Goal: Task Accomplishment & Management: Manage account settings

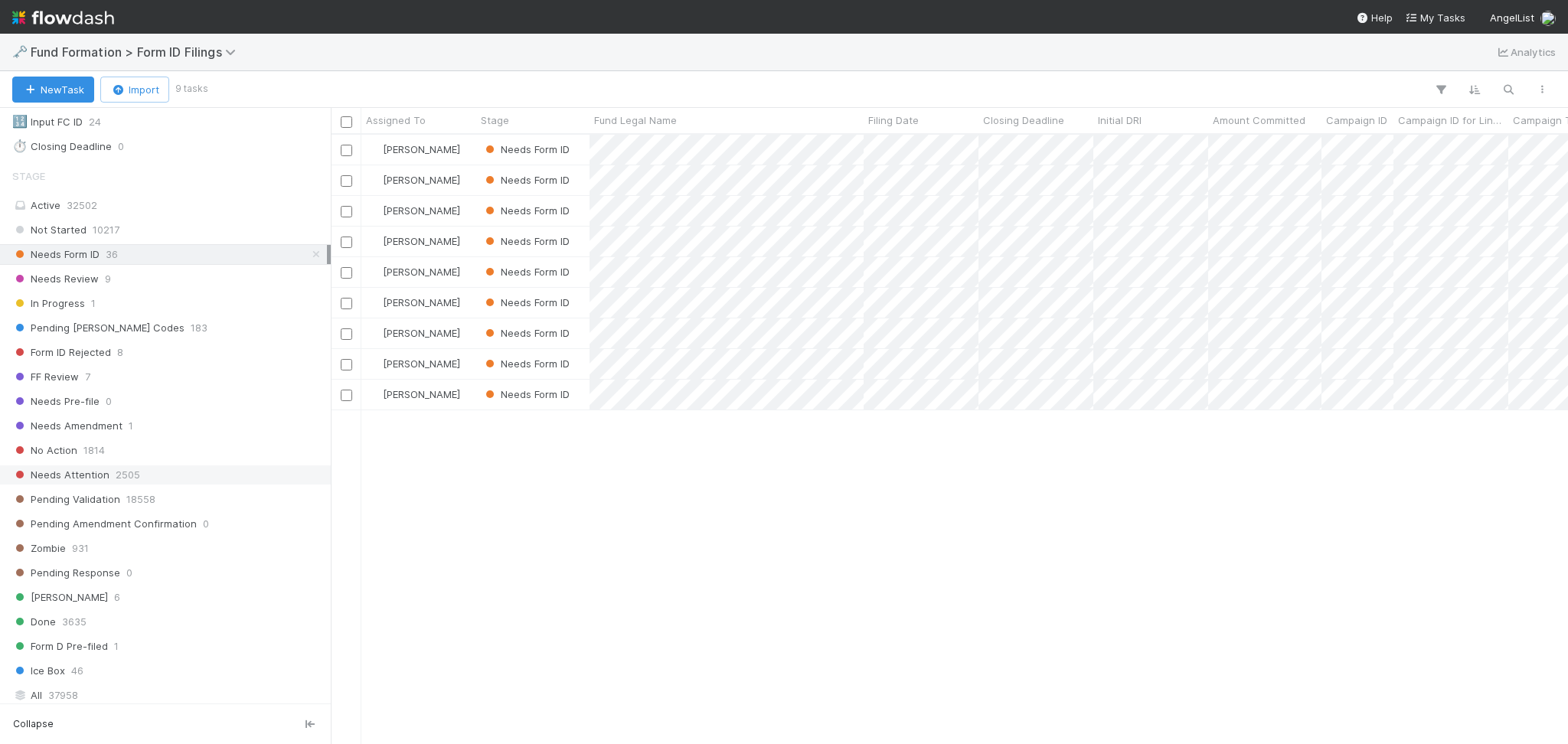
scroll to position [408, 0]
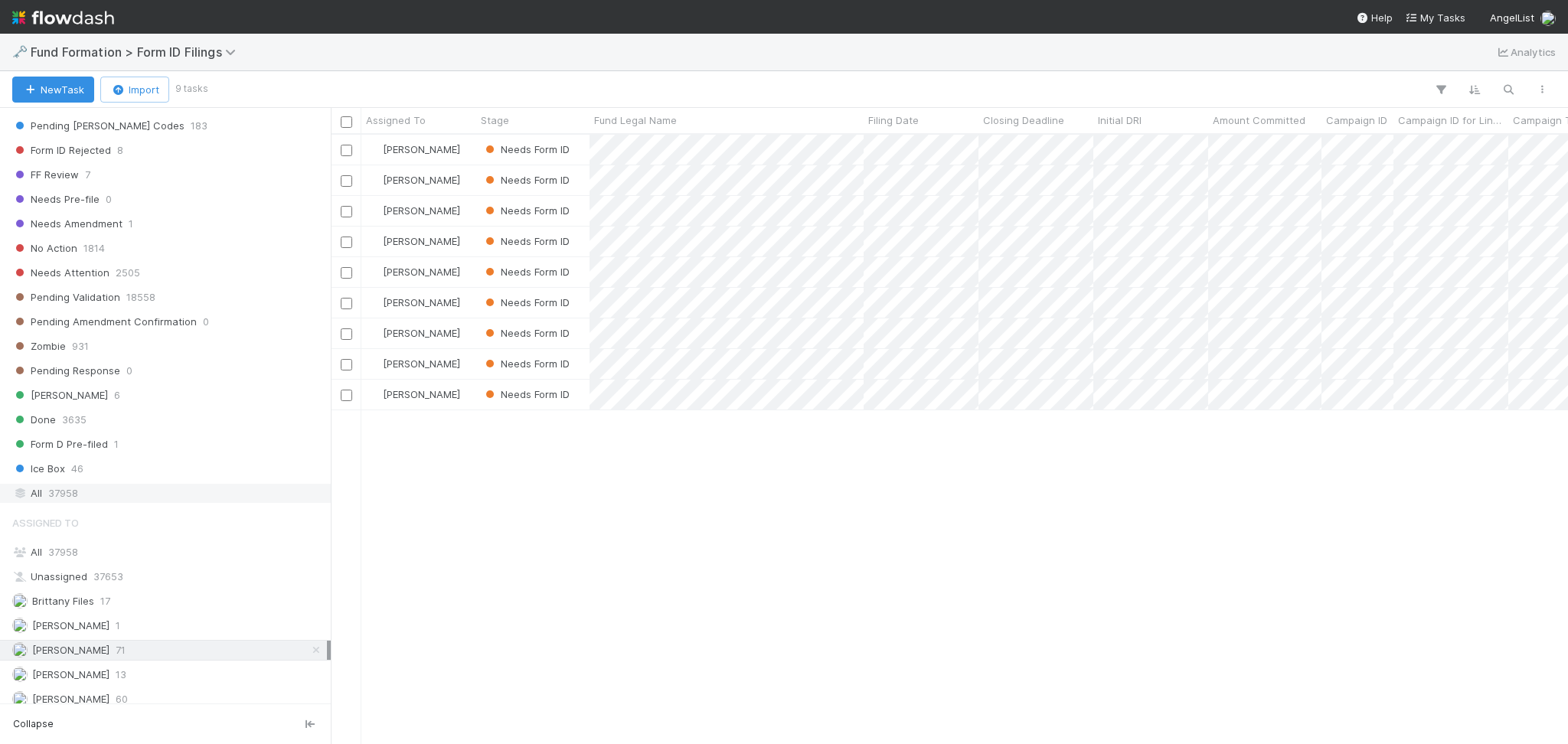
click at [140, 497] on div "All 37958" at bounding box center [170, 493] width 315 height 20
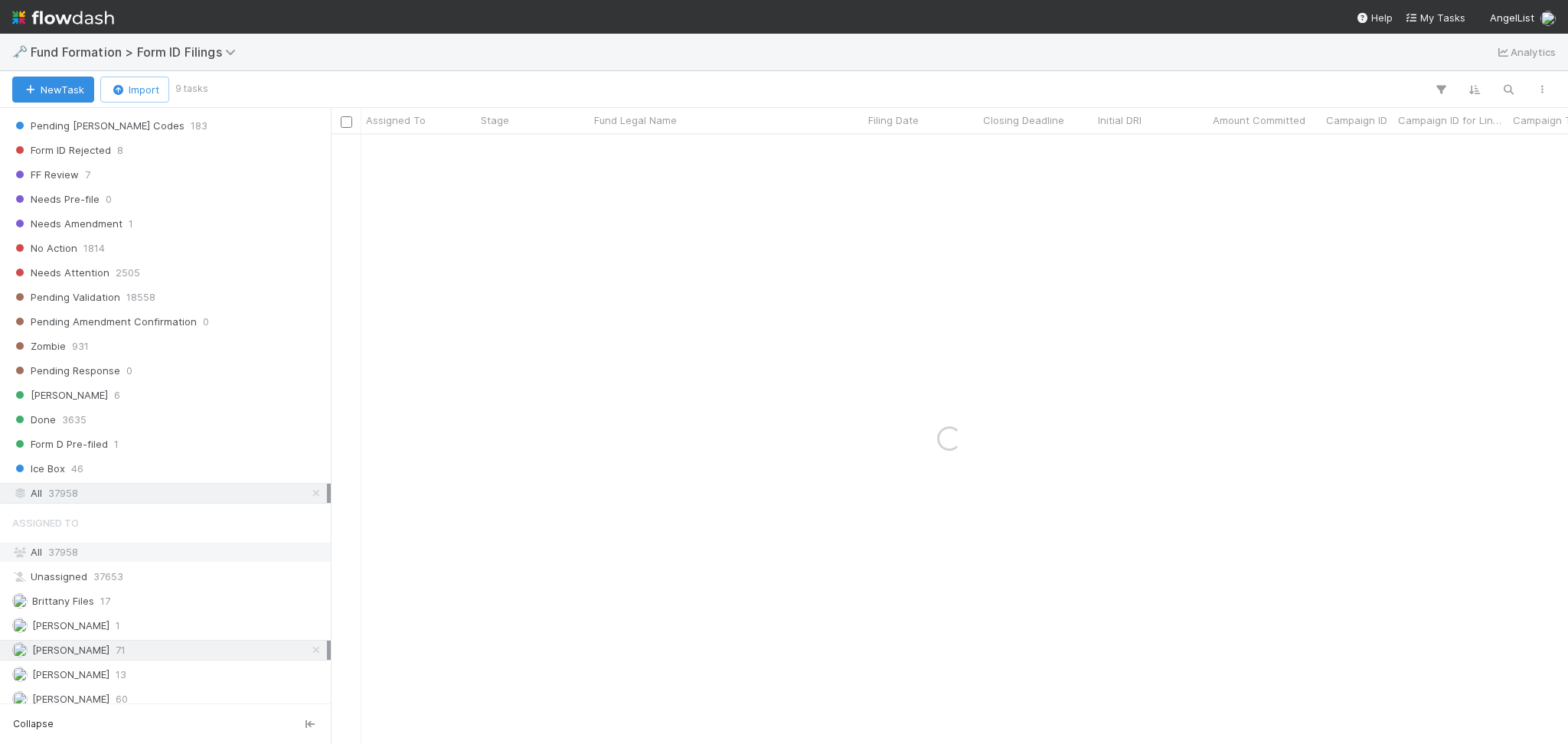
click at [102, 557] on div "All 37958" at bounding box center [170, 553] width 315 height 20
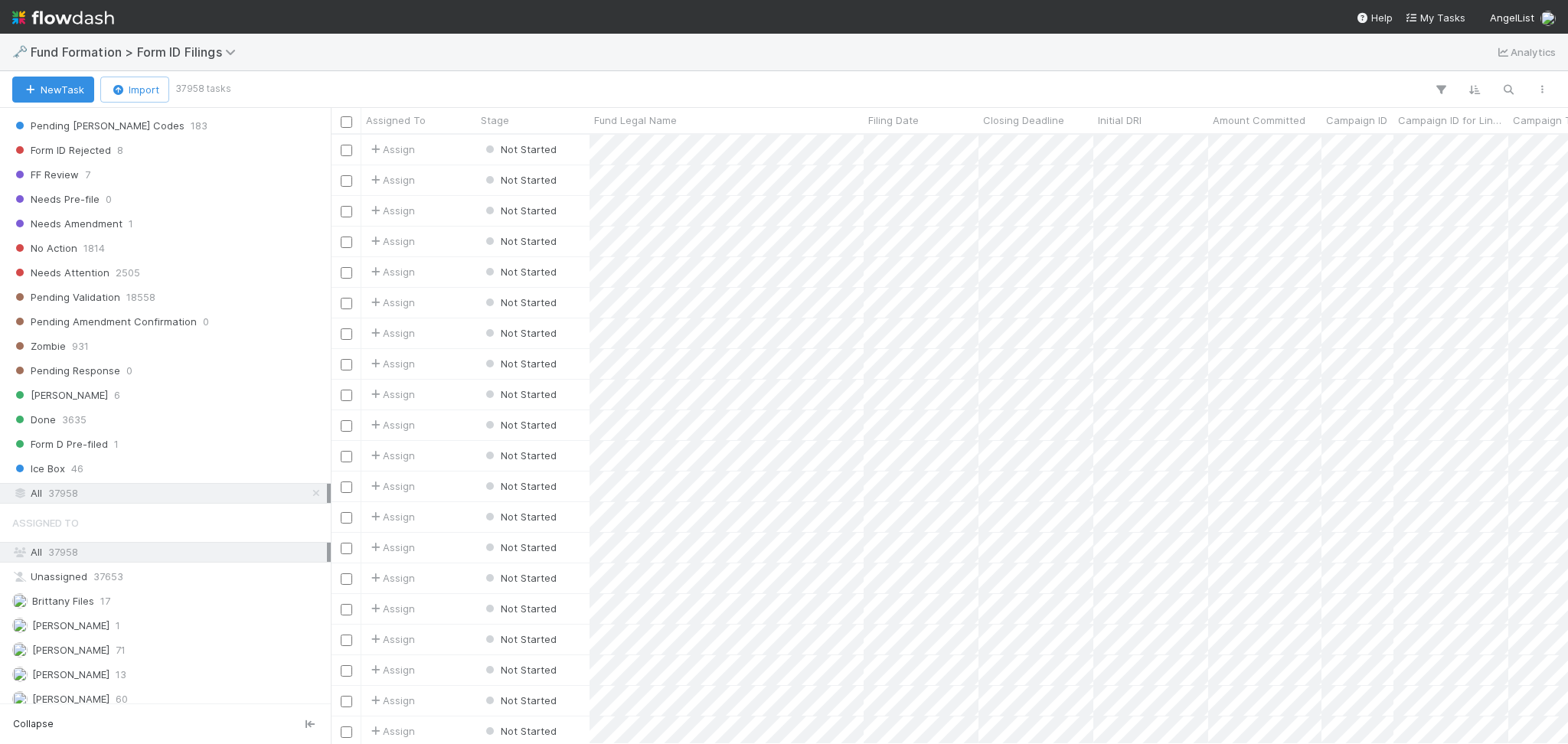
scroll to position [593, 1221]
click at [1507, 87] on icon "button" at bounding box center [1508, 90] width 16 height 14
click at [1379, 59] on input at bounding box center [1428, 63] width 153 height 19
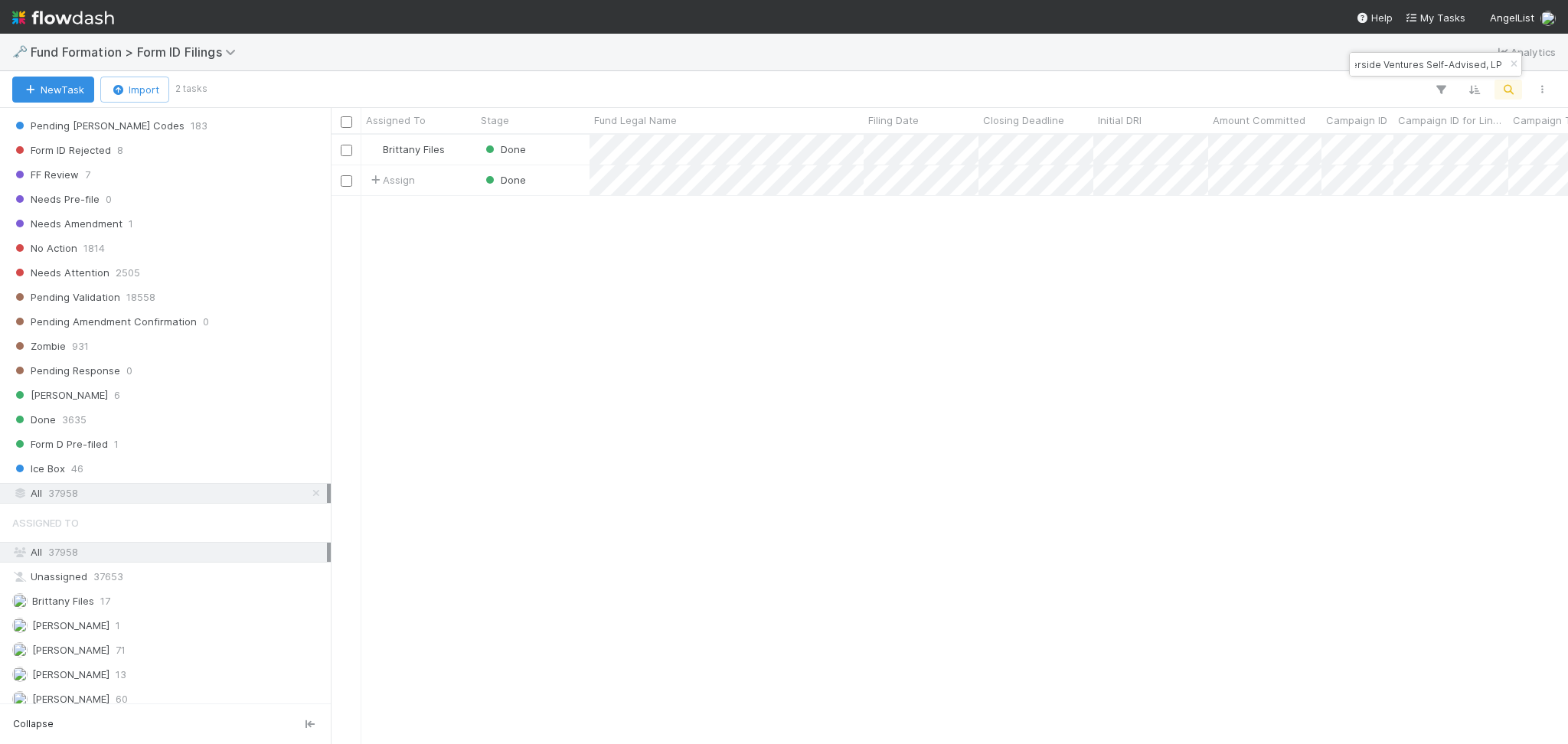
type input "SHI3 SPV, a series of Riverside Ventures Self-Advised, LP"
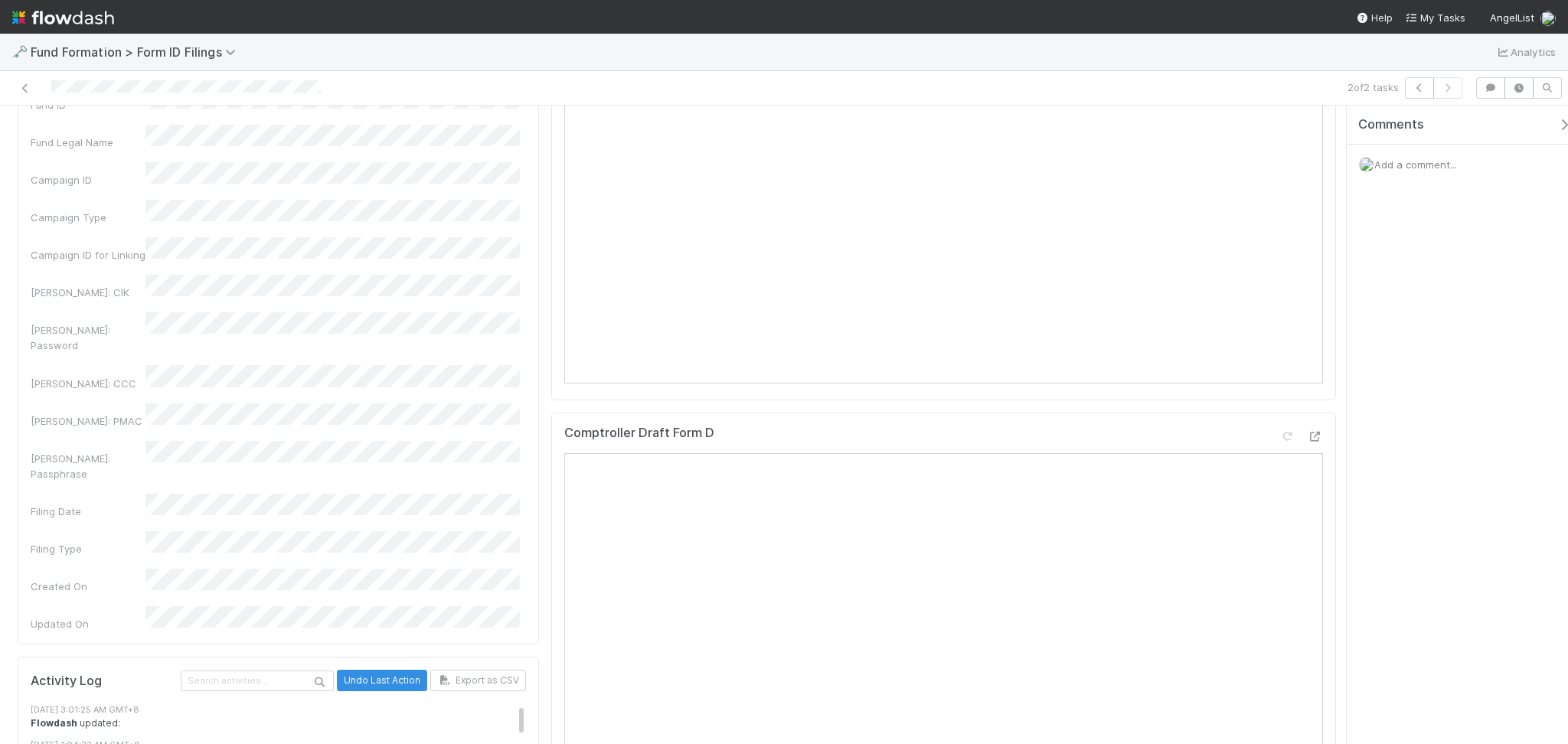
scroll to position [965, 0]
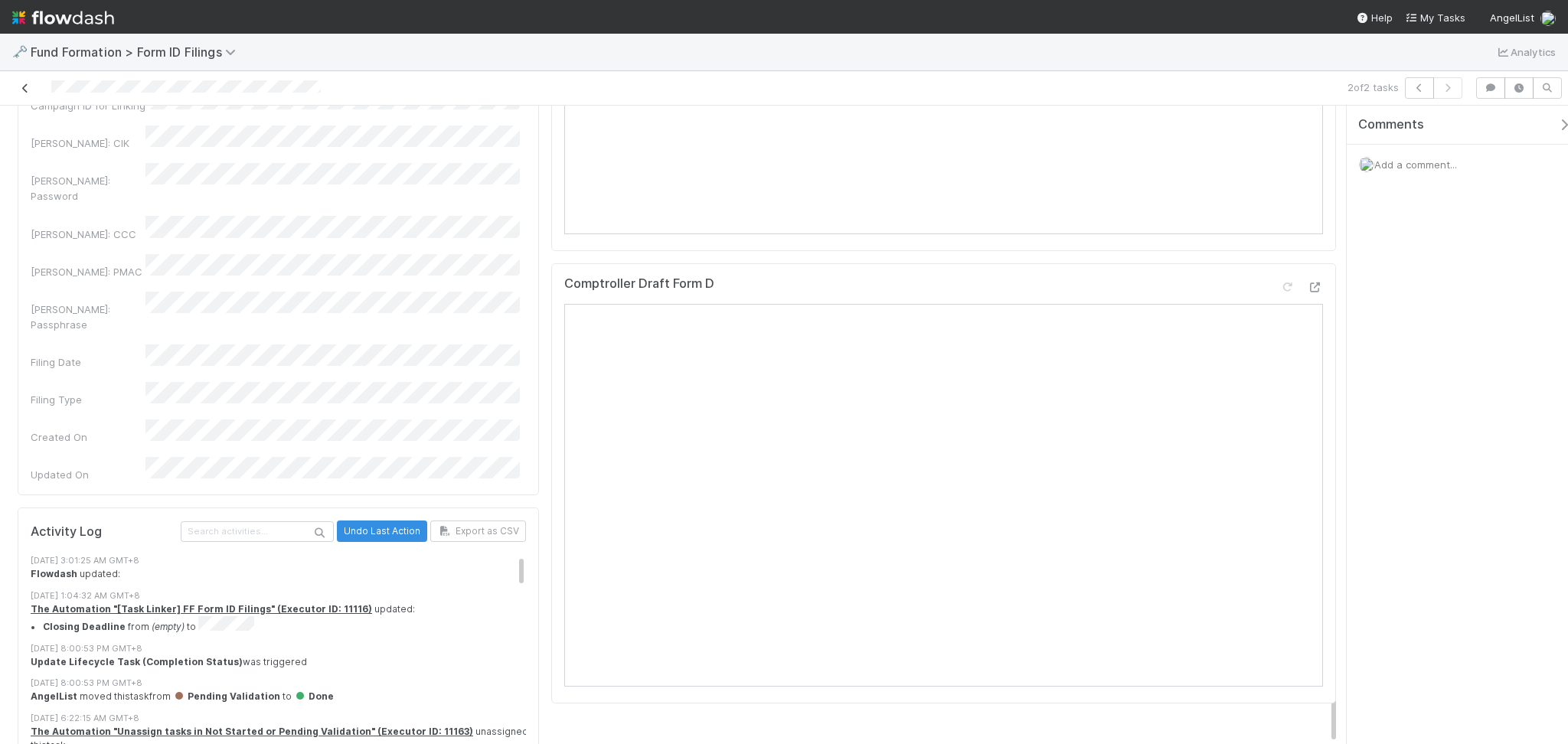
click at [22, 80] on link at bounding box center [25, 88] width 16 height 16
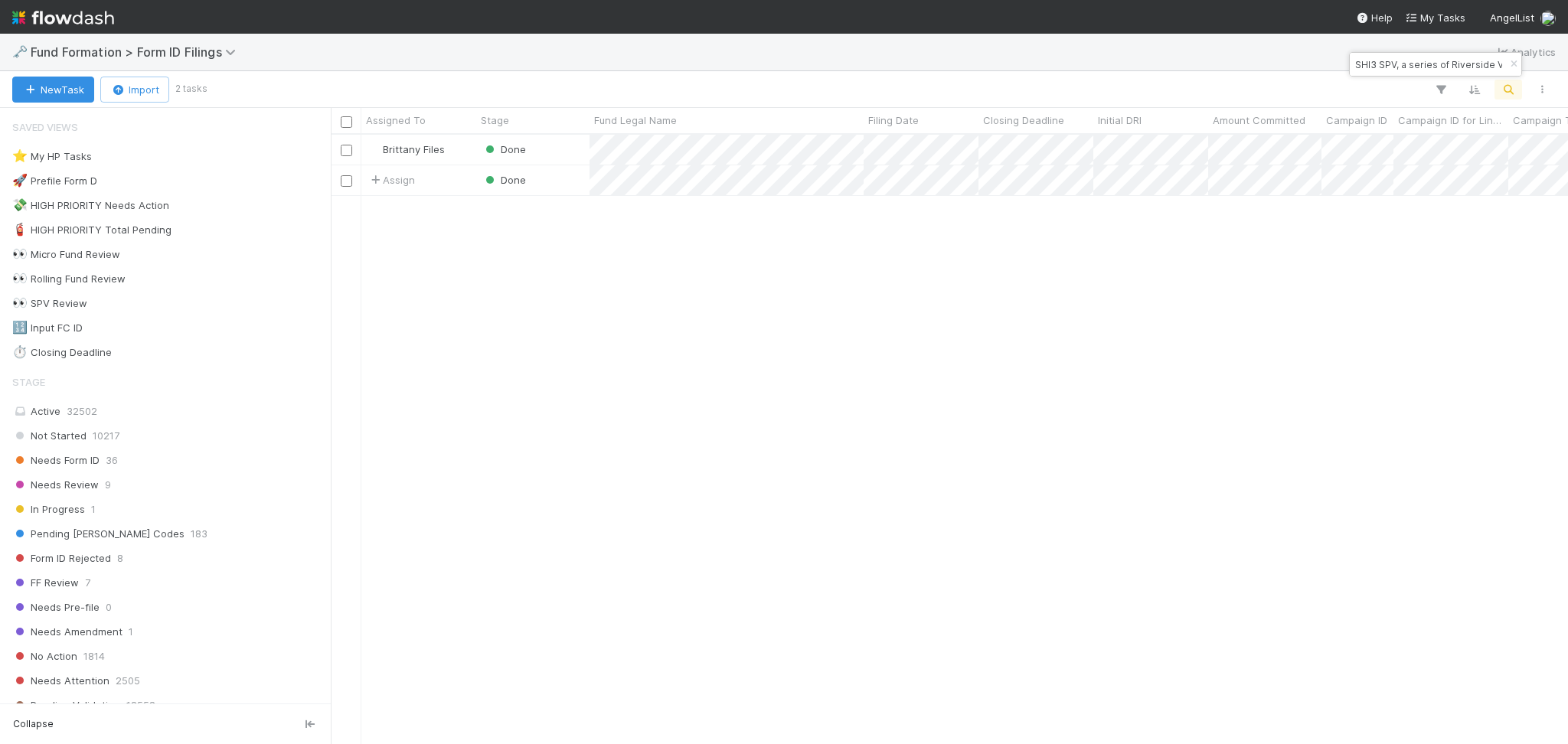
scroll to position [593, 1221]
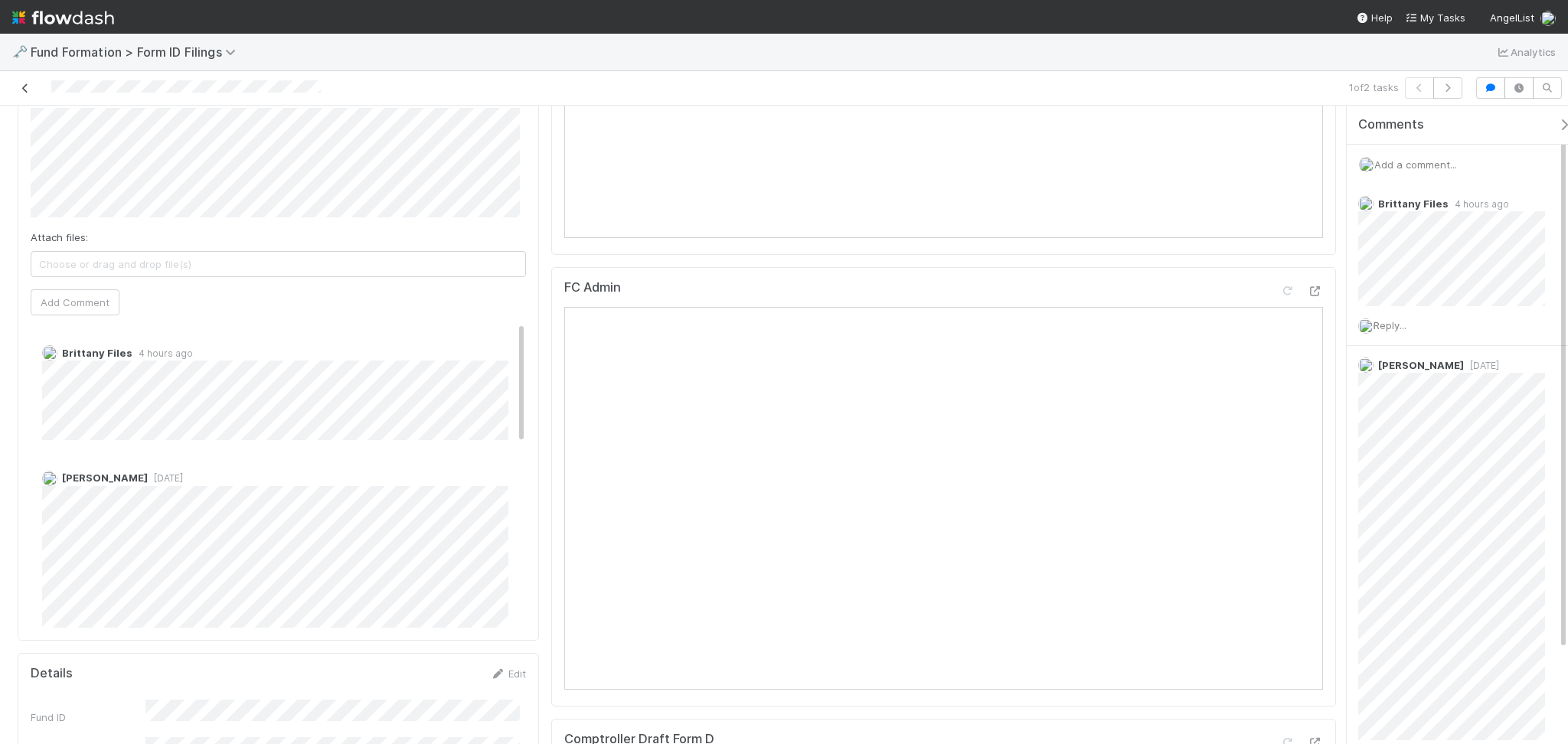
click at [25, 90] on icon at bounding box center [25, 88] width 16 height 10
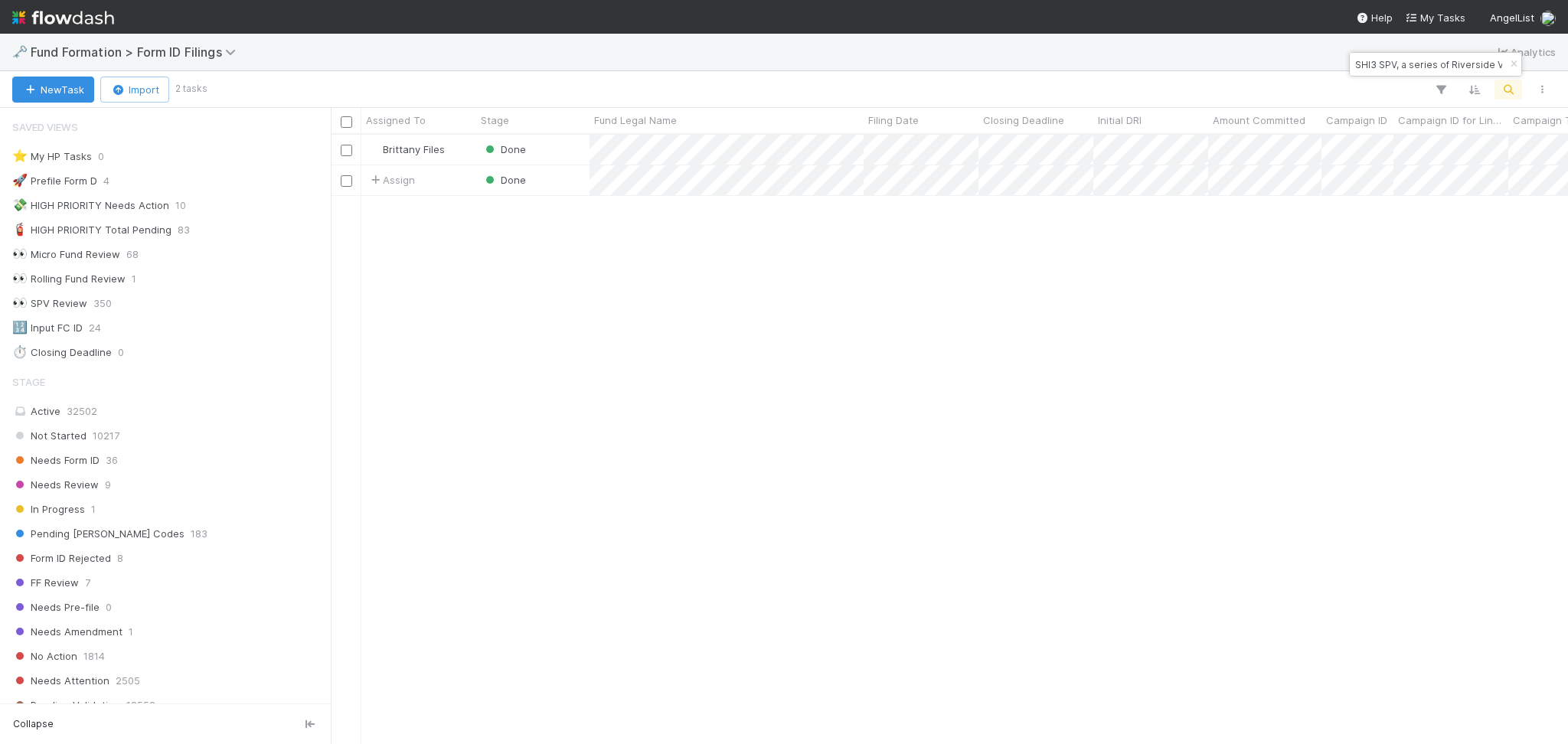
scroll to position [16, 16]
click at [1413, 70] on input "SHI3 SPV, a series of Riverside Ventures Self-Advised, LP" at bounding box center [1428, 63] width 153 height 19
click at [1414, 70] on input "SHI3 SPV, a series of Riverside Ventures Self-Advised, LP" at bounding box center [1428, 63] width 153 height 19
paste input "Silent Capital XXV, a Series of Silent Capital Holdings"
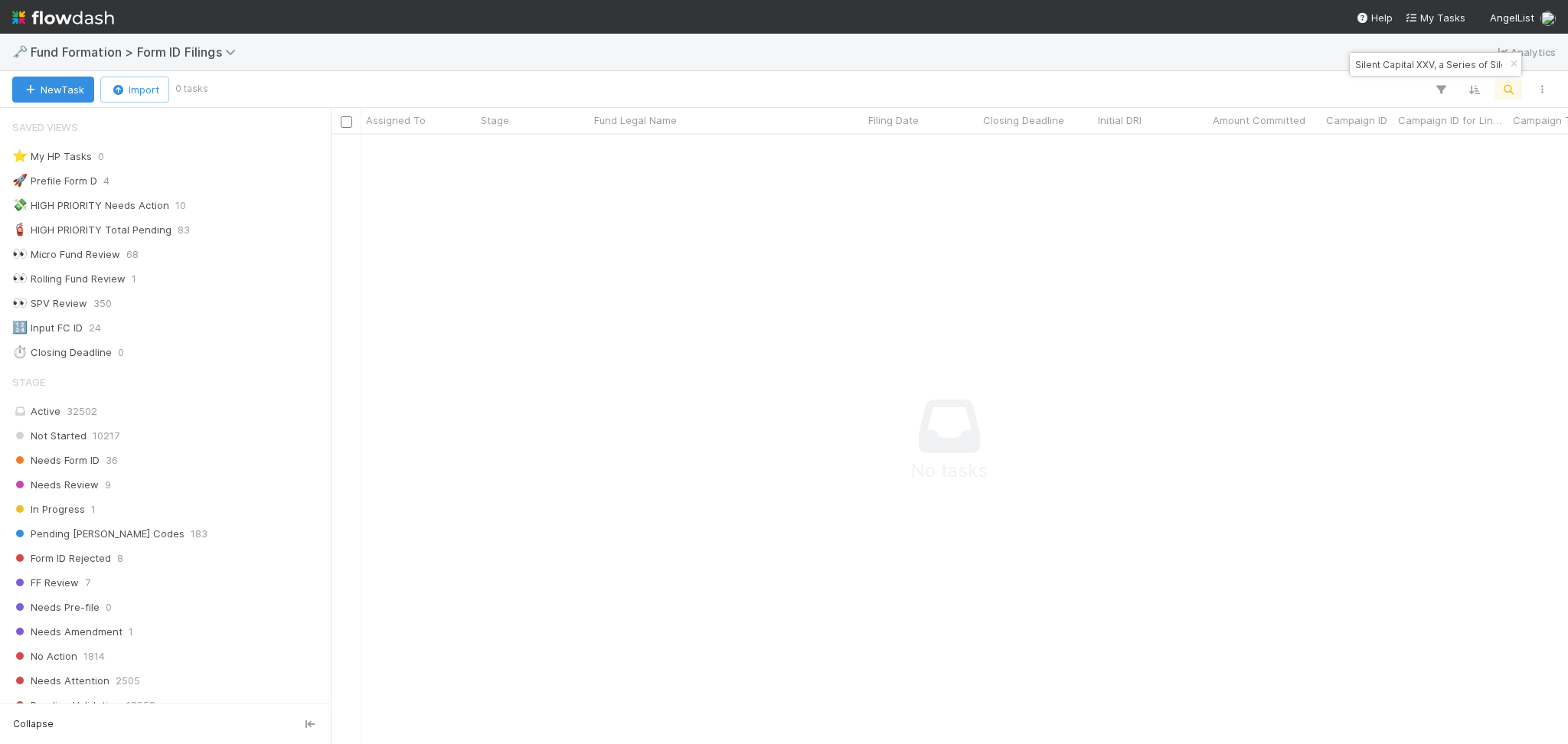
scroll to position [578, 1206]
click at [1386, 67] on input "Silent Capital XXV, a Series of Silent Capital Holding" at bounding box center [1428, 63] width 153 height 19
click at [1386, 68] on input "Silent Capital XXV, a Series of Silent Capital Holding" at bounding box center [1428, 63] width 153 height 19
click at [1387, 68] on input "Silent Capital XXV, a Series of Silent Capital Holding" at bounding box center [1428, 63] width 153 height 19
paste input "s, LP"
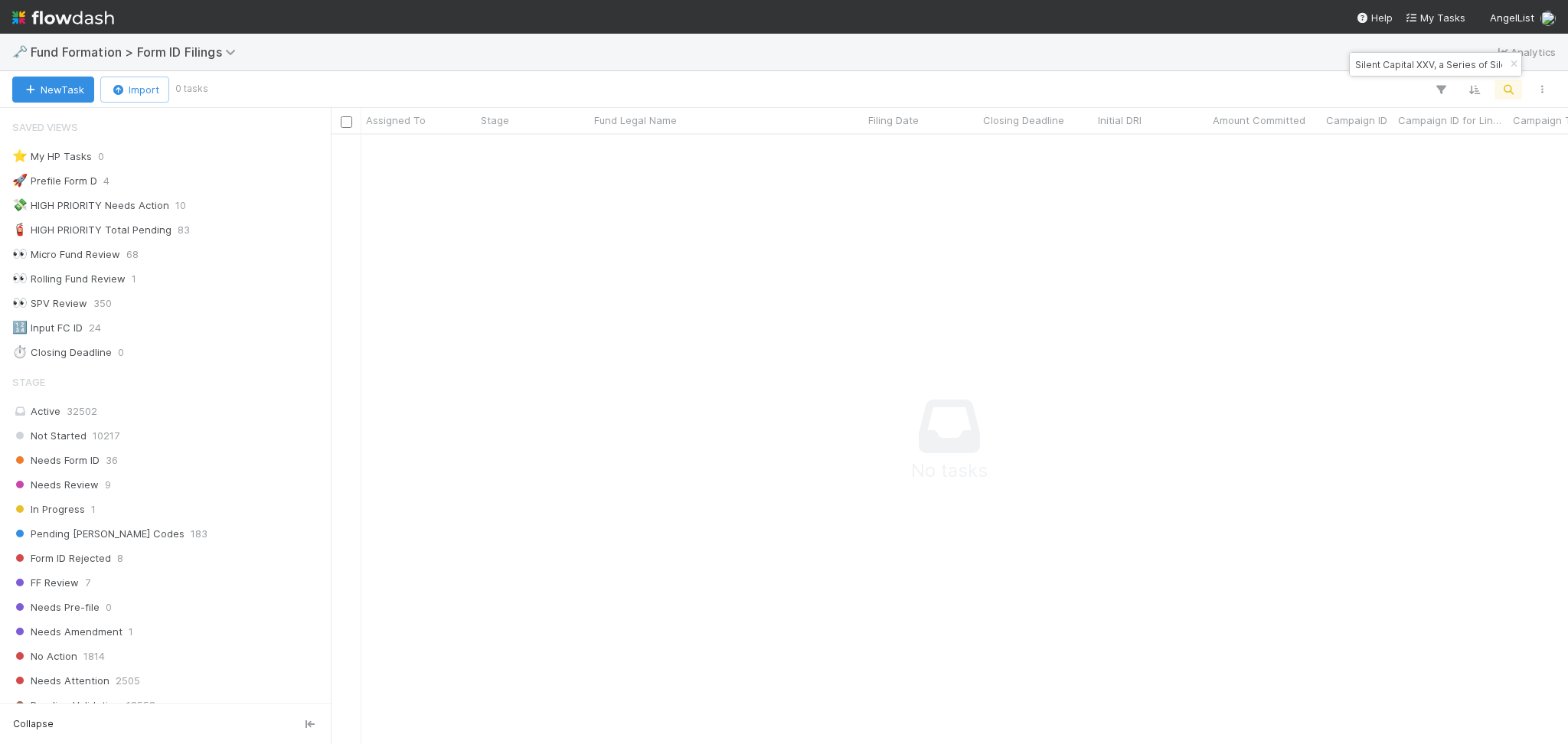
scroll to position [0, 122]
click at [1387, 69] on input "Silent Capital XXV, a Series of Silent Capital Holdings, LP" at bounding box center [1428, 63] width 153 height 19
type input "Silent Capital XXV, a Series of Silent Capital Holdings, LP"
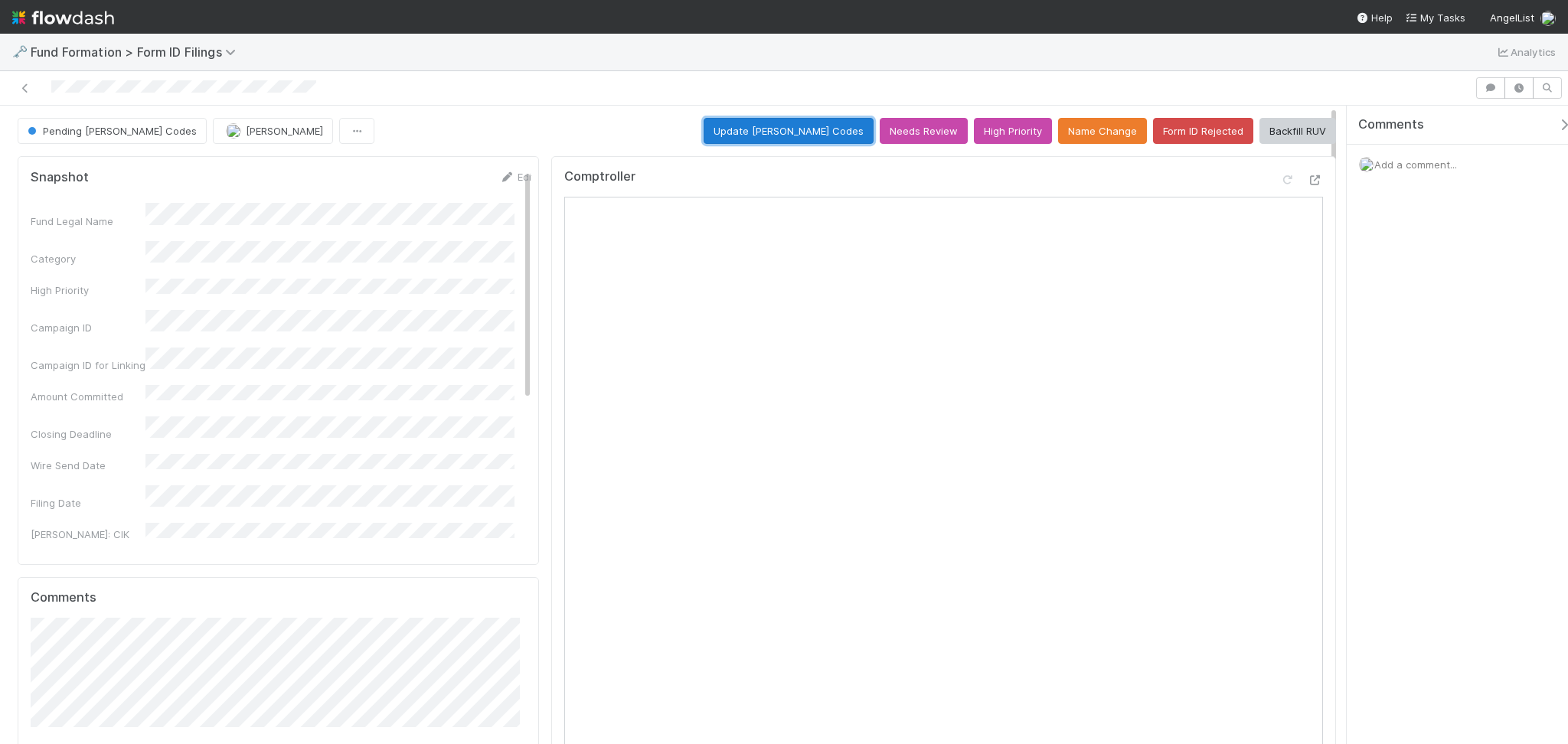
click at [751, 135] on button "Update [PERSON_NAME] Codes" at bounding box center [788, 131] width 170 height 26
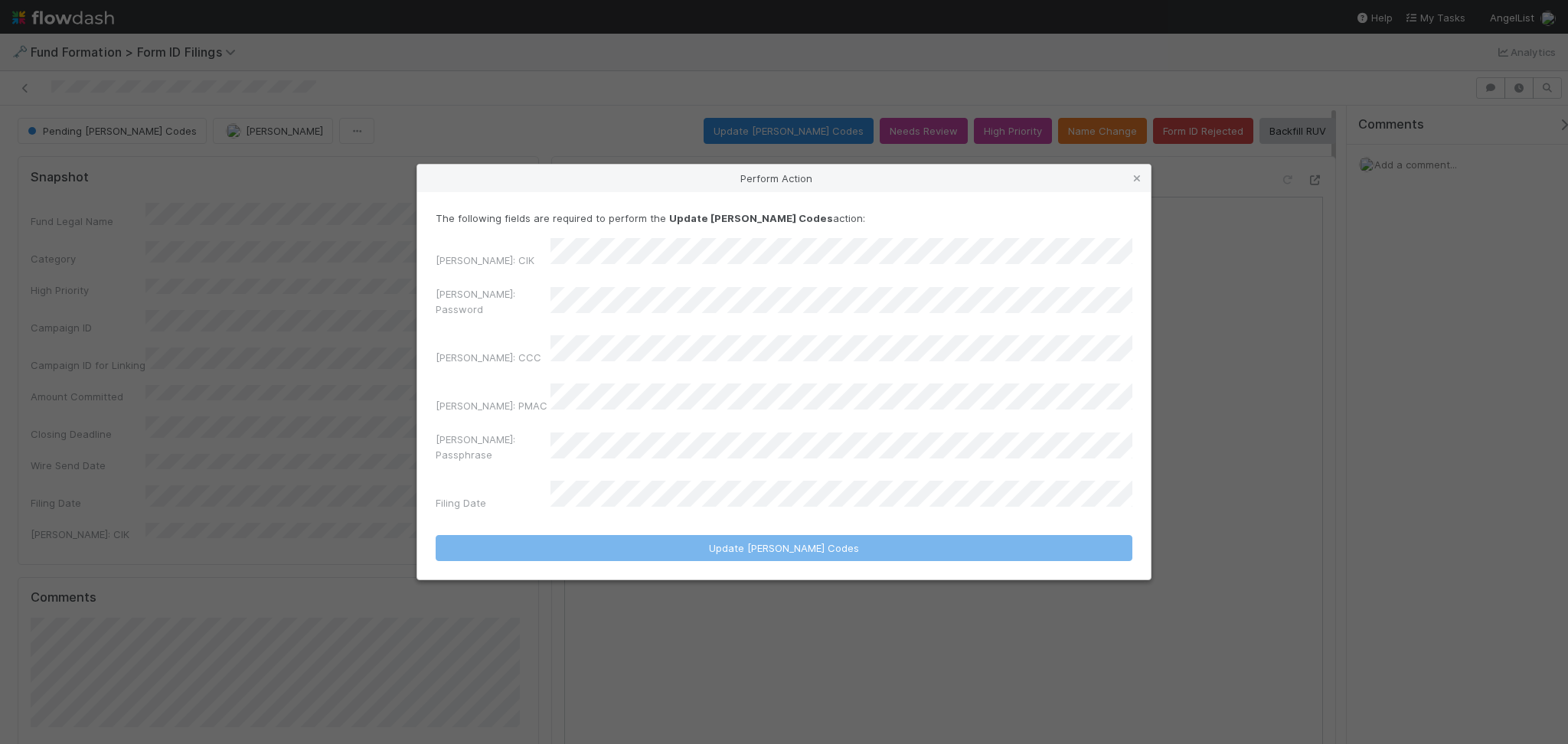
click at [621, 274] on div "[PERSON_NAME]: CIK" at bounding box center [784, 256] width 697 height 36
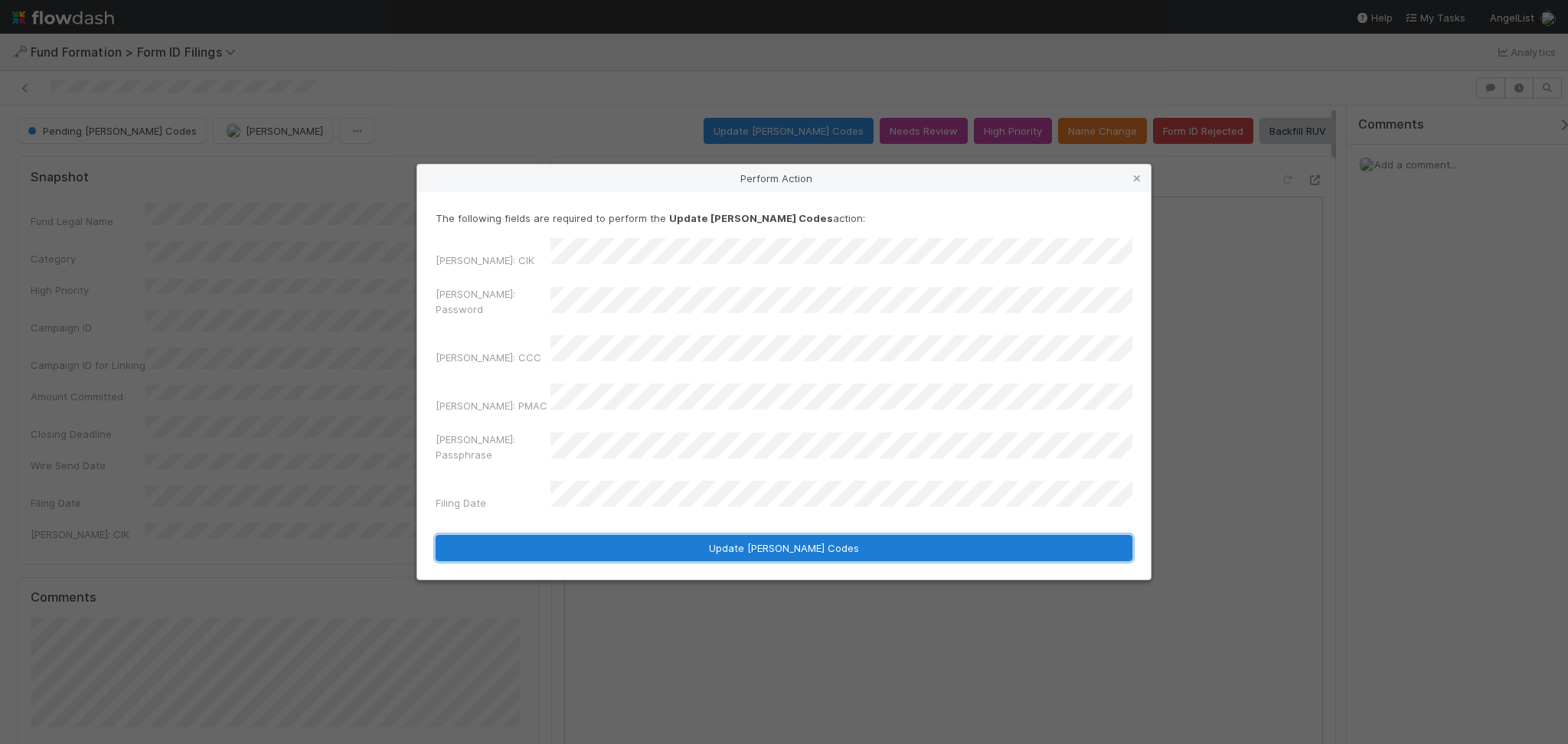
click at [767, 535] on button "Update [PERSON_NAME] Codes" at bounding box center [784, 548] width 697 height 26
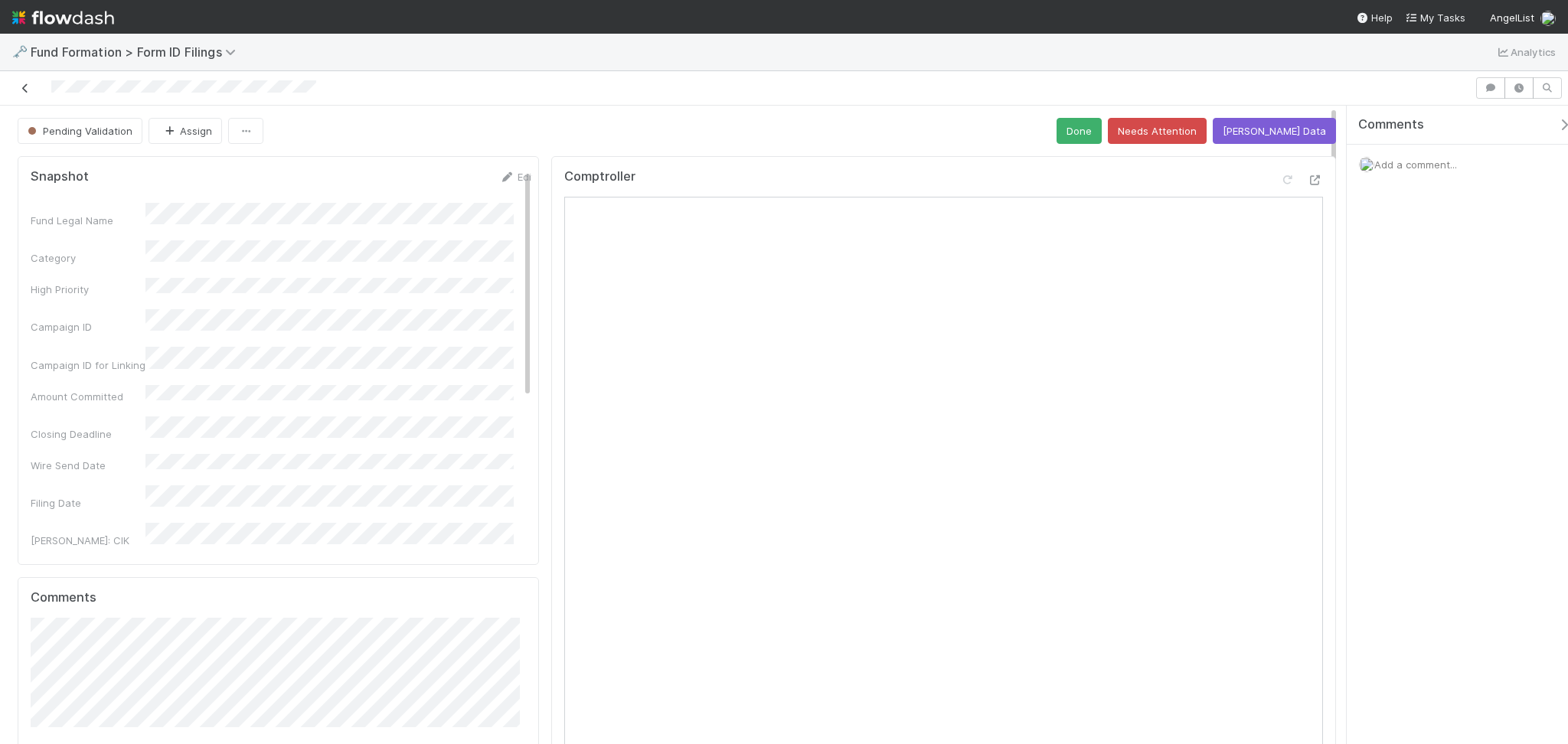
click at [27, 89] on icon at bounding box center [25, 88] width 16 height 10
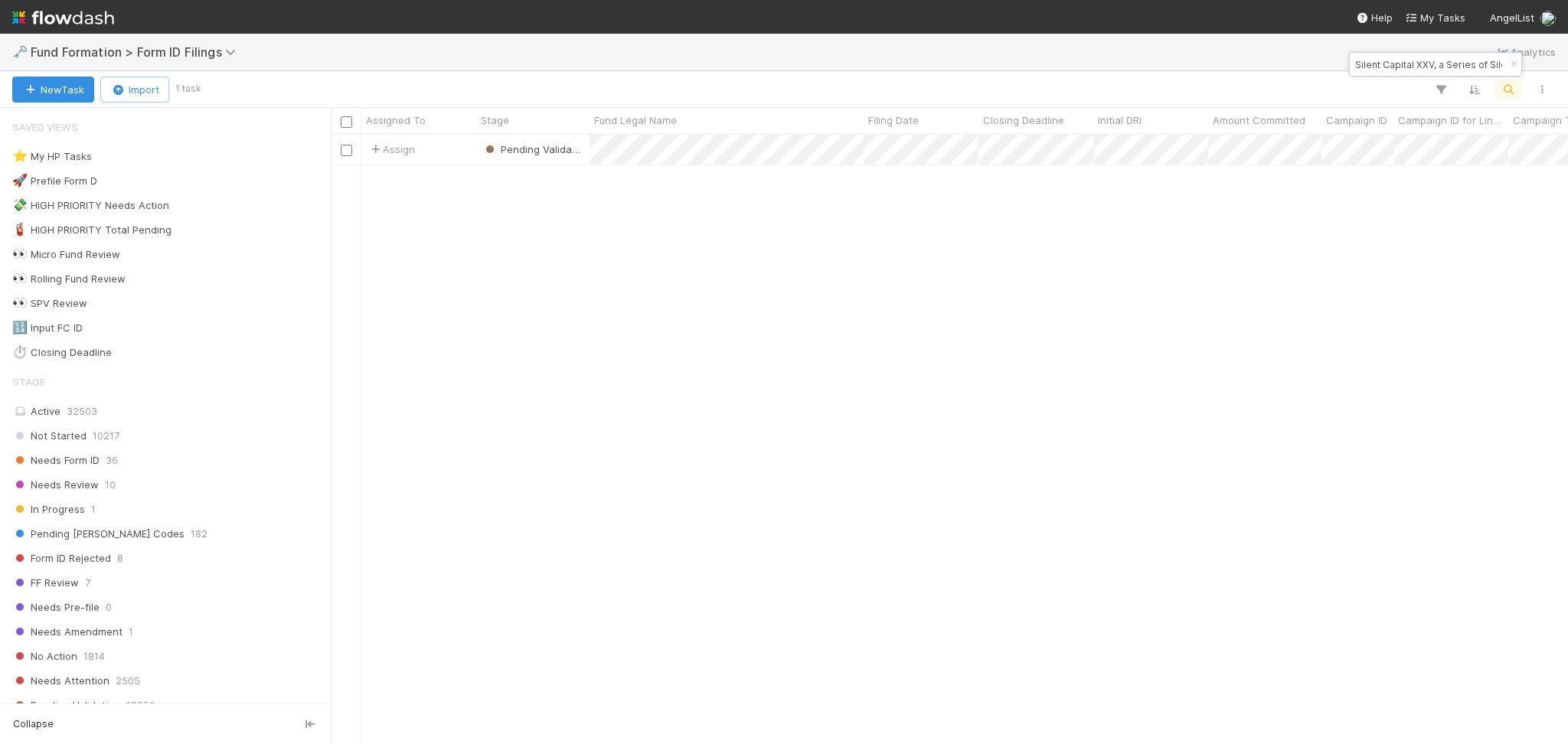
scroll to position [593, 1221]
click at [1431, 71] on input "Silent Capital XXV, a Series of Silent Capital Holdings, LP" at bounding box center [1428, 63] width 153 height 19
paste input "Fleet Club Investment, a series of 2am Ventures Opportunities India"
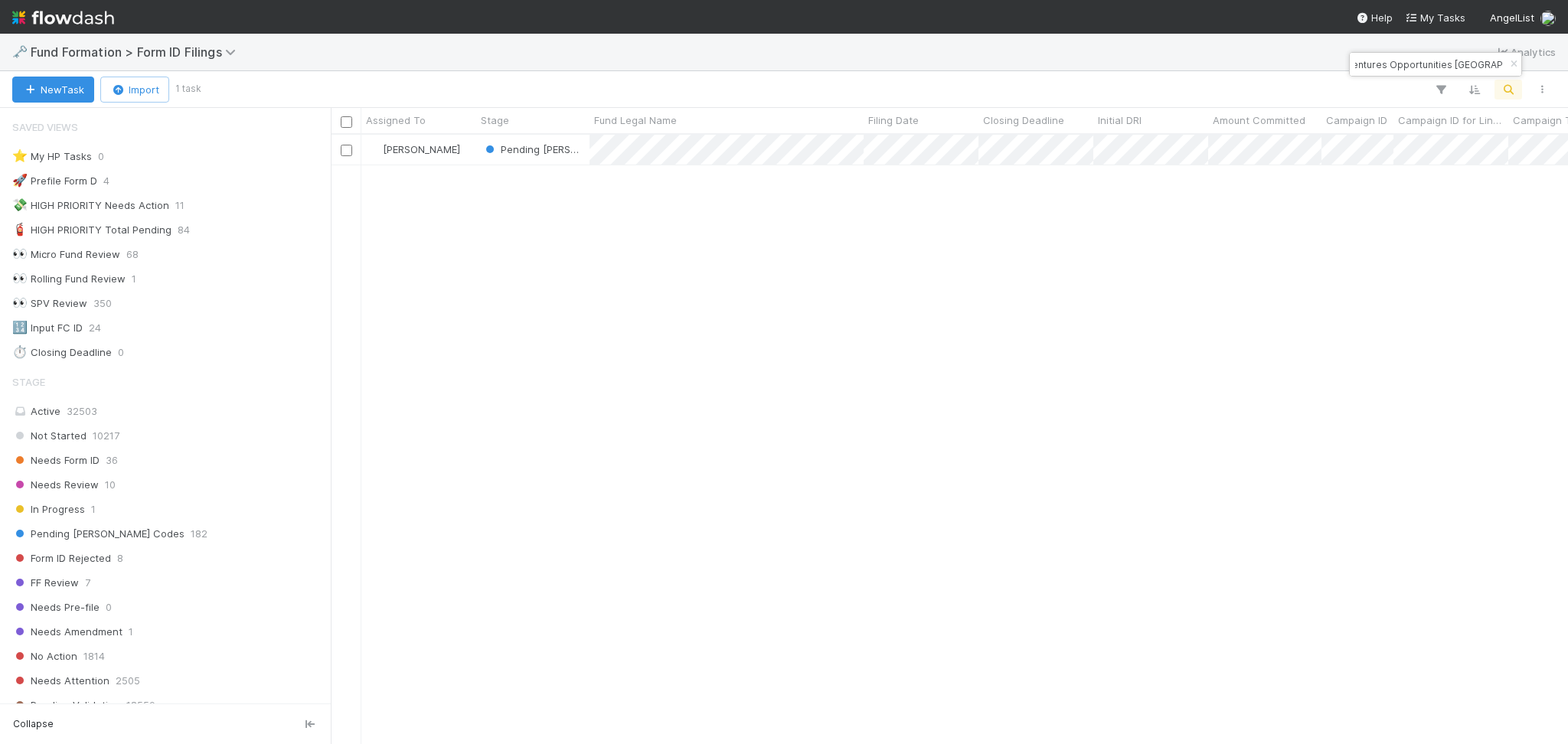
type input "Fleet Club Investment, a series of 2am Ventures Opportunities India, LP"
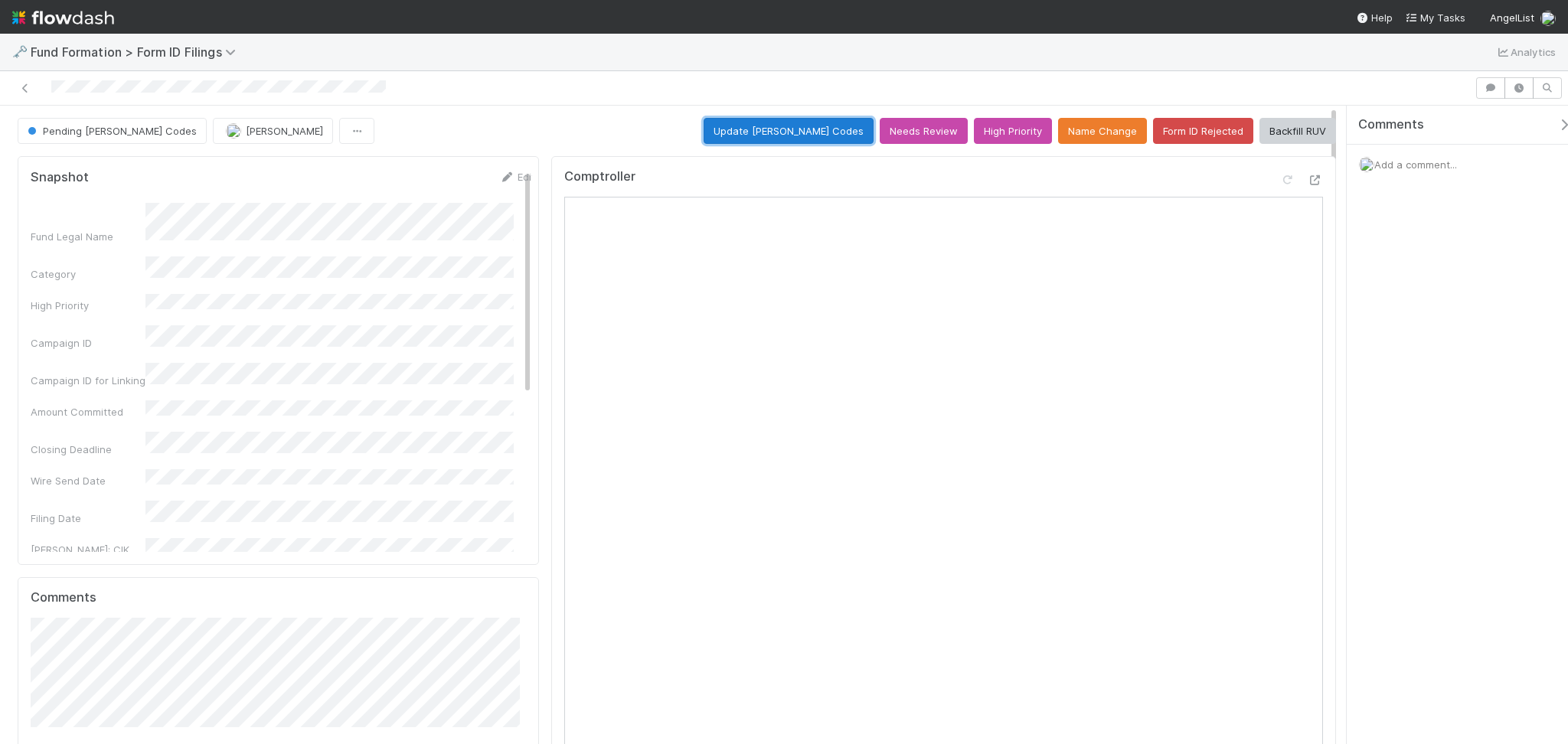
click at [804, 132] on button "Update [PERSON_NAME] Codes" at bounding box center [788, 131] width 170 height 26
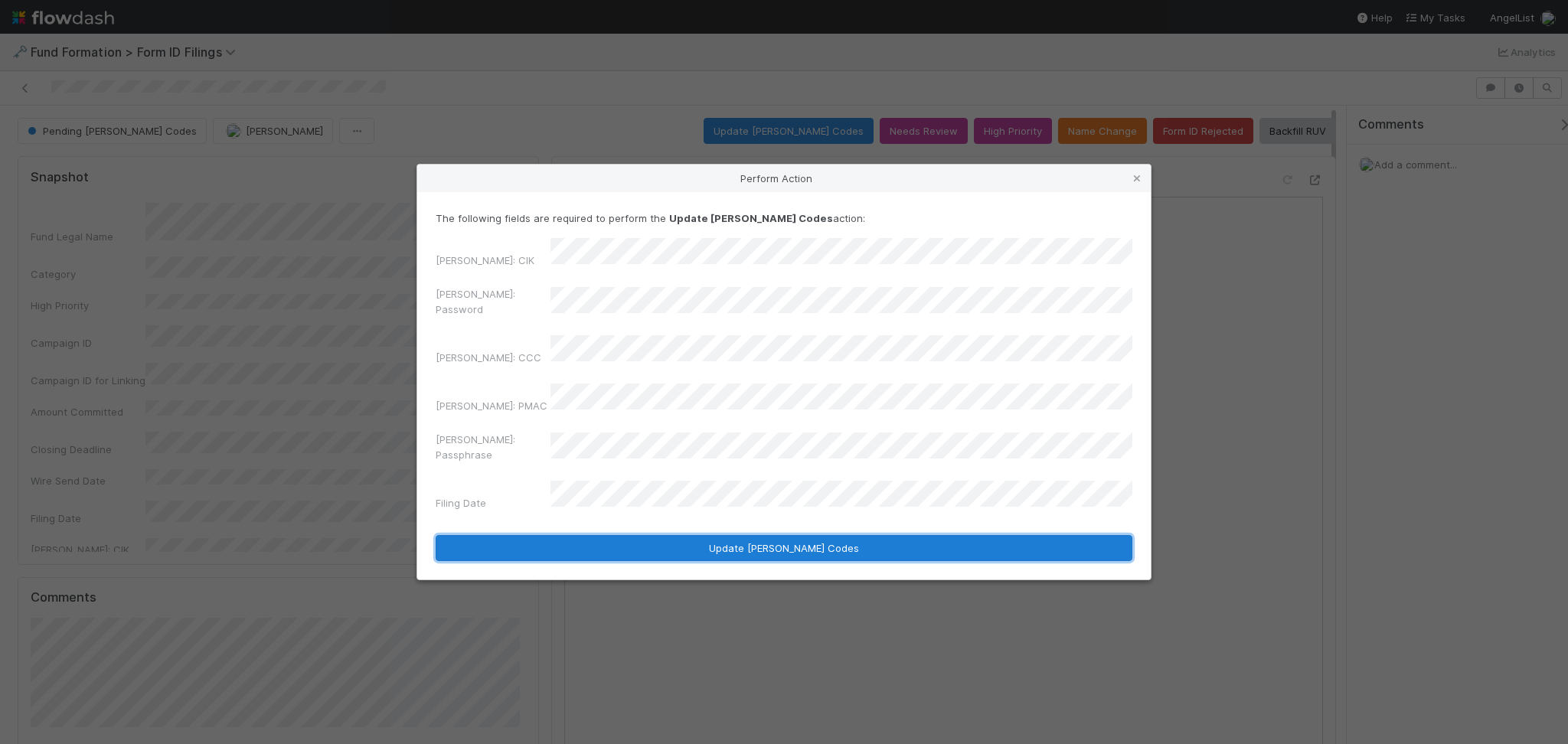
click at [699, 535] on button "Update [PERSON_NAME] Codes" at bounding box center [784, 548] width 697 height 26
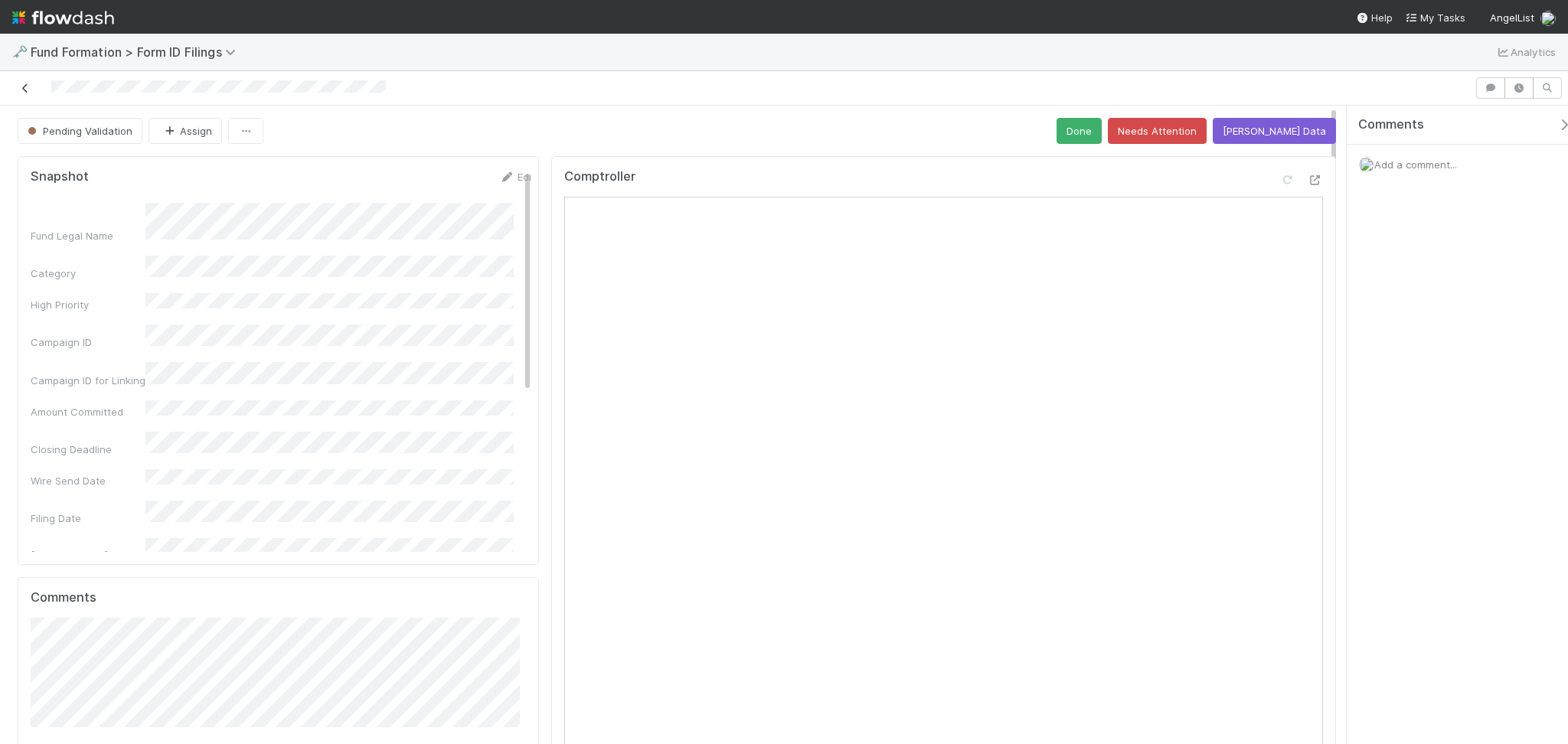
click at [21, 84] on icon at bounding box center [25, 88] width 16 height 10
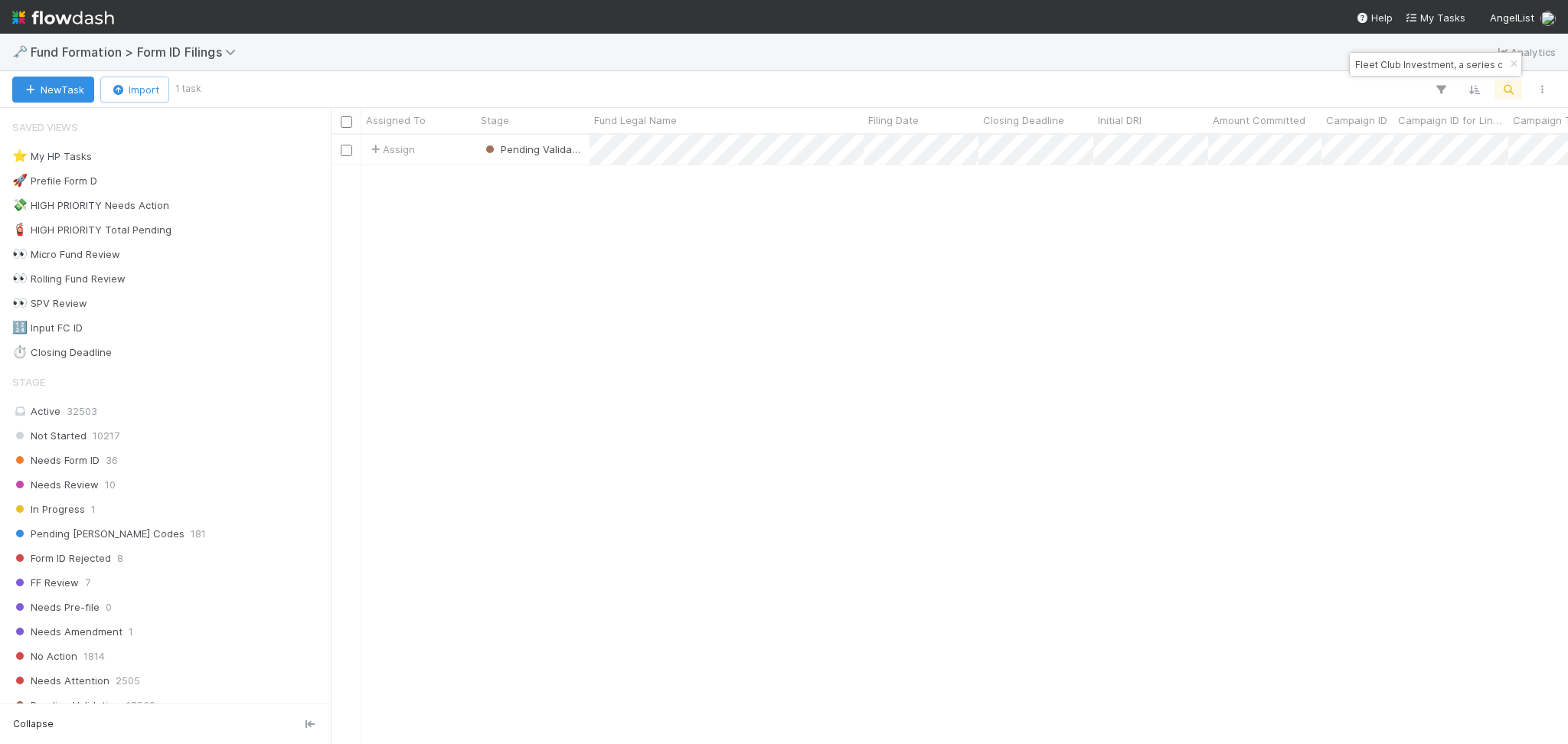
scroll to position [593, 1221]
click at [1397, 62] on input "Fleet Club Investment, a series of 2am Ventures Opportunities India, LP" at bounding box center [1428, 63] width 153 height 19
paste input "RO-0514 Fund I, a series of Roll Up Vehicles"
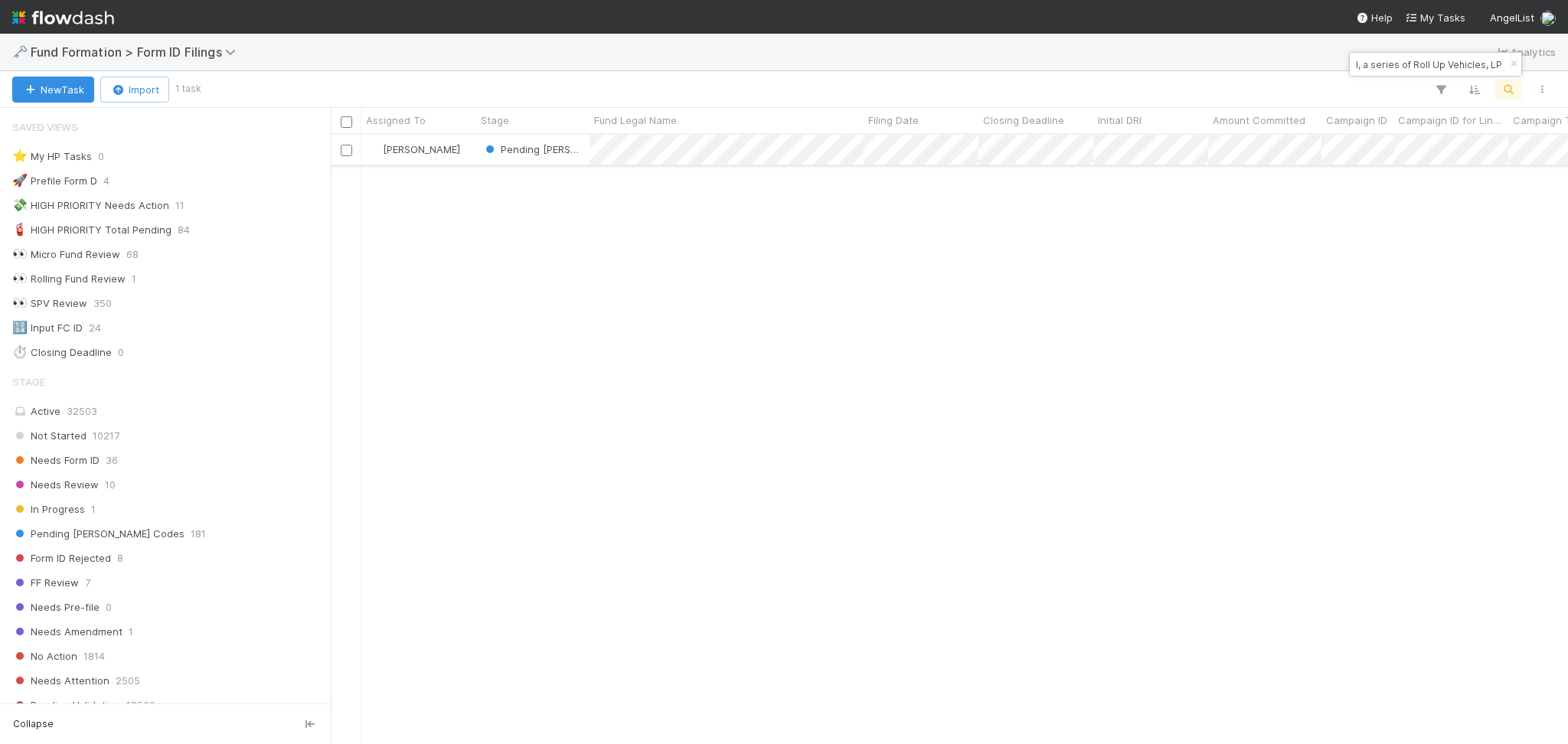
type input "RO-0514 Fund I, a series of Roll Up Vehicles, LP"
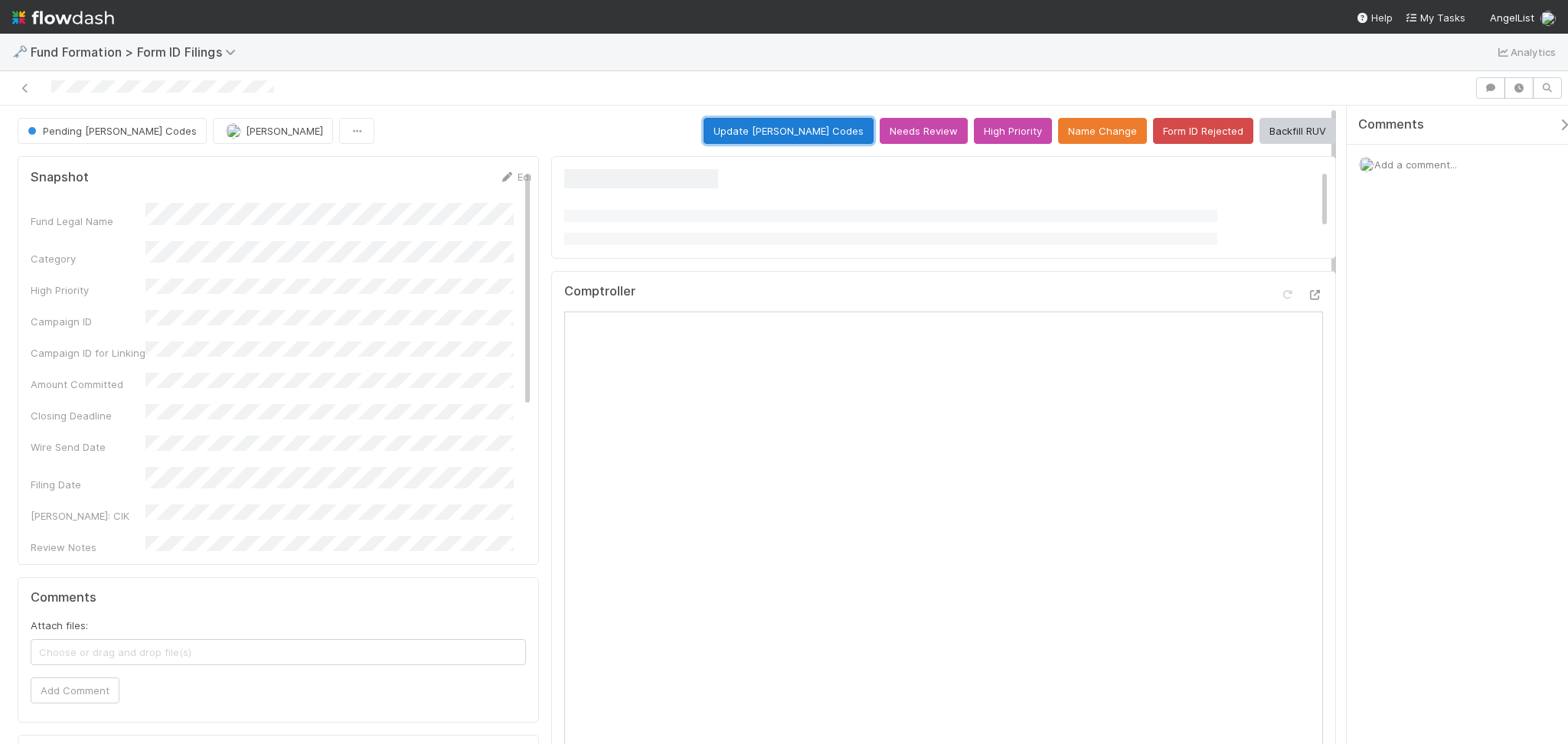
click at [805, 123] on button "Update EDGAR Codes" at bounding box center [788, 131] width 170 height 26
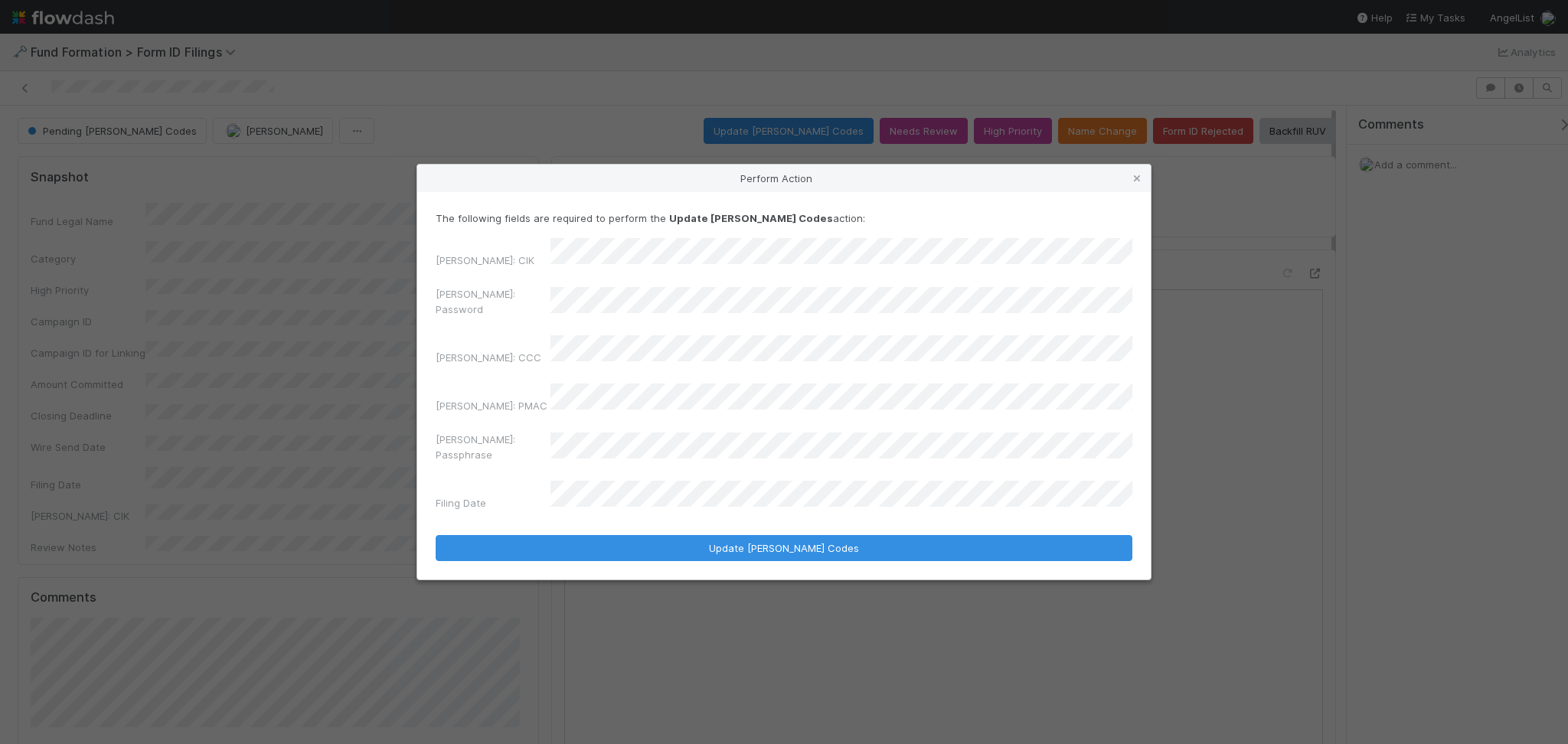
click at [536, 322] on div "EDGAR: Password" at bounding box center [784, 305] width 697 height 37
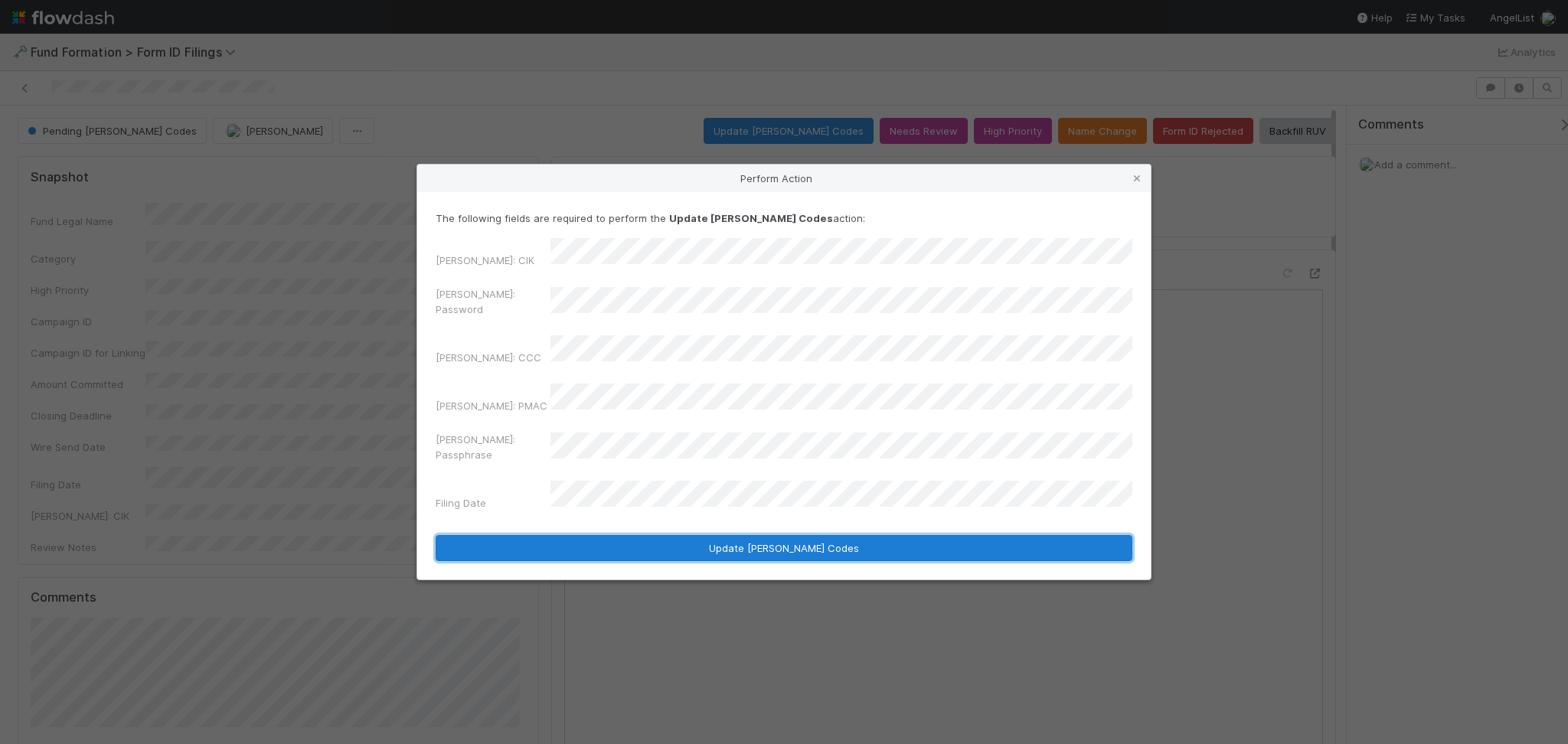
click at [735, 535] on button "Update EDGAR Codes" at bounding box center [784, 548] width 697 height 26
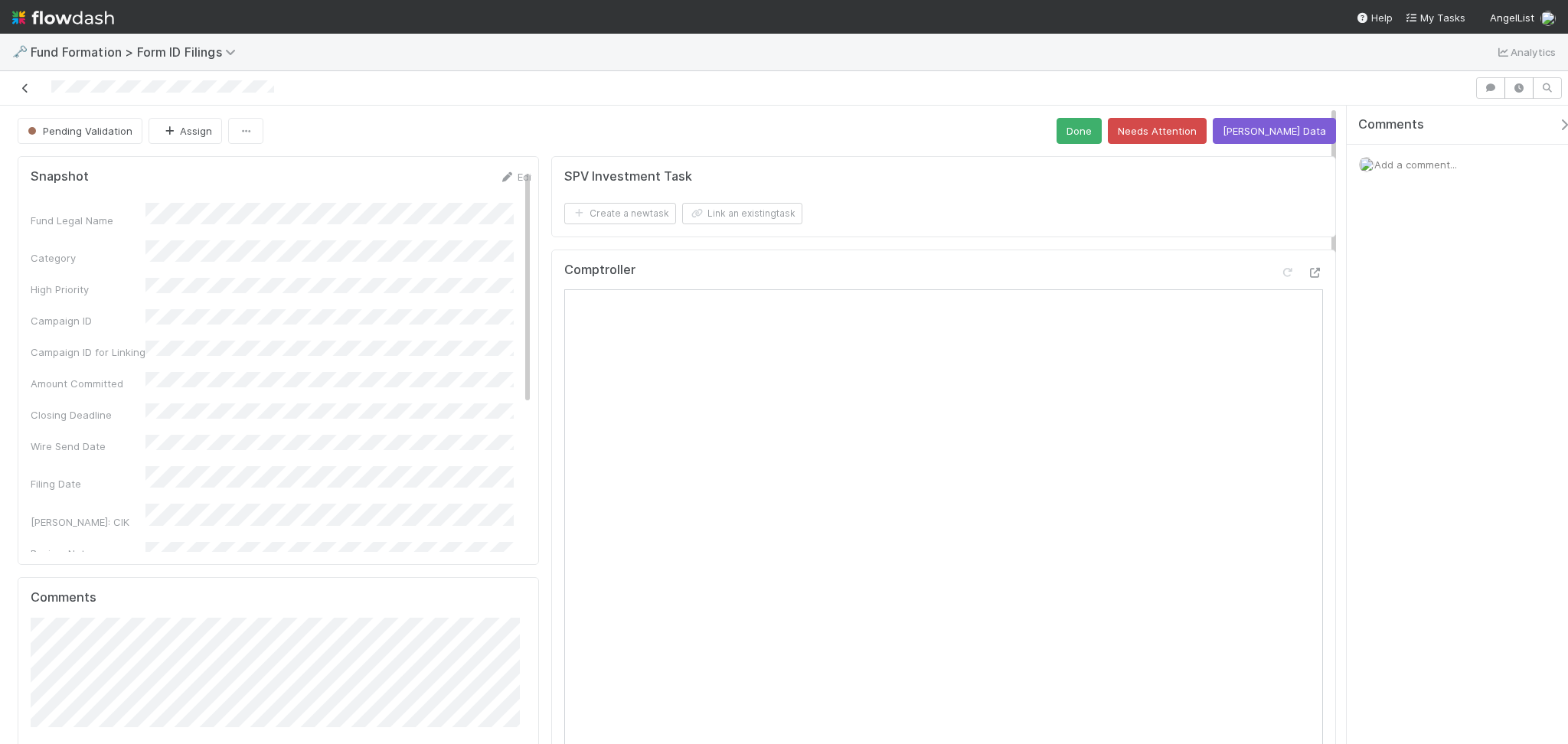
click at [25, 87] on icon at bounding box center [25, 88] width 16 height 10
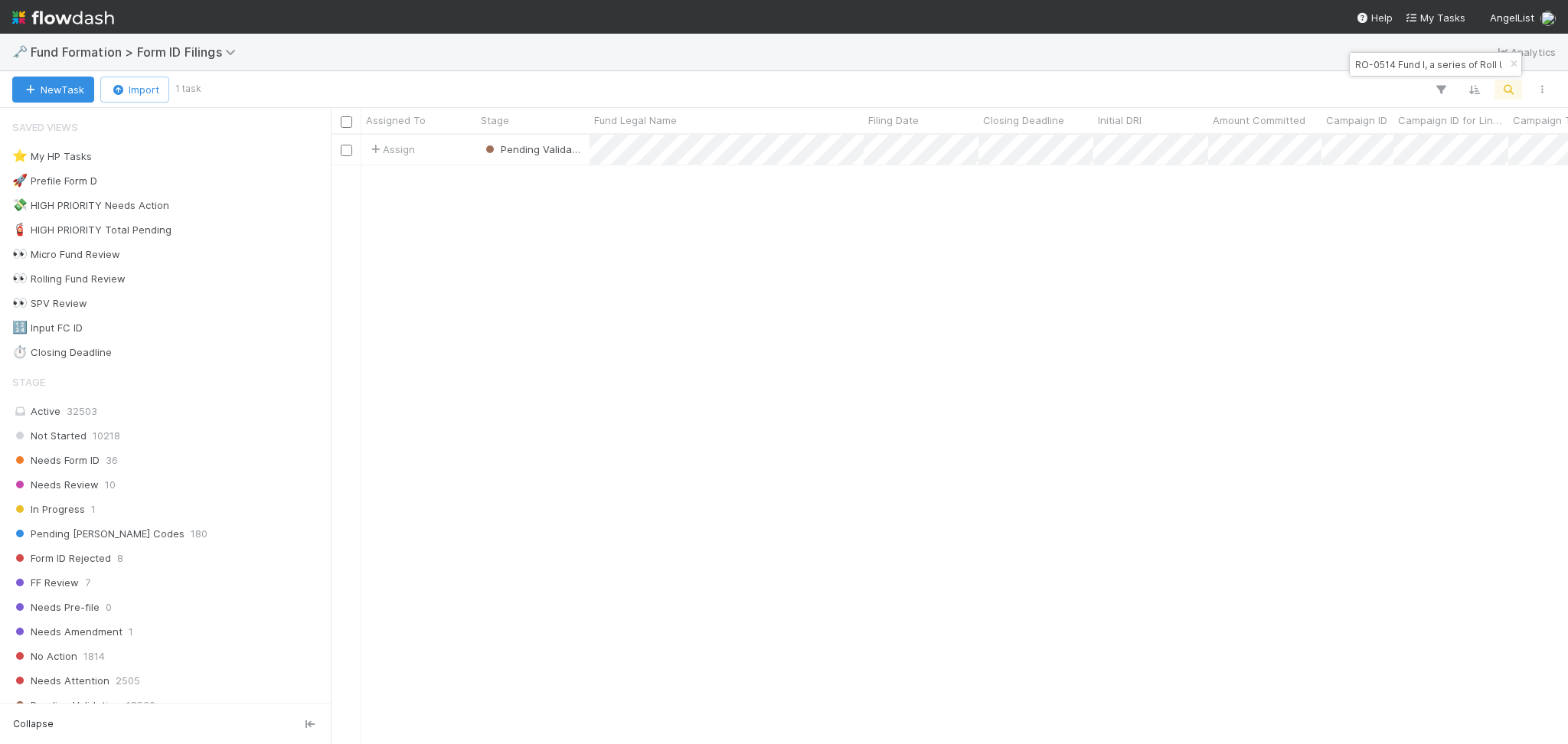
scroll to position [593, 1221]
click at [1466, 59] on input "RO-0514 Fund I, a series of Roll Up Vehicles, LP" at bounding box center [1428, 63] width 153 height 19
paste input "Outlaw Fund I"
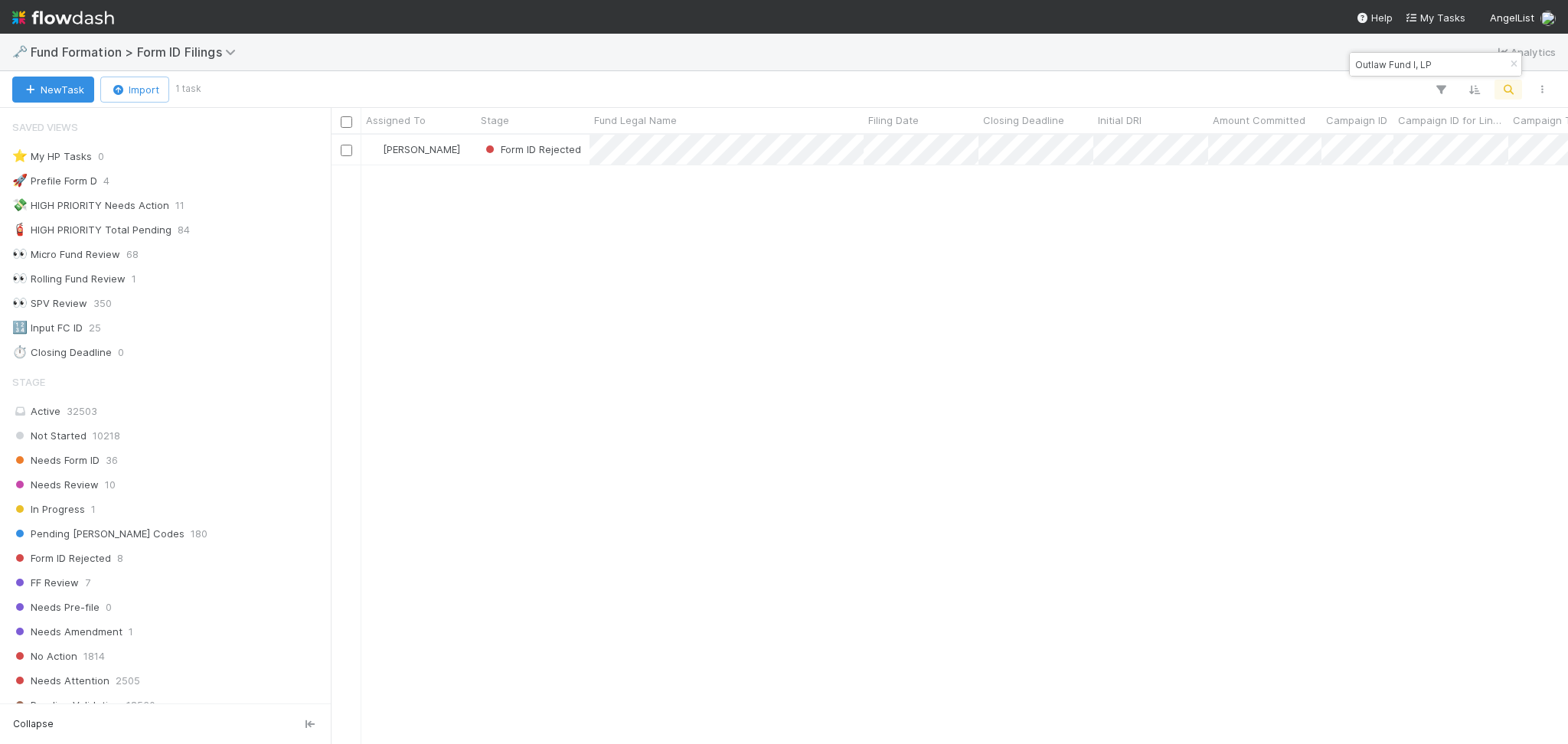
type input "Outlaw Fund I, LP"
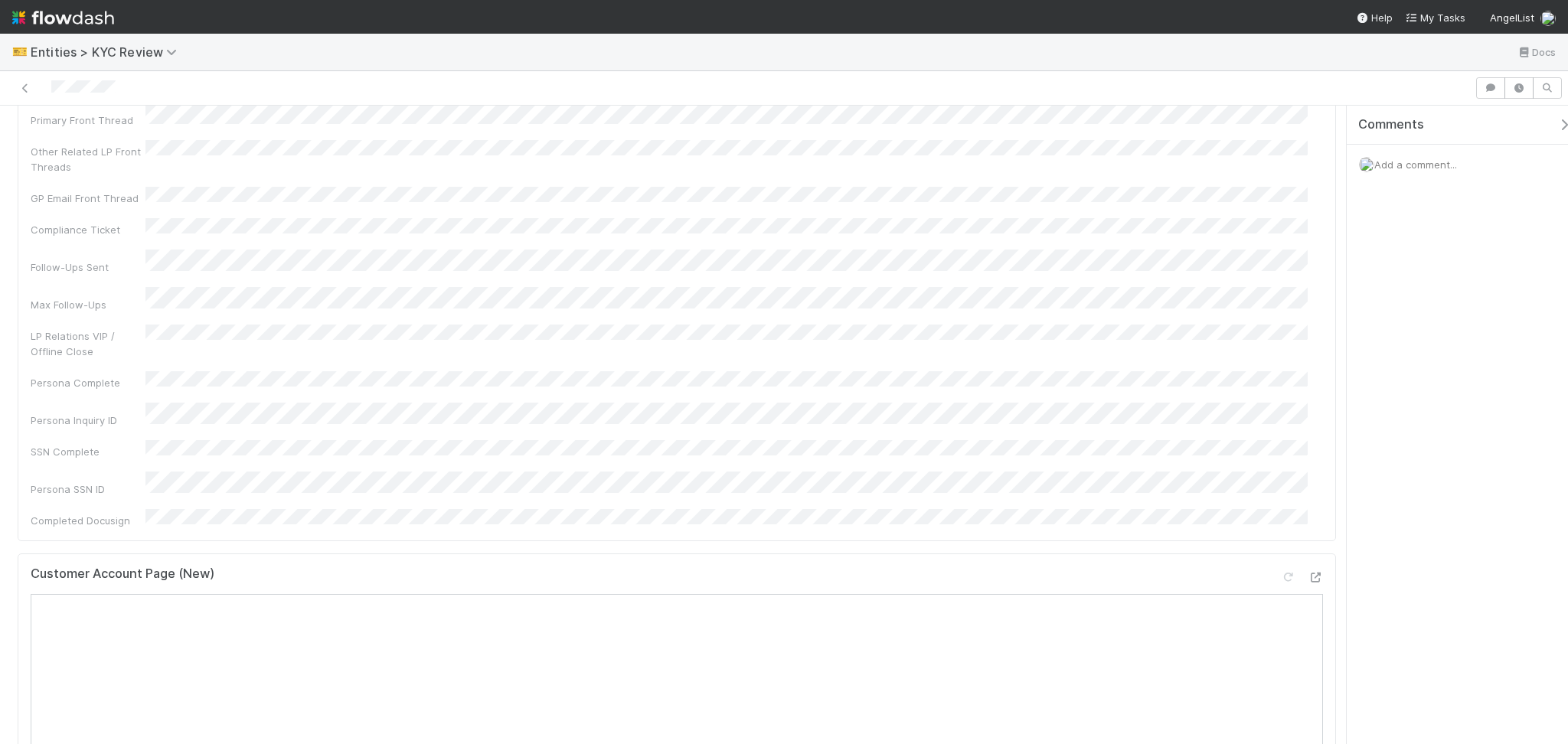
scroll to position [306, 0]
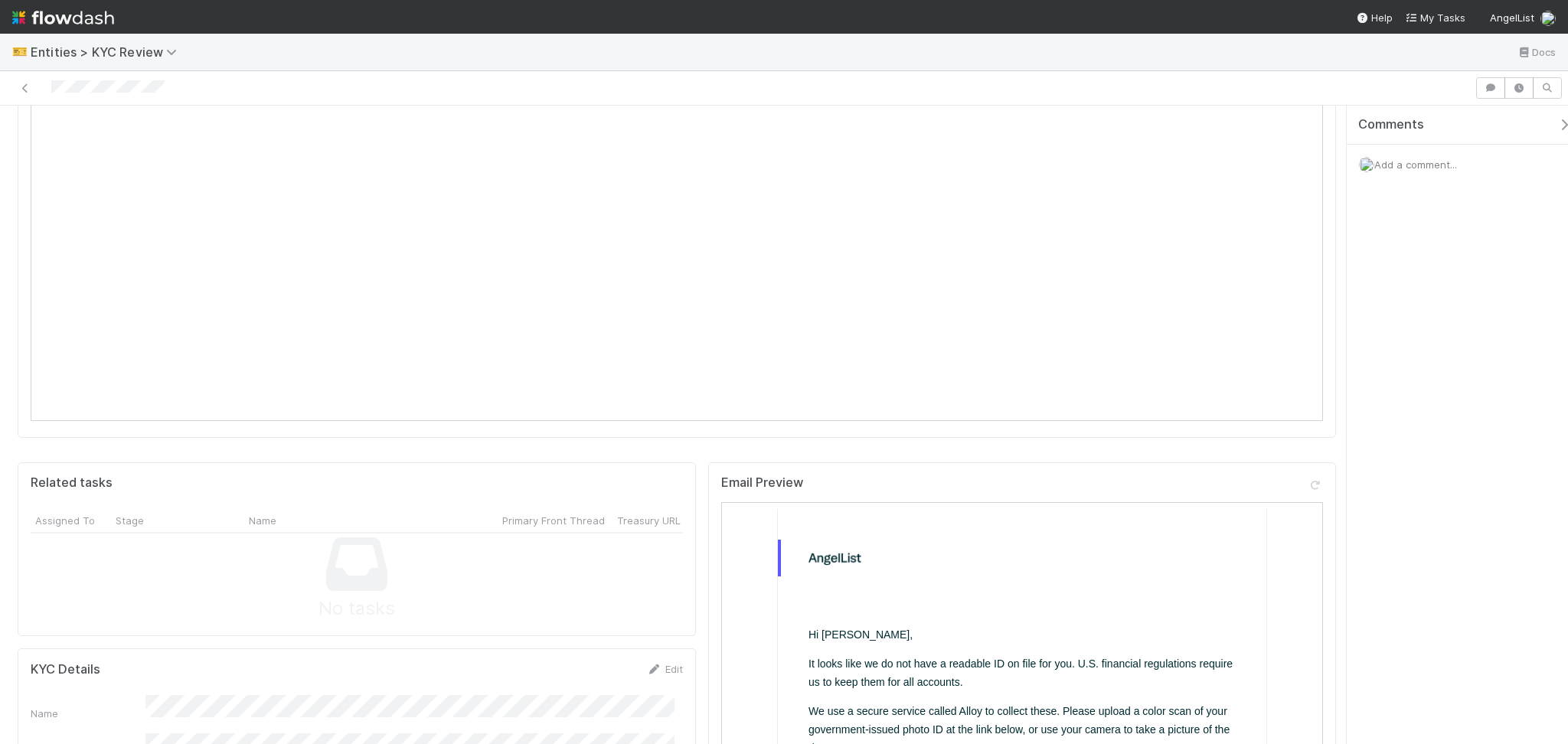
scroll to position [1020, 0]
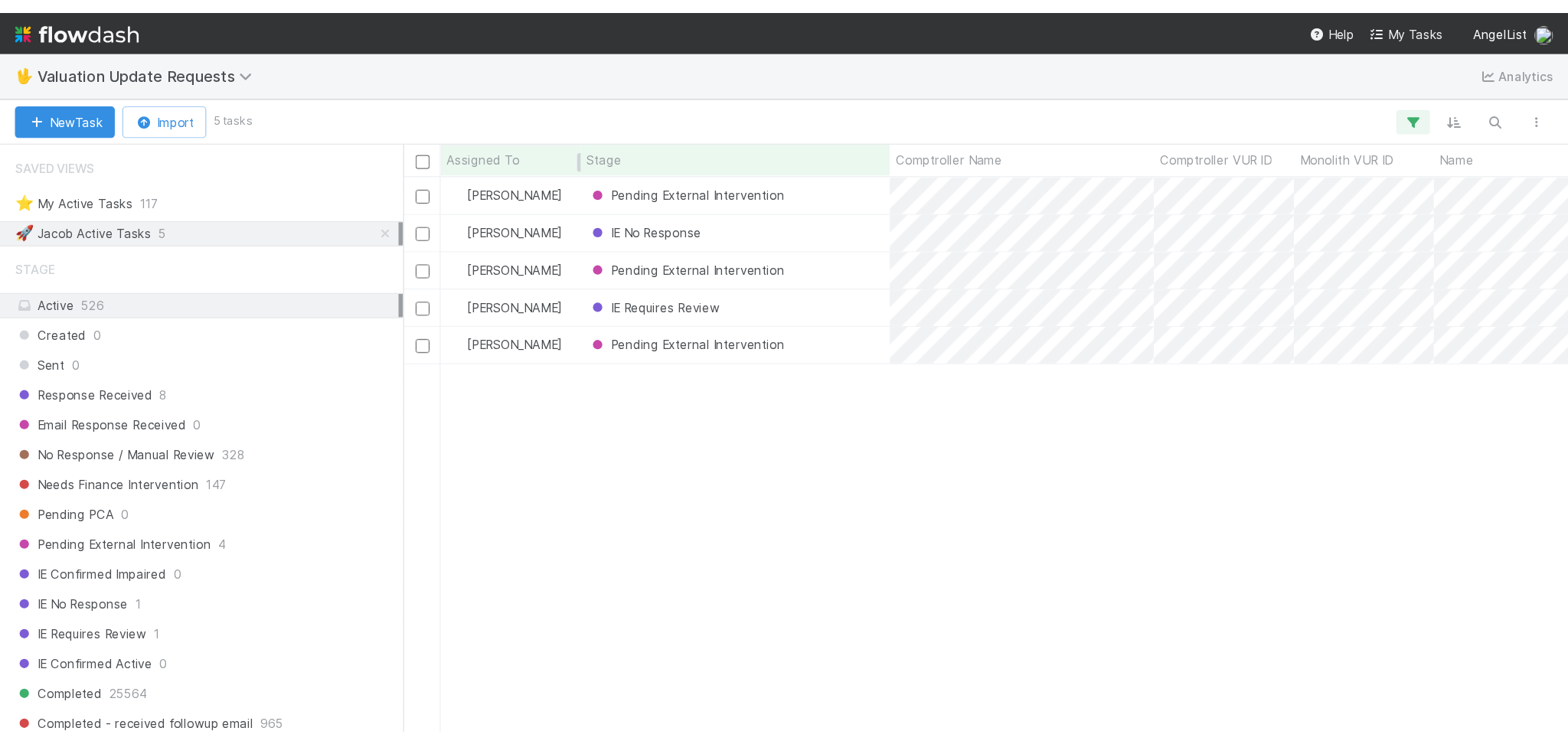
scroll to position [593, 1221]
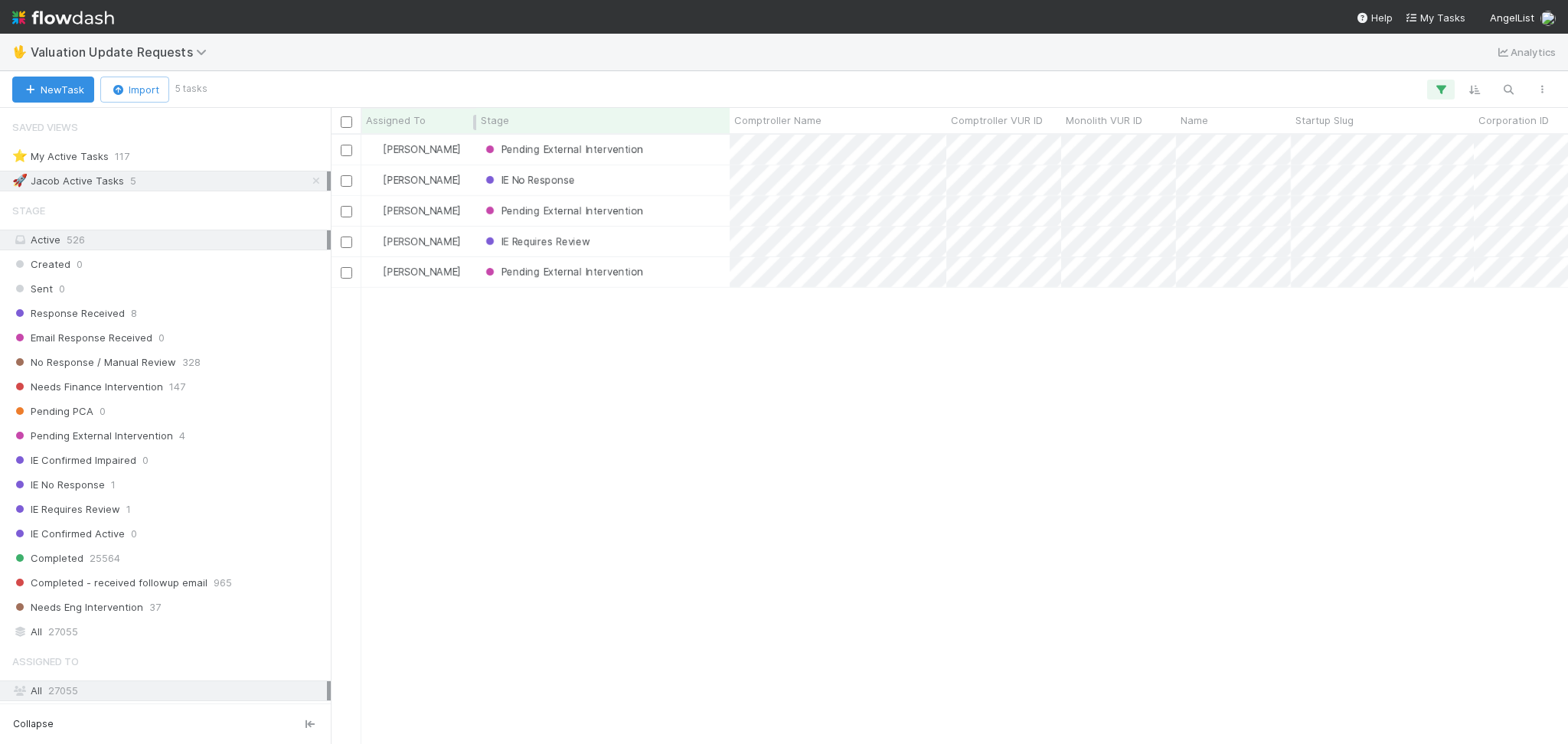
click at [451, 123] on div "Assigned To" at bounding box center [419, 120] width 106 height 16
drag, startPoint x: 202, startPoint y: 311, endPoint x: 210, endPoint y: 312, distance: 8.1
click at [202, 310] on div "Sort A → Z Sort Z → A" at bounding box center [784, 372] width 1568 height 744
click at [309, 183] on icon at bounding box center [317, 181] width 16 height 10
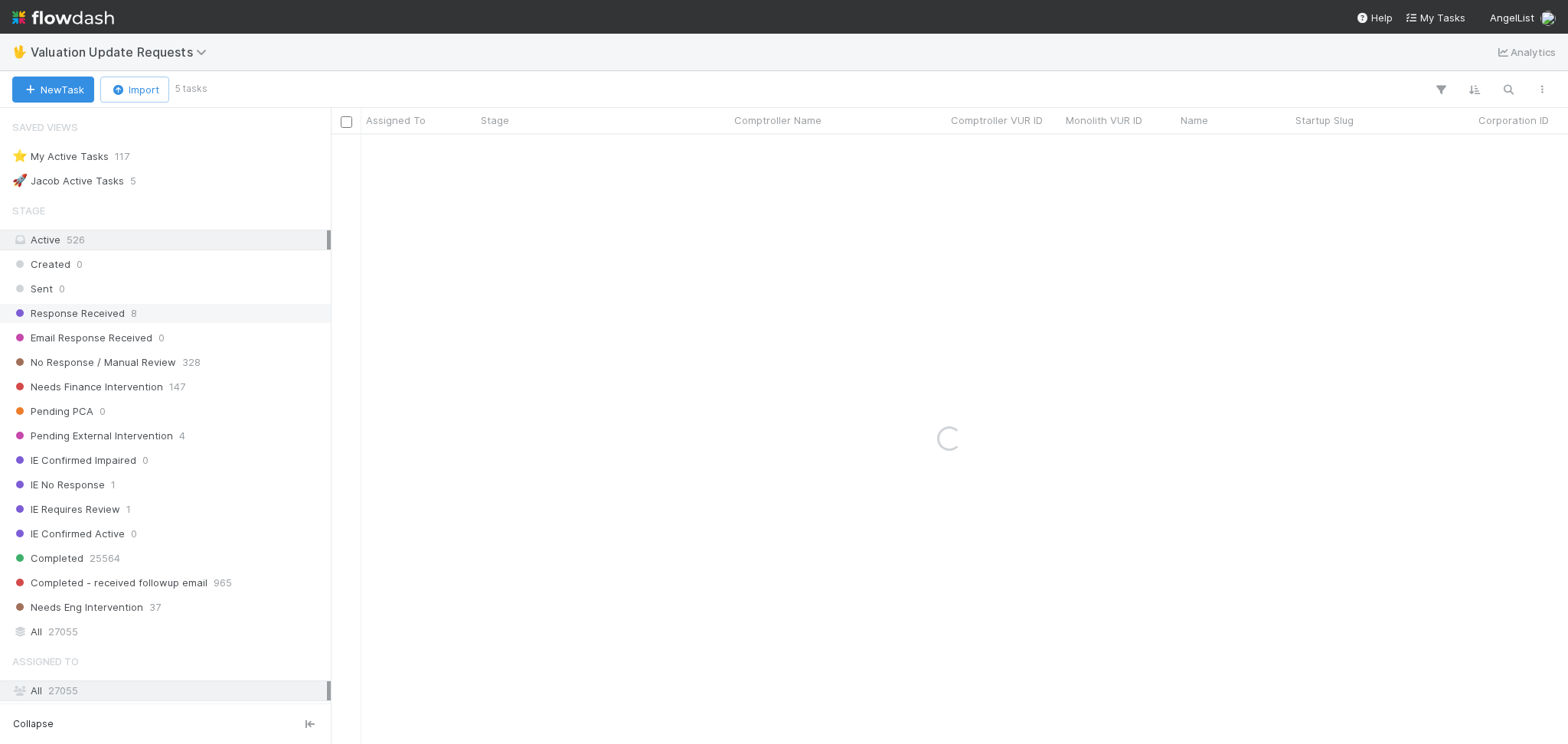
click at [225, 308] on div "Response Received 8" at bounding box center [170, 313] width 315 height 20
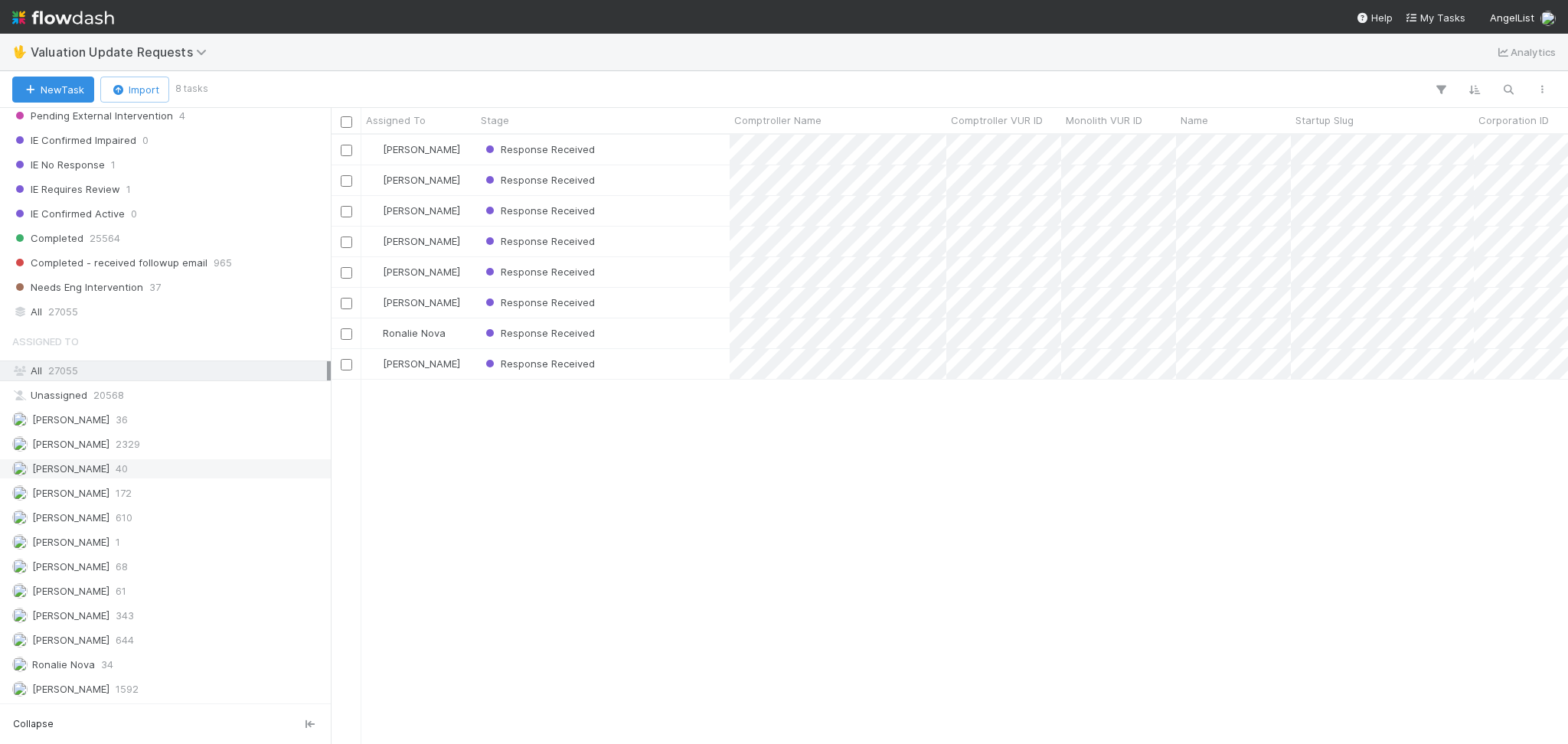
scroll to position [323, 0]
click at [201, 441] on div "Febbie Cervantes 2329" at bounding box center [170, 444] width 315 height 20
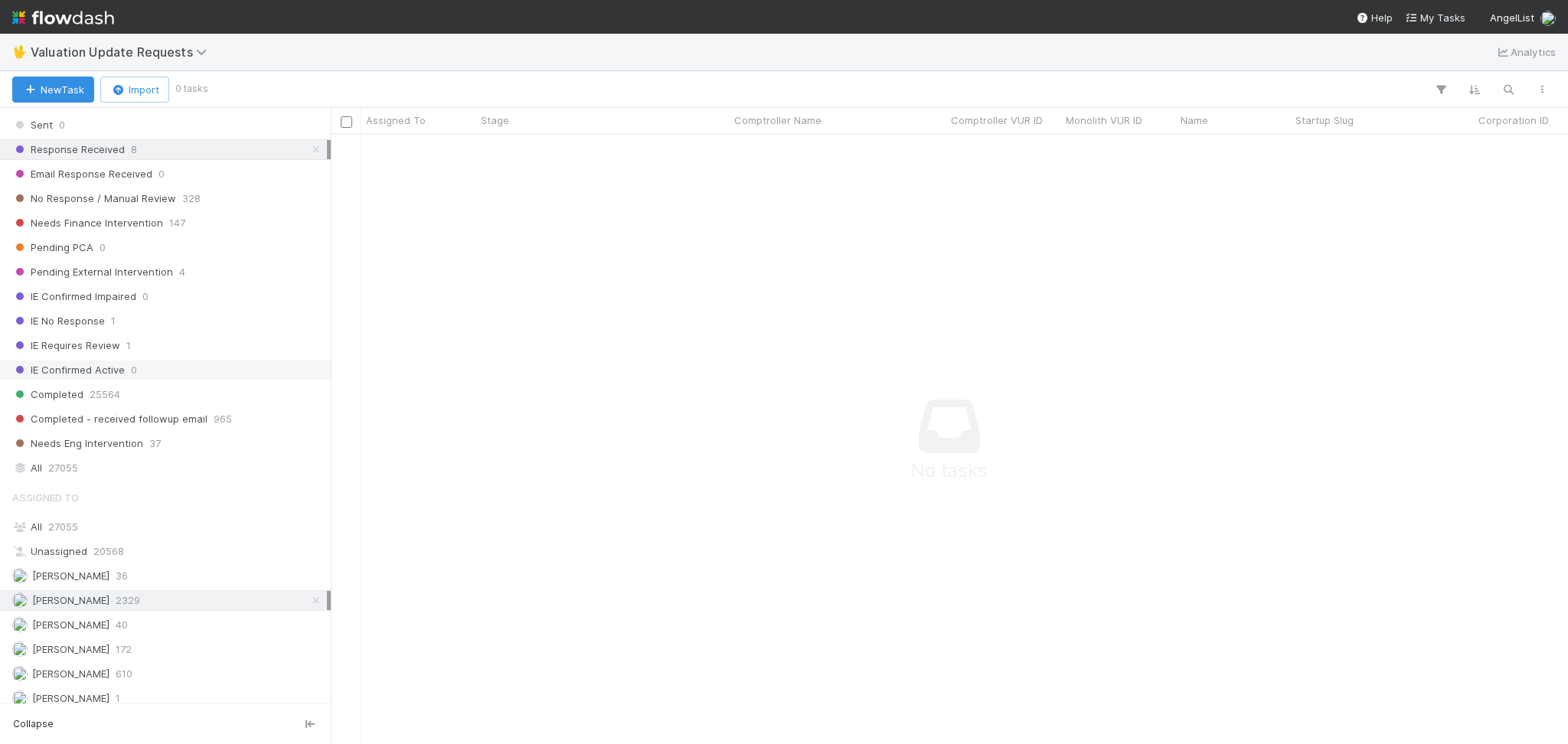
scroll to position [118, 0]
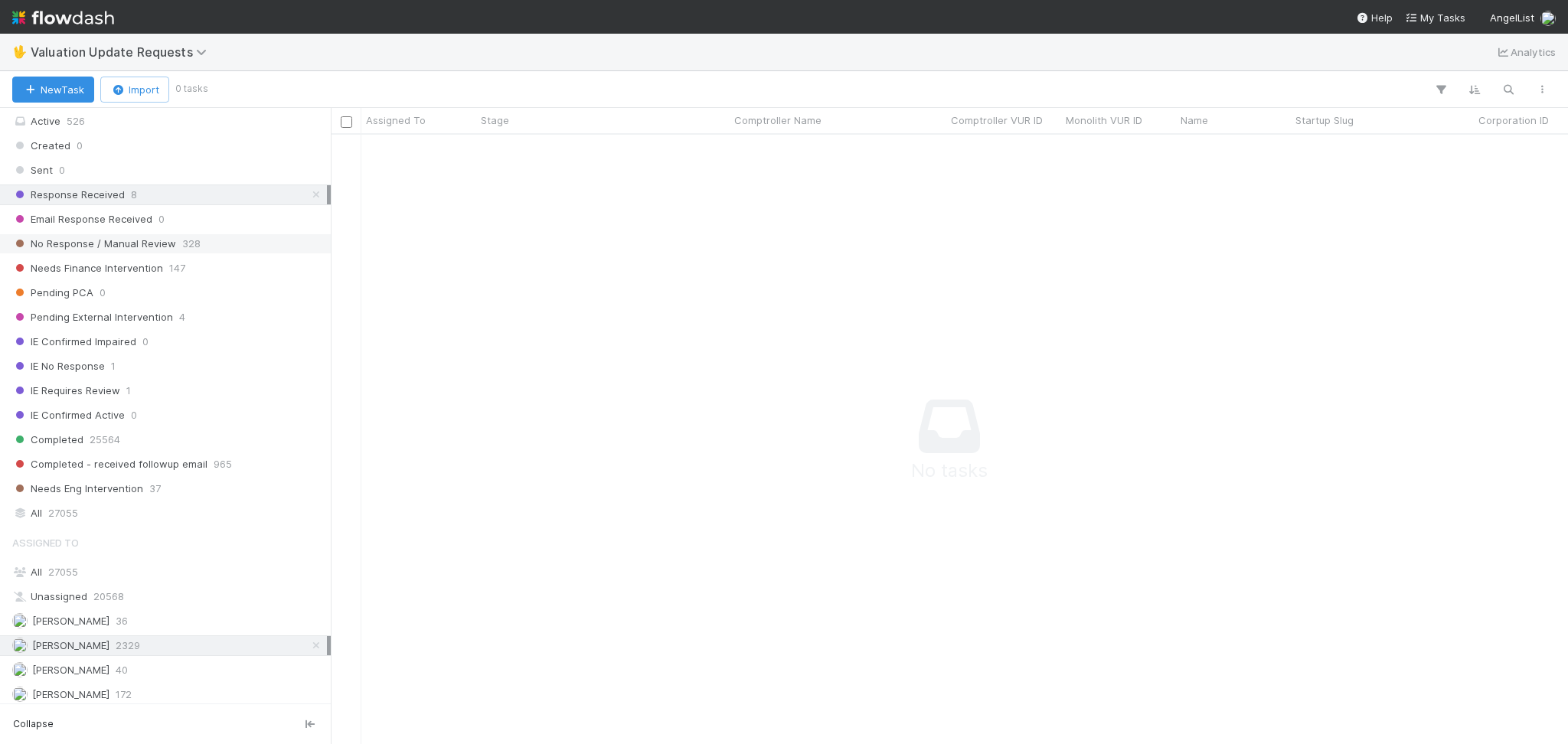
click at [229, 233] on div "No Response / Manual Review 328" at bounding box center [165, 243] width 331 height 21
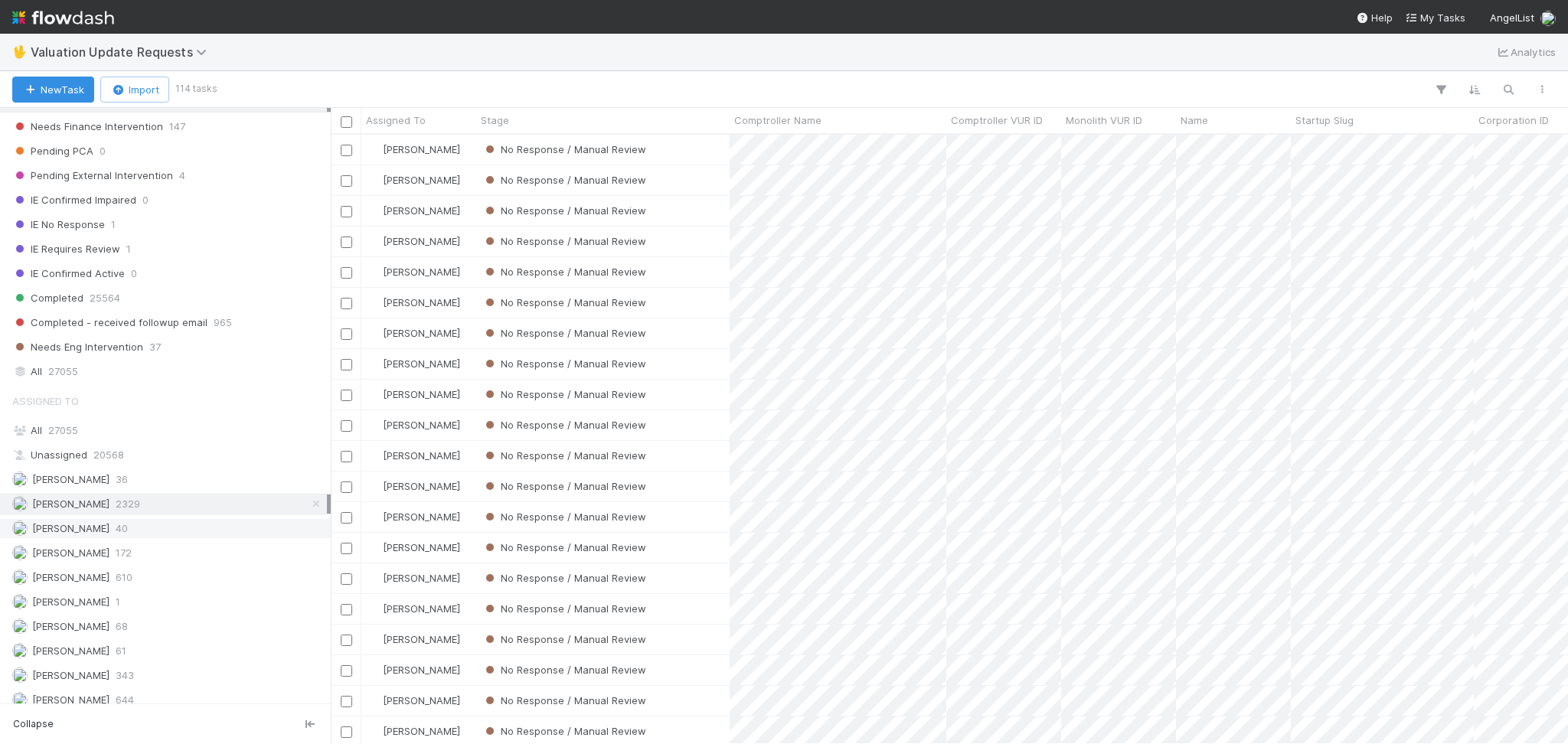
scroll to position [323, 0]
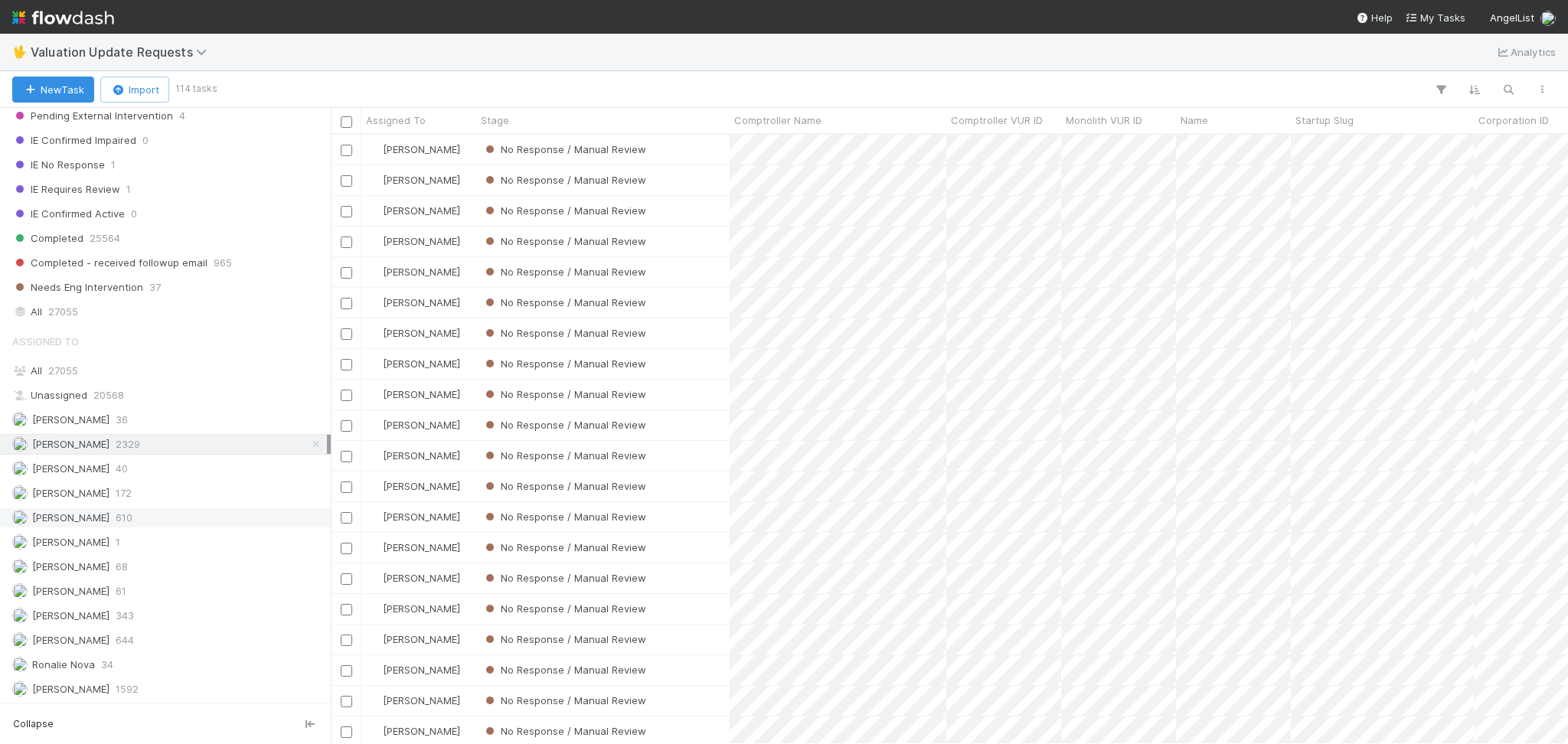
click at [179, 516] on div "Karen Jane Salcedo 610" at bounding box center [170, 517] width 315 height 20
click at [160, 640] on div "Michael Capilitan 644" at bounding box center [170, 641] width 315 height 20
click at [172, 441] on div "Febbie Cervantes 2329" at bounding box center [170, 444] width 315 height 20
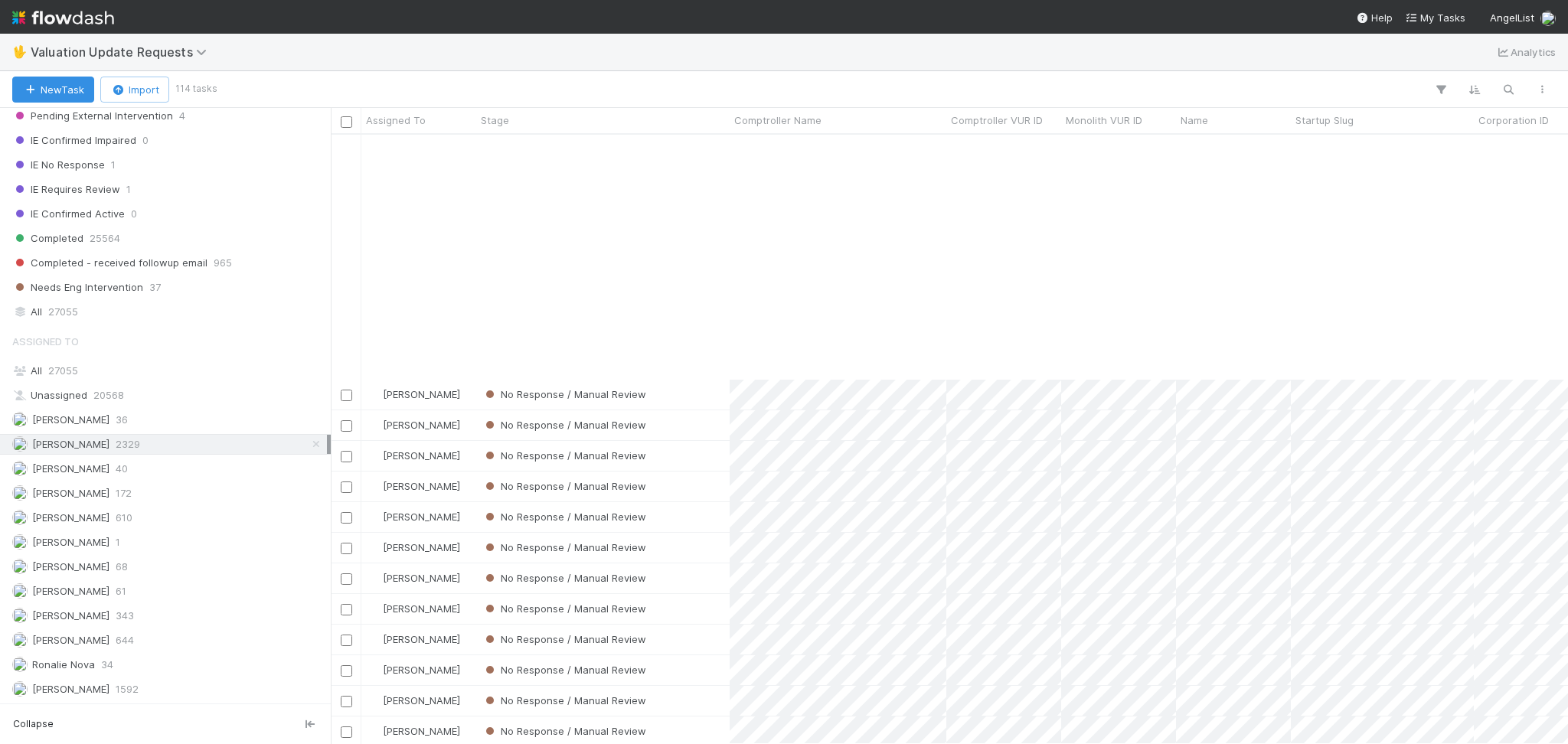
scroll to position [1020, 0]
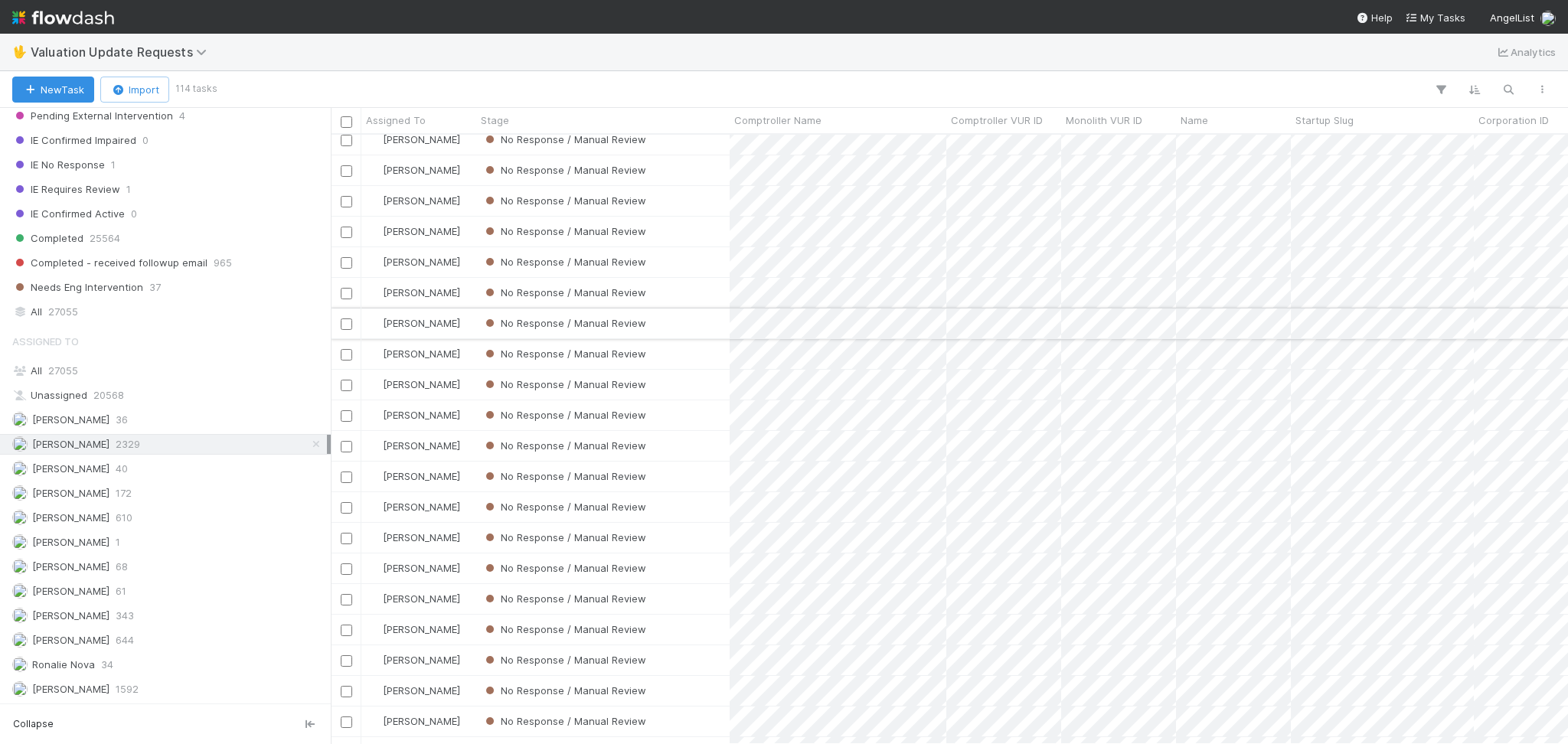
click at [671, 327] on div "No Response / Manual Review" at bounding box center [602, 323] width 253 height 30
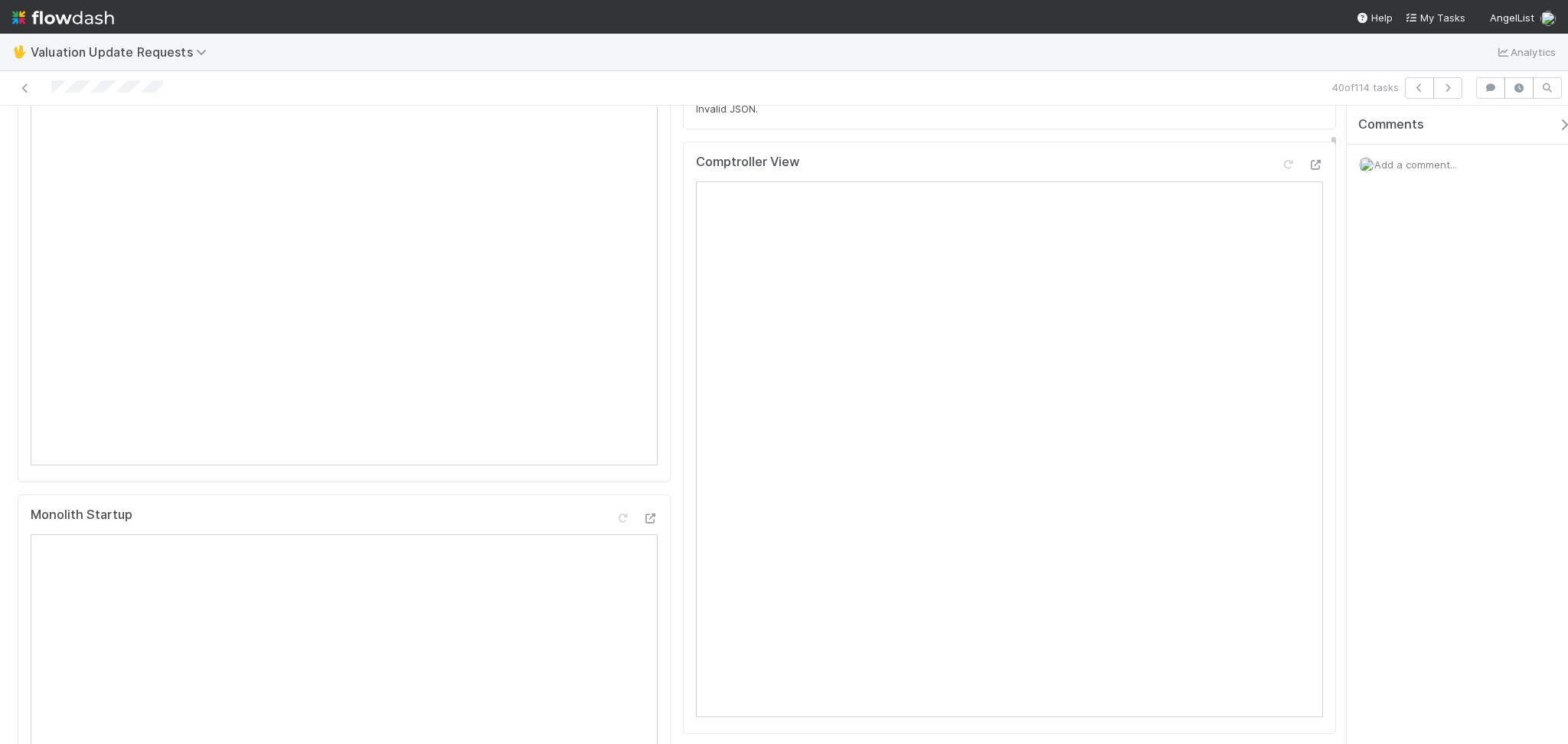
scroll to position [102, 0]
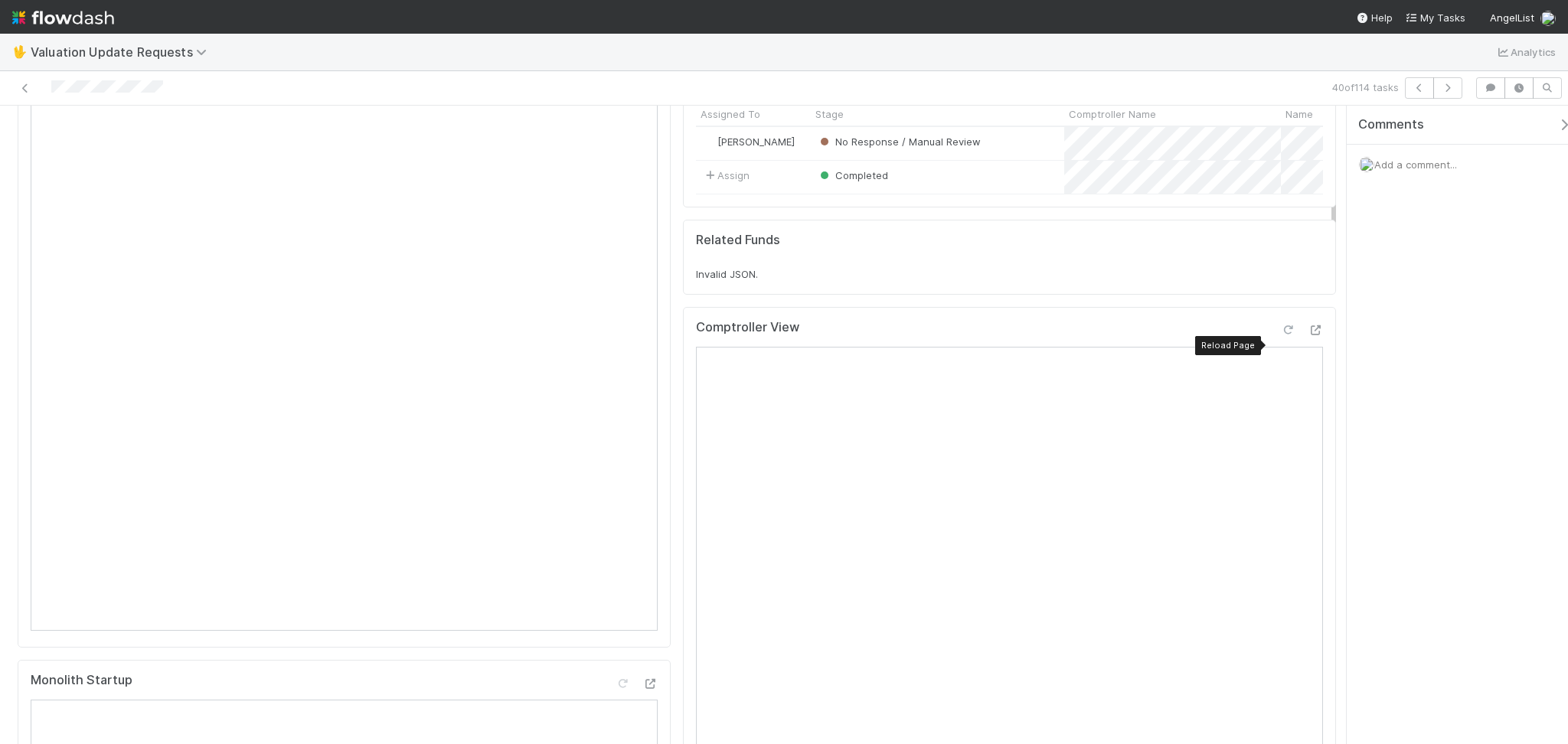
click at [1280, 335] on icon at bounding box center [1288, 330] width 16 height 10
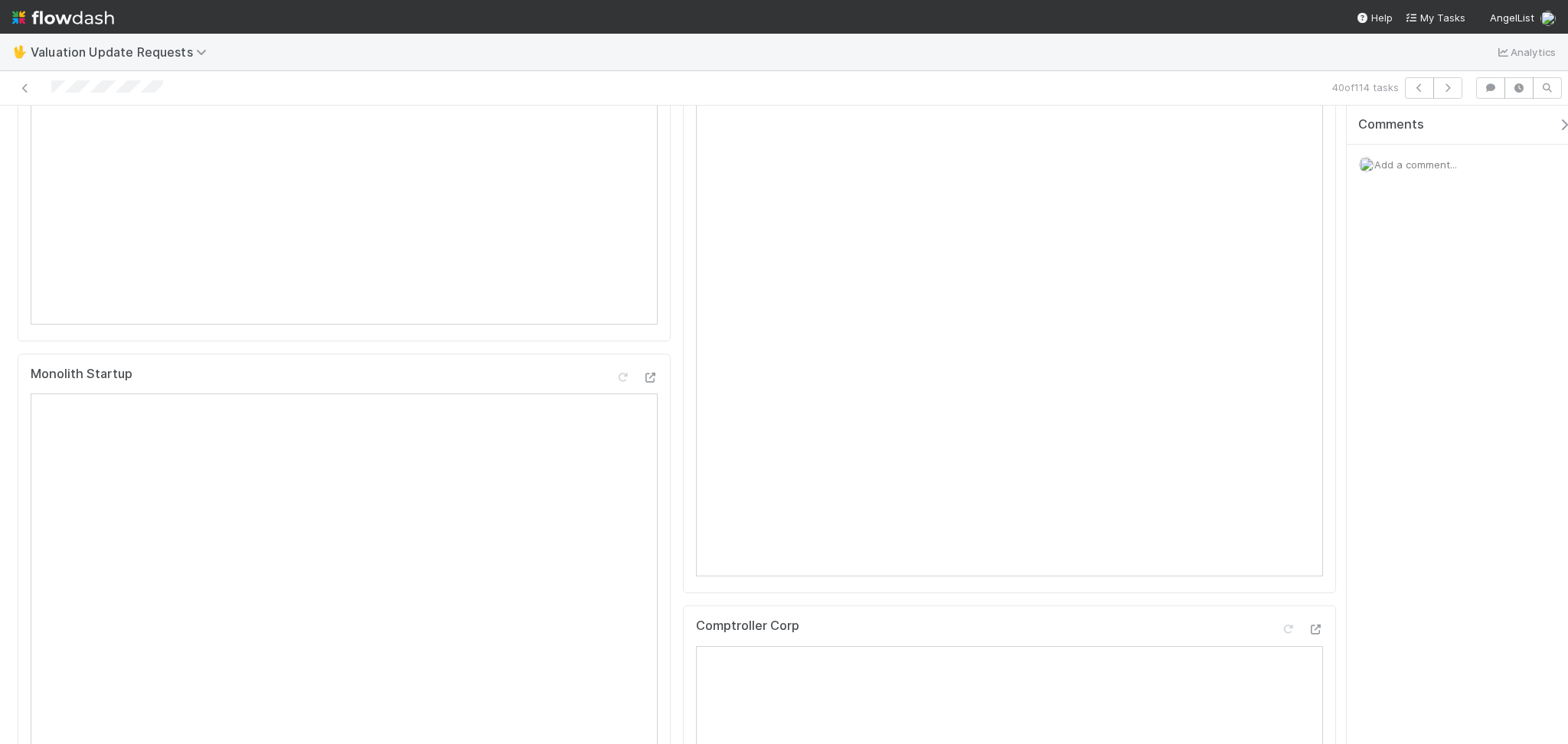
scroll to position [0, 0]
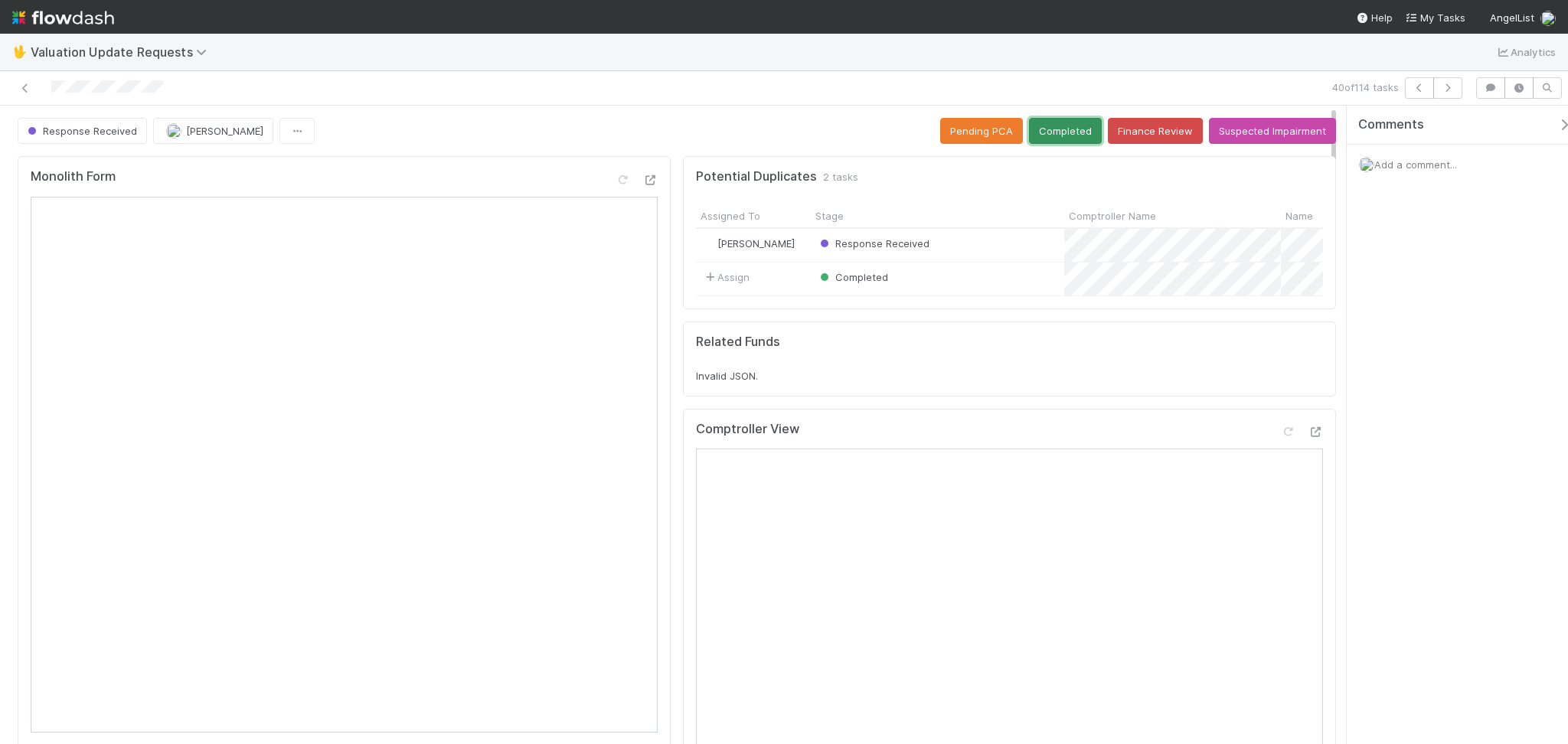
click at [1049, 139] on button "Completed" at bounding box center [1065, 131] width 72 height 26
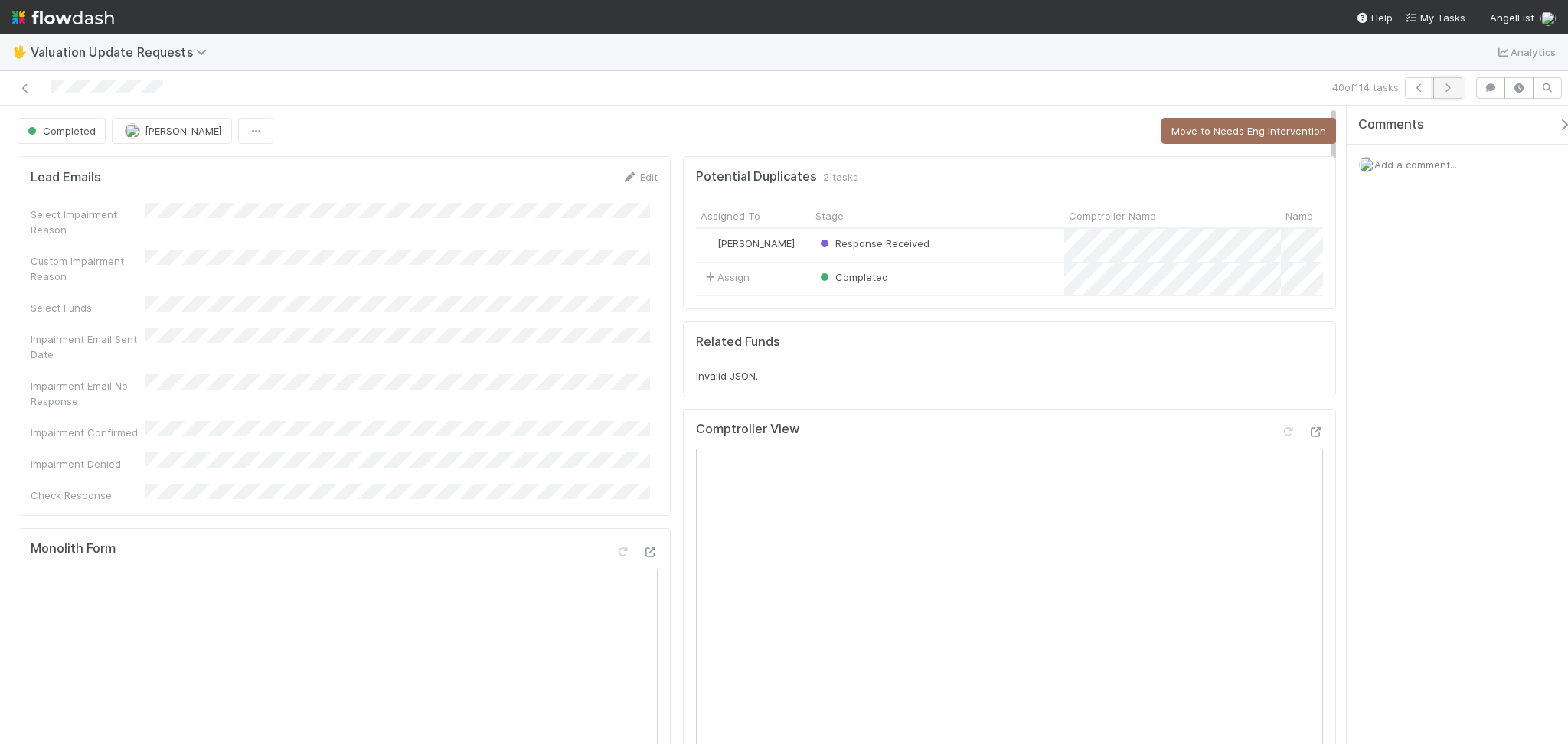
click at [1441, 92] on icon "button" at bounding box center [1448, 87] width 16 height 9
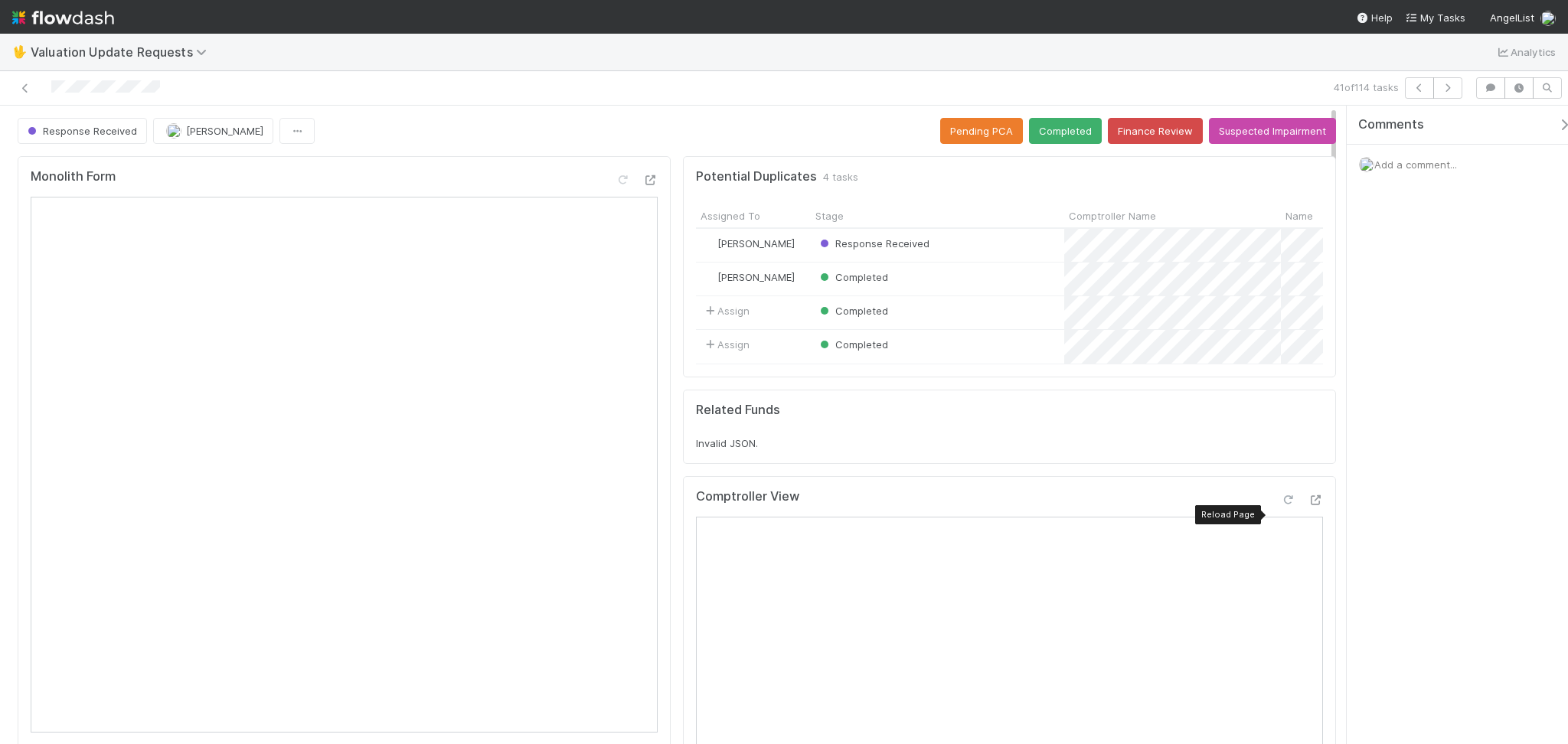
click at [1280, 508] on div at bounding box center [1288, 500] width 16 height 16
click at [1043, 132] on button "Completed" at bounding box center [1065, 131] width 72 height 26
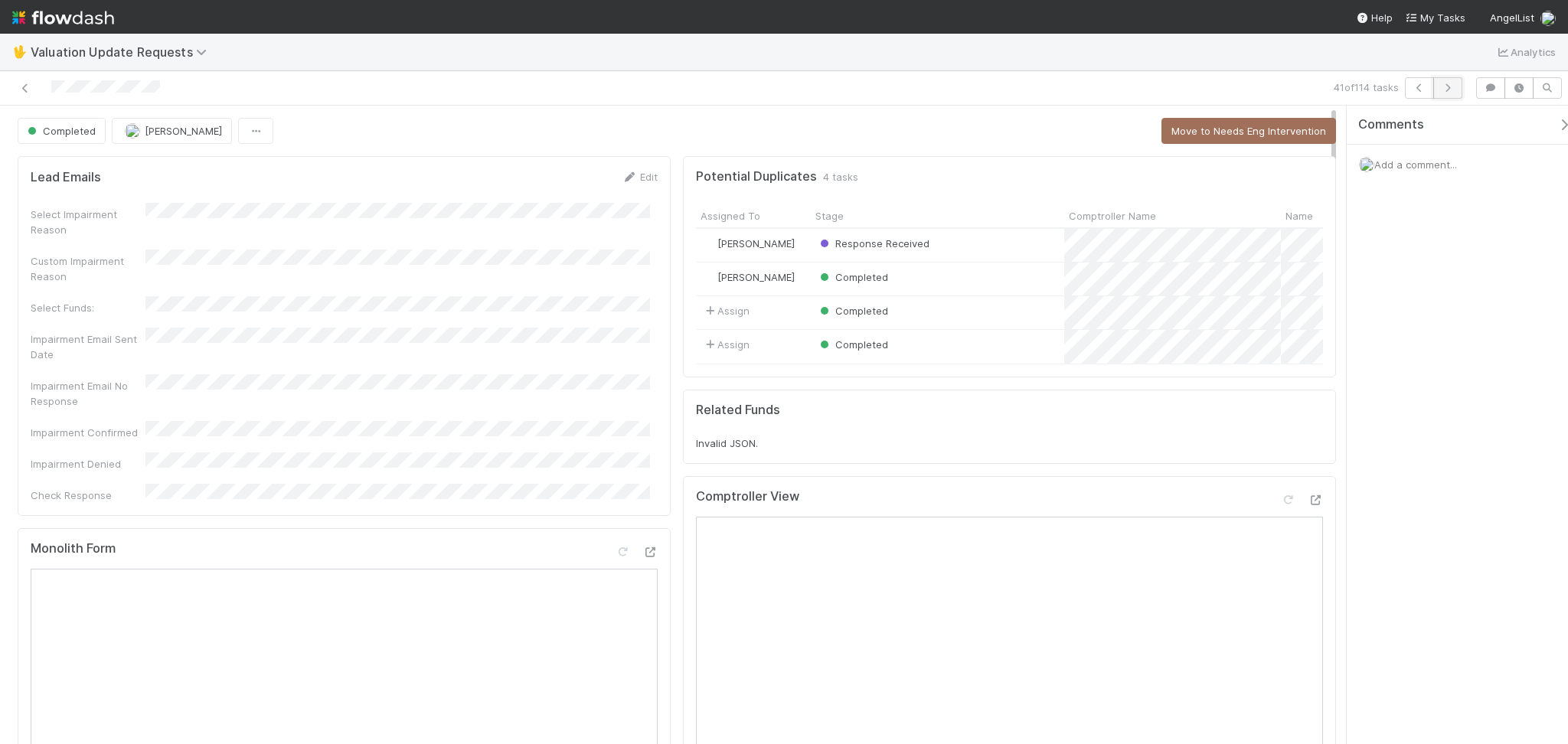
click at [1448, 90] on icon "button" at bounding box center [1448, 87] width 16 height 9
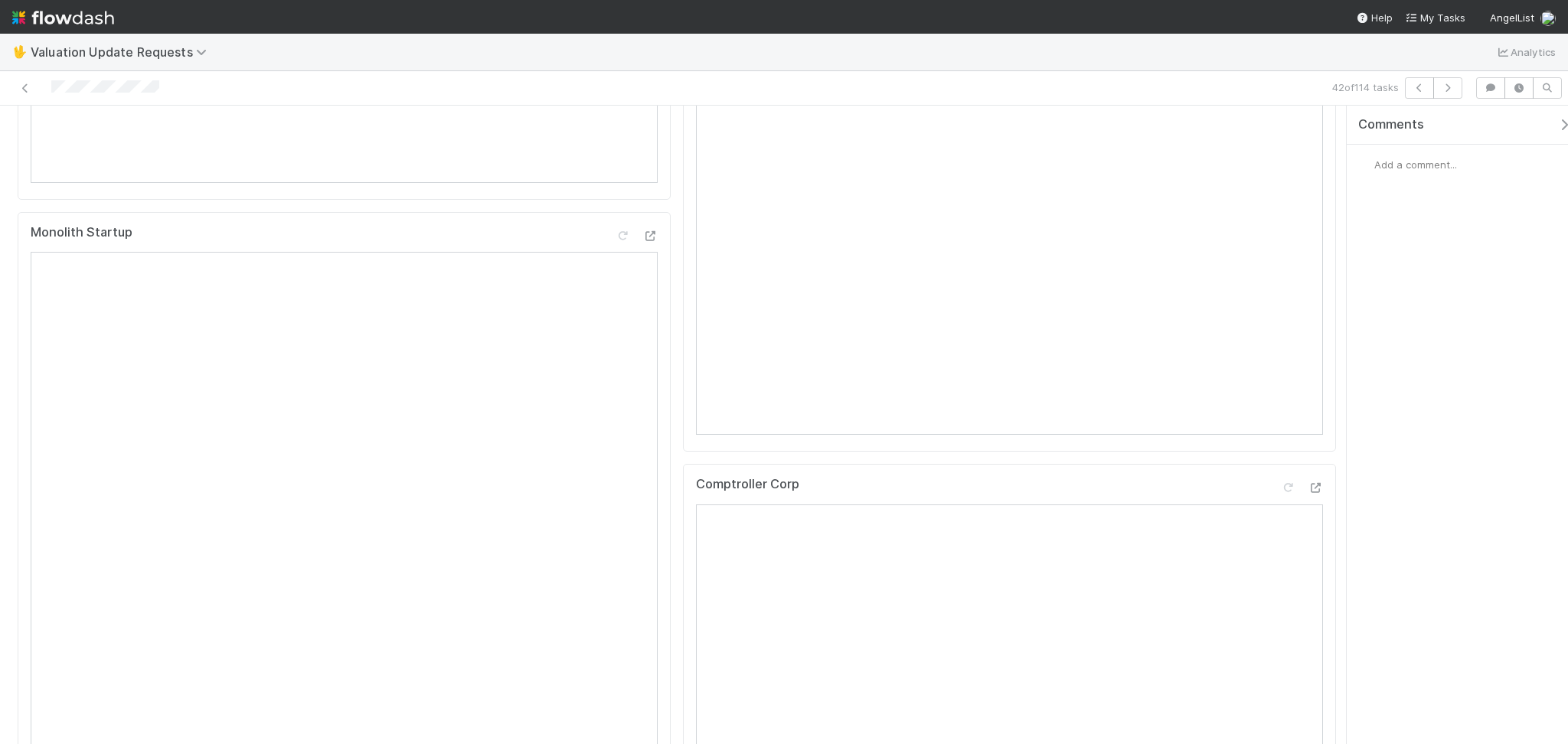
scroll to position [612, 0]
click at [1460, 92] on button "button" at bounding box center [1448, 88] width 29 height 21
click at [1280, 131] on icon at bounding box center [1288, 126] width 16 height 10
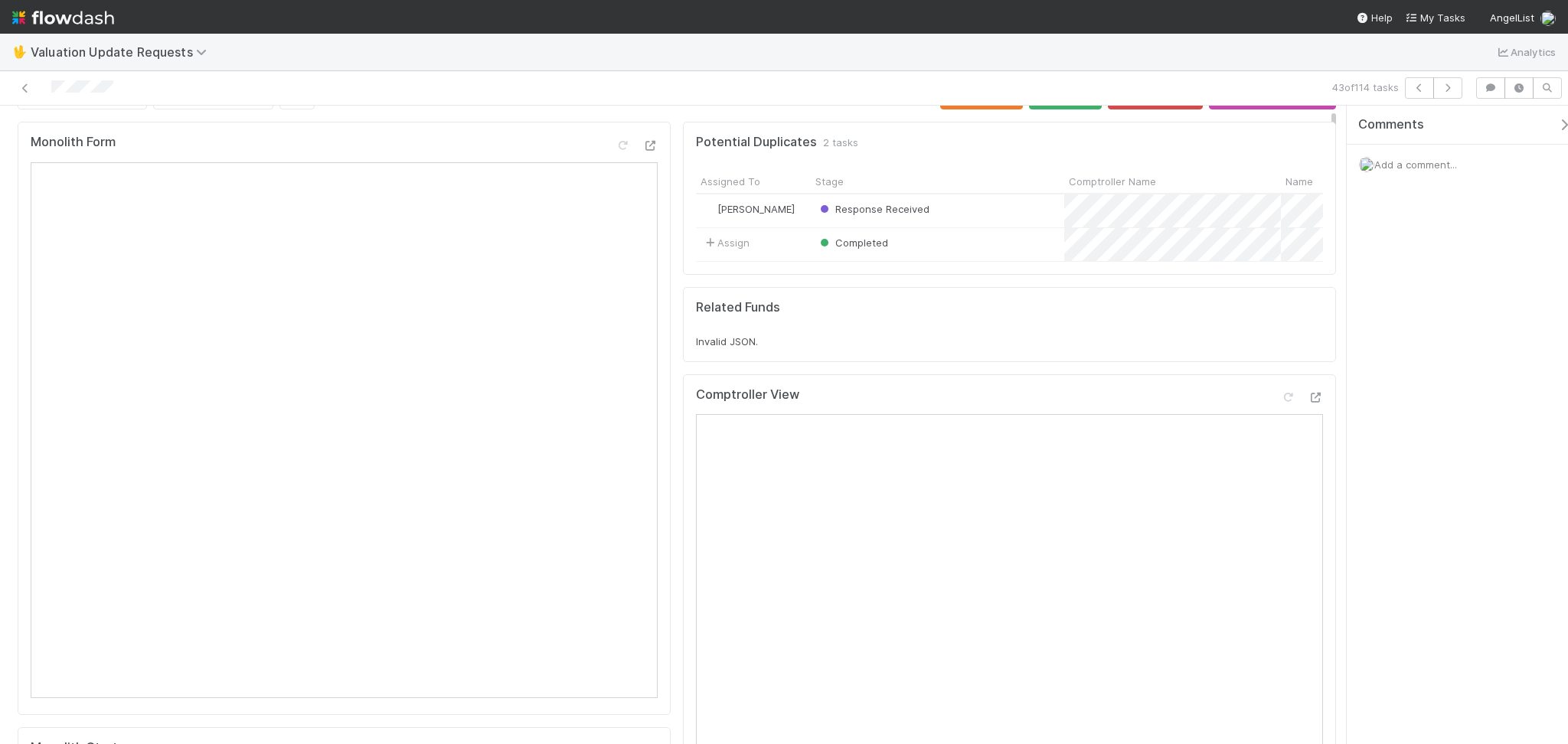
scroll to position [0, 0]
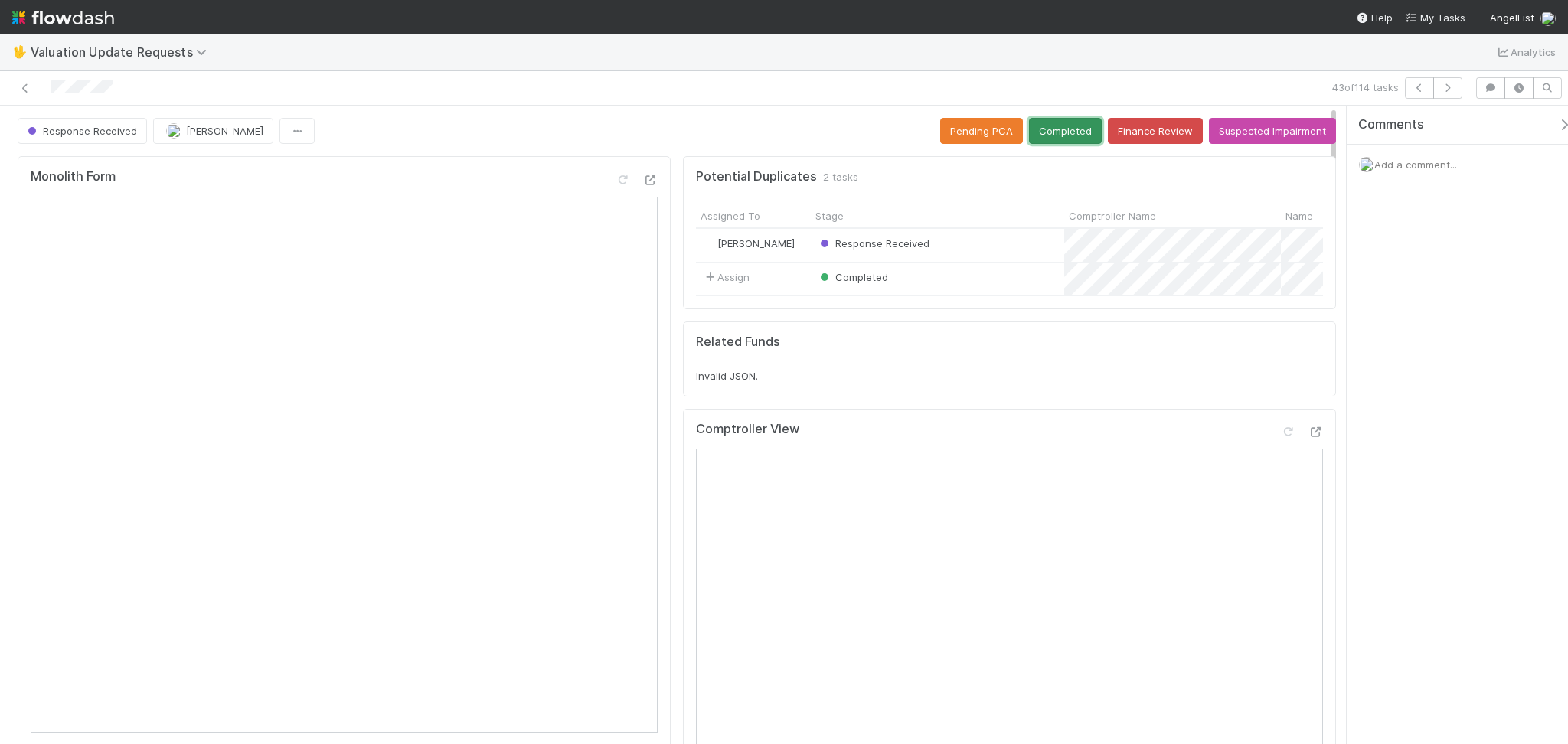
click at [1046, 137] on button "Completed" at bounding box center [1065, 131] width 72 height 26
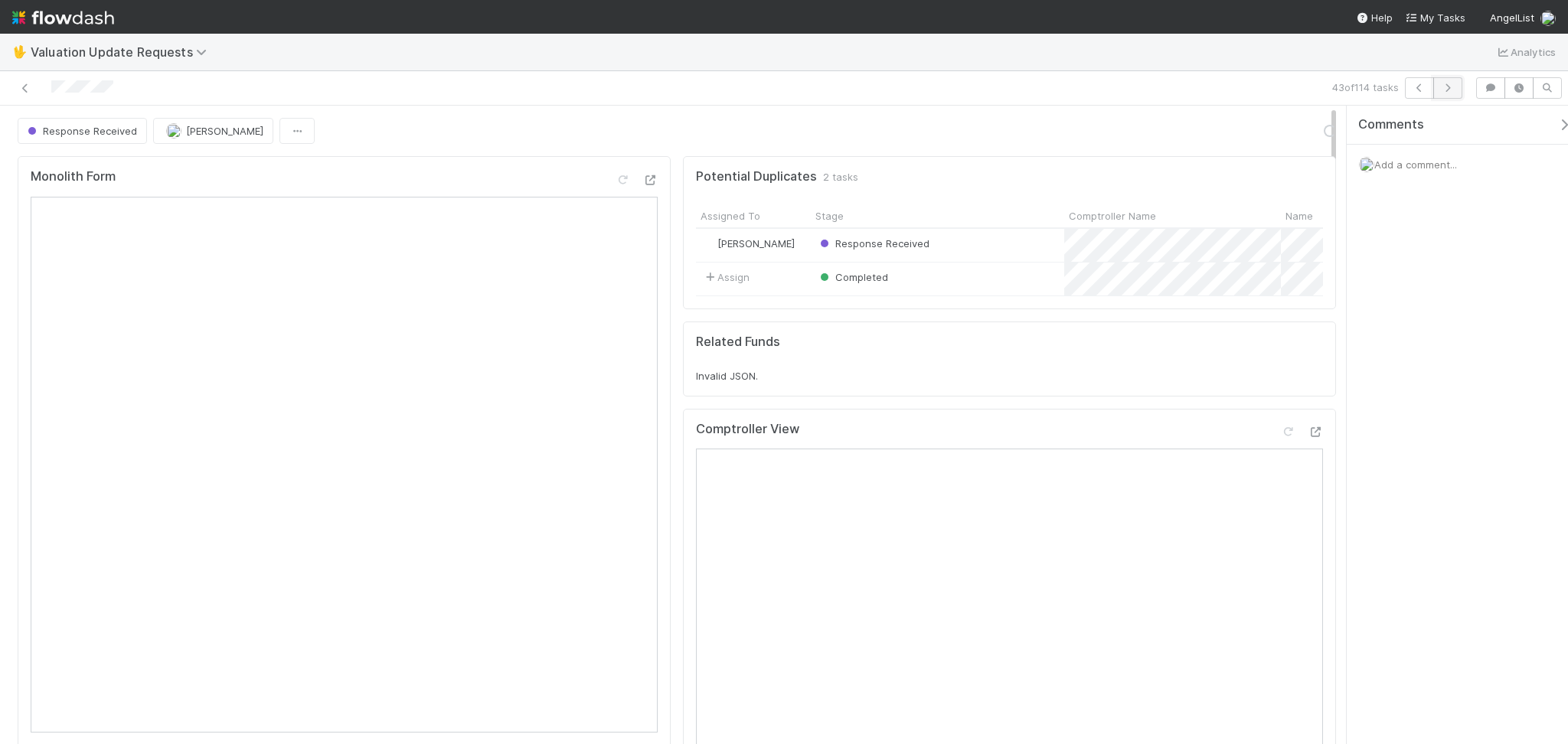
click at [1451, 87] on icon "button" at bounding box center [1448, 87] width 16 height 9
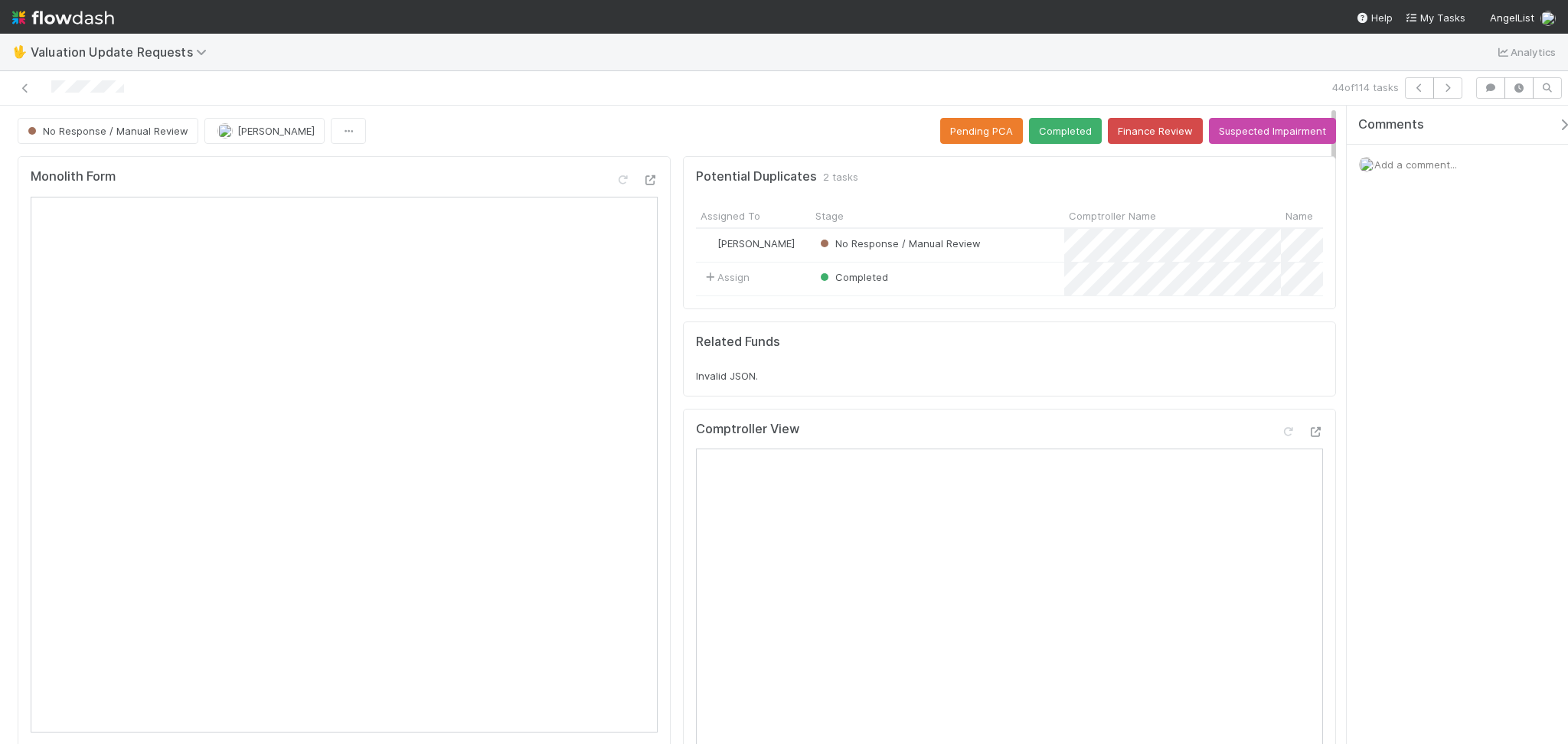
click at [1350, 377] on div "Comments Add a comment..." at bounding box center [1458, 425] width 221 height 639
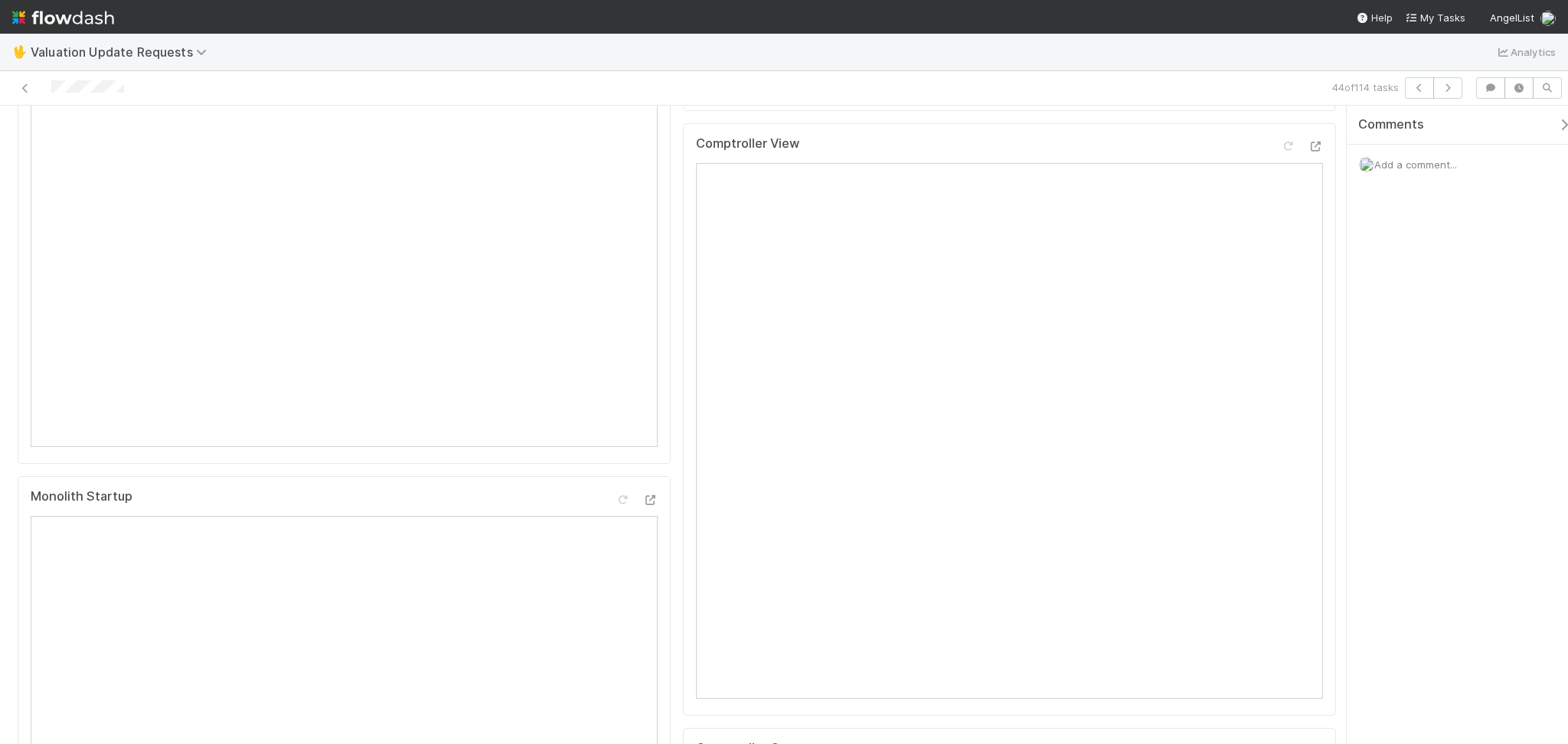
scroll to position [203, 0]
click at [1280, 233] on icon at bounding box center [1288, 228] width 16 height 10
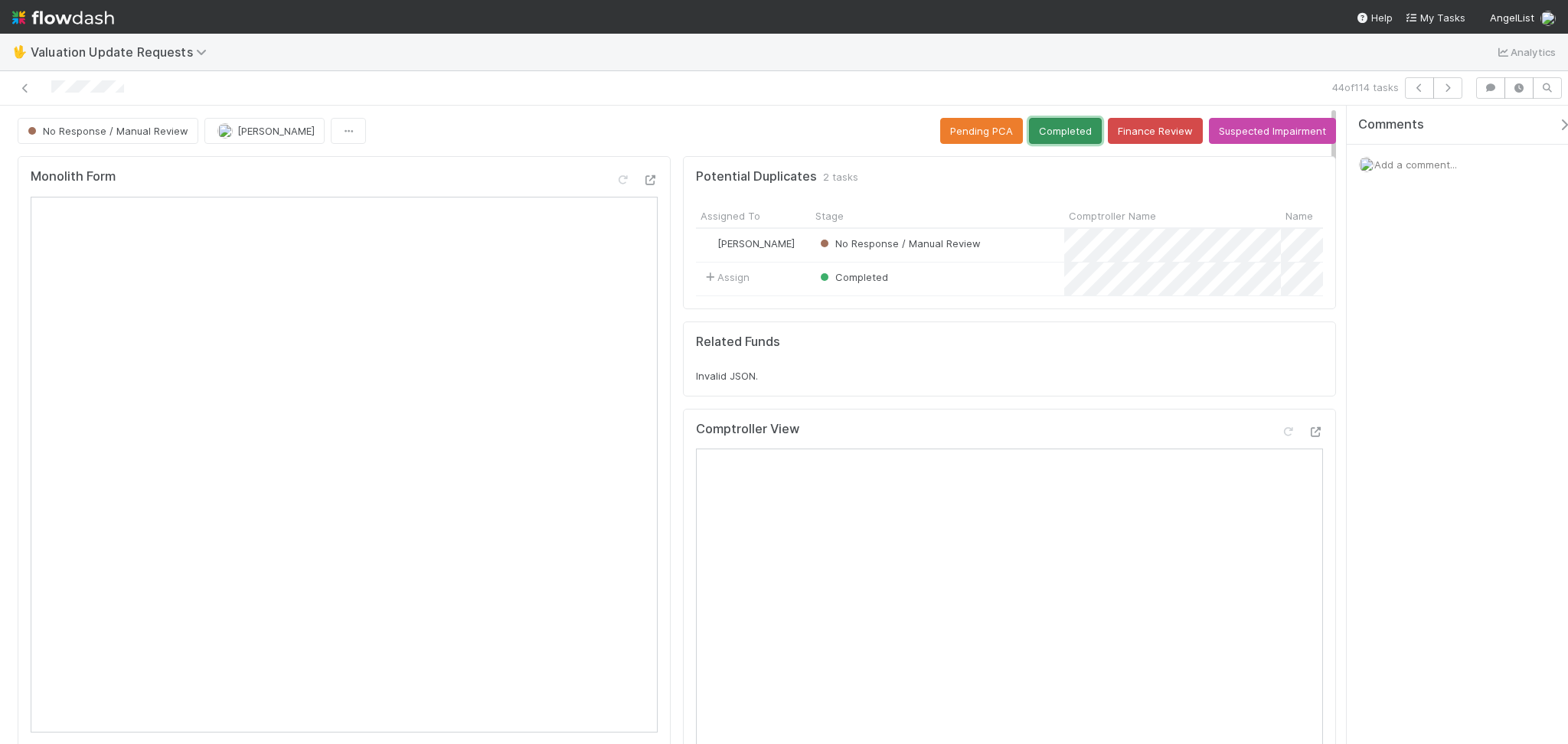
click at [1049, 142] on button "Completed" at bounding box center [1065, 131] width 72 height 26
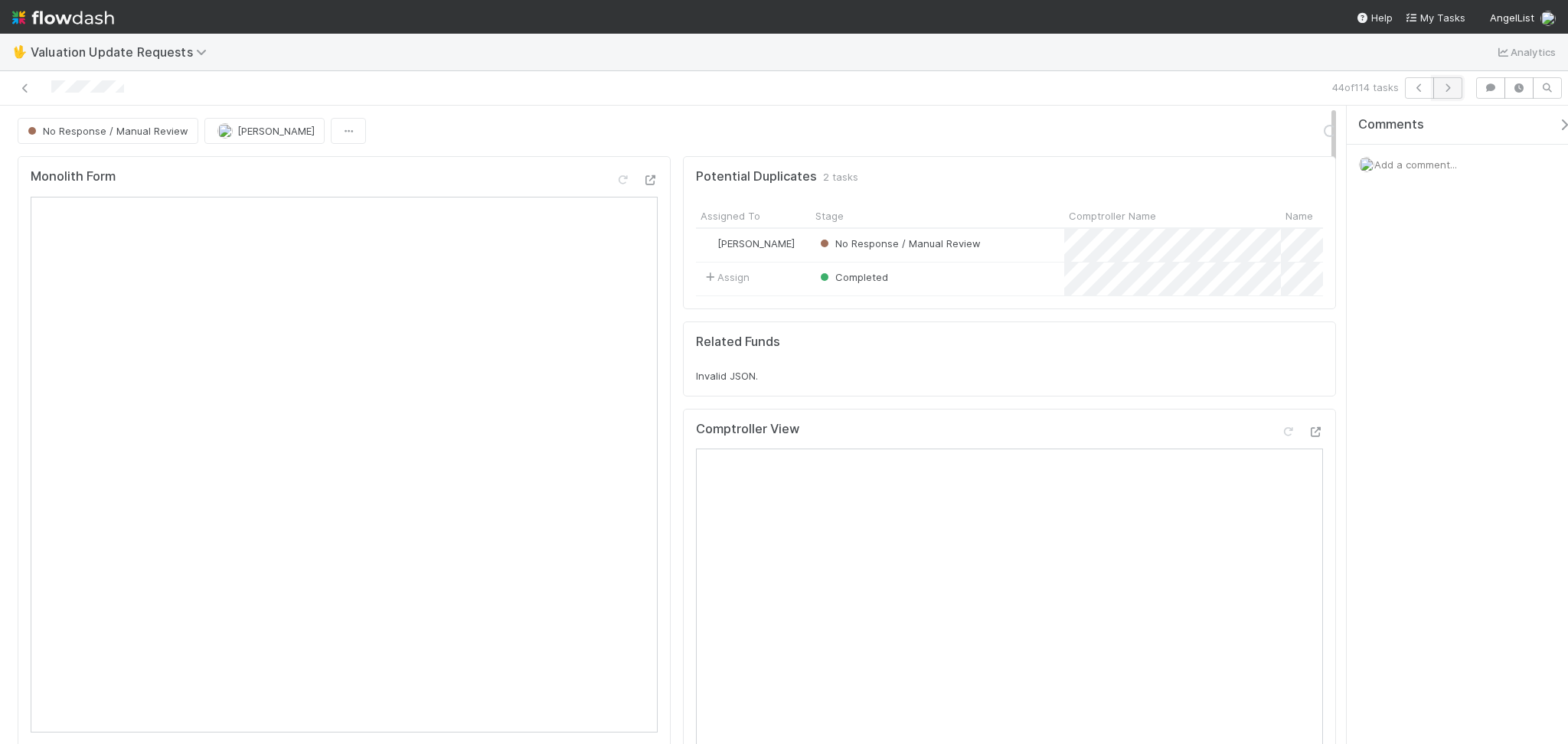
click at [1444, 85] on icon "button" at bounding box center [1448, 87] width 16 height 9
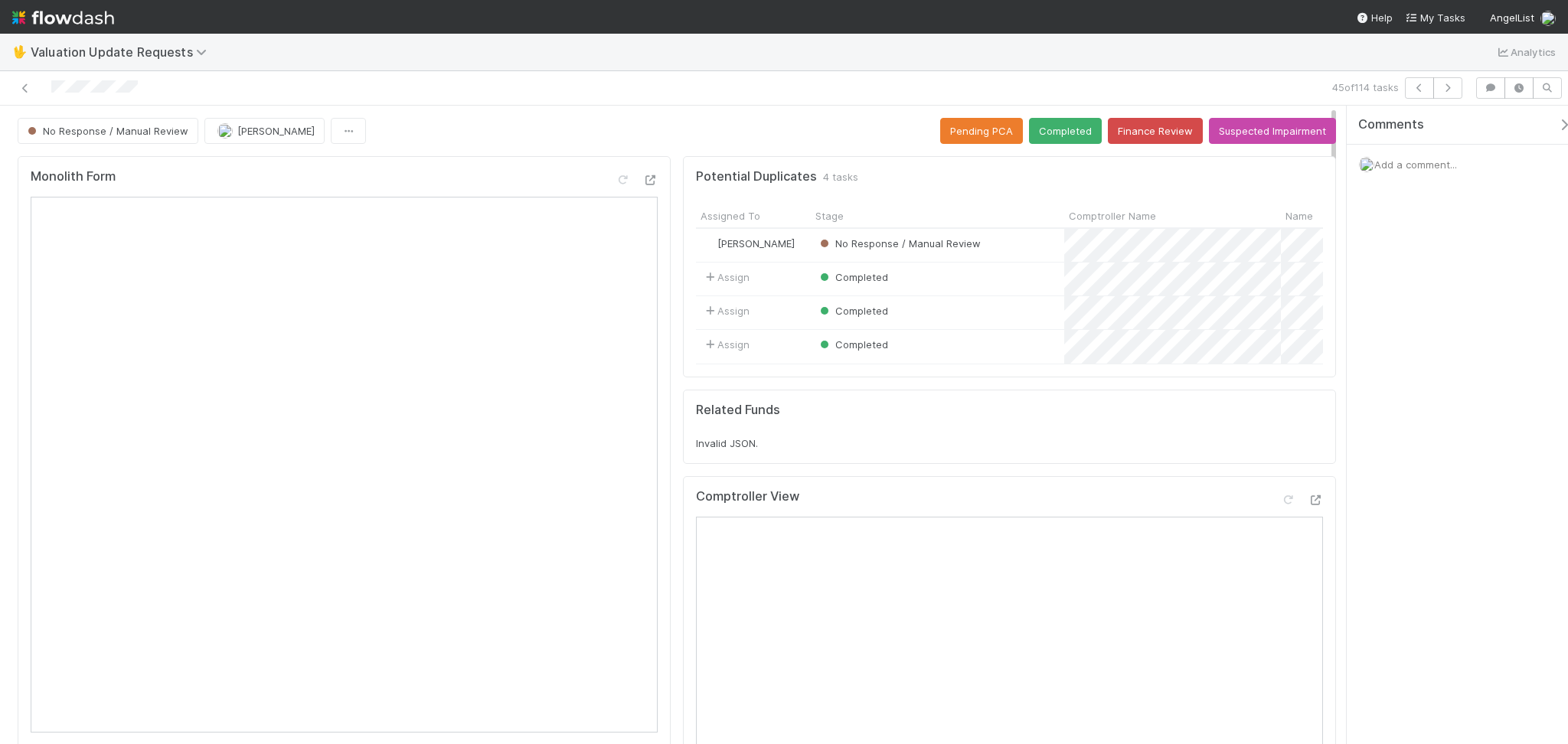
drag, startPoint x: 1391, startPoint y: 489, endPoint x: 1321, endPoint y: 537, distance: 84.9
click at [1391, 490] on div "Comments Add a comment..." at bounding box center [1458, 425] width 221 height 639
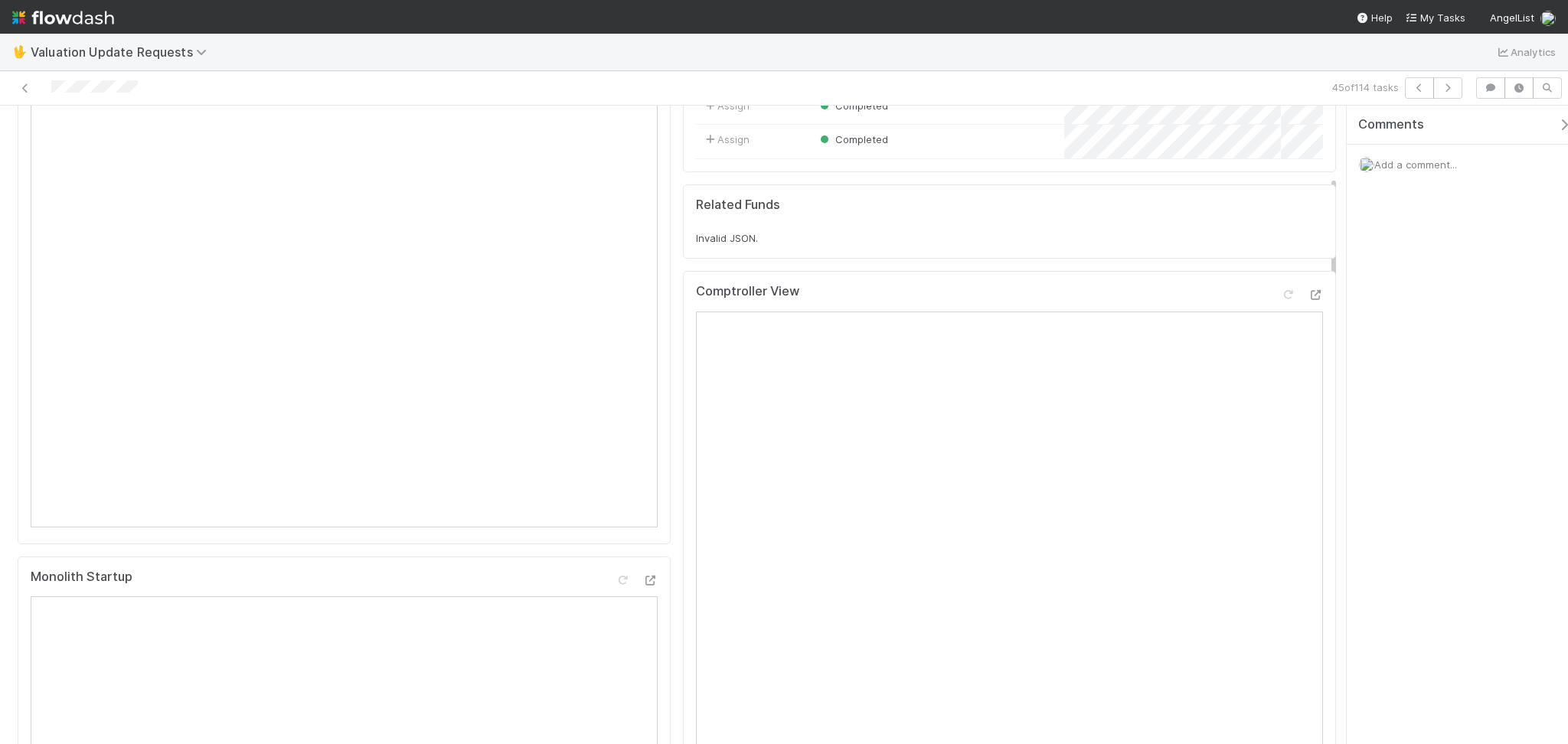
scroll to position [408, 0]
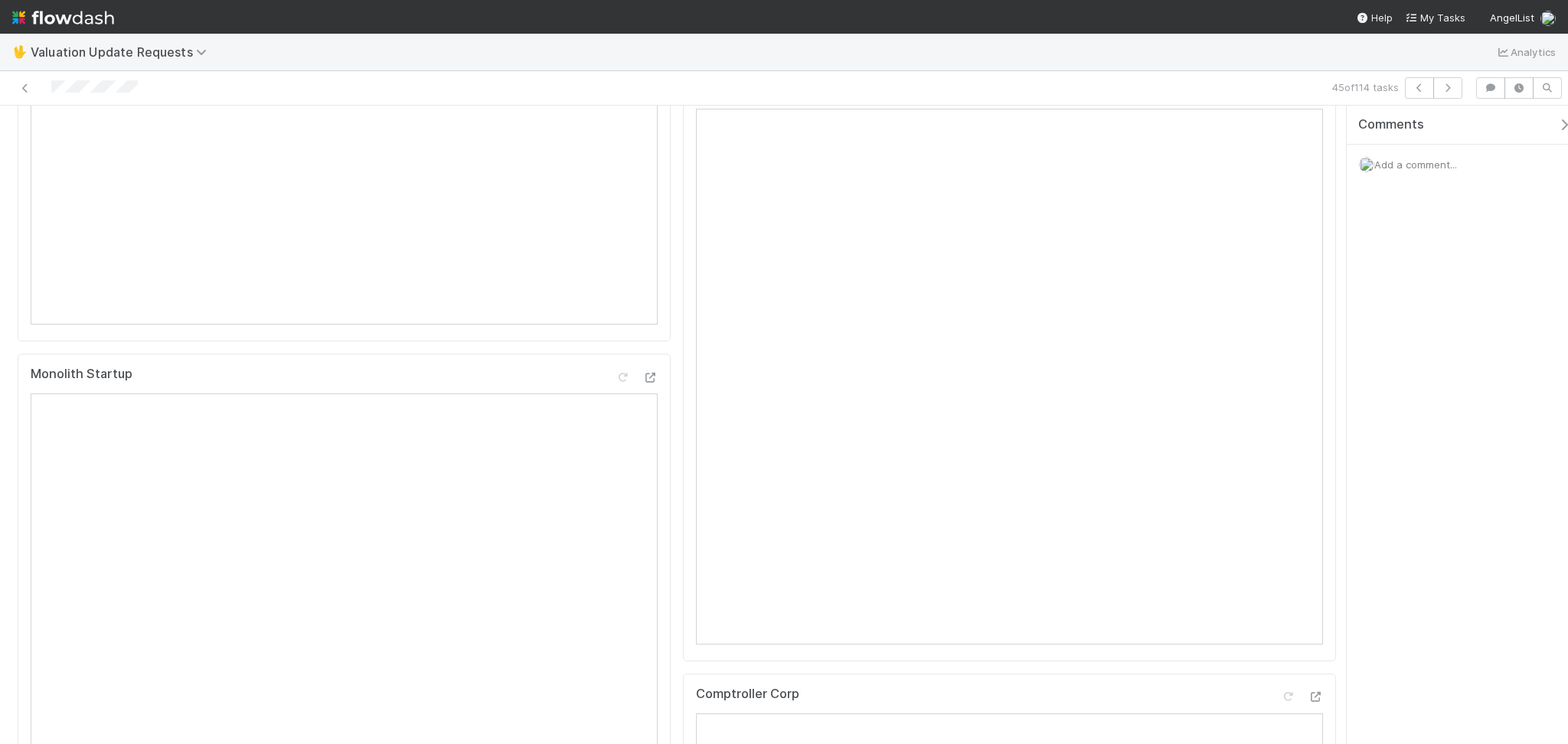
click at [1450, 100] on div "45 of 114 tasks" at bounding box center [784, 88] width 1568 height 34
click at [1446, 90] on icon "button" at bounding box center [1448, 87] width 16 height 9
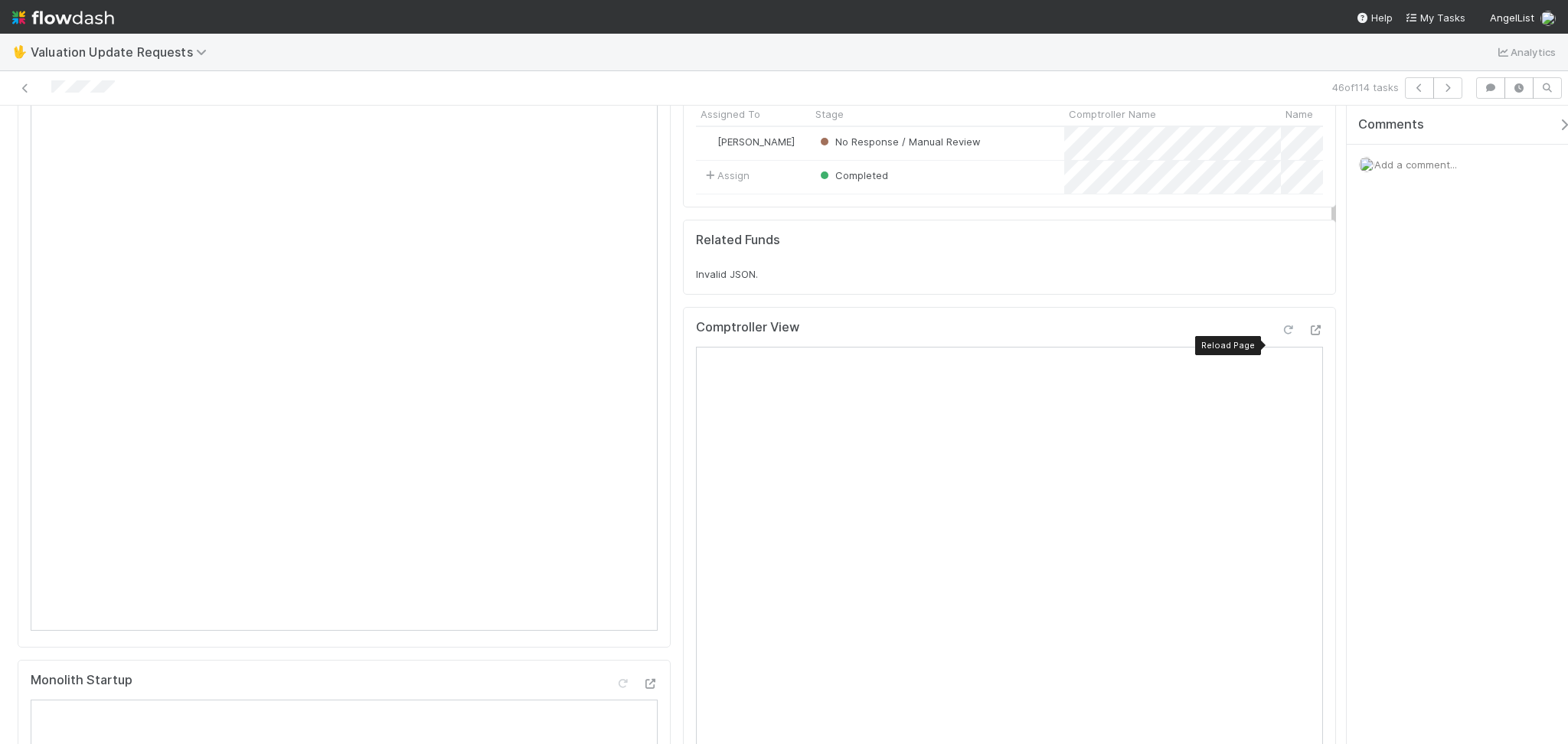
click at [1280, 335] on icon at bounding box center [1288, 330] width 16 height 10
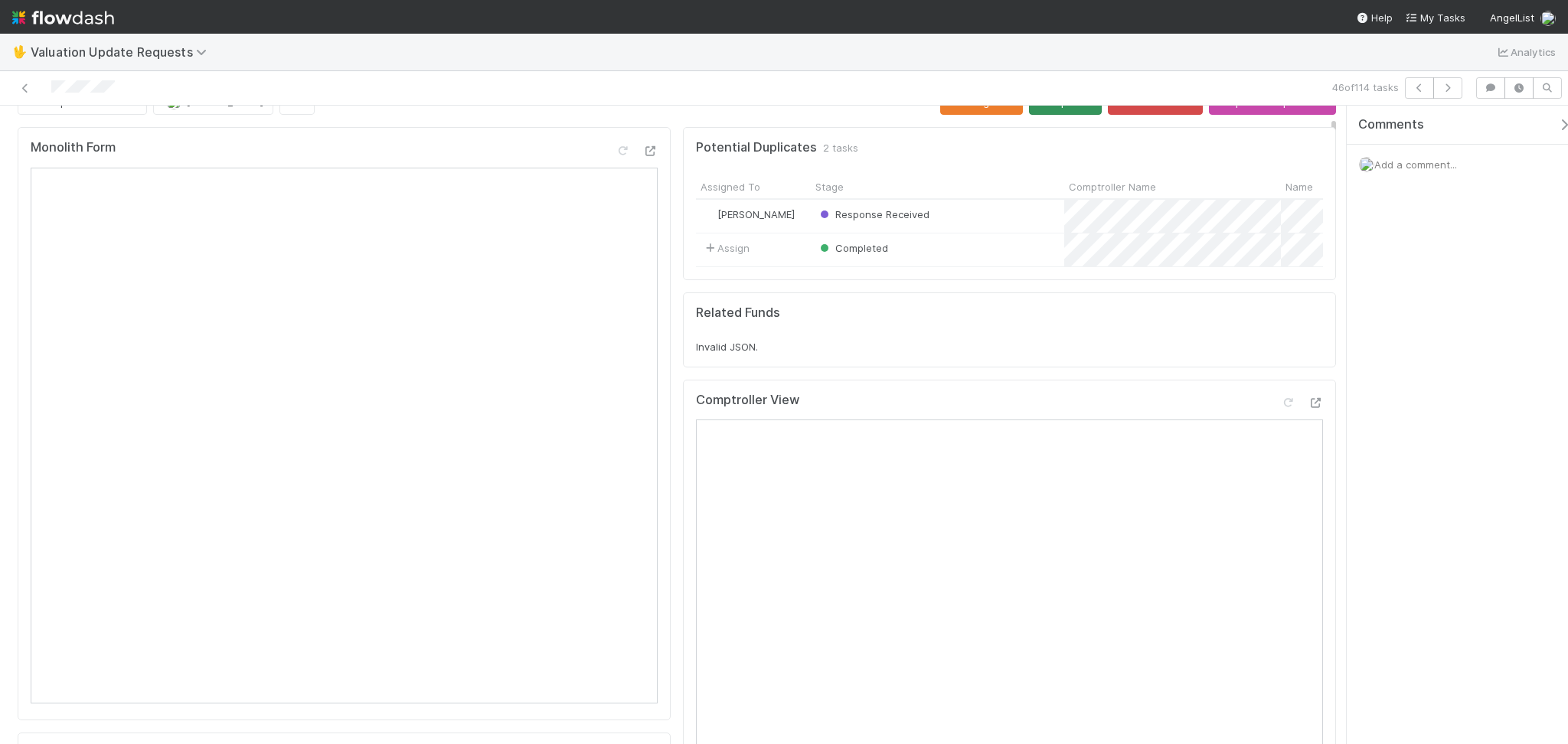
scroll to position [0, 0]
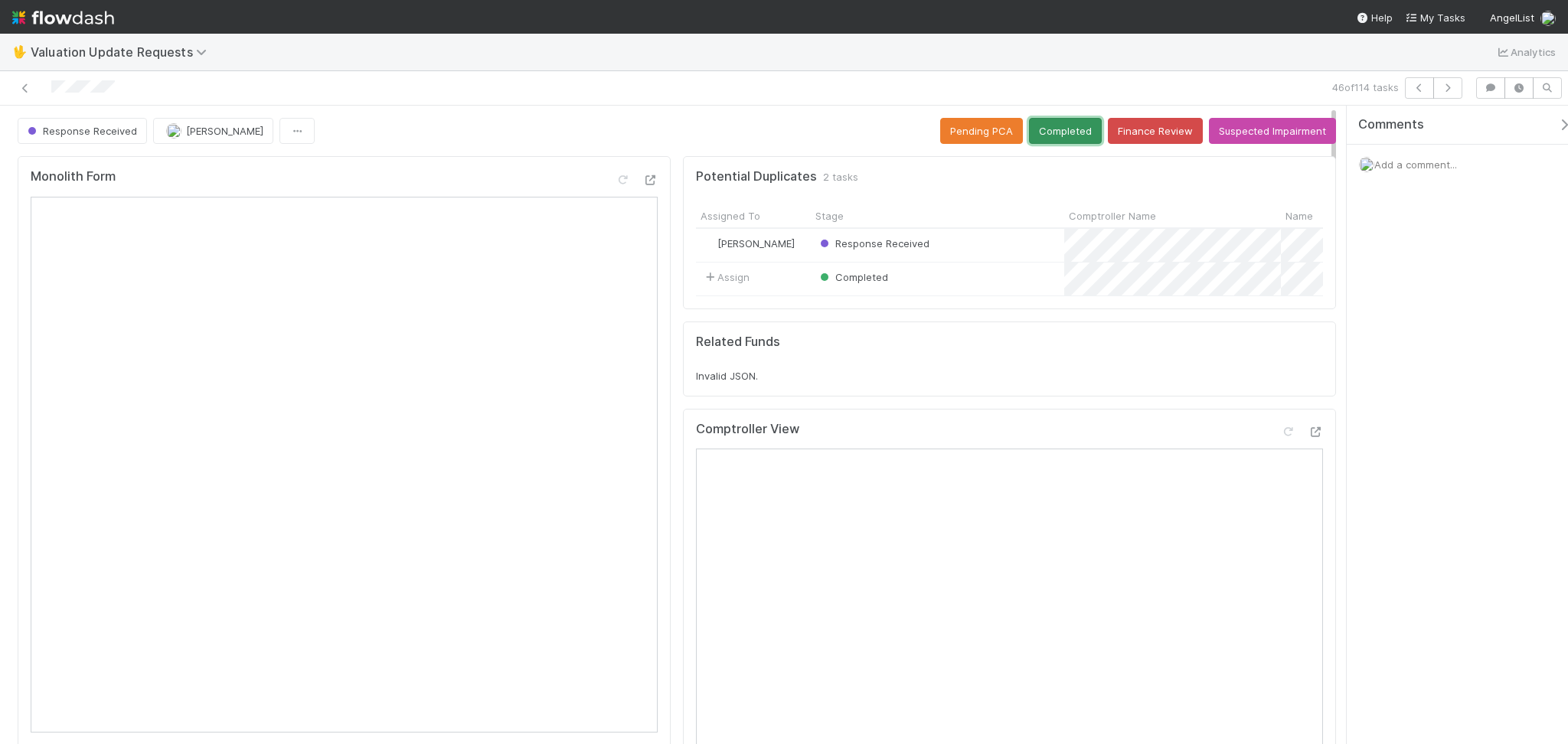
click at [1070, 118] on button "Completed" at bounding box center [1065, 131] width 72 height 26
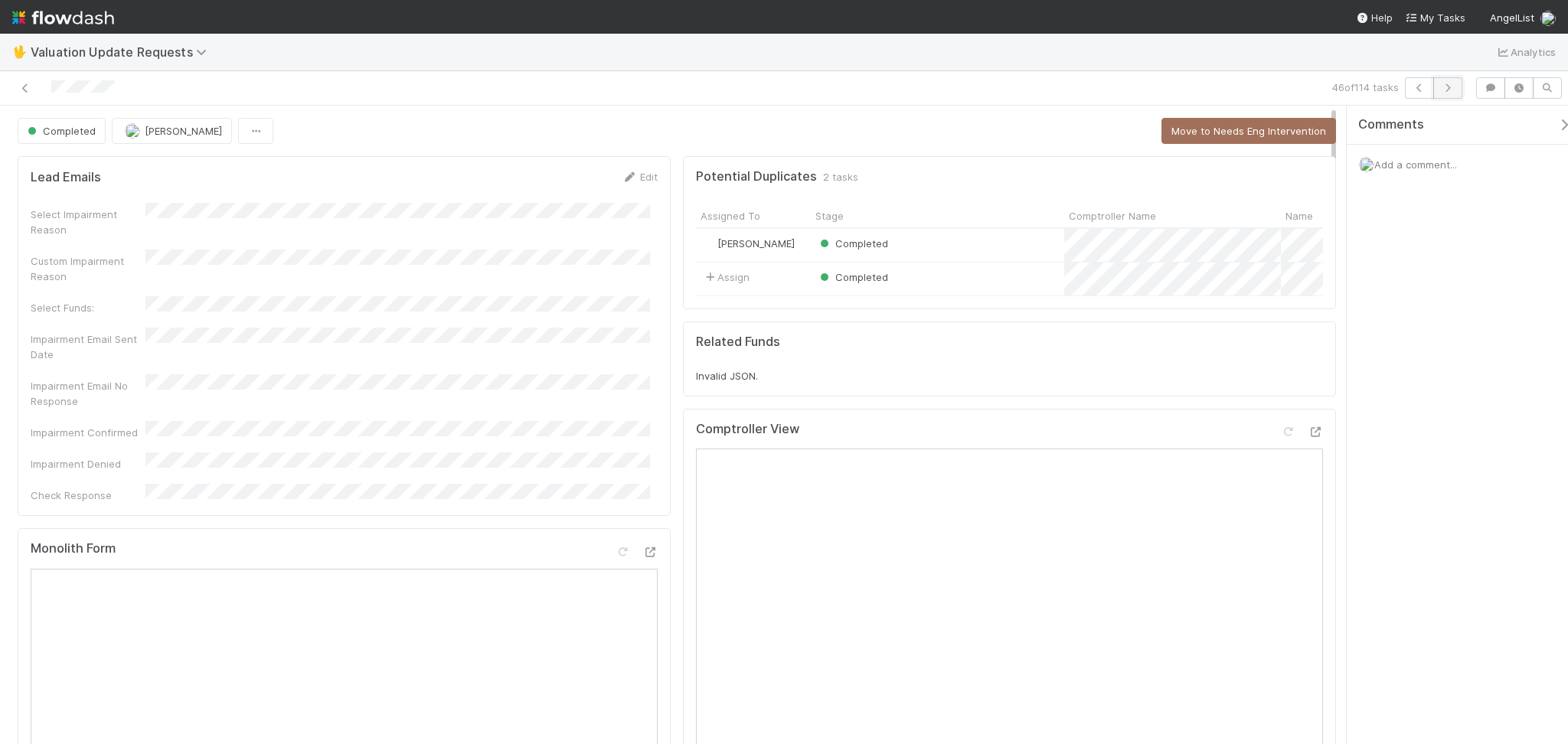
click at [1446, 93] on button "button" at bounding box center [1448, 88] width 29 height 21
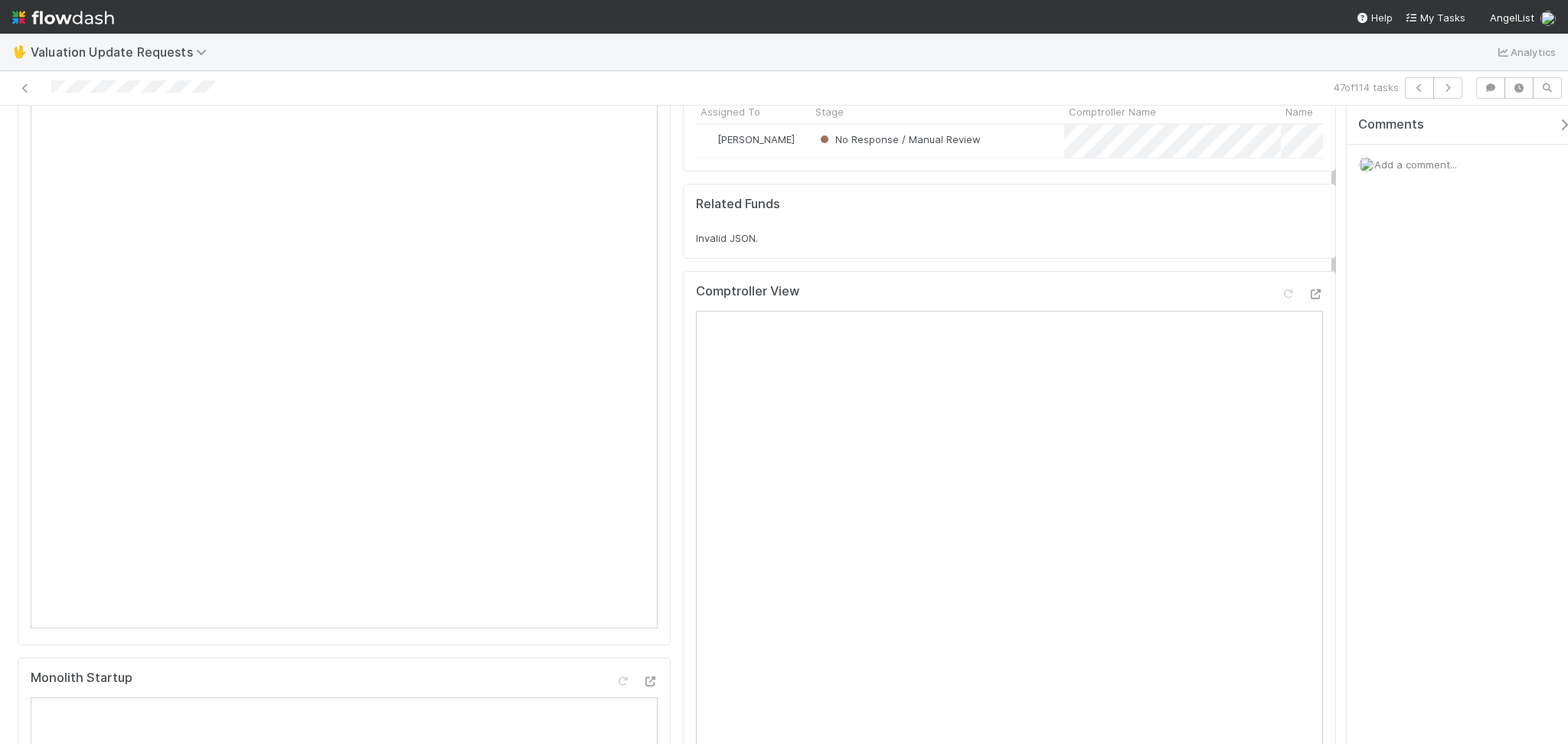
scroll to position [102, 0]
click at [1280, 302] on icon at bounding box center [1288, 297] width 16 height 10
click at [683, 426] on div "Comptroller View" at bounding box center [1009, 569] width 653 height 593
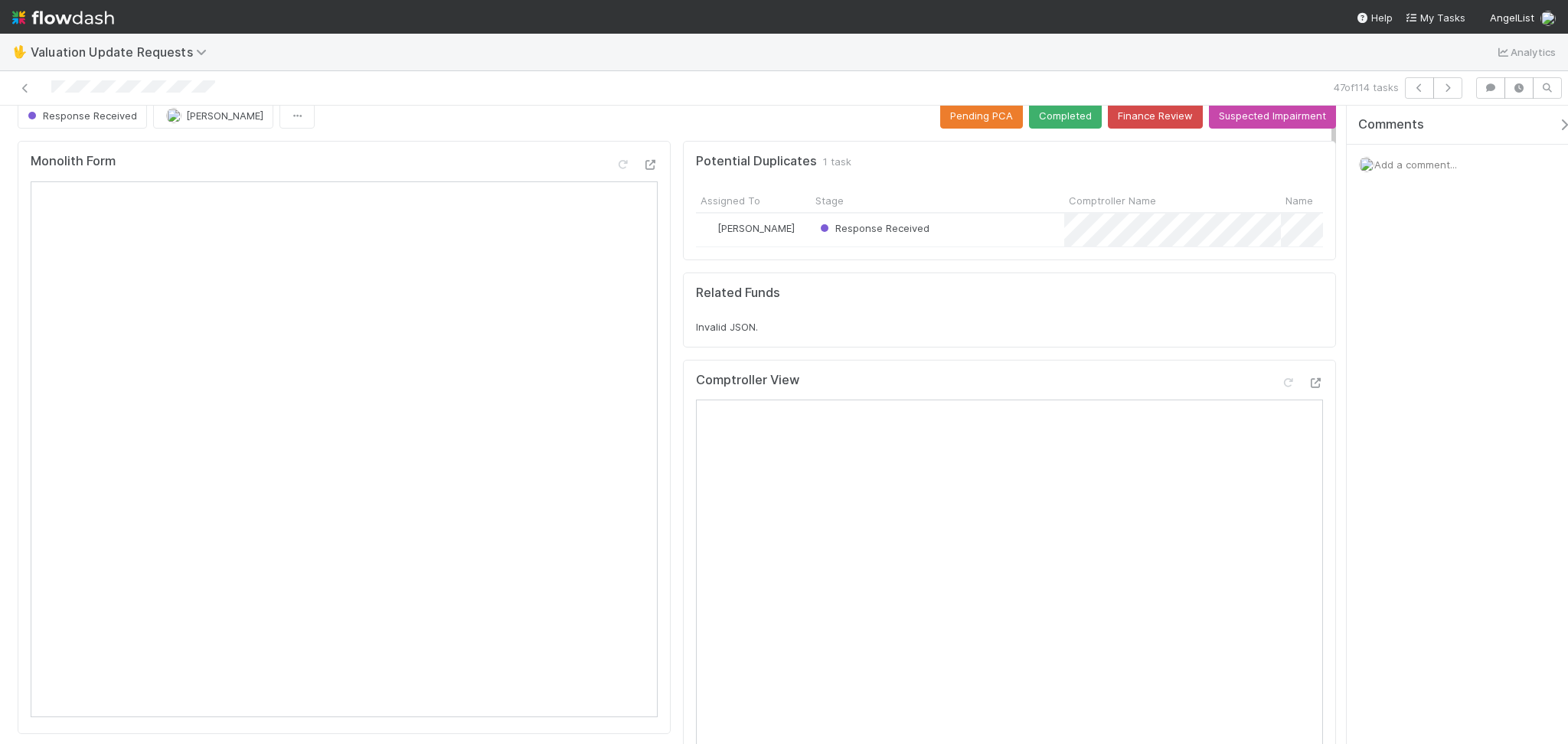
scroll to position [0, 0]
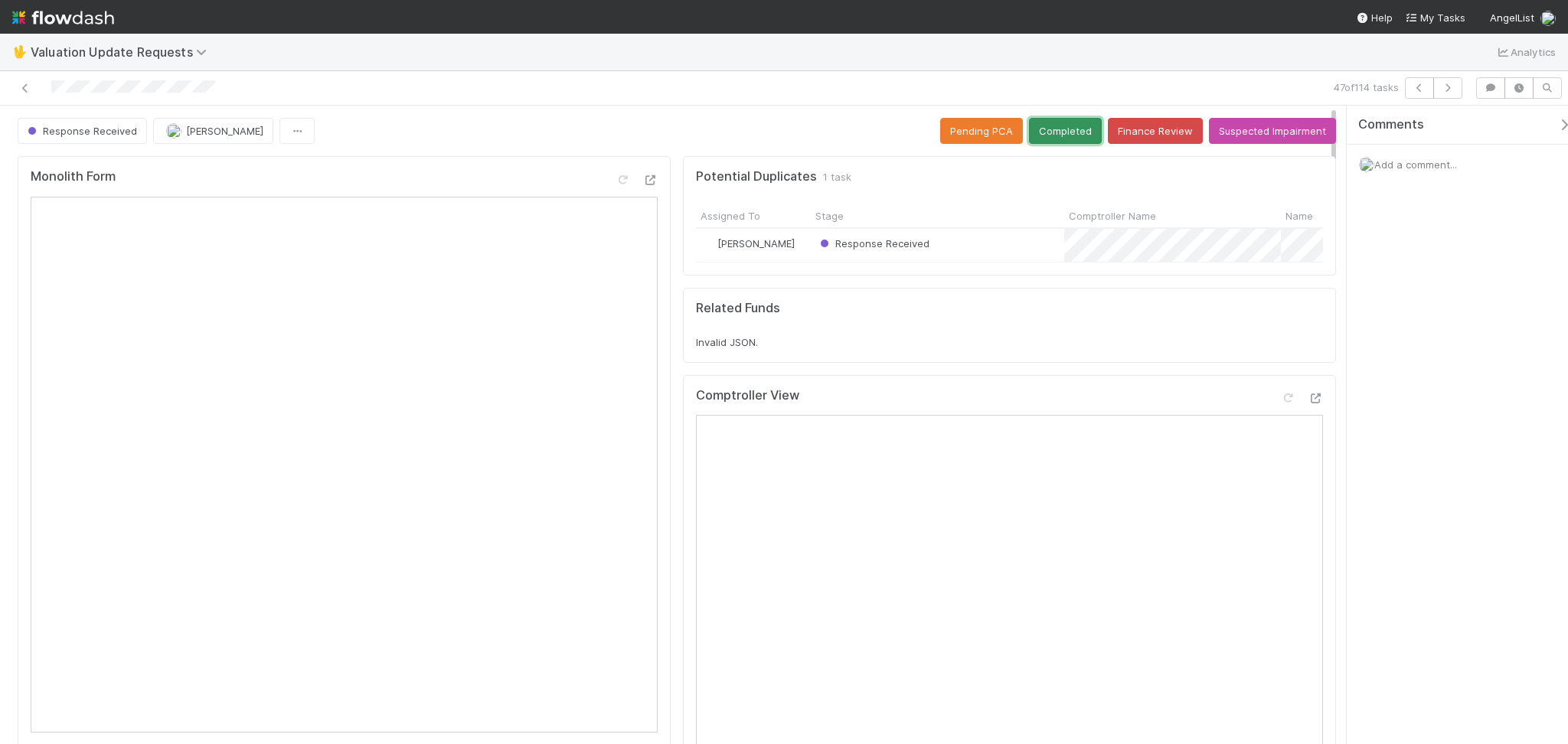
click at [1056, 129] on button "Completed" at bounding box center [1065, 131] width 72 height 26
click at [1442, 90] on icon "button" at bounding box center [1448, 87] width 16 height 9
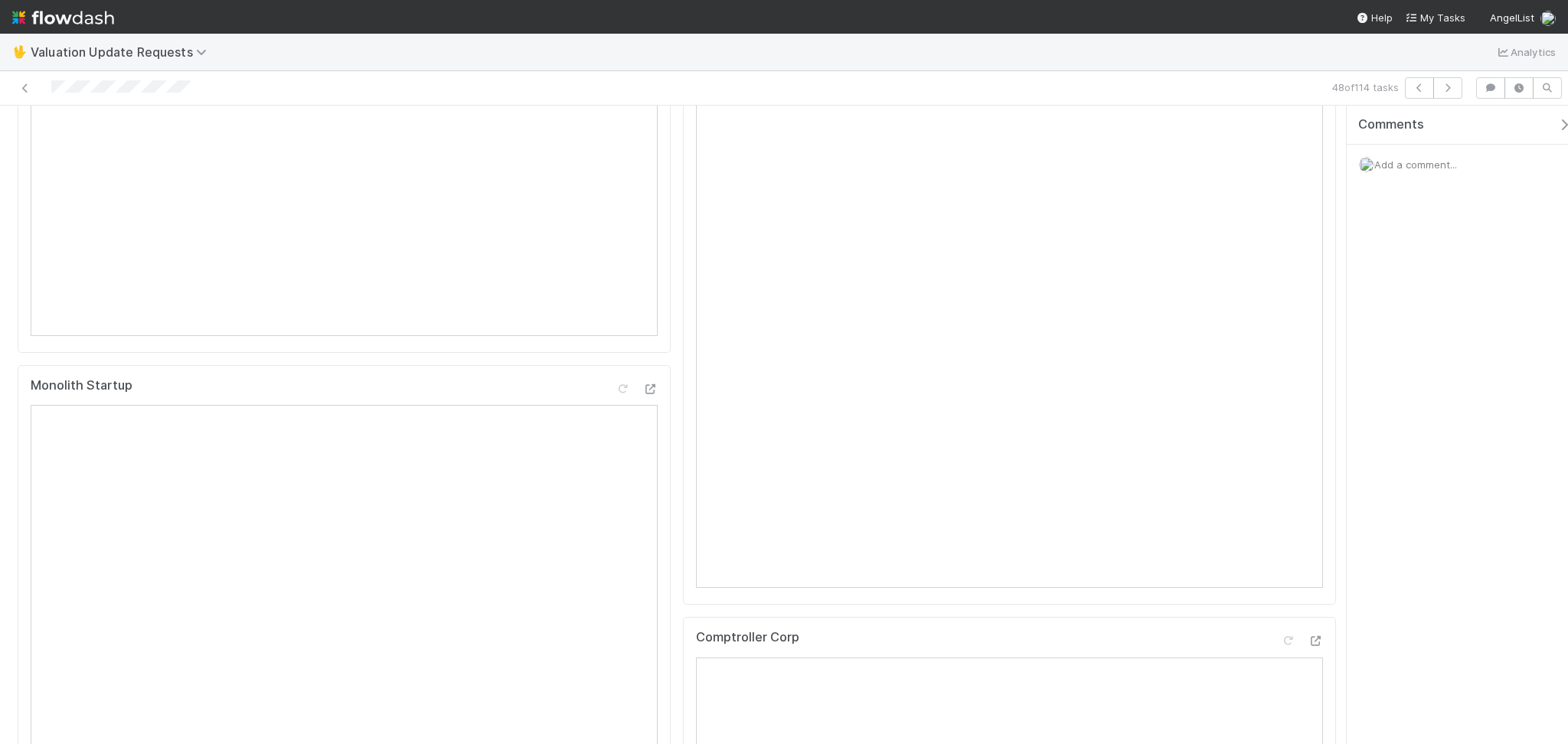
scroll to position [102, 0]
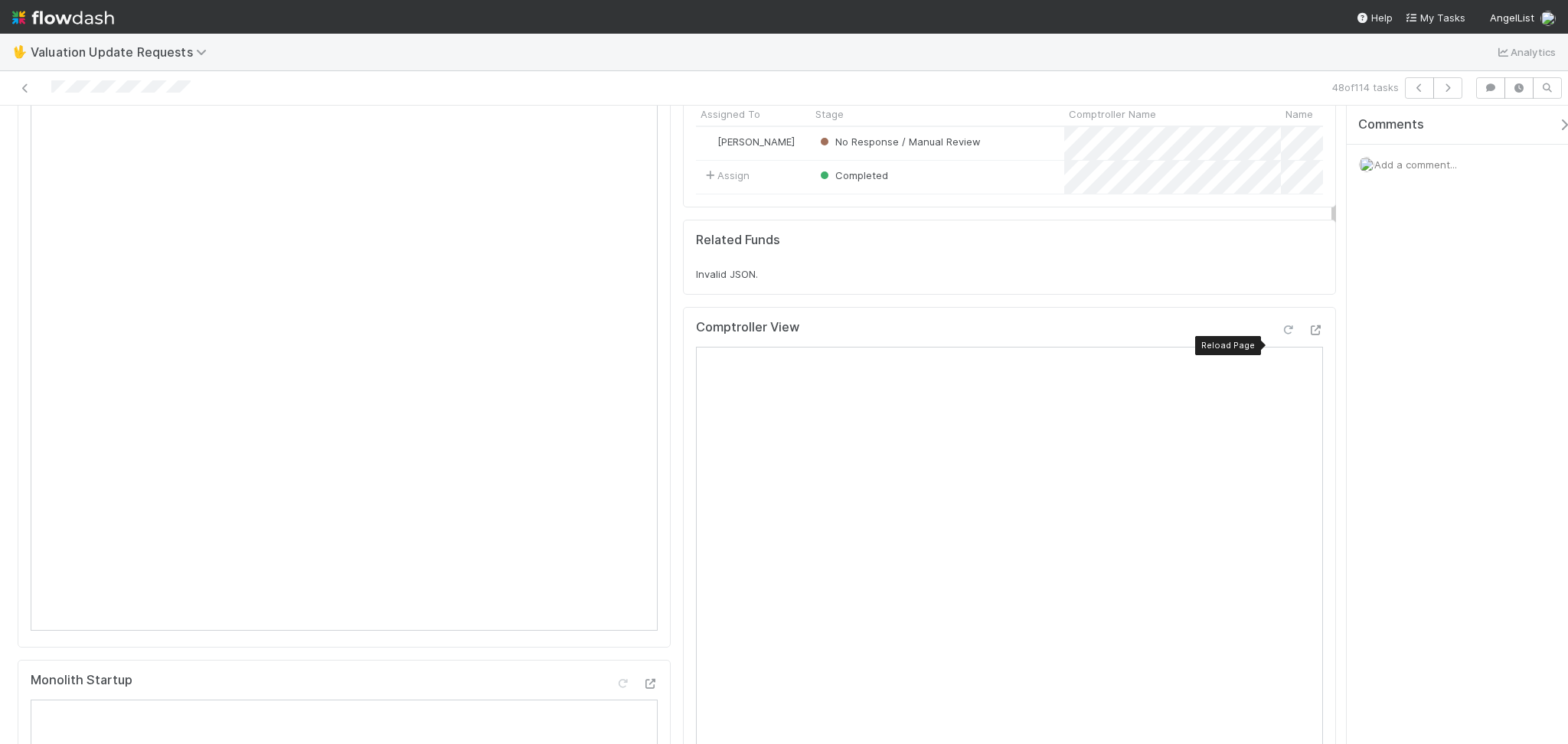
click at [1280, 335] on icon at bounding box center [1288, 330] width 16 height 10
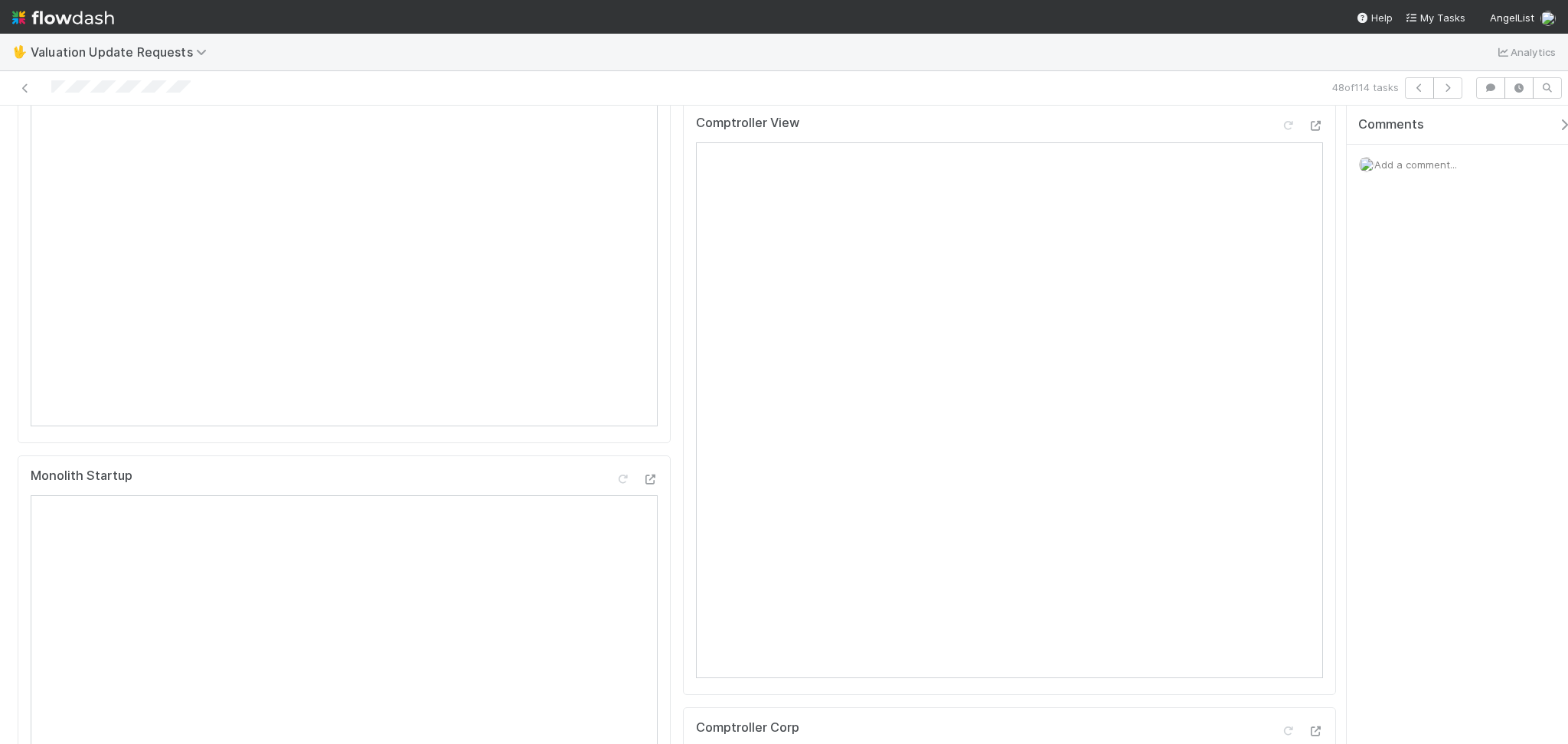
scroll to position [0, 0]
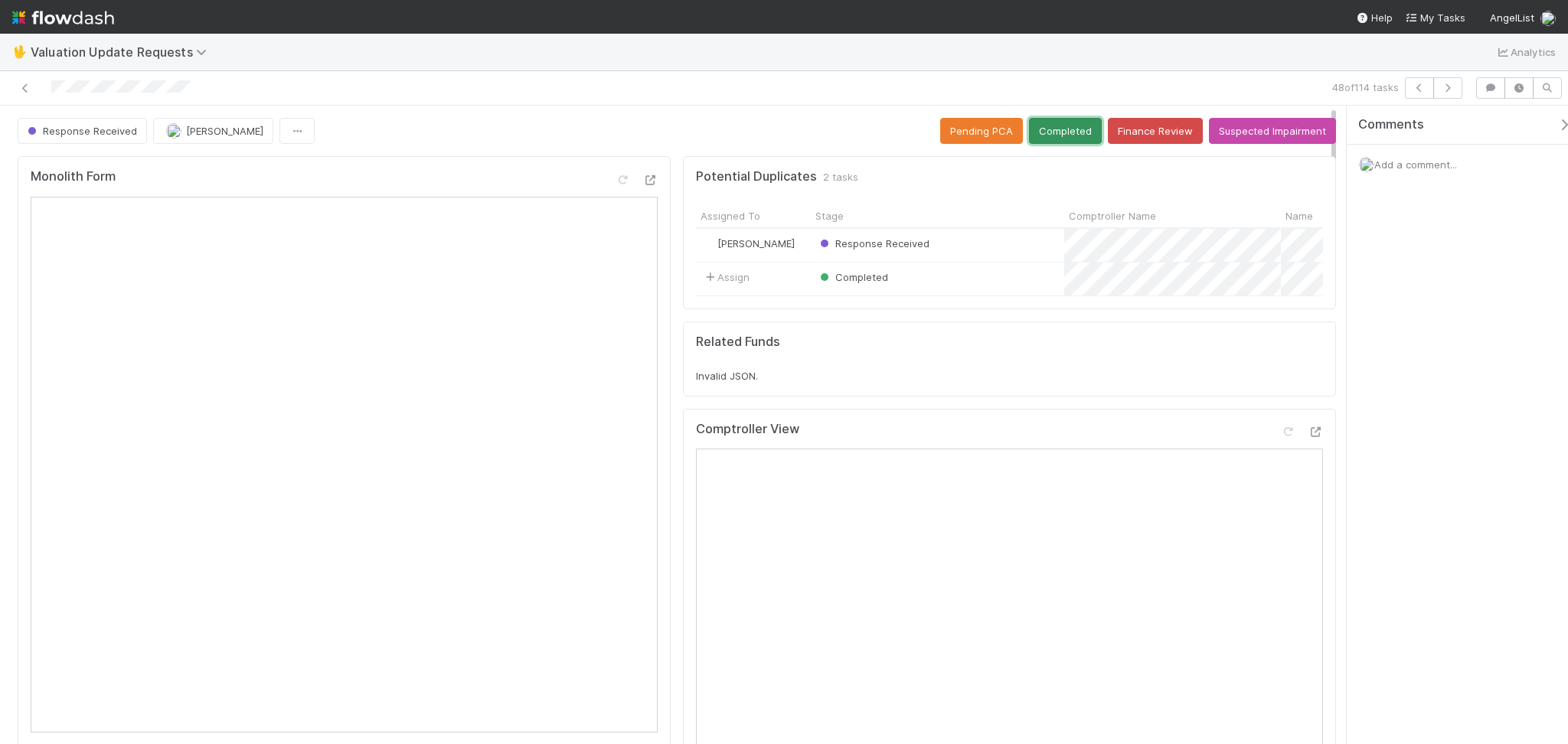
click at [1043, 136] on button "Completed" at bounding box center [1065, 131] width 72 height 26
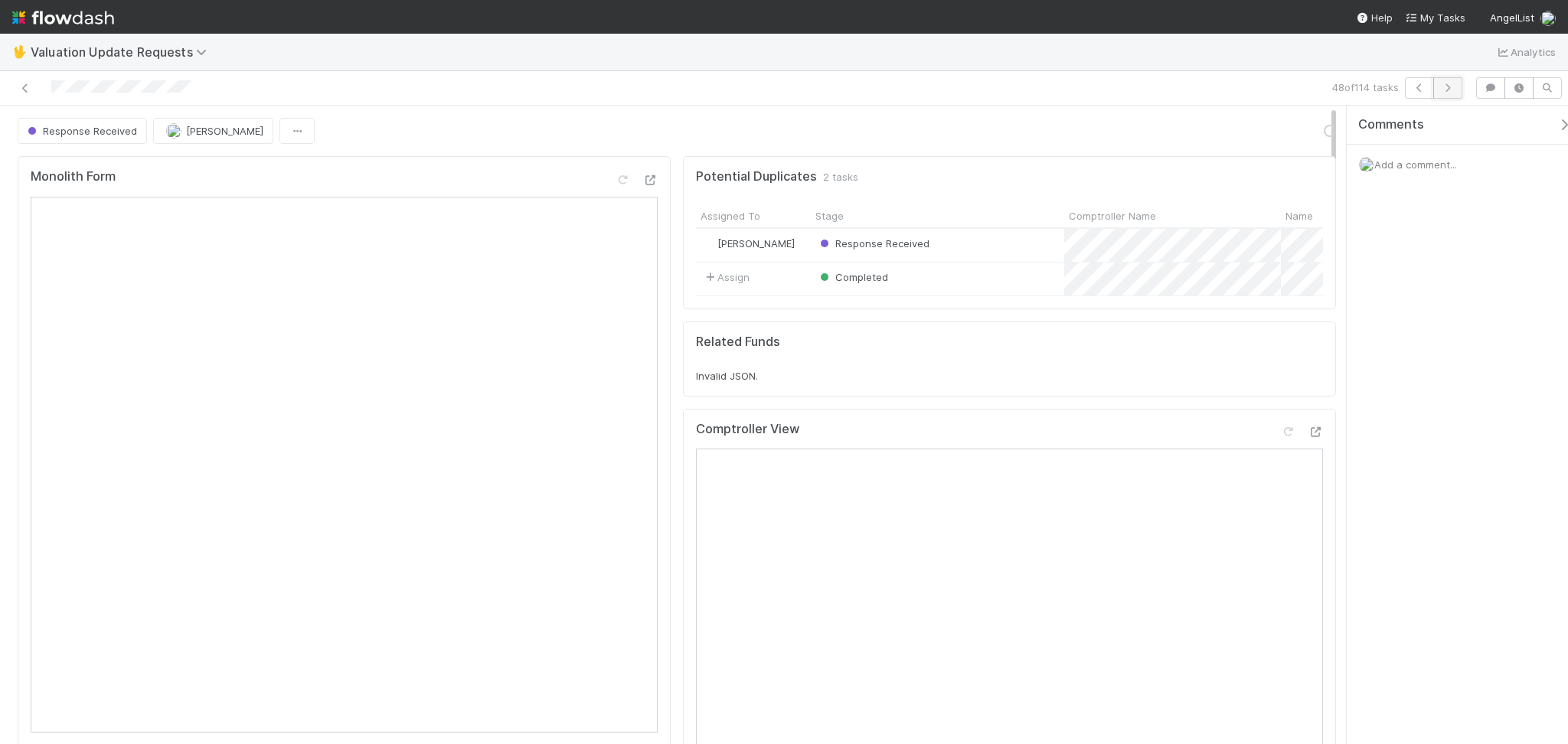
click at [1440, 87] on icon "button" at bounding box center [1448, 87] width 16 height 9
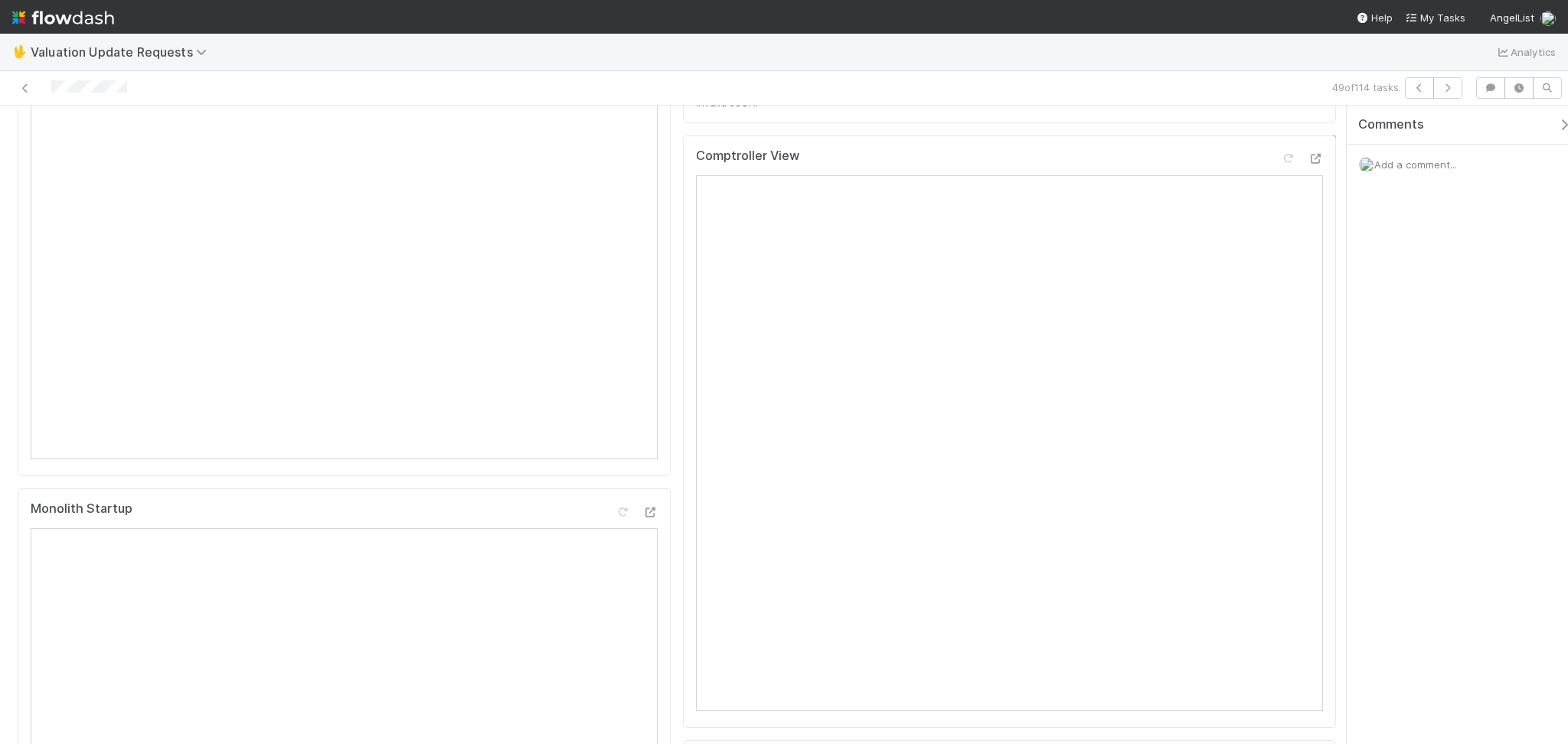
scroll to position [102, 0]
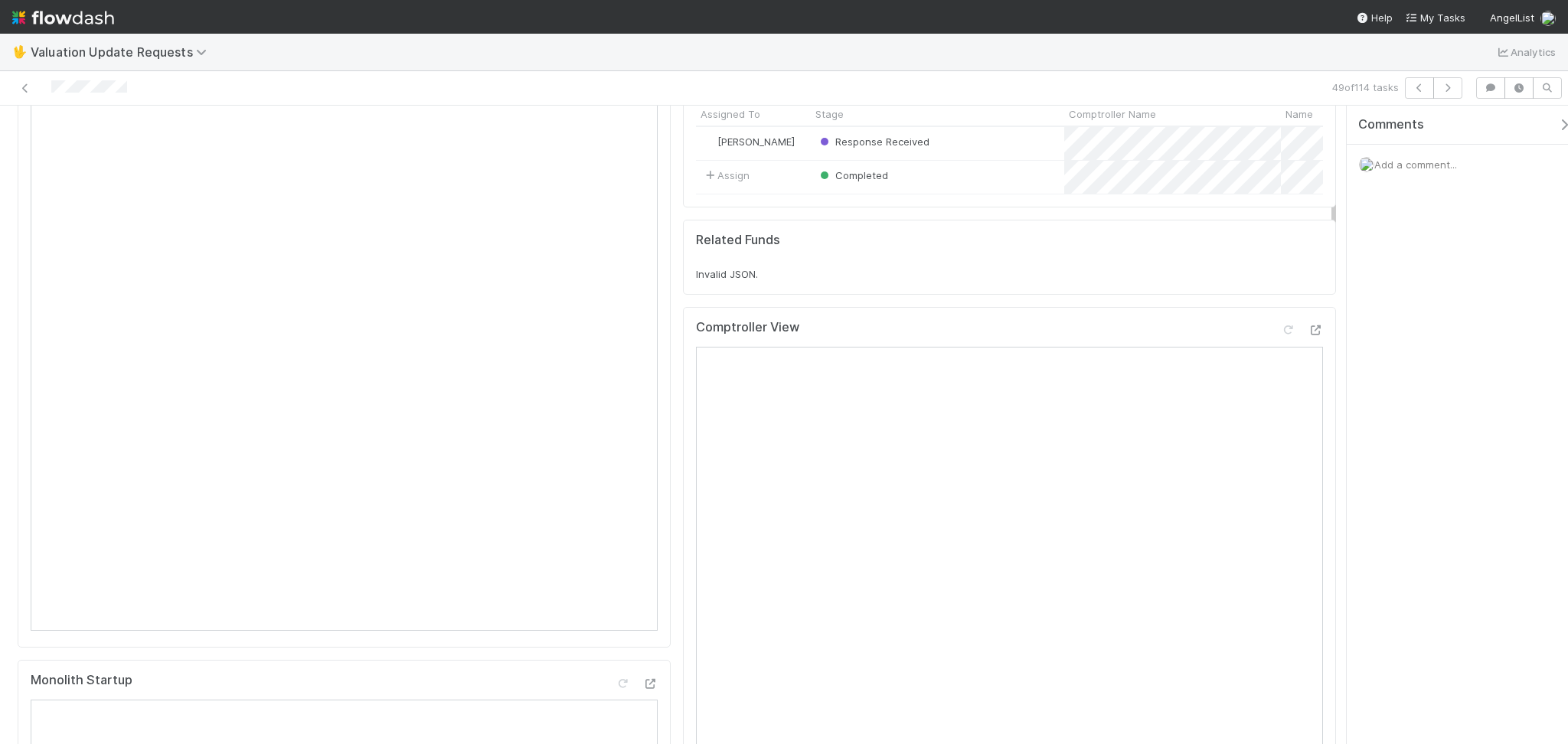
click at [1282, 338] on div at bounding box center [1301, 333] width 43 height 21
drag, startPoint x: 1276, startPoint y: 342, endPoint x: 1265, endPoint y: 349, distance: 13.0
click at [1280, 335] on icon at bounding box center [1288, 330] width 16 height 10
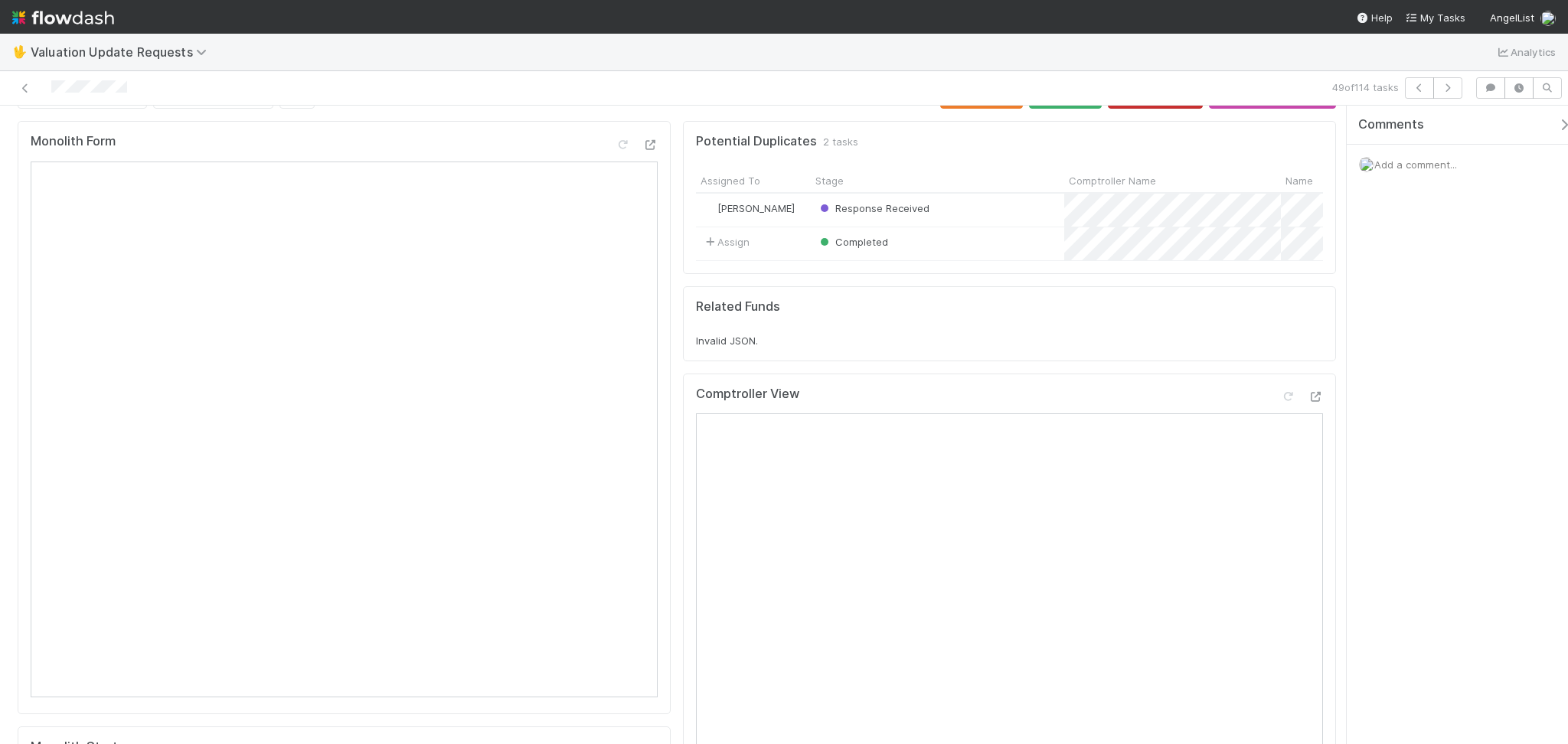
scroll to position [0, 0]
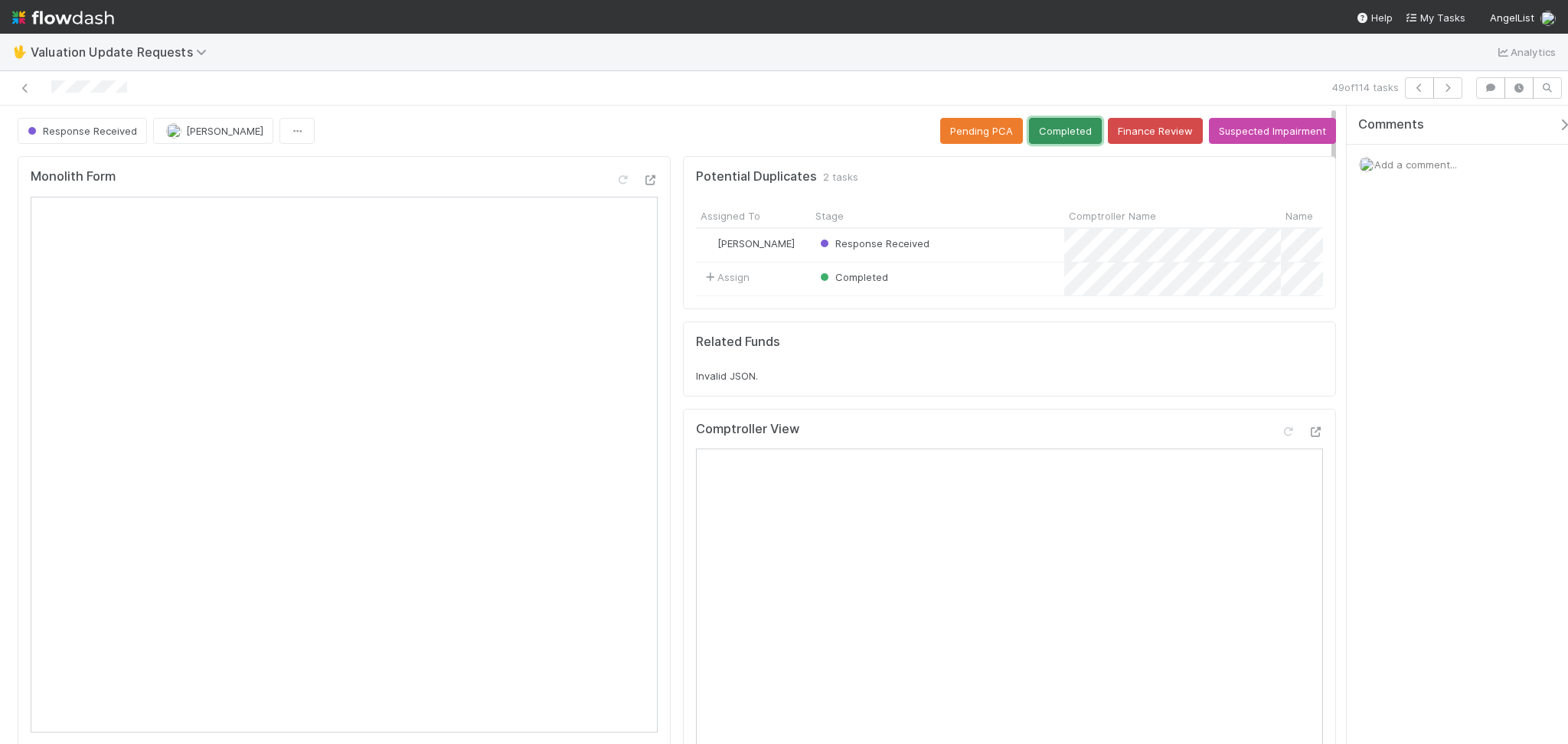
click at [1057, 137] on button "Completed" at bounding box center [1065, 131] width 72 height 26
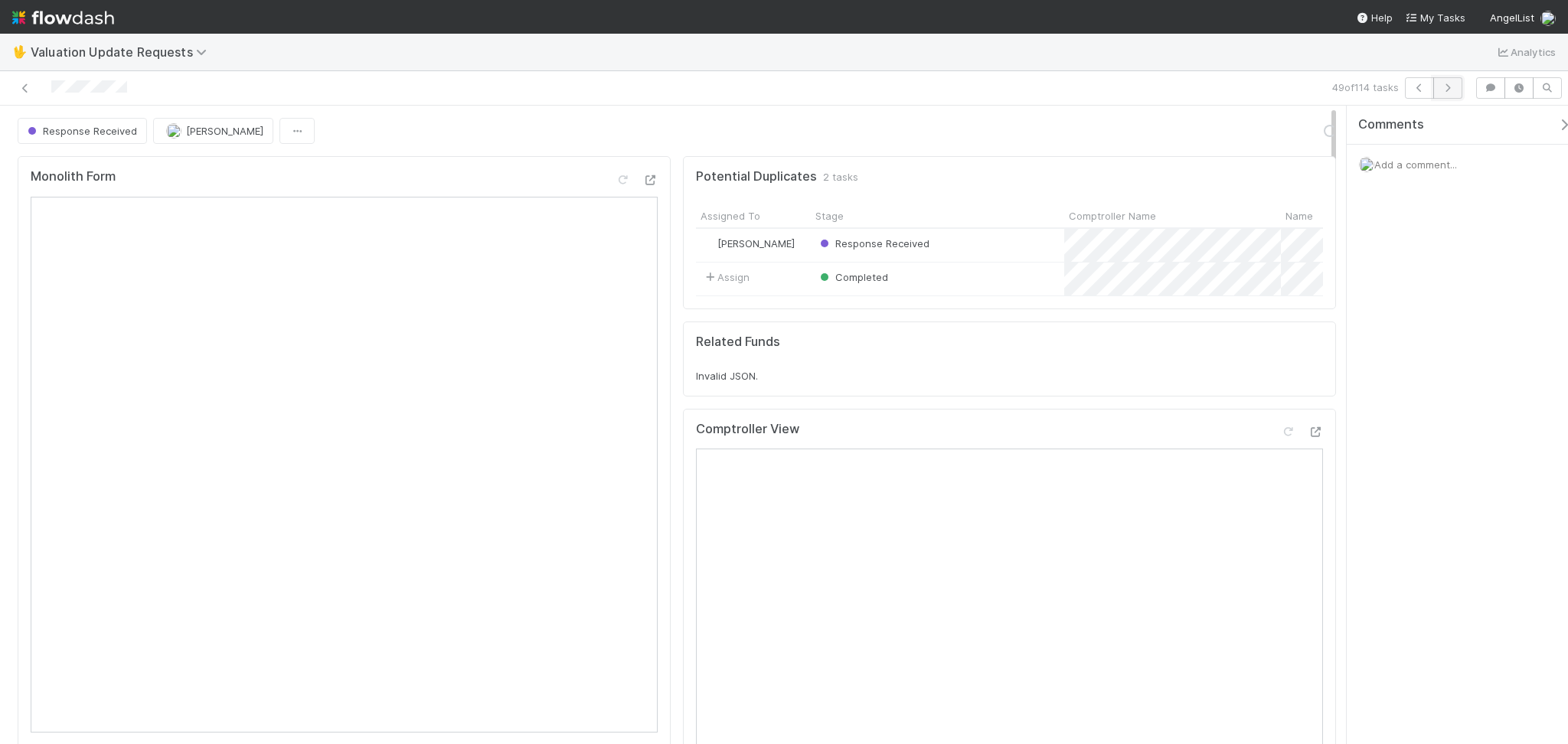
click at [1451, 93] on button "button" at bounding box center [1448, 88] width 29 height 21
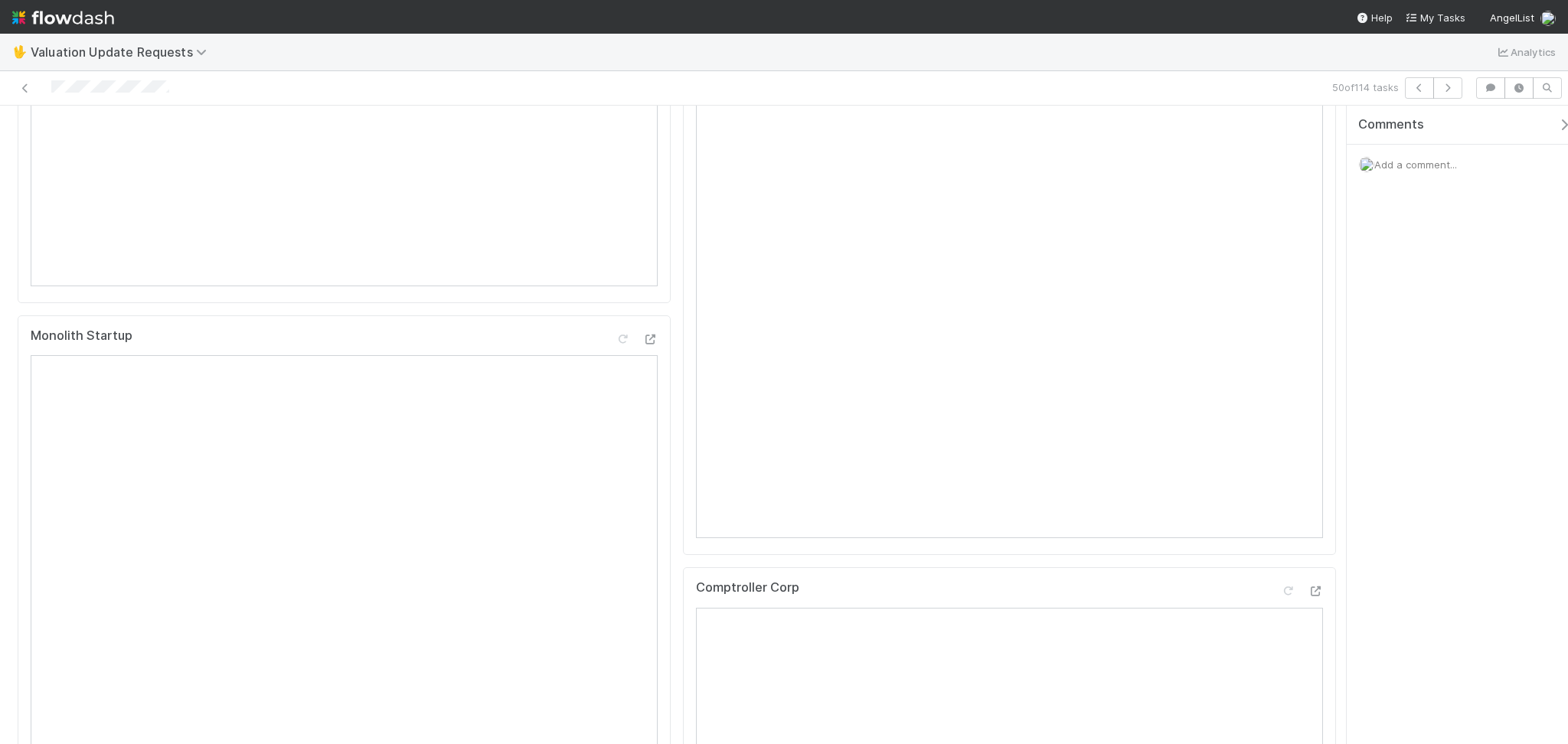
scroll to position [306, 0]
click at [473, 98] on div at bounding box center [373, 88] width 735 height 21
click at [1280, 133] on div at bounding box center [1288, 126] width 16 height 16
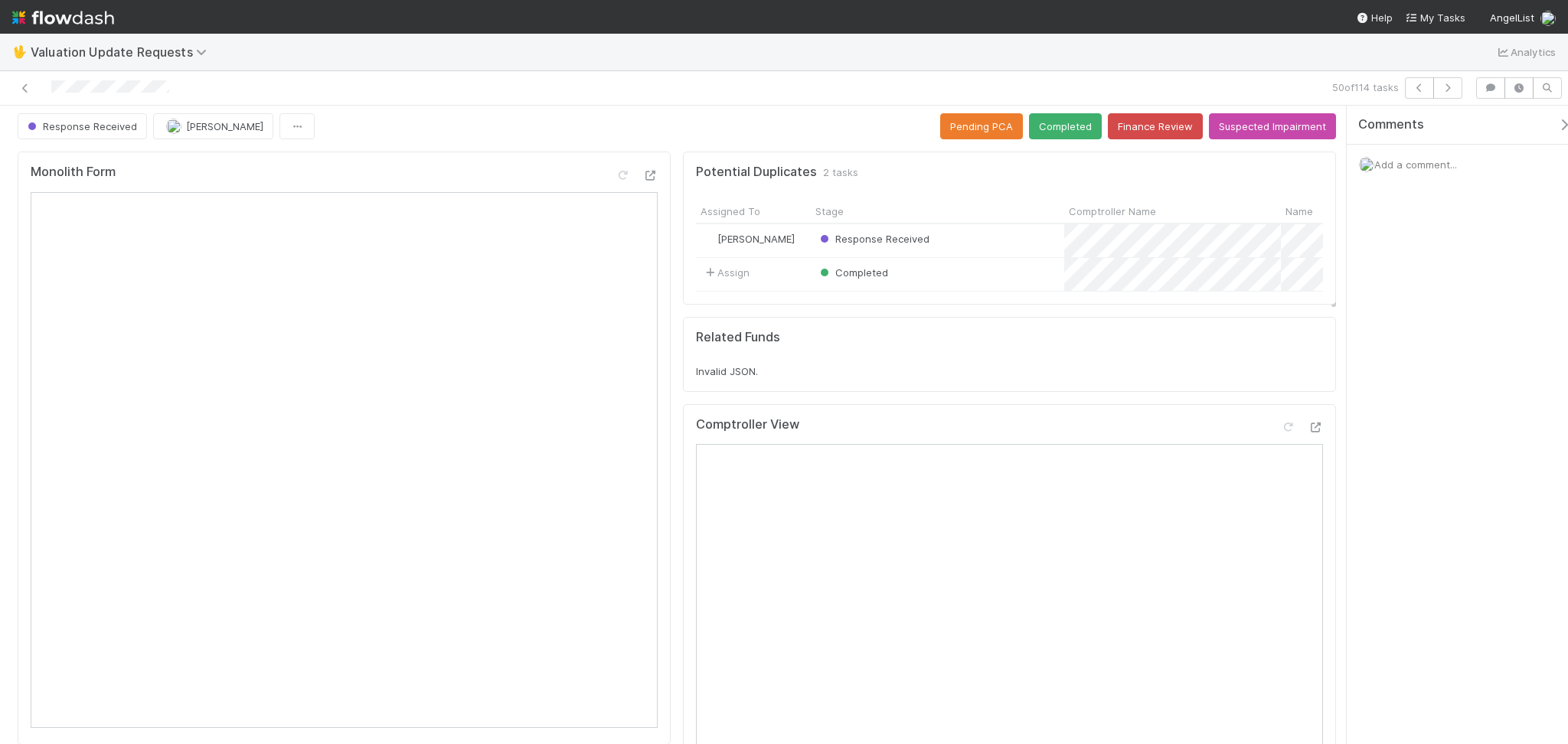
scroll to position [0, 0]
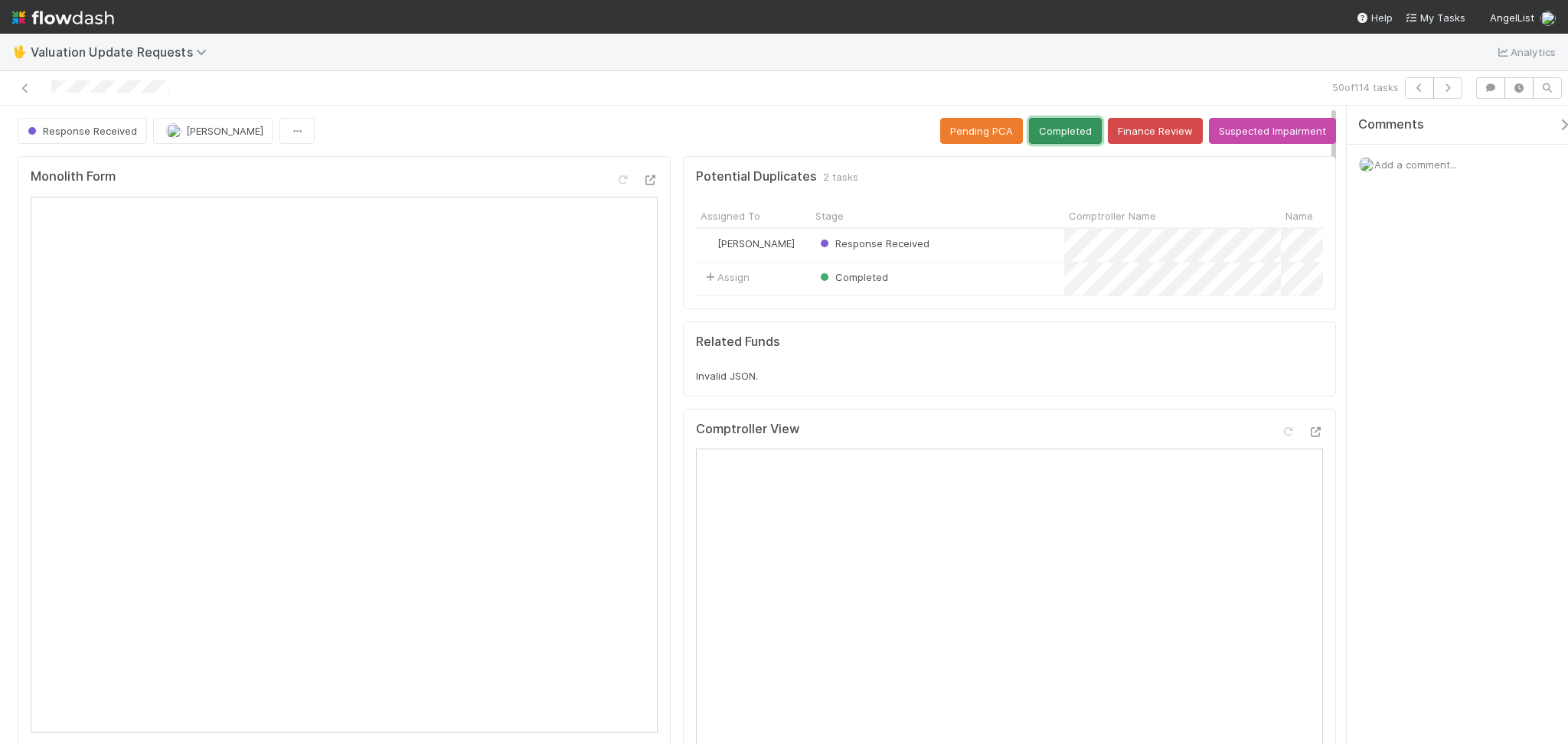
click at [1049, 126] on button "Completed" at bounding box center [1065, 131] width 72 height 26
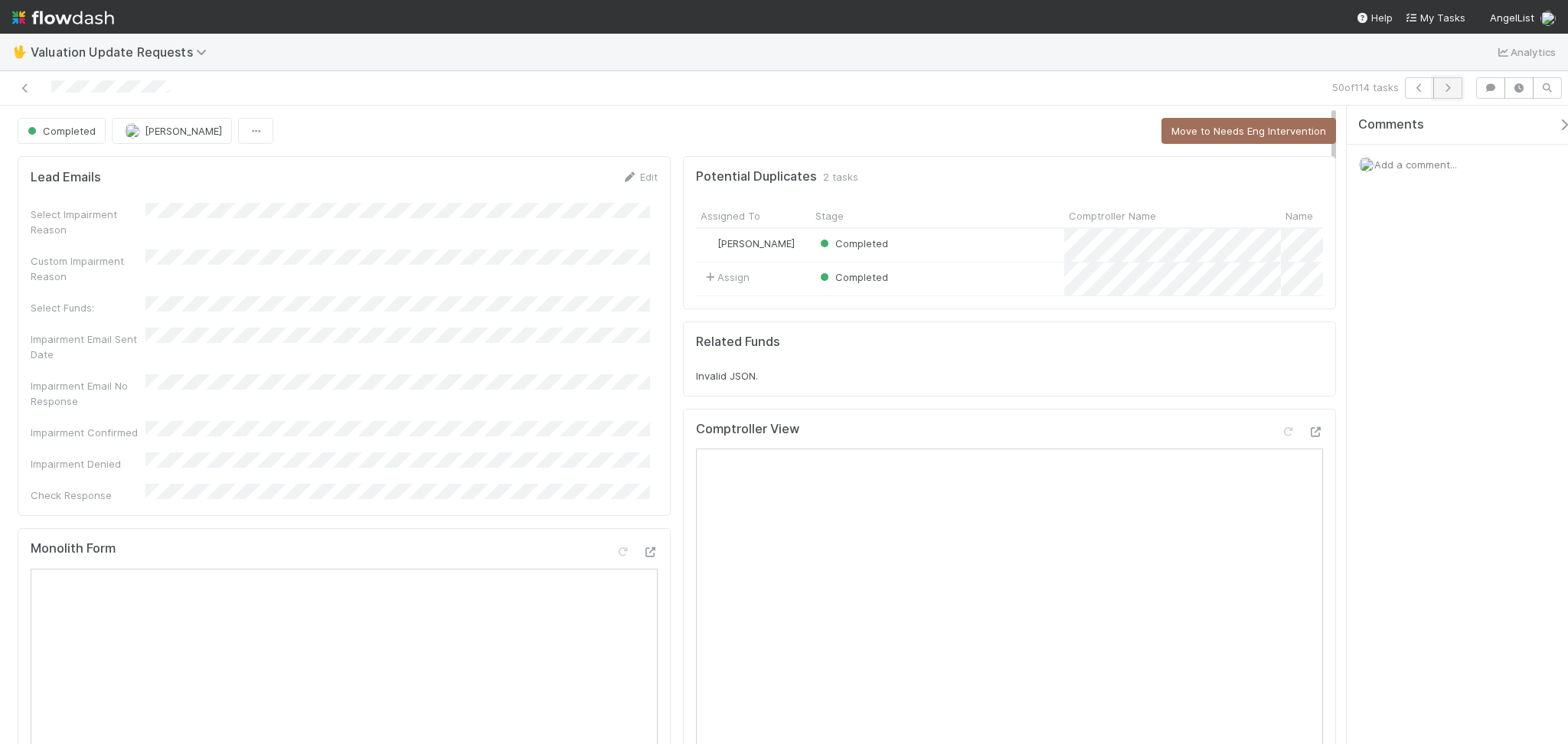
click at [1453, 89] on icon "button" at bounding box center [1448, 87] width 16 height 9
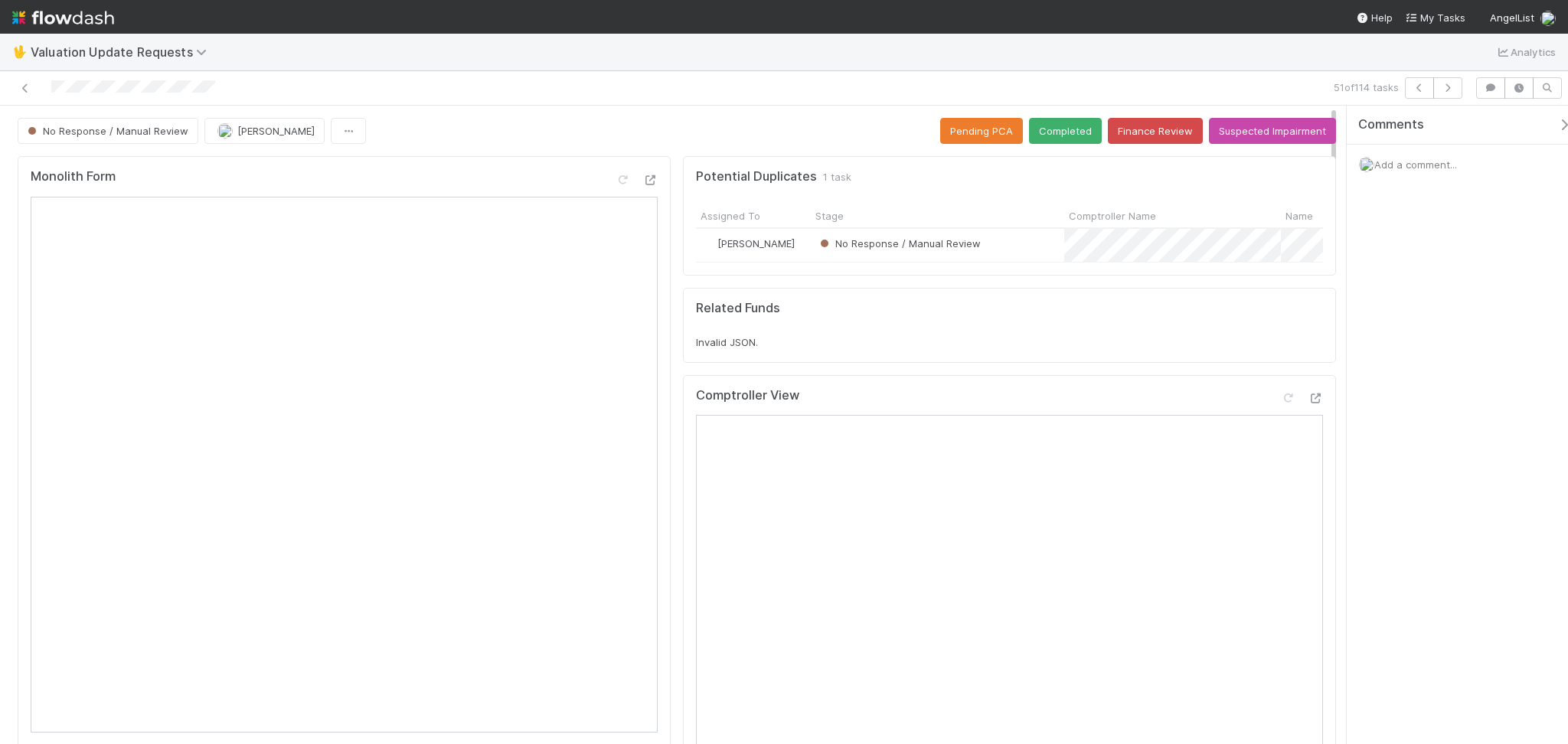
click at [16, 92] on div at bounding box center [373, 88] width 735 height 21
click at [24, 90] on icon at bounding box center [25, 88] width 16 height 10
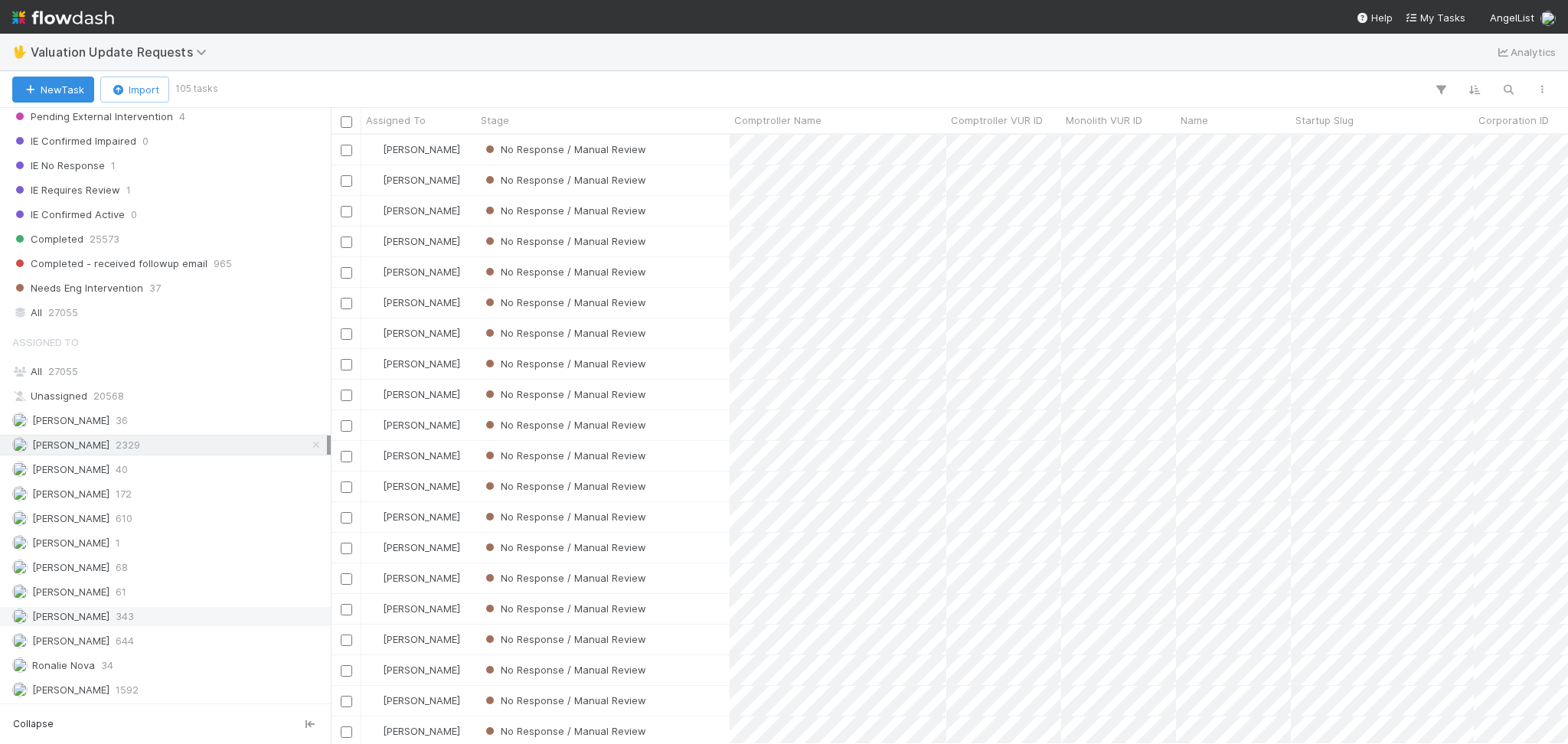
scroll to position [323, 0]
click at [174, 515] on div "[PERSON_NAME] 610" at bounding box center [170, 517] width 315 height 20
click at [167, 445] on div "[PERSON_NAME] 2329" at bounding box center [170, 444] width 315 height 20
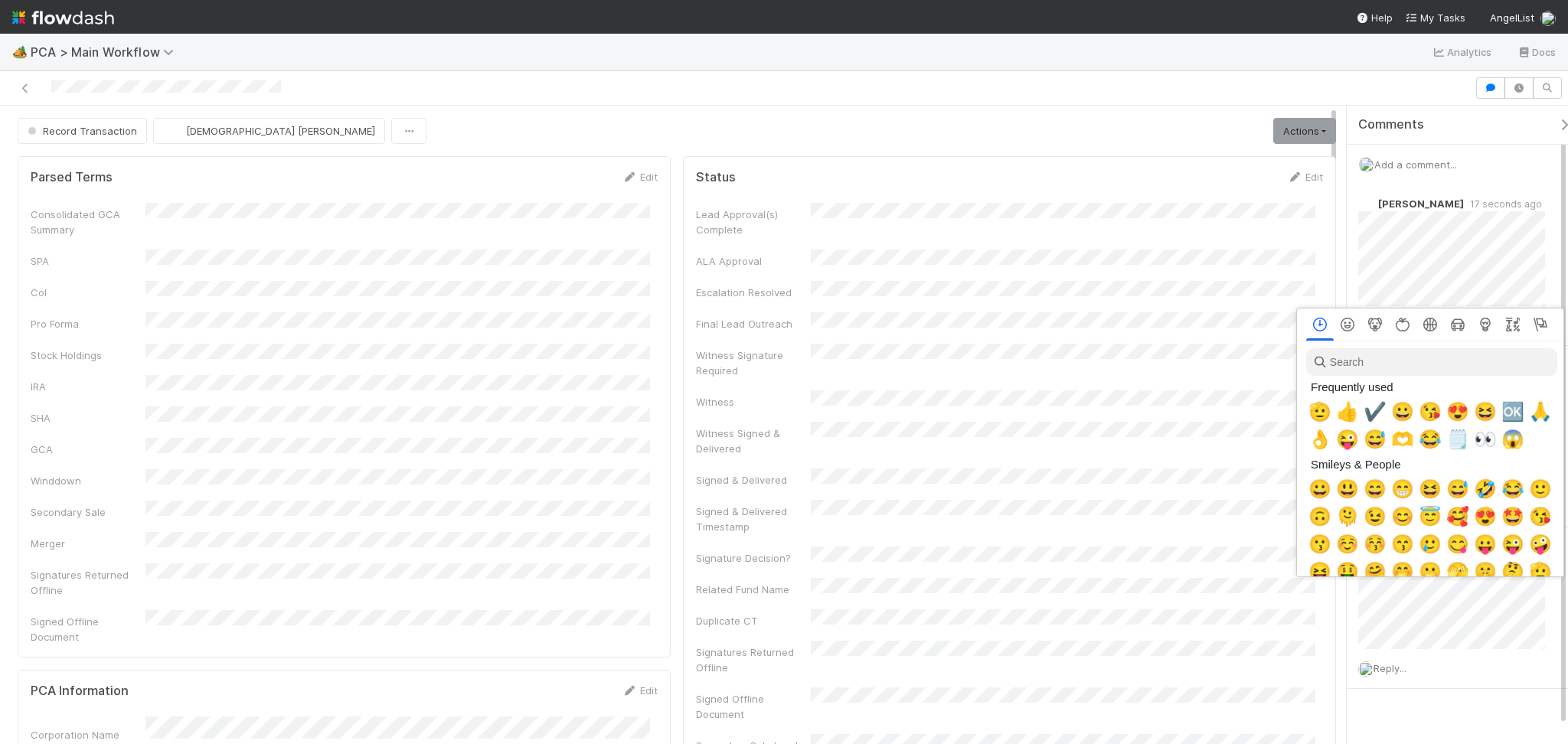
scroll to position [0, 9]
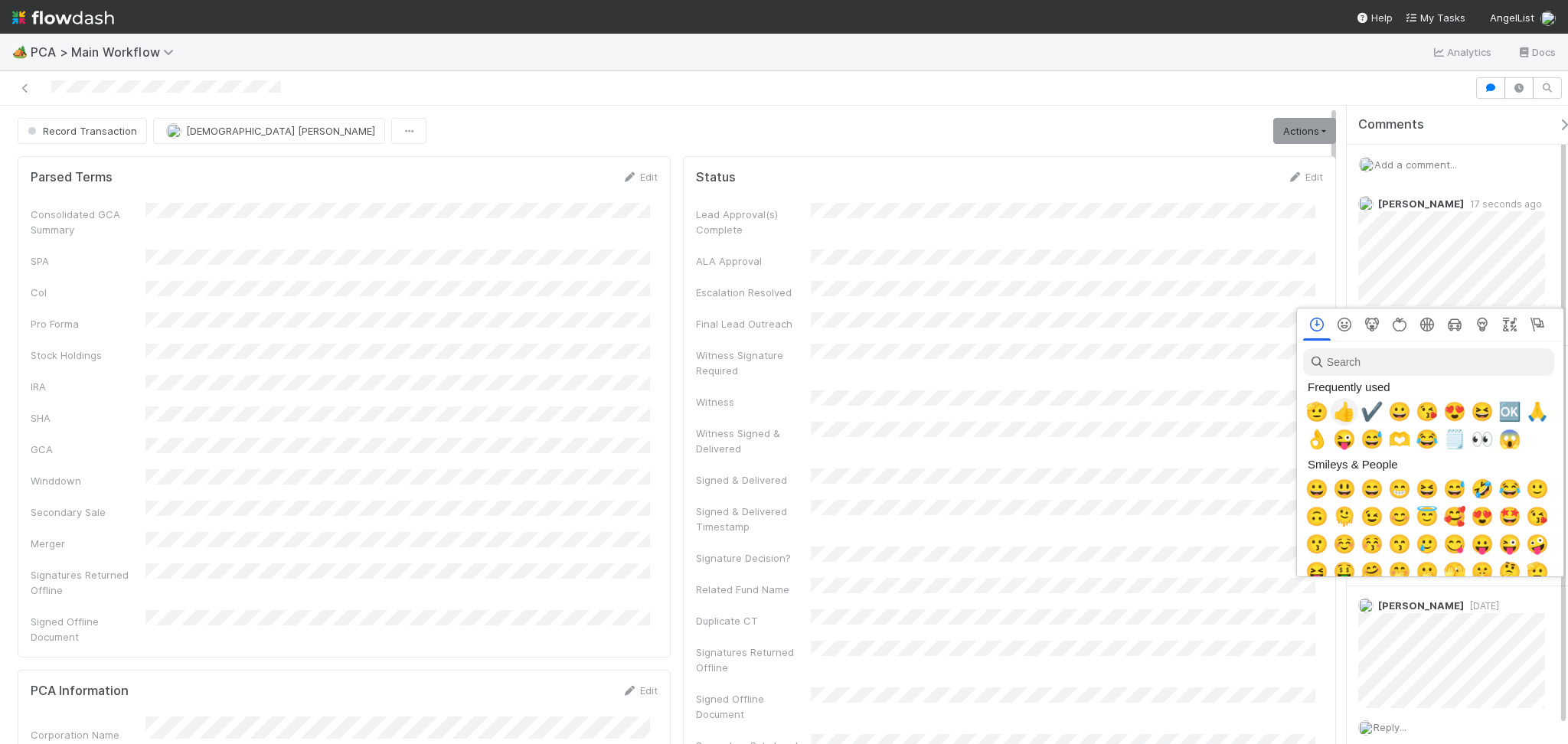
click at [1344, 411] on span "👍" at bounding box center [1344, 412] width 23 height 21
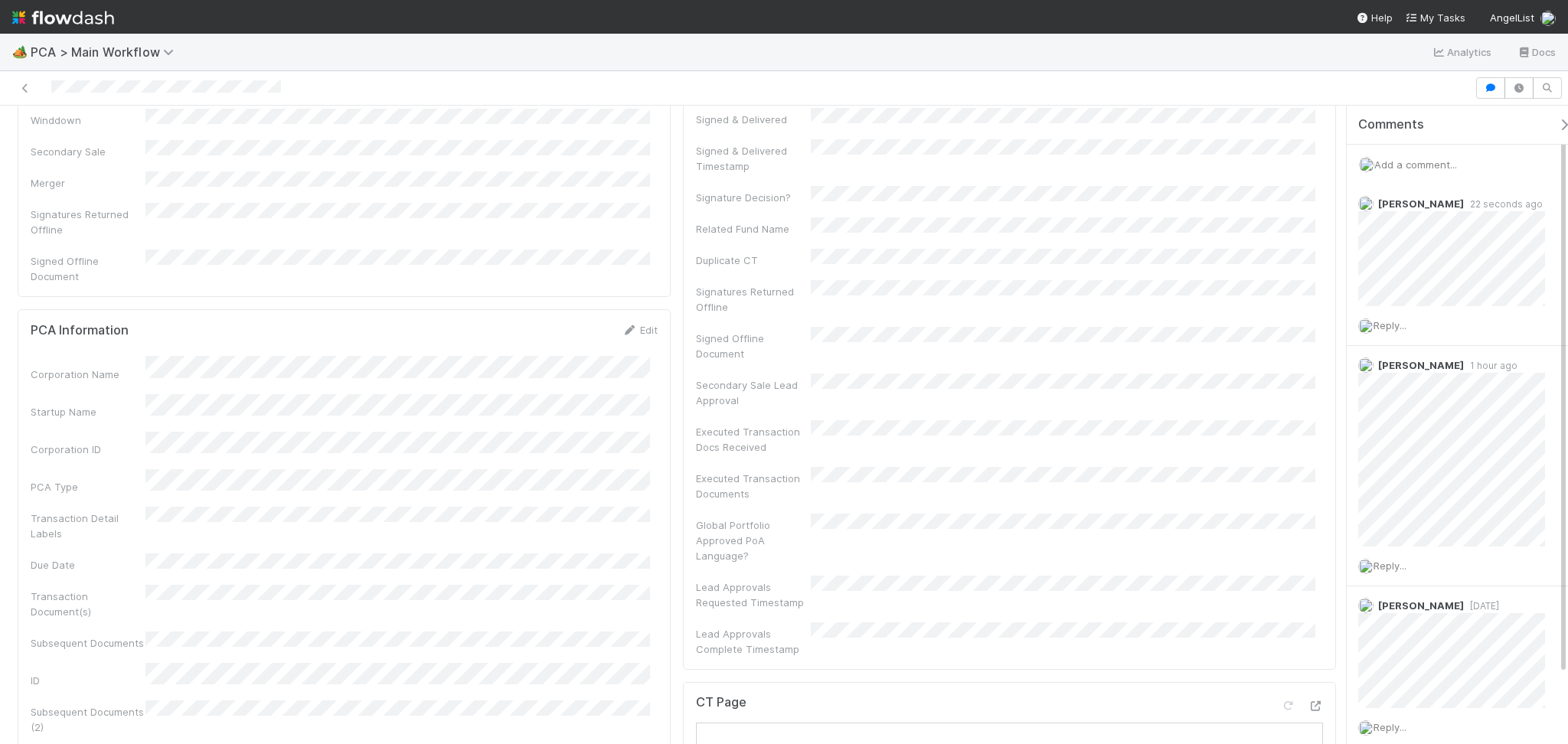
scroll to position [203, 0]
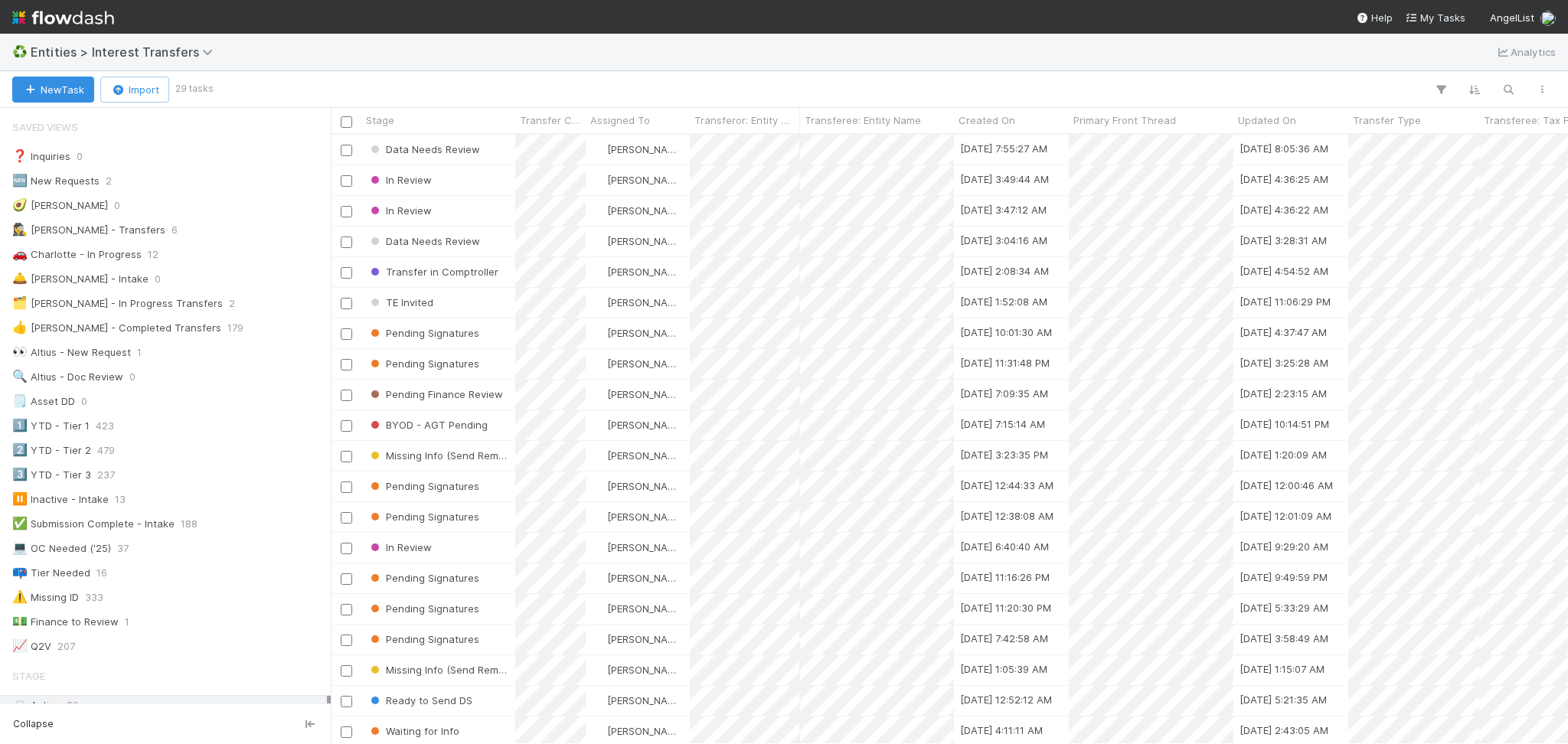
scroll to position [593, 1221]
click at [175, 345] on div "👀 Altius - New Request 1" at bounding box center [170, 352] width 315 height 20
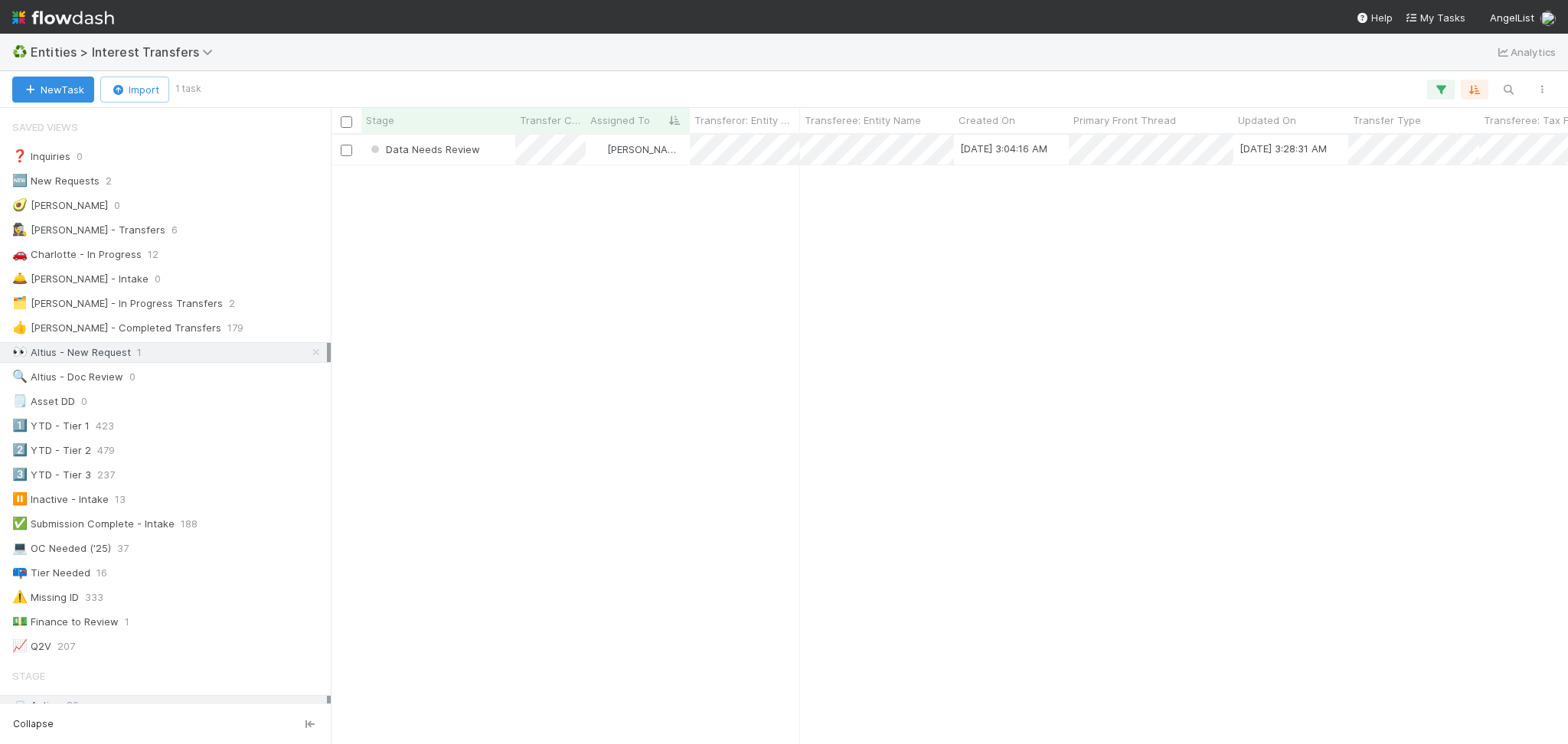
scroll to position [593, 1221]
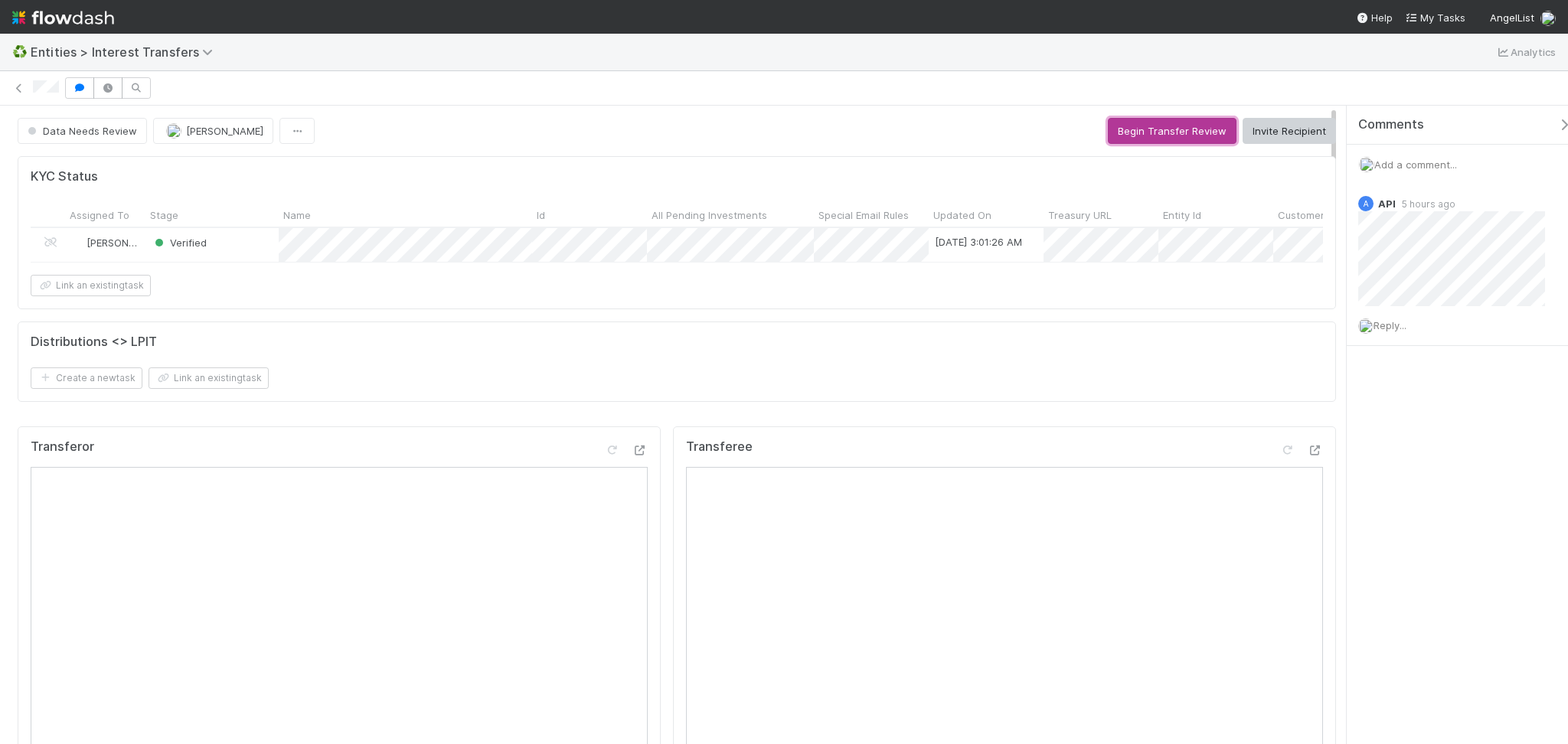
click at [1169, 126] on button "Begin Transfer Review" at bounding box center [1172, 131] width 129 height 26
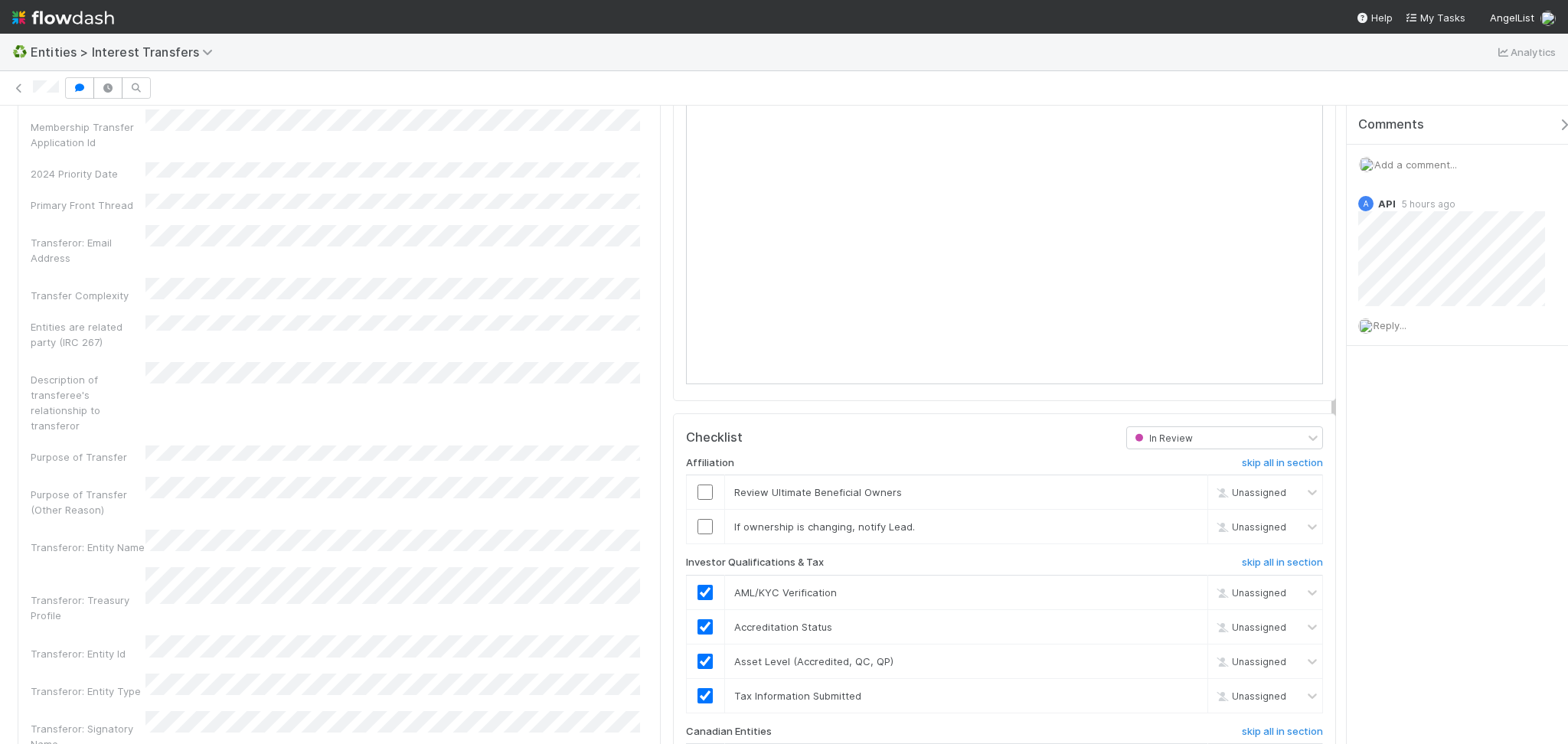
scroll to position [1427, 0]
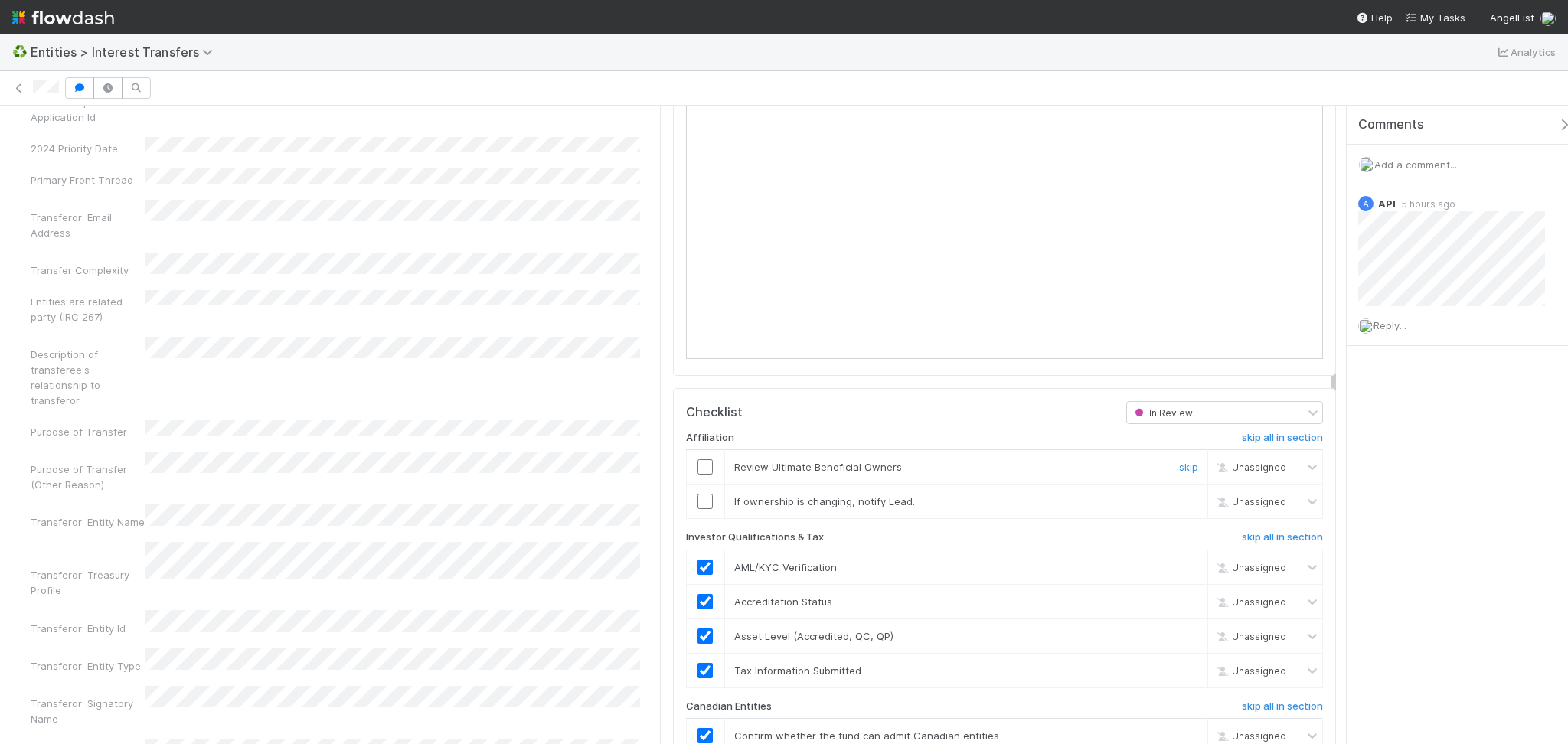
click at [698, 475] on input "checkbox" at bounding box center [705, 467] width 16 height 16
click at [1179, 508] on link "skip" at bounding box center [1189, 501] width 20 height 13
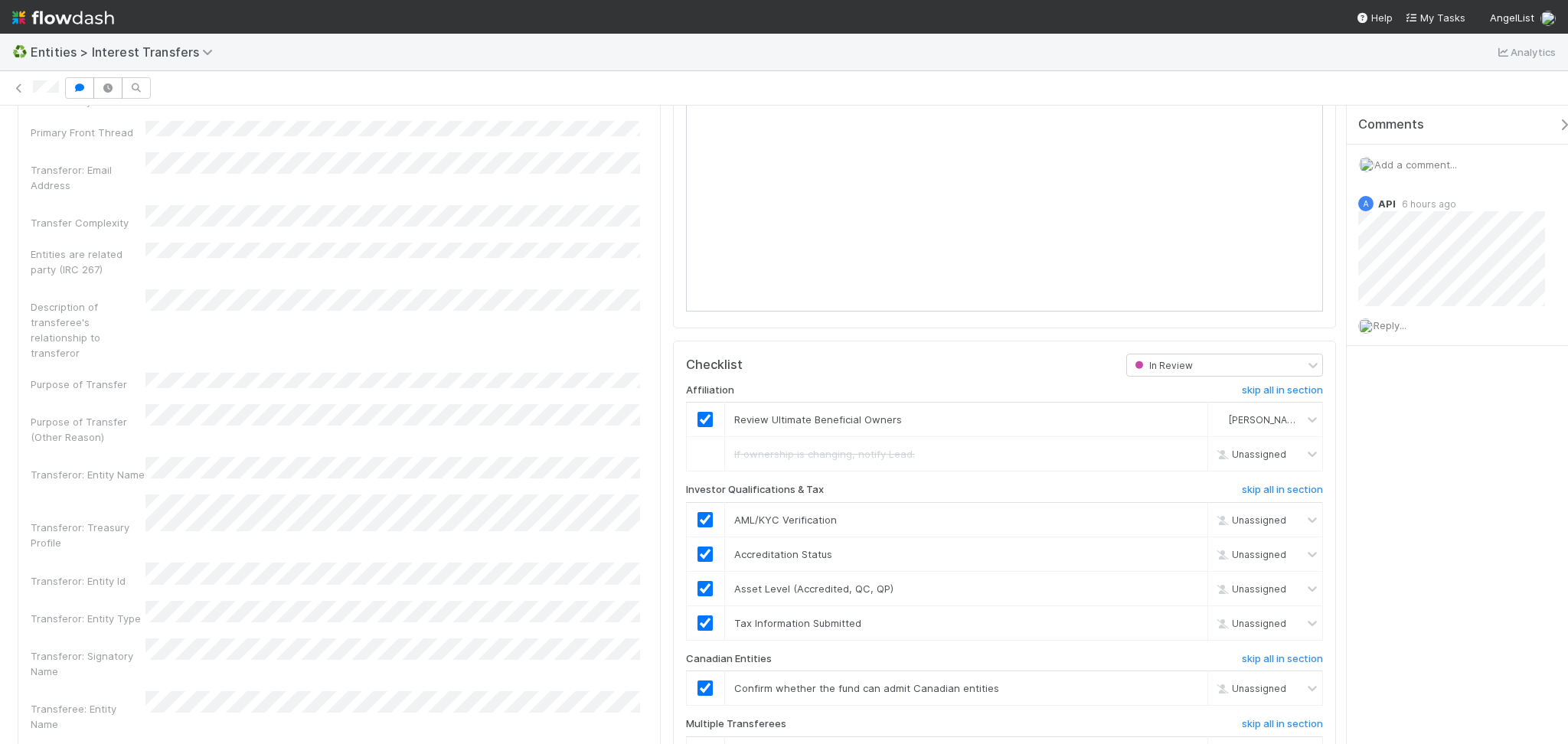
scroll to position [1781, 0]
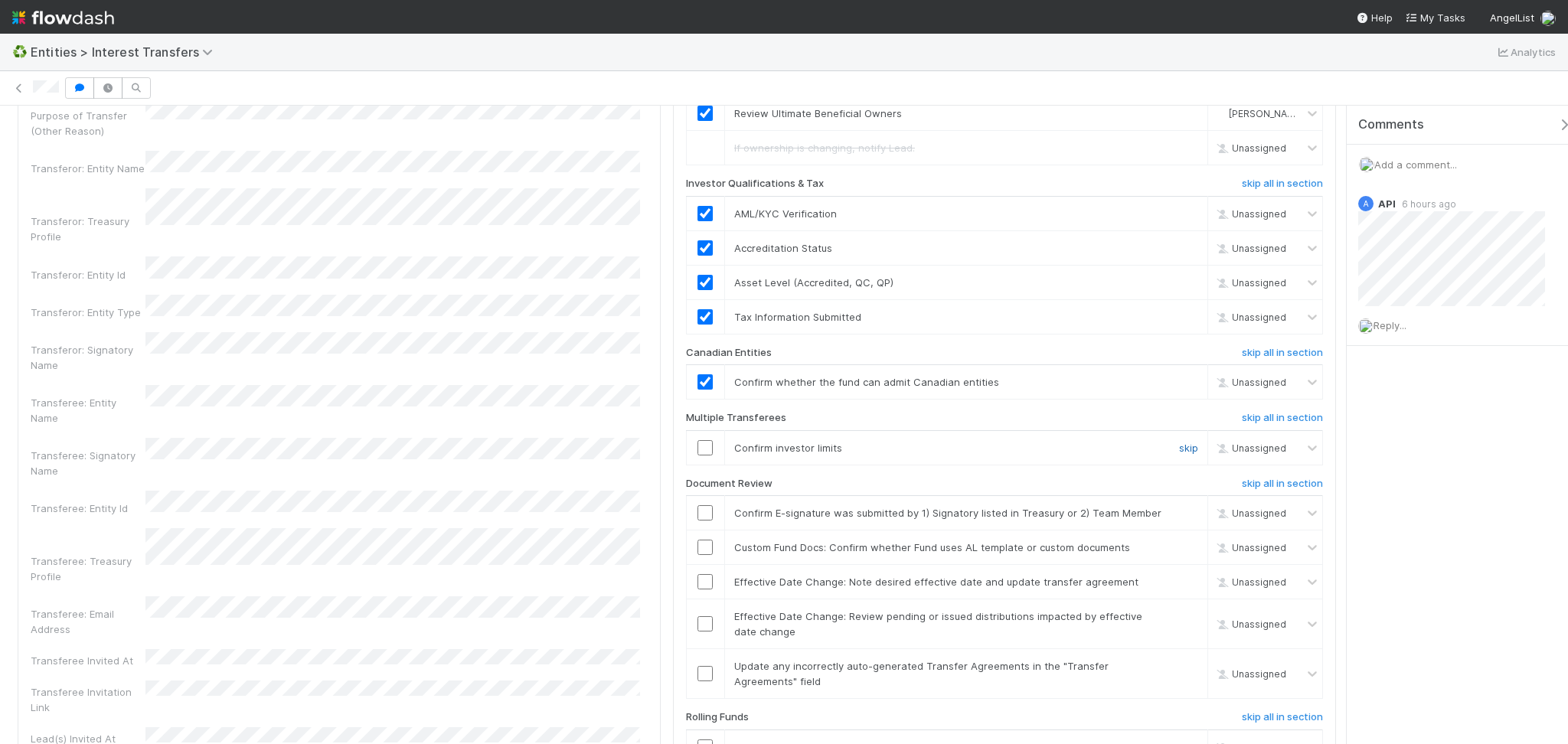
click at [1179, 454] on link "skip" at bounding box center [1189, 447] width 20 height 13
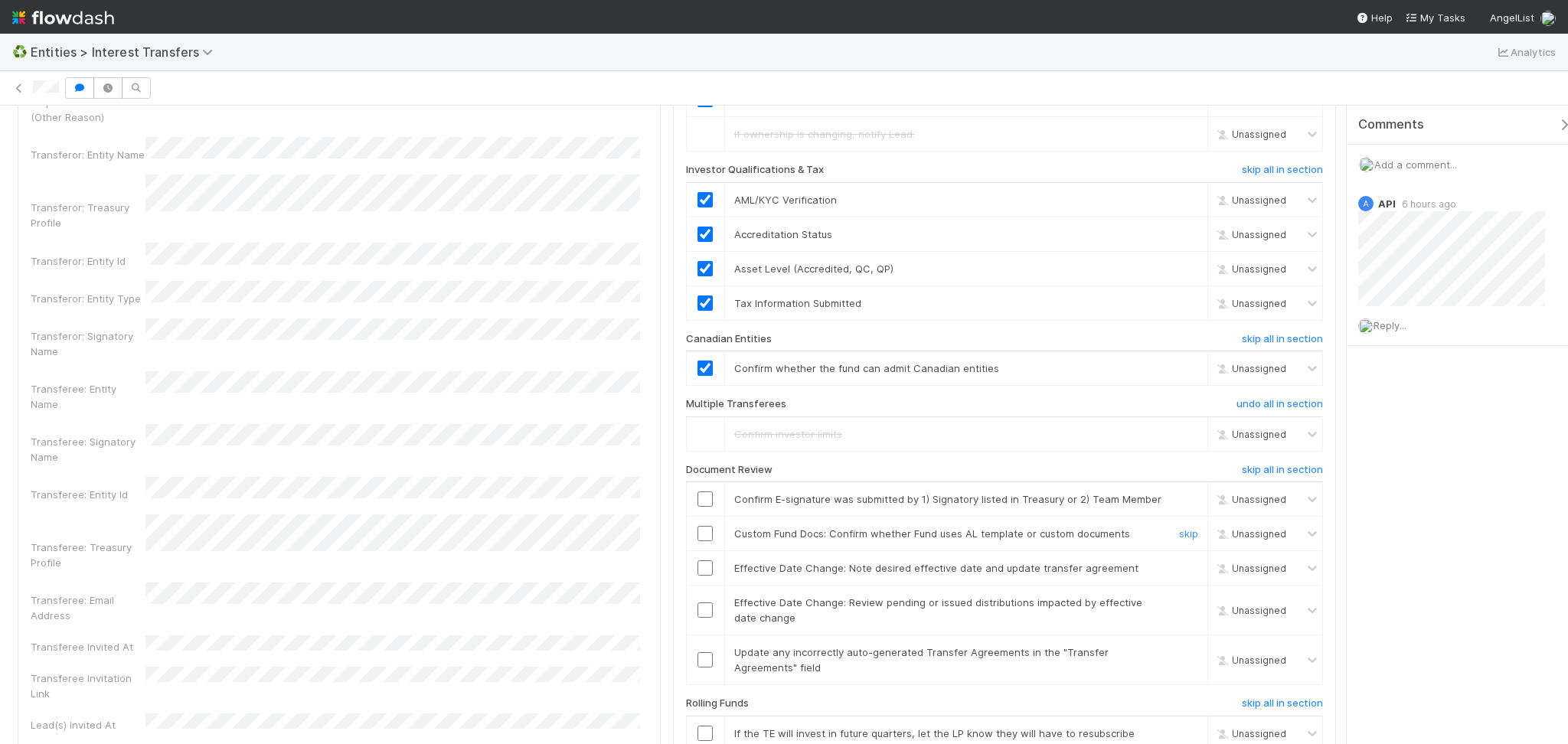
scroll to position [1825, 0]
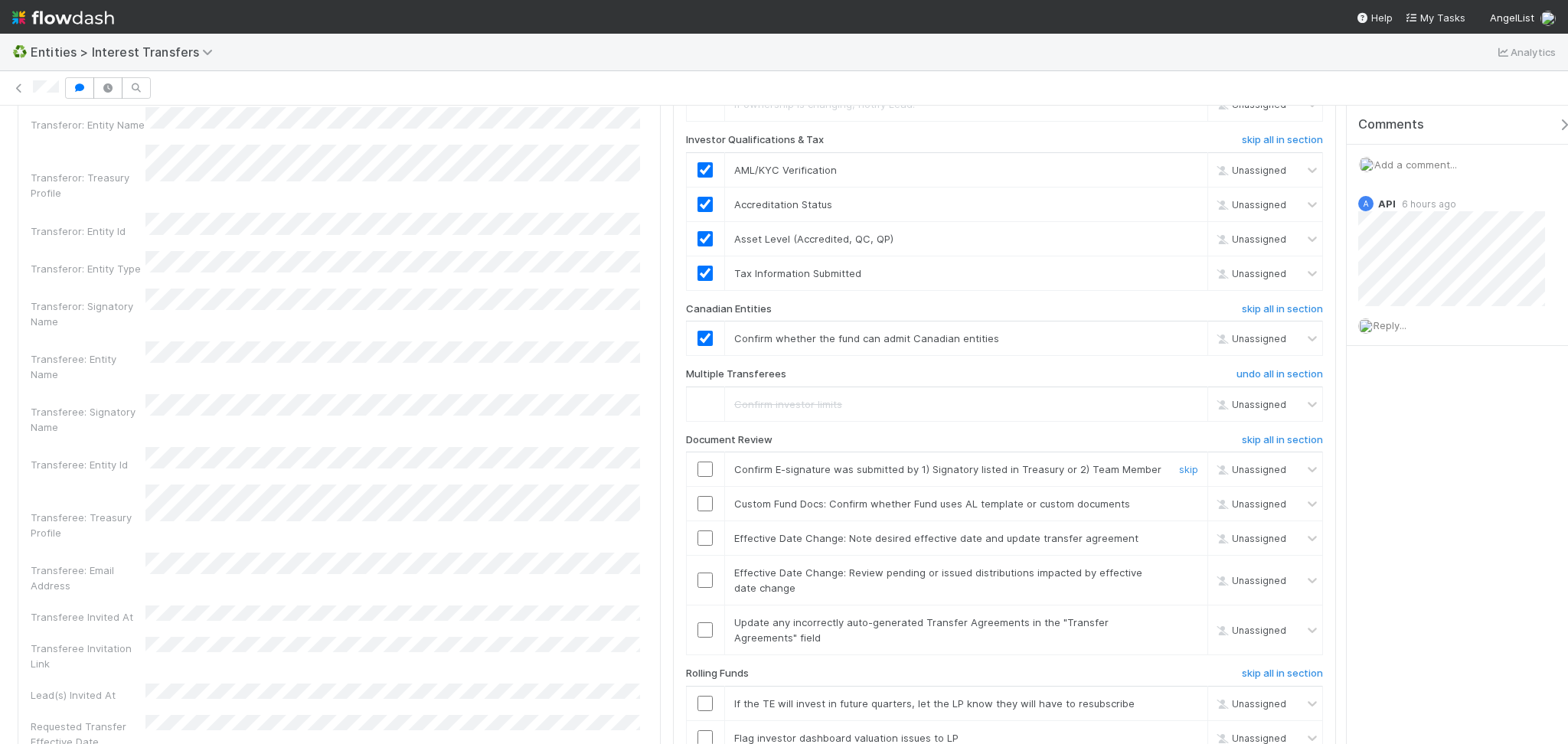
click at [698, 476] on input "checkbox" at bounding box center [705, 470] width 16 height 16
click at [1179, 510] on link "skip" at bounding box center [1189, 503] width 20 height 13
click at [1179, 544] on link "skip" at bounding box center [1189, 538] width 20 height 13
click at [1179, 578] on link "skip" at bounding box center [1189, 572] width 20 height 13
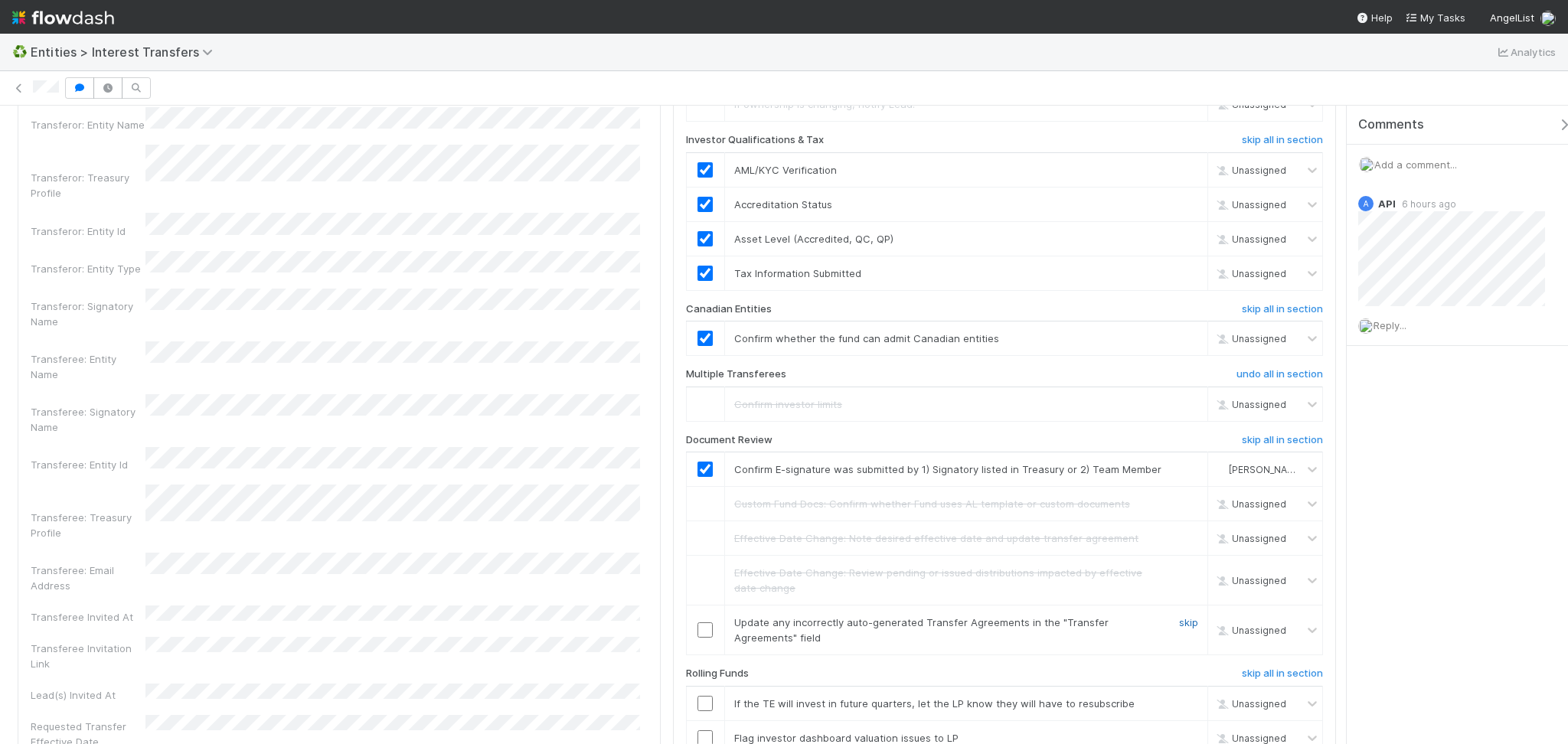
click at [1179, 628] on link "skip" at bounding box center [1189, 622] width 20 height 13
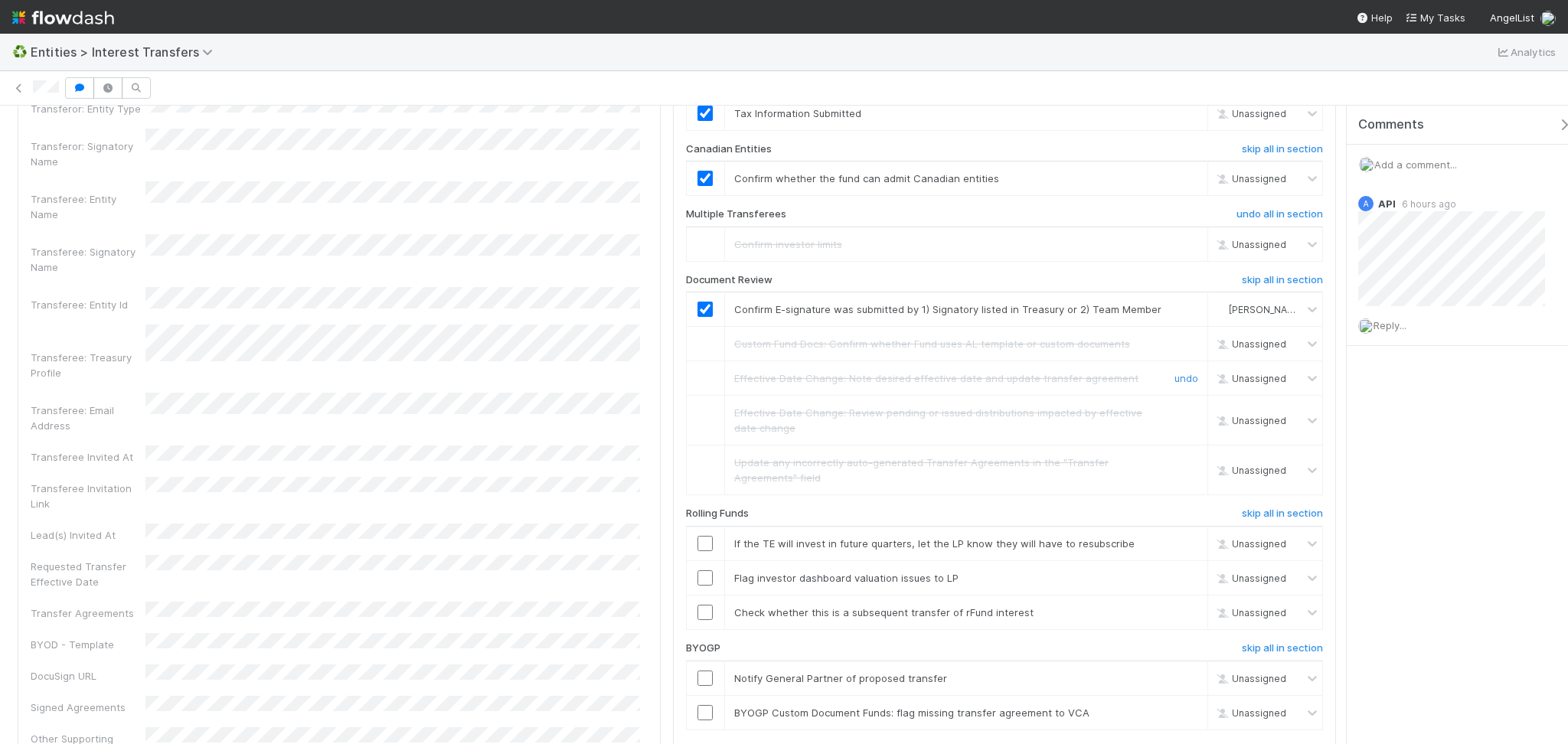
scroll to position [2131, 0]
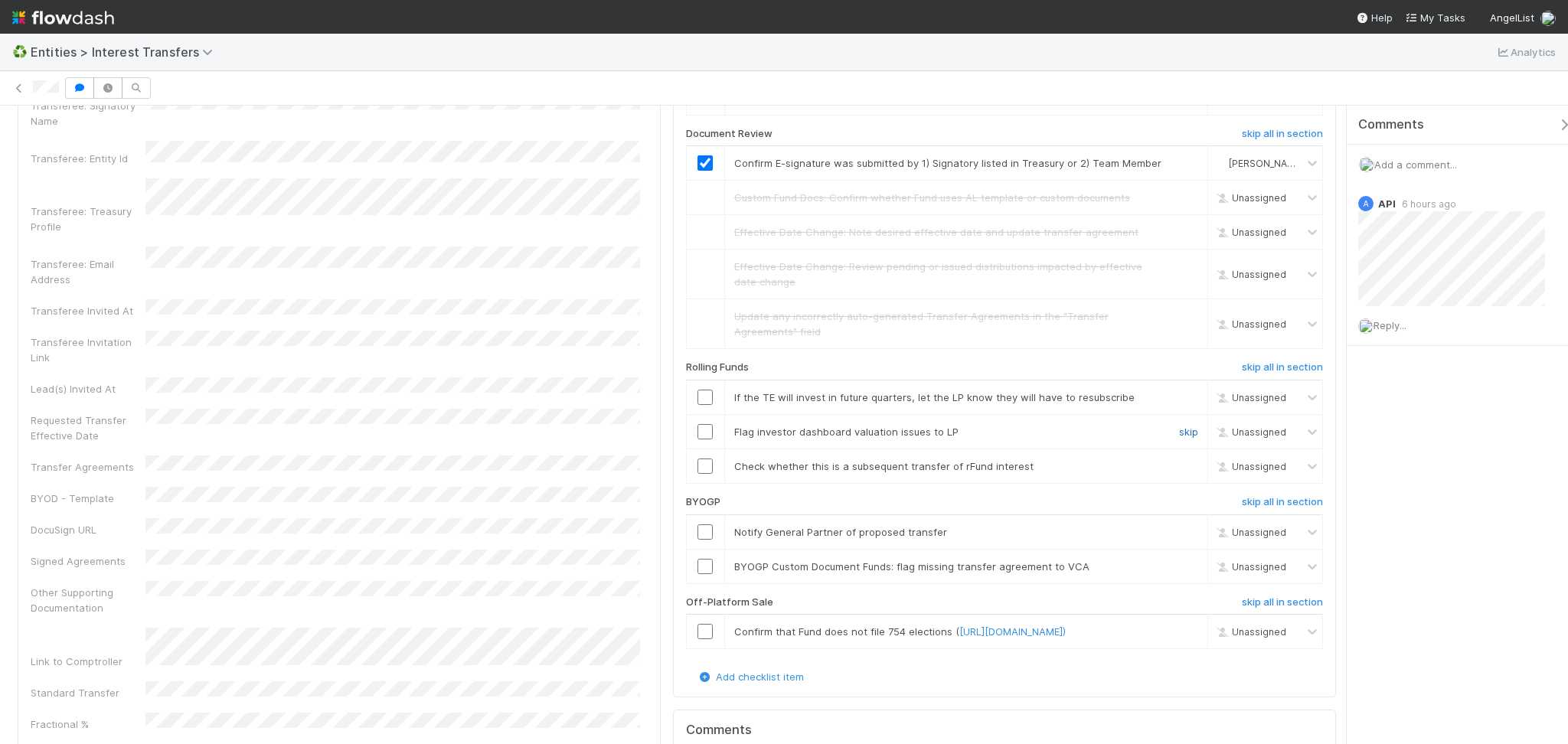
click at [1179, 437] on link "skip" at bounding box center [1189, 432] width 20 height 13
click at [1179, 473] on link "skip" at bounding box center [1189, 466] width 20 height 13
click at [1179, 403] on link "skip" at bounding box center [1189, 396] width 20 height 13
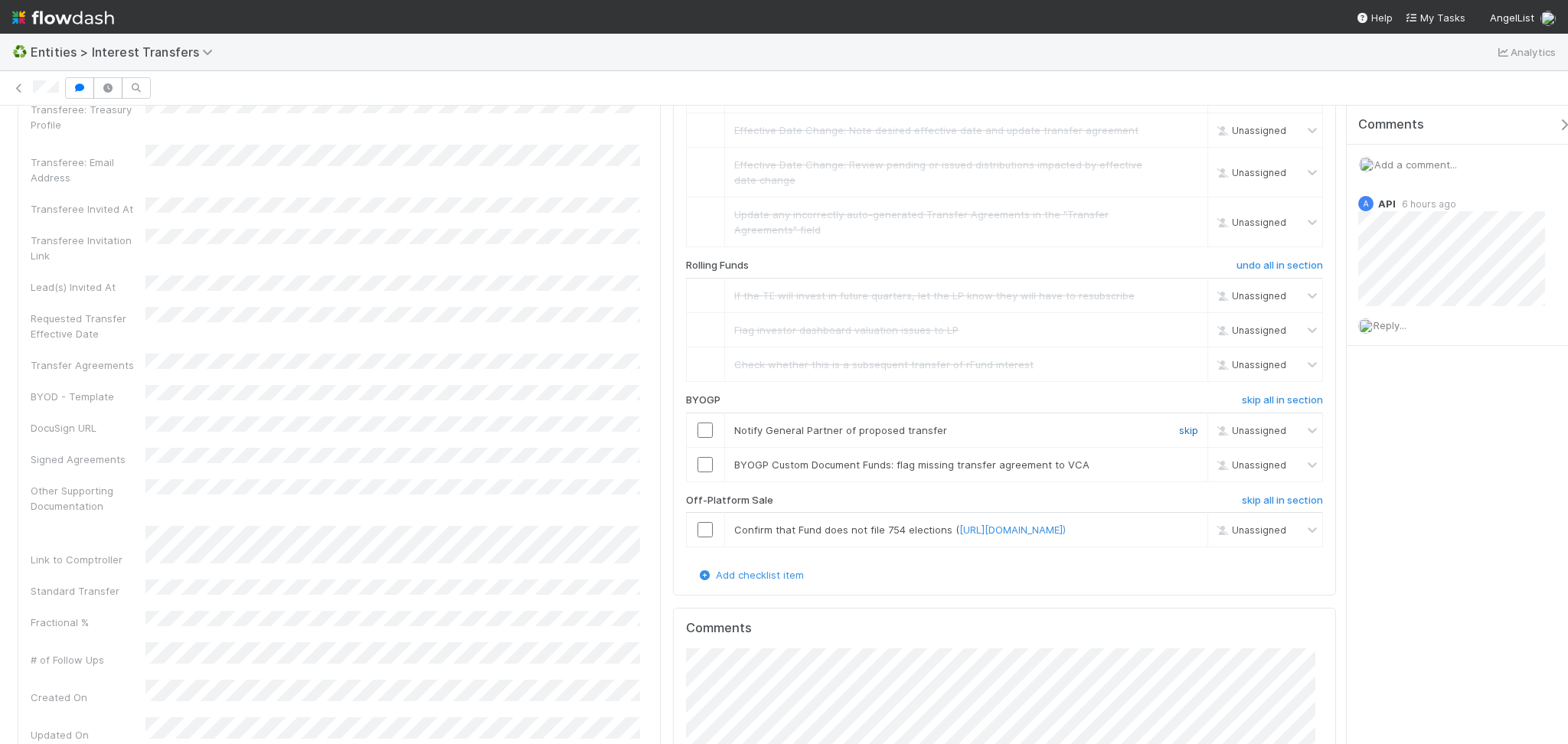
click at [1179, 436] on link "skip" at bounding box center [1189, 430] width 20 height 13
click at [1179, 471] on link "skip" at bounding box center [1189, 464] width 20 height 13
click at [1179, 536] on link "skip" at bounding box center [1189, 529] width 20 height 13
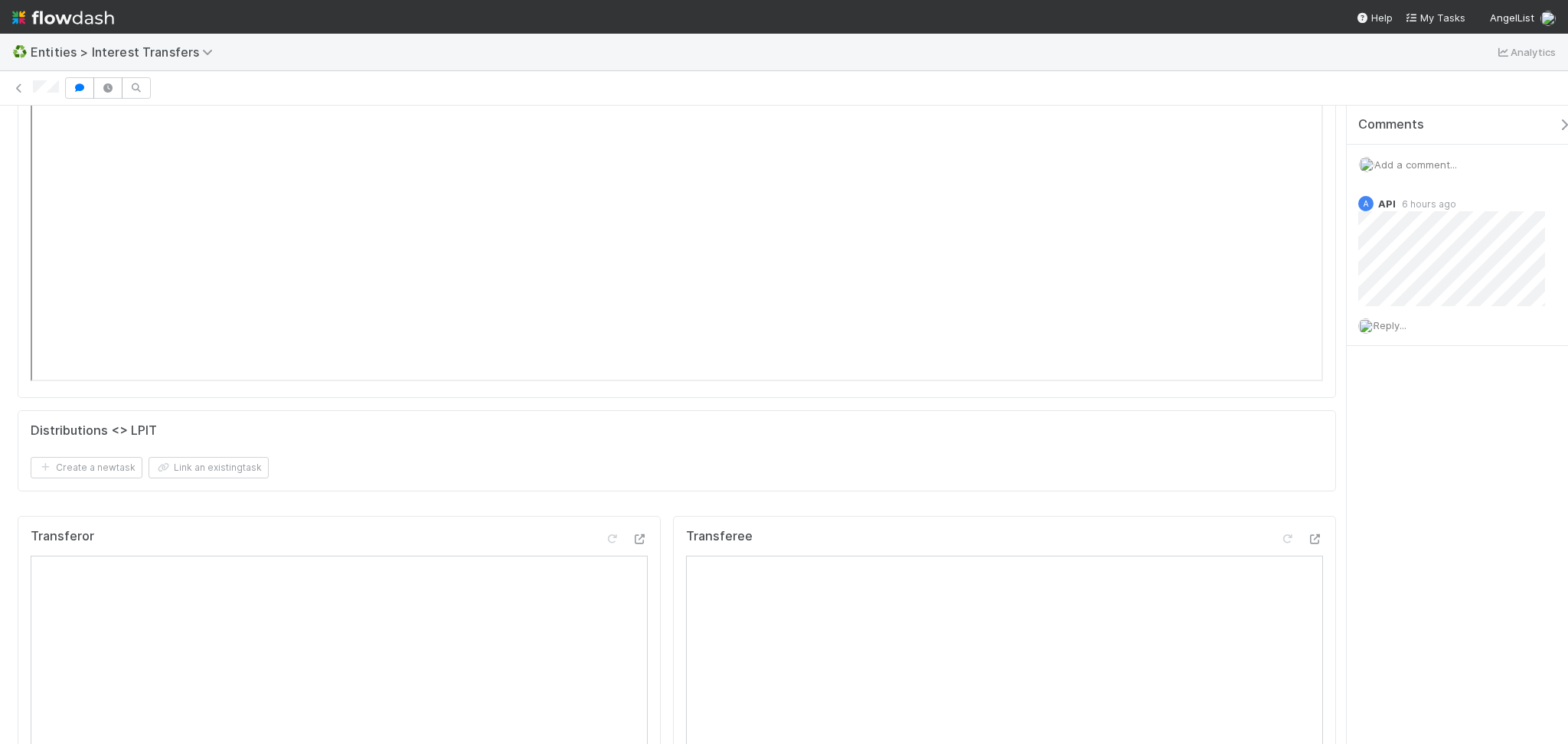
scroll to position [0, 0]
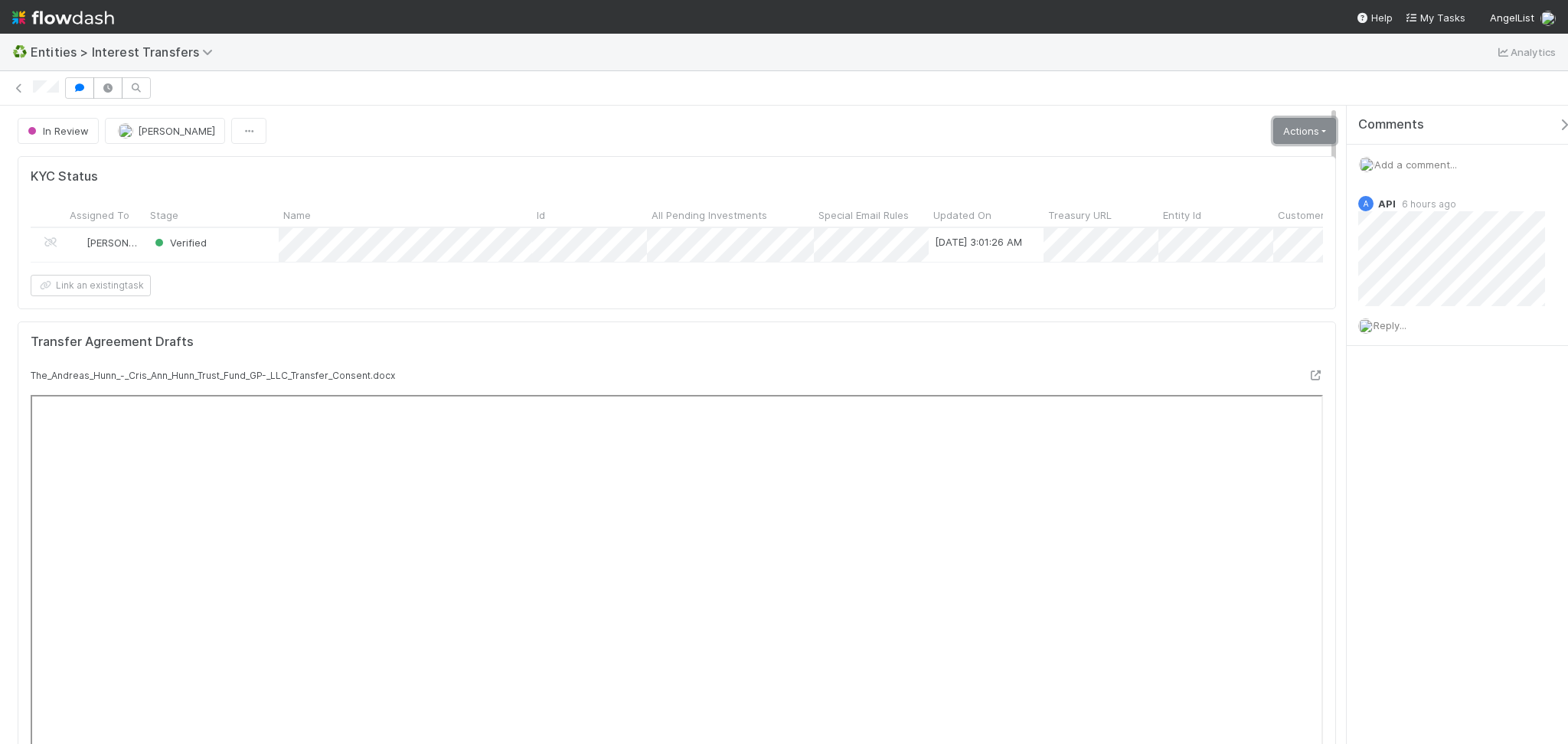
click at [1292, 128] on link "Actions" at bounding box center [1304, 131] width 63 height 26
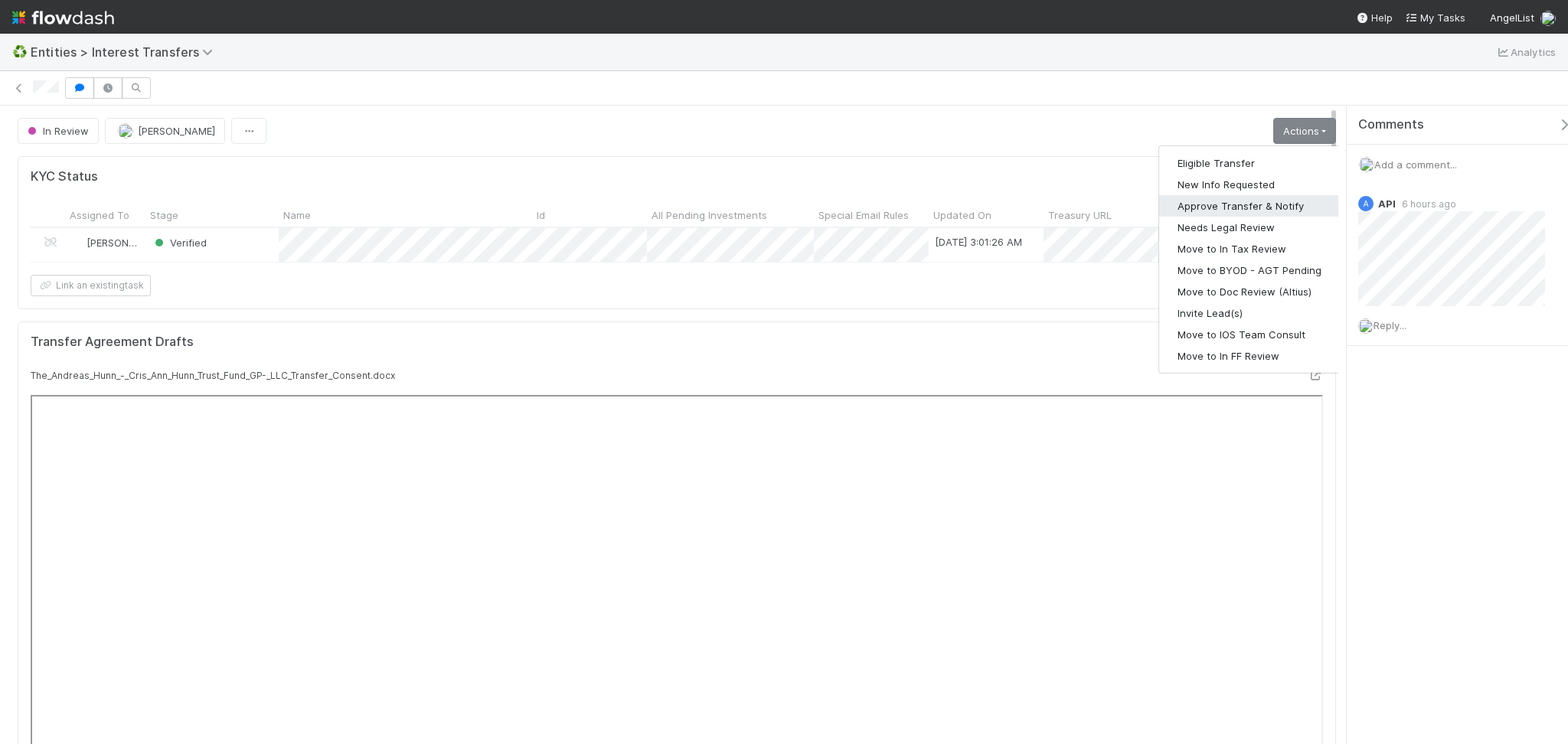
click at [1231, 209] on button "Approve Transfer & Notify" at bounding box center [1250, 206] width 181 height 21
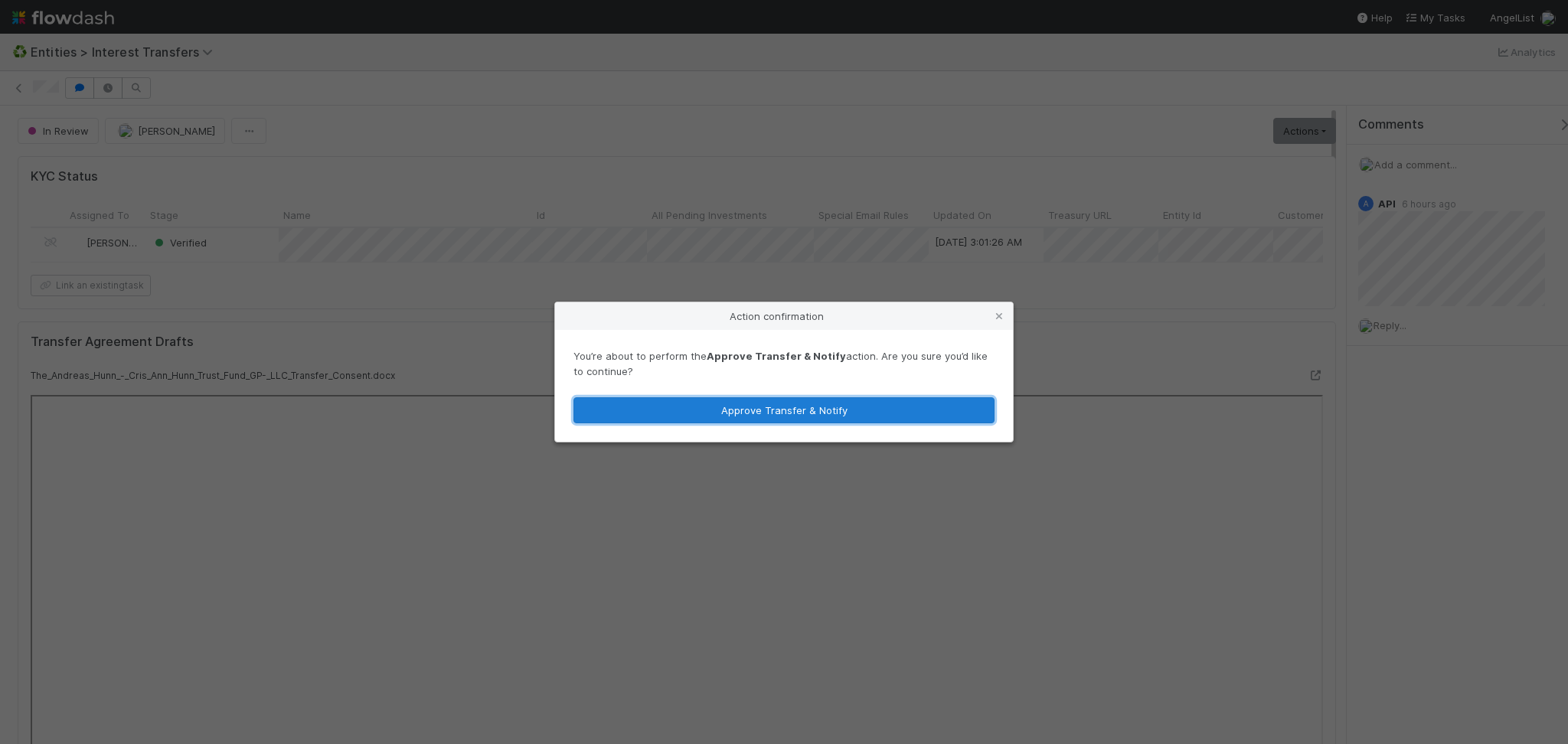
click at [800, 418] on button "Approve Transfer & Notify" at bounding box center [784, 410] width 421 height 26
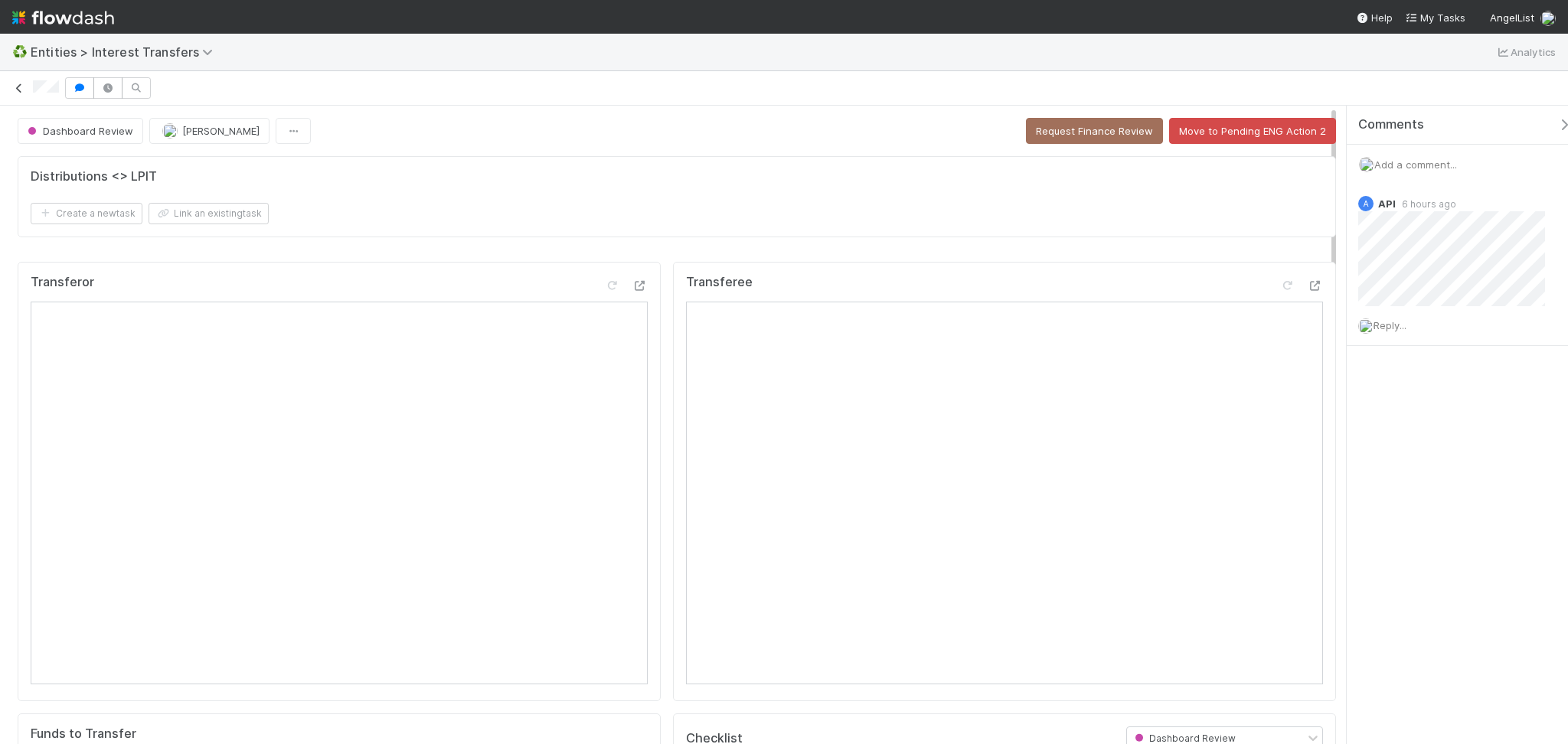
click at [15, 90] on icon at bounding box center [20, 88] width 16 height 10
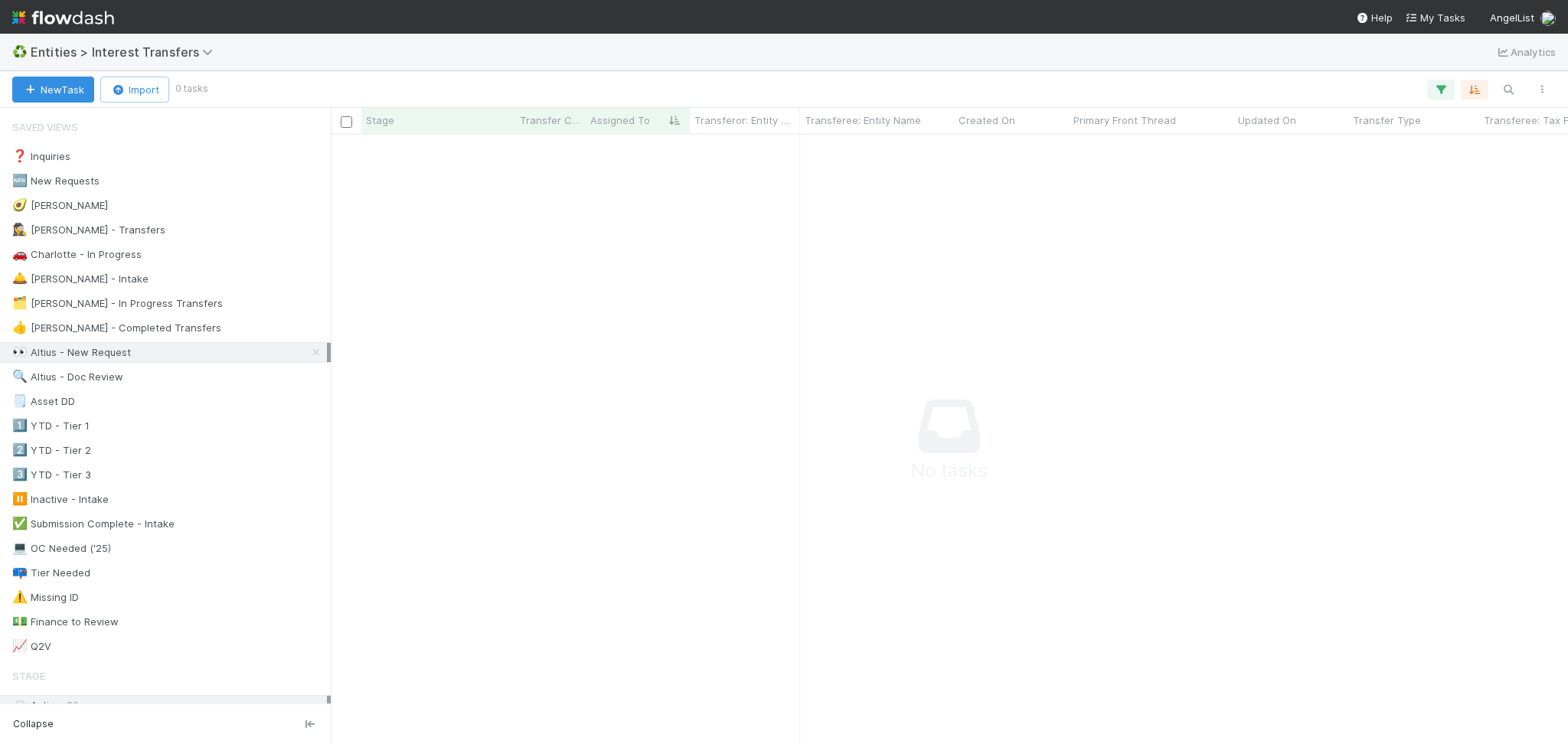
scroll to position [578, 1206]
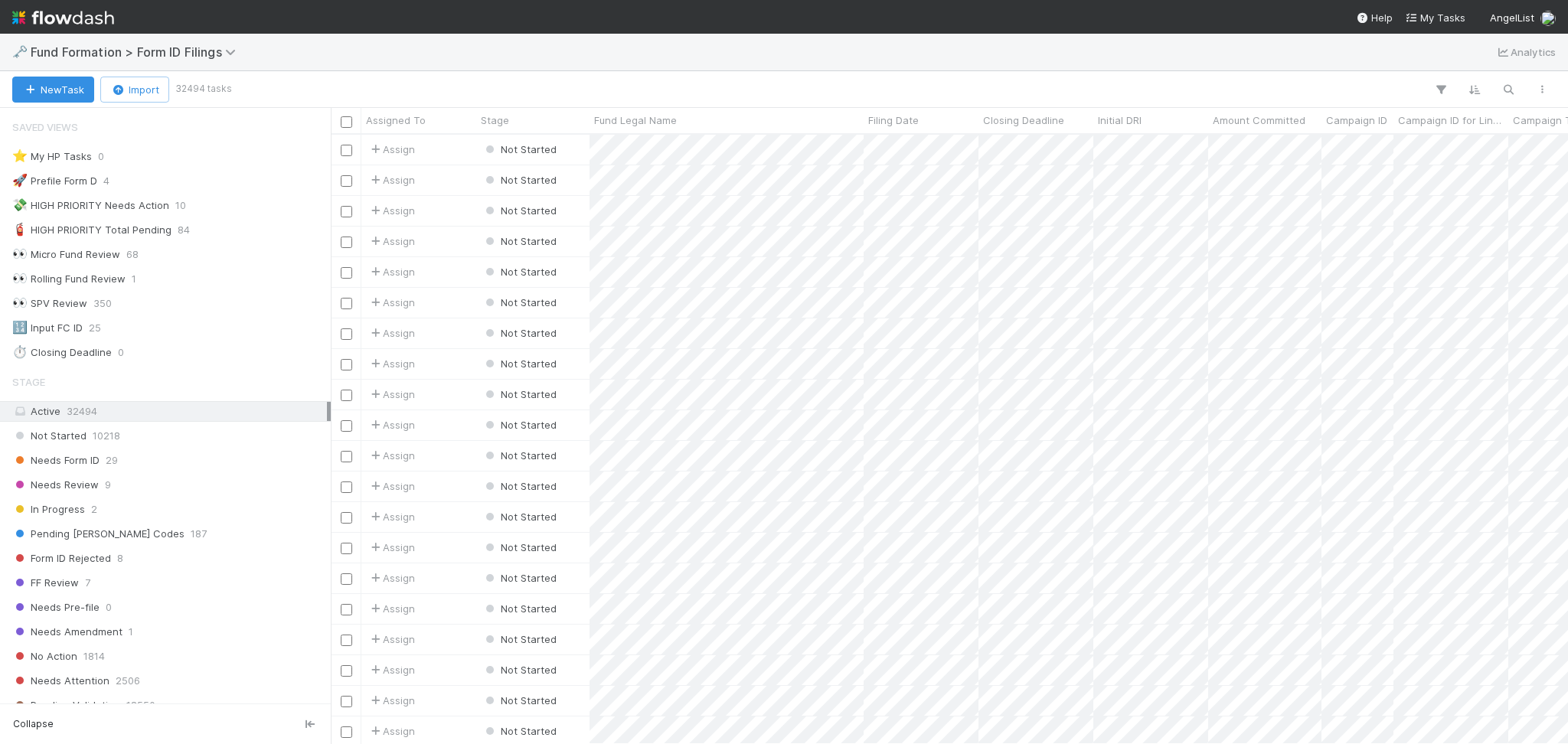
scroll to position [593, 1221]
click at [168, 460] on div "Needs Form ID 29" at bounding box center [170, 461] width 315 height 20
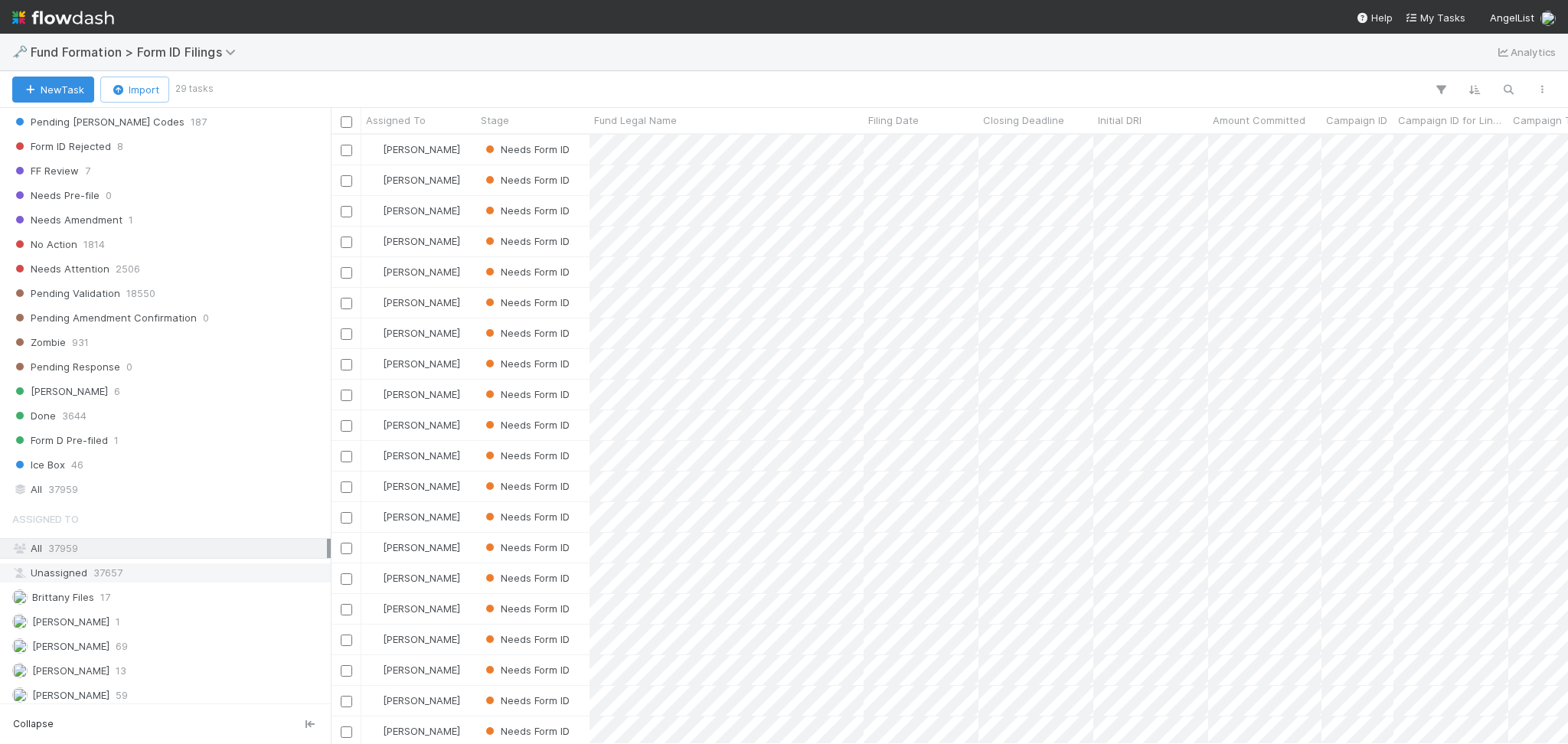
scroll to position [495, 0]
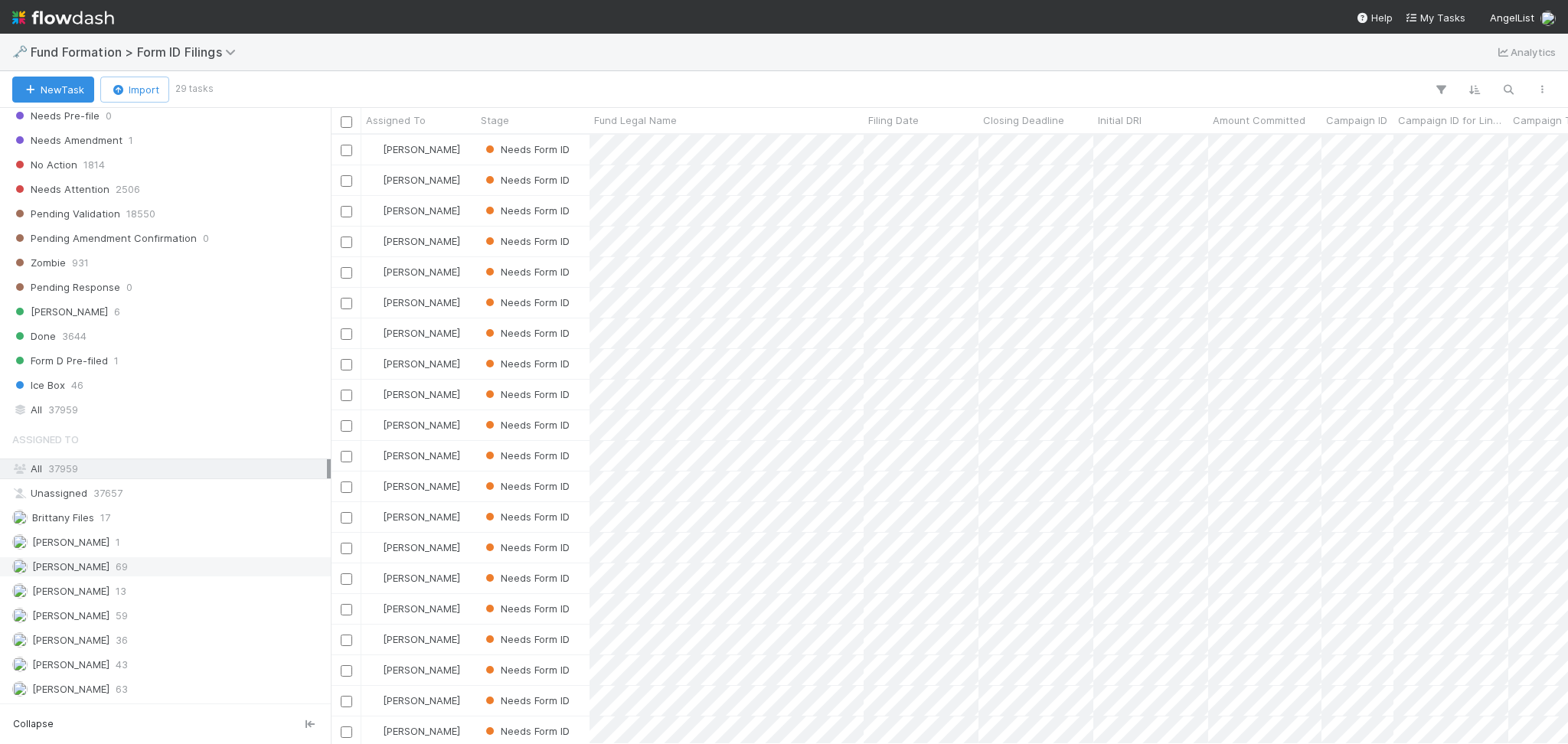
click at [119, 575] on div "Assigned To All 37959 Unassigned 37657 Brittany Files 17 [PERSON_NAME] 1 [PERSO…" at bounding box center [165, 561] width 331 height 275
click at [161, 565] on div "[PERSON_NAME] 69" at bounding box center [170, 567] width 315 height 20
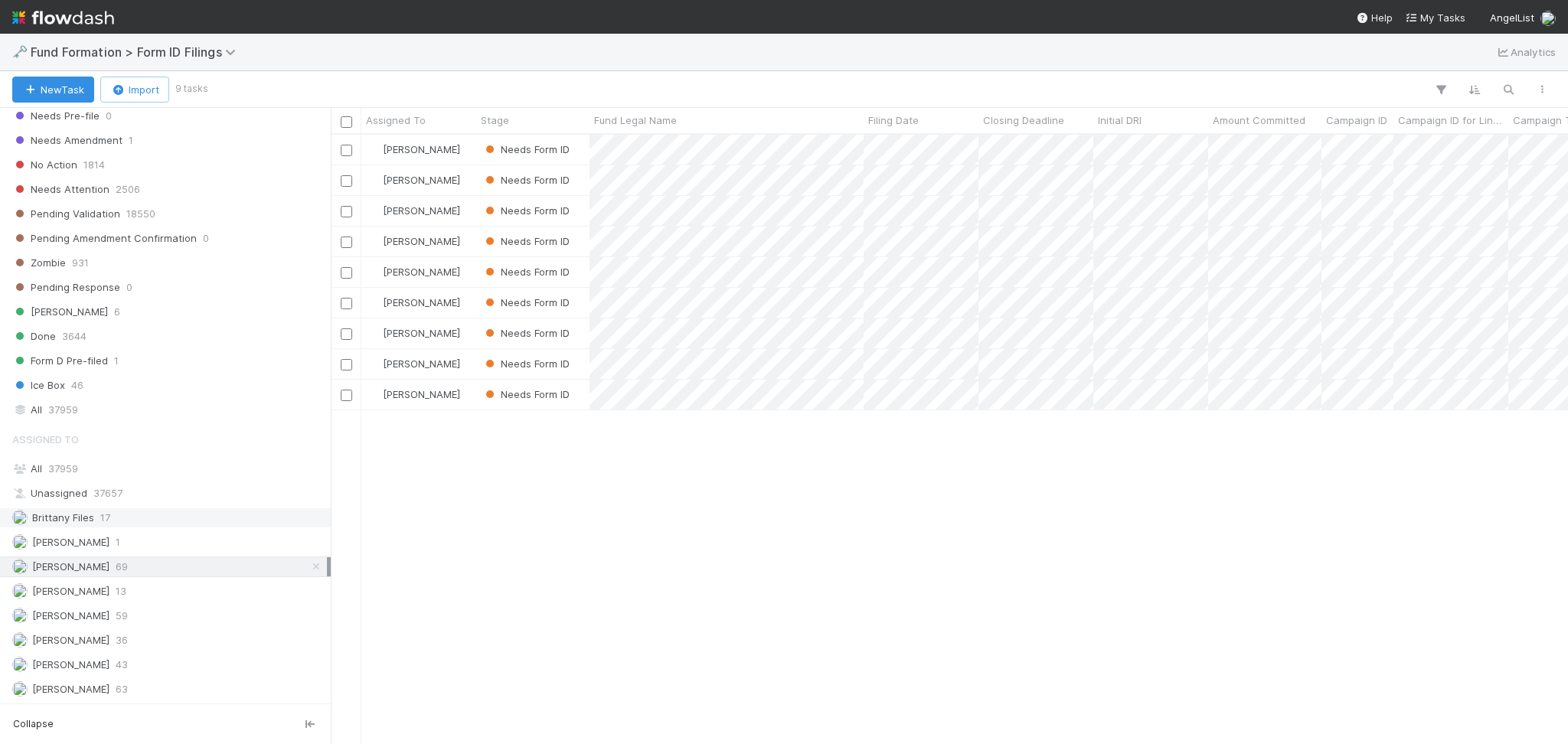
scroll to position [593, 1221]
click at [1127, 145] on div at bounding box center [784, 372] width 1568 height 744
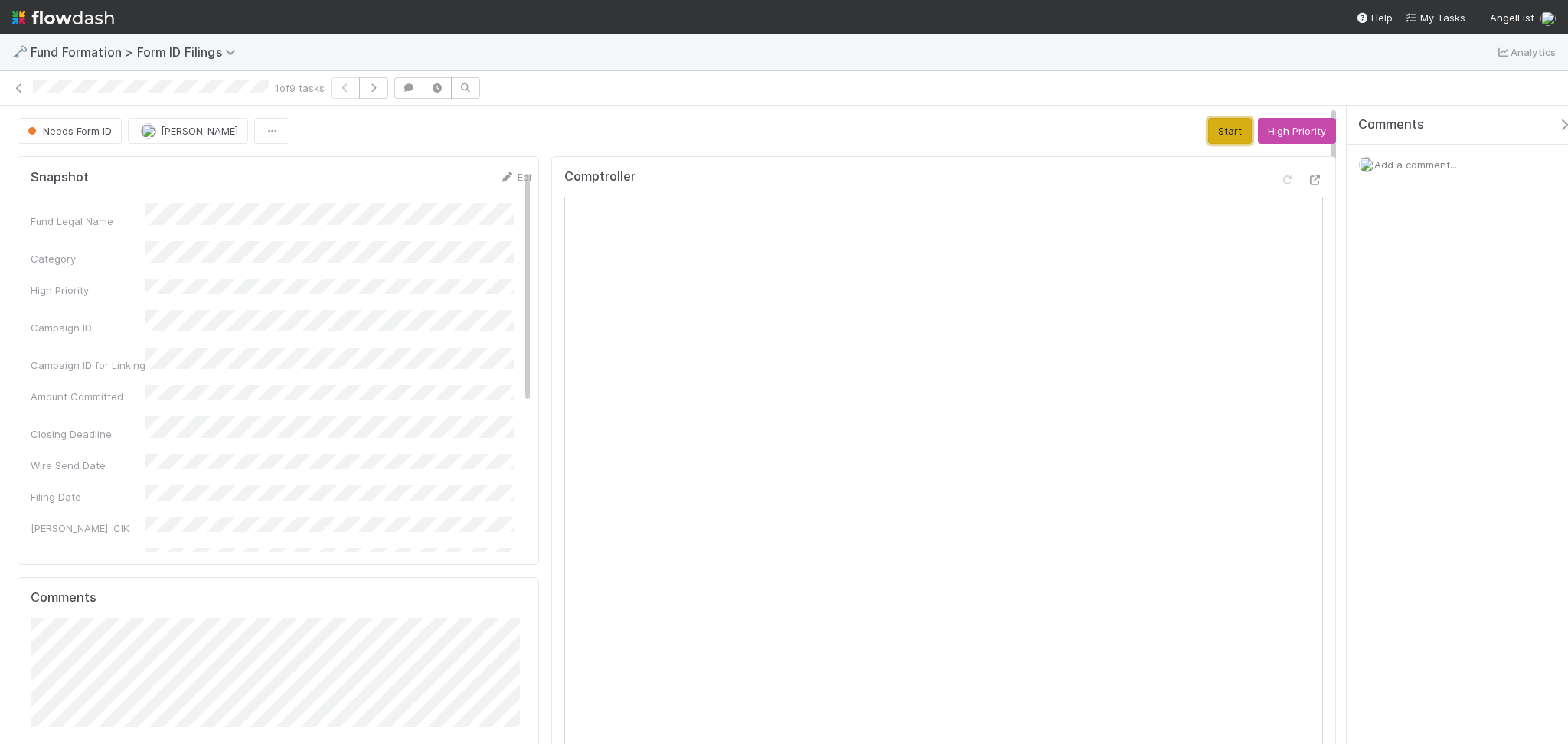
click at [1209, 122] on button "Start" at bounding box center [1230, 131] width 44 height 26
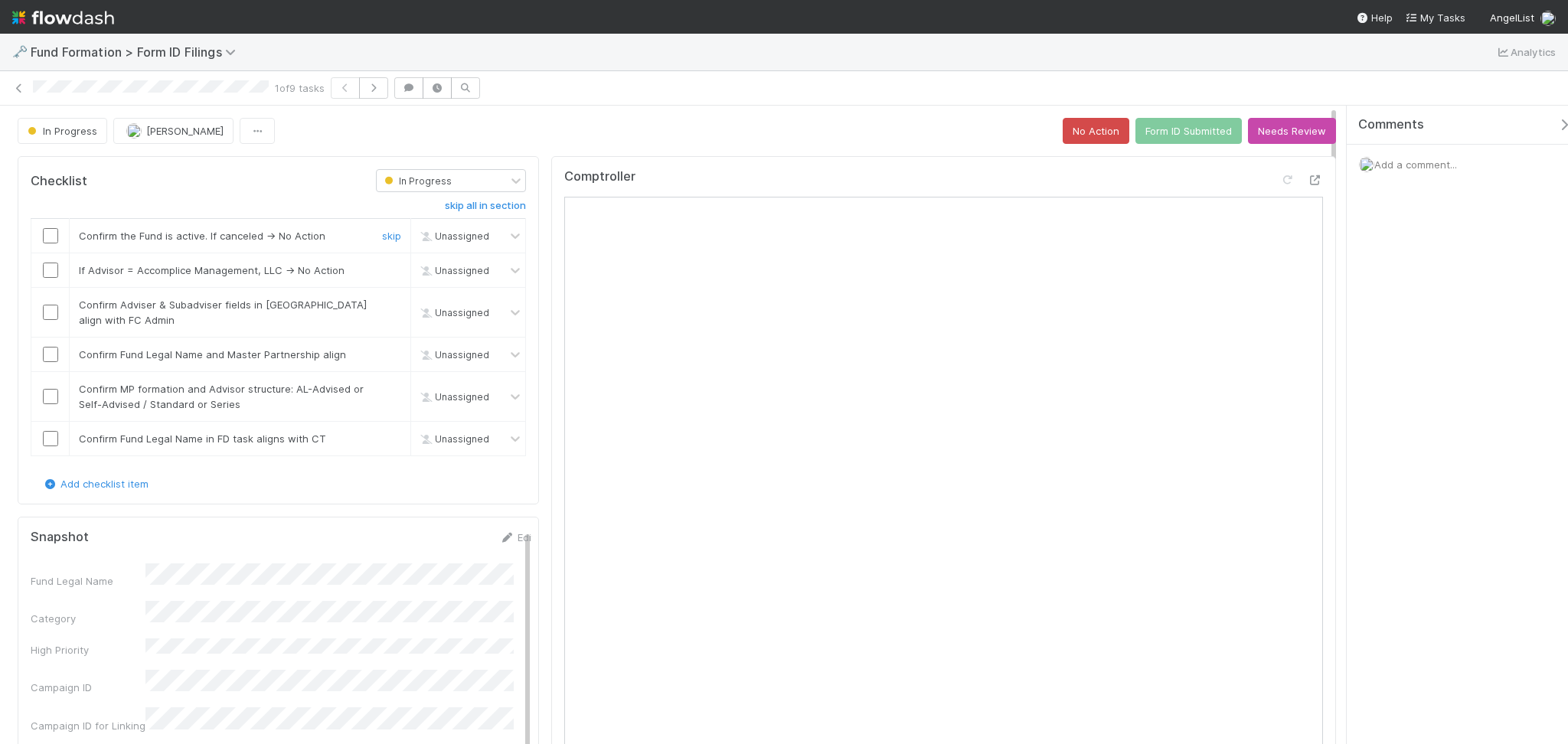
click at [49, 233] on input "checkbox" at bounding box center [51, 236] width 16 height 16
click at [44, 268] on input "checkbox" at bounding box center [51, 270] width 16 height 16
click at [51, 233] on input "checkbox" at bounding box center [51, 236] width 16 height 16
click at [45, 316] on input "checkbox" at bounding box center [51, 312] width 16 height 16
click at [47, 360] on input "checkbox" at bounding box center [51, 354] width 16 height 16
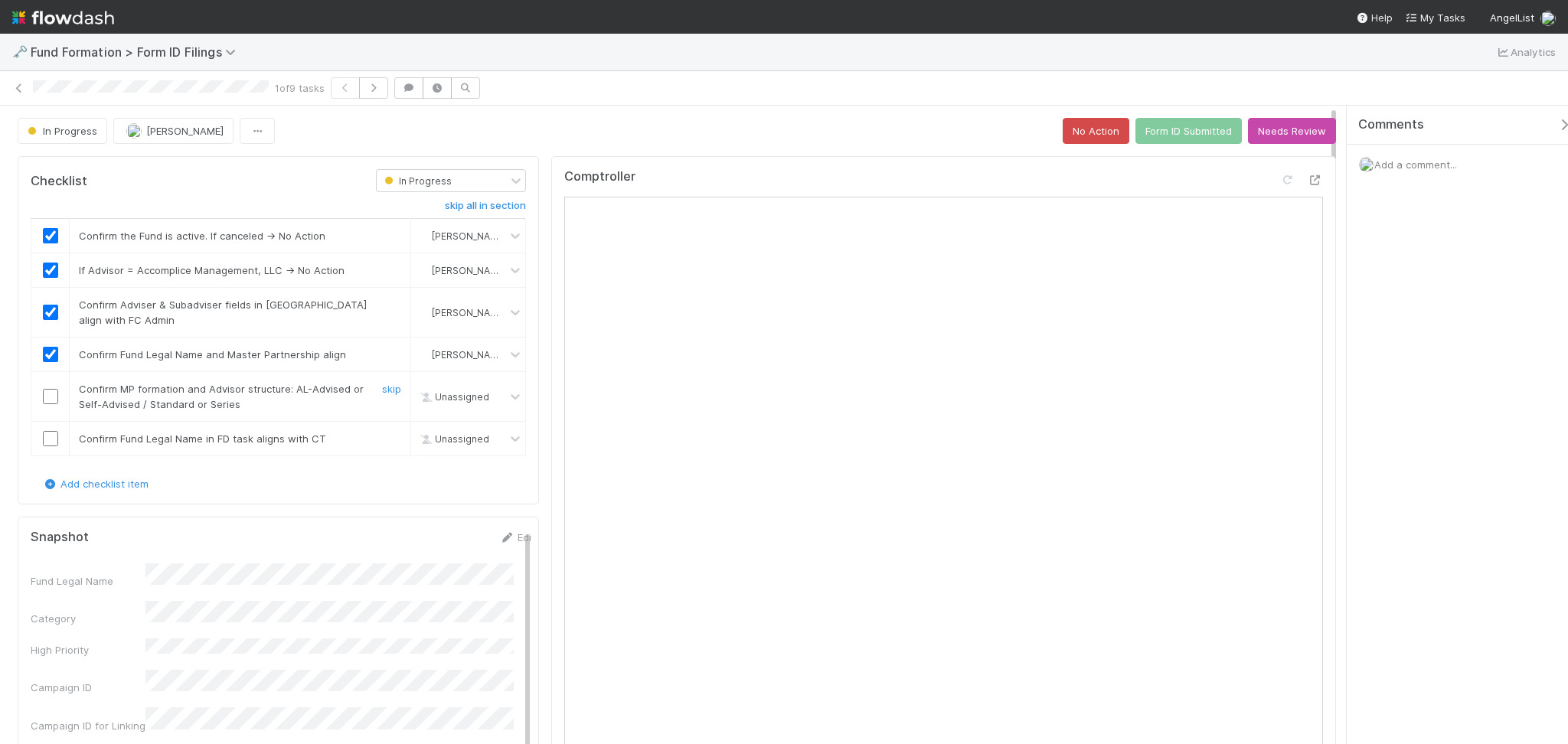
click at [53, 396] on input "checkbox" at bounding box center [51, 396] width 16 height 16
click at [47, 440] on input "checkbox" at bounding box center [51, 438] width 16 height 16
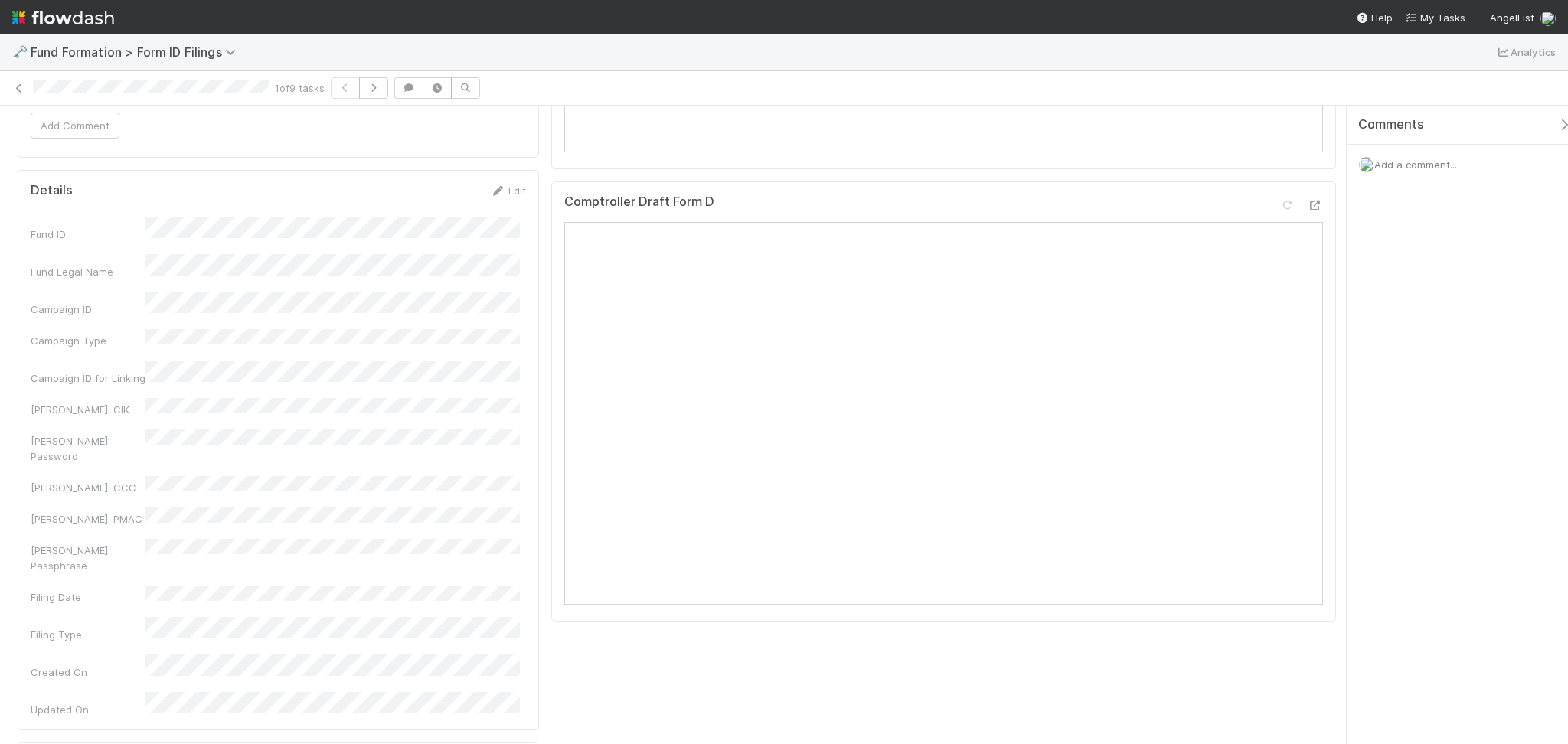
scroll to position [1122, 0]
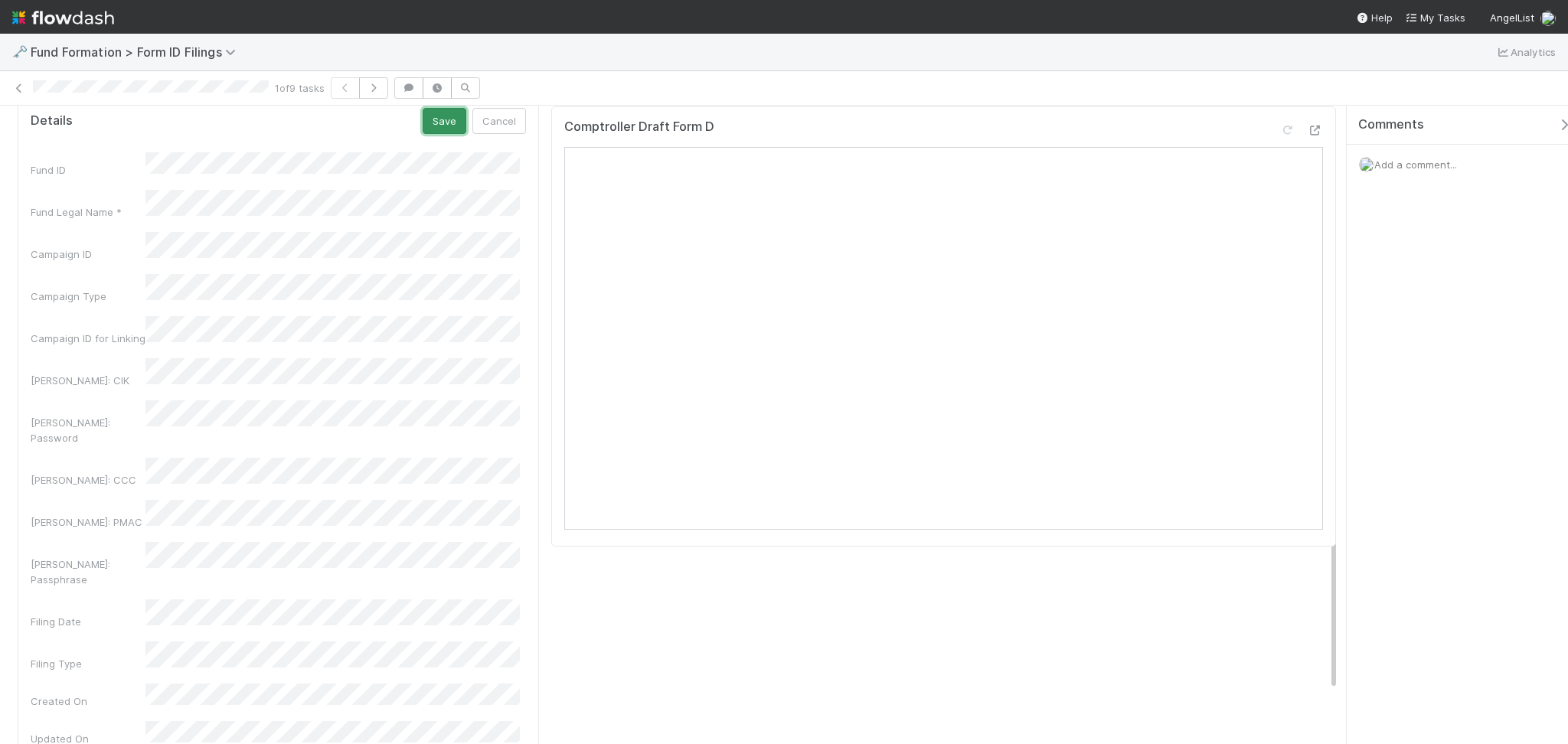
click at [434, 113] on button "Save" at bounding box center [445, 121] width 44 height 26
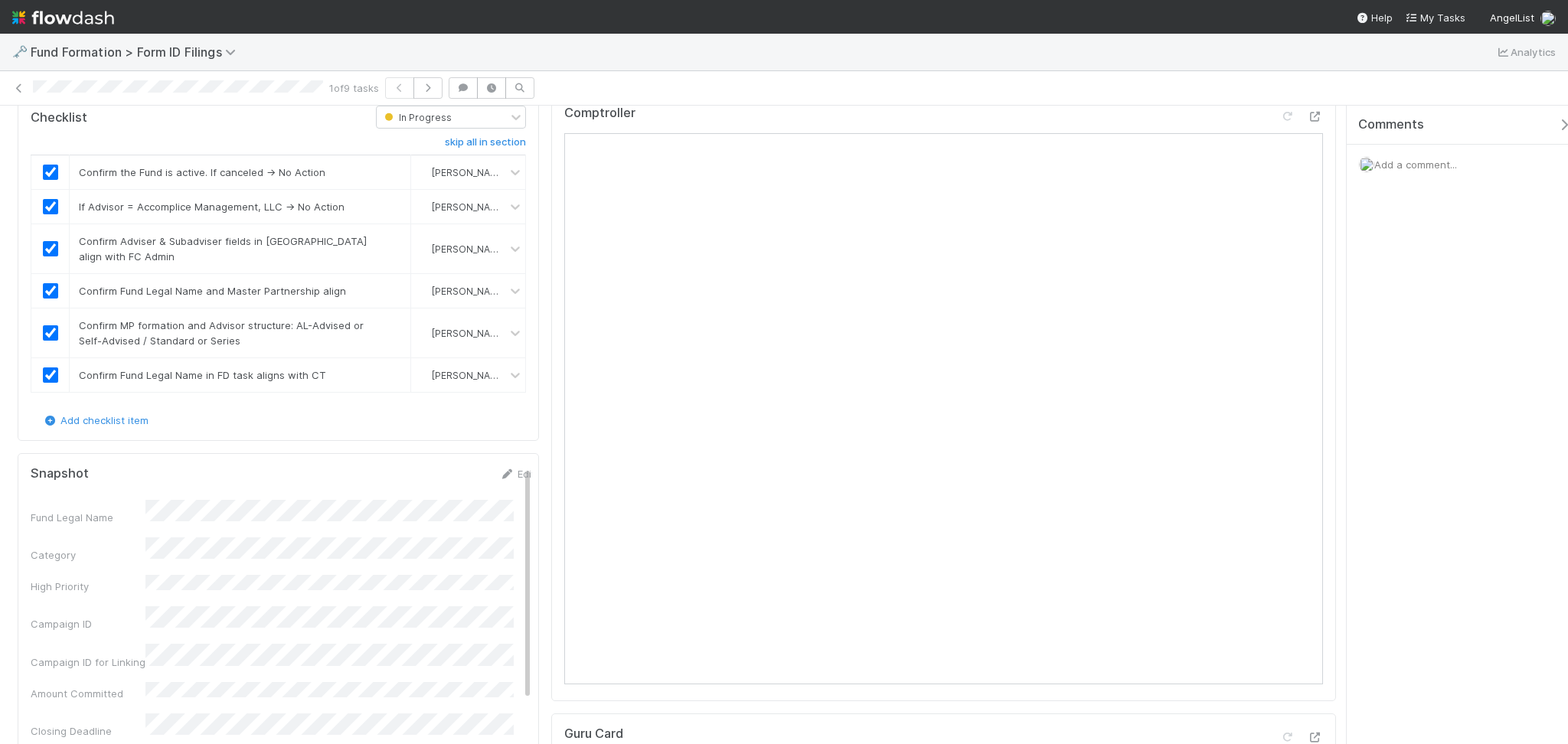
scroll to position [0, 0]
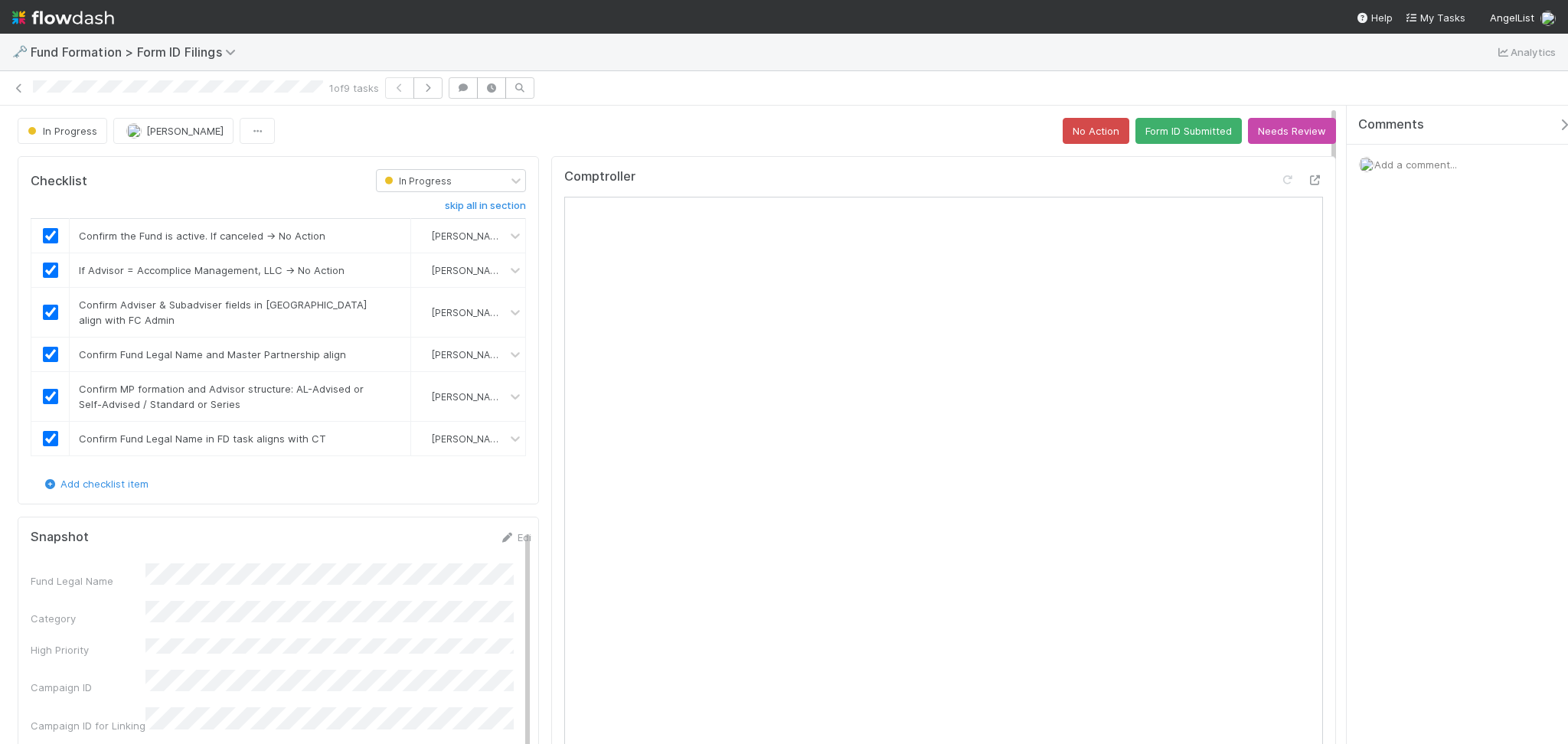
click at [830, 161] on div "Comptroller" at bounding box center [943, 460] width 784 height 608
click at [1180, 128] on button "Form ID Submitted" at bounding box center [1188, 131] width 106 height 26
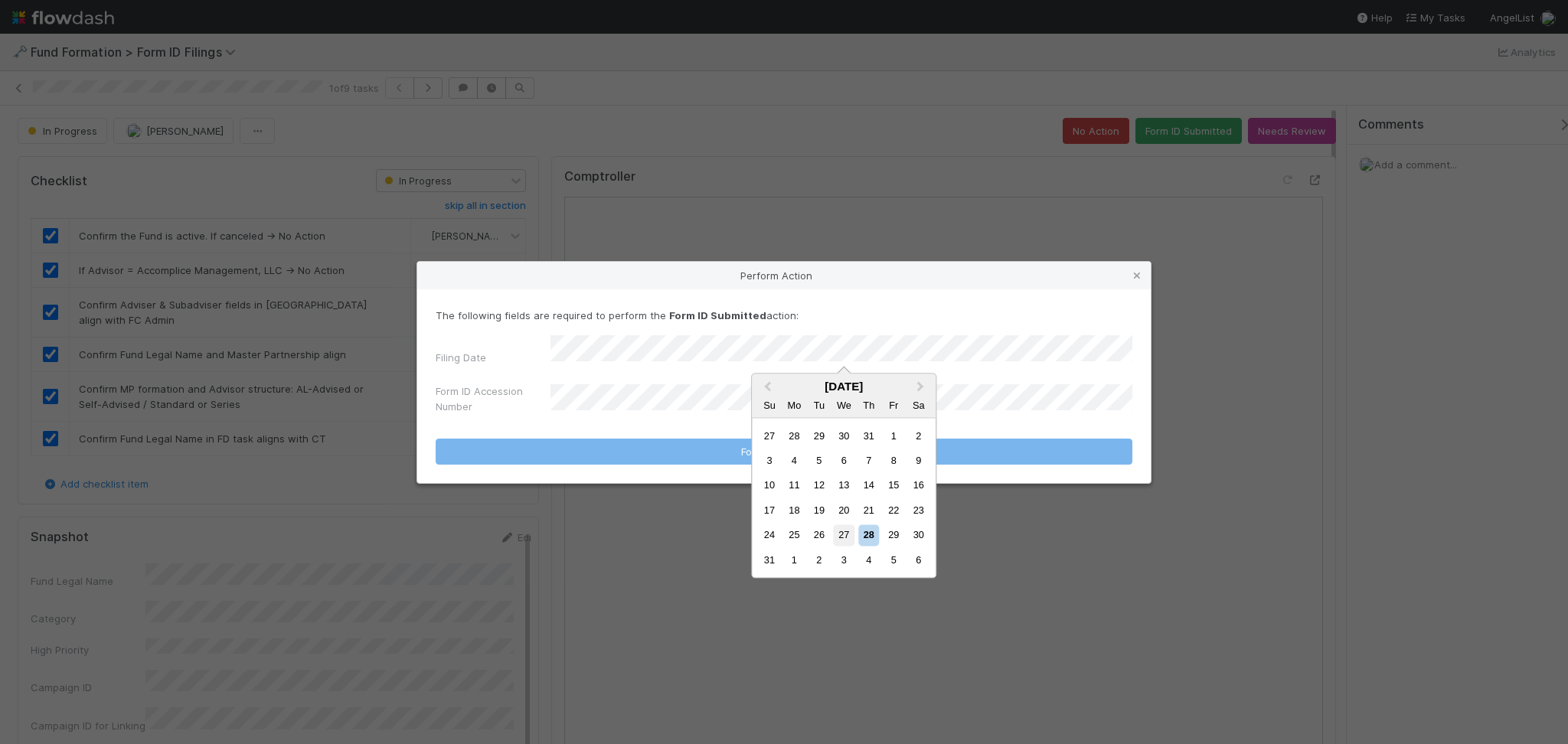
click at [840, 536] on div "27" at bounding box center [843, 535] width 21 height 21
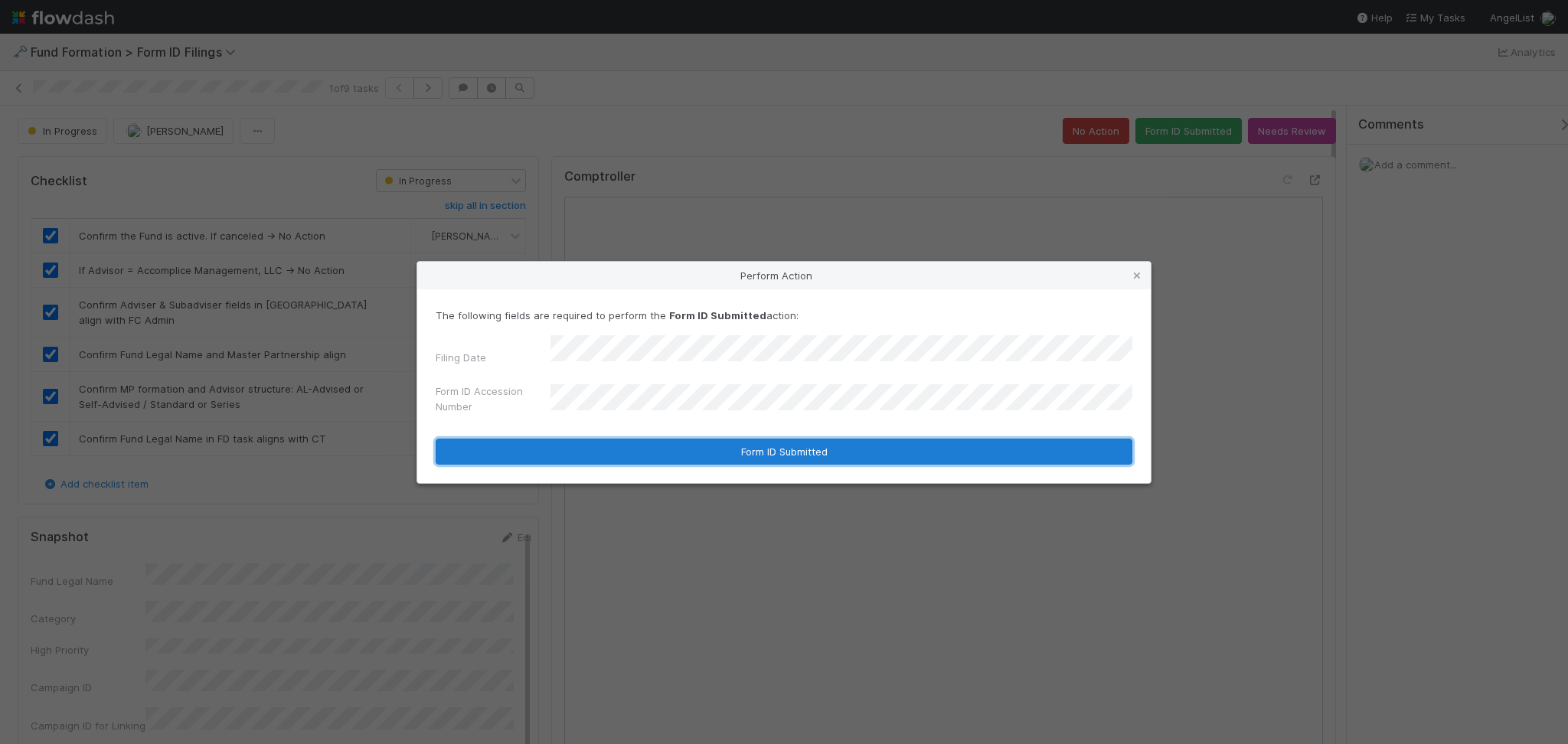
click at [723, 454] on button "Form ID Submitted" at bounding box center [784, 451] width 697 height 26
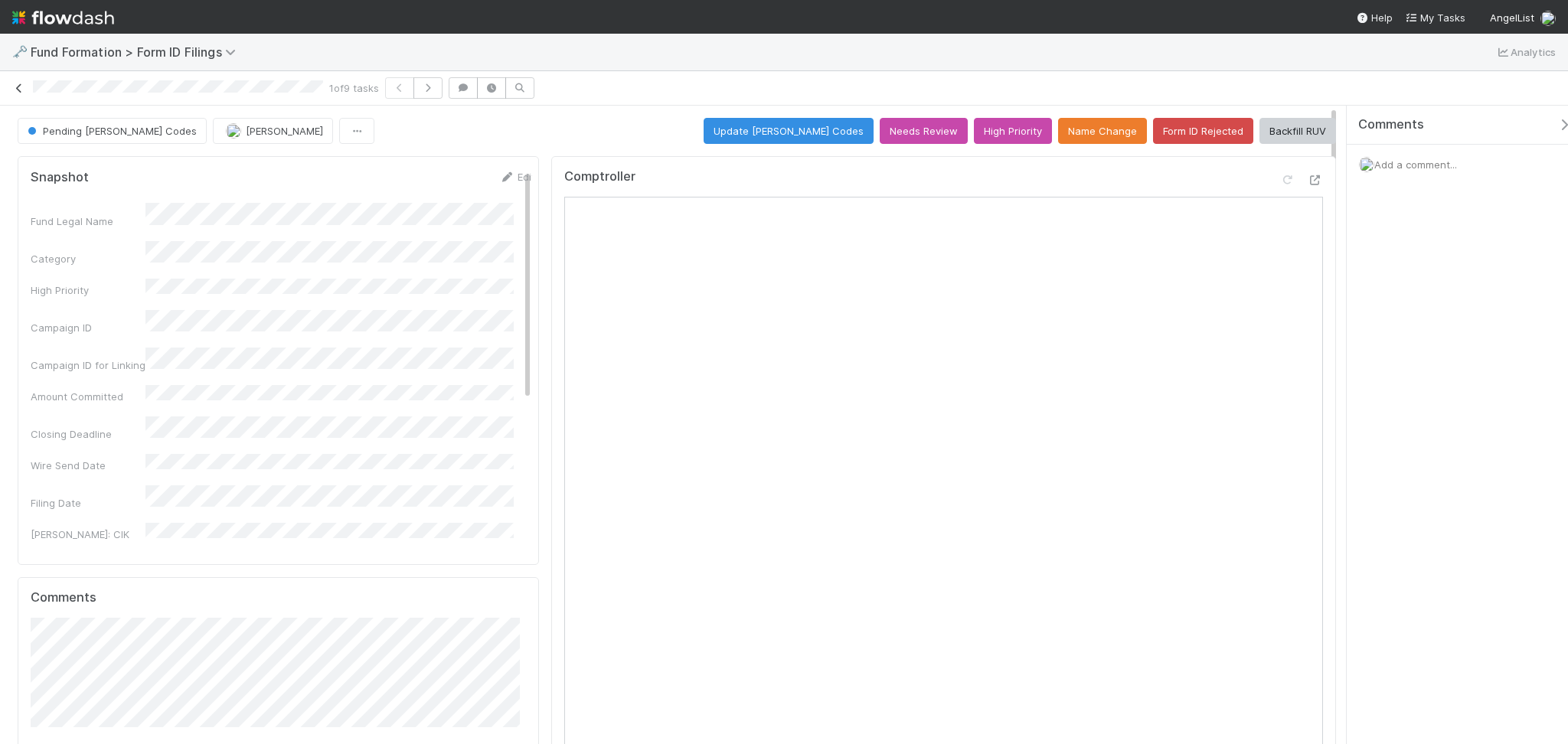
click at [14, 93] on link at bounding box center [20, 88] width 16 height 16
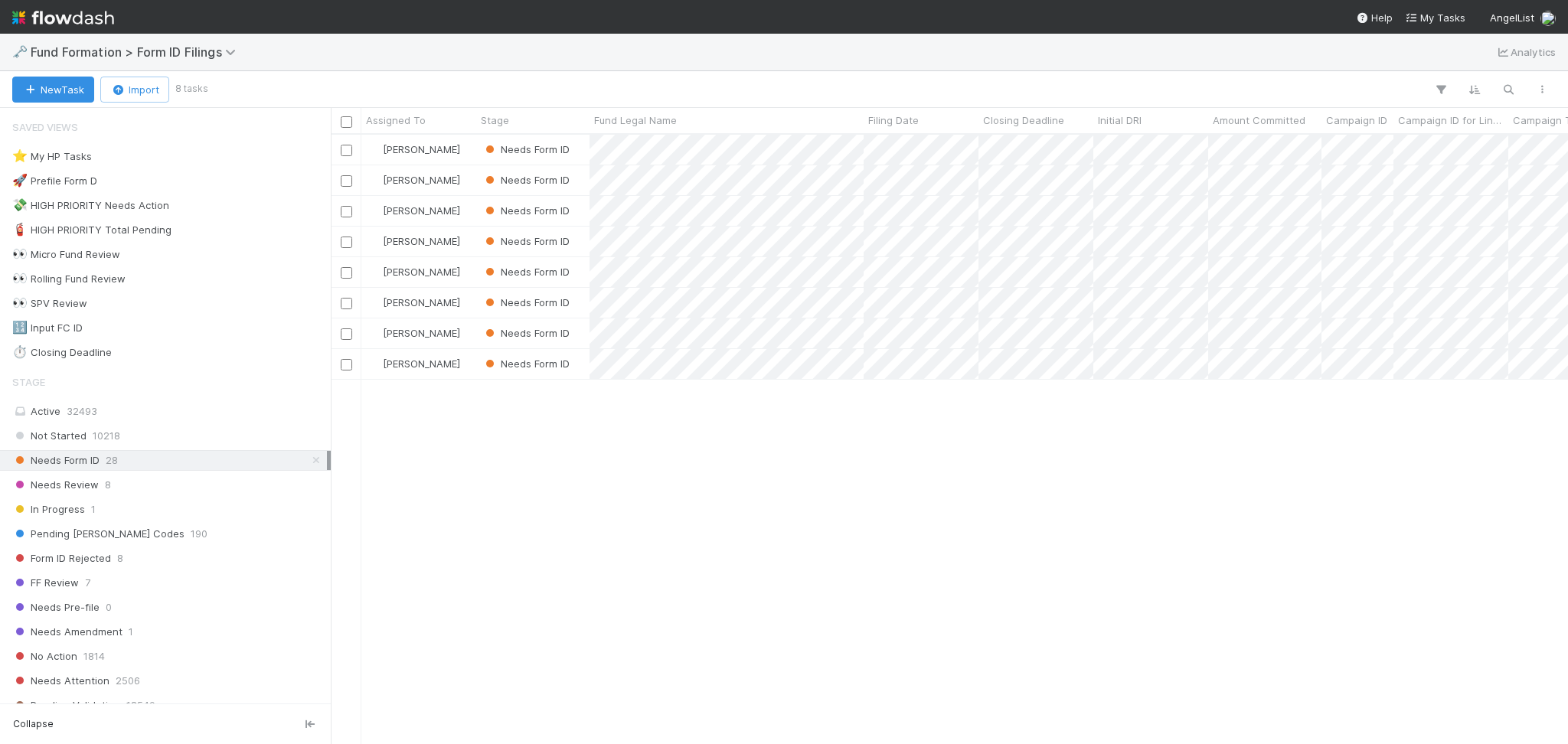
scroll to position [593, 1221]
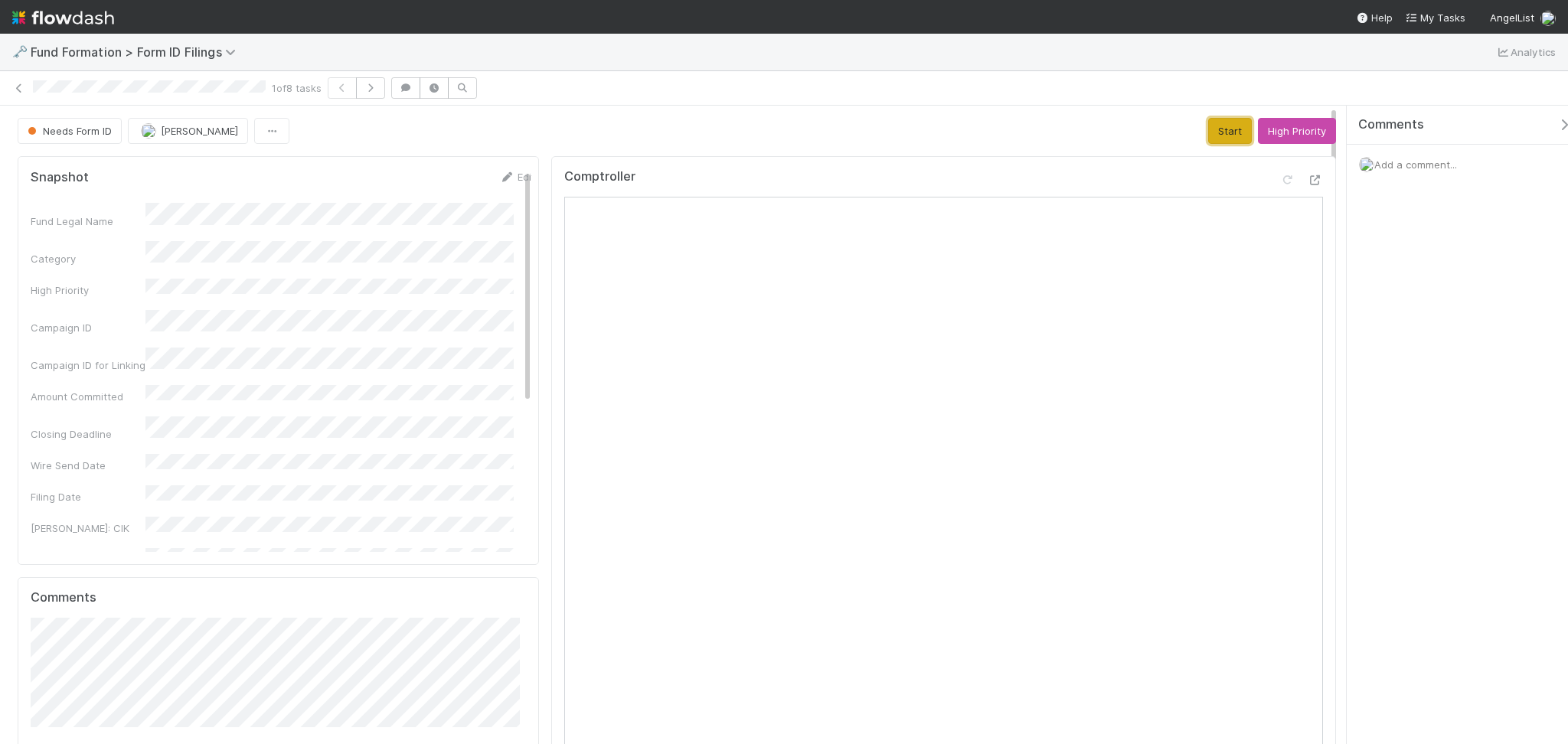
click at [1214, 134] on button "Start" at bounding box center [1230, 131] width 44 height 26
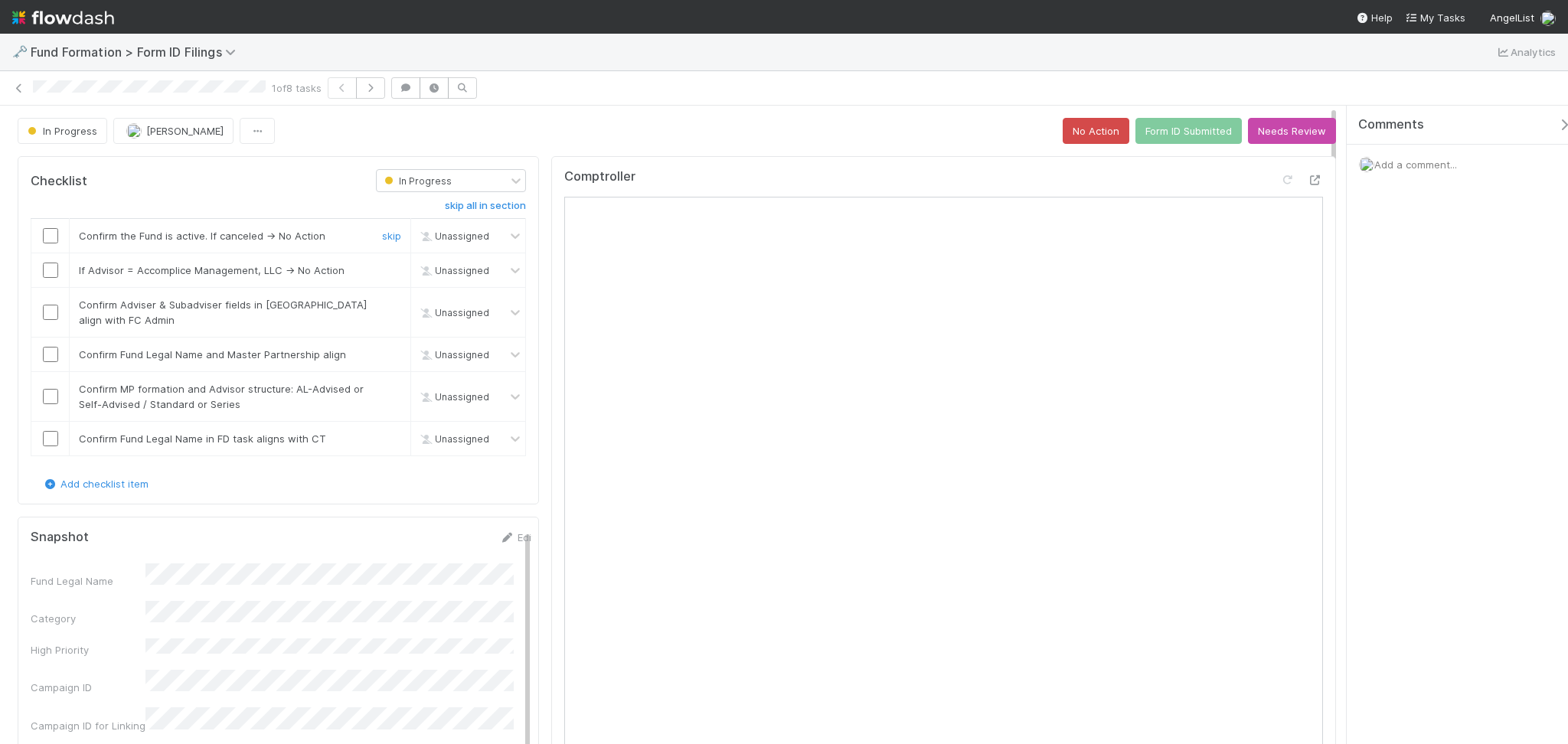
click at [52, 237] on input "checkbox" at bounding box center [51, 236] width 16 height 16
click at [49, 269] on input "checkbox" at bounding box center [51, 270] width 16 height 16
click at [45, 310] on input "checkbox" at bounding box center [51, 312] width 16 height 16
click at [51, 359] on input "checkbox" at bounding box center [51, 354] width 16 height 16
click at [44, 393] on input "checkbox" at bounding box center [51, 396] width 16 height 16
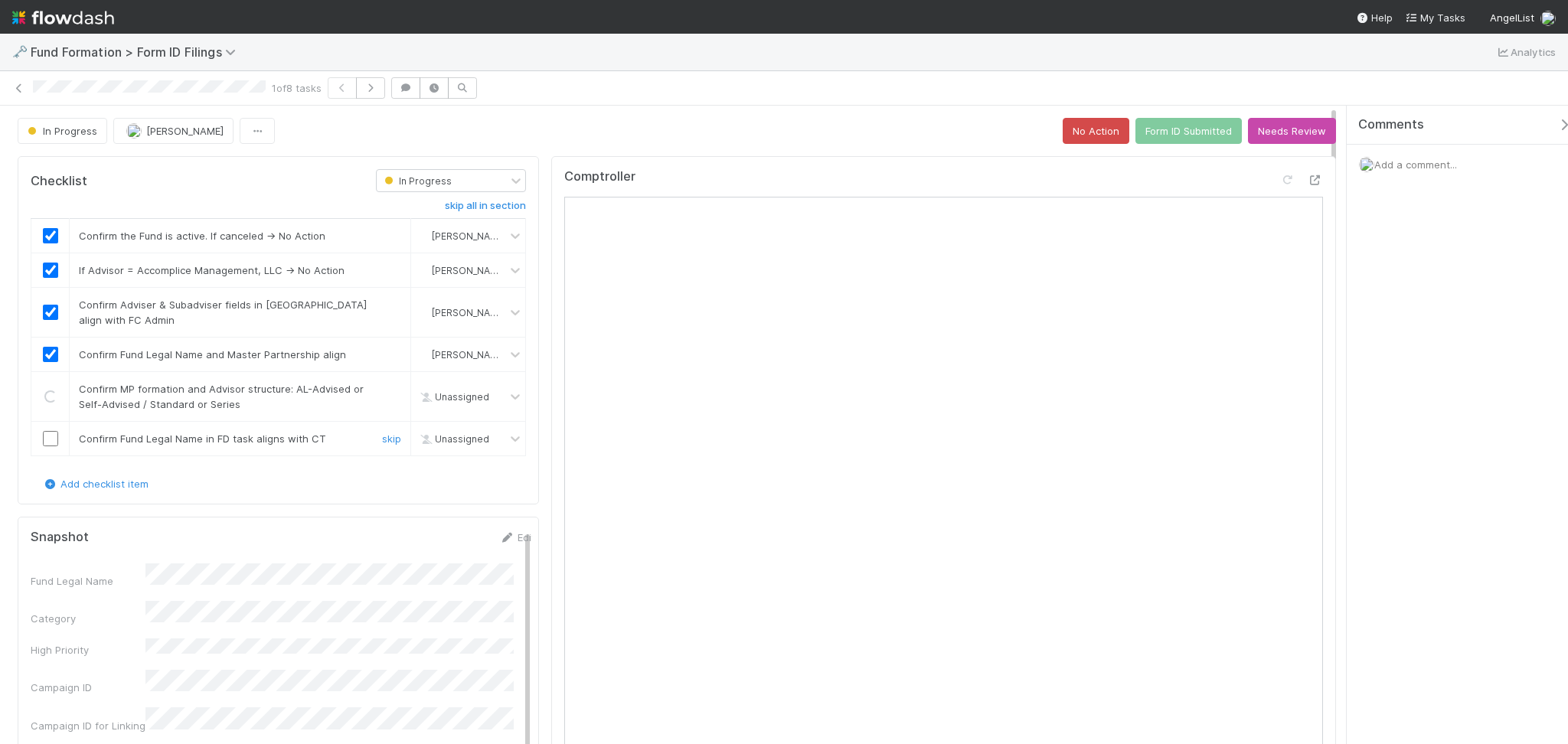
click at [53, 434] on input "checkbox" at bounding box center [51, 438] width 16 height 16
click at [1161, 129] on button "Form ID Submitted" at bounding box center [1188, 131] width 106 height 26
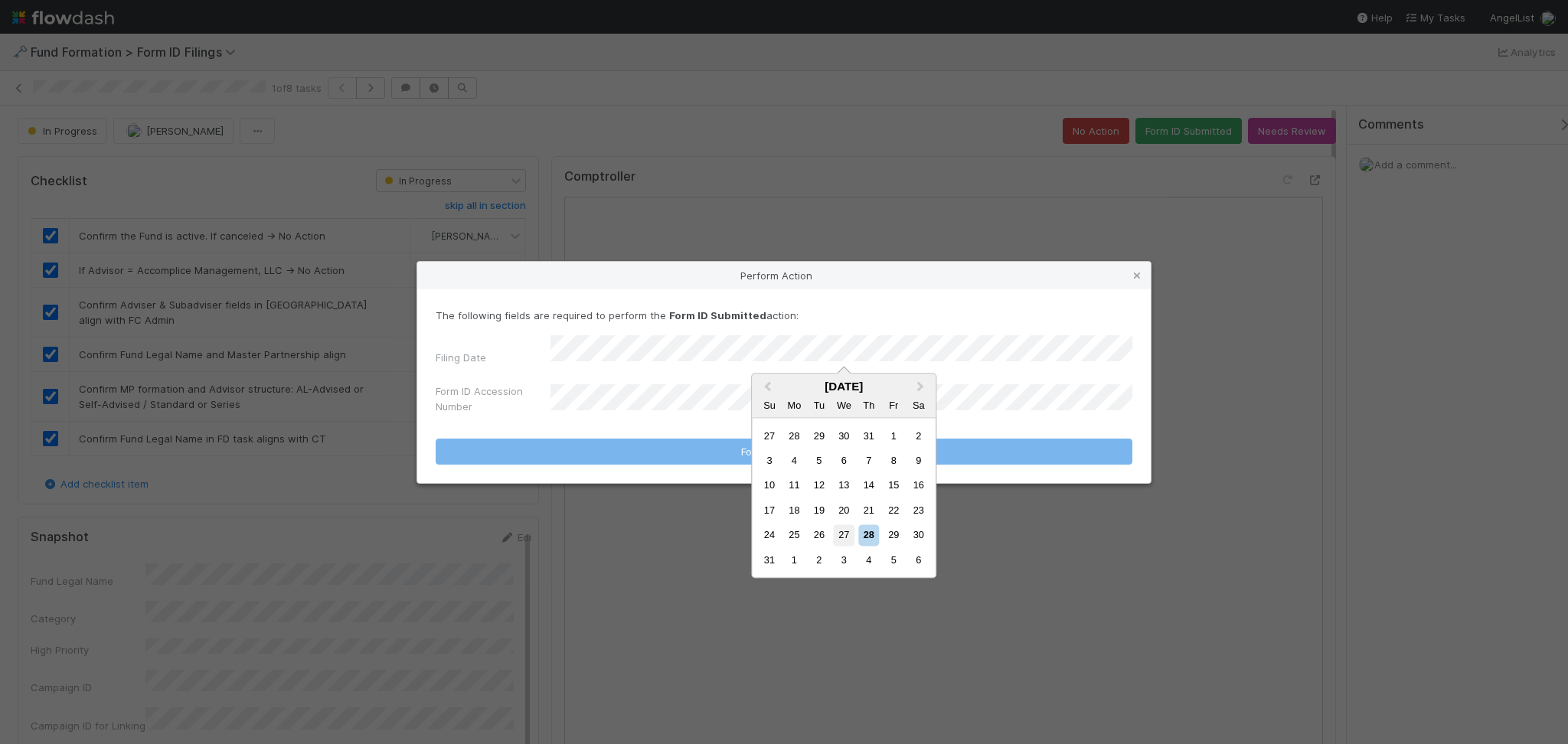
click at [843, 533] on div "27" at bounding box center [843, 535] width 21 height 21
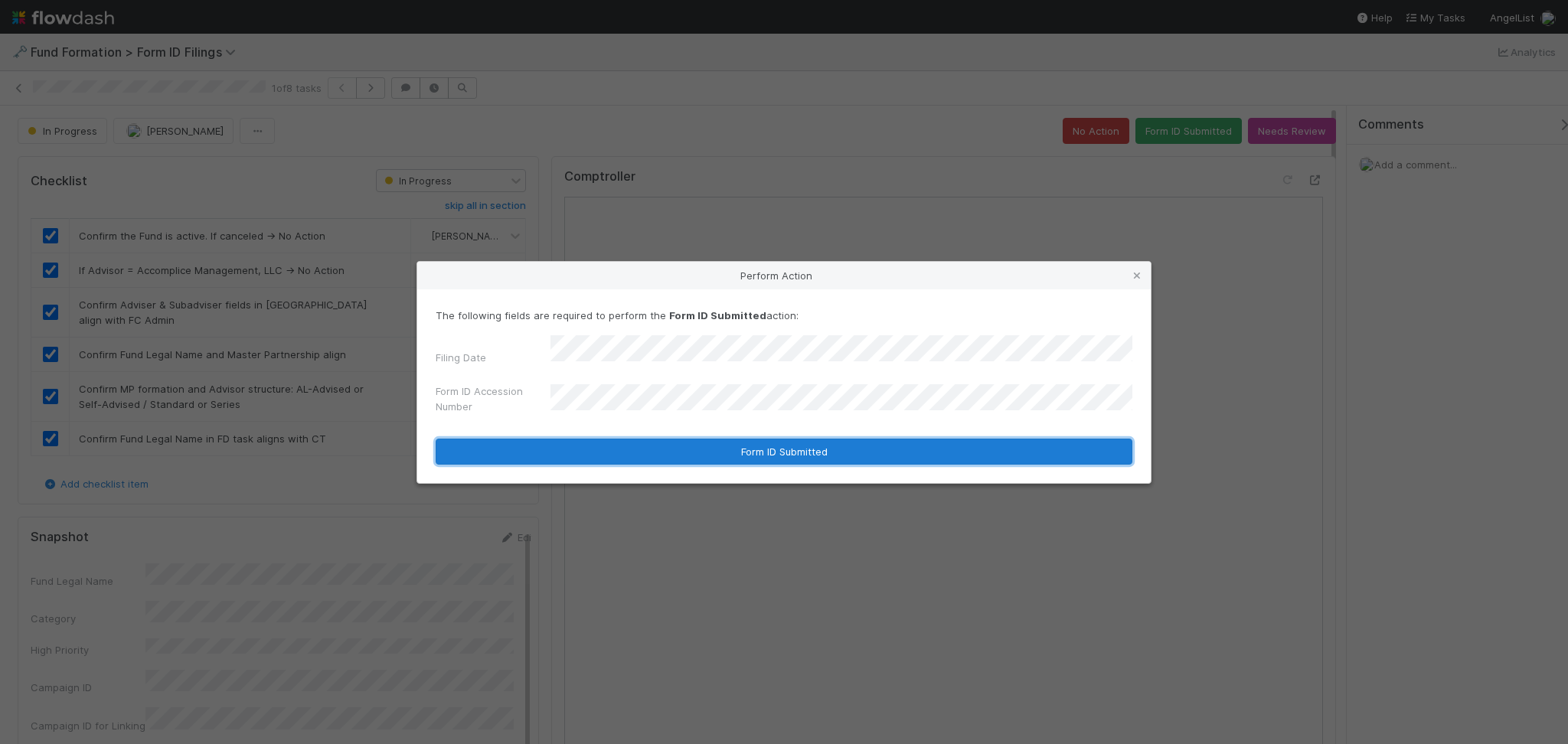
click at [756, 448] on button "Form ID Submitted" at bounding box center [784, 451] width 697 height 26
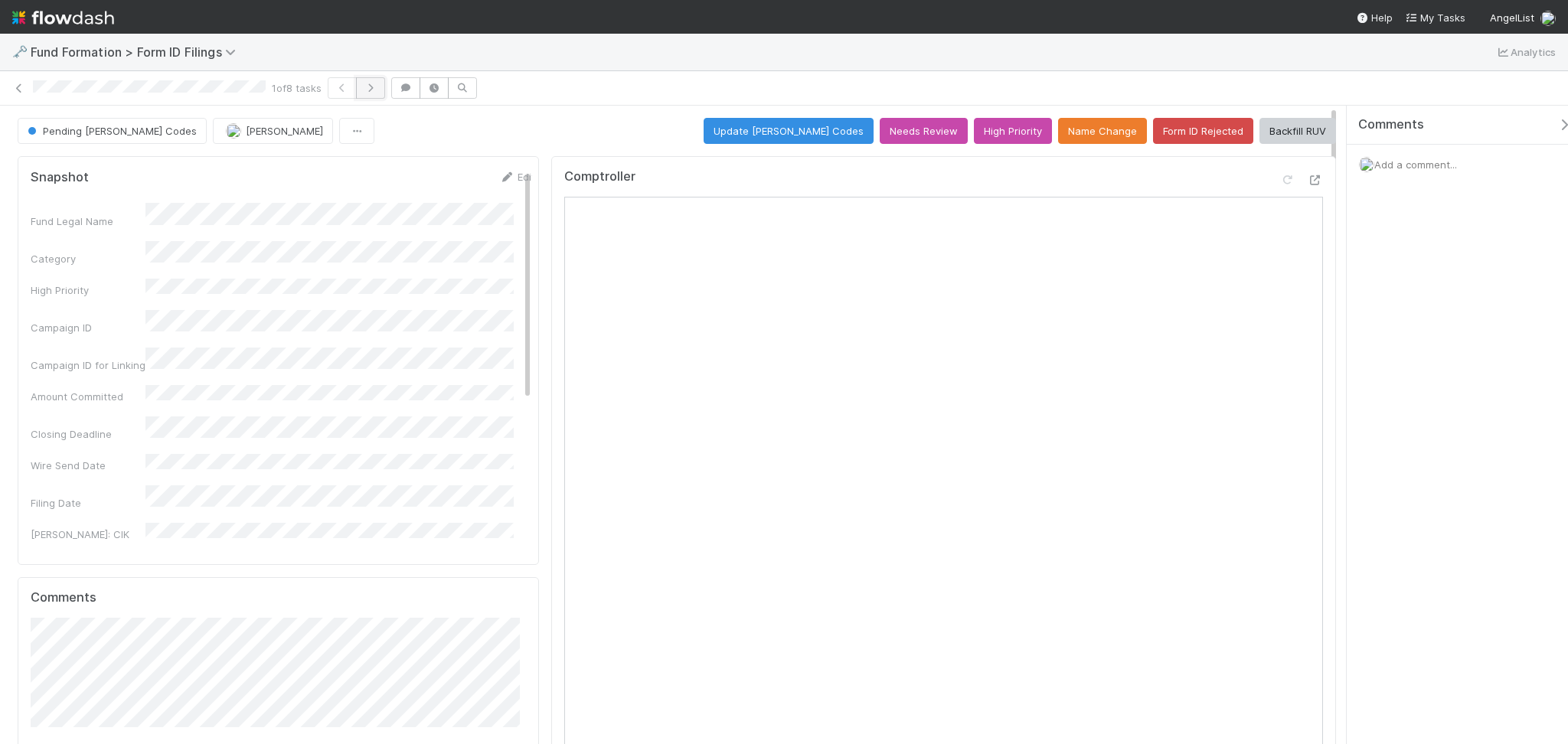
click at [374, 84] on icon "button" at bounding box center [370, 87] width 16 height 9
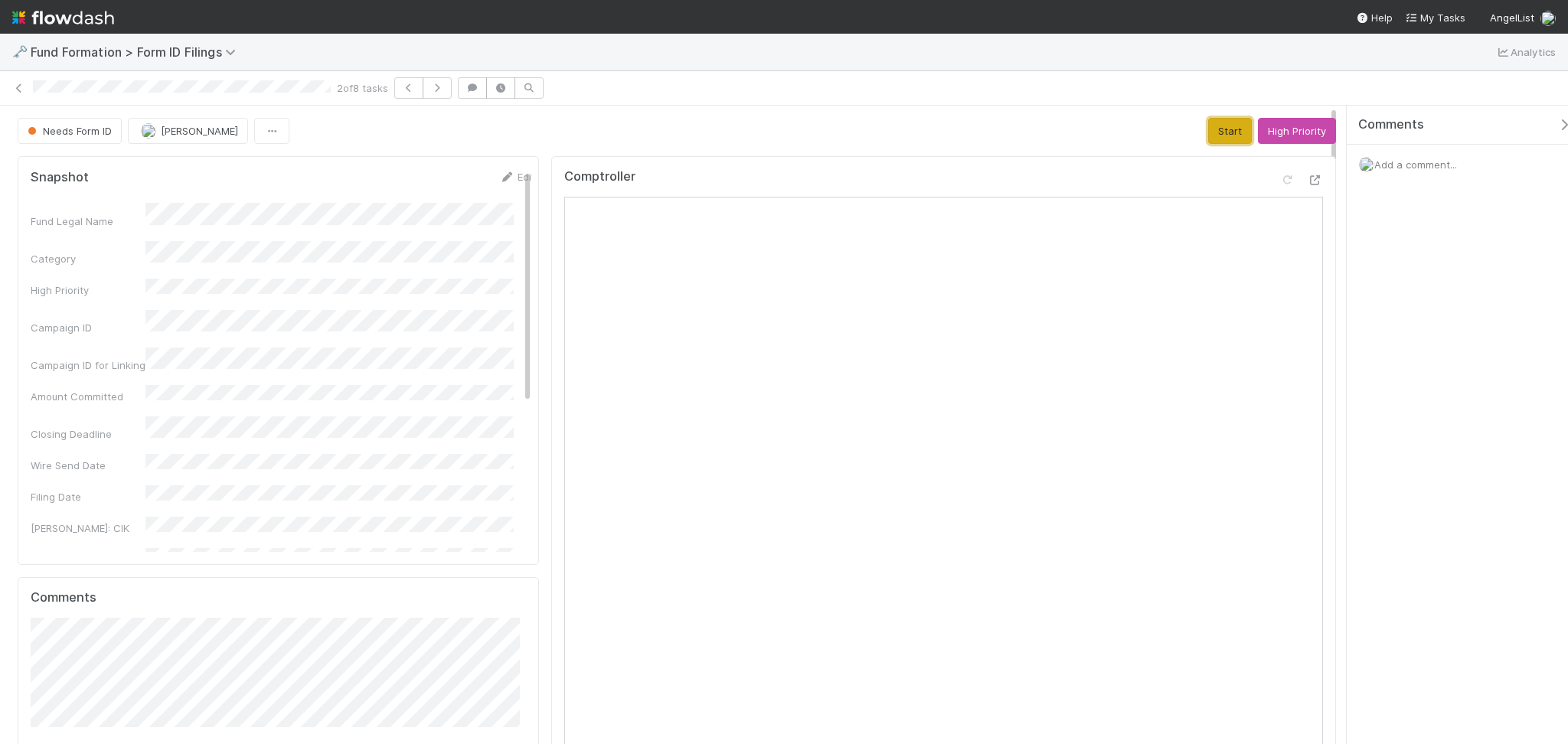
click at [1223, 140] on button "Start" at bounding box center [1230, 131] width 44 height 26
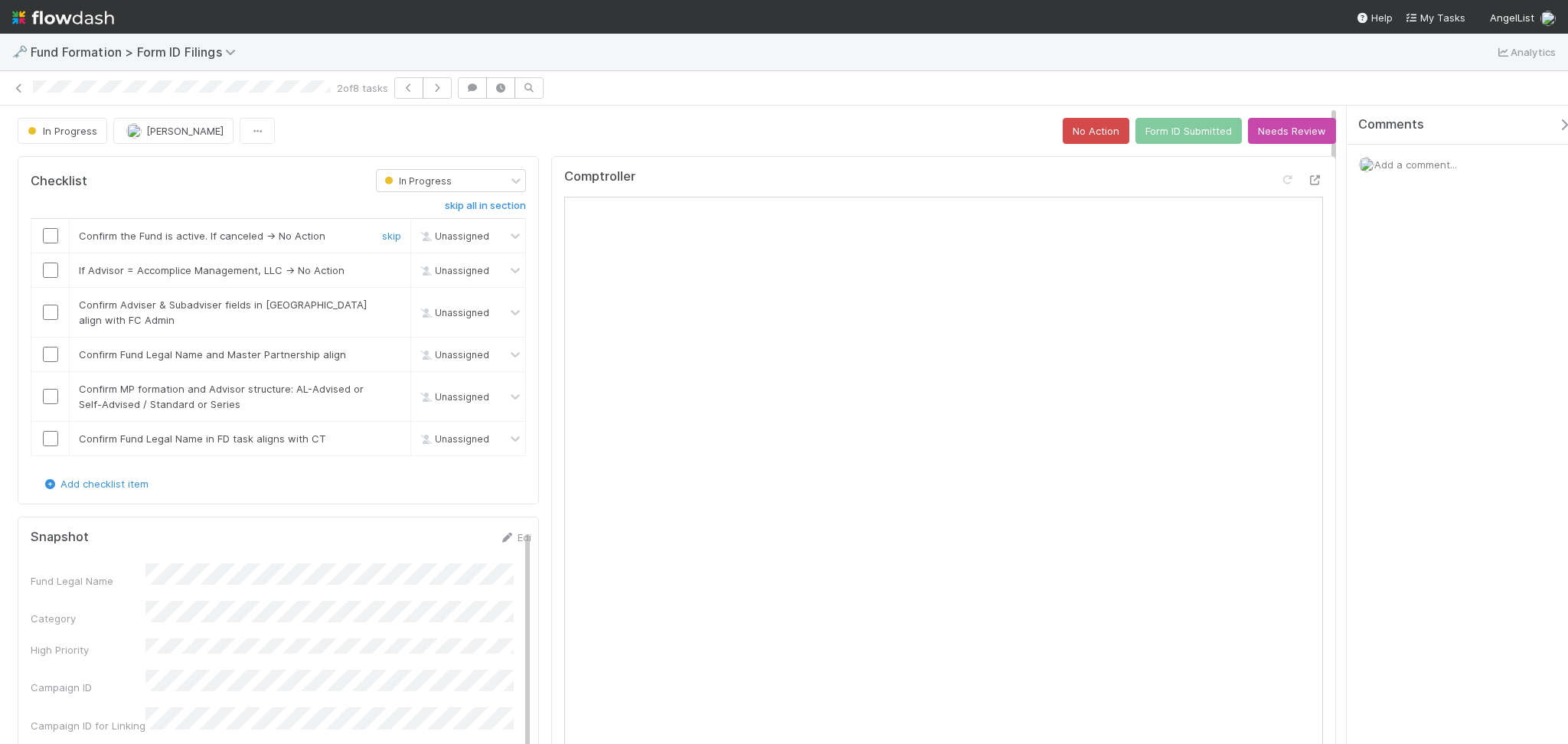
click at [51, 237] on input "checkbox" at bounding box center [51, 236] width 16 height 16
click at [55, 280] on td at bounding box center [50, 269] width 38 height 34
click at [47, 271] on input "checkbox" at bounding box center [51, 270] width 16 height 16
click at [51, 310] on input "checkbox" at bounding box center [51, 312] width 16 height 16
click at [44, 355] on input "checkbox" at bounding box center [51, 354] width 16 height 16
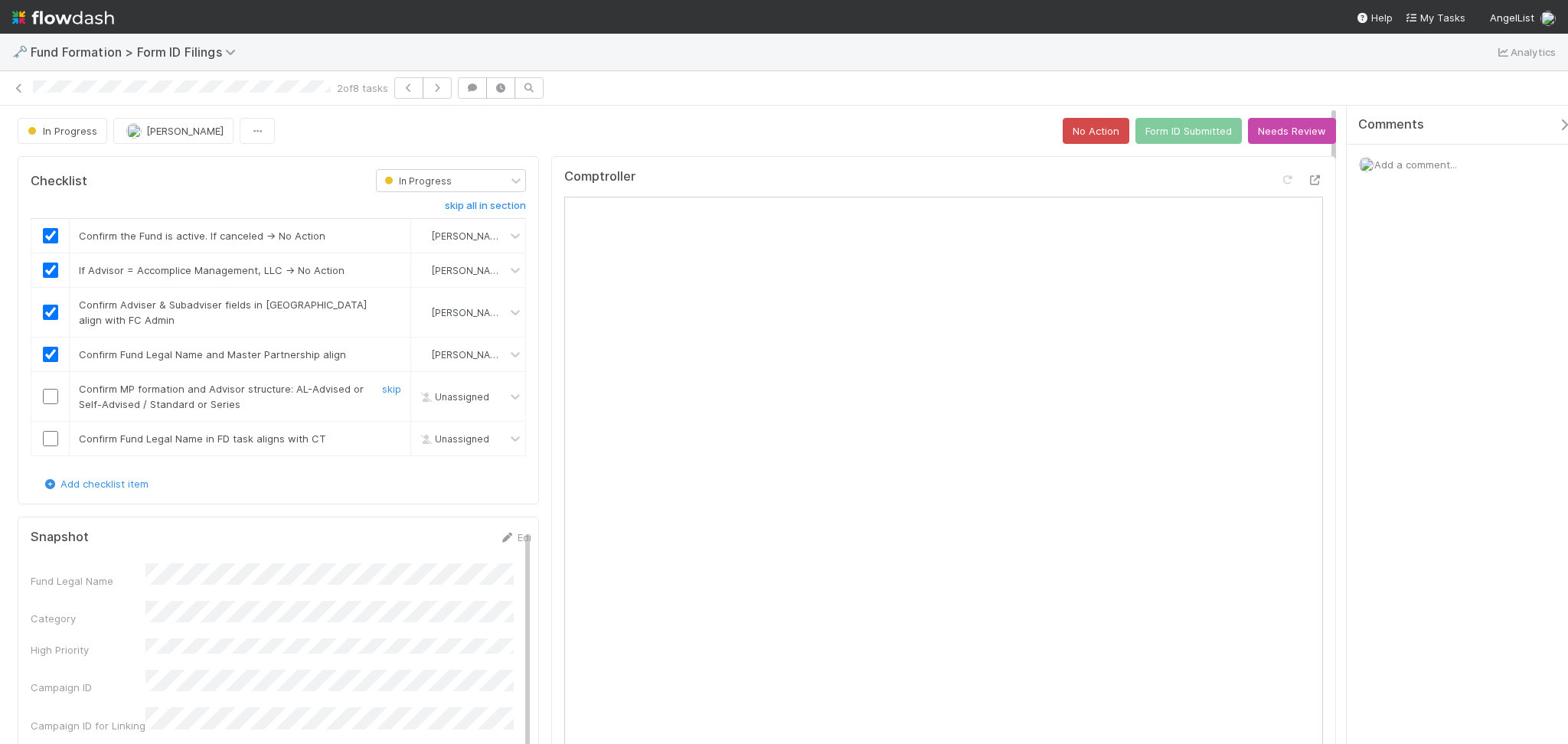
click at [48, 398] on input "checkbox" at bounding box center [51, 396] width 16 height 16
click at [52, 440] on input "checkbox" at bounding box center [51, 438] width 16 height 16
checkbox input "true"
click at [630, 135] on div "In Progress Febbie Cervantes No Action Form ID Submitted Needs Review" at bounding box center [677, 131] width 1319 height 26
click at [1144, 136] on button "Form ID Submitted" at bounding box center [1188, 131] width 106 height 26
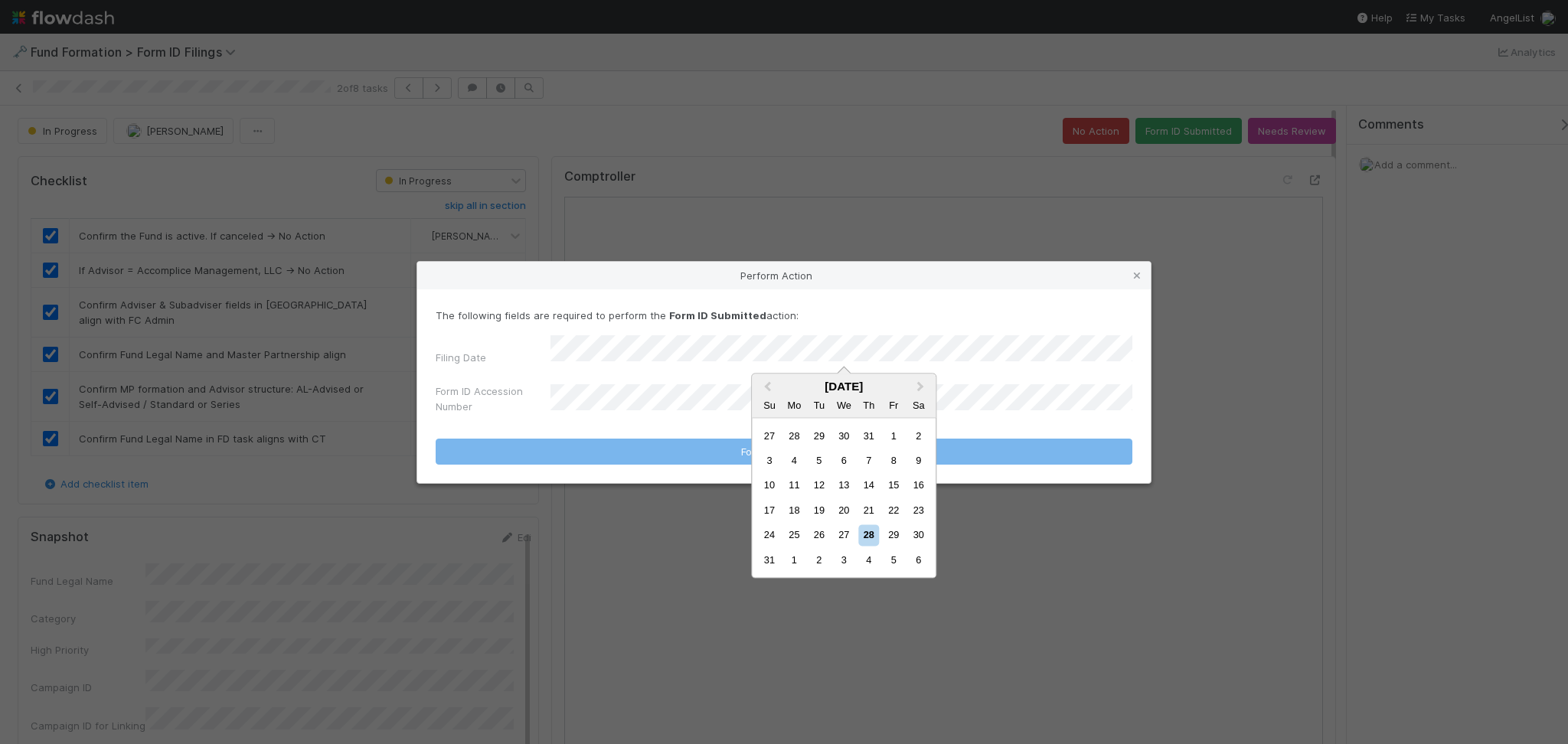
click at [844, 531] on div "27" at bounding box center [843, 535] width 21 height 21
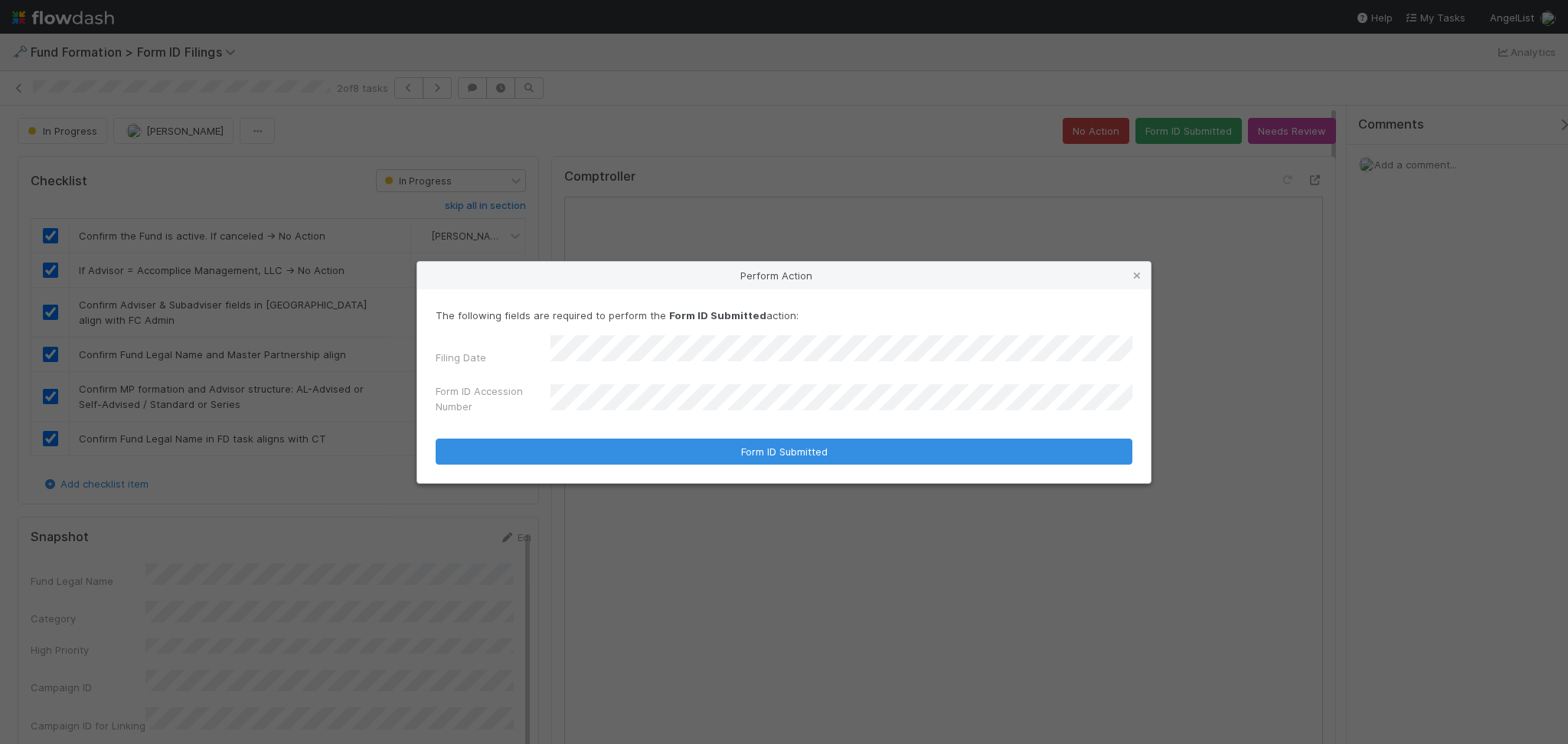
click at [623, 385] on div "Form ID Accession Number" at bounding box center [784, 402] width 697 height 37
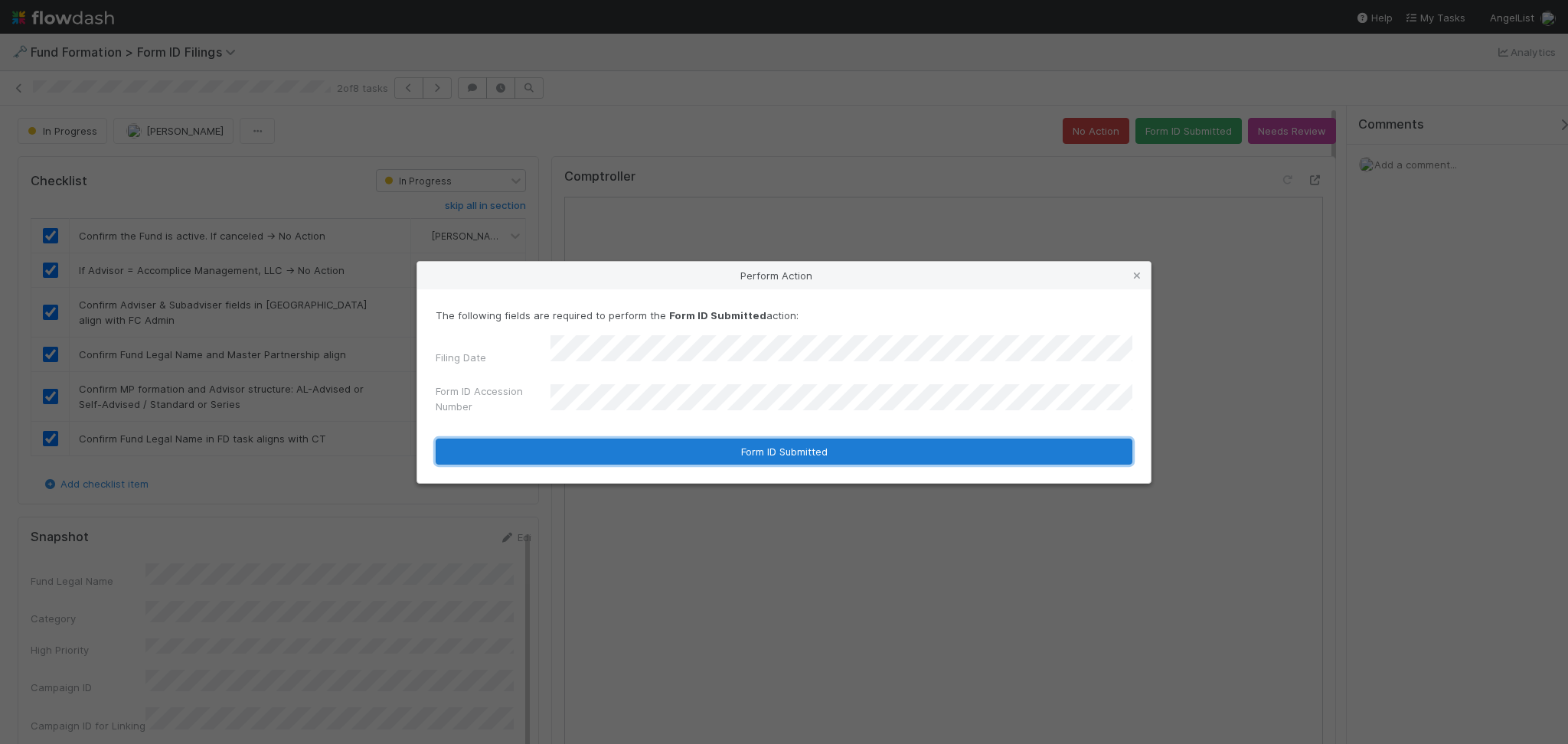
click at [796, 447] on button "Form ID Submitted" at bounding box center [784, 451] width 697 height 26
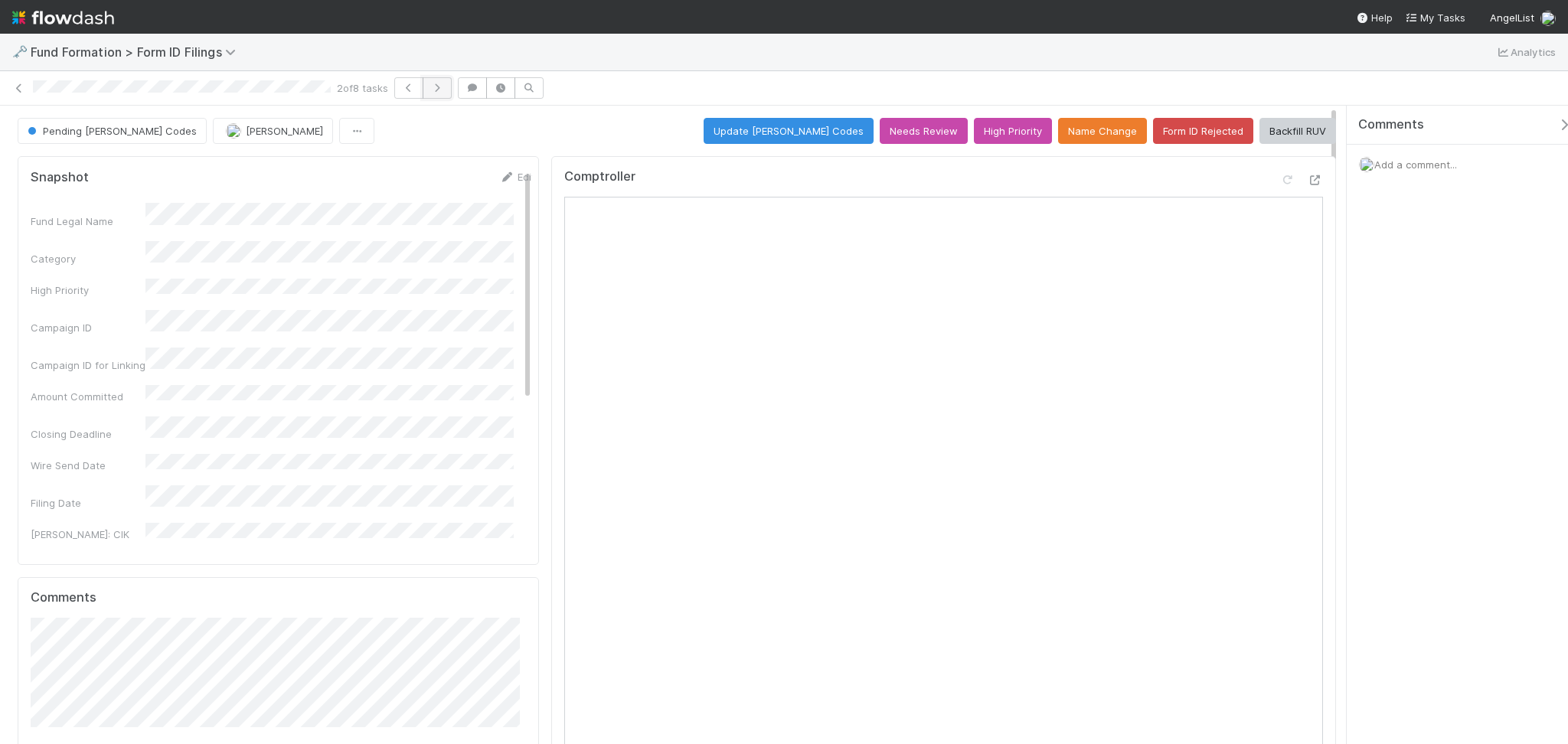
click at [444, 95] on button "button" at bounding box center [438, 88] width 29 height 21
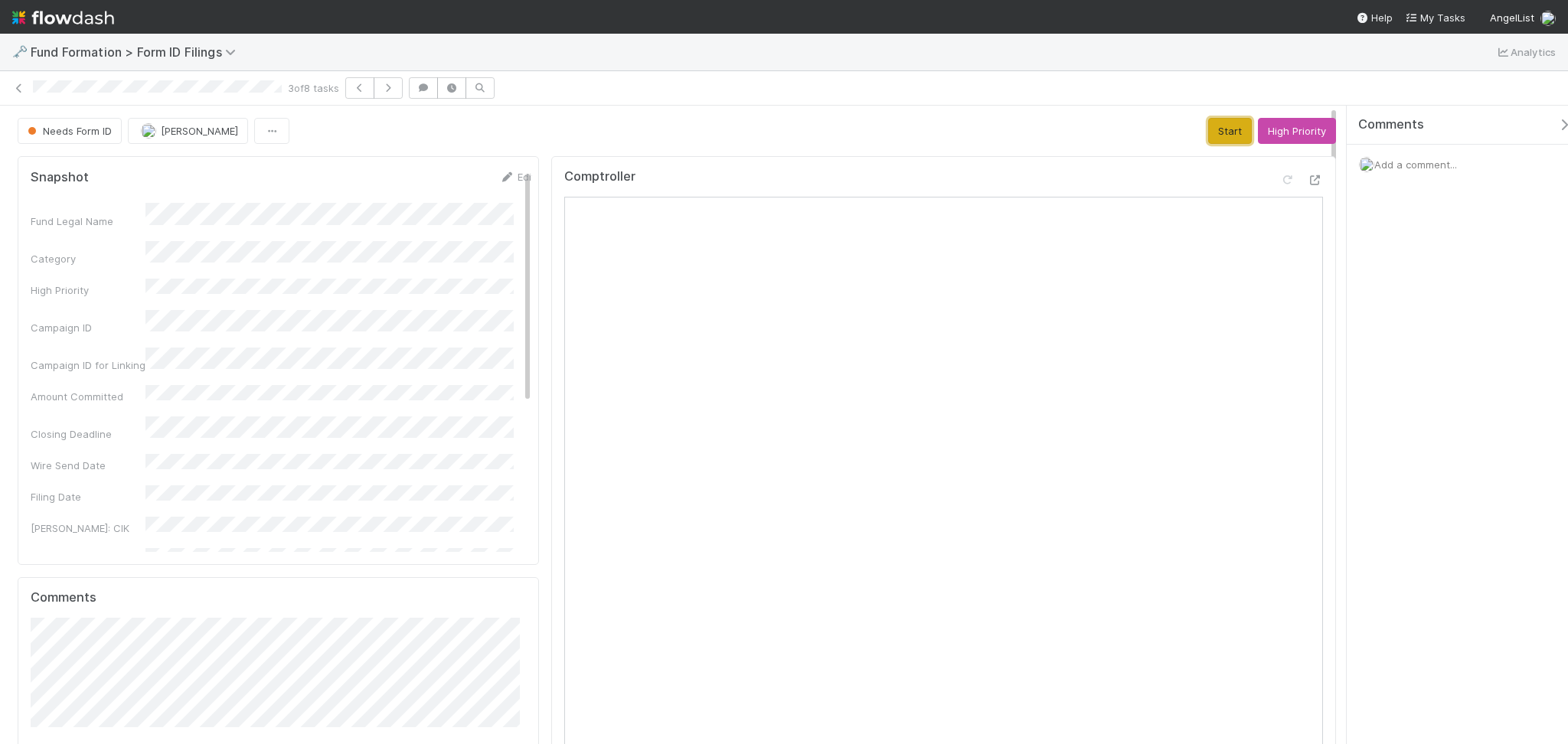
click at [1216, 123] on button "Start" at bounding box center [1230, 131] width 44 height 26
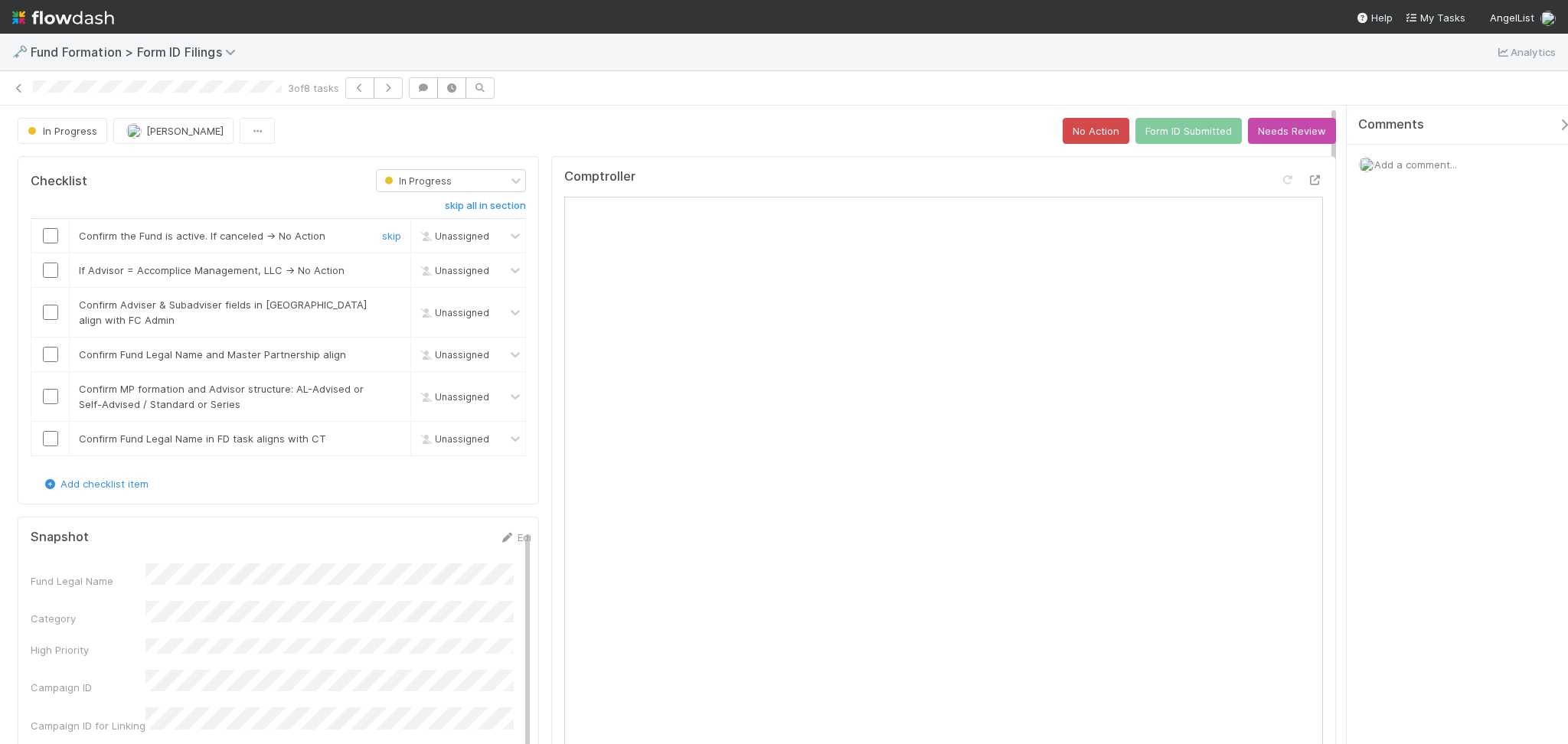
click at [47, 225] on td at bounding box center [50, 235] width 38 height 34
click at [54, 237] on input "checkbox" at bounding box center [51, 236] width 16 height 16
drag, startPoint x: 56, startPoint y: 274, endPoint x: 55, endPoint y: 301, distance: 27.0
click at [55, 274] on input "checkbox" at bounding box center [51, 270] width 16 height 16
click at [53, 311] on input "checkbox" at bounding box center [51, 312] width 16 height 16
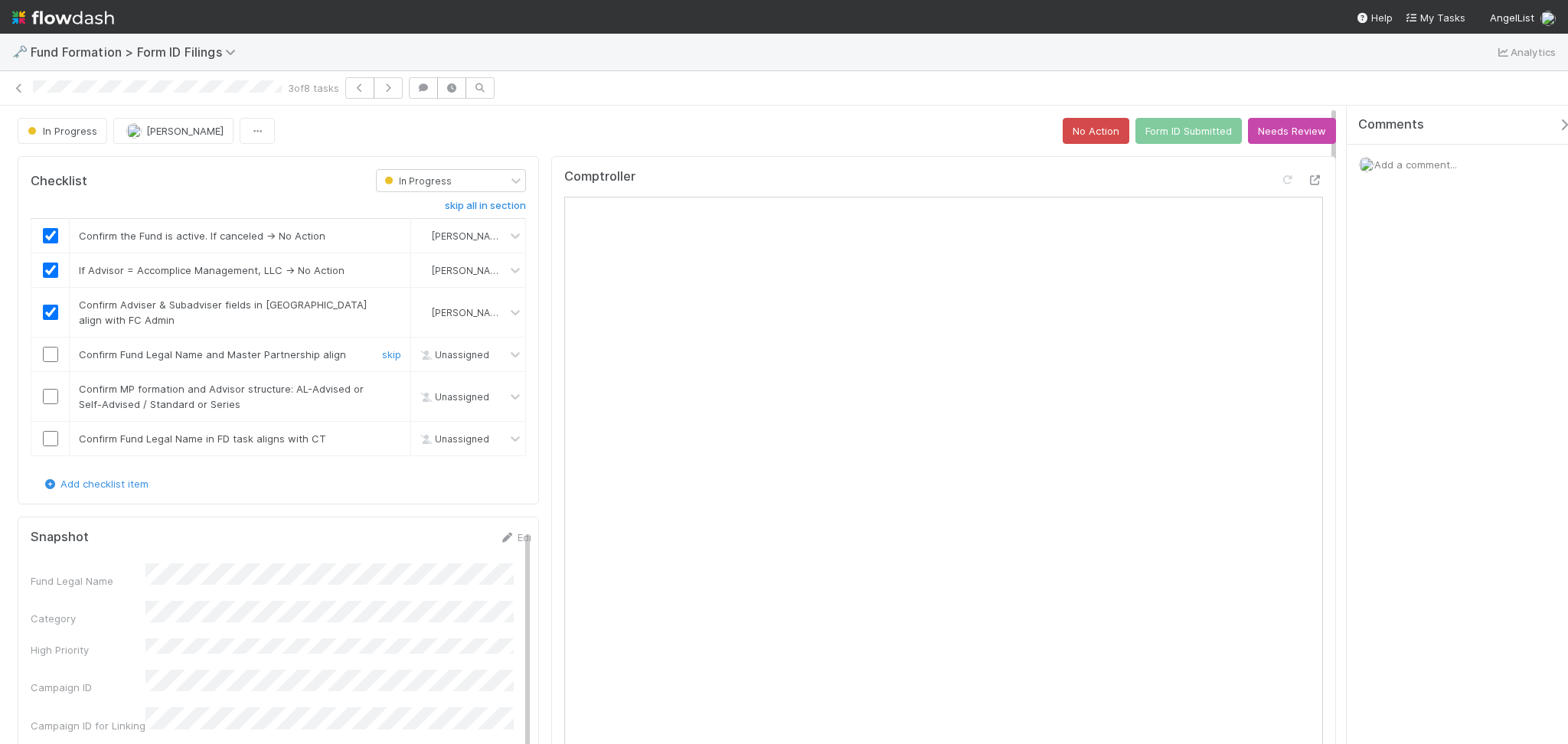
click at [52, 355] on input "checkbox" at bounding box center [51, 354] width 16 height 16
click at [53, 395] on input "checkbox" at bounding box center [51, 396] width 16 height 16
click at [53, 434] on input "checkbox" at bounding box center [51, 438] width 16 height 16
click at [49, 350] on input "checkbox" at bounding box center [51, 354] width 16 height 16
click at [1160, 129] on button "Form ID Submitted" at bounding box center [1188, 131] width 106 height 26
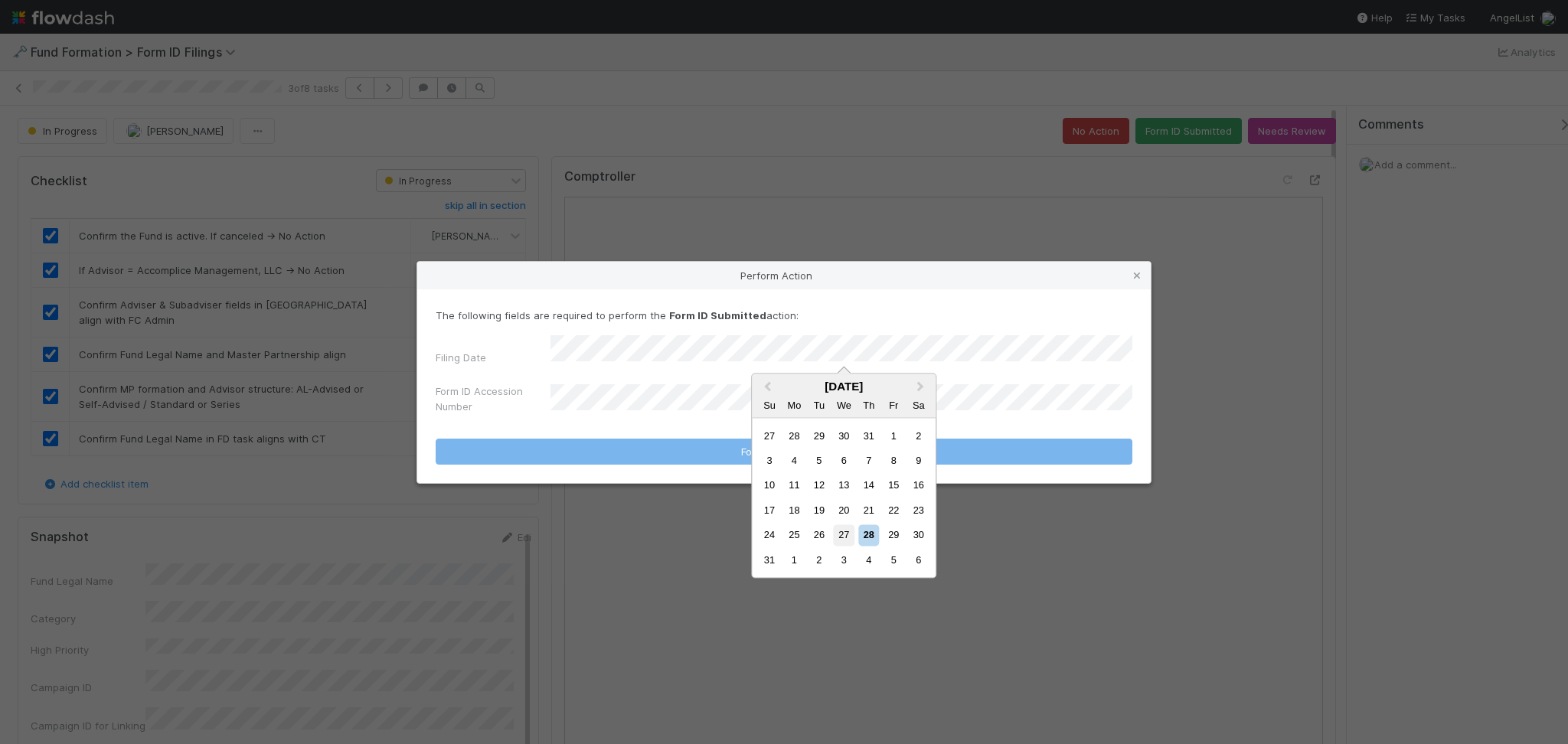
click at [841, 529] on div "27" at bounding box center [843, 535] width 21 height 21
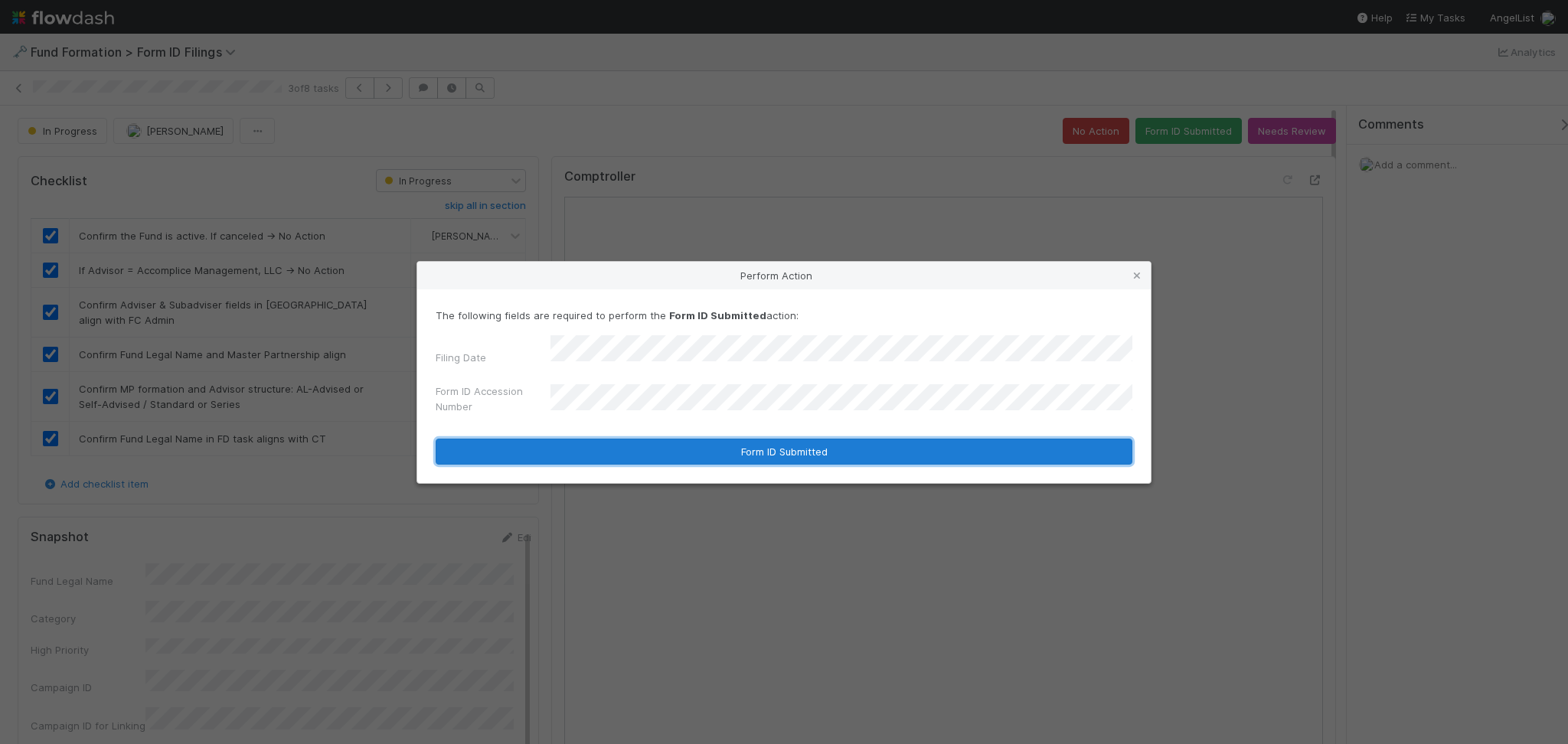
click at [784, 438] on button "Form ID Submitted" at bounding box center [784, 451] width 697 height 26
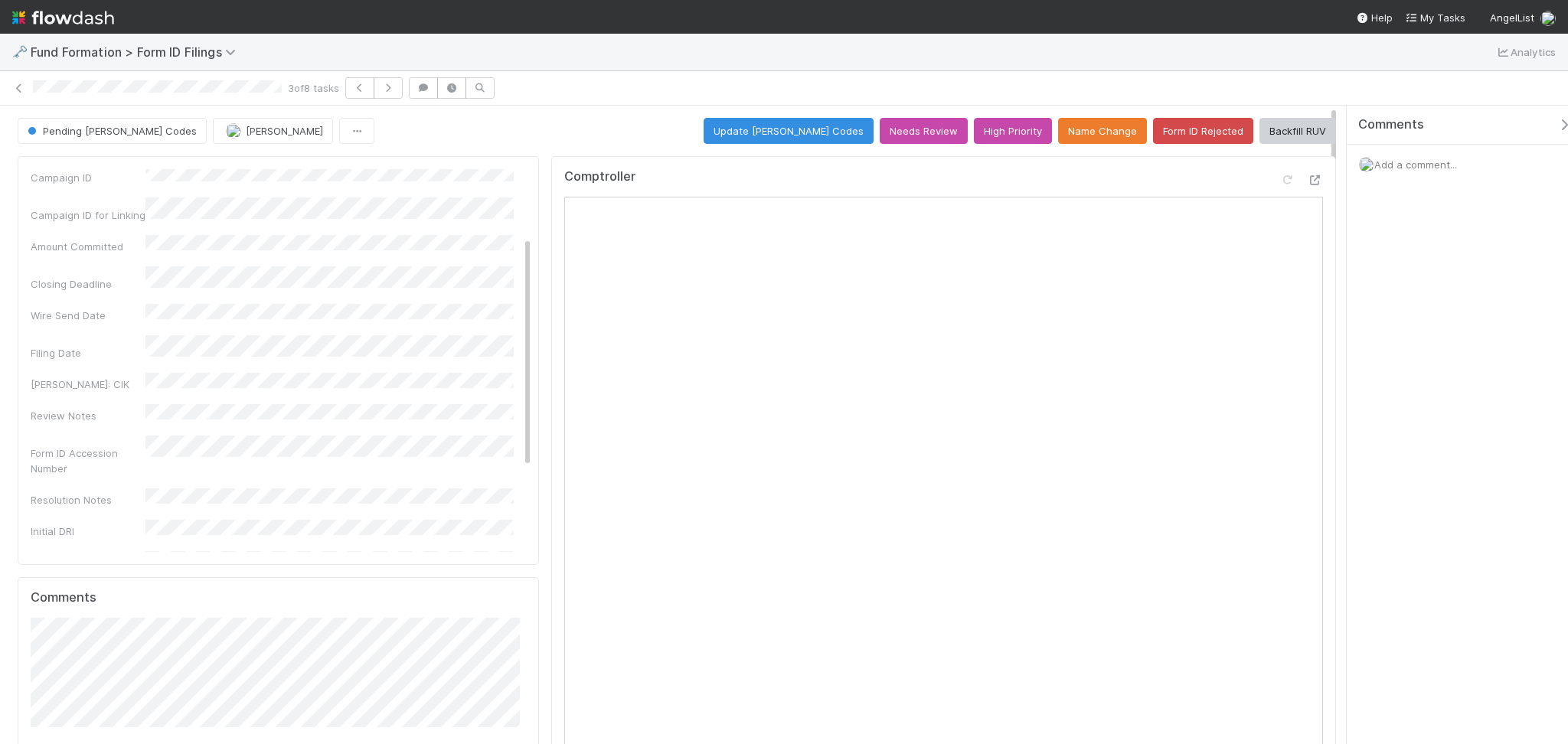
scroll to position [251, 0]
click at [396, 85] on icon "button" at bounding box center [388, 87] width 16 height 9
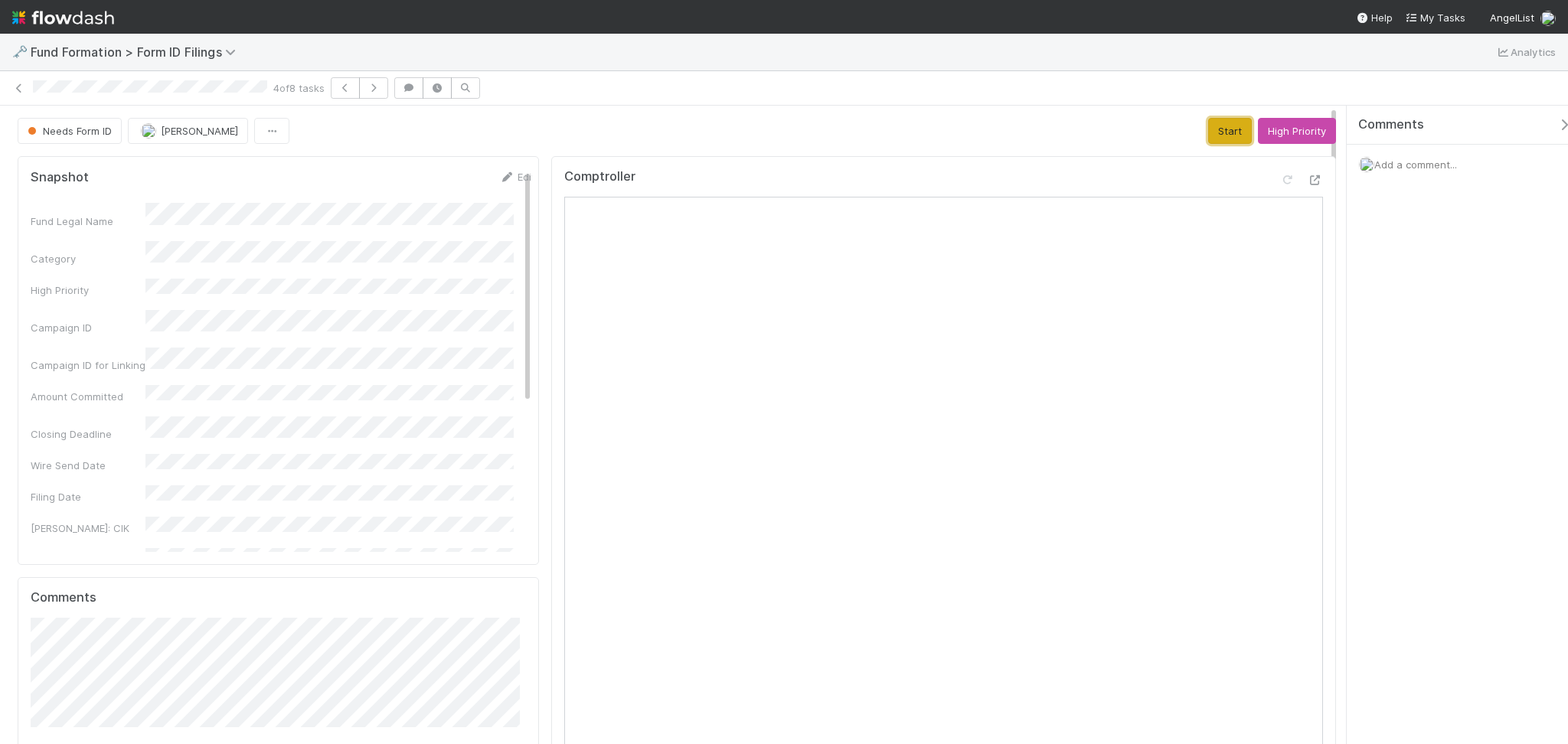
click at [1218, 127] on button "Start" at bounding box center [1230, 131] width 44 height 26
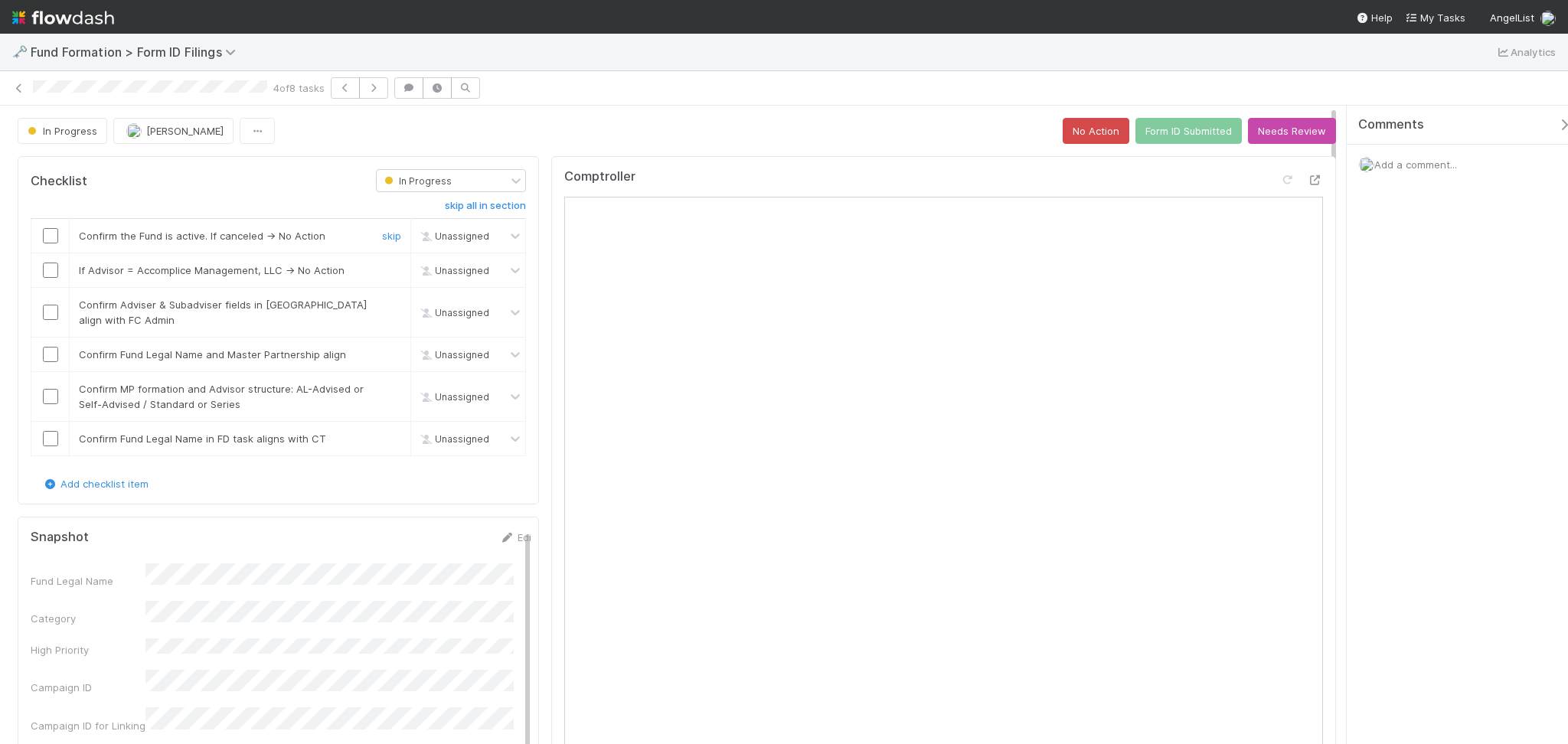
click at [53, 239] on input "checkbox" at bounding box center [51, 236] width 16 height 16
click at [47, 269] on input "checkbox" at bounding box center [51, 270] width 16 height 16
click at [51, 306] on input "checkbox" at bounding box center [51, 312] width 16 height 16
click at [49, 352] on input "checkbox" at bounding box center [51, 354] width 16 height 16
click at [47, 396] on input "checkbox" at bounding box center [51, 396] width 16 height 16
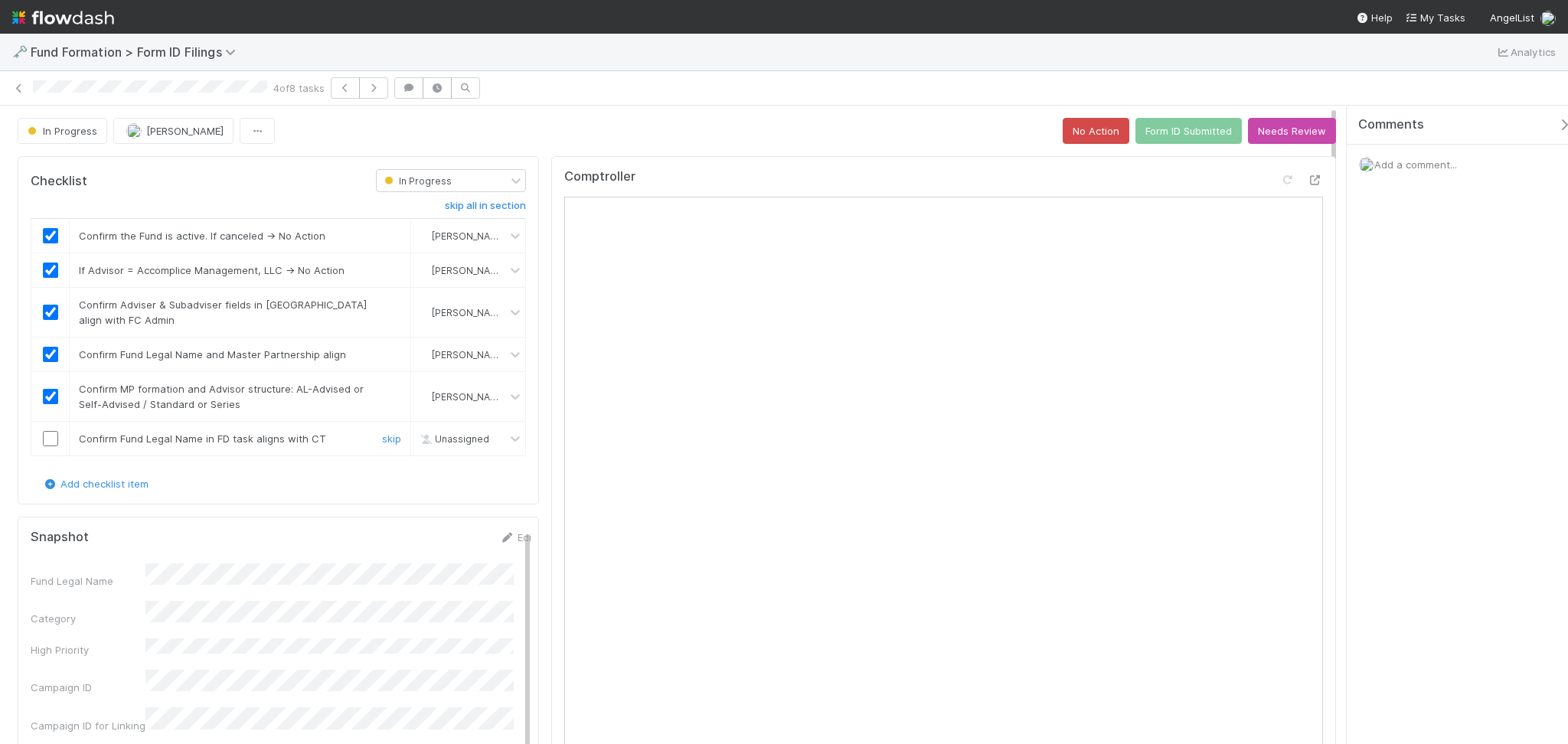
click at [44, 435] on input "checkbox" at bounding box center [51, 438] width 16 height 16
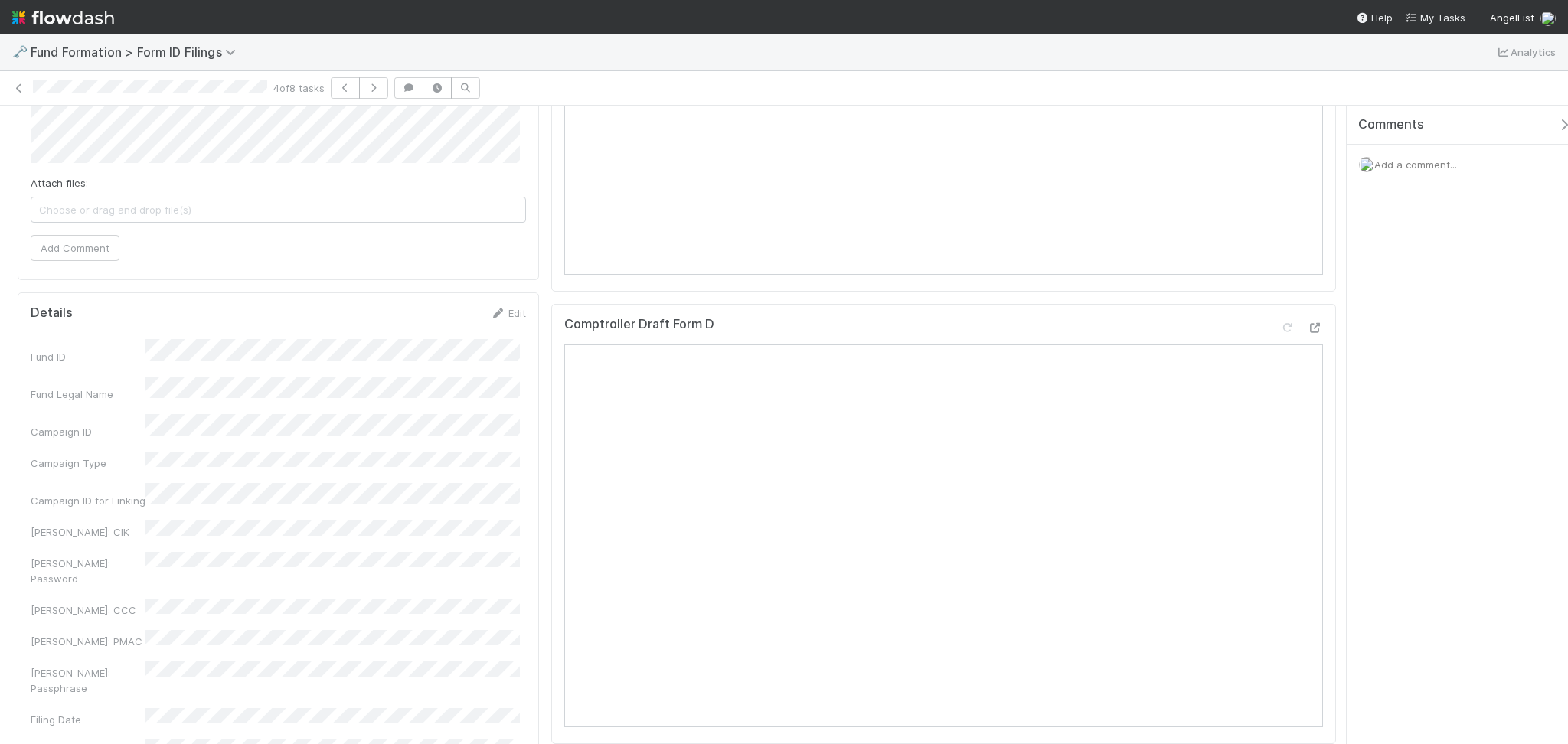
scroll to position [918, 0]
click at [447, 327] on button "Save" at bounding box center [445, 324] width 44 height 26
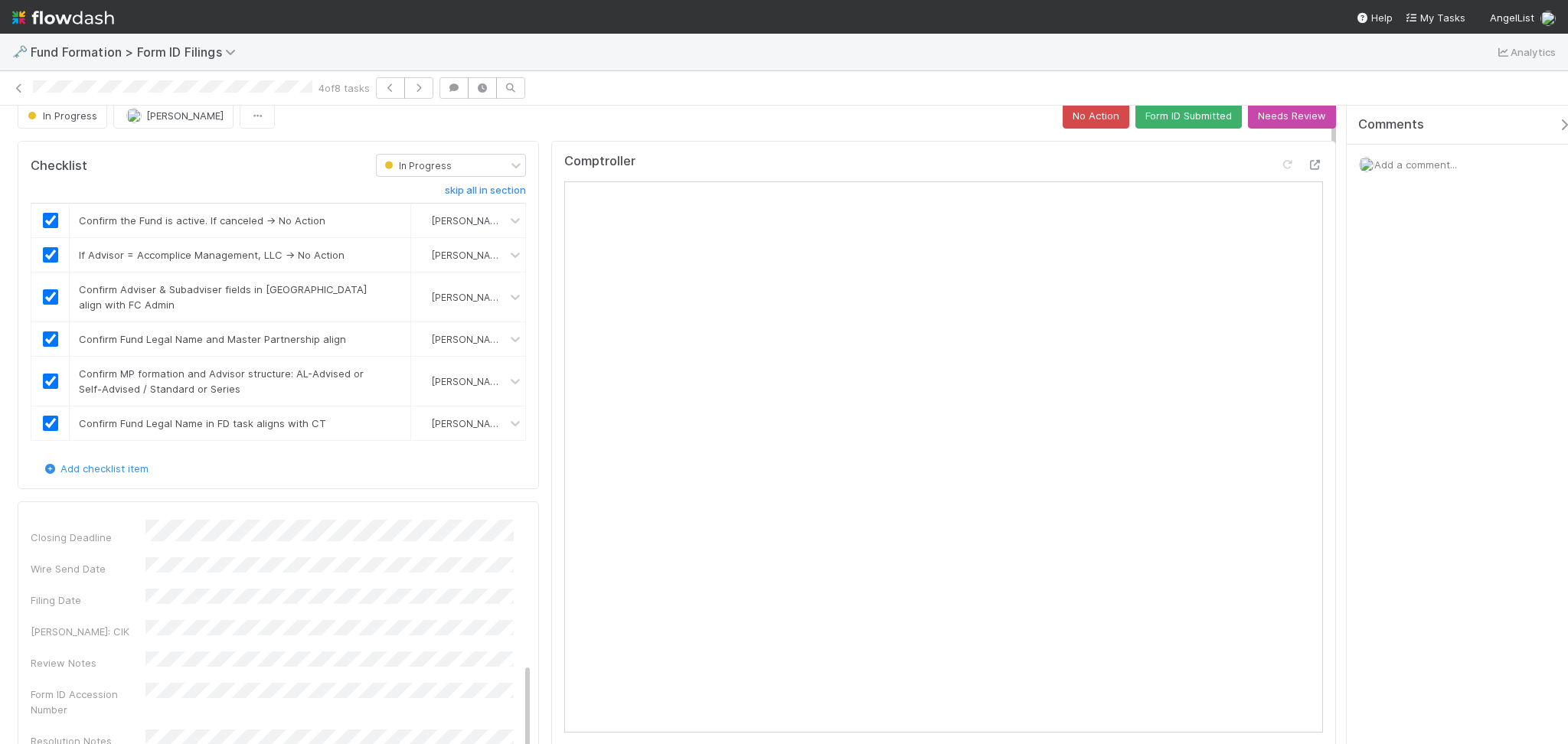
scroll to position [0, 0]
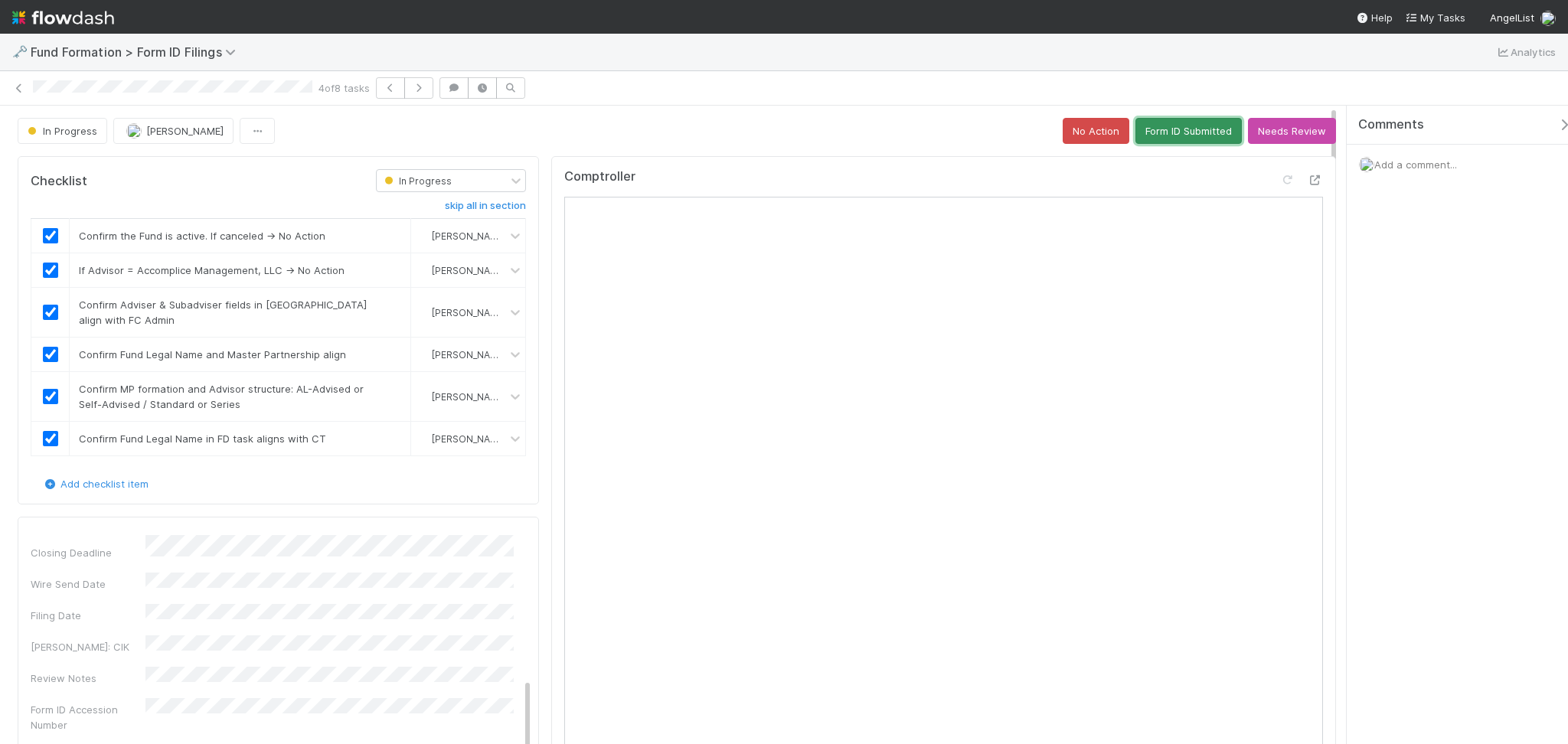
click at [1160, 133] on button "Form ID Submitted" at bounding box center [1188, 131] width 106 height 26
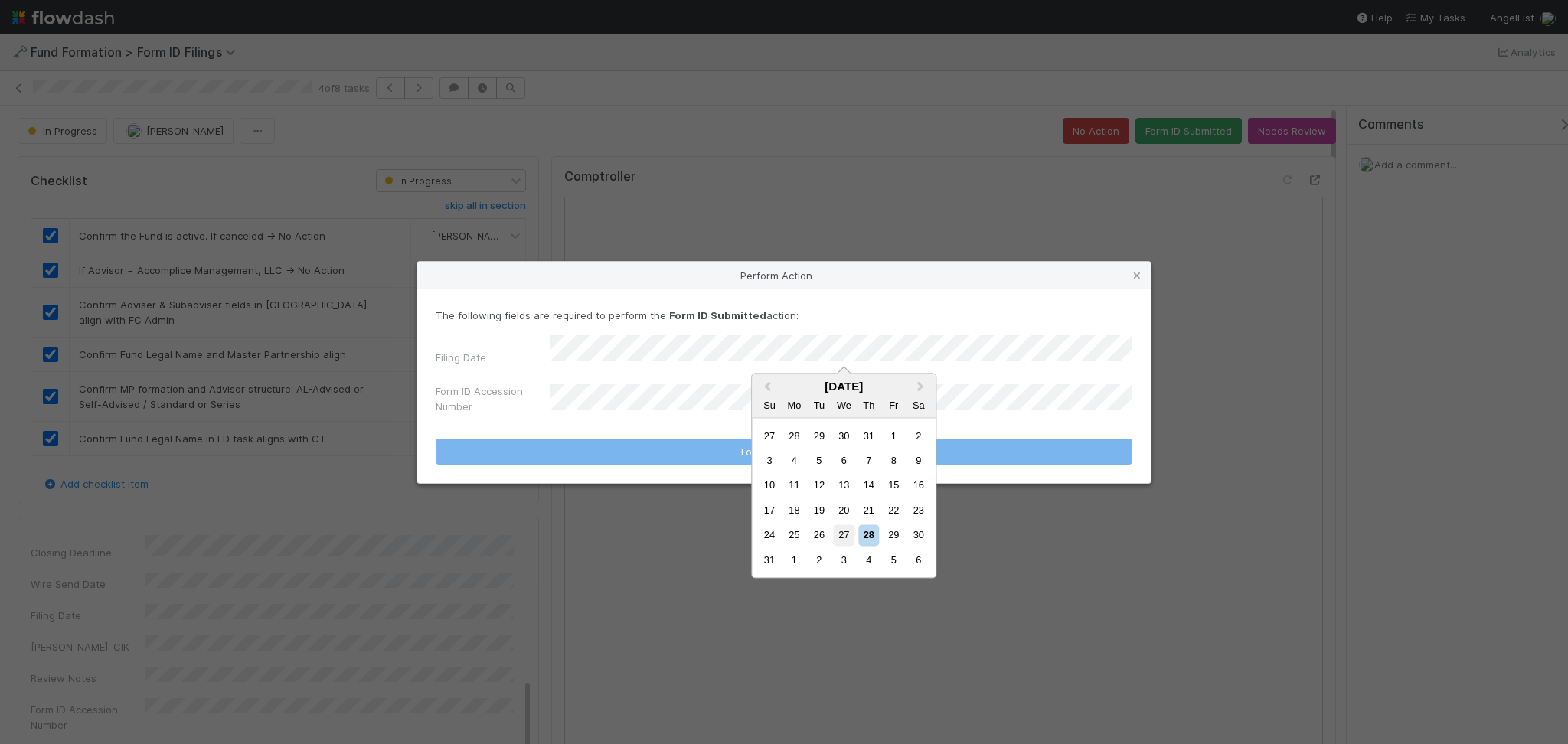
click at [837, 532] on div "27" at bounding box center [843, 535] width 21 height 21
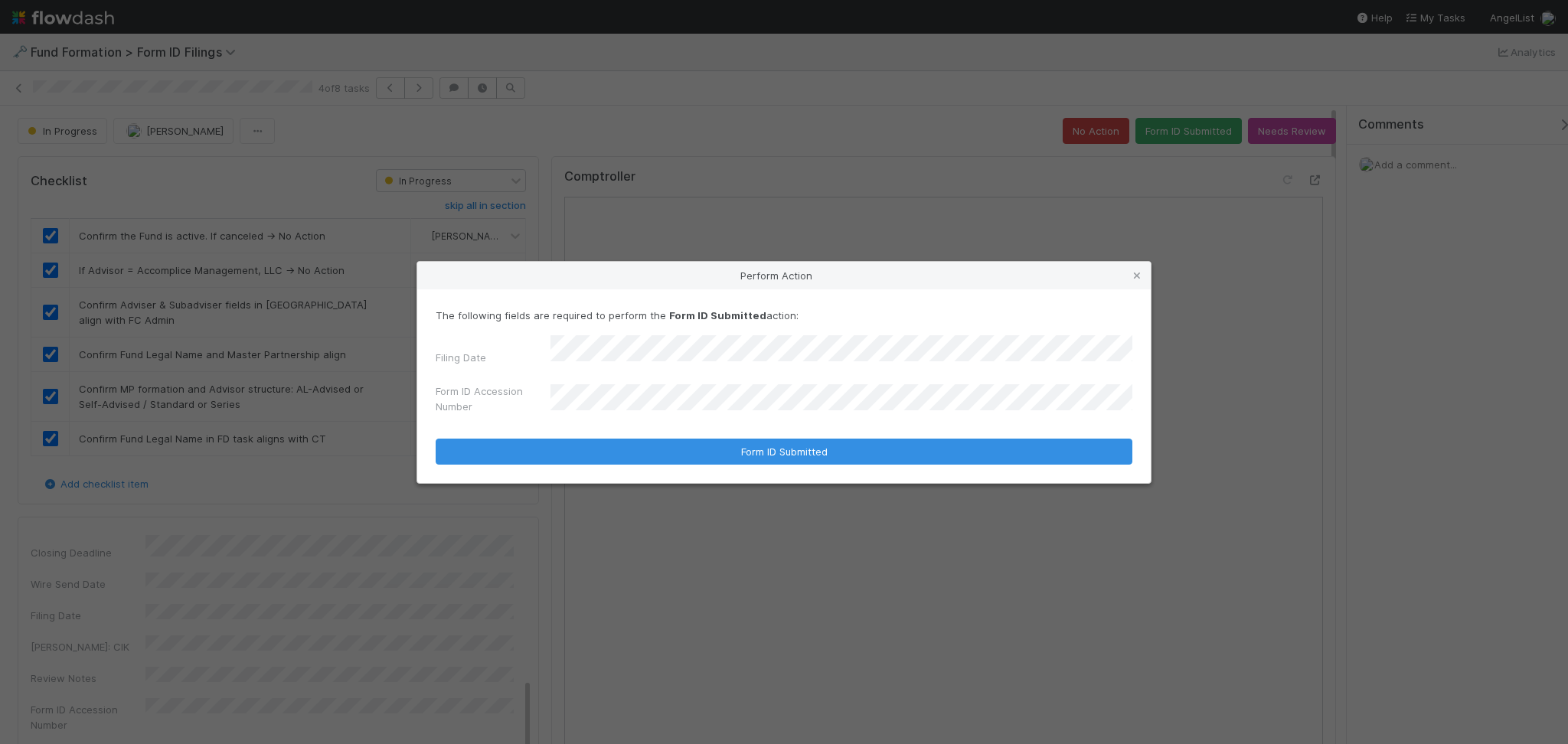
click at [611, 384] on div "Form ID Accession Number" at bounding box center [784, 402] width 697 height 37
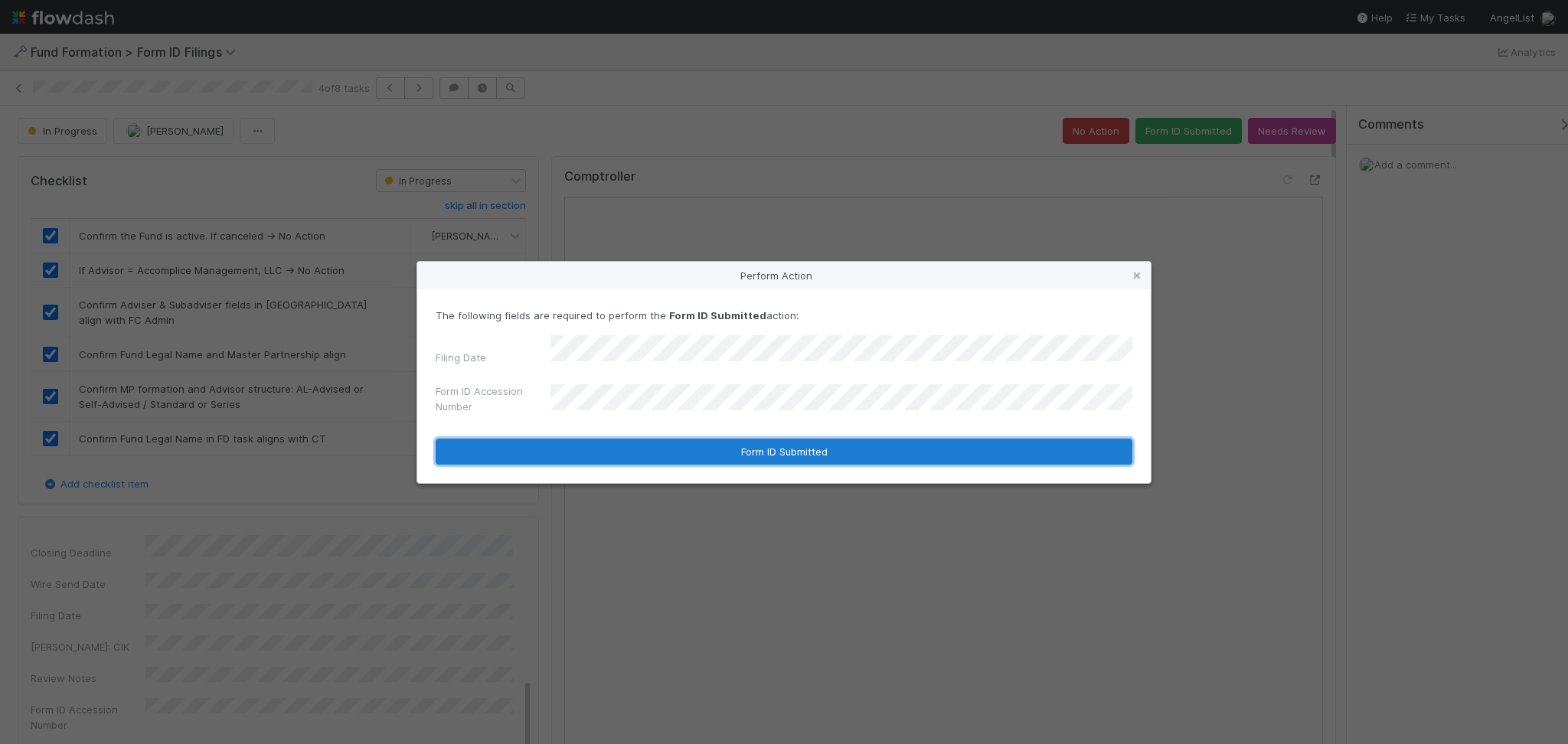
click at [778, 445] on button "Form ID Submitted" at bounding box center [784, 451] width 697 height 26
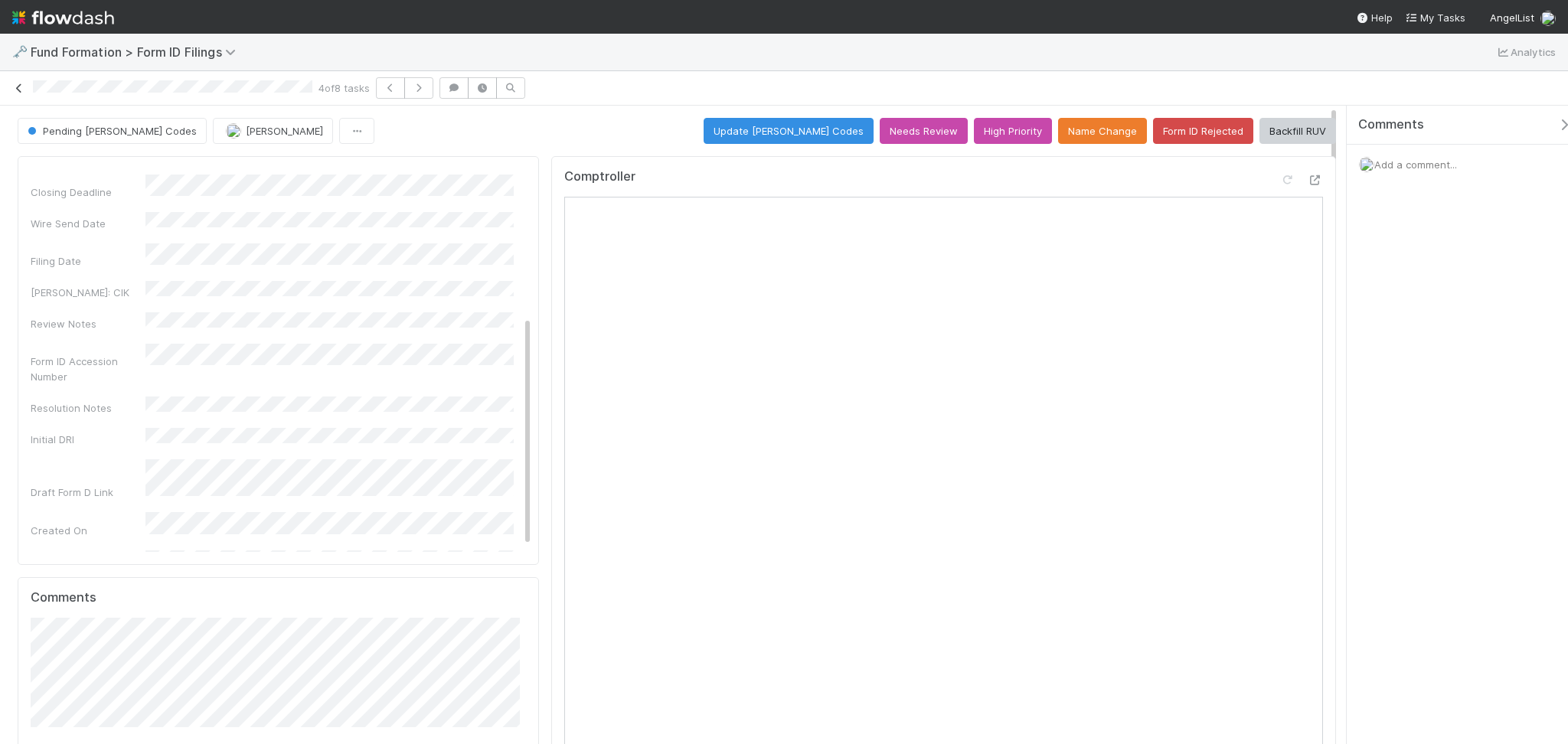
click at [19, 87] on icon at bounding box center [20, 88] width 16 height 10
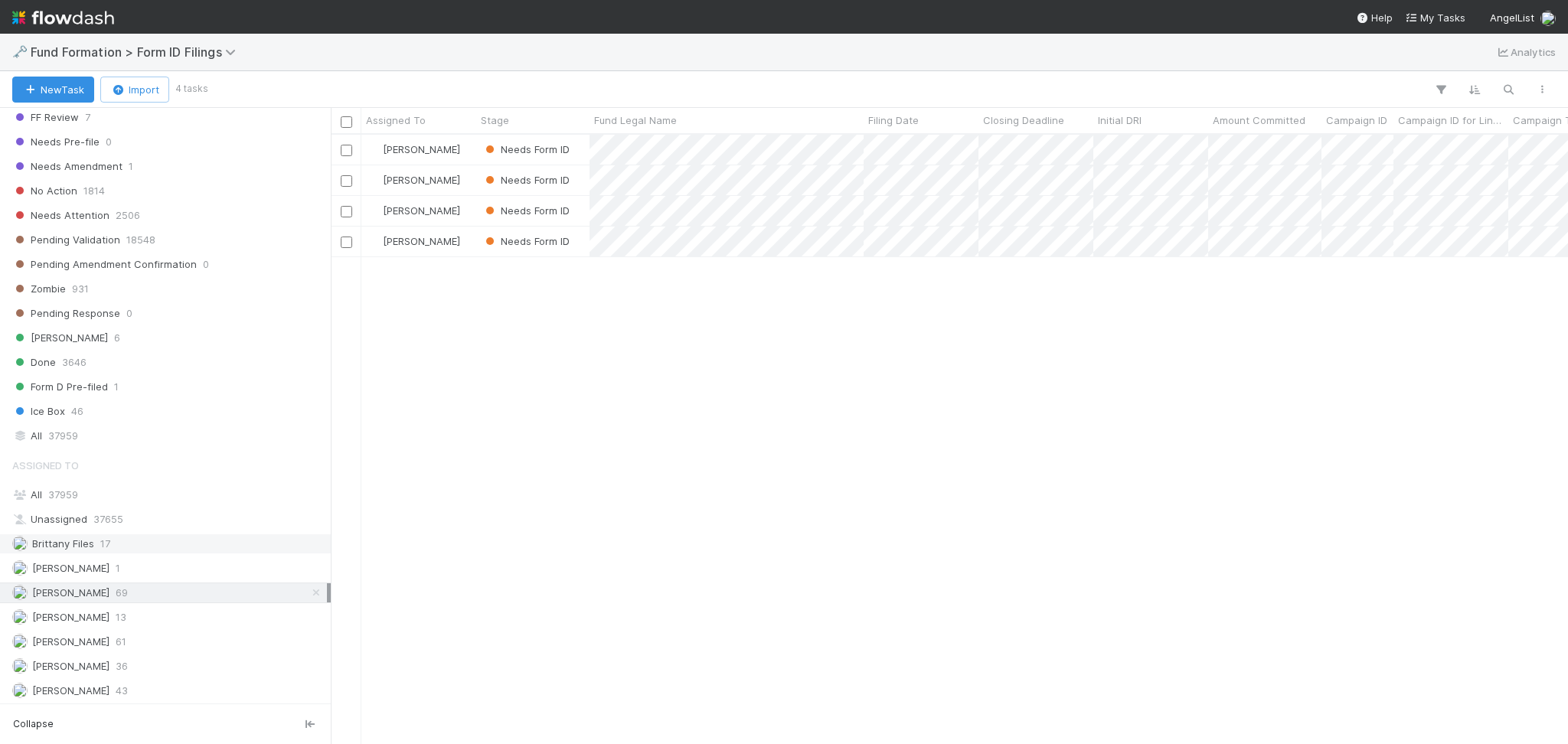
scroll to position [495, 0]
click at [129, 686] on div "Roselyn de Villa 63" at bounding box center [170, 689] width 315 height 20
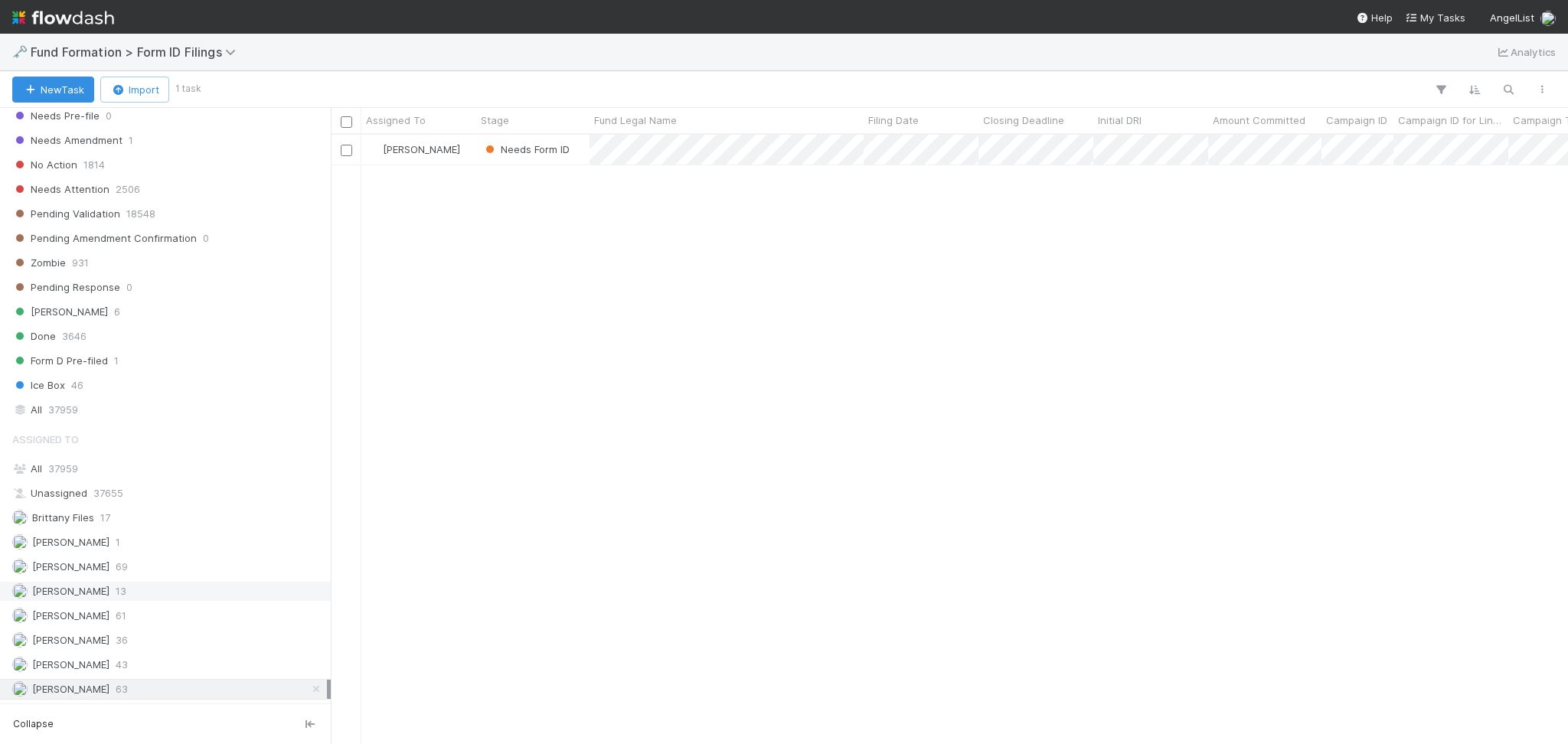
scroll to position [593, 1221]
click at [128, 615] on div "Meg Castanare 61" at bounding box center [170, 616] width 315 height 20
click at [141, 563] on div "Febbie Cervantes 69" at bounding box center [170, 567] width 315 height 20
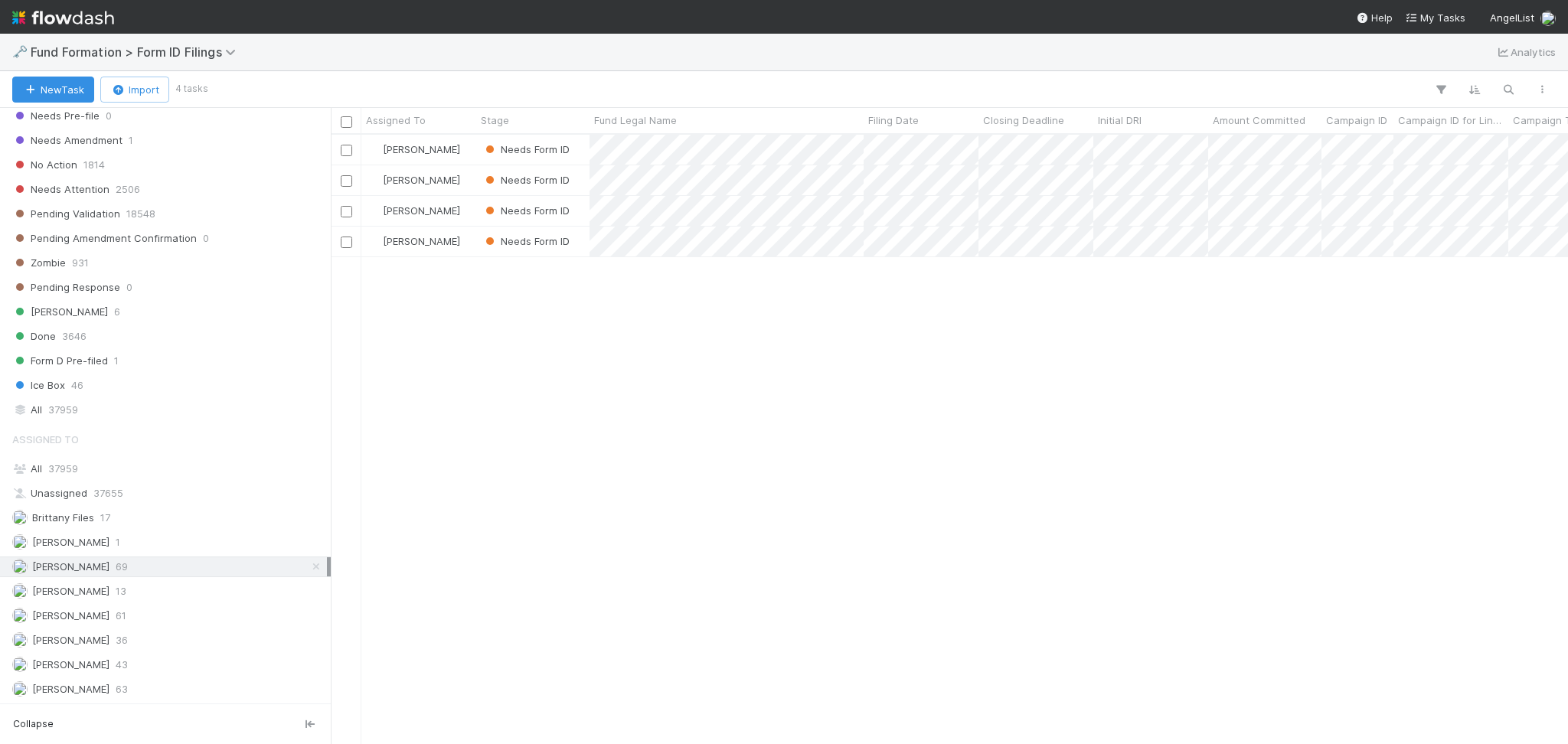
scroll to position [593, 1221]
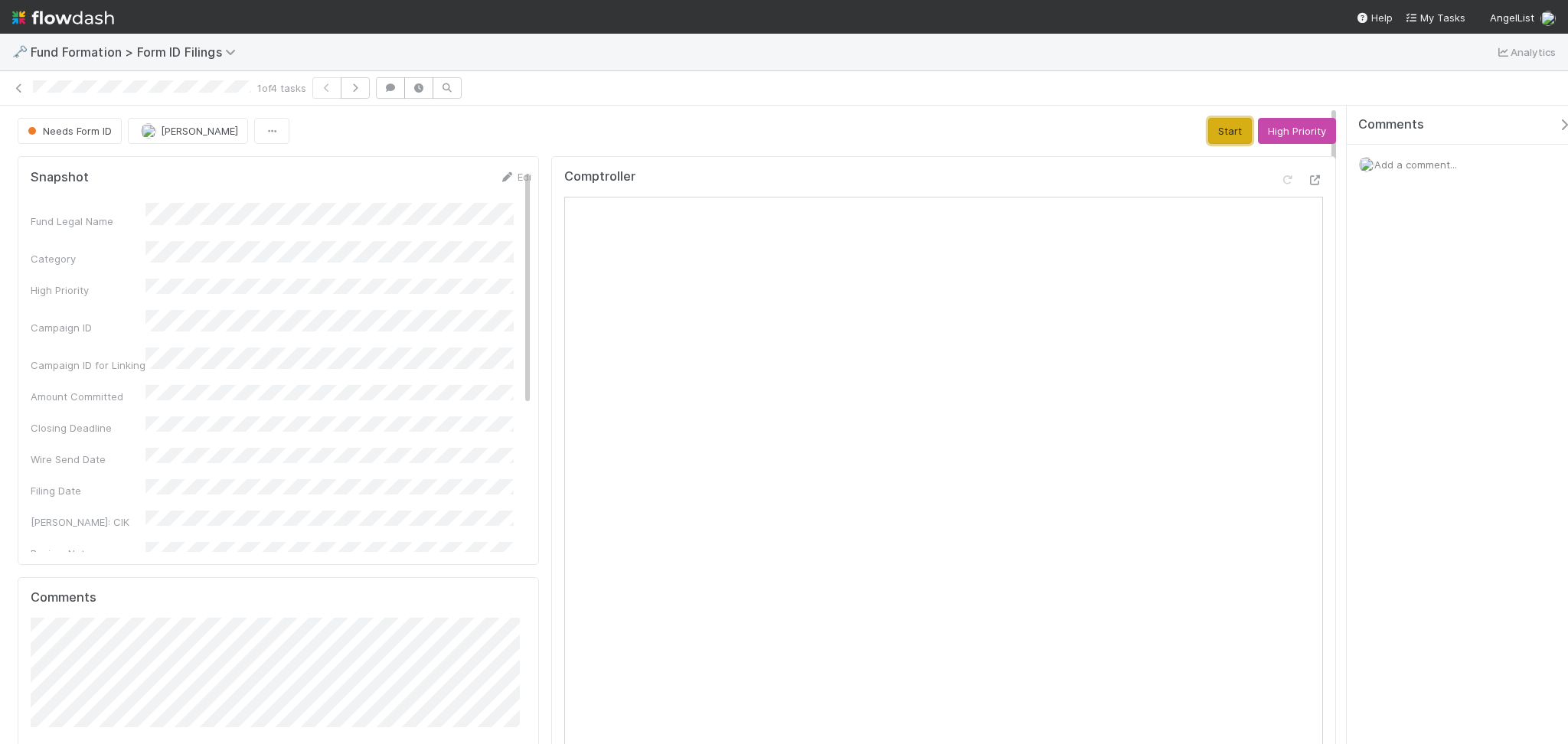
click at [1208, 132] on button "Start" at bounding box center [1230, 131] width 44 height 26
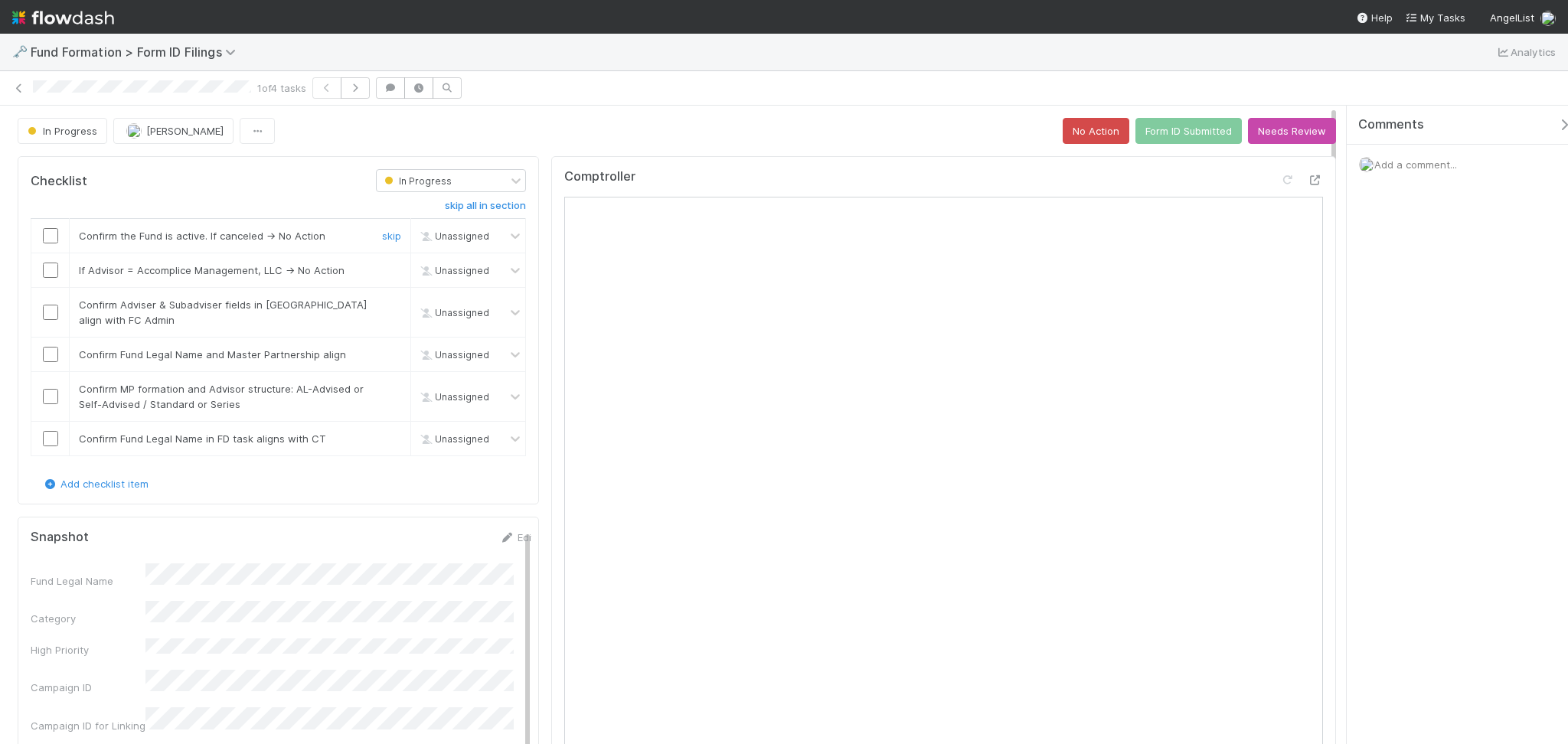
click at [56, 238] on input "checkbox" at bounding box center [51, 236] width 16 height 16
click at [48, 272] on input "checkbox" at bounding box center [51, 270] width 16 height 16
click at [47, 311] on input "checkbox" at bounding box center [51, 312] width 16 height 16
click at [52, 358] on input "checkbox" at bounding box center [51, 354] width 16 height 16
click at [55, 395] on input "checkbox" at bounding box center [51, 396] width 16 height 16
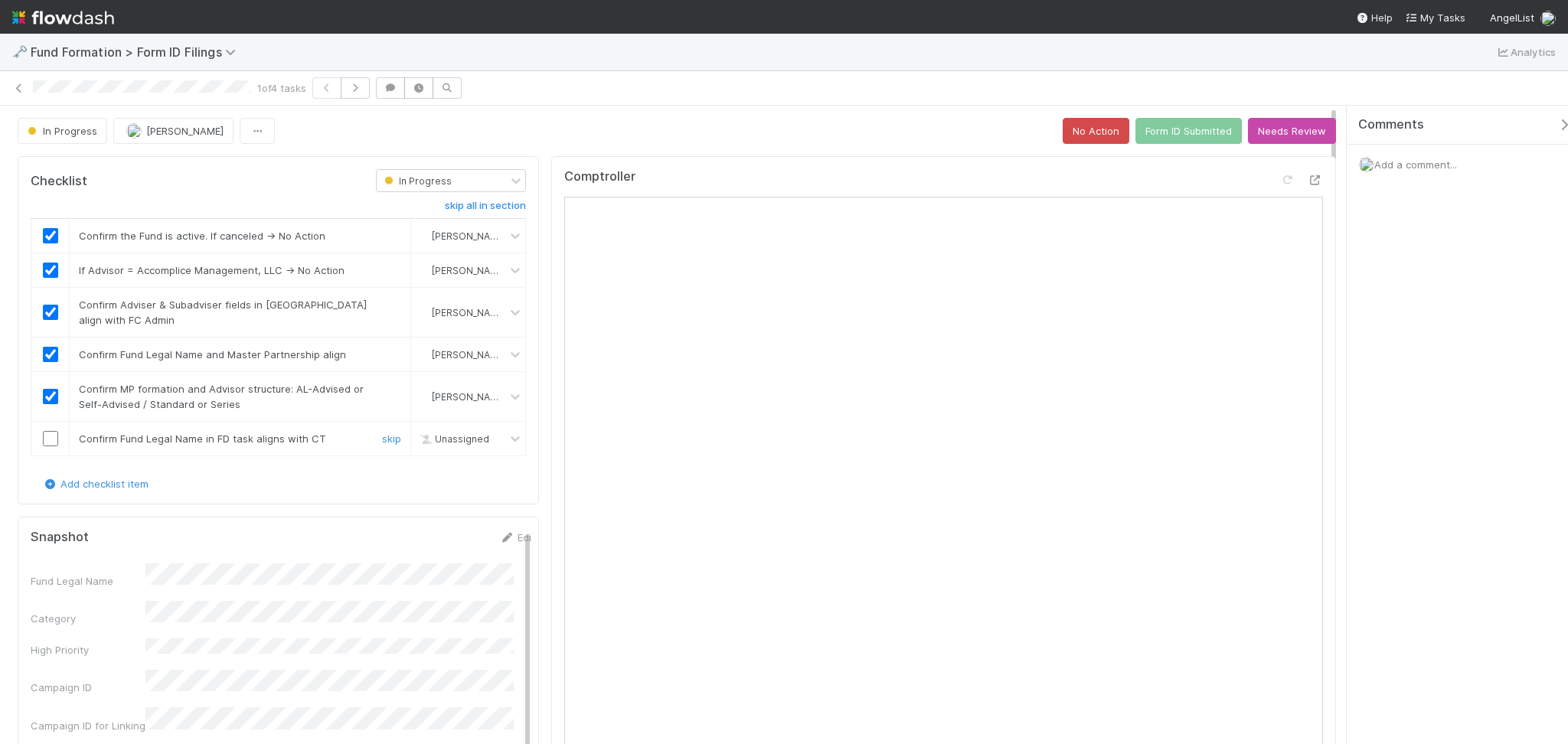
click at [55, 440] on input "checkbox" at bounding box center [51, 438] width 16 height 16
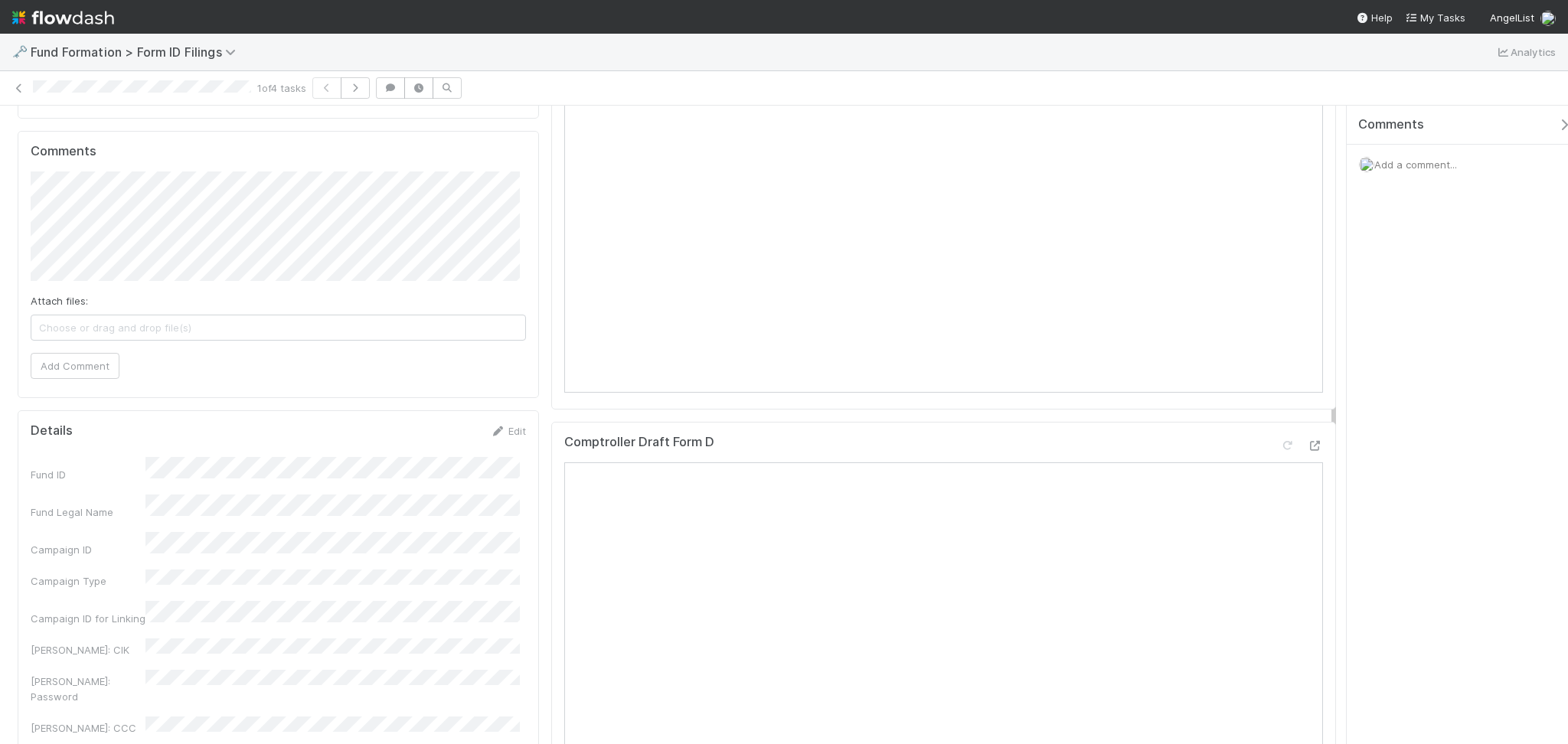
scroll to position [815, 0]
click at [448, 422] on button "Save" at bounding box center [445, 427] width 44 height 26
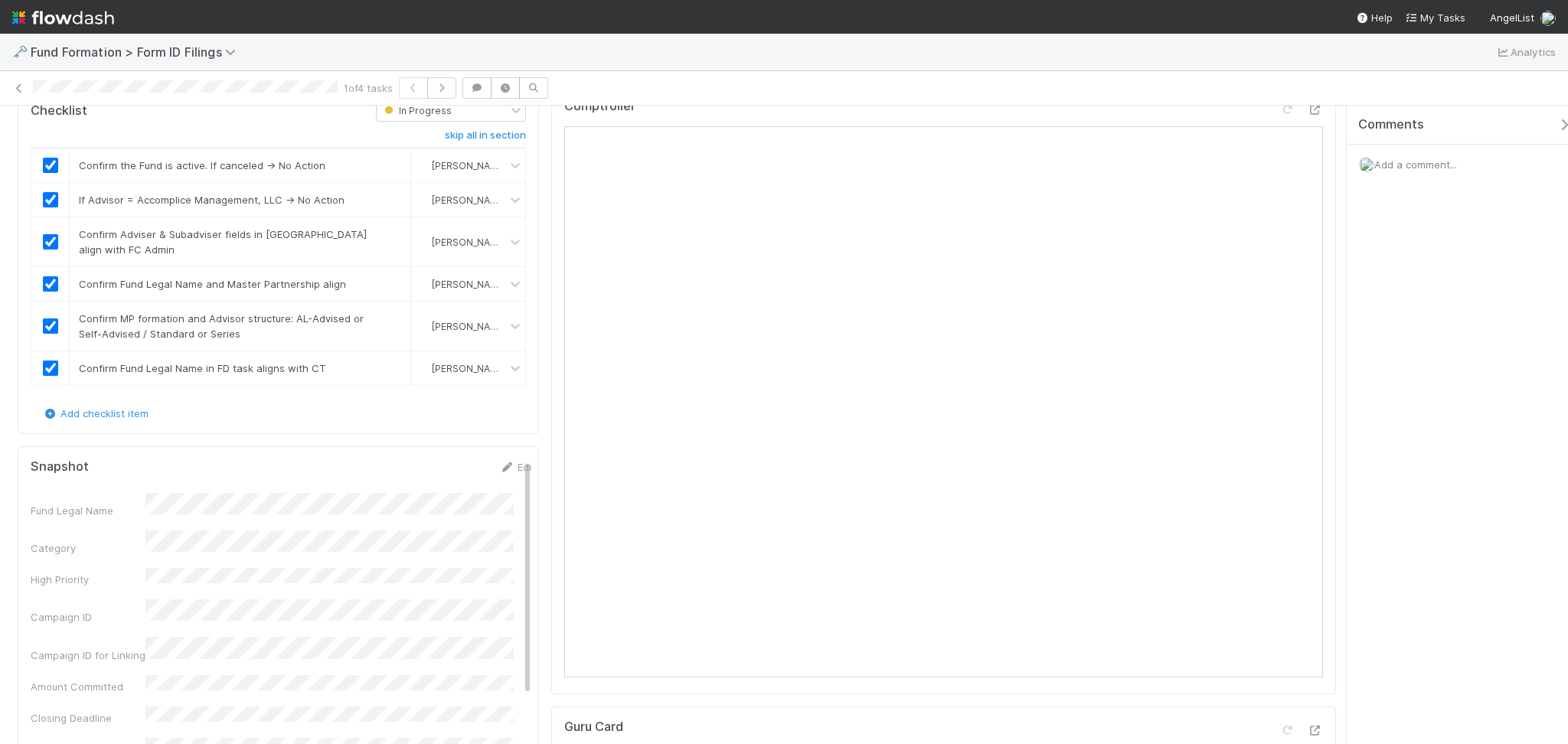
scroll to position [0, 0]
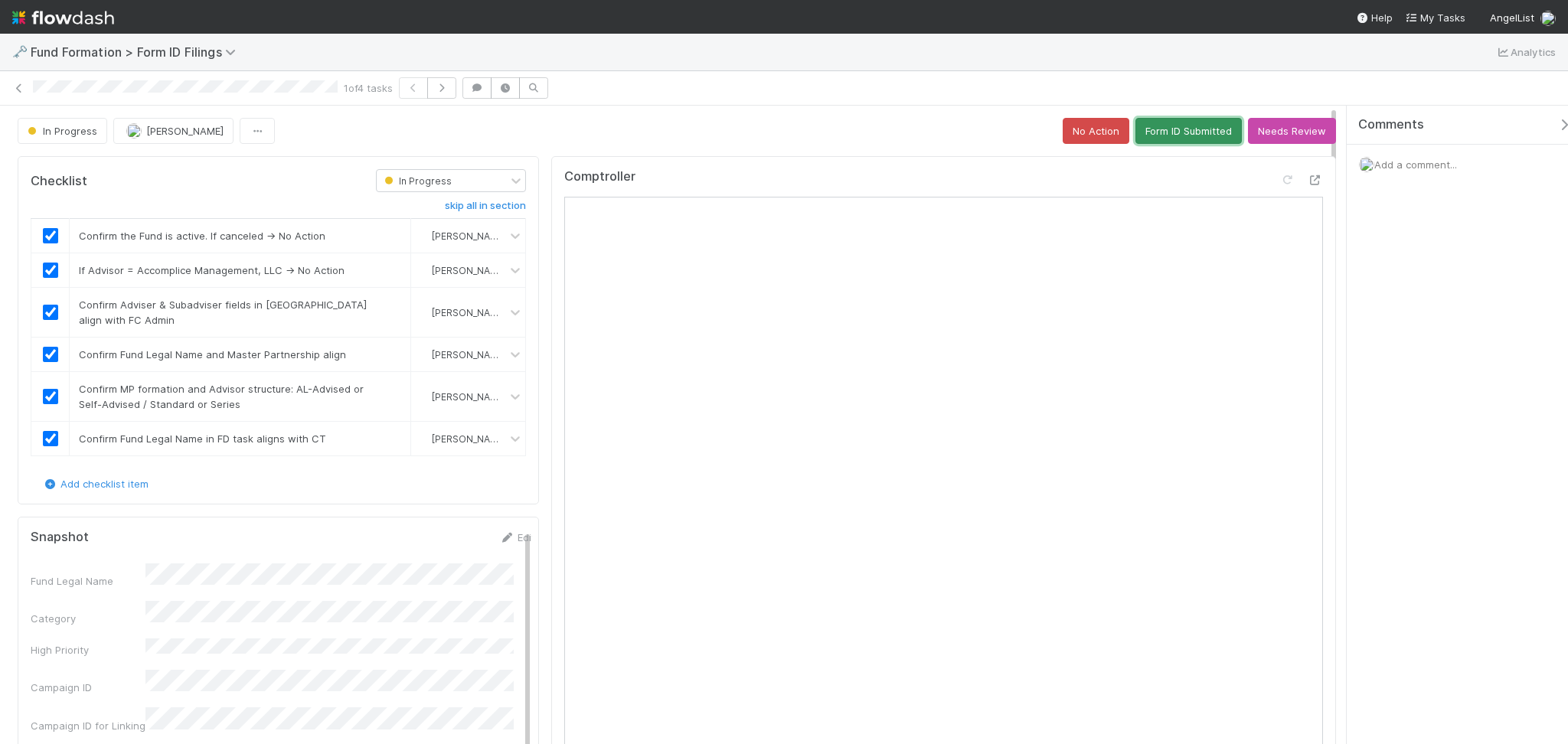
click at [1143, 130] on button "Form ID Submitted" at bounding box center [1188, 131] width 106 height 26
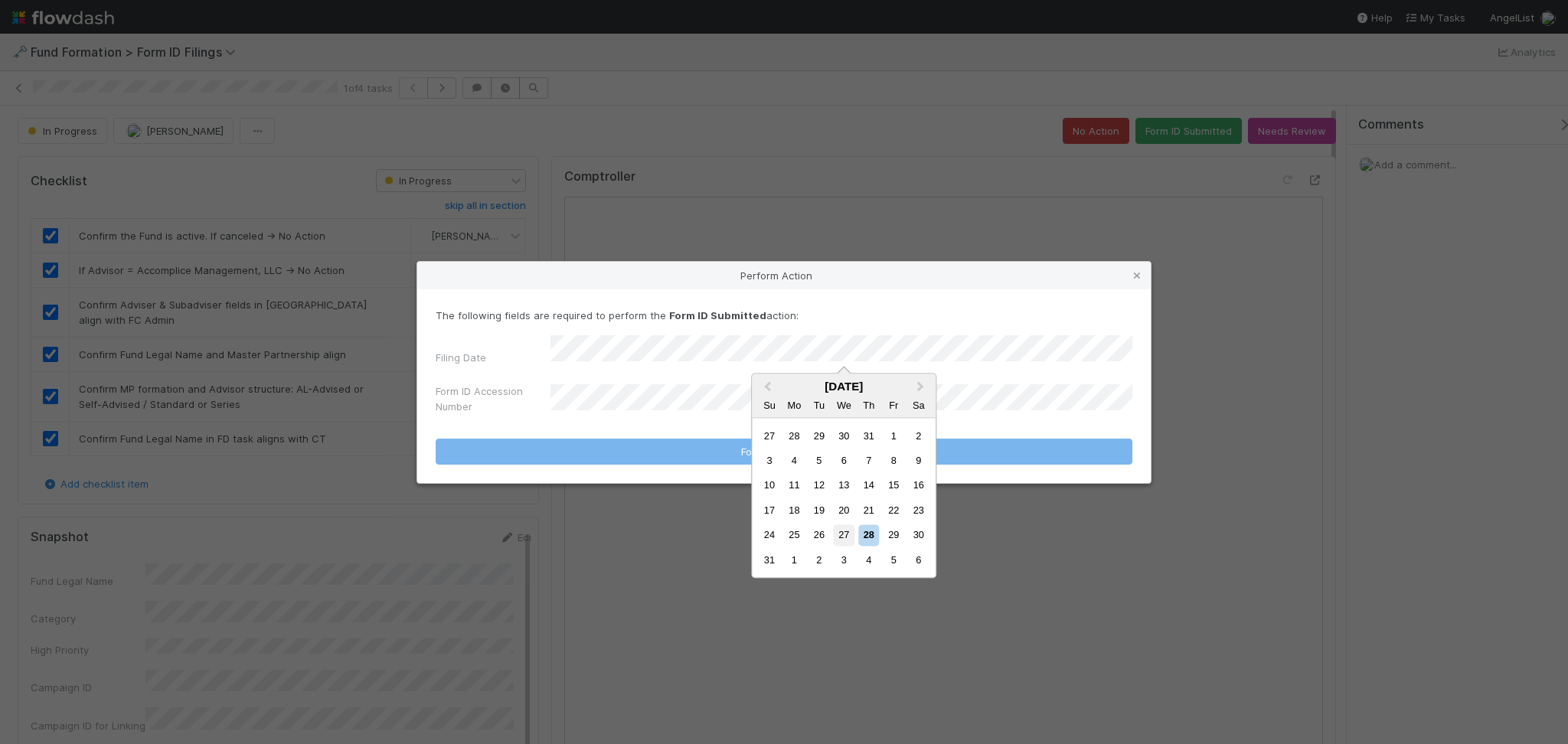
click at [841, 532] on div "27" at bounding box center [843, 535] width 21 height 21
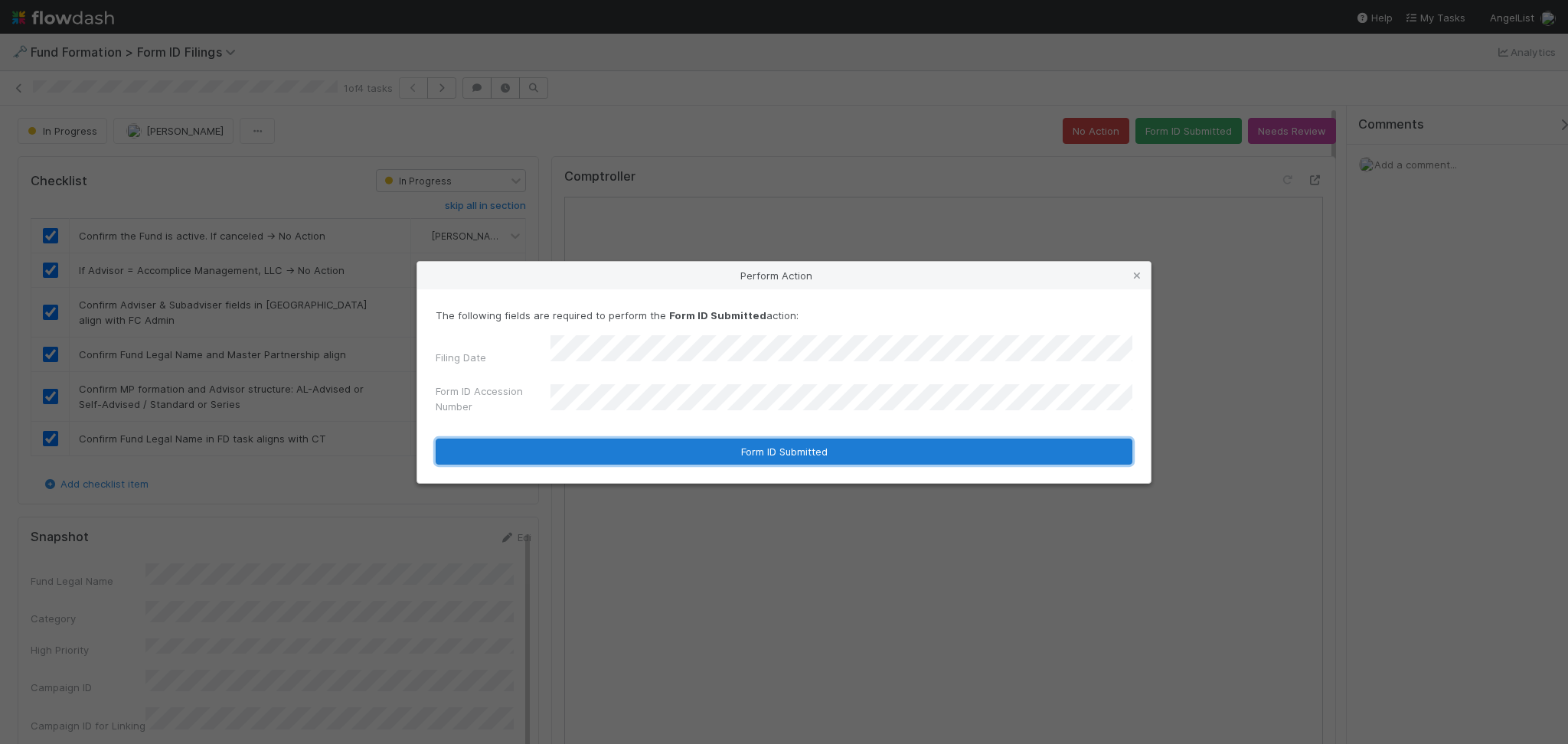
click at [718, 451] on button "Form ID Submitted" at bounding box center [784, 451] width 697 height 26
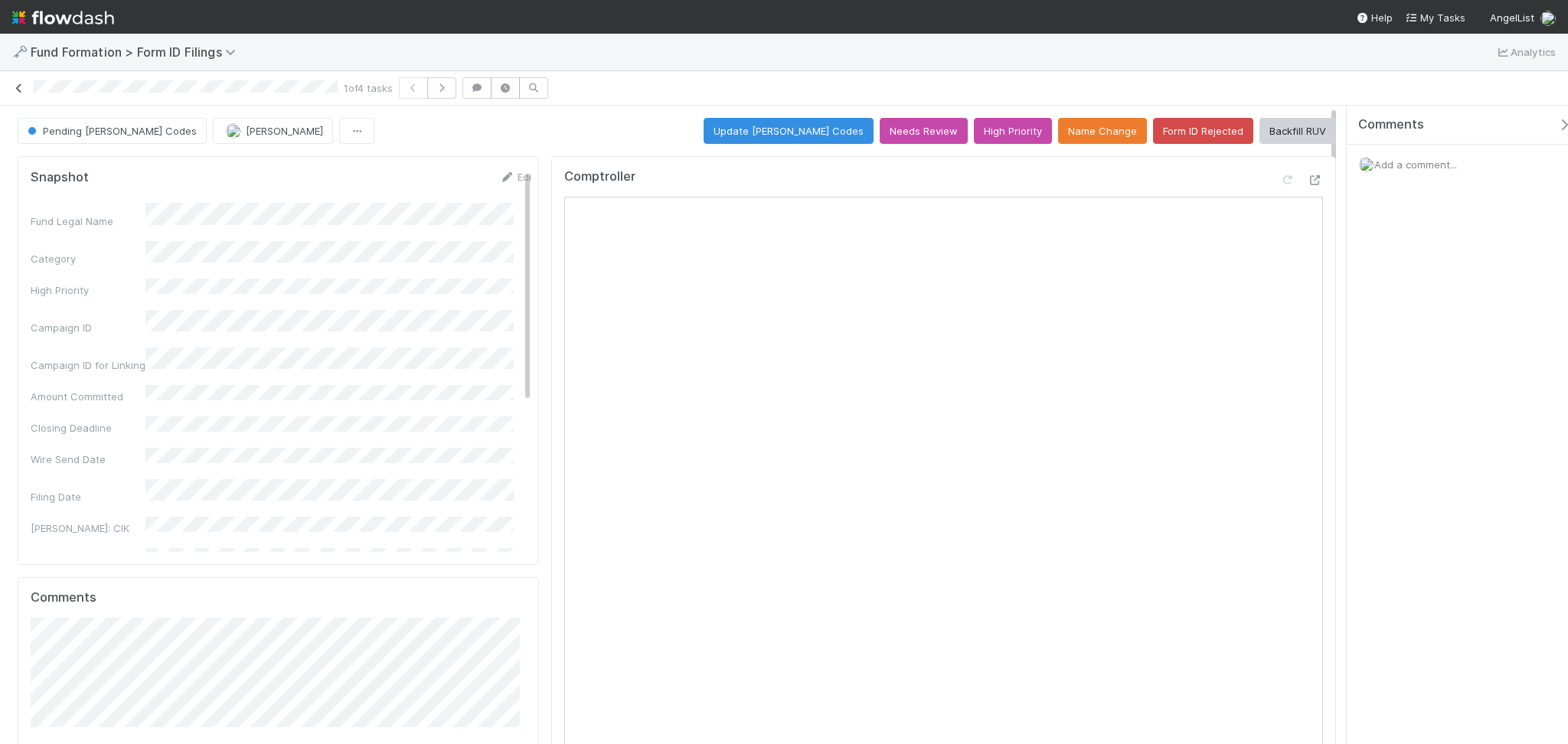
click at [16, 88] on icon at bounding box center [20, 88] width 16 height 10
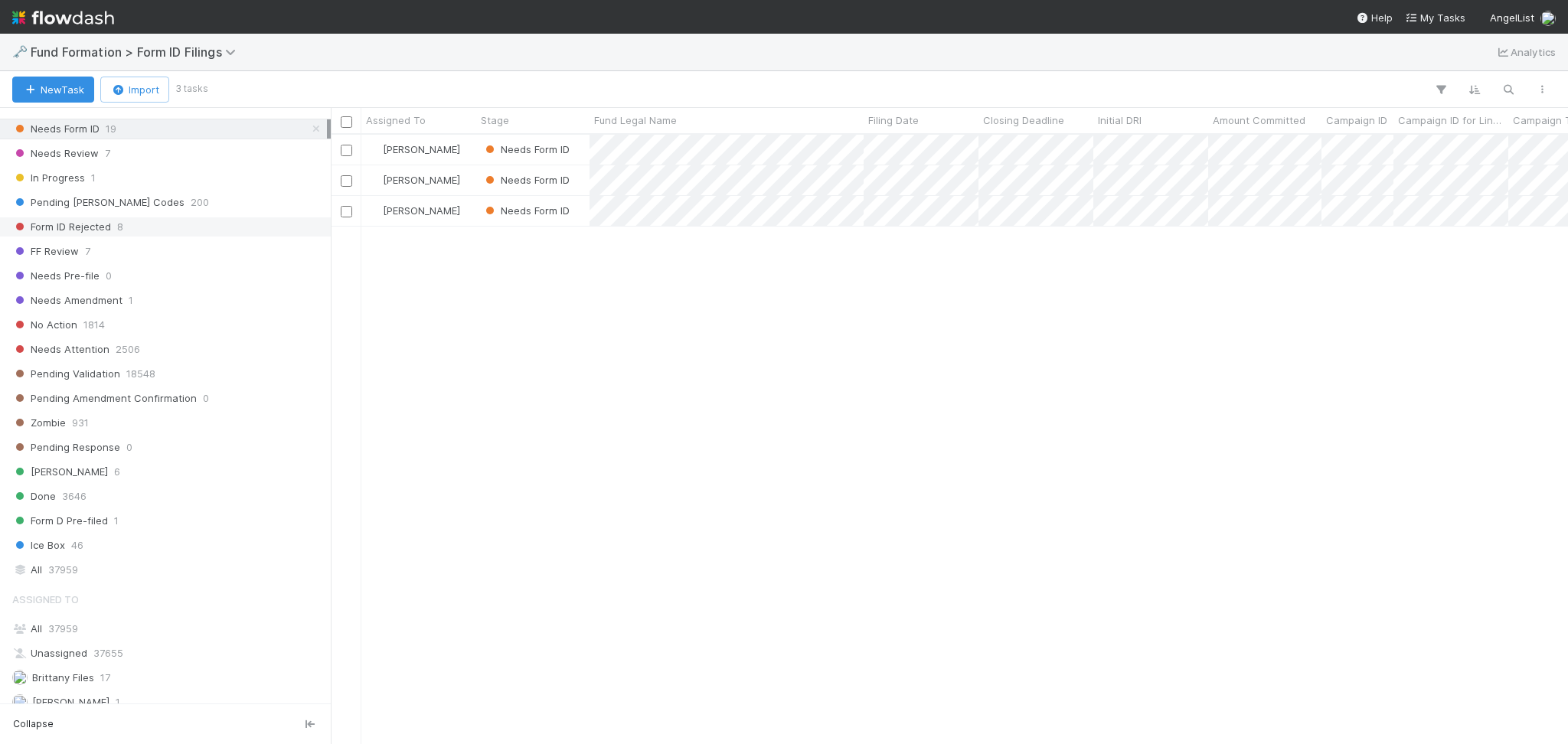
scroll to position [495, 0]
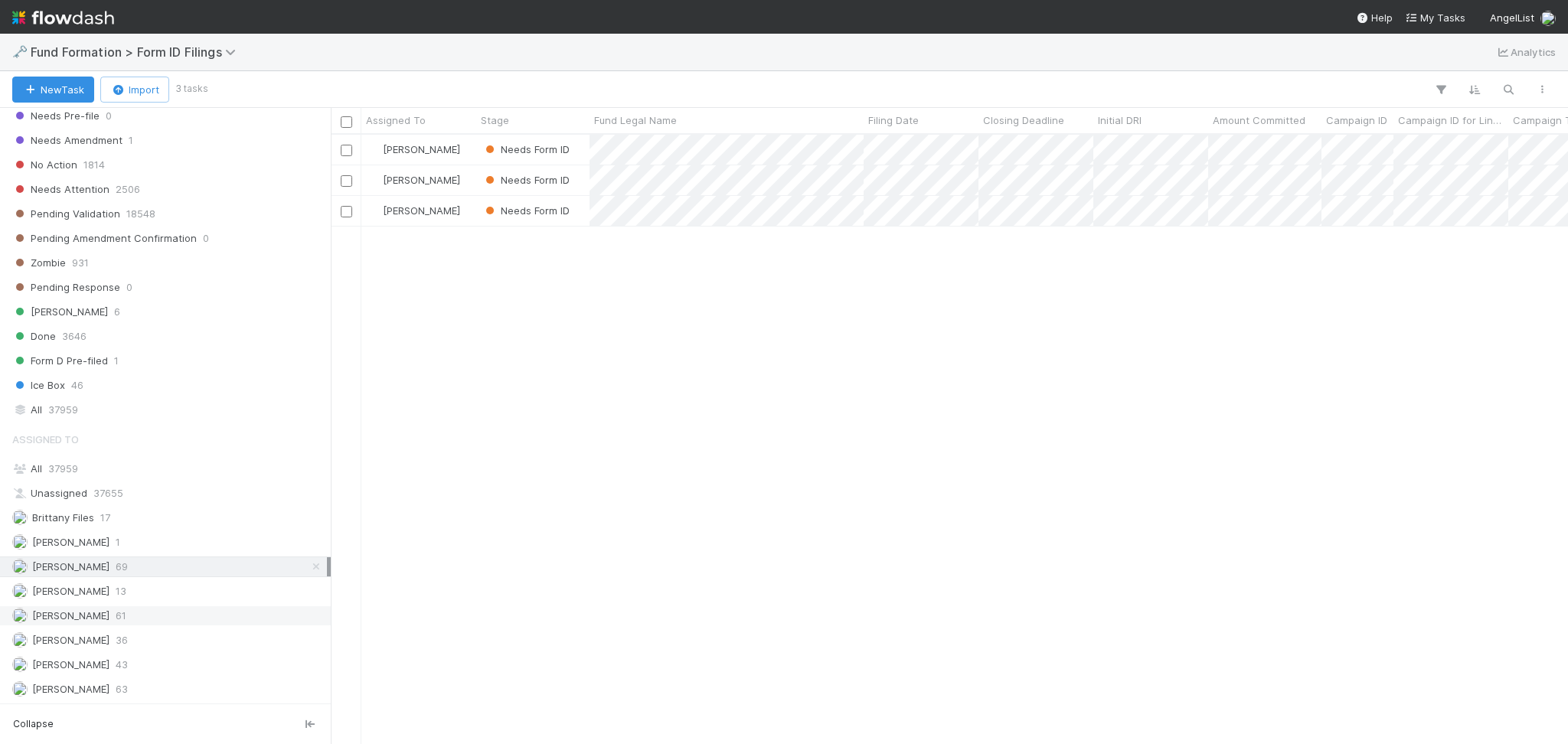
click at [119, 618] on span "61" at bounding box center [120, 616] width 11 height 20
click at [138, 683] on div "Roselyn de Villa 63" at bounding box center [170, 689] width 315 height 20
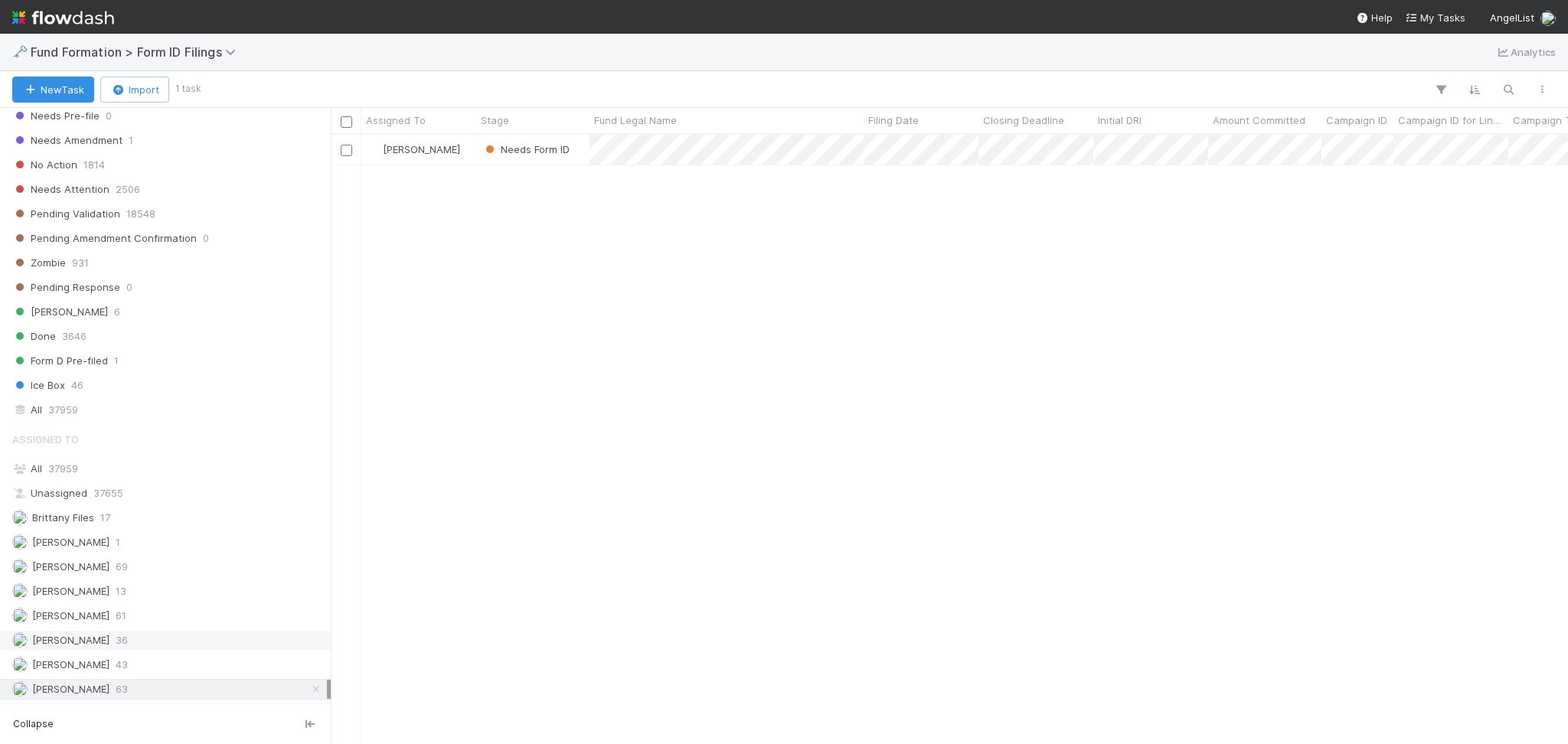
scroll to position [593, 1221]
click at [140, 637] on div "Novia Bautista 36" at bounding box center [170, 641] width 315 height 20
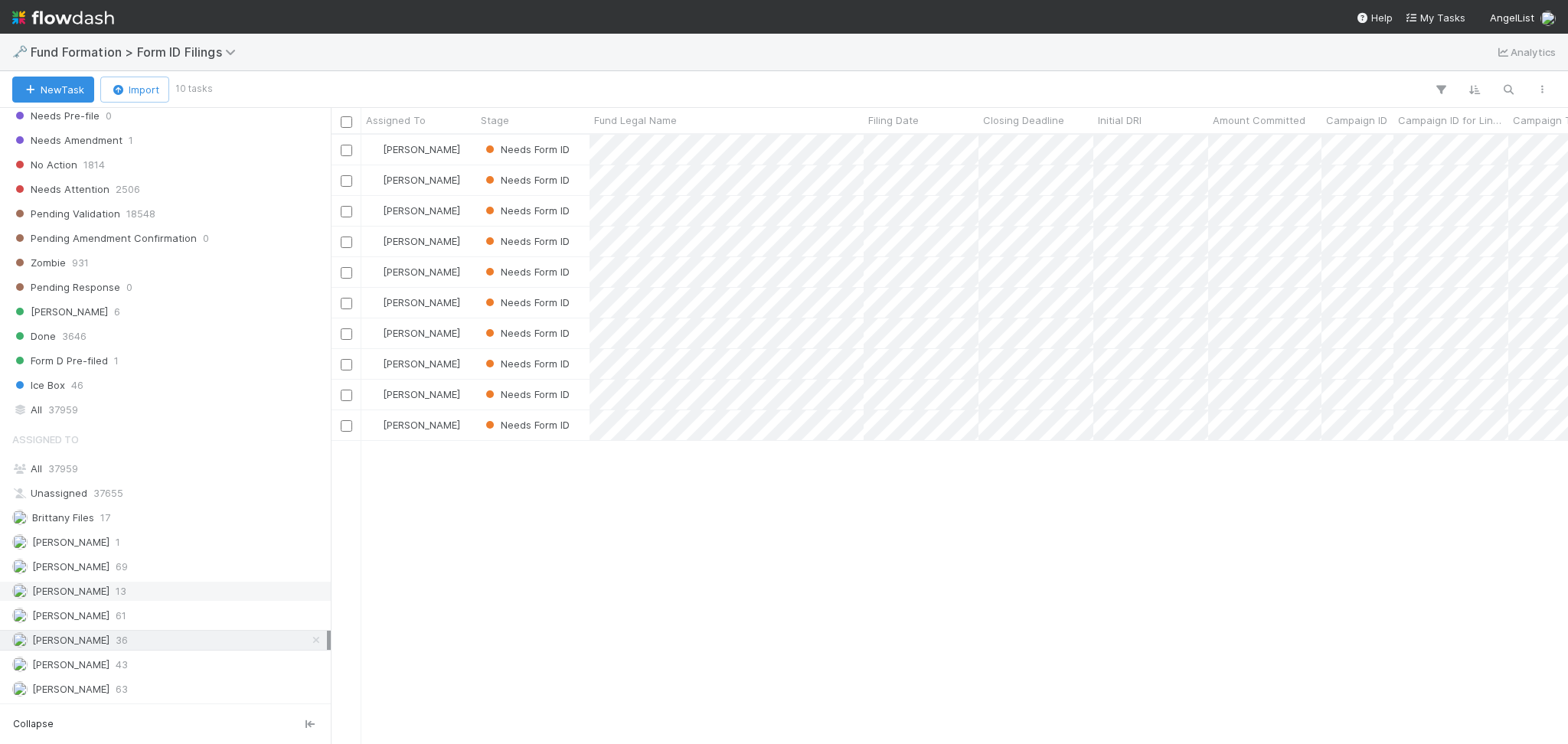
scroll to position [593, 1221]
click at [144, 589] on div "Karen Jane Salcedo 13" at bounding box center [170, 592] width 315 height 20
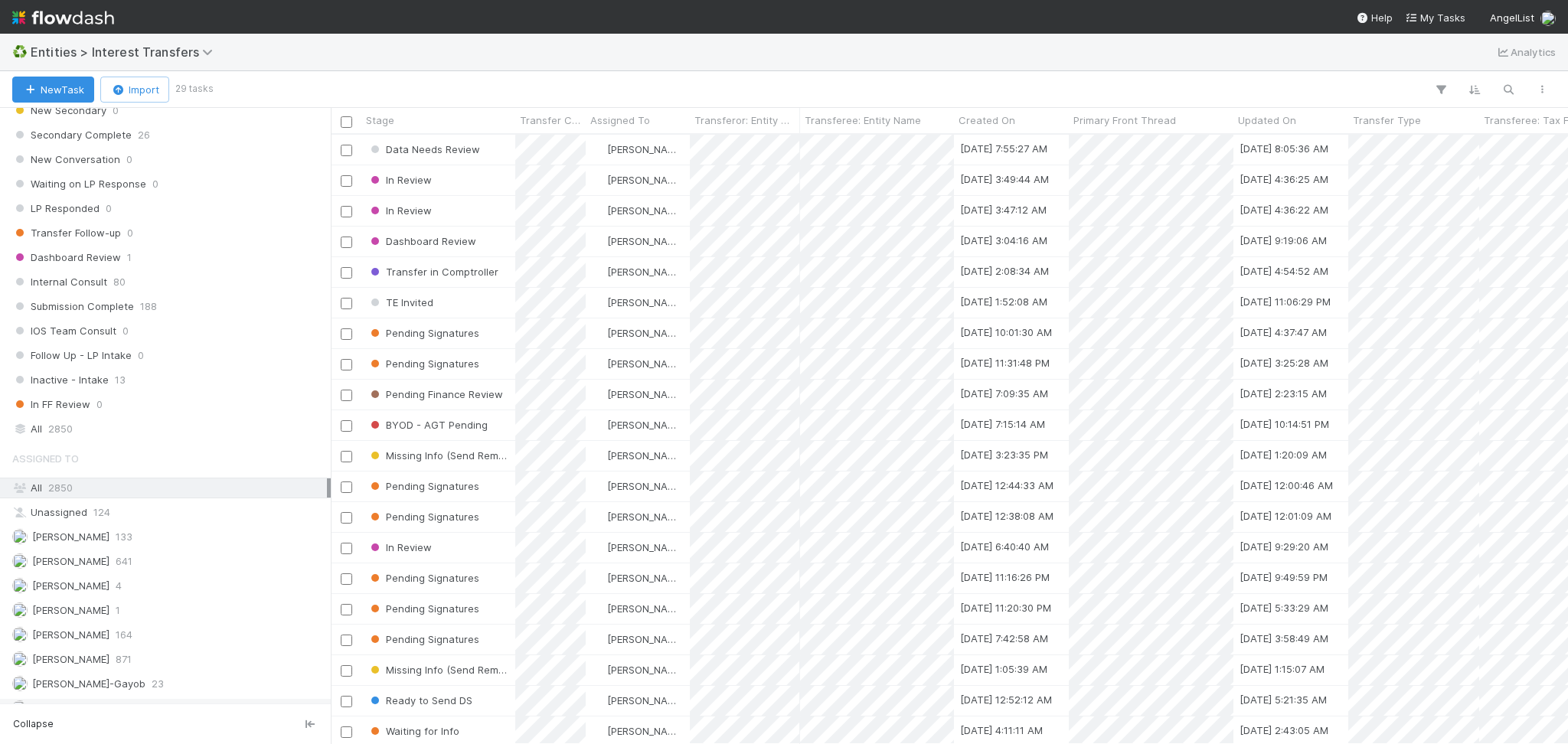
scroll to position [1675, 0]
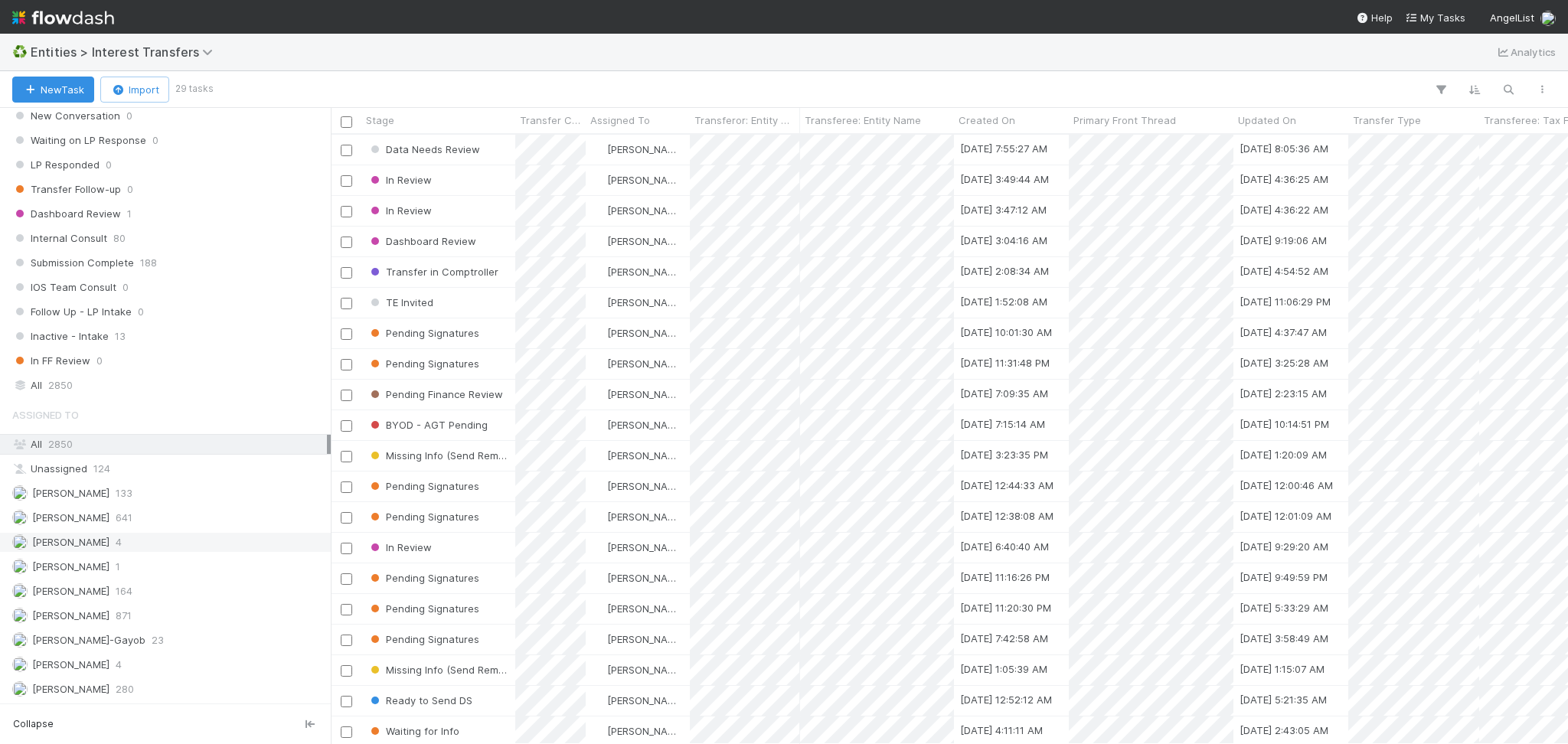
click at [122, 546] on span "4" at bounding box center [118, 542] width 6 height 20
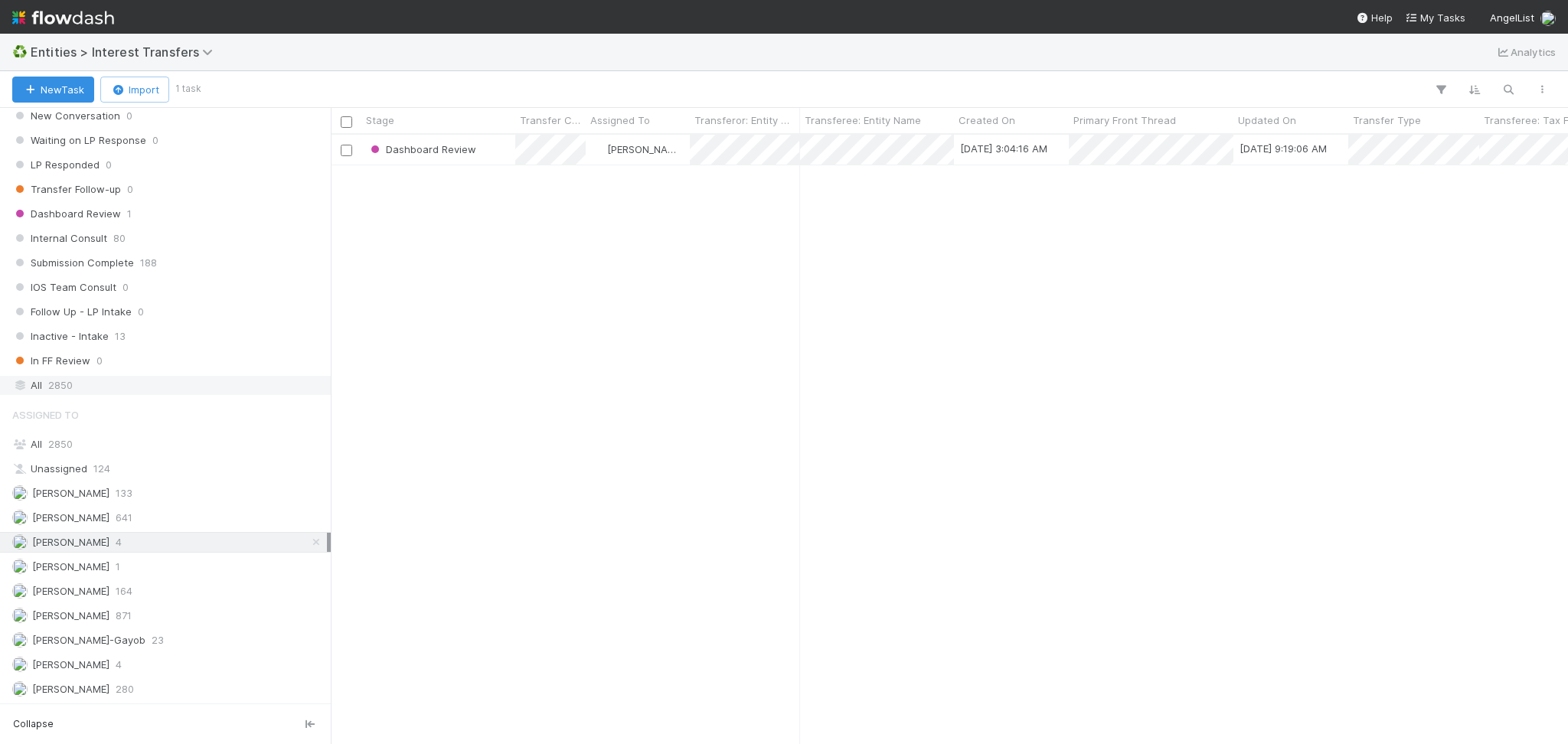
scroll to position [593, 1221]
click at [499, 157] on div "Dashboard Review" at bounding box center [439, 149] width 154 height 30
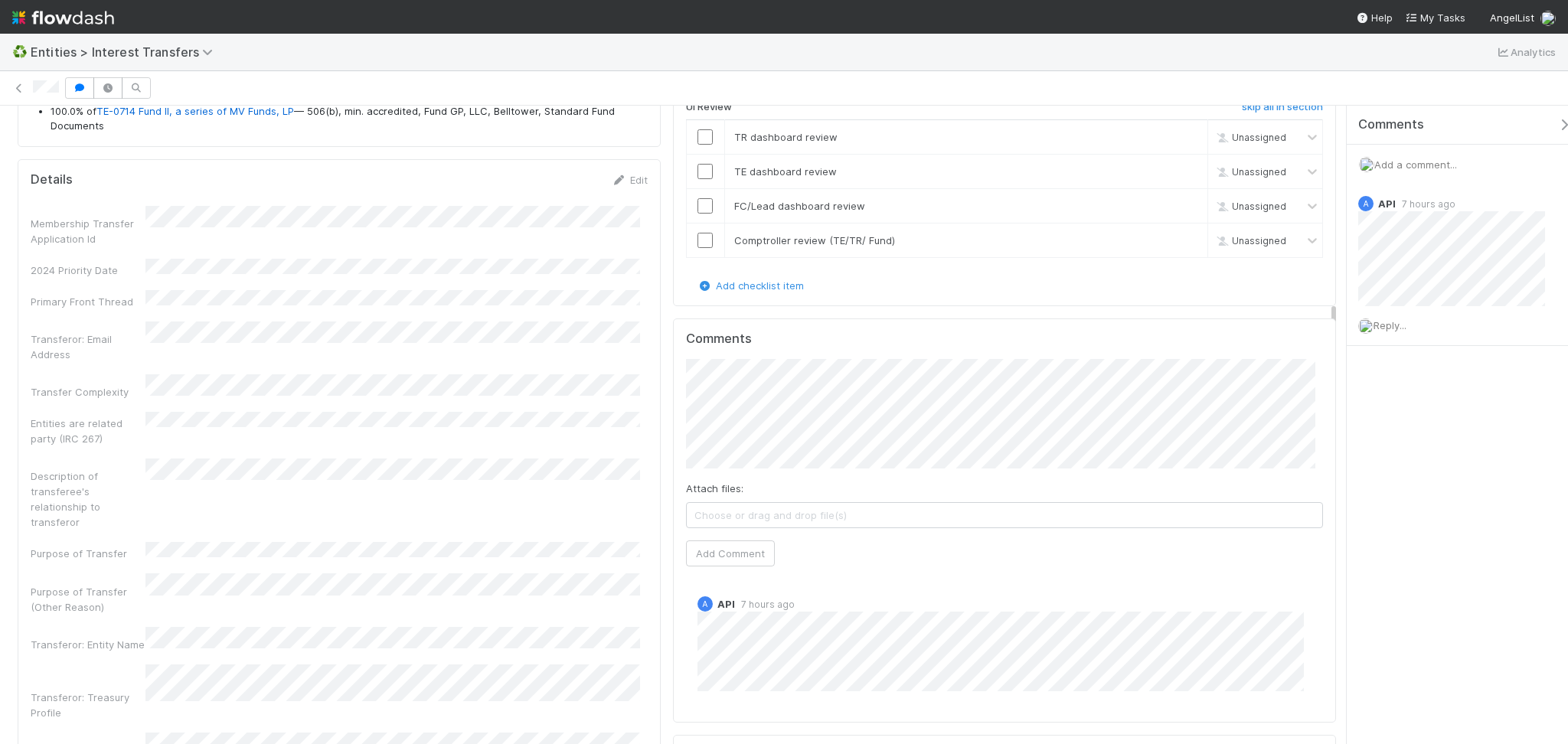
scroll to position [510, 0]
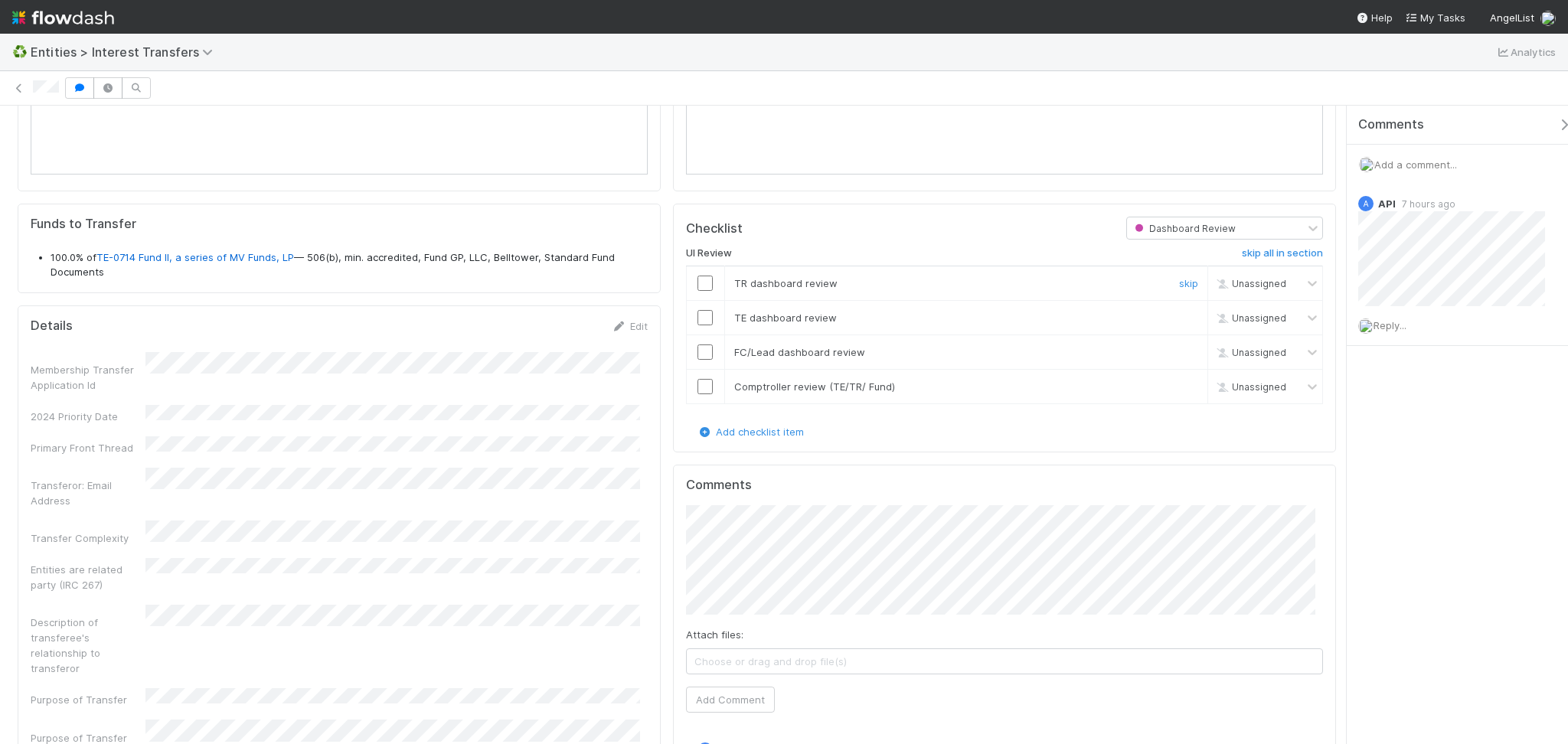
click at [698, 285] on input "checkbox" at bounding box center [705, 283] width 16 height 16
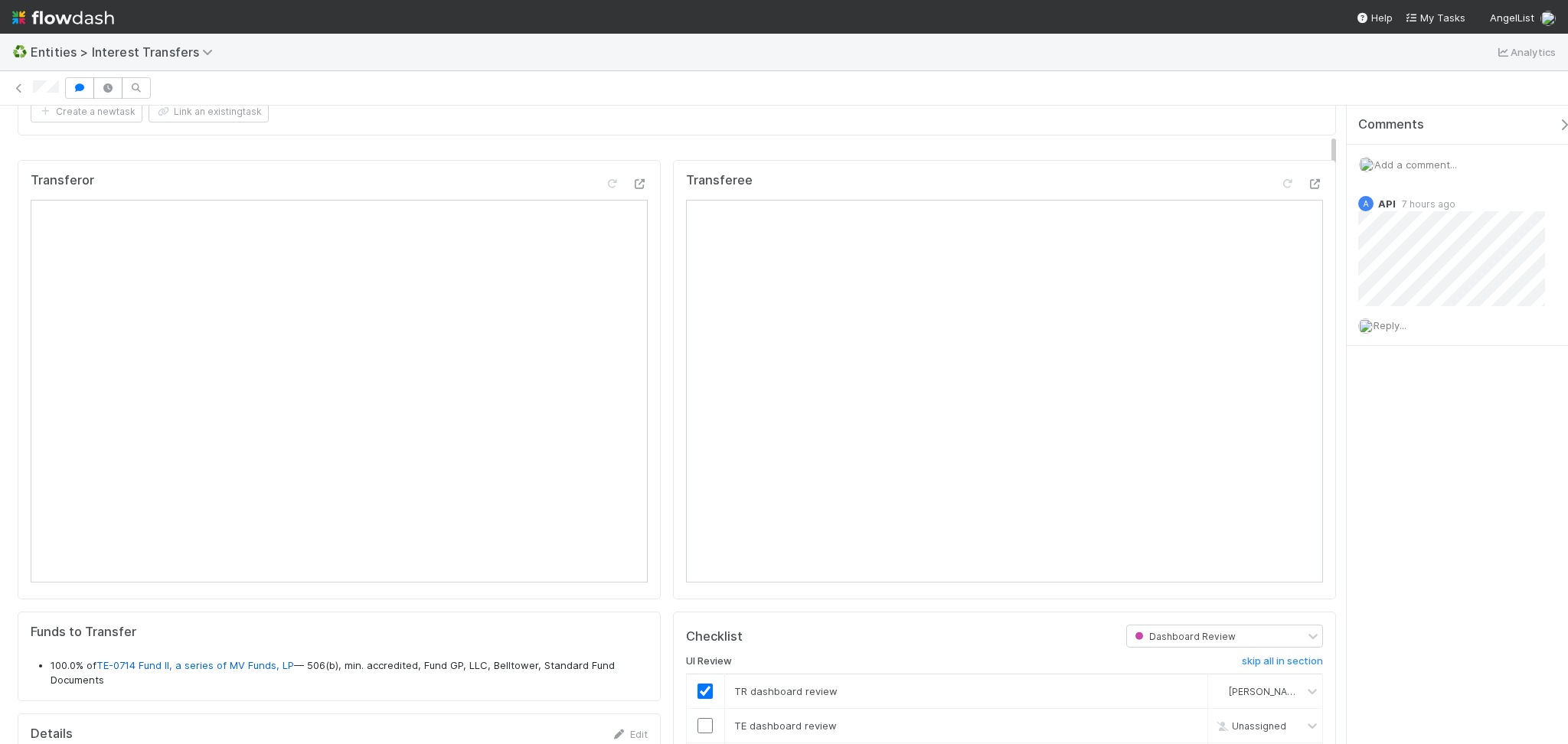
scroll to position [203, 0]
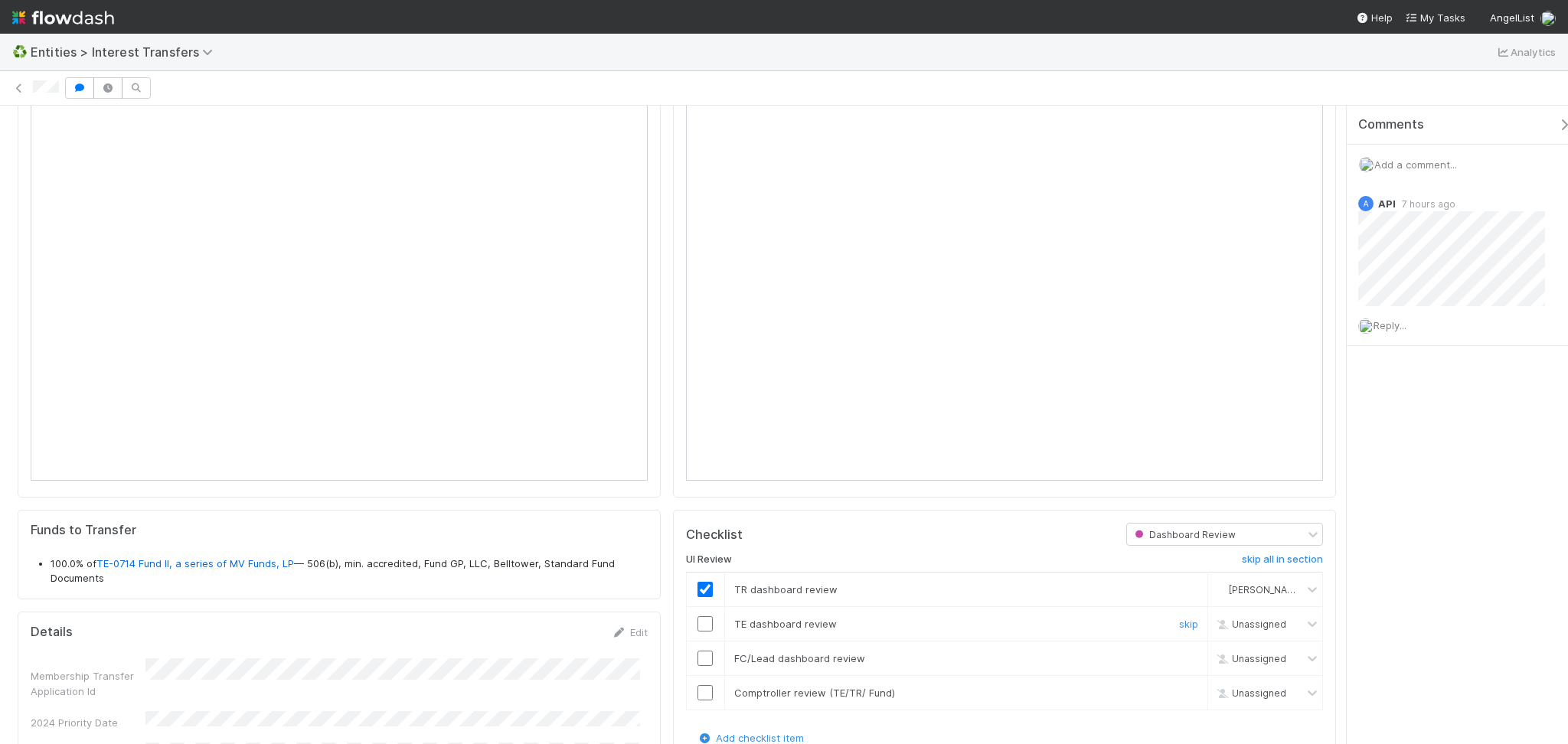
click at [698, 629] on input "checkbox" at bounding box center [705, 624] width 16 height 16
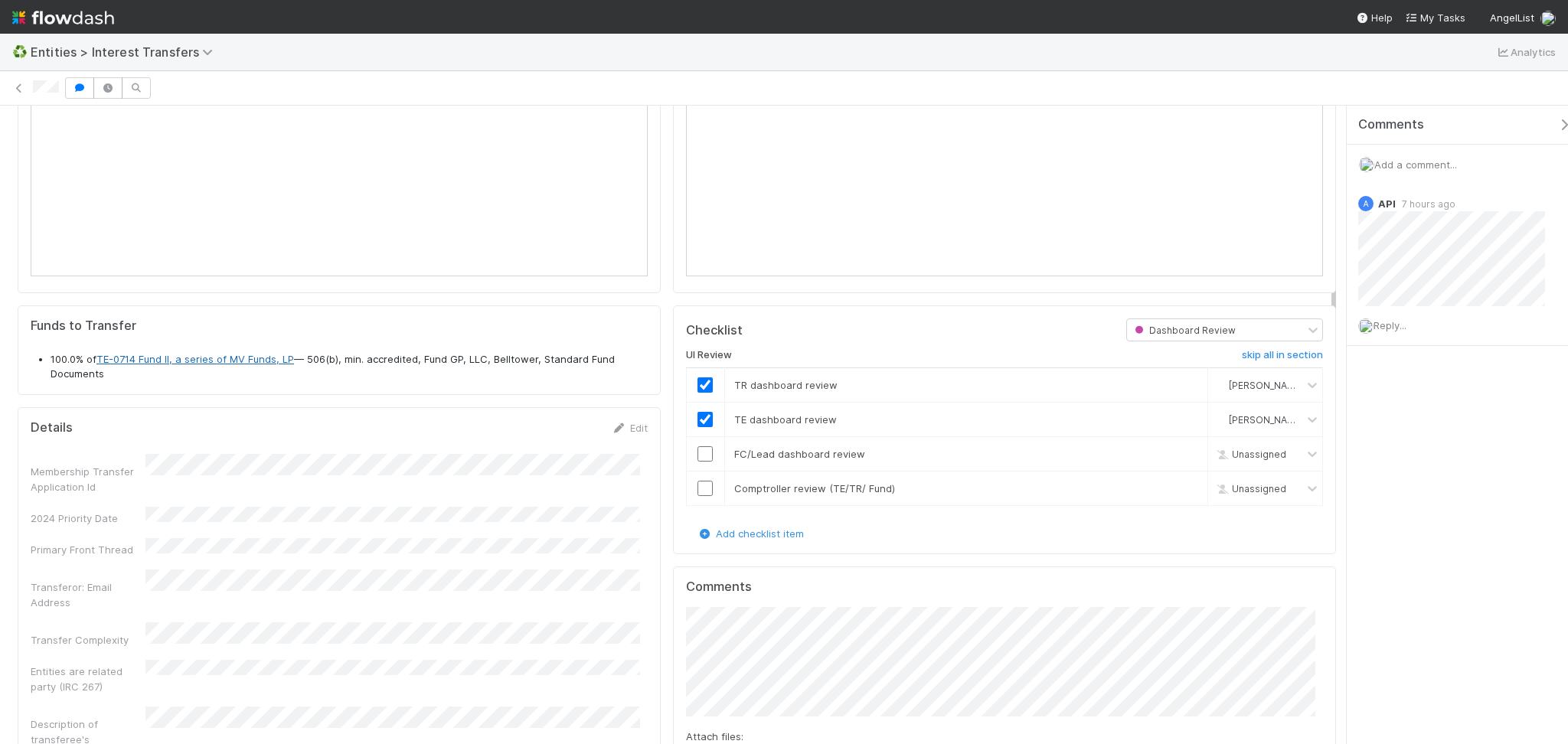
click at [210, 359] on link "TE-0714 Fund II, a series of MV Funds, LP" at bounding box center [195, 358] width 197 height 13
click at [698, 455] on input "checkbox" at bounding box center [705, 454] width 16 height 16
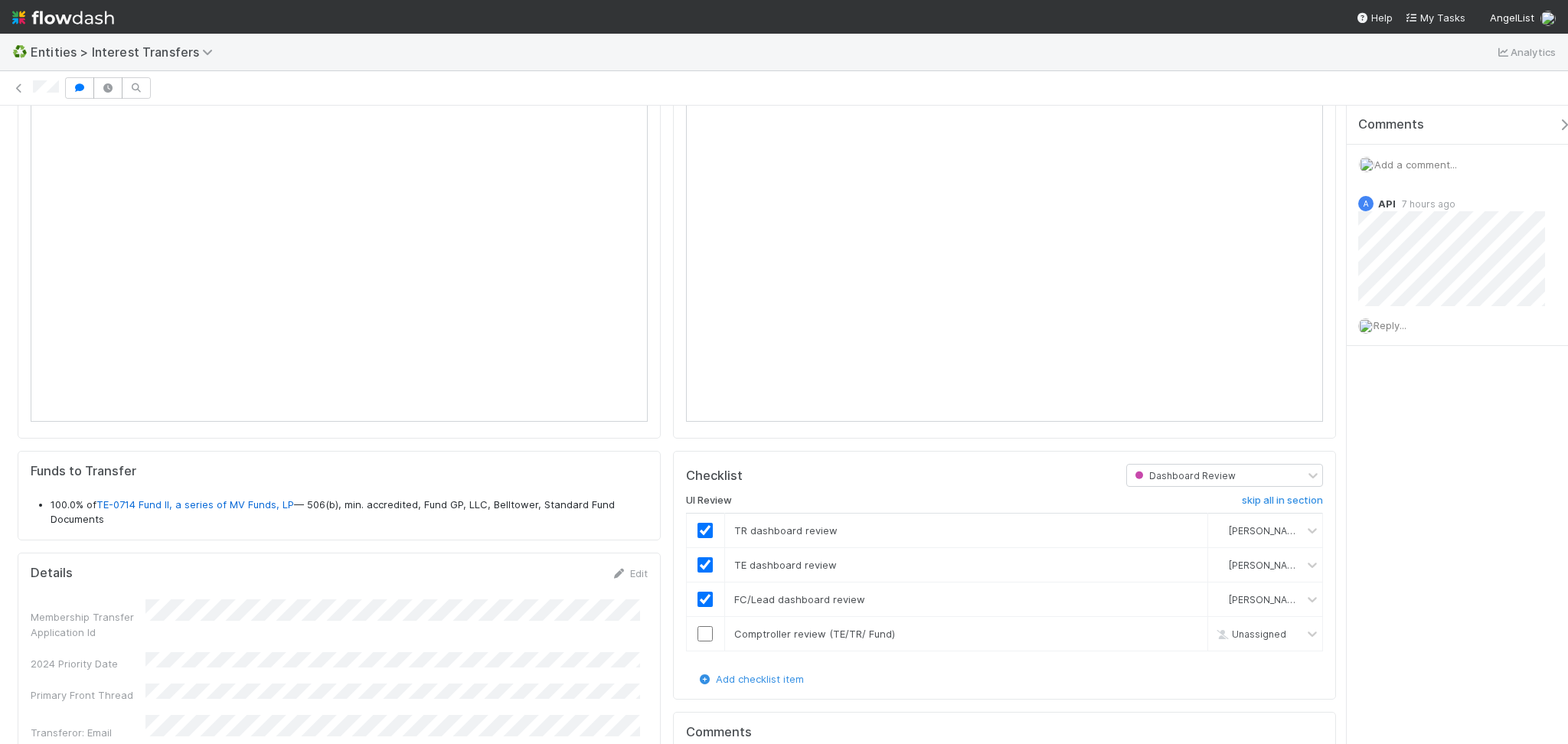
scroll to position [102, 0]
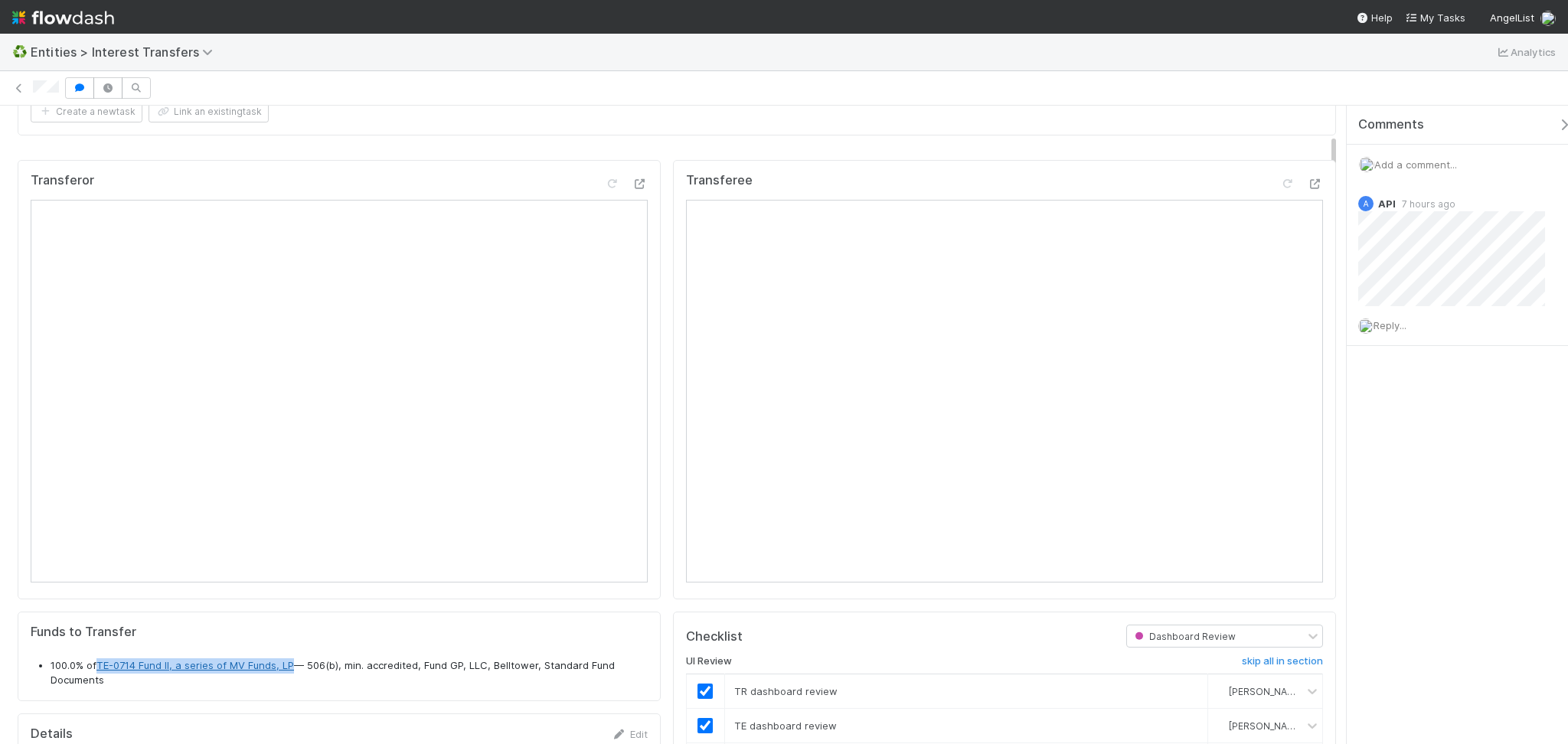
drag, startPoint x: 97, startPoint y: 652, endPoint x: 292, endPoint y: 668, distance: 195.7
click at [292, 668] on div "Funds to Transfer 100.0% of TE-0714 Fund II, a series of MV Funds, LP — 506(b),…" at bounding box center [339, 655] width 617 height 63
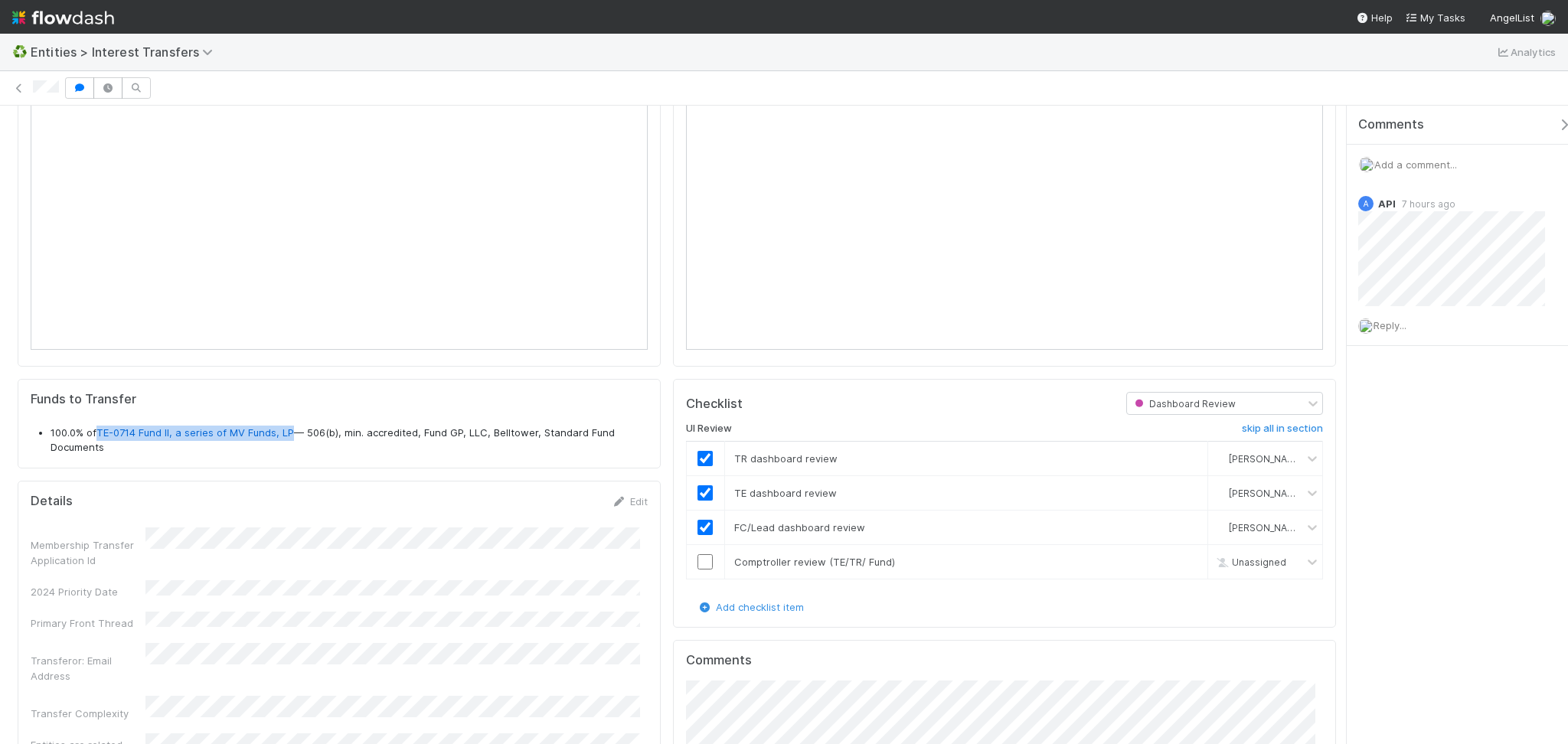
scroll to position [408, 0]
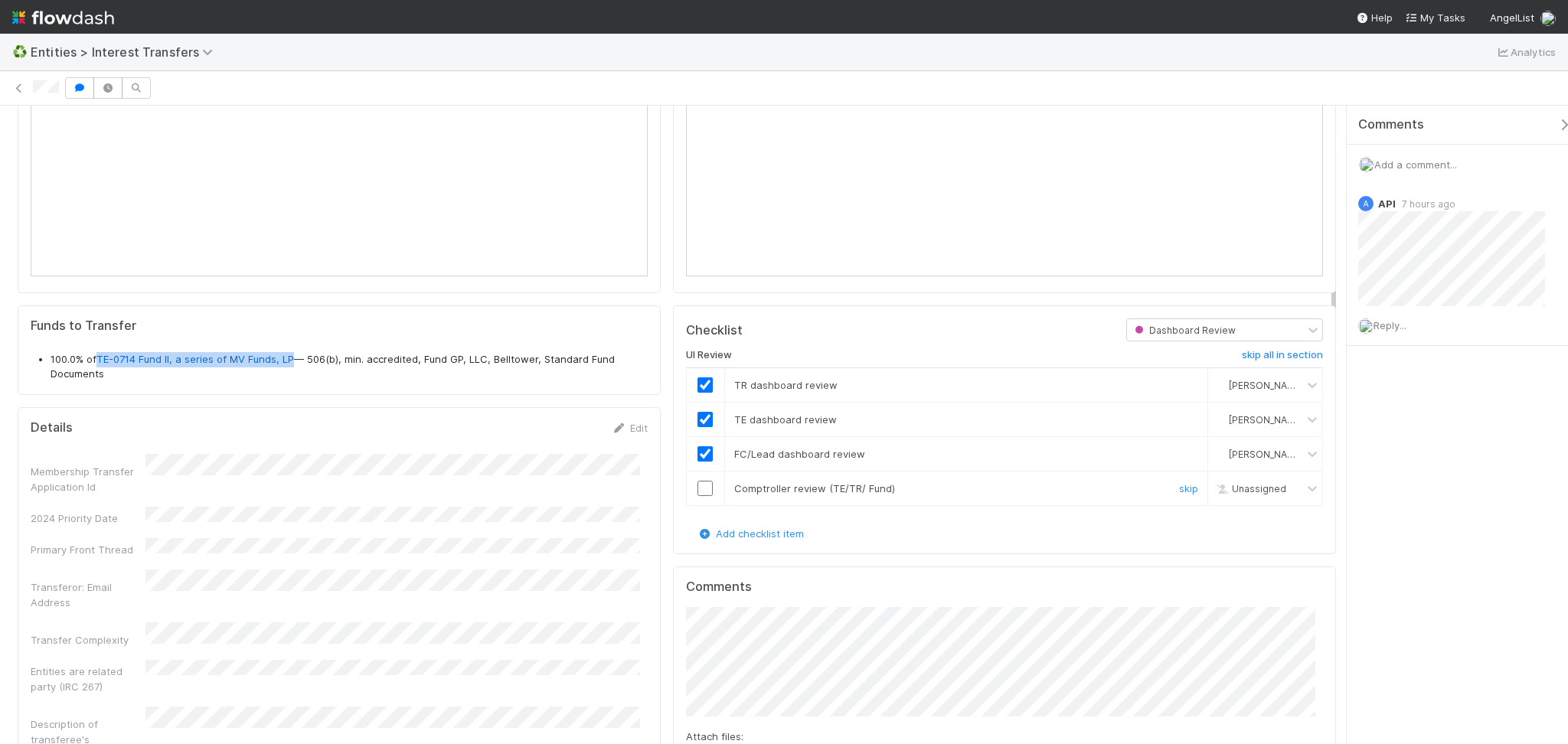
click at [702, 495] on input "checkbox" at bounding box center [705, 488] width 16 height 16
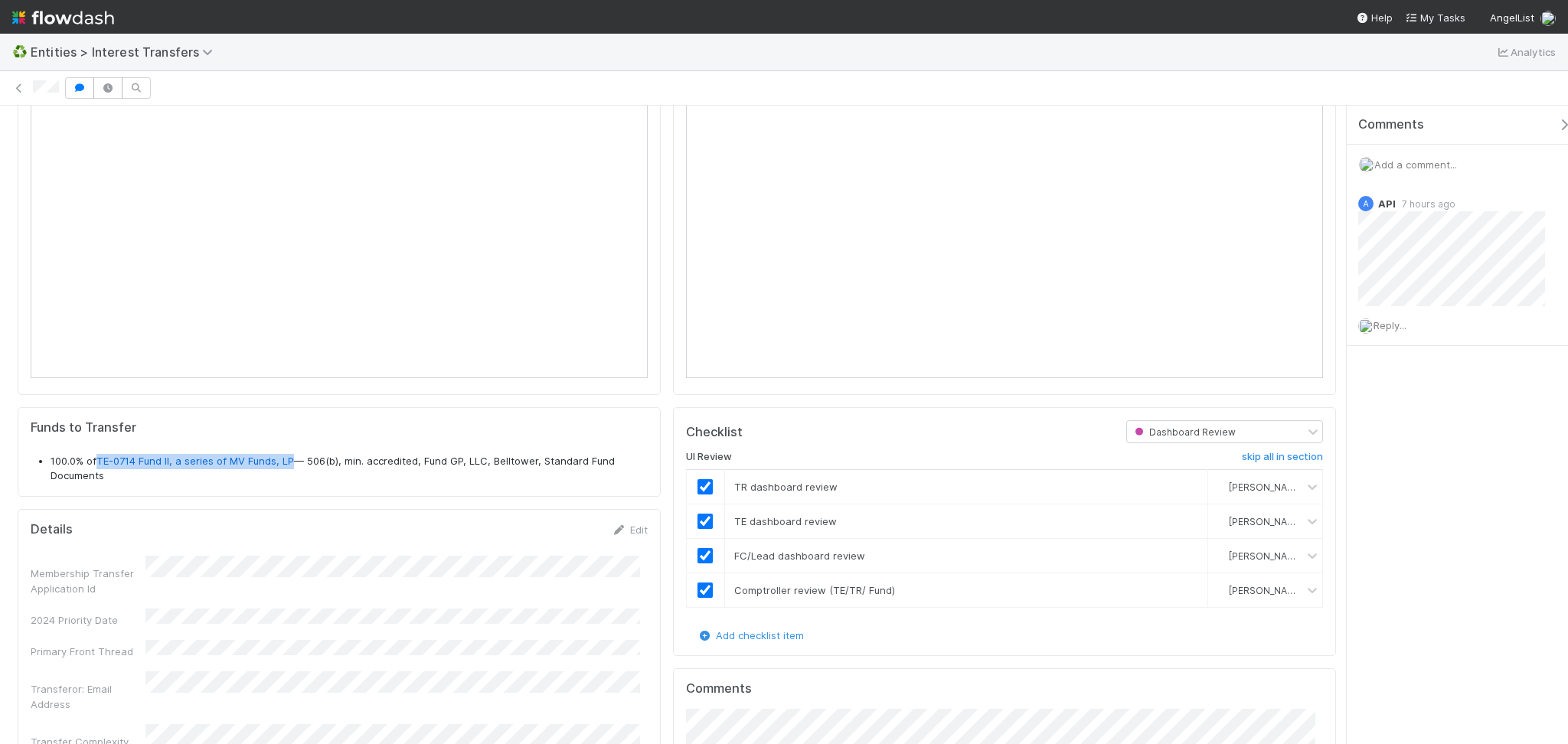
scroll to position [0, 0]
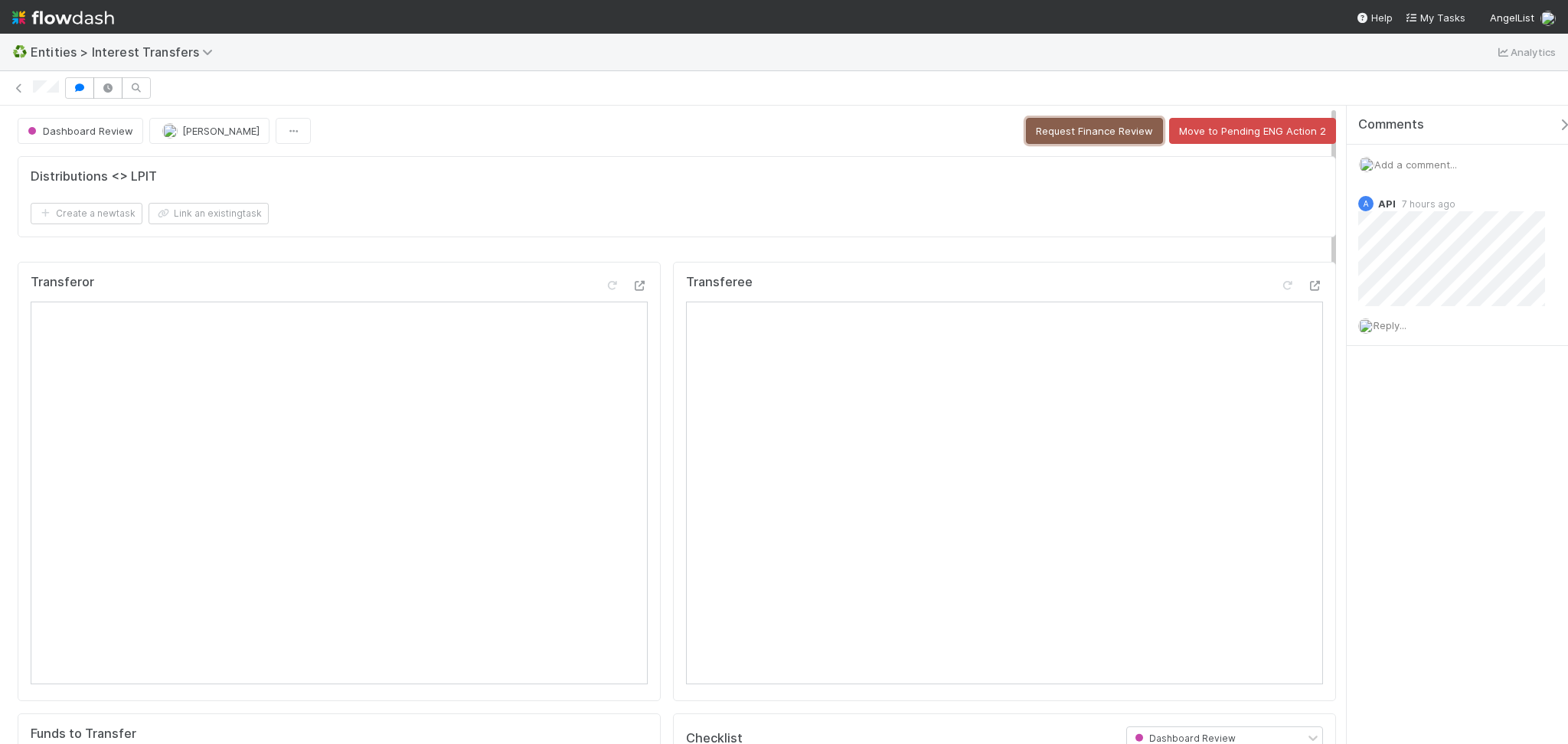
click at [1064, 138] on button "Request Finance Review" at bounding box center [1094, 131] width 137 height 26
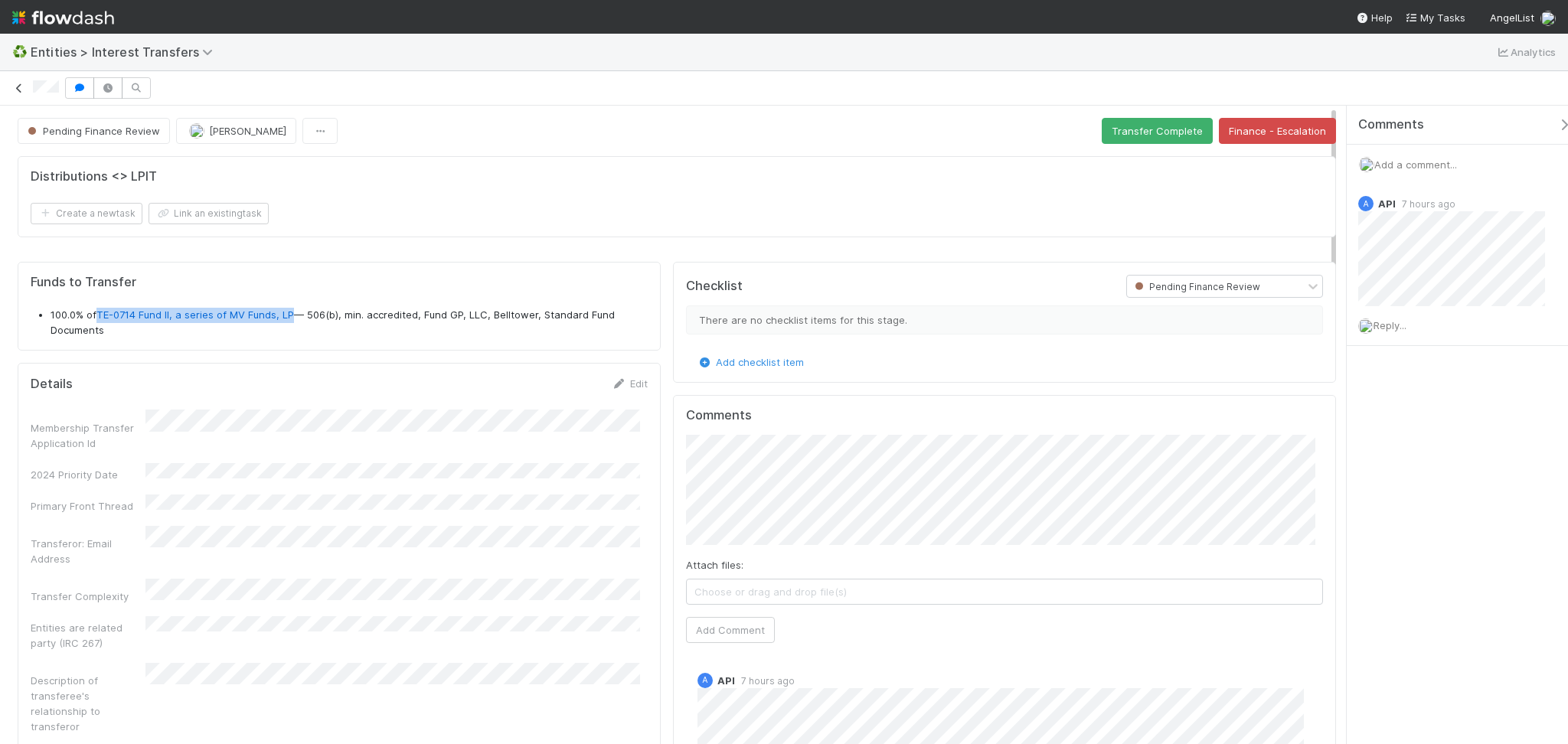
click at [21, 87] on icon at bounding box center [20, 88] width 16 height 10
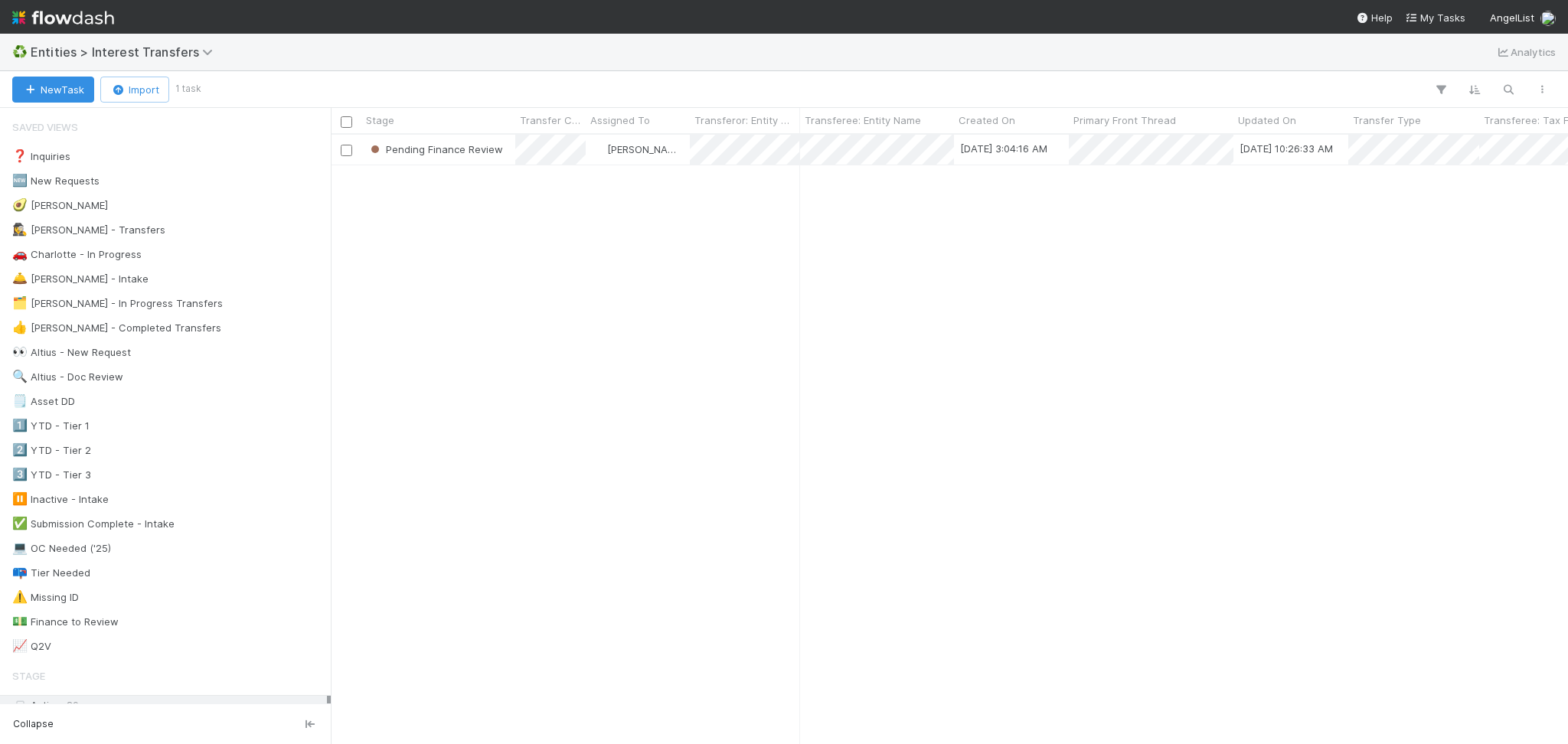
scroll to position [593, 1221]
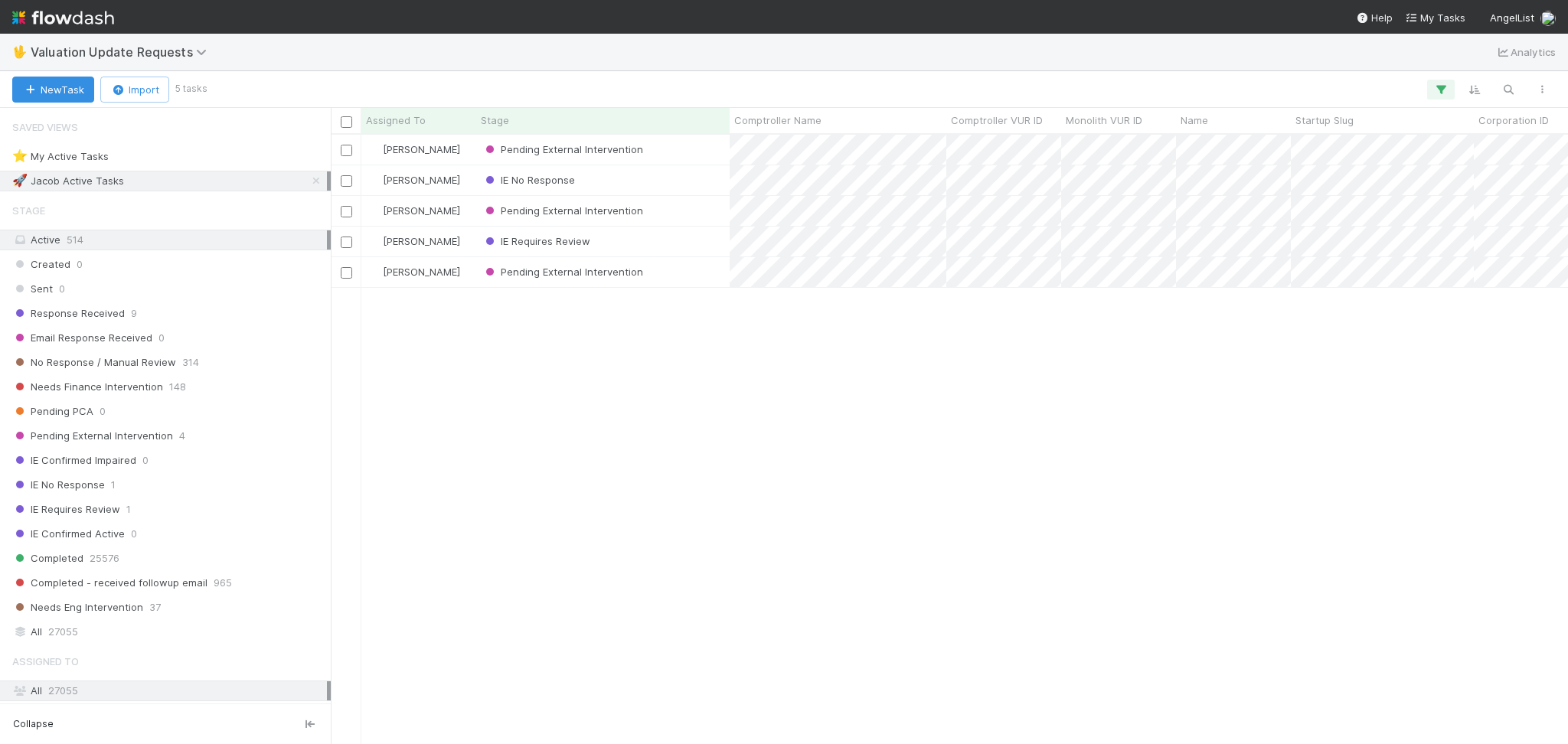
scroll to position [593, 1221]
click at [183, 359] on span "314" at bounding box center [191, 362] width 17 height 20
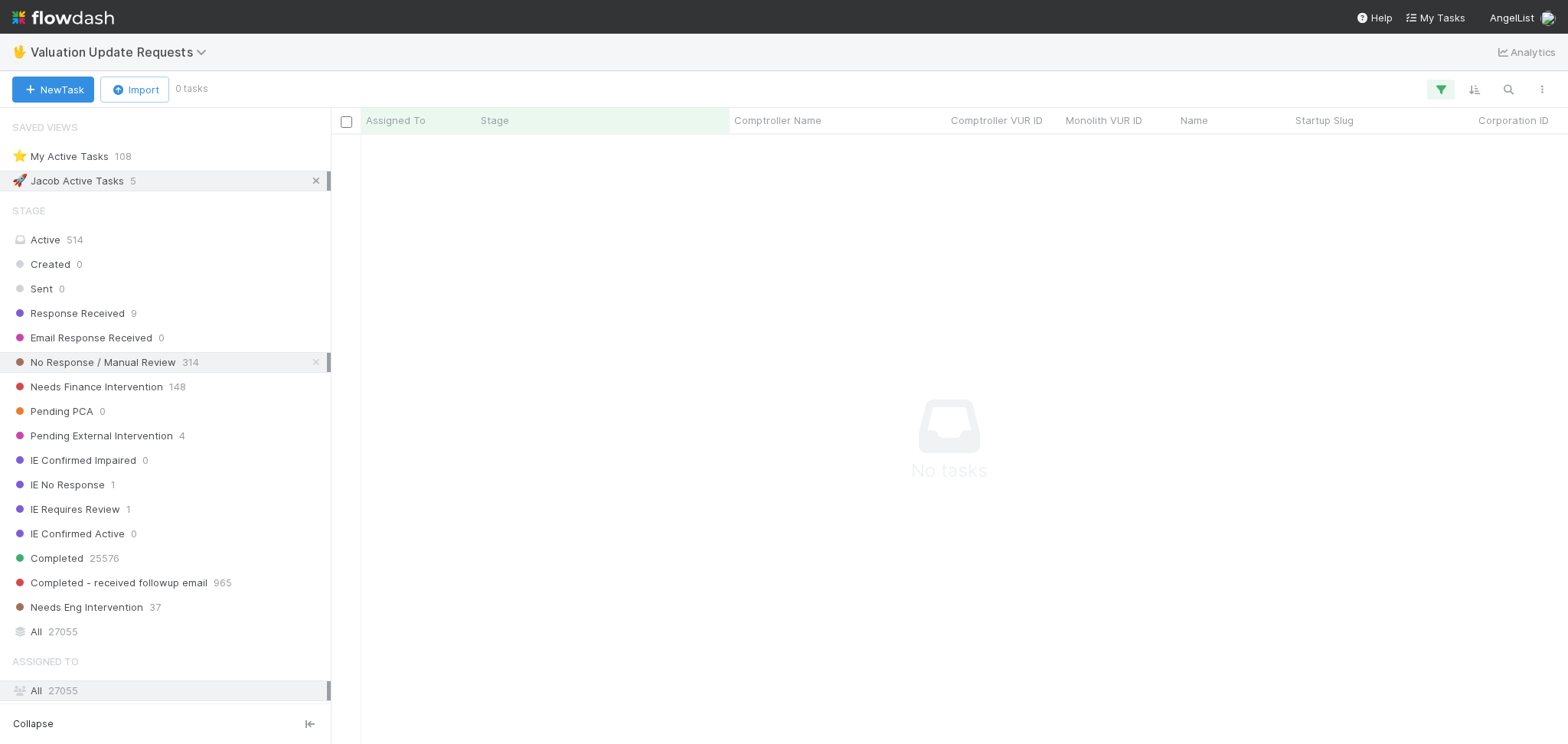
scroll to position [578, 1206]
click at [309, 179] on icon at bounding box center [317, 181] width 16 height 10
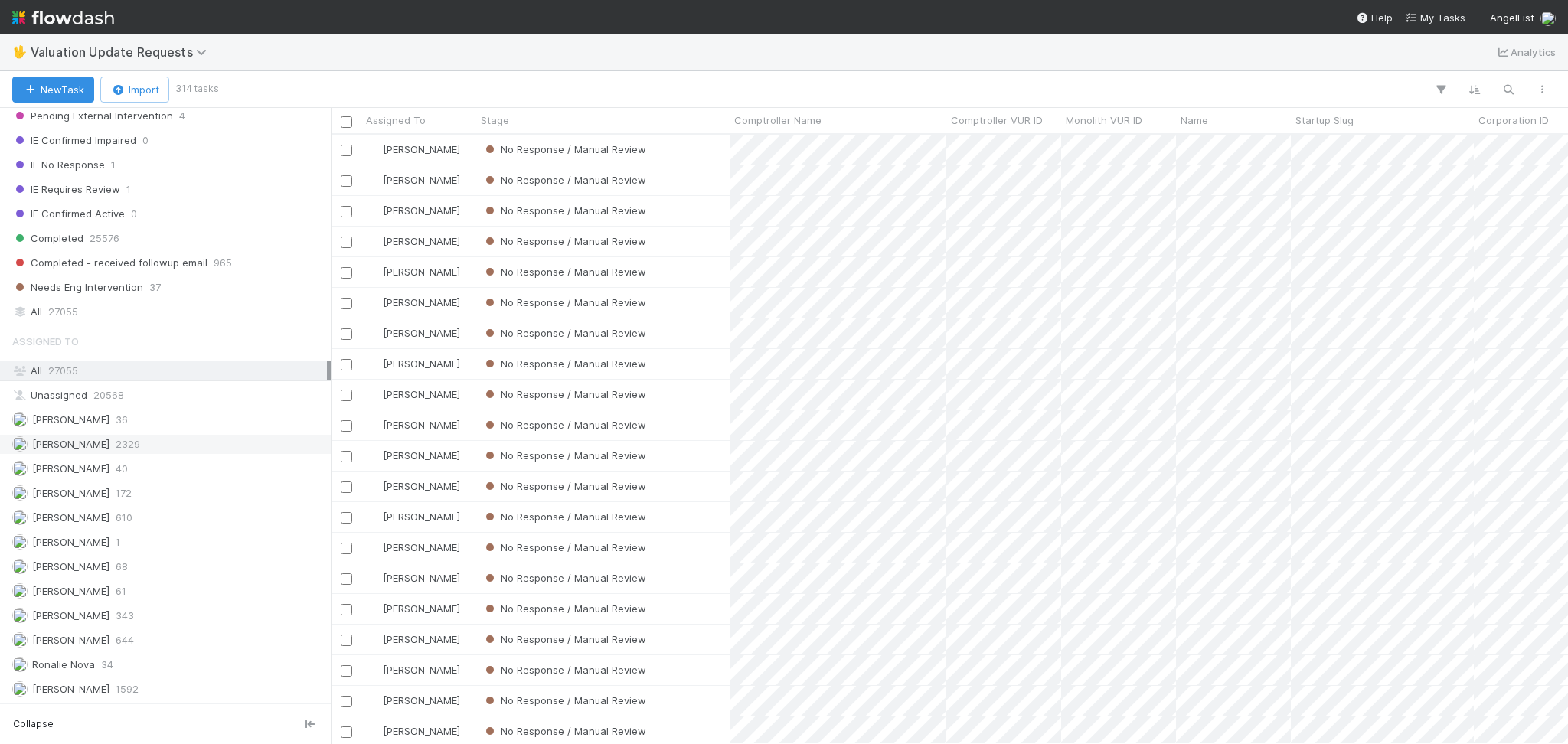
scroll to position [323, 0]
click at [240, 440] on div "[PERSON_NAME] 2329" at bounding box center [170, 444] width 315 height 20
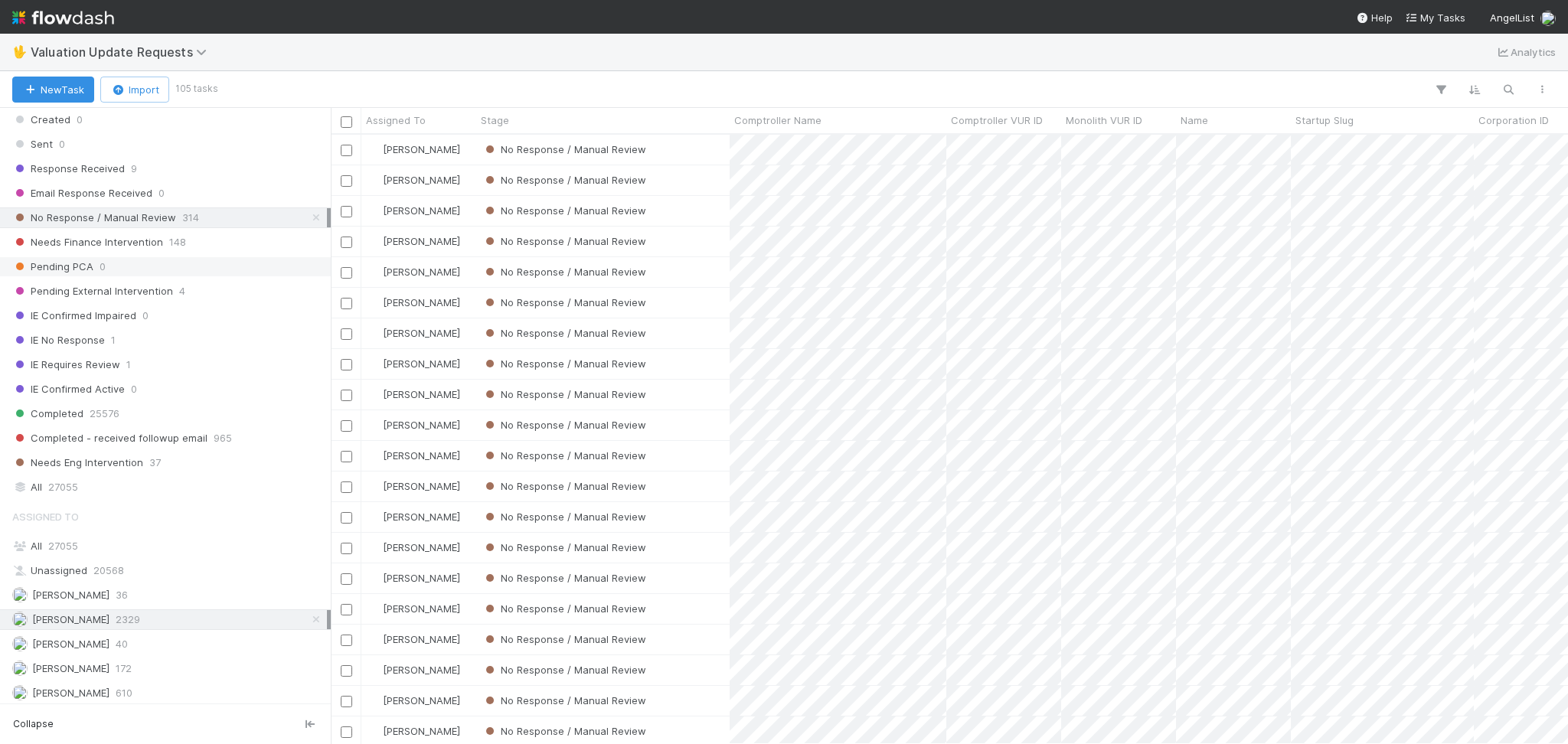
scroll to position [17, 0]
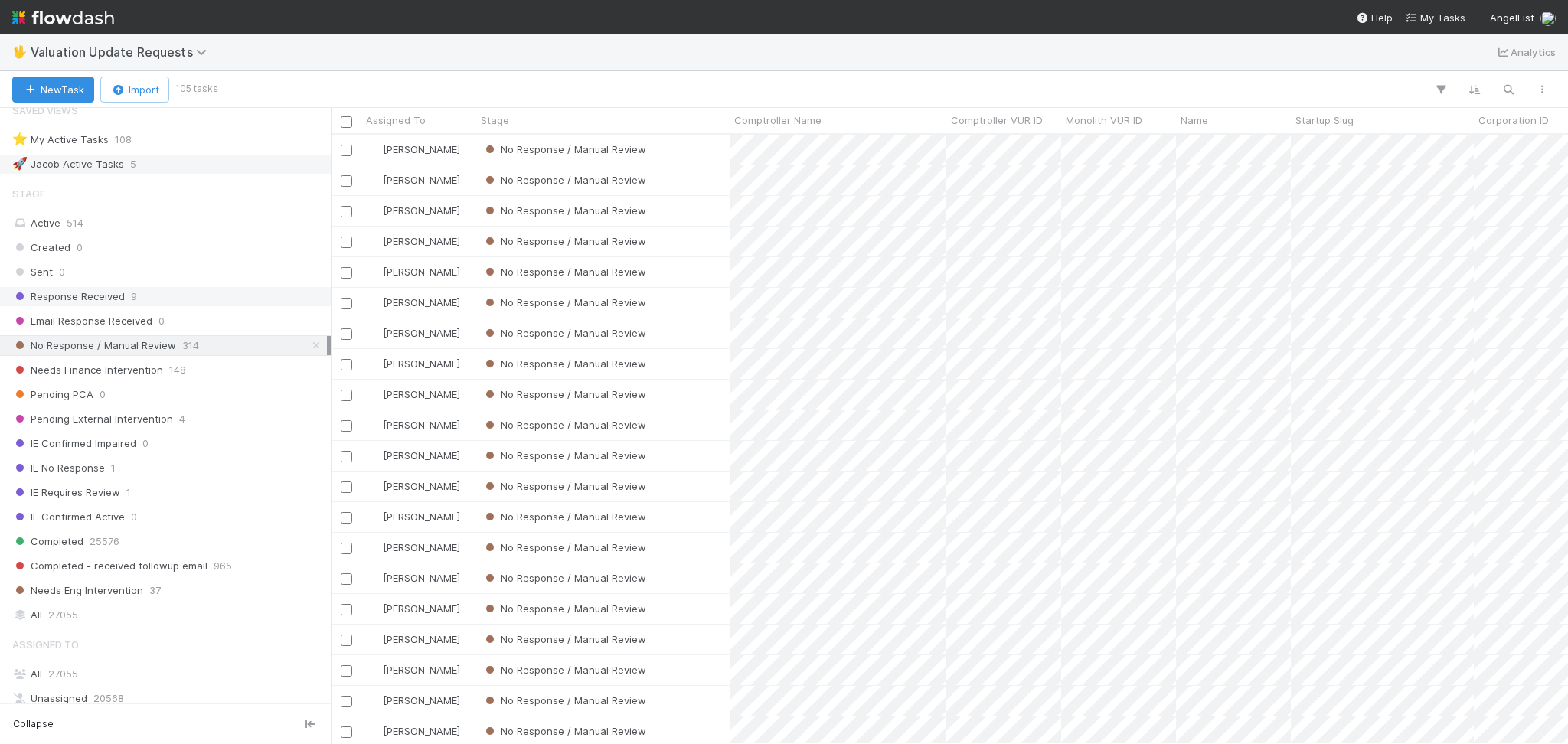
click at [159, 299] on div "Response Received 9" at bounding box center [170, 297] width 315 height 20
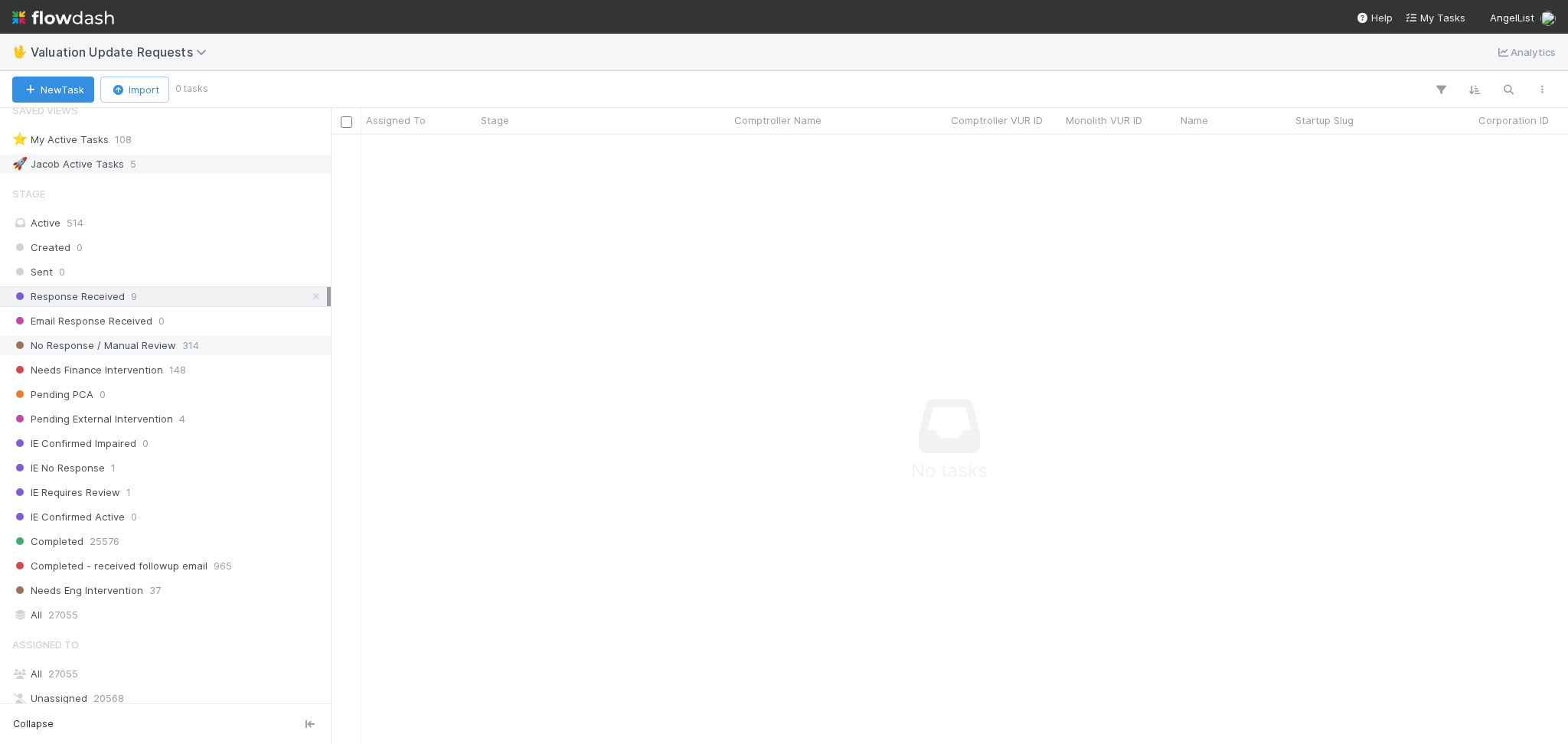
scroll to position [578, 1206]
click at [183, 341] on span "314" at bounding box center [191, 346] width 17 height 20
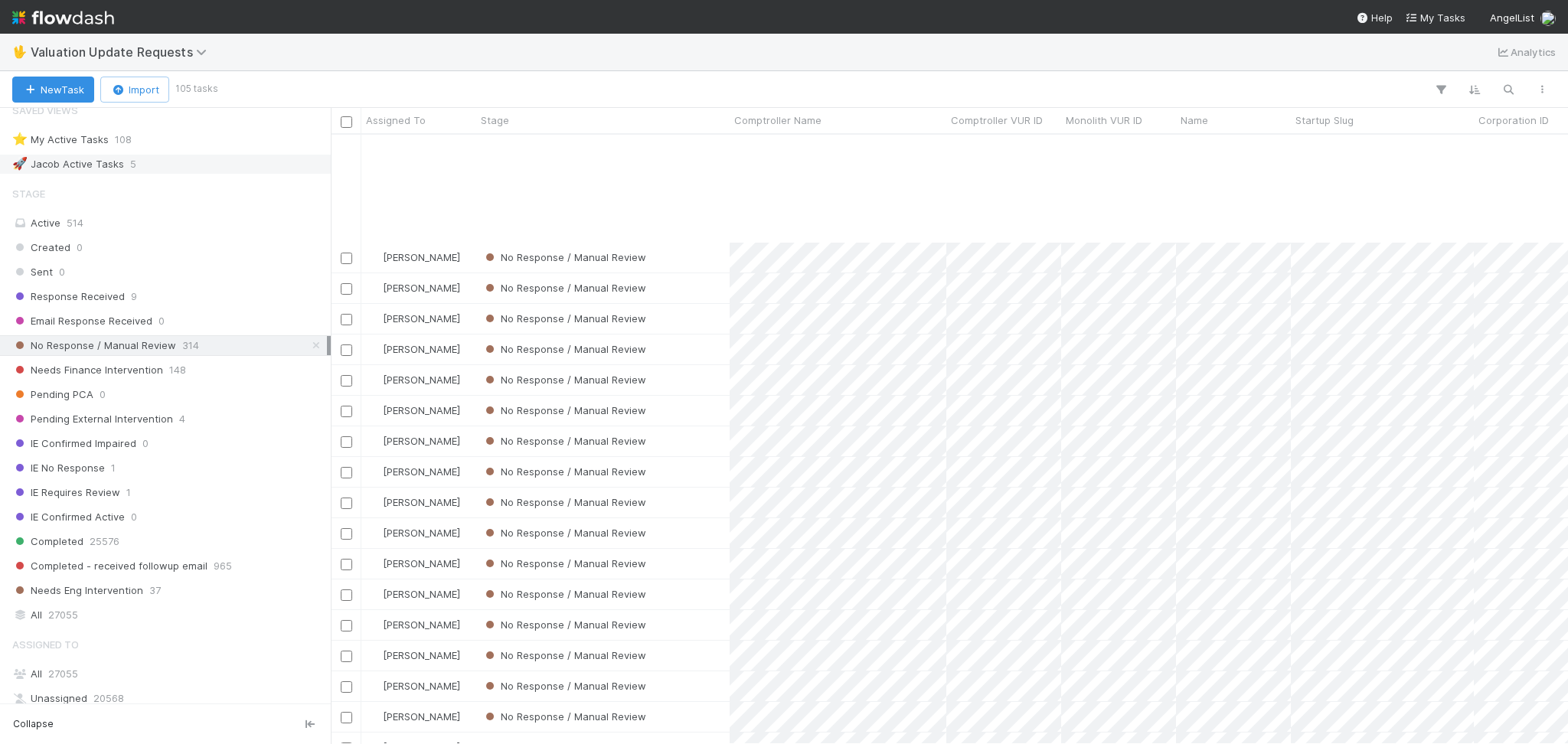
scroll to position [1633, 0]
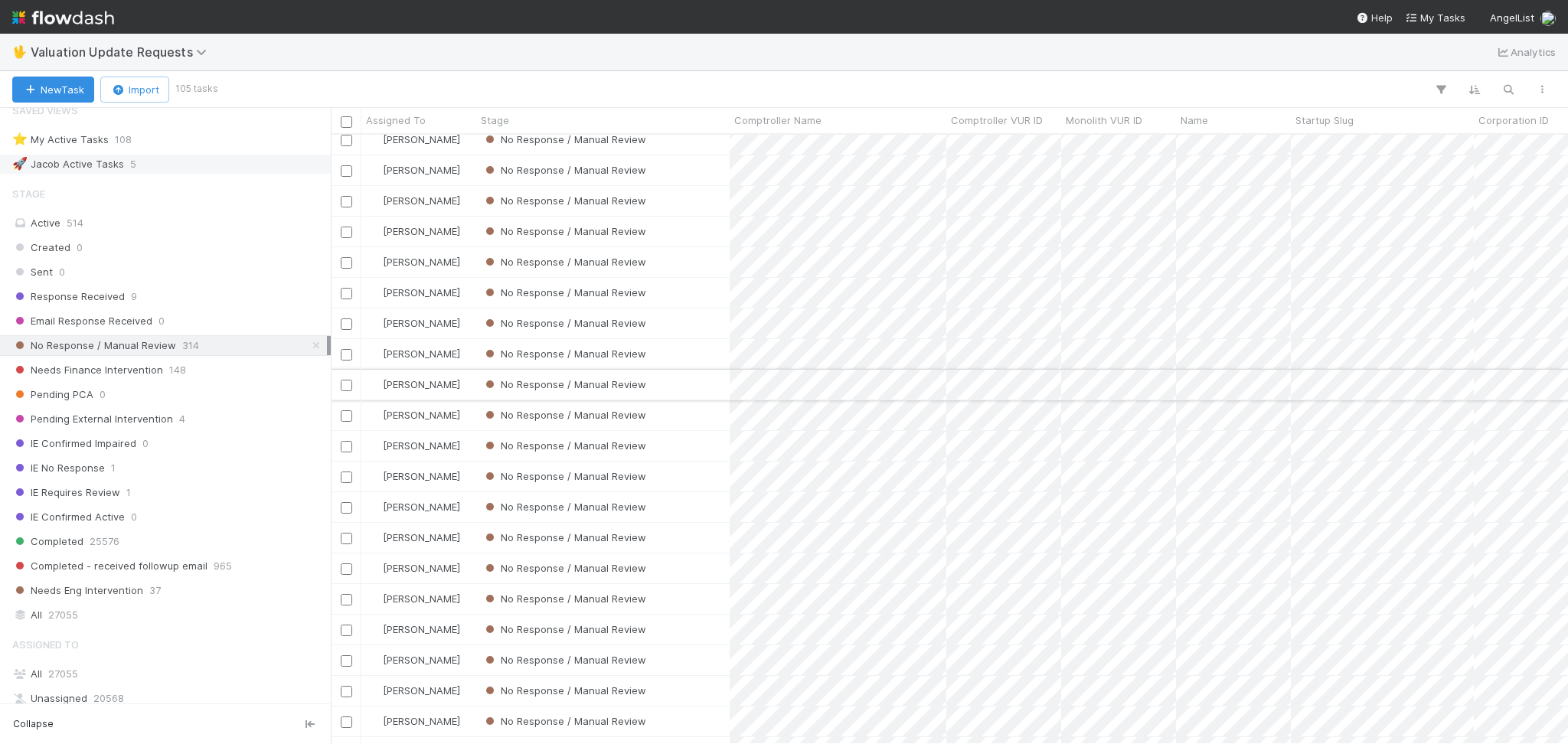
click at [672, 398] on div "[PERSON_NAME] No Response / Manual Review [DATE] 3:04:55 AM [DATE] 8:02:56 AM 0…" at bounding box center [950, 109] width 1237 height 3214
click at [672, 398] on div "No Response / Manual Review" at bounding box center [602, 385] width 253 height 30
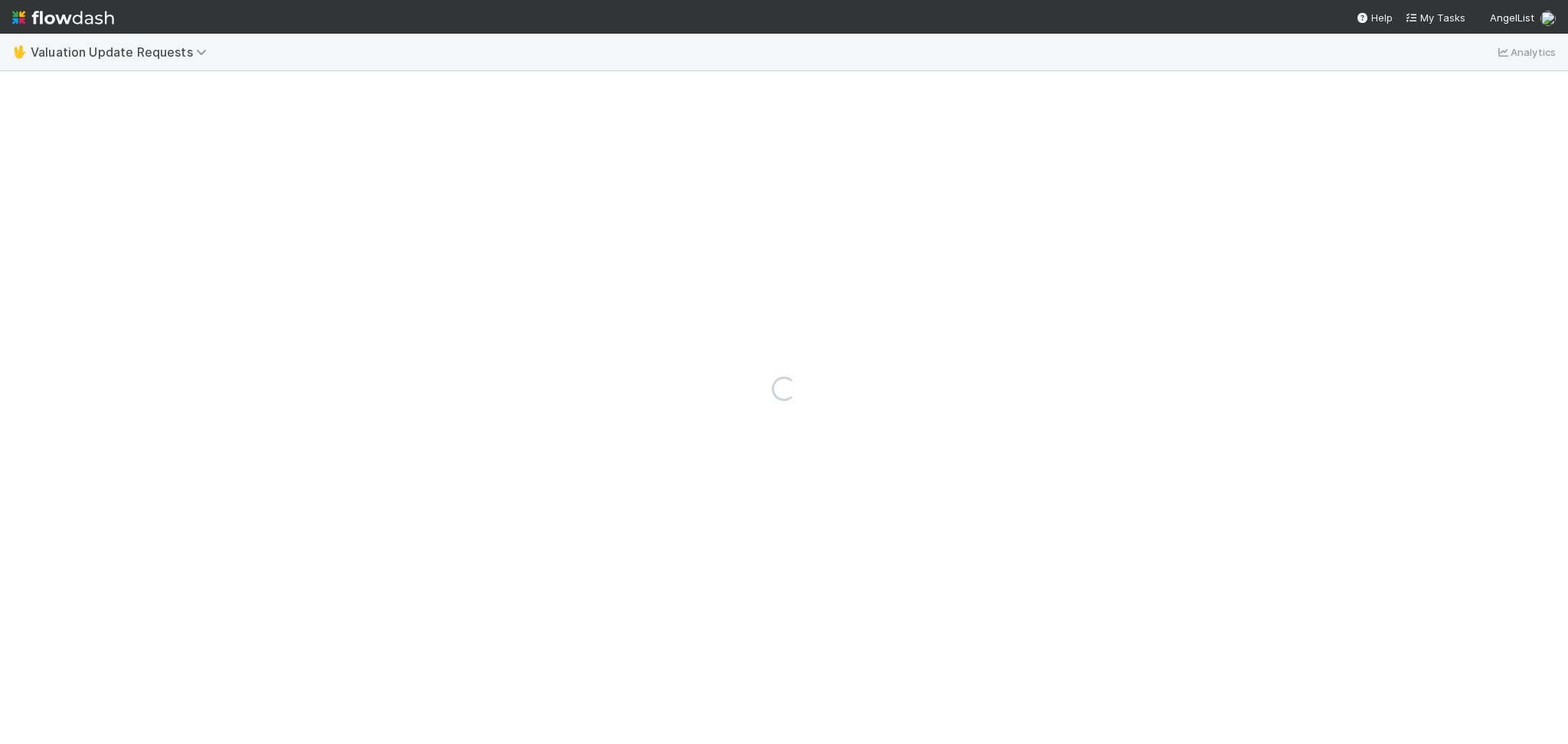
click at [672, 398] on div "Loading..." at bounding box center [784, 388] width 1568 height 710
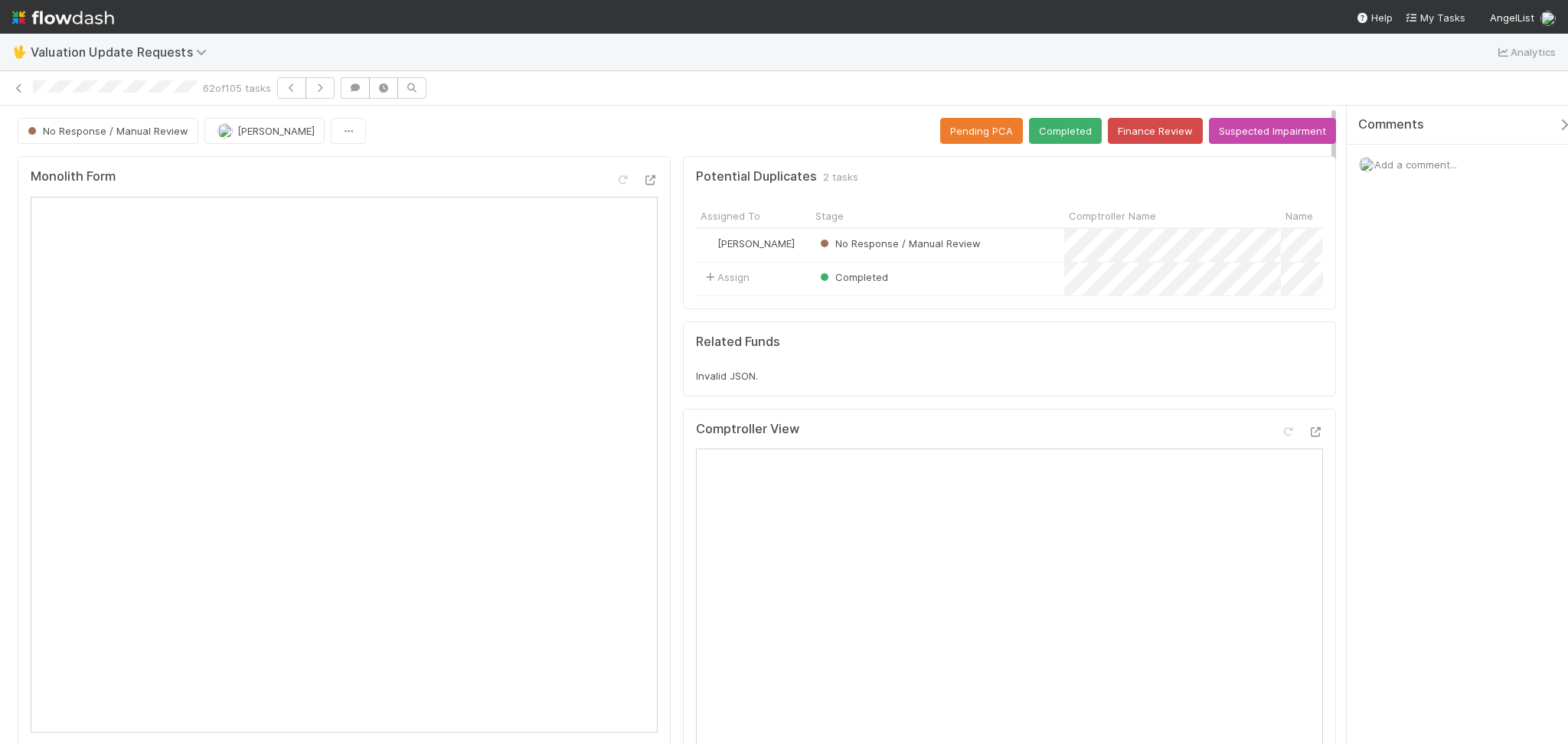
click at [569, 126] on div "No Response / Manual Review [PERSON_NAME] Pending PCA Completed Finance Review …" at bounding box center [677, 131] width 1319 height 26
click at [1280, 436] on icon at bounding box center [1288, 432] width 16 height 10
click at [1042, 135] on button "Completed" at bounding box center [1065, 131] width 72 height 26
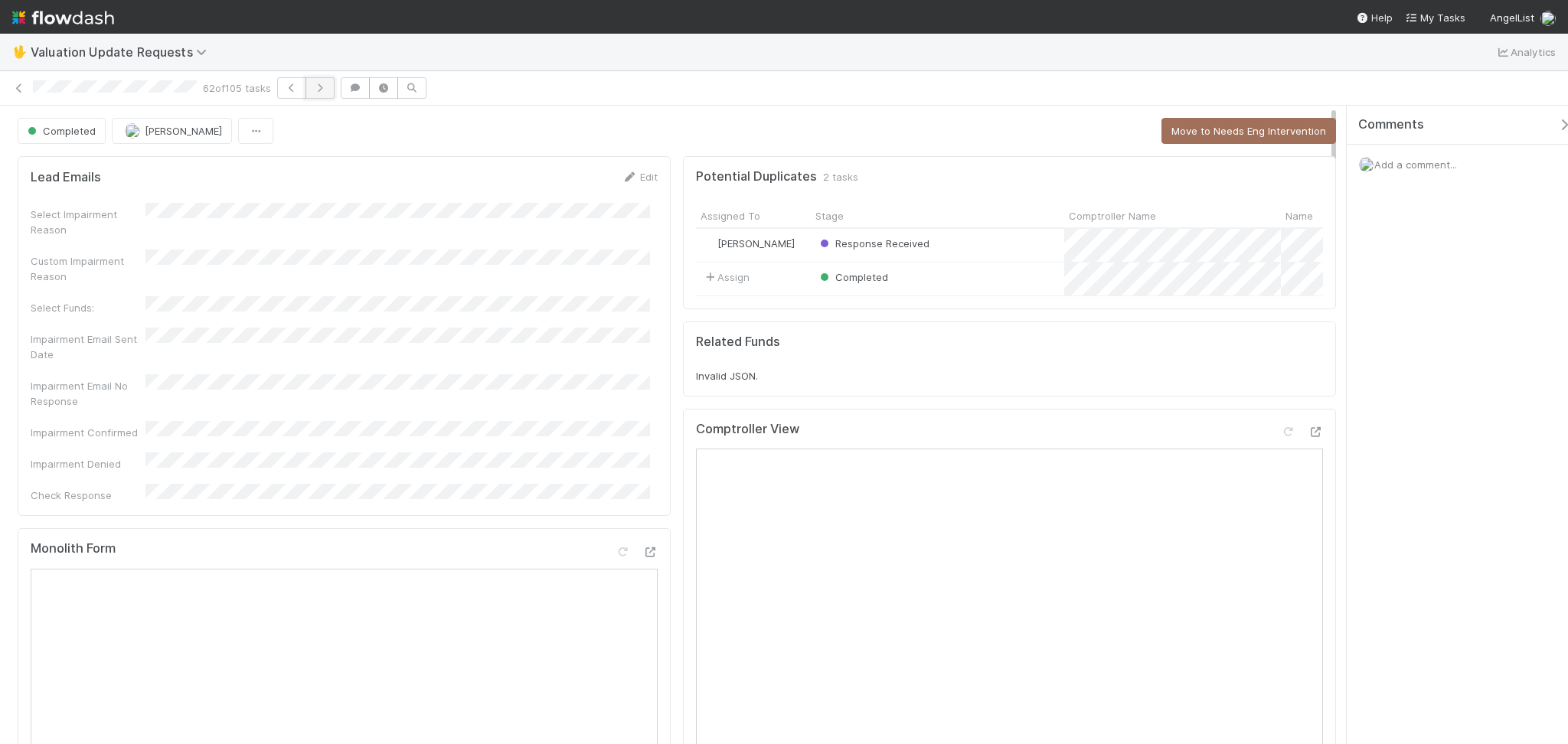
click at [322, 93] on button "button" at bounding box center [320, 88] width 29 height 21
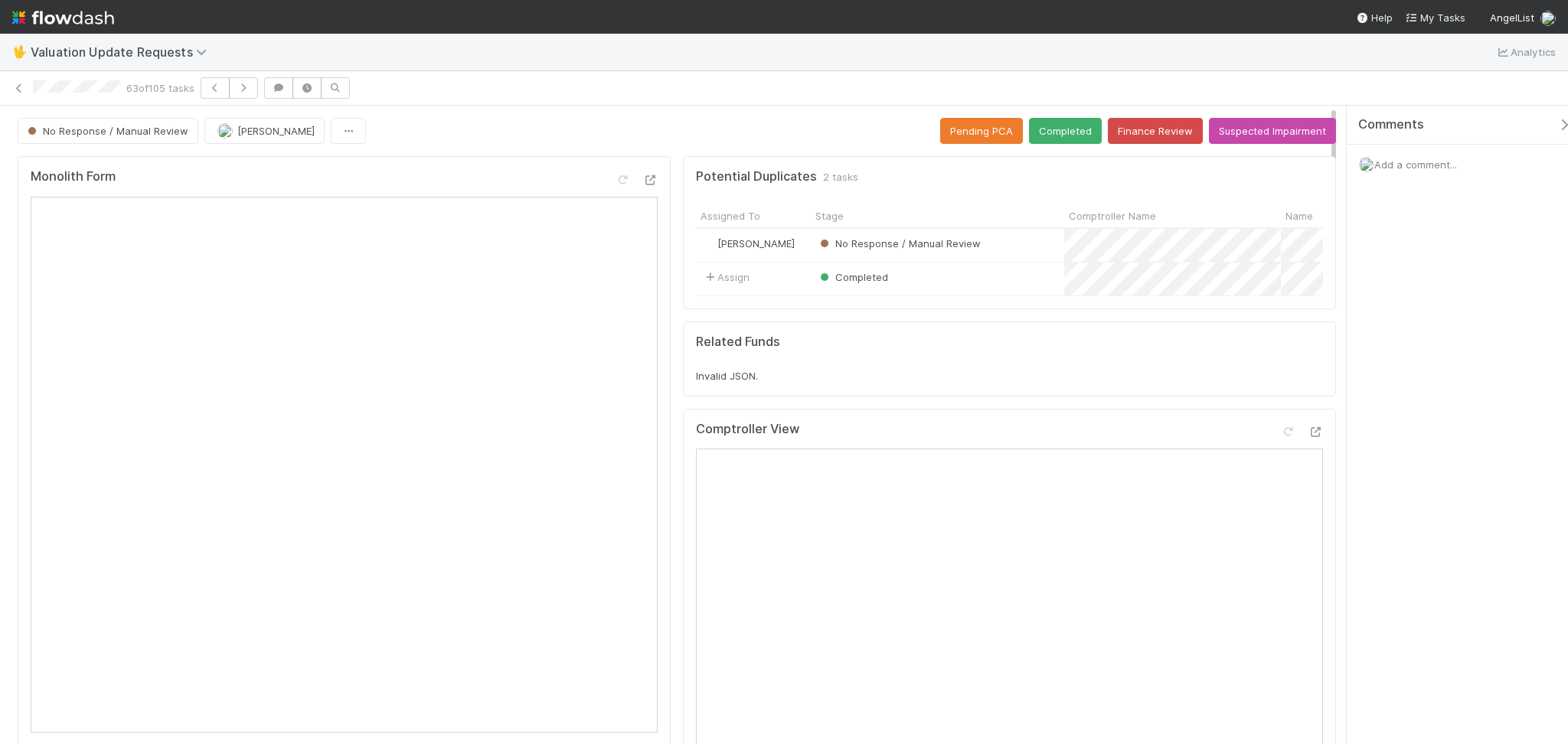
click at [508, 98] on div "63 of 105 tasks" at bounding box center [784, 88] width 1568 height 21
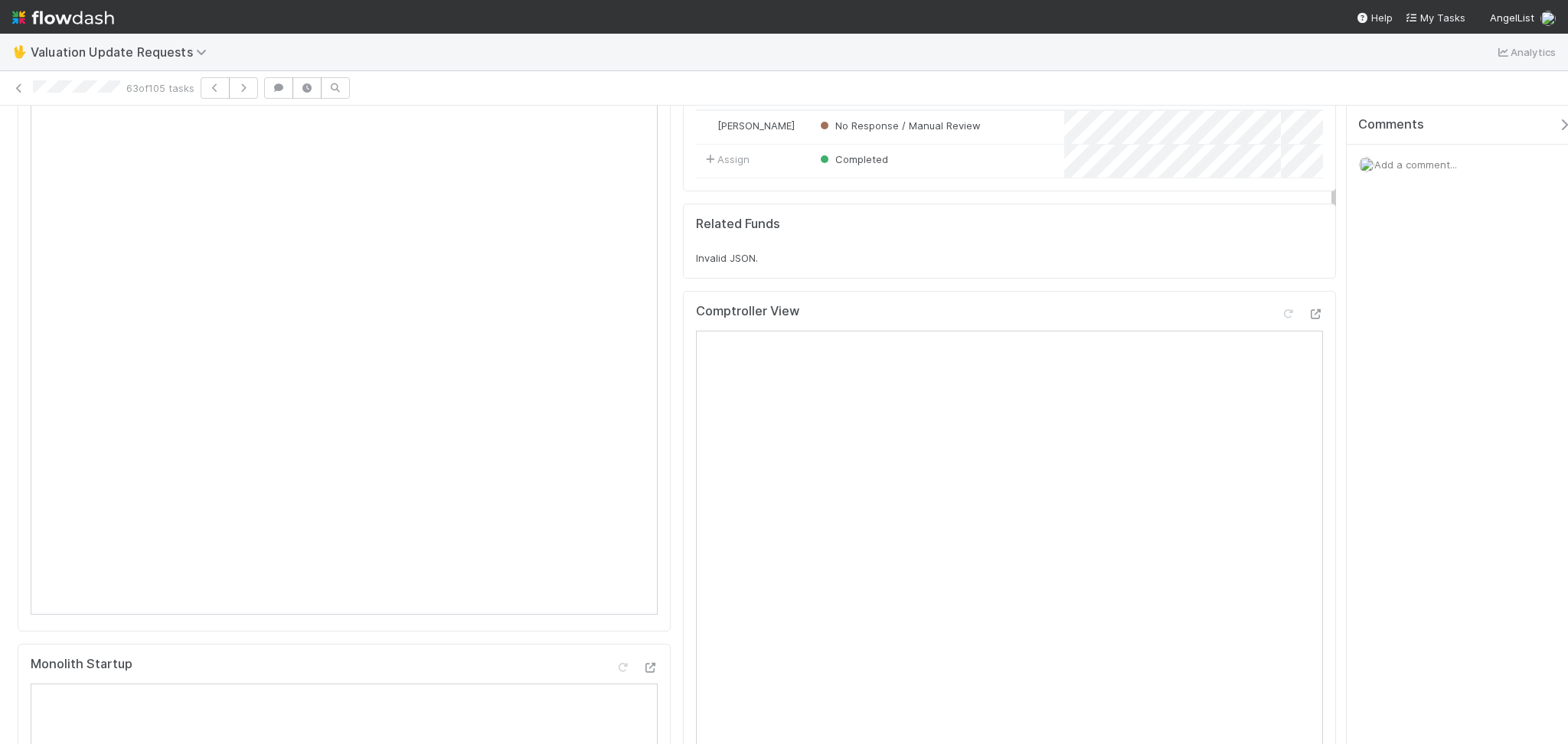
scroll to position [102, 0]
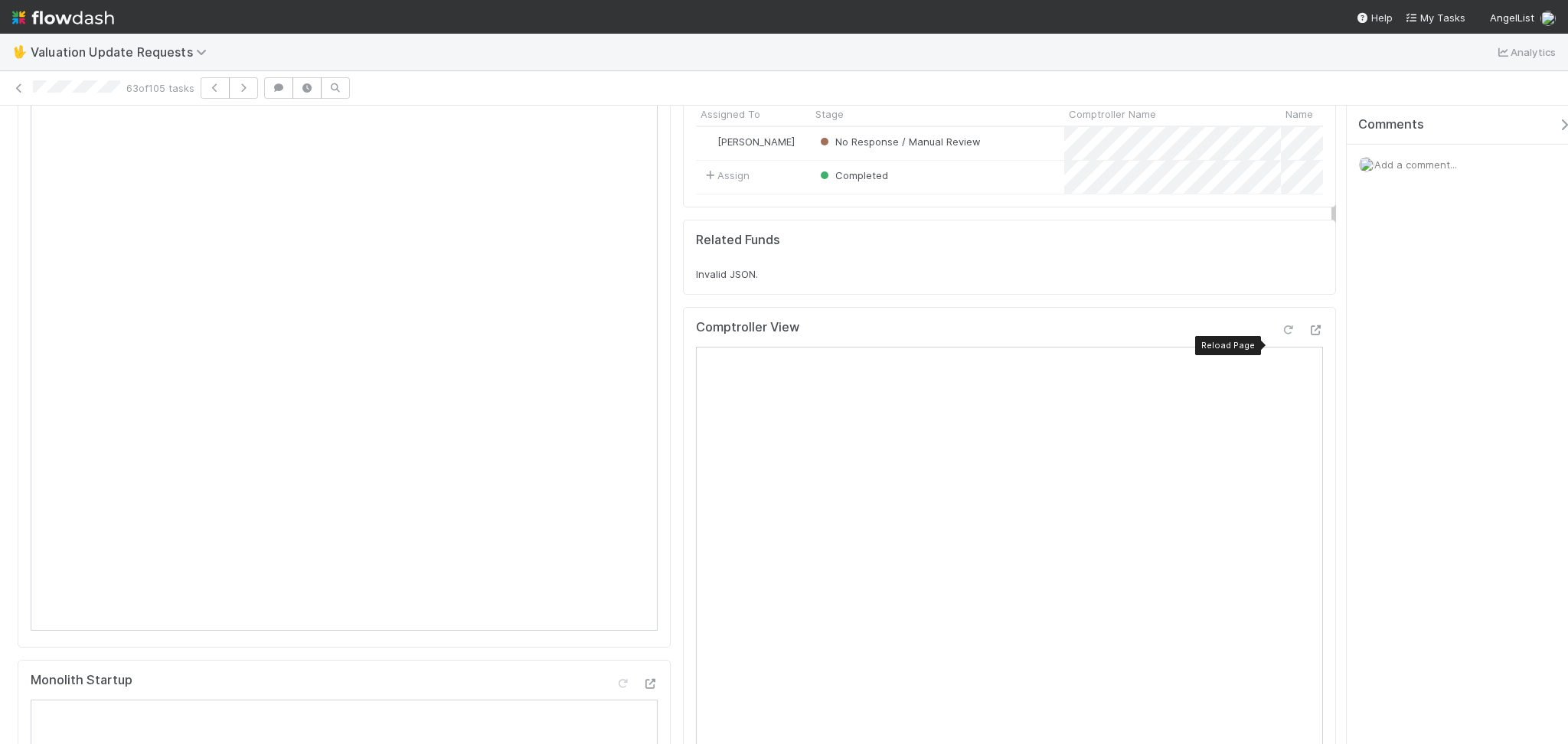
click at [1280, 335] on icon at bounding box center [1288, 330] width 16 height 10
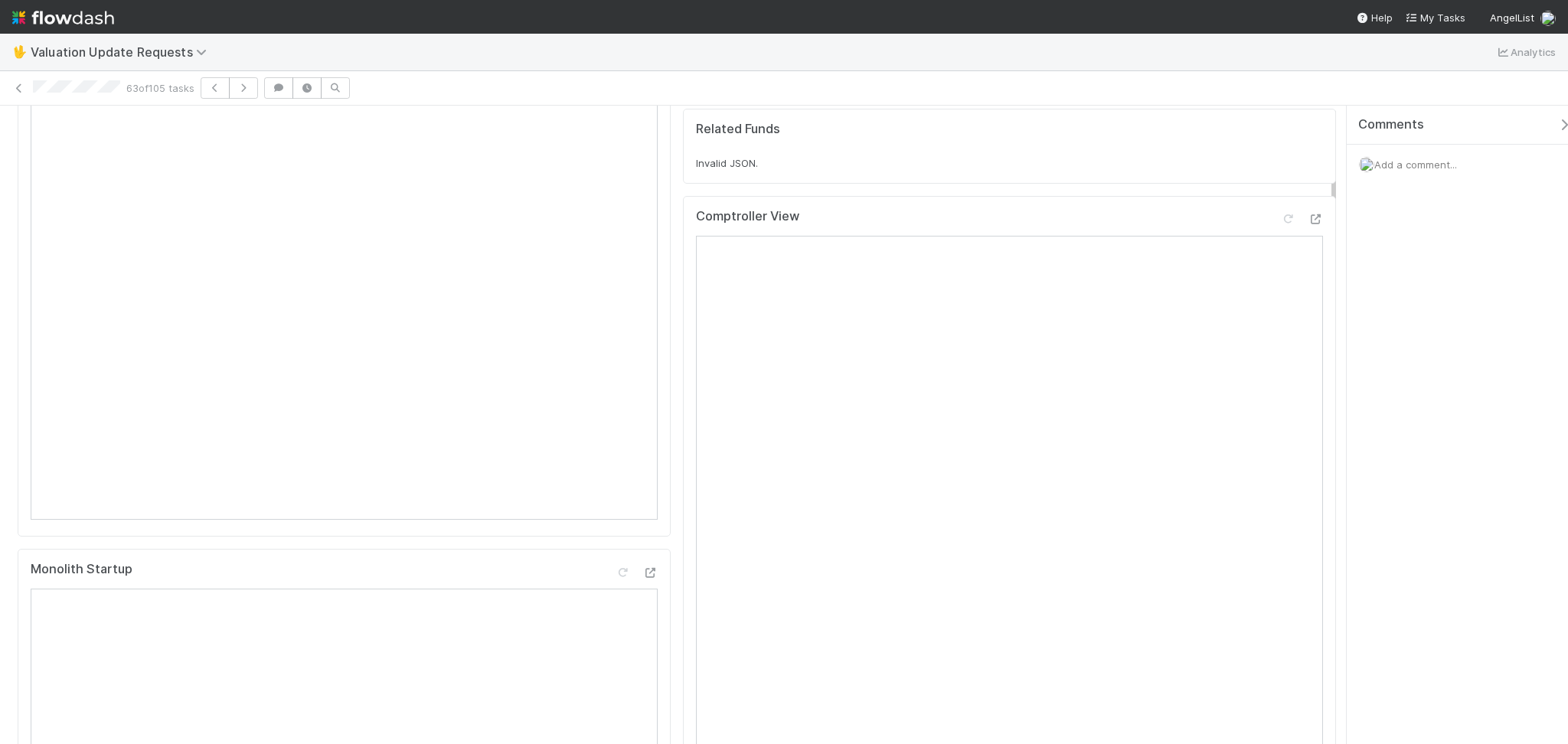
scroll to position [0, 0]
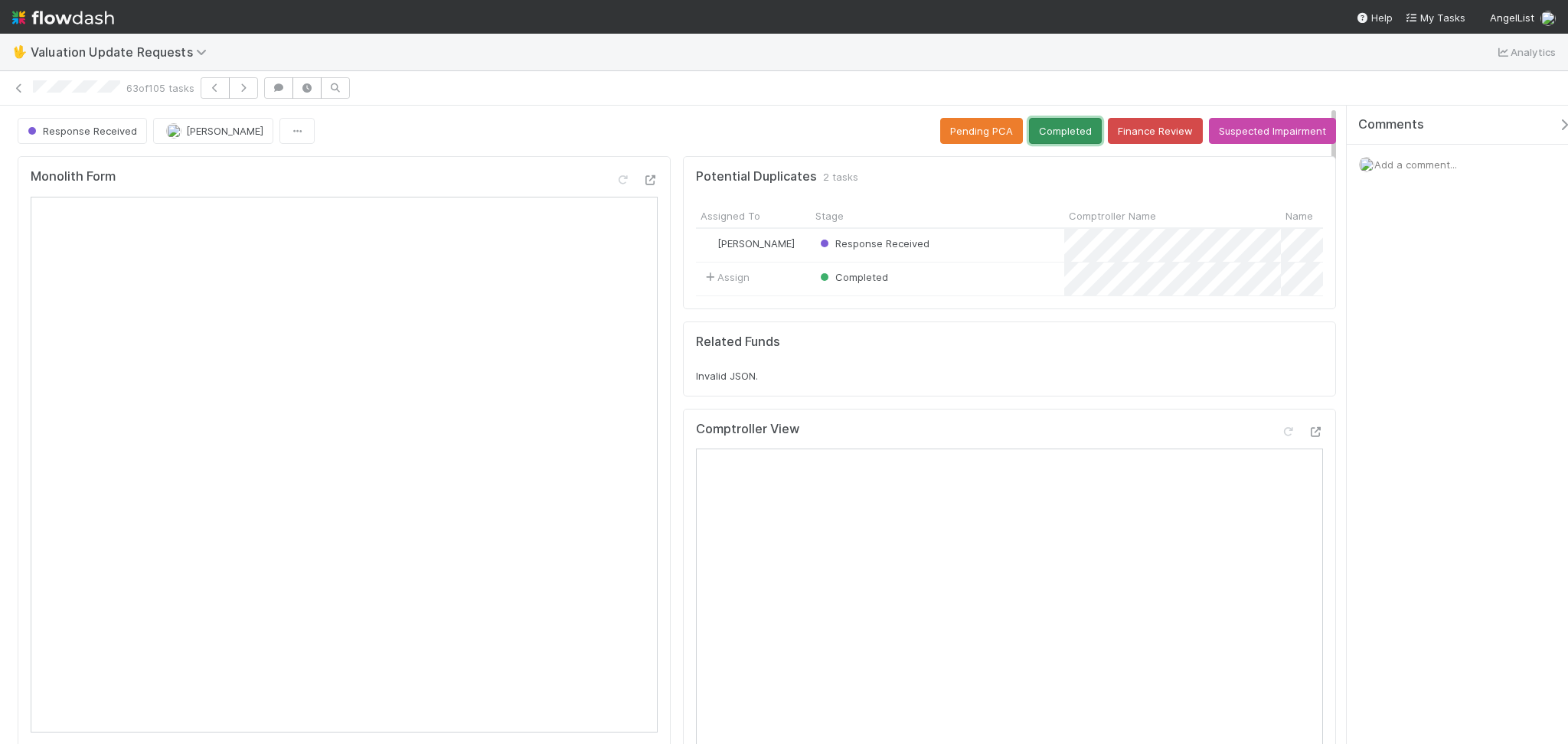
click at [1043, 135] on button "Completed" at bounding box center [1065, 131] width 72 height 26
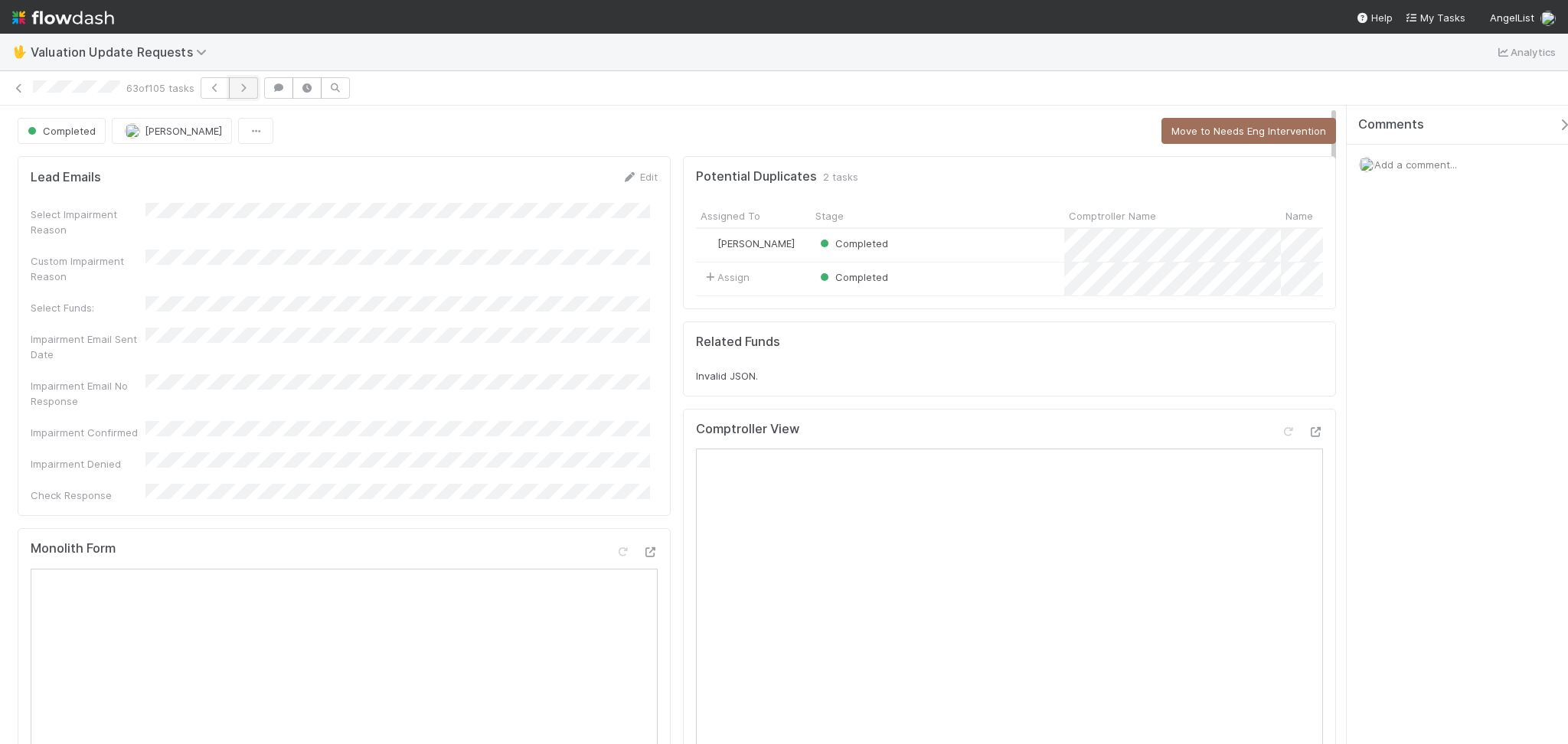
click at [246, 80] on button "button" at bounding box center [243, 88] width 29 height 21
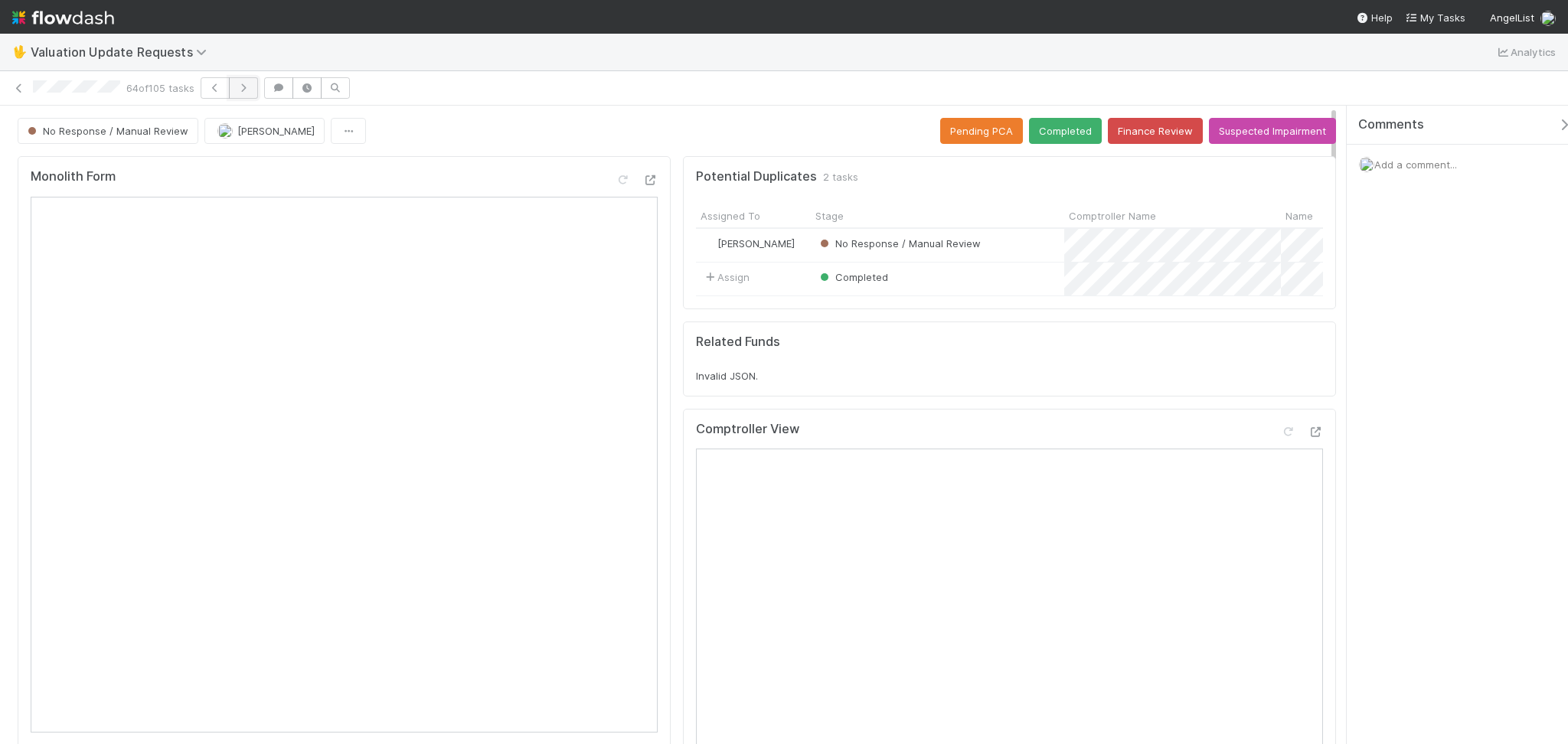
click at [251, 89] on icon "button" at bounding box center [243, 87] width 16 height 9
click at [566, 92] on div "65 of 105 tasks" at bounding box center [784, 88] width 1568 height 21
click at [294, 80] on button "button" at bounding box center [288, 88] width 29 height 21
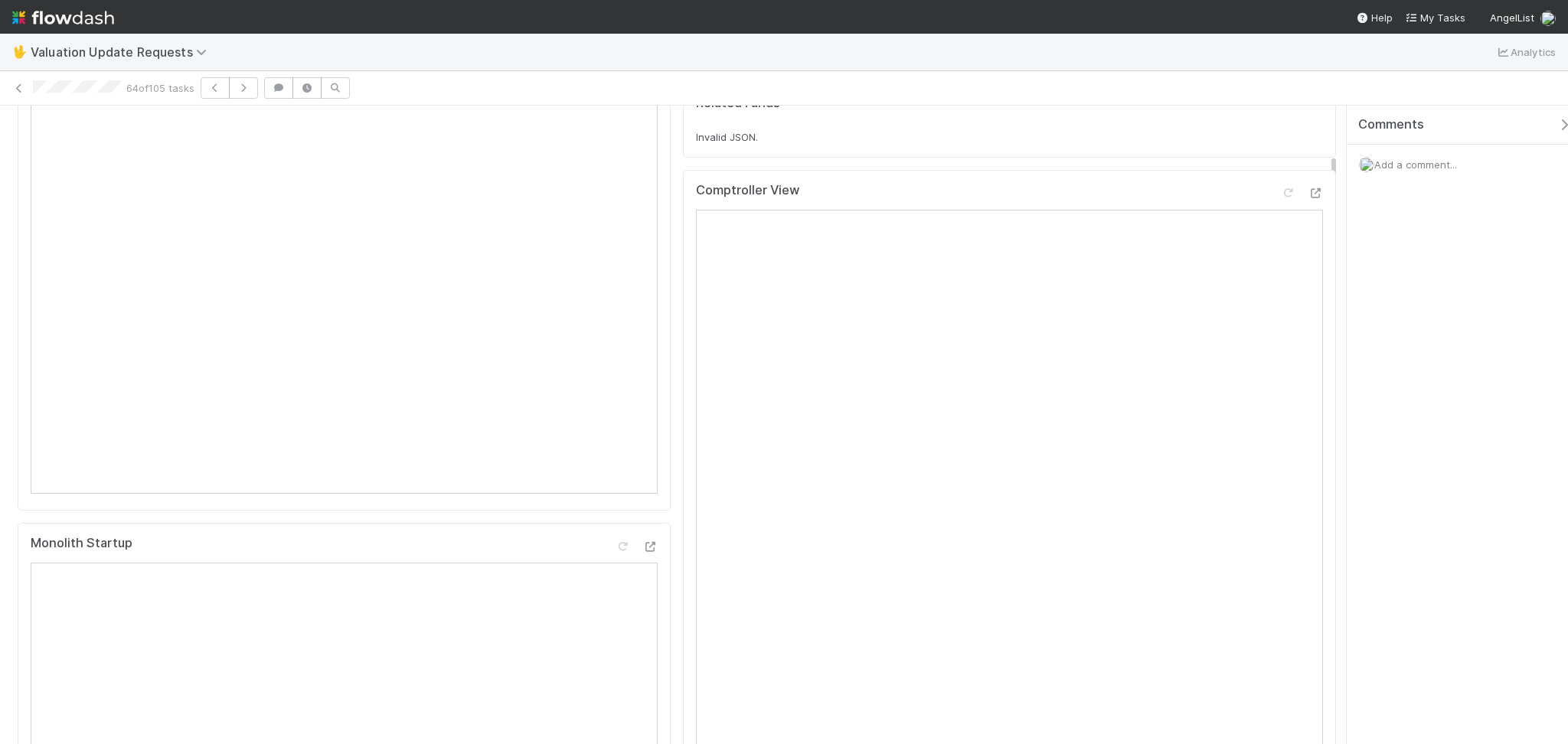
scroll to position [203, 0]
click at [1280, 233] on icon at bounding box center [1288, 228] width 16 height 10
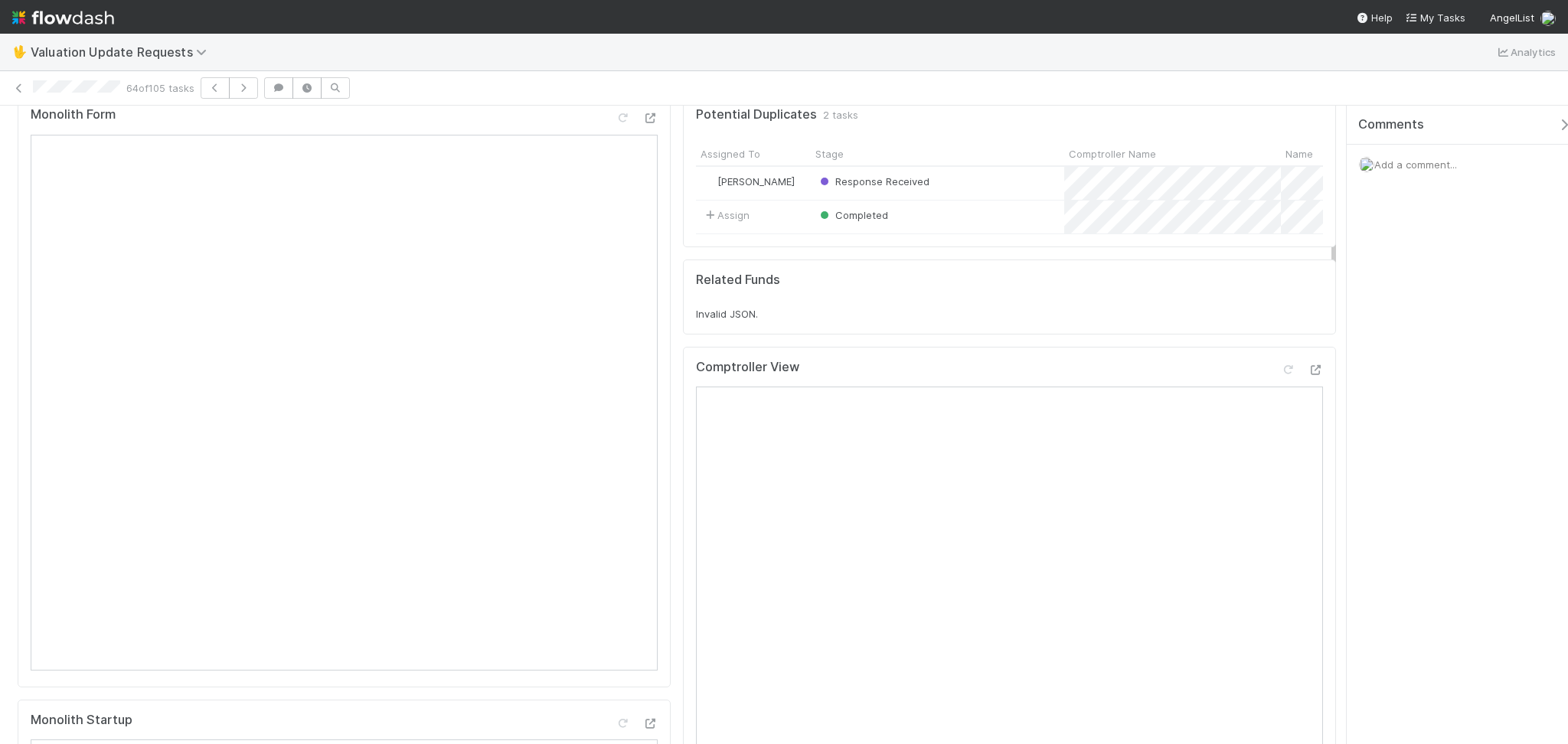
scroll to position [0, 0]
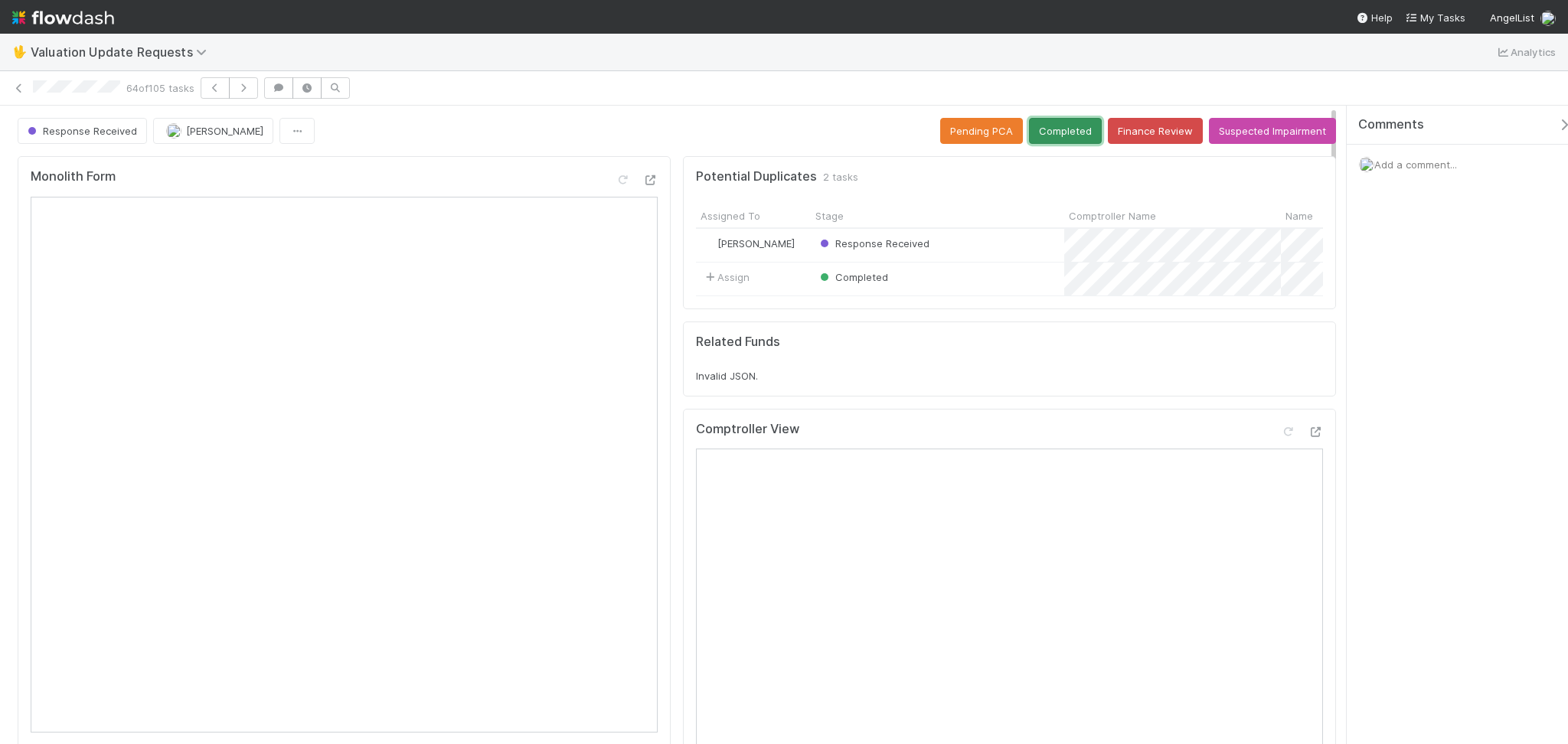
click at [1050, 126] on button "Completed" at bounding box center [1065, 131] width 72 height 26
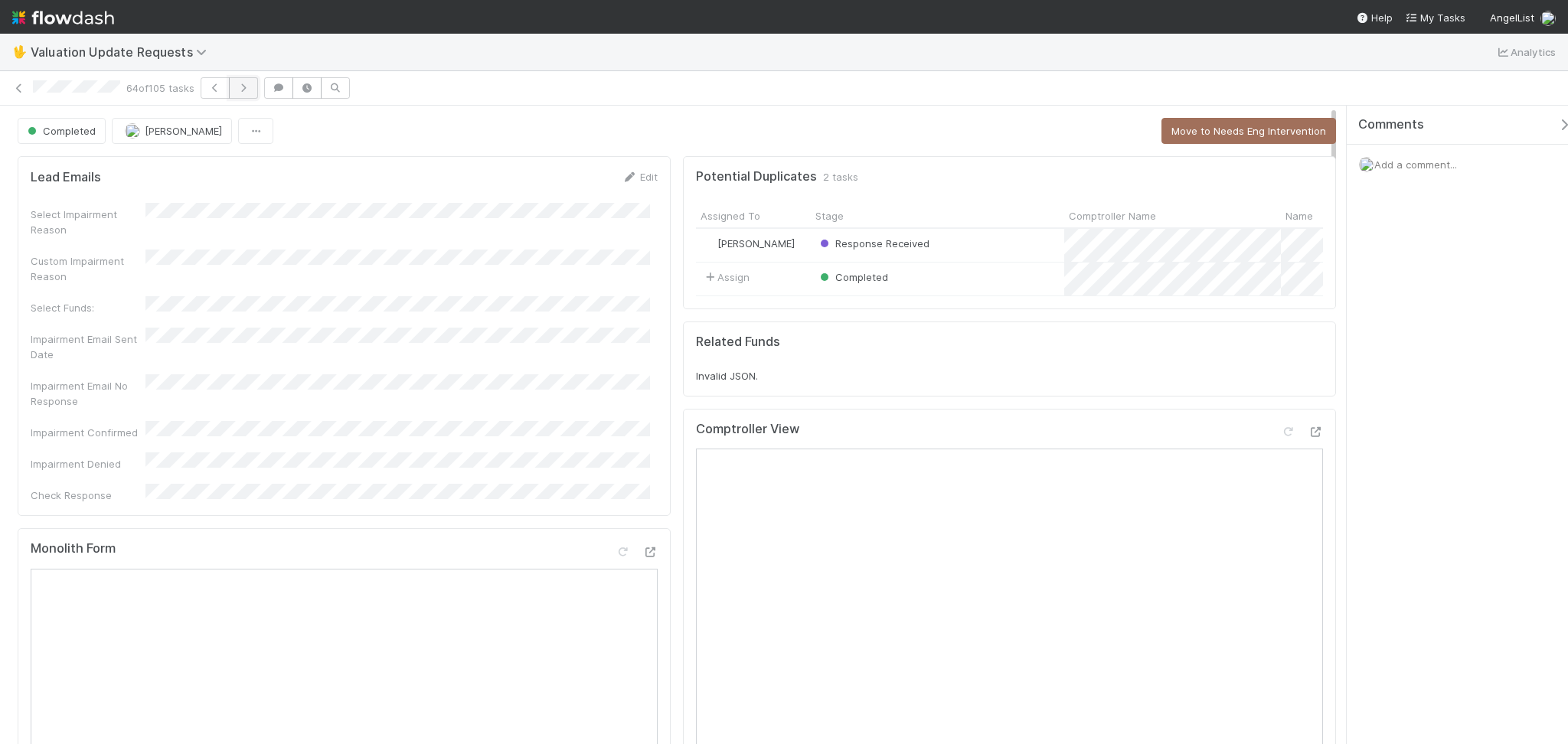
click at [246, 87] on icon "button" at bounding box center [243, 87] width 16 height 9
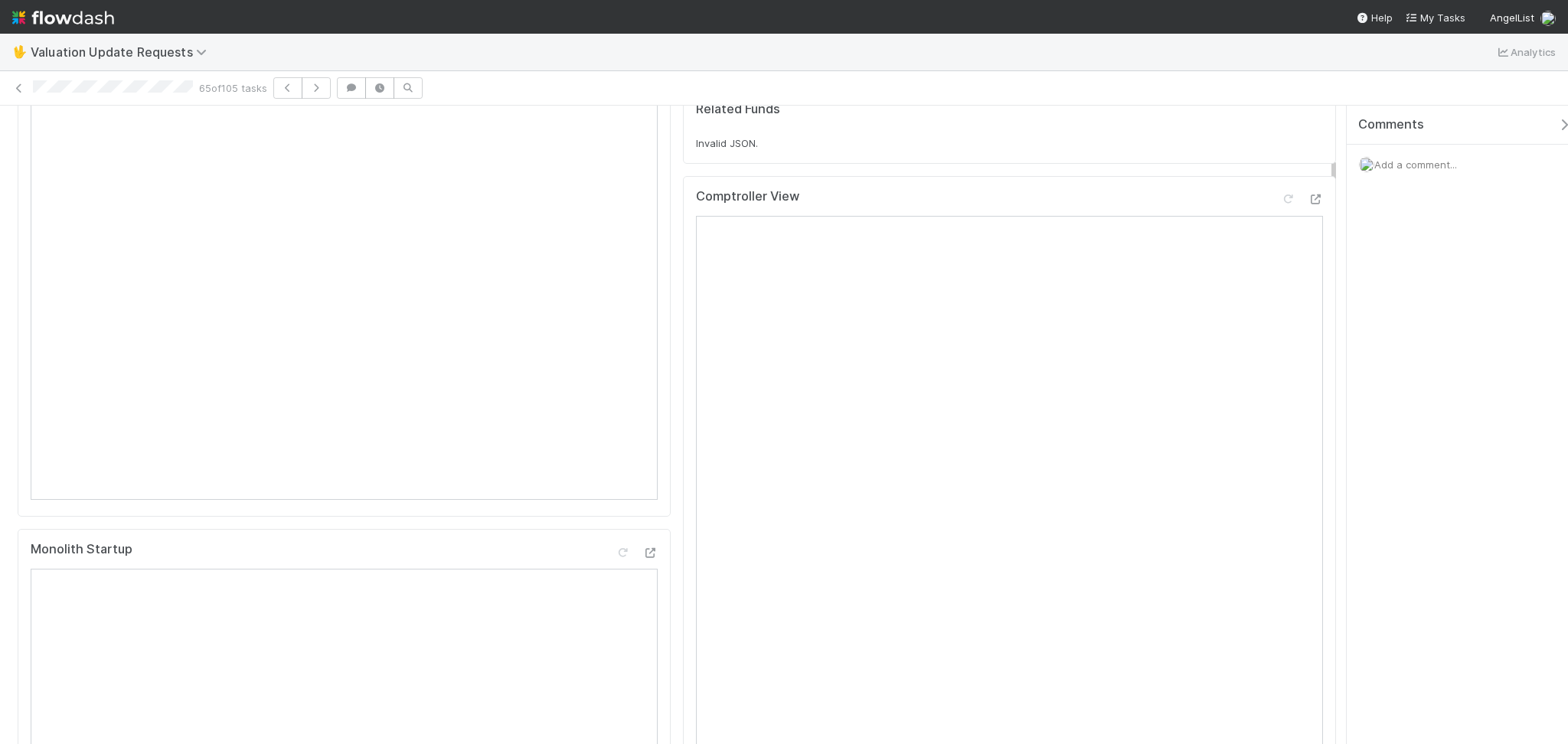
scroll to position [203, 0]
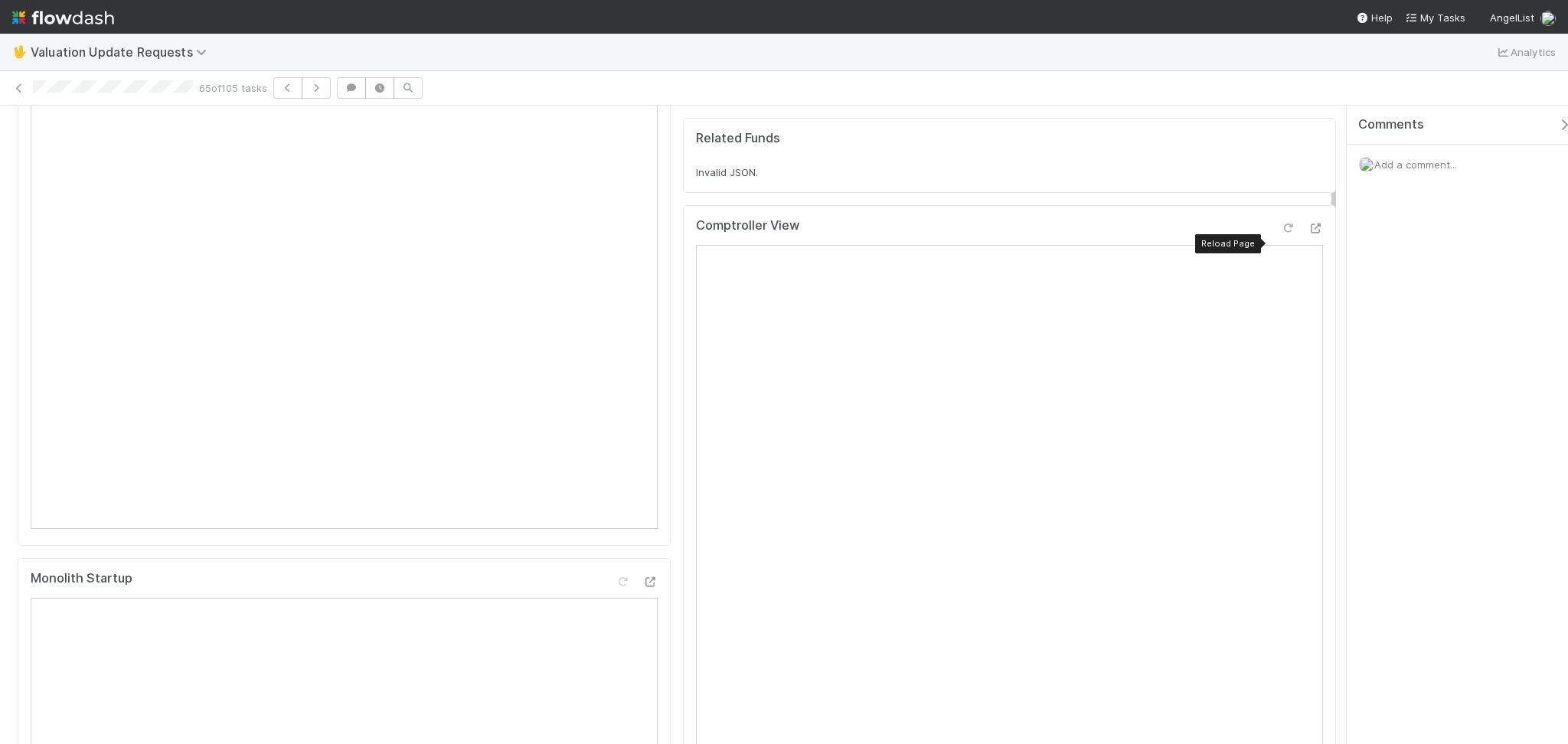
click at [1280, 233] on icon at bounding box center [1288, 228] width 16 height 10
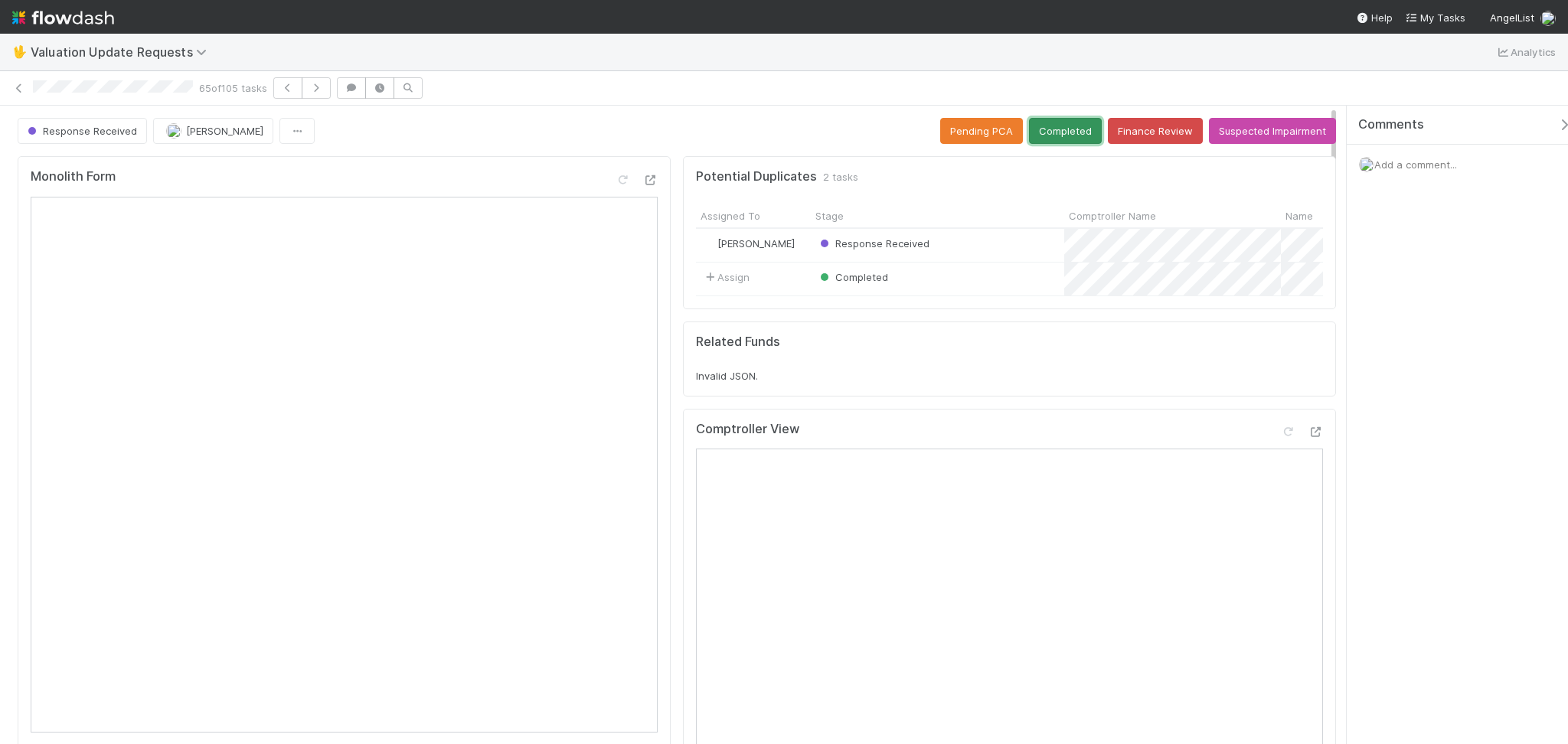
click at [1043, 130] on button "Completed" at bounding box center [1065, 131] width 72 height 26
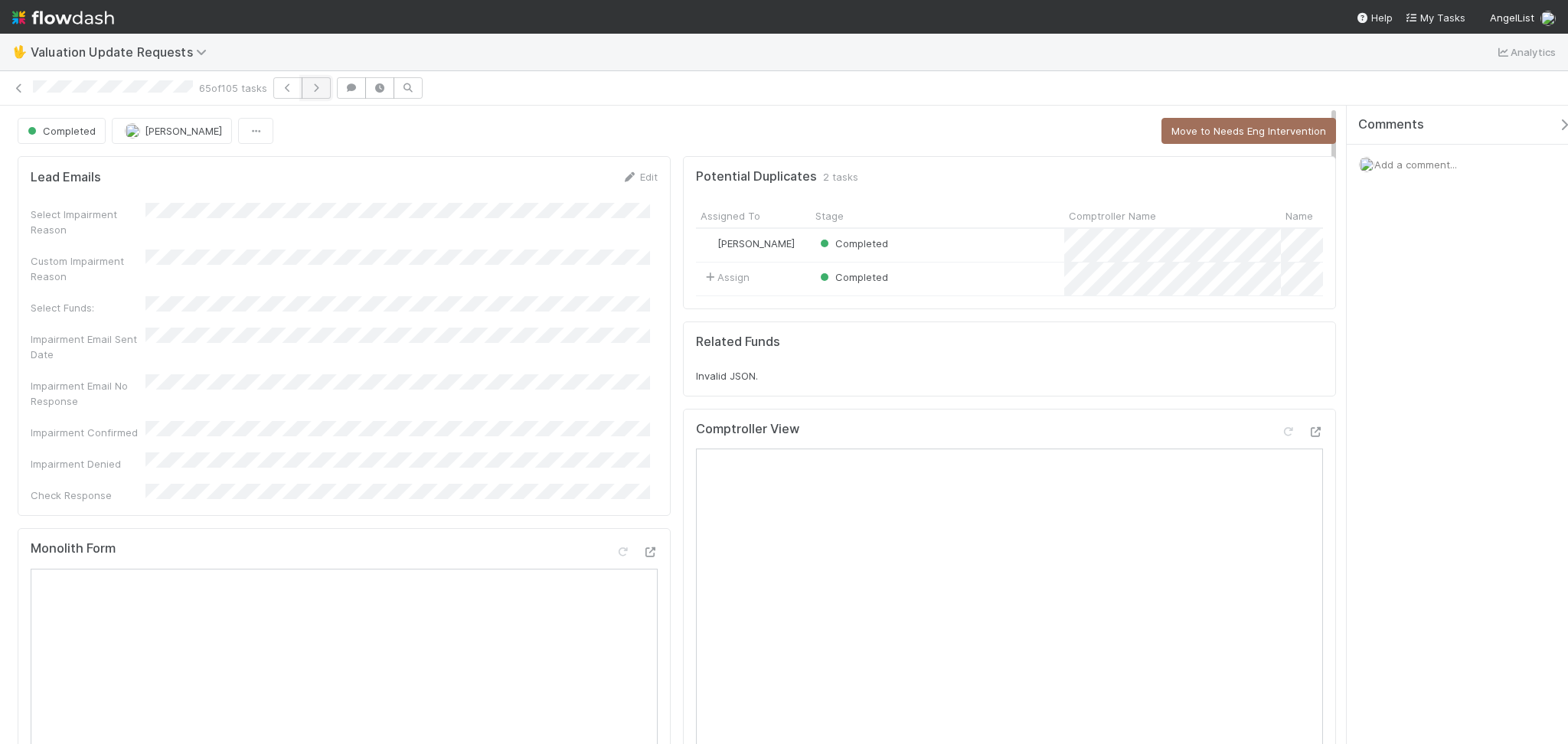
click at [325, 94] on button "button" at bounding box center [317, 88] width 29 height 21
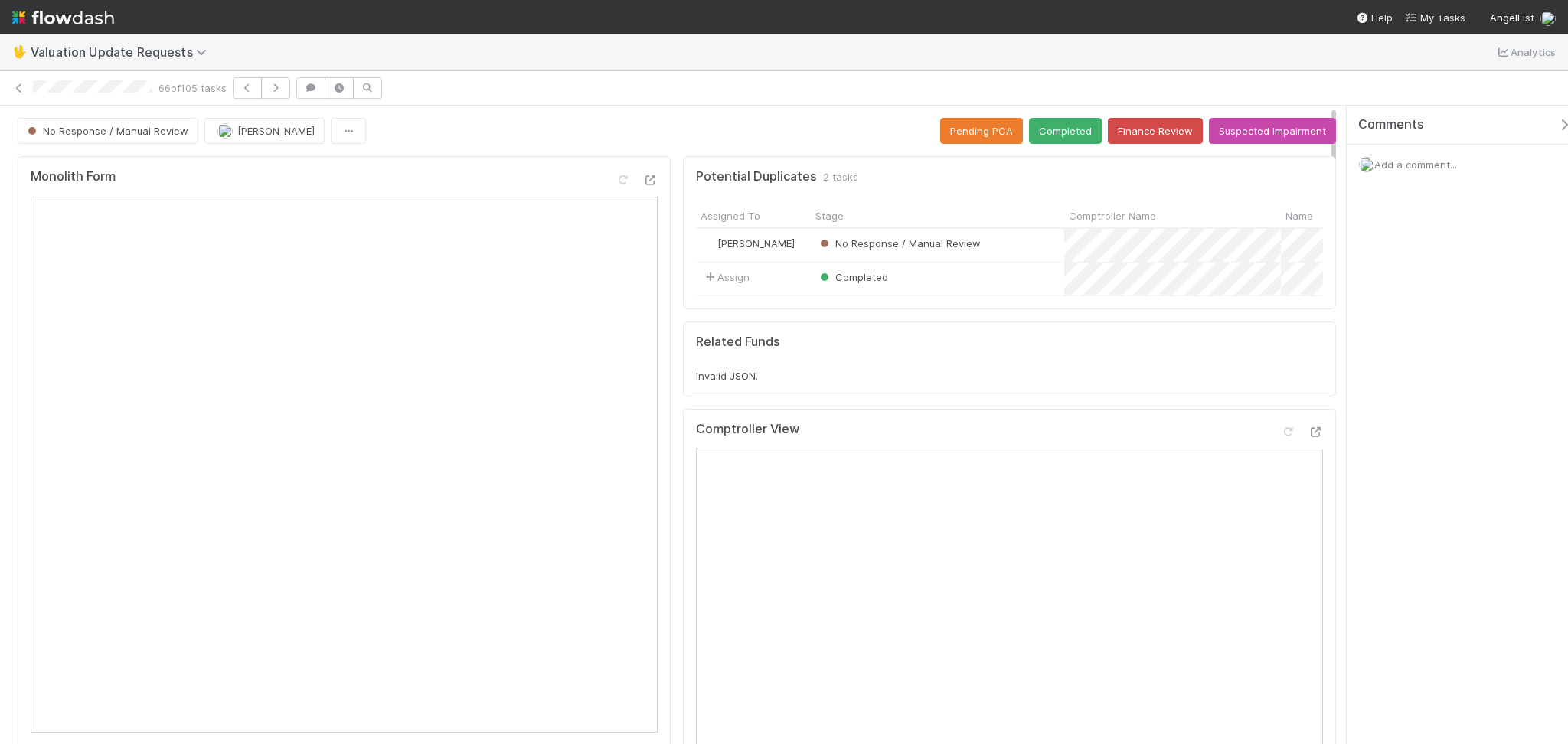
click at [521, 136] on div "No Response / Manual Review [PERSON_NAME] Pending PCA Completed Finance Review …" at bounding box center [677, 131] width 1319 height 26
click at [1156, 123] on button "Finance Review" at bounding box center [1155, 131] width 95 height 26
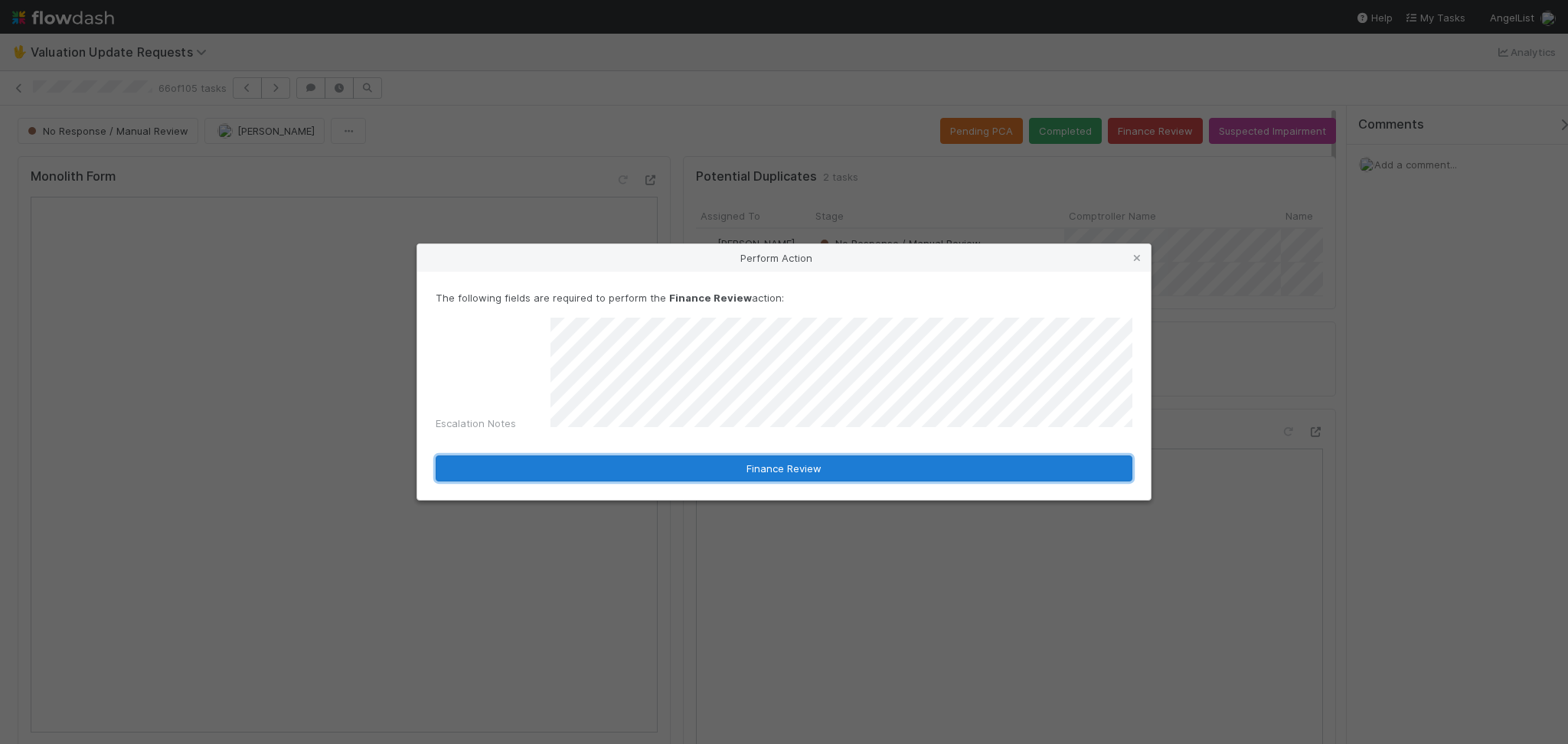
click at [750, 475] on button "Finance Review" at bounding box center [784, 468] width 697 height 26
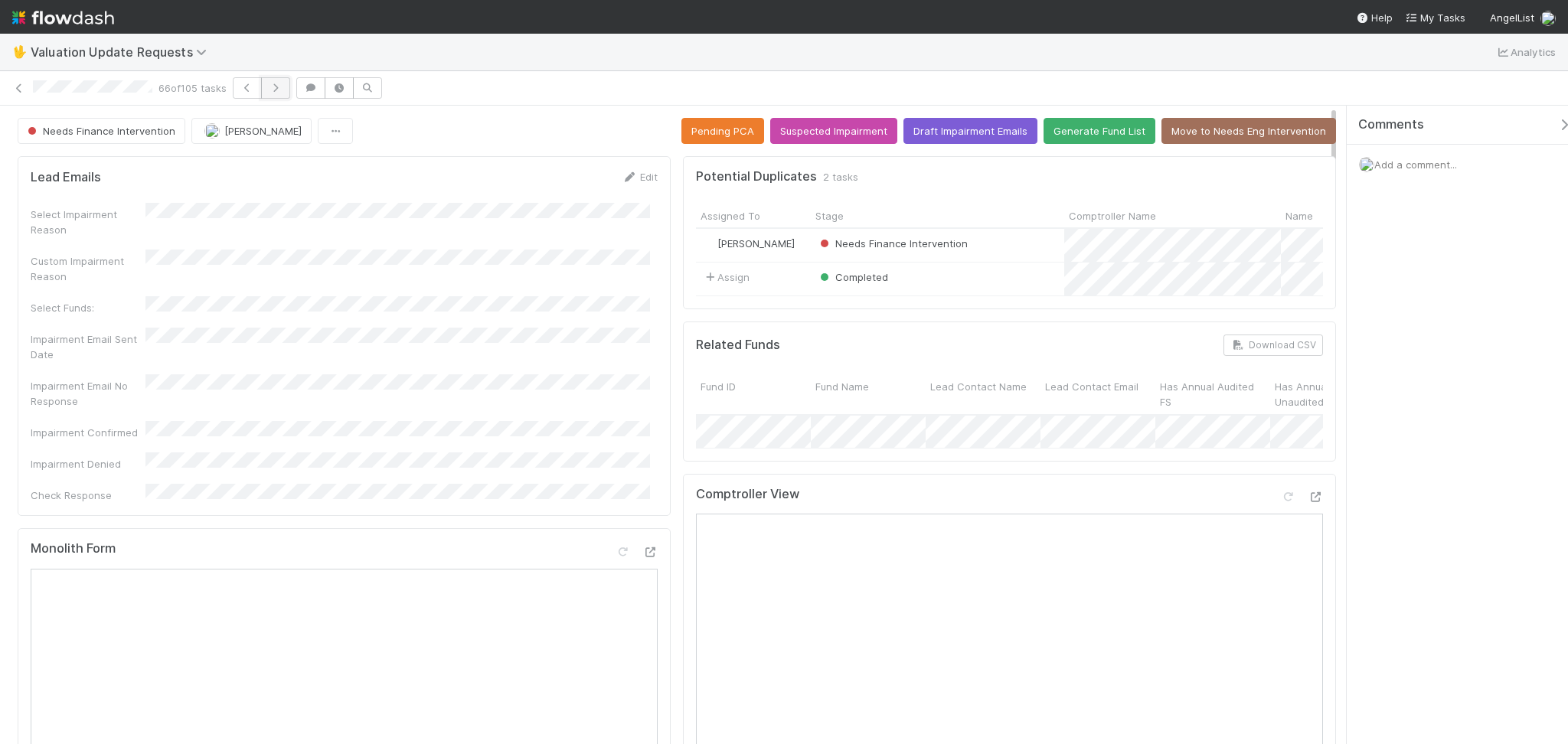
click at [283, 84] on icon "button" at bounding box center [275, 87] width 16 height 9
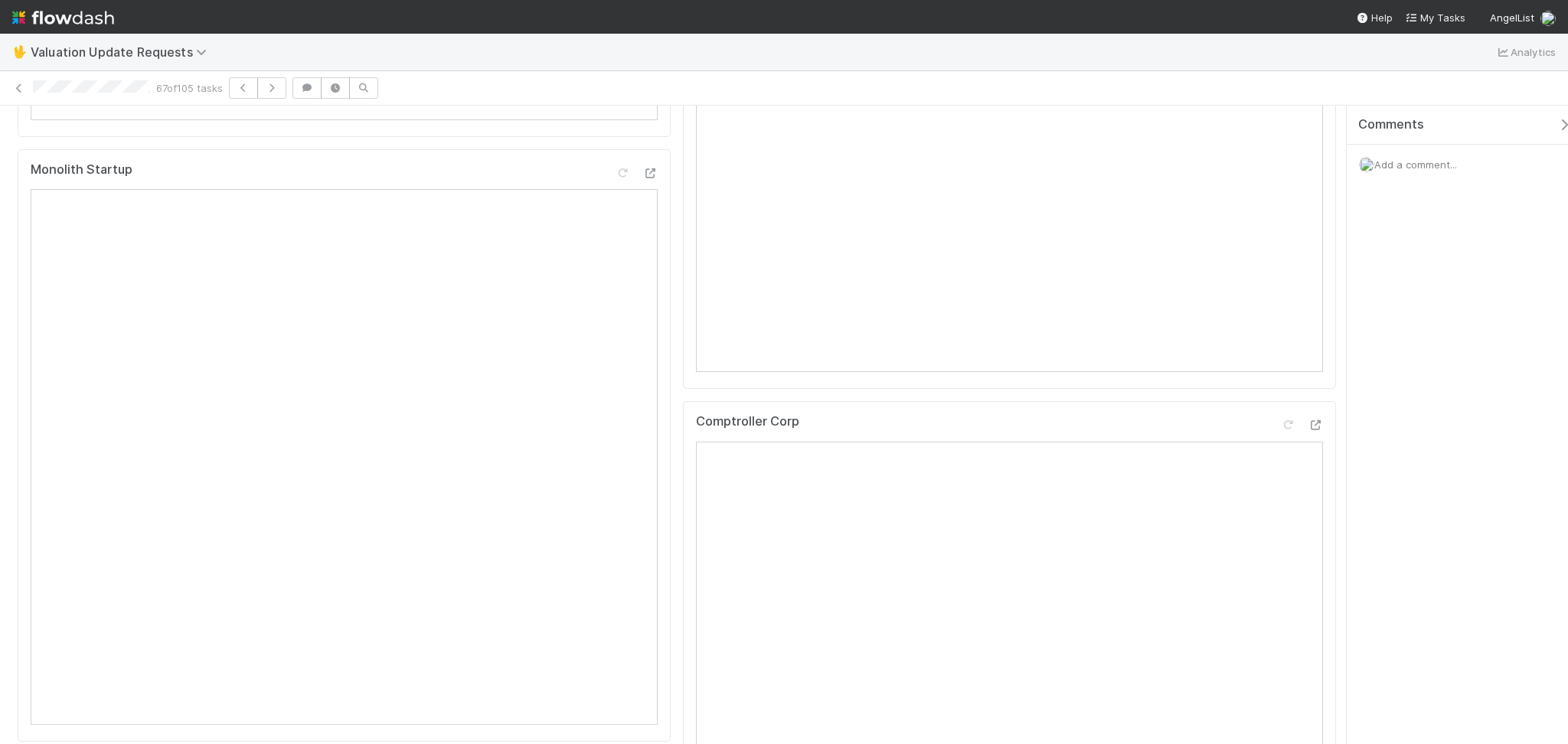
scroll to position [102, 0]
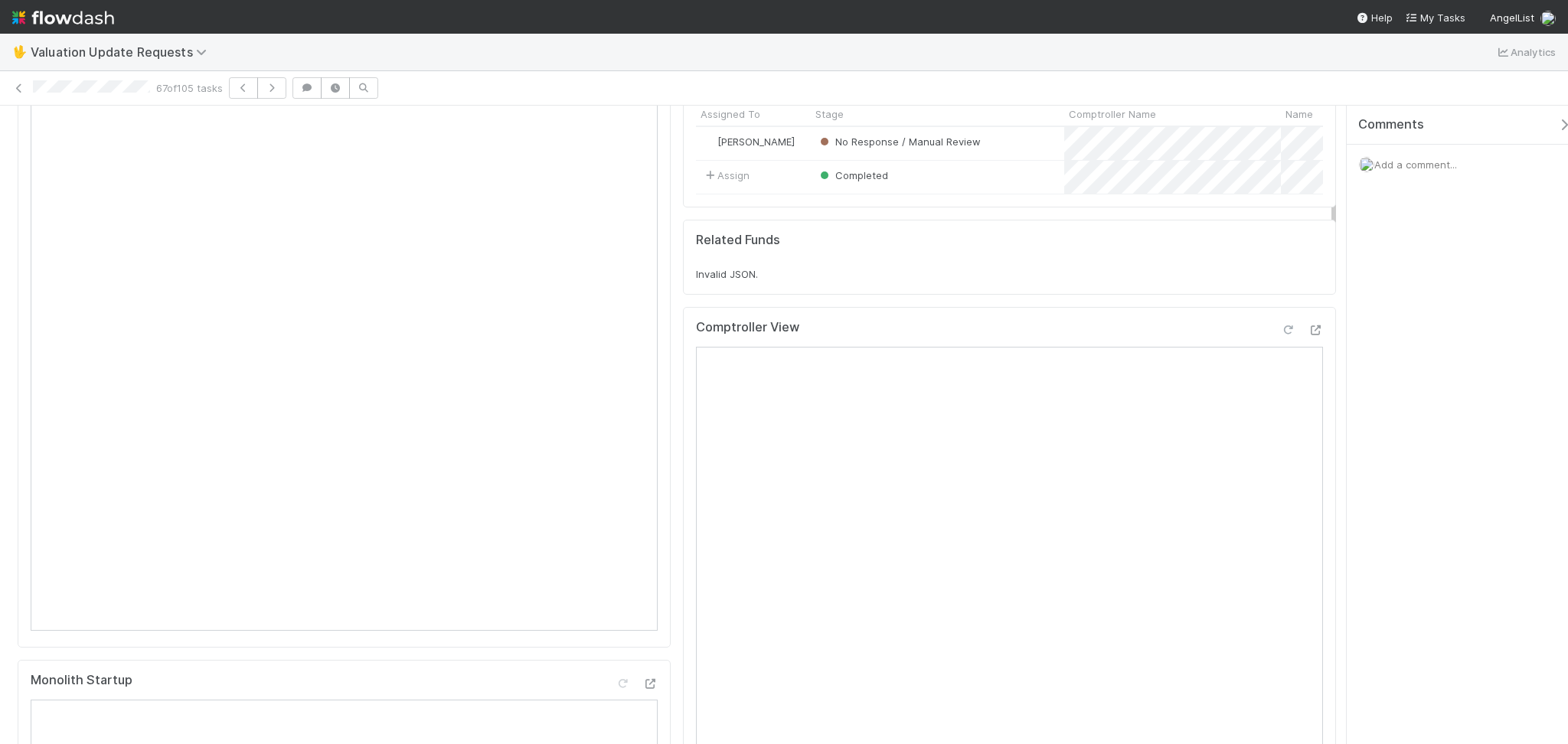
click at [1280, 335] on icon at bounding box center [1288, 330] width 16 height 10
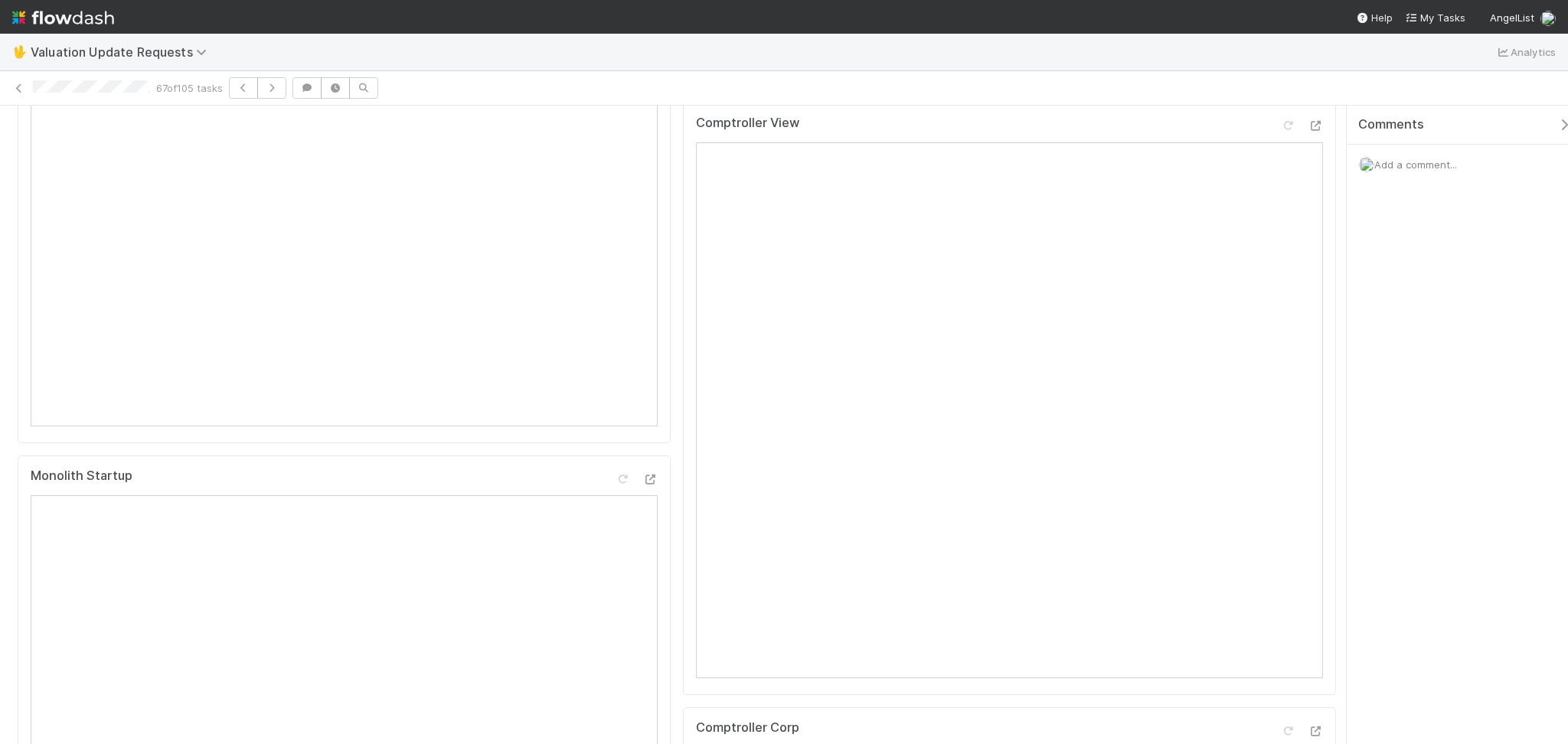
scroll to position [0, 0]
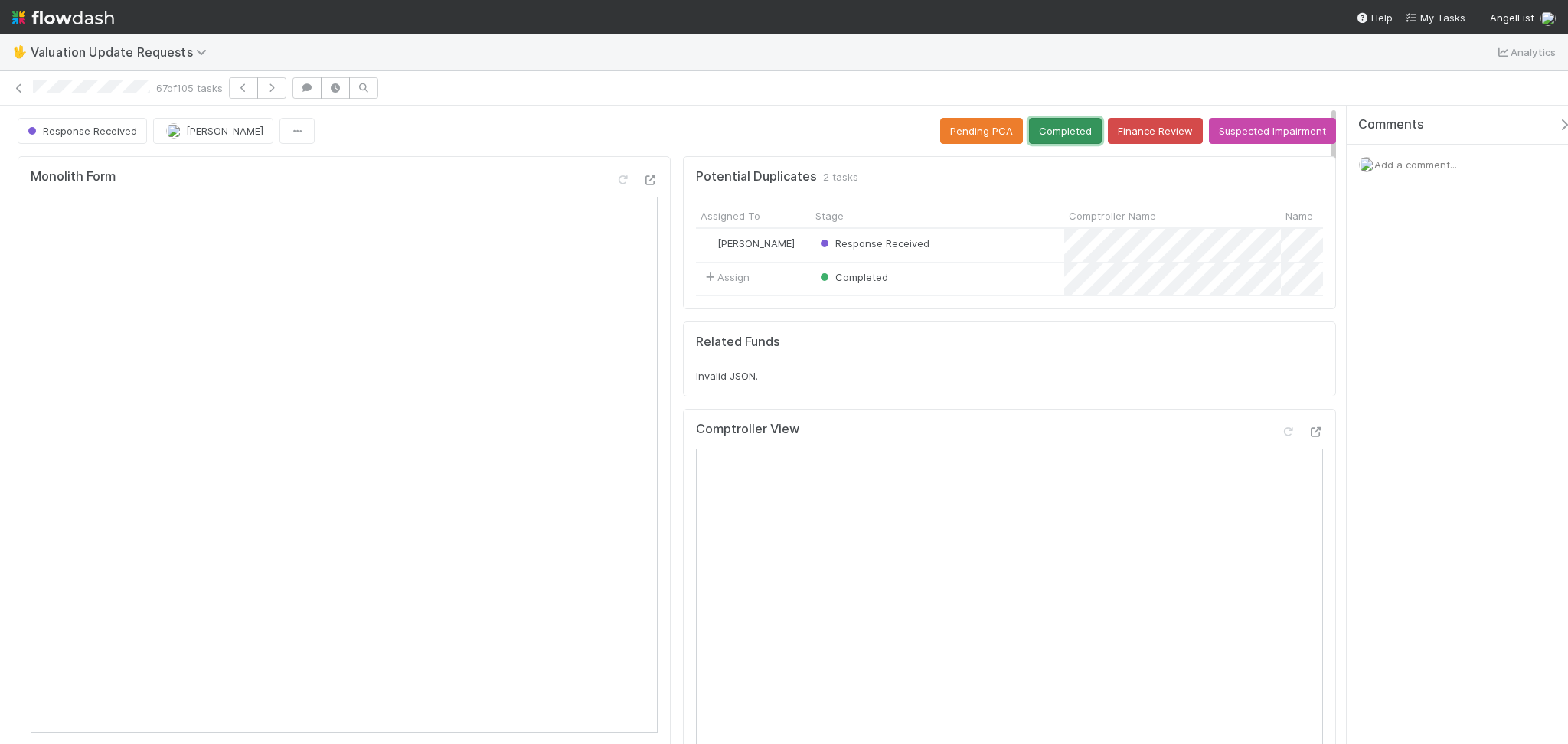
click at [1064, 118] on button "Completed" at bounding box center [1065, 131] width 72 height 26
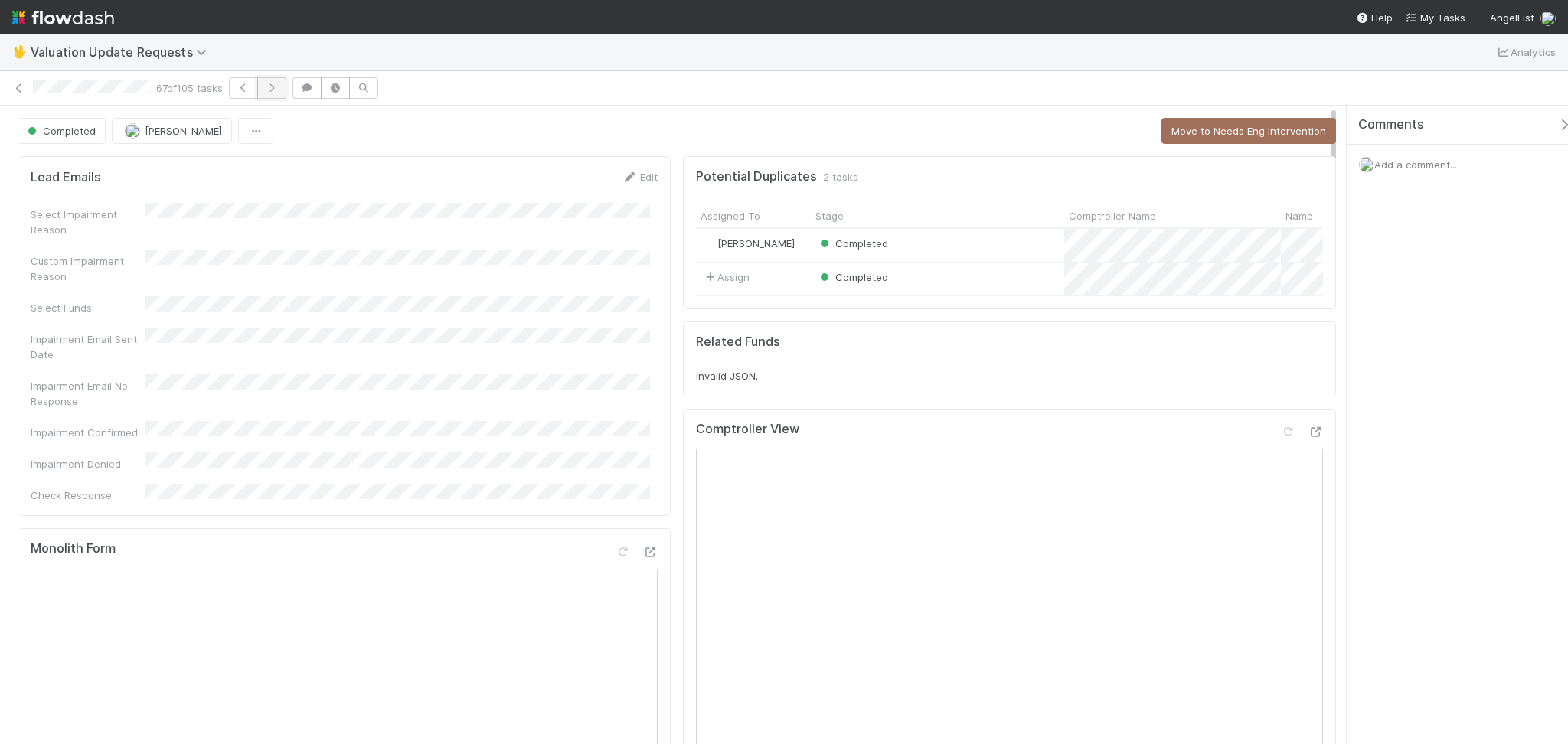
click at [274, 83] on button "button" at bounding box center [272, 88] width 29 height 21
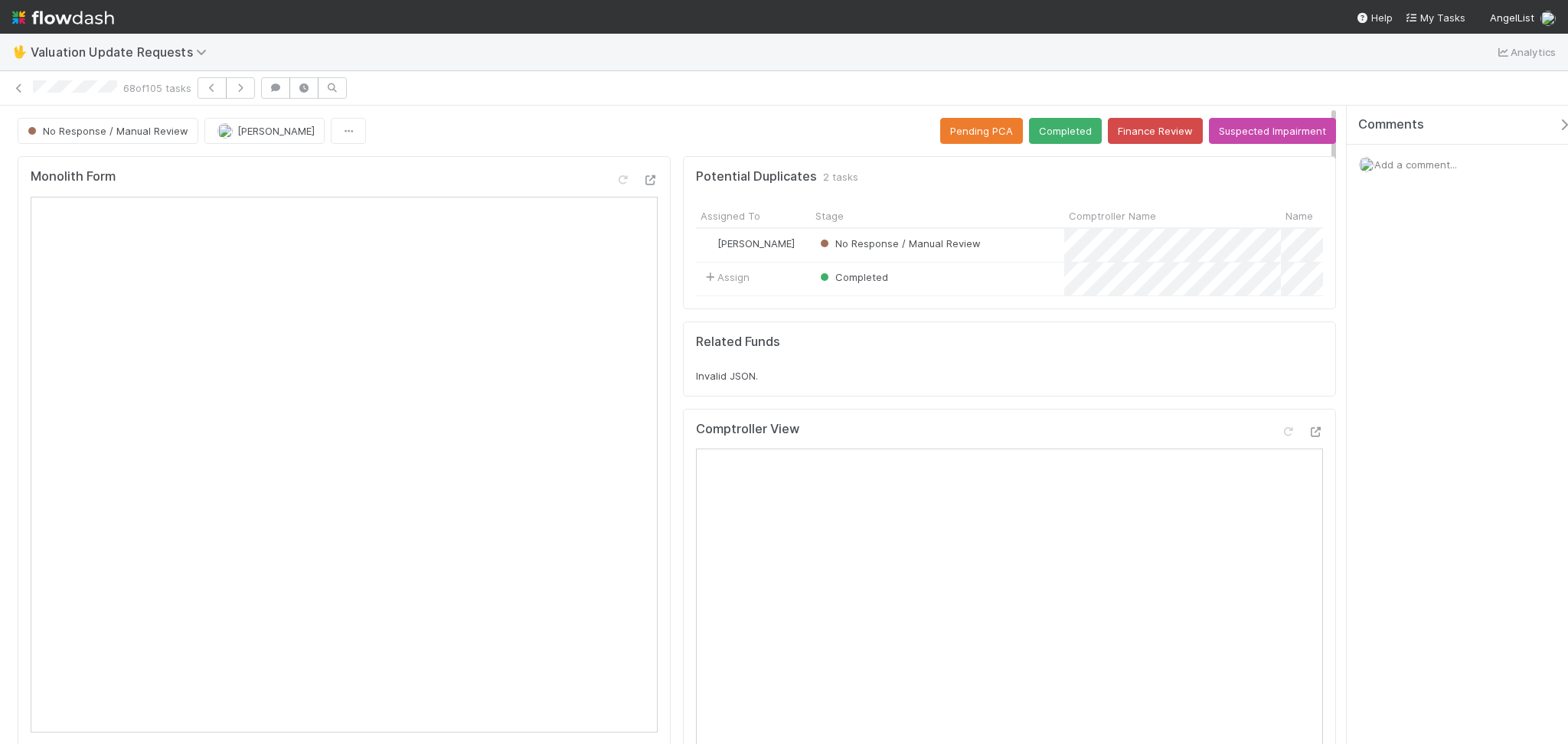
click at [18, 85] on icon at bounding box center [20, 88] width 16 height 10
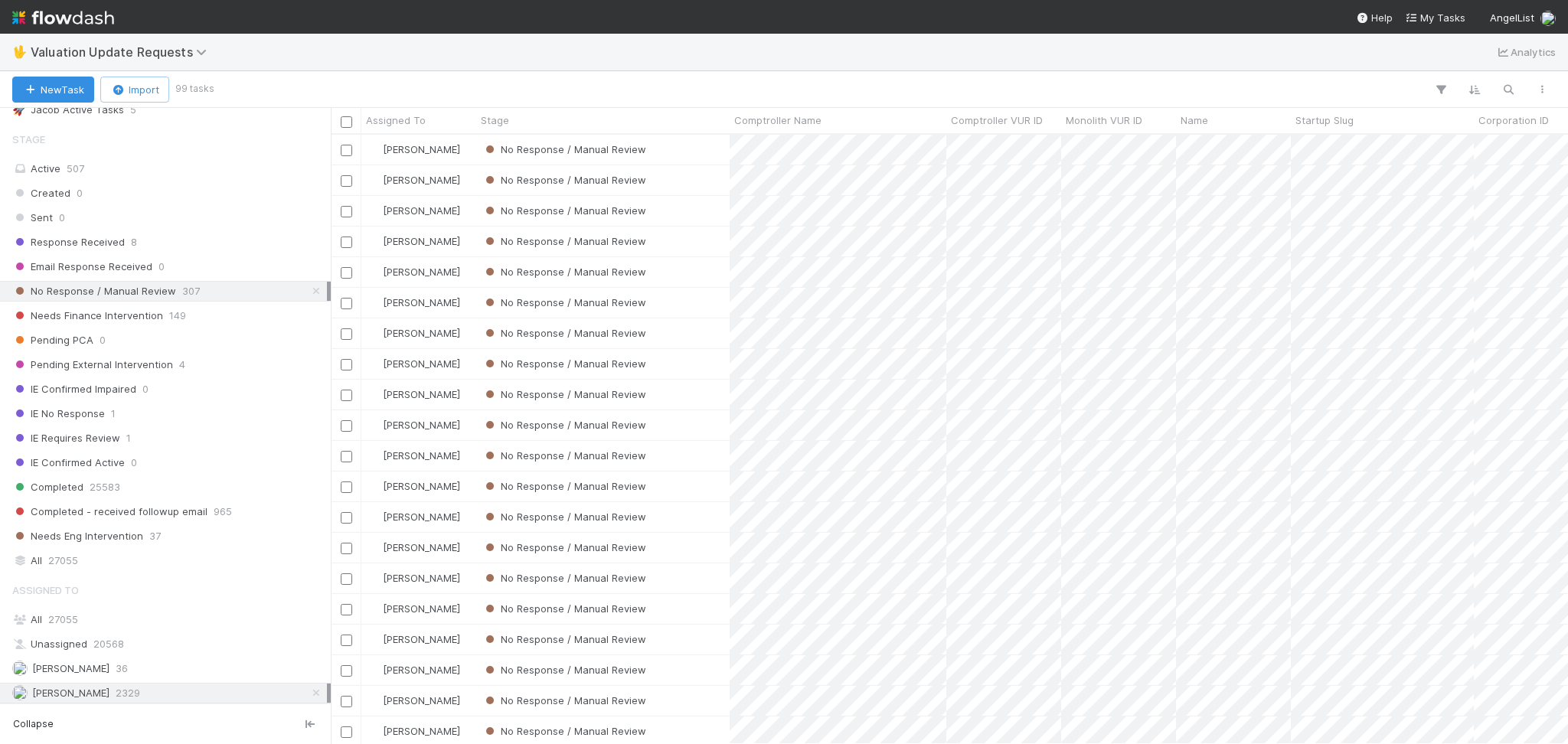
scroll to position [306, 0]
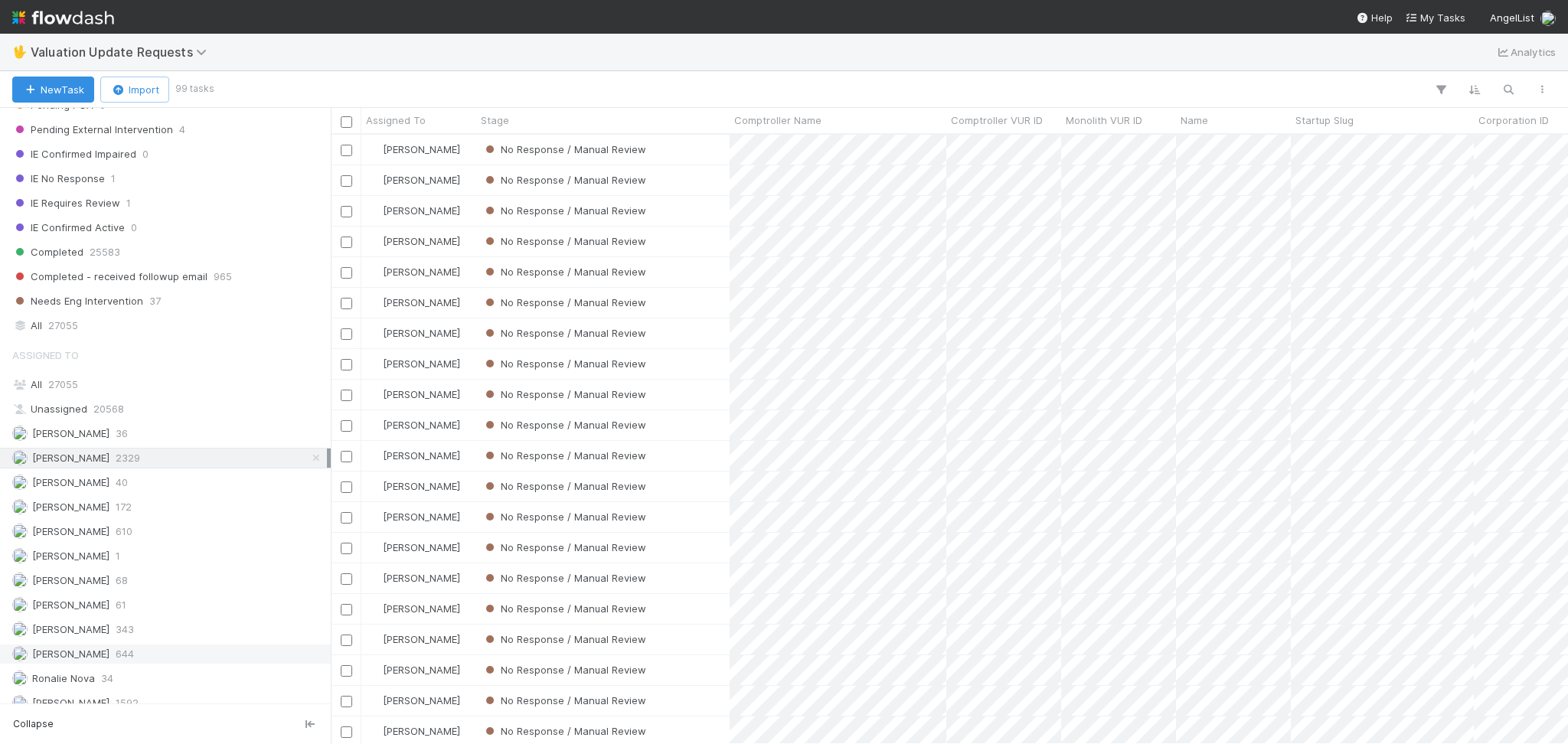
click at [150, 653] on div "[PERSON_NAME] 644" at bounding box center [170, 654] width 315 height 20
click at [172, 464] on div "[PERSON_NAME] 2329" at bounding box center [170, 458] width 315 height 20
click at [687, 473] on div "No Response / Manual Review" at bounding box center [602, 486] width 253 height 30
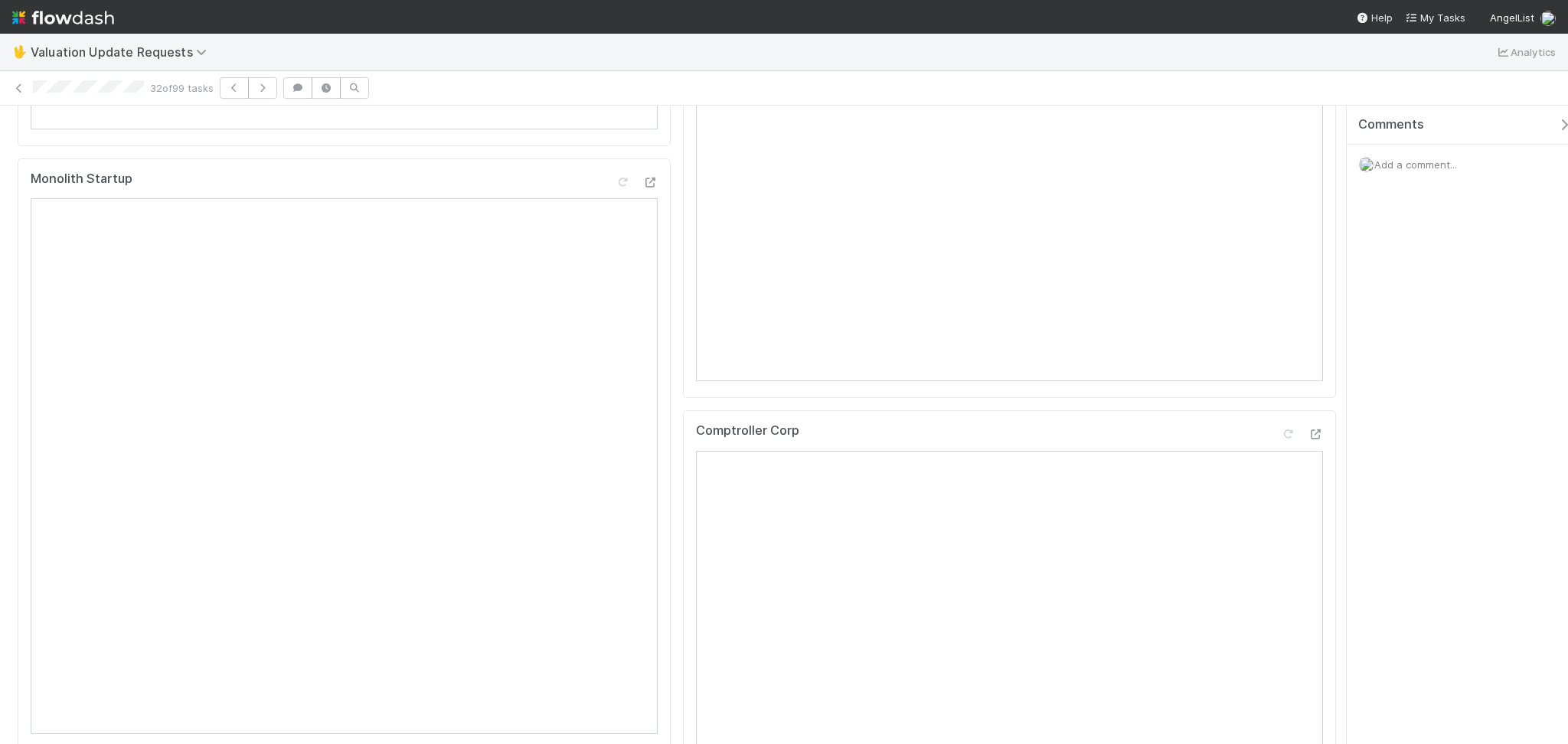
scroll to position [306, 0]
click at [1280, 131] on icon at bounding box center [1288, 126] width 16 height 10
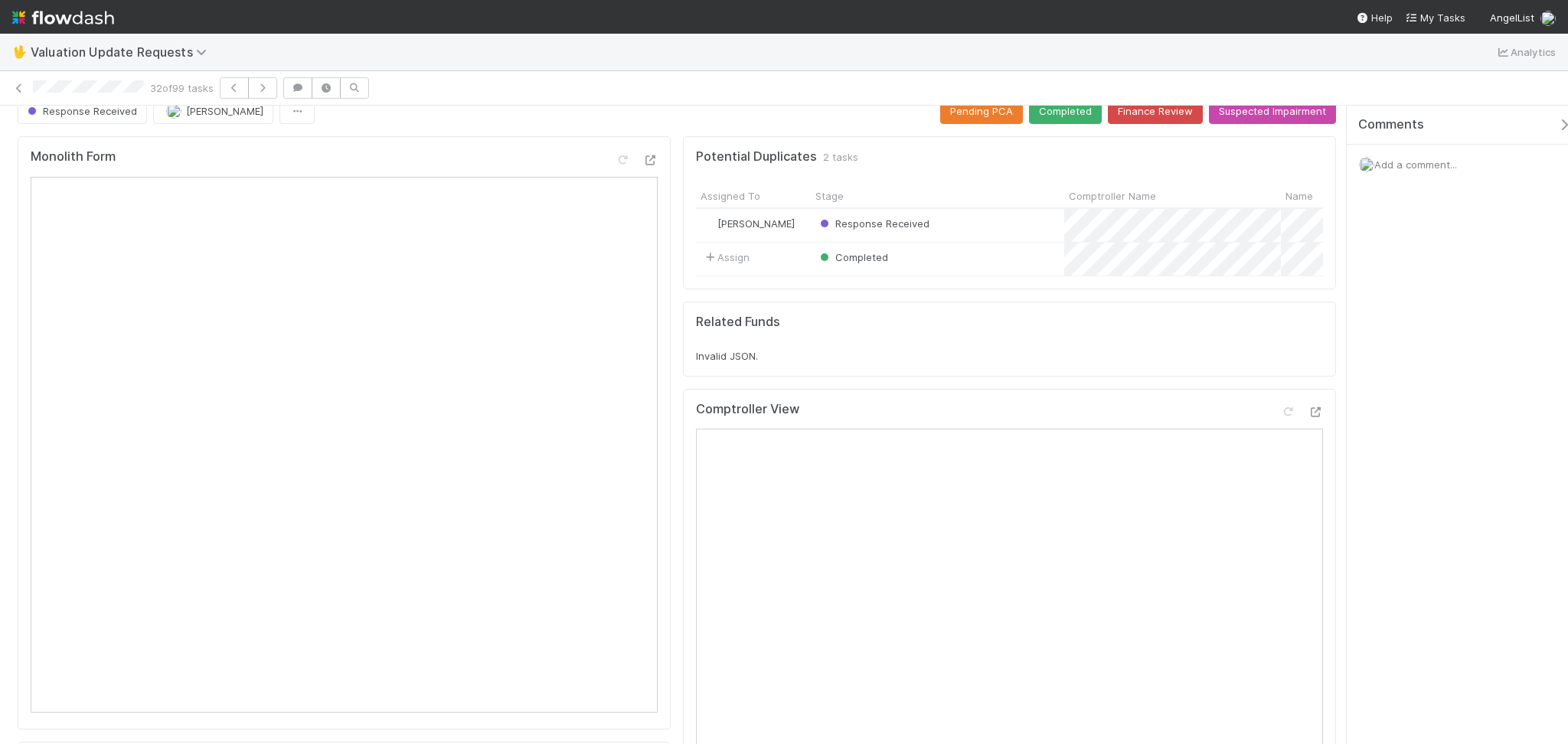
scroll to position [0, 0]
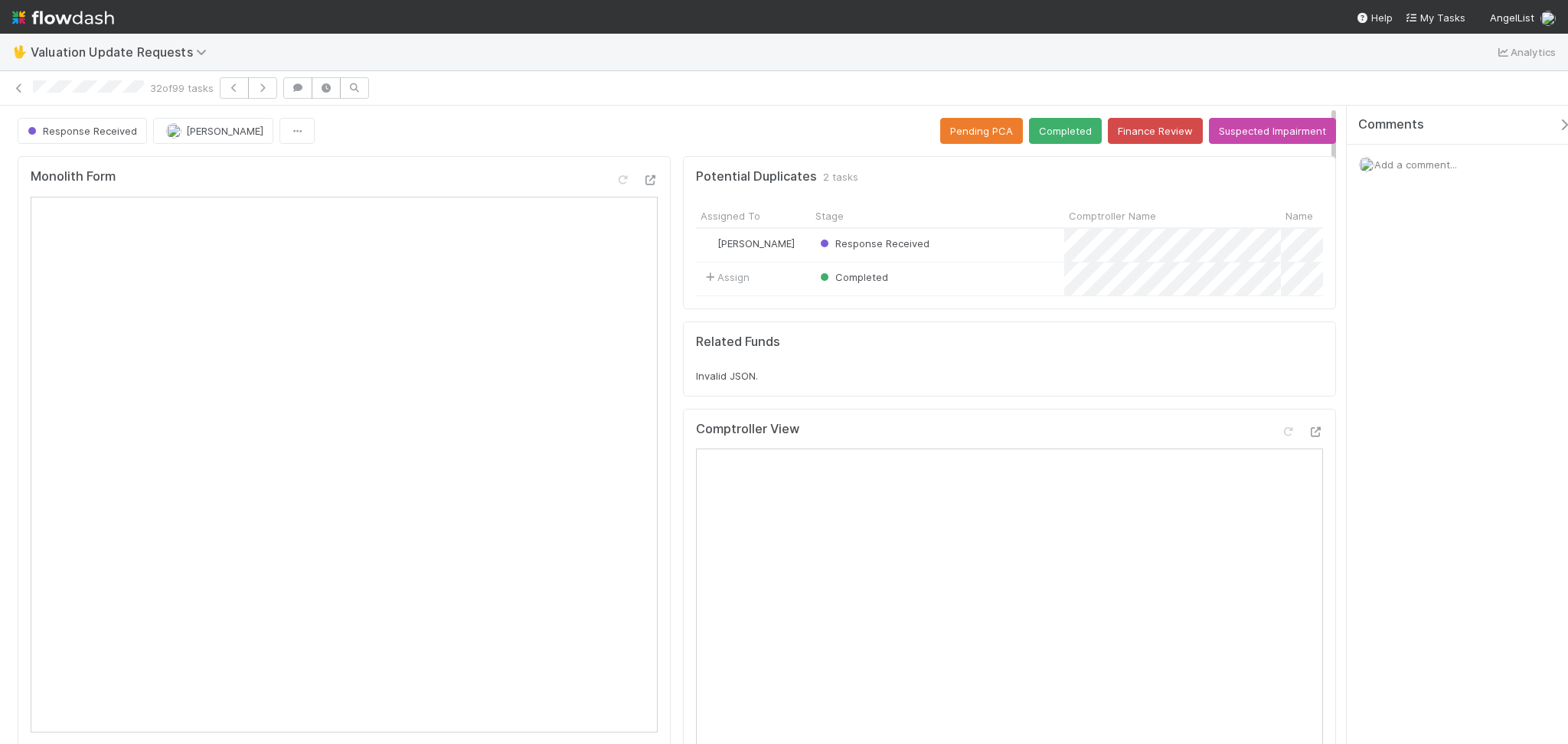
click at [1051, 130] on button "Completed" at bounding box center [1065, 131] width 72 height 26
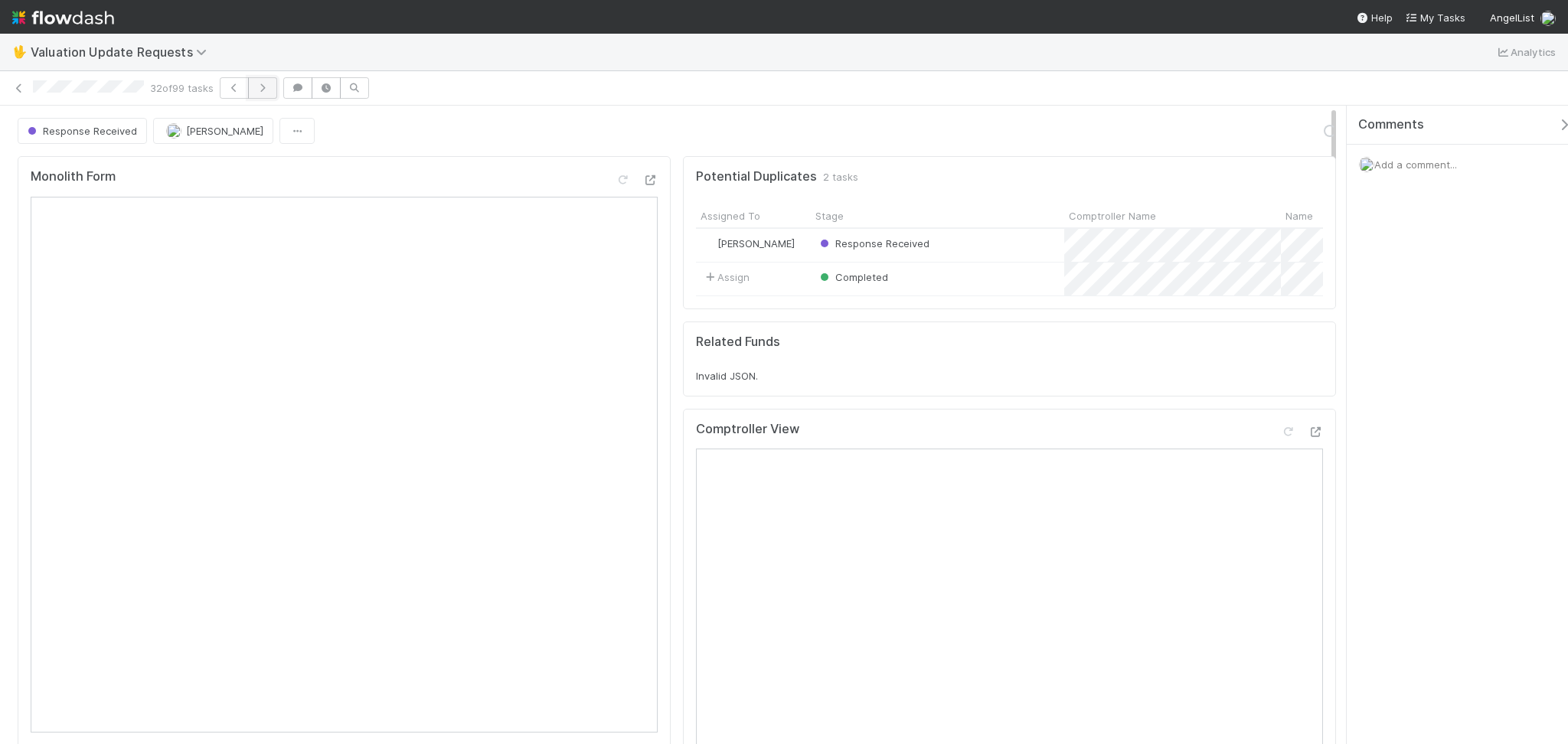
click at [257, 88] on button "button" at bounding box center [263, 88] width 29 height 21
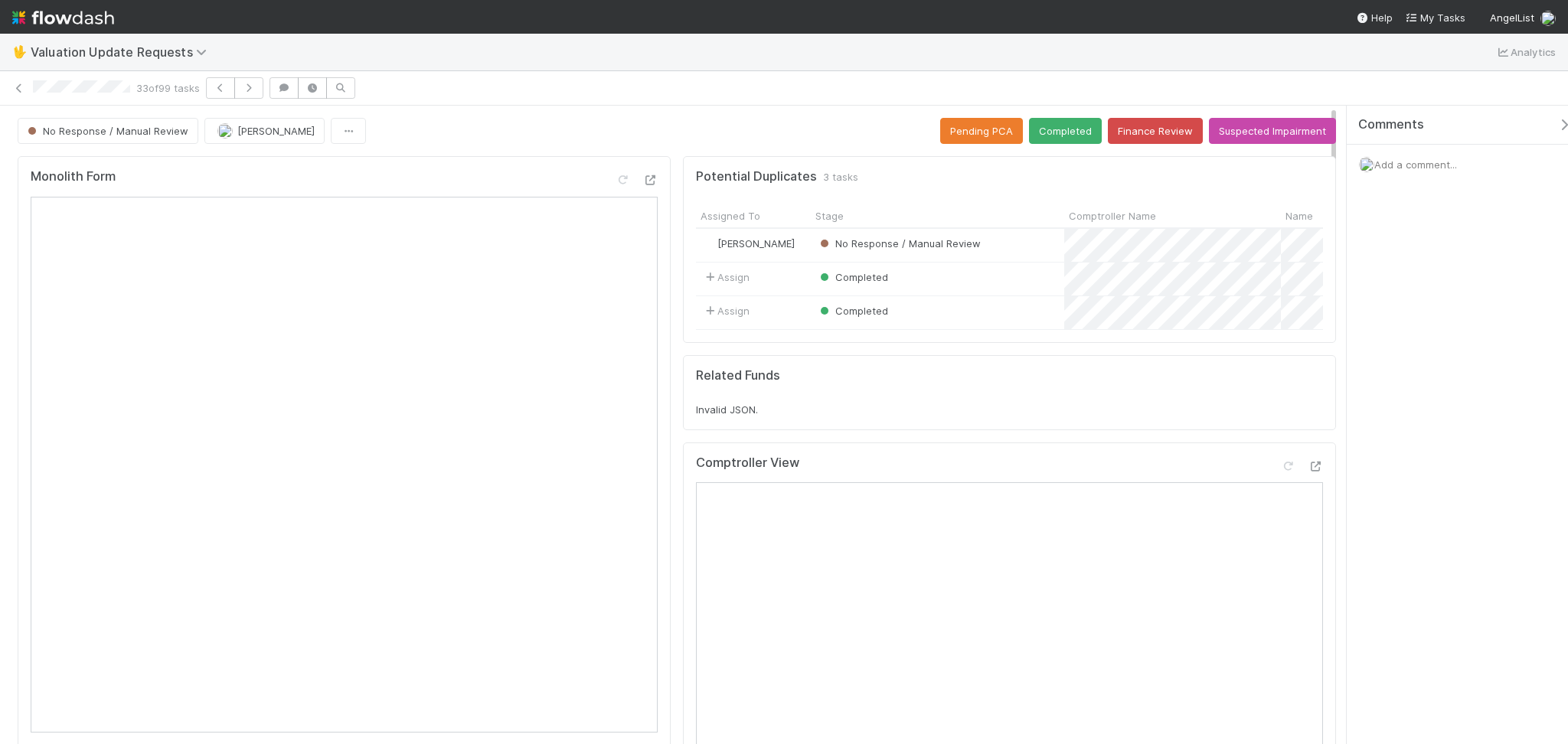
click at [525, 97] on div "33 of 99 tasks" at bounding box center [784, 88] width 1568 height 21
click at [1276, 127] on button "Suspected Impairment" at bounding box center [1272, 131] width 127 height 26
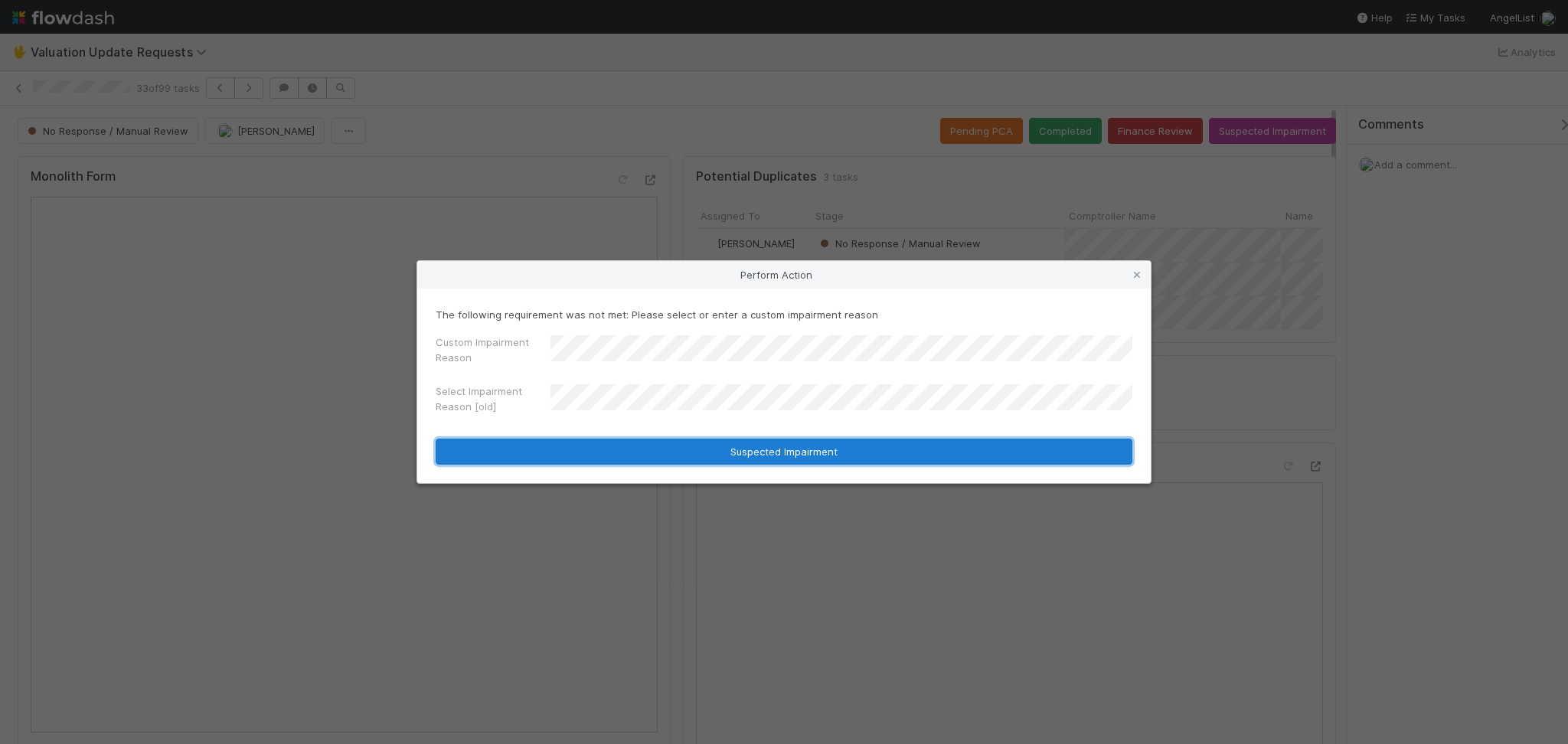
click at [759, 444] on button "Suspected Impairment" at bounding box center [784, 451] width 697 height 26
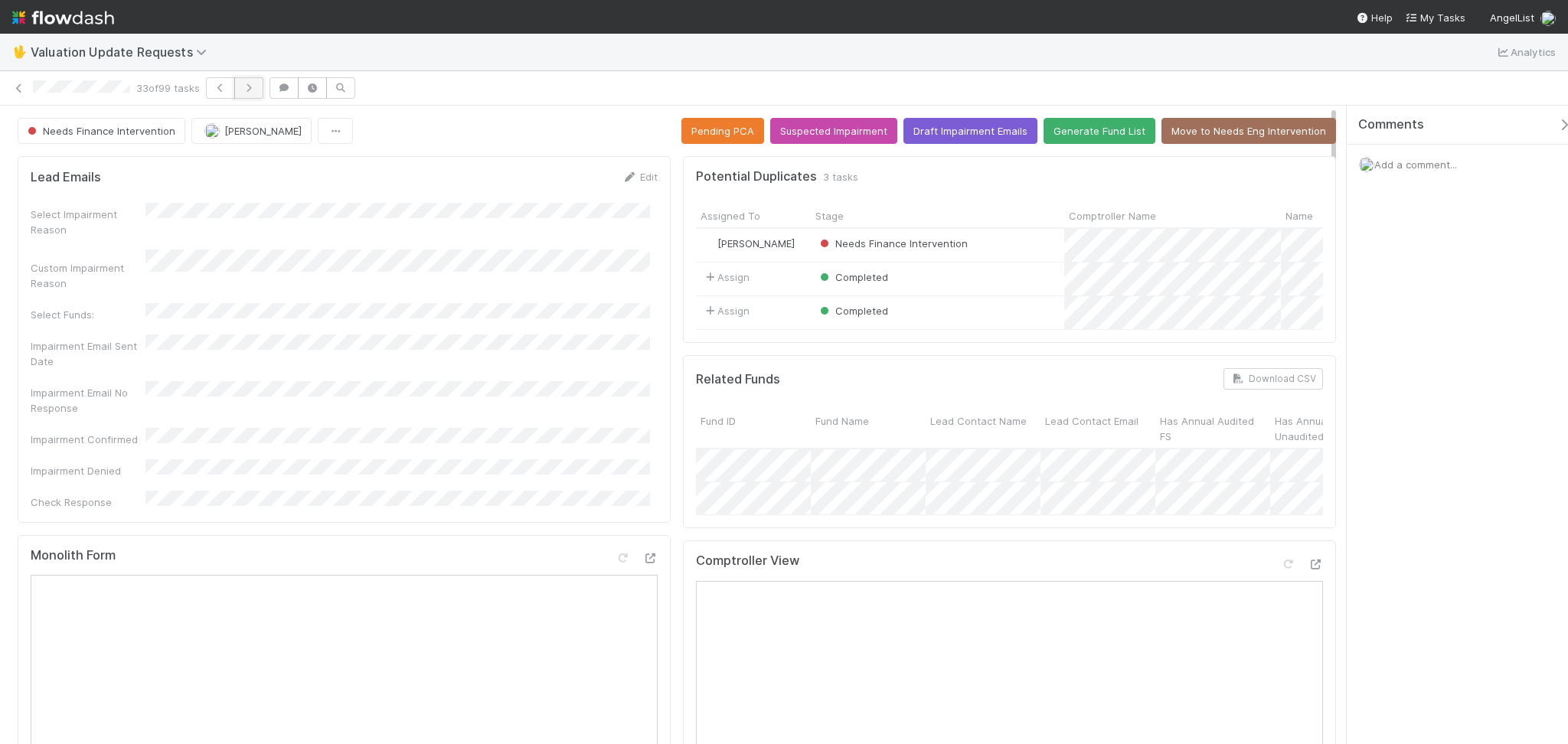
click at [262, 80] on button "button" at bounding box center [249, 88] width 29 height 21
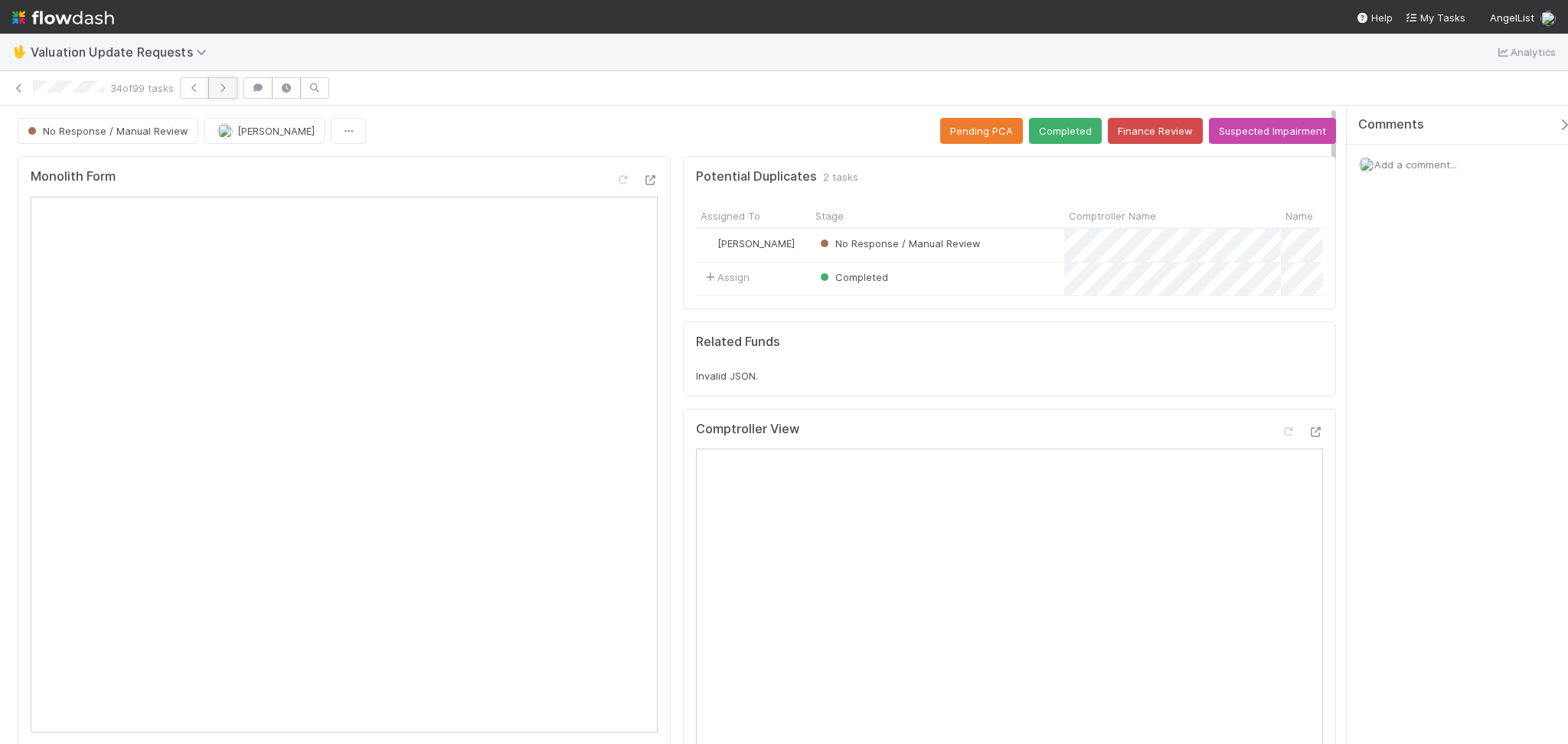
click at [227, 80] on button "button" at bounding box center [223, 88] width 29 height 21
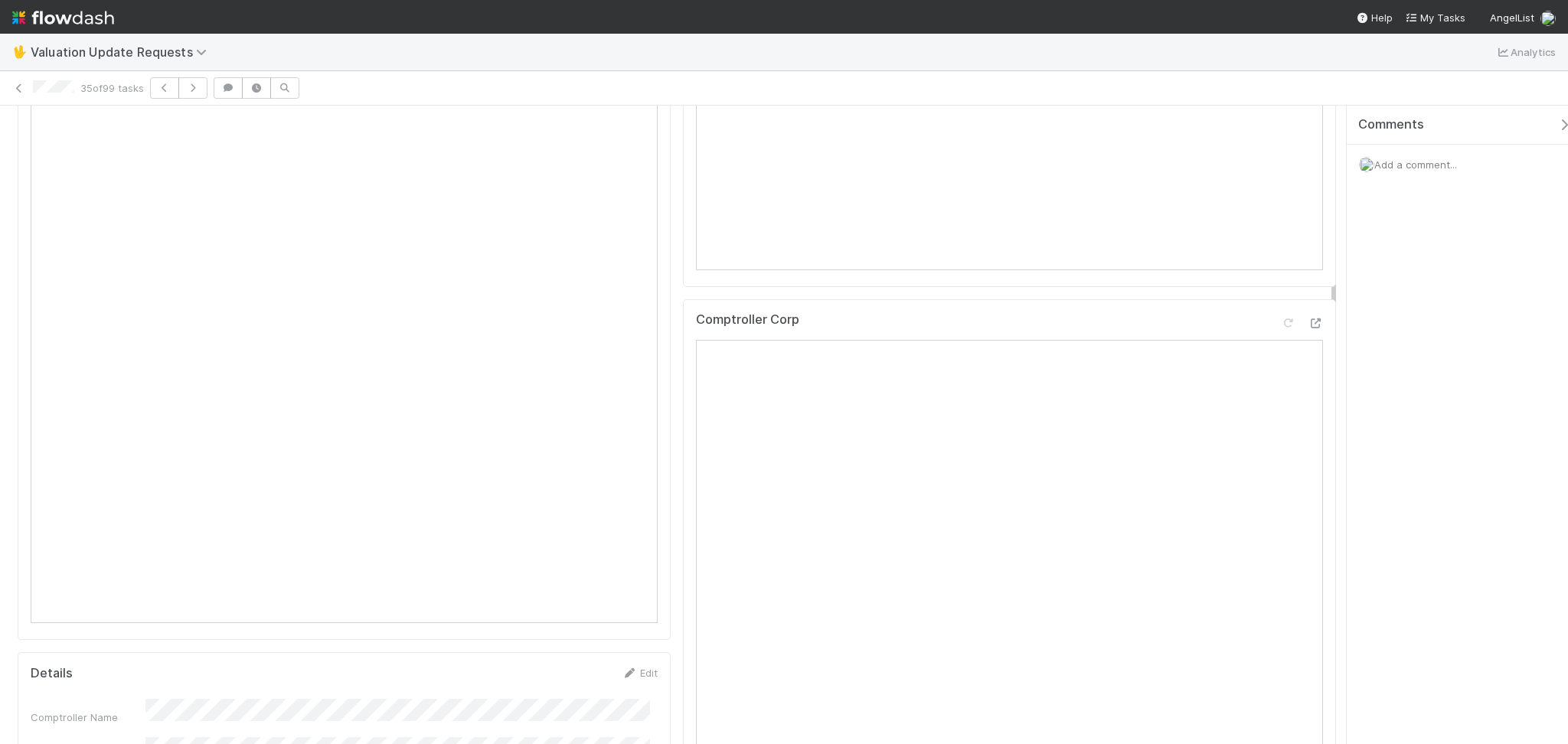
scroll to position [306, 0]
click at [1280, 131] on icon at bounding box center [1288, 126] width 16 height 10
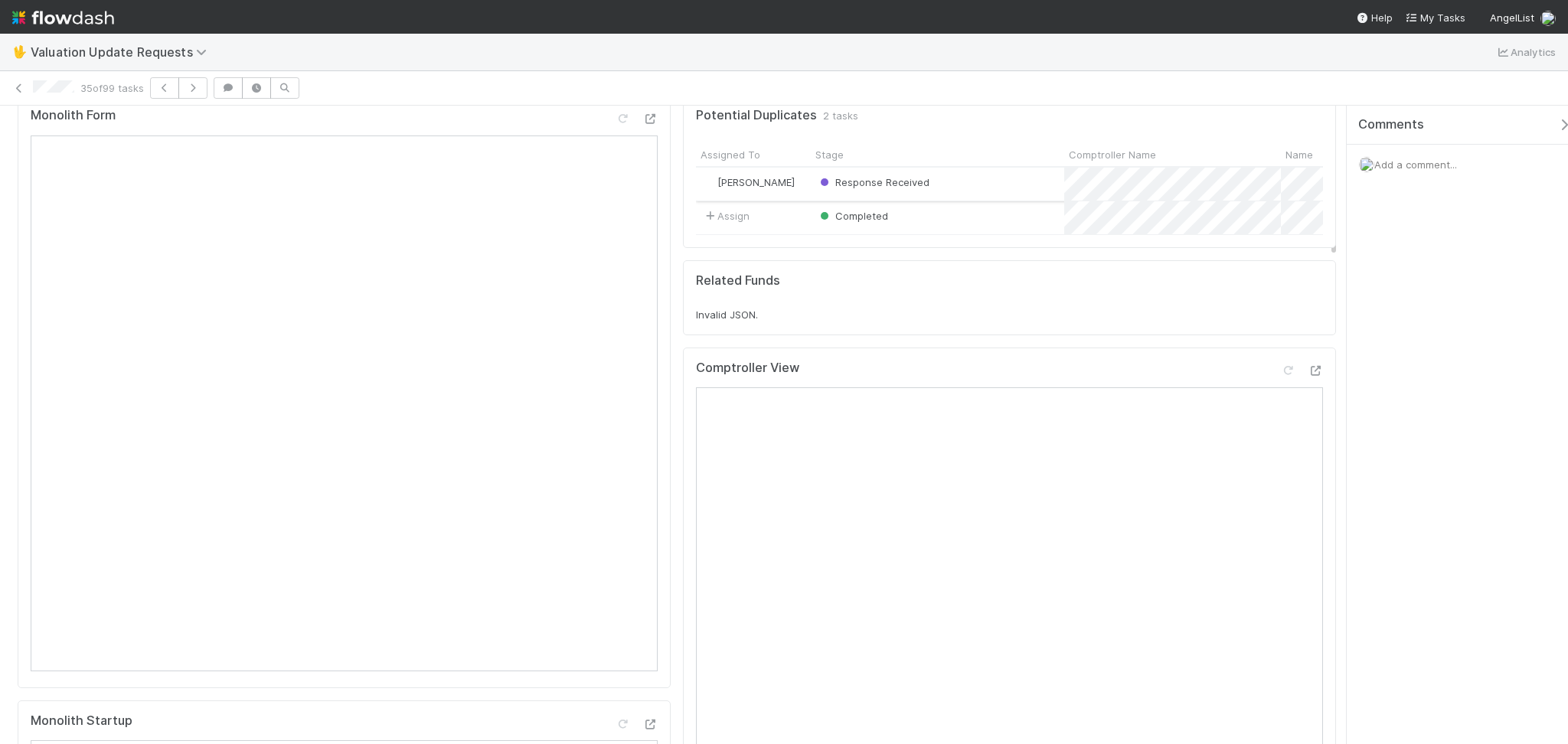
scroll to position [0, 0]
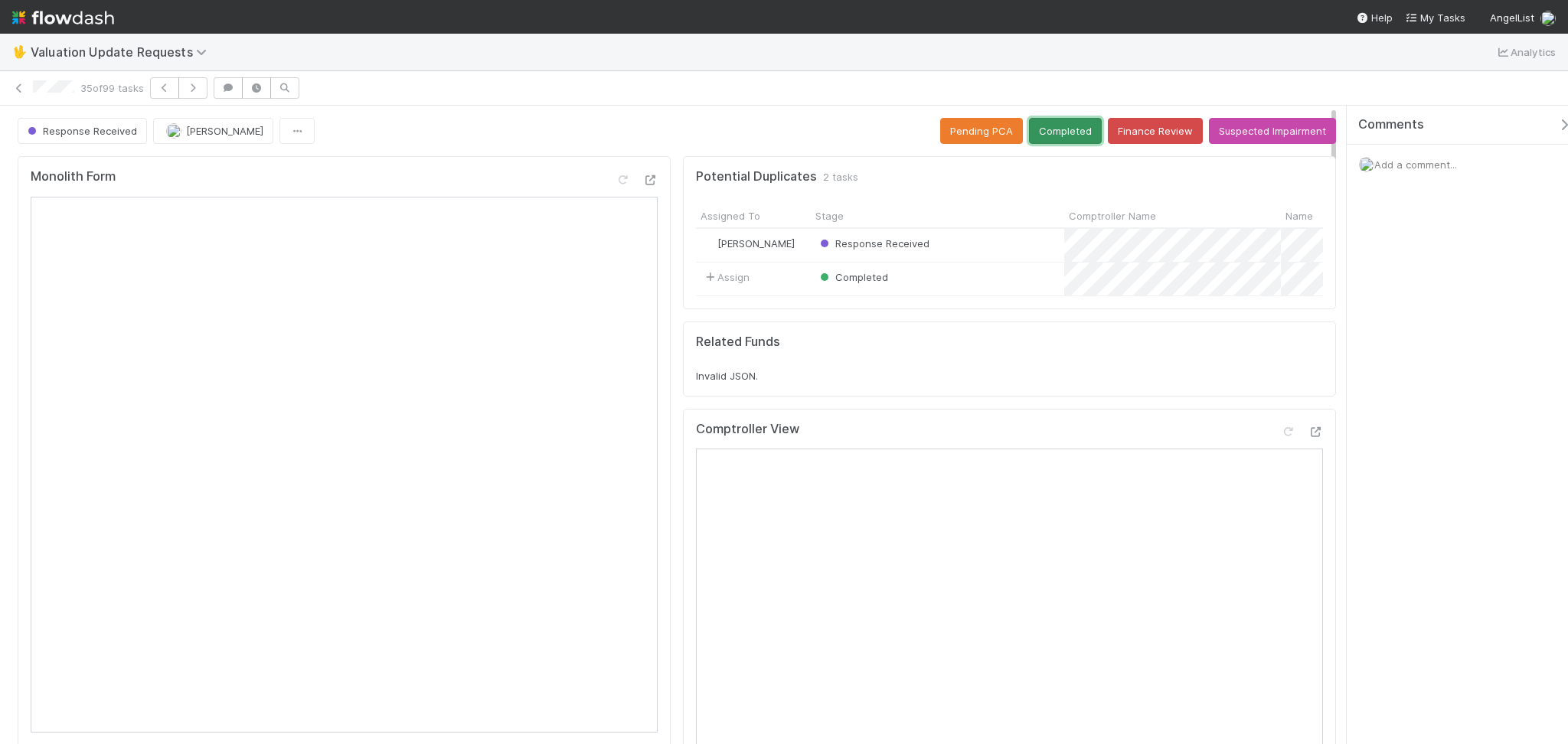
click at [1049, 130] on button "Completed" at bounding box center [1065, 131] width 72 height 26
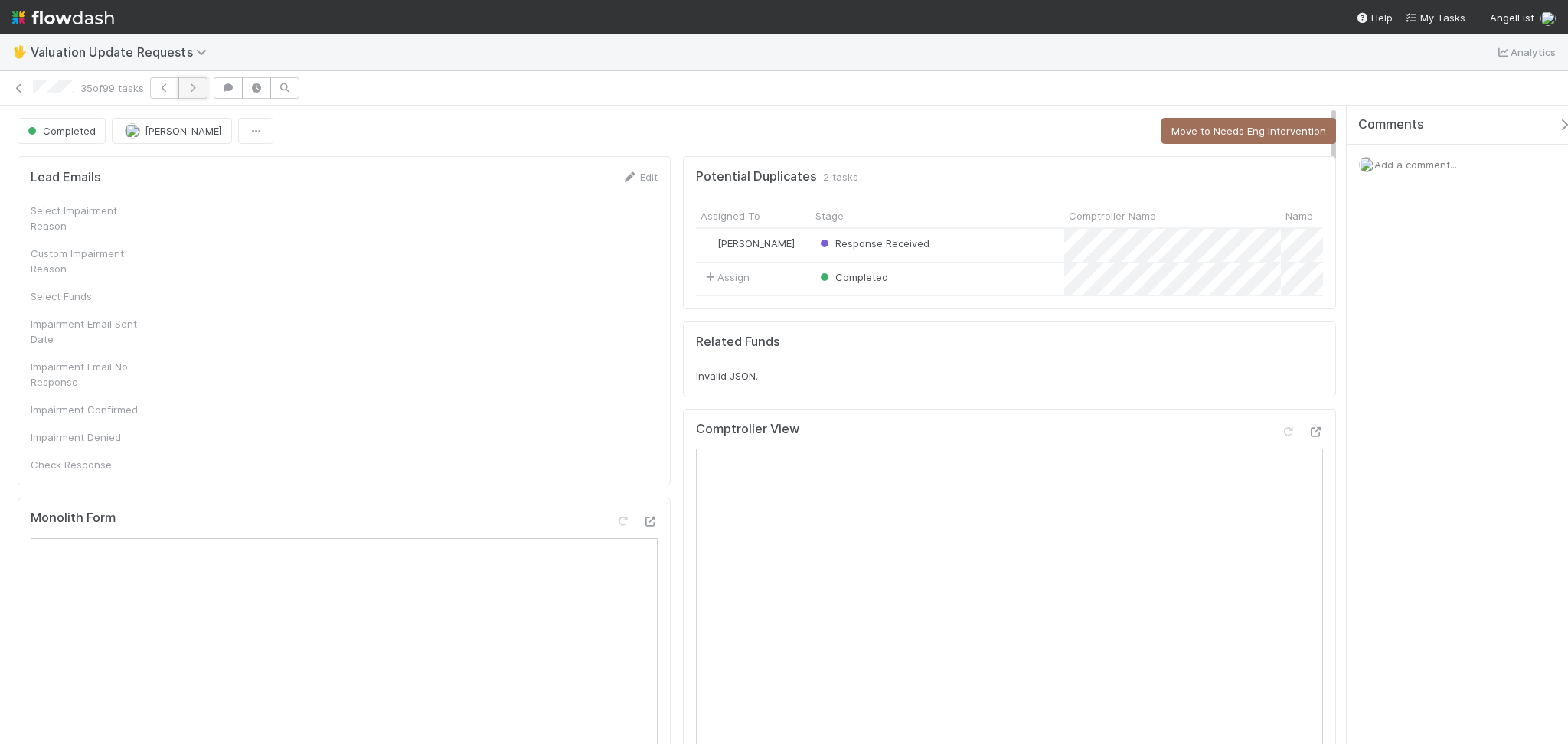
click at [200, 85] on icon "button" at bounding box center [193, 87] width 16 height 9
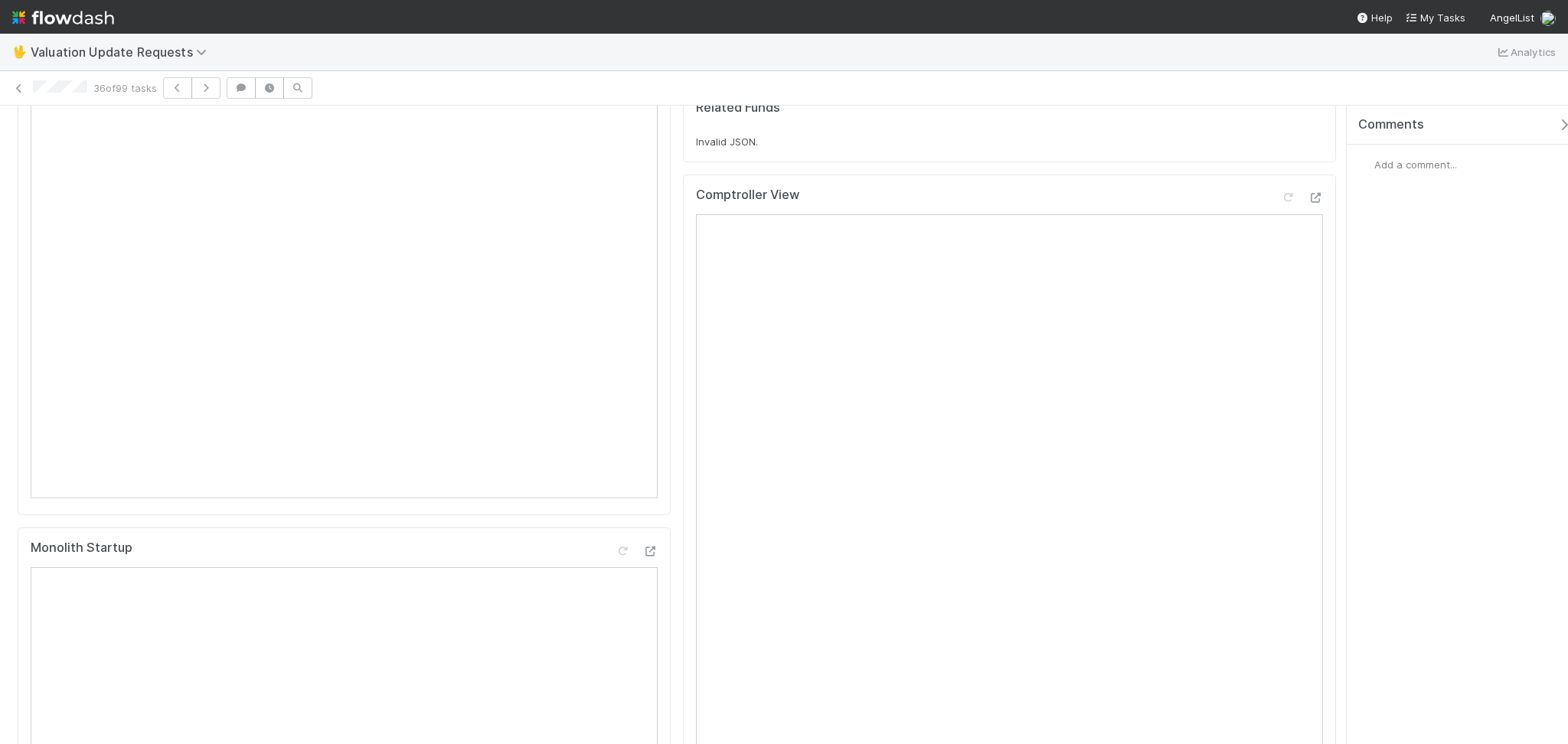
scroll to position [306, 0]
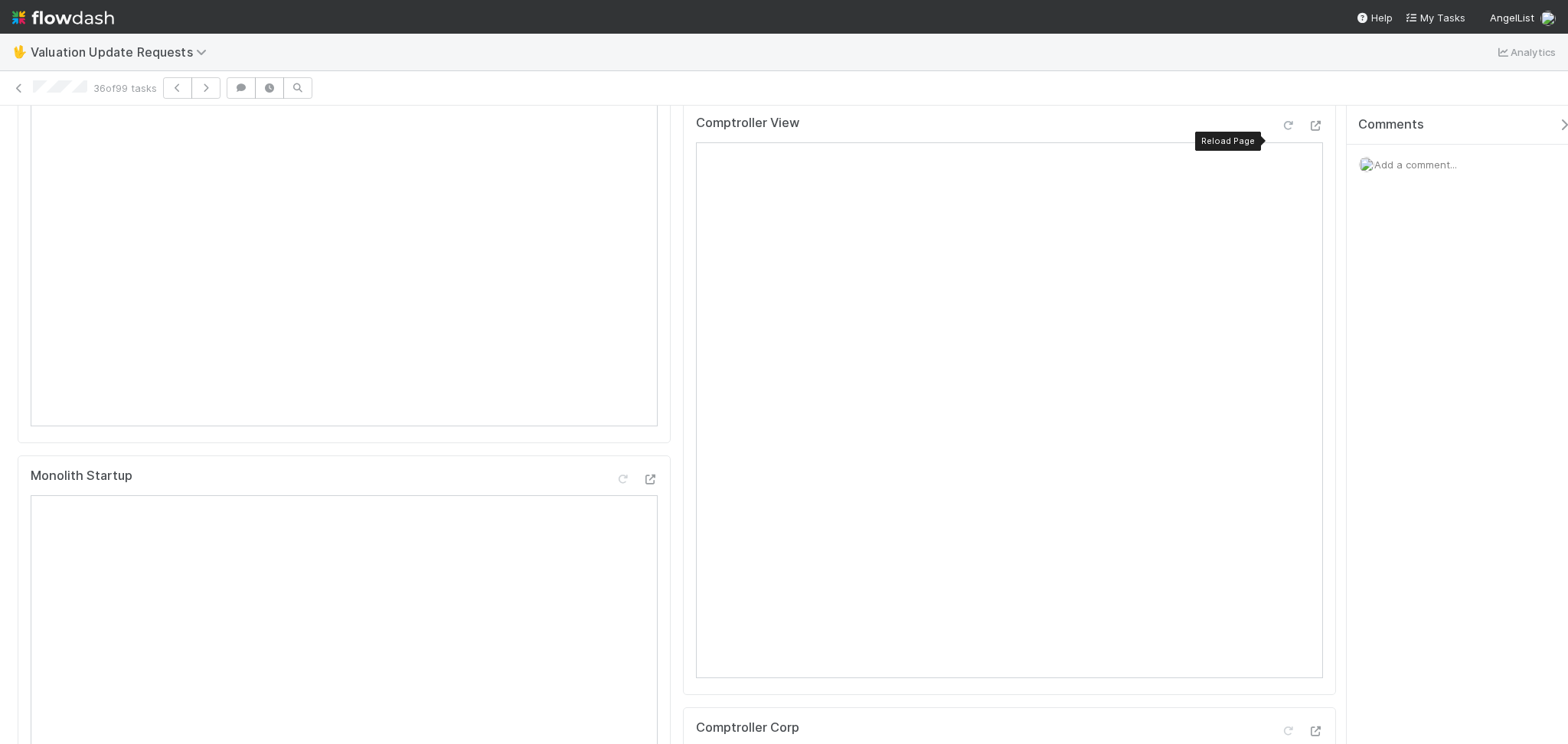
click at [1280, 131] on icon at bounding box center [1288, 126] width 16 height 10
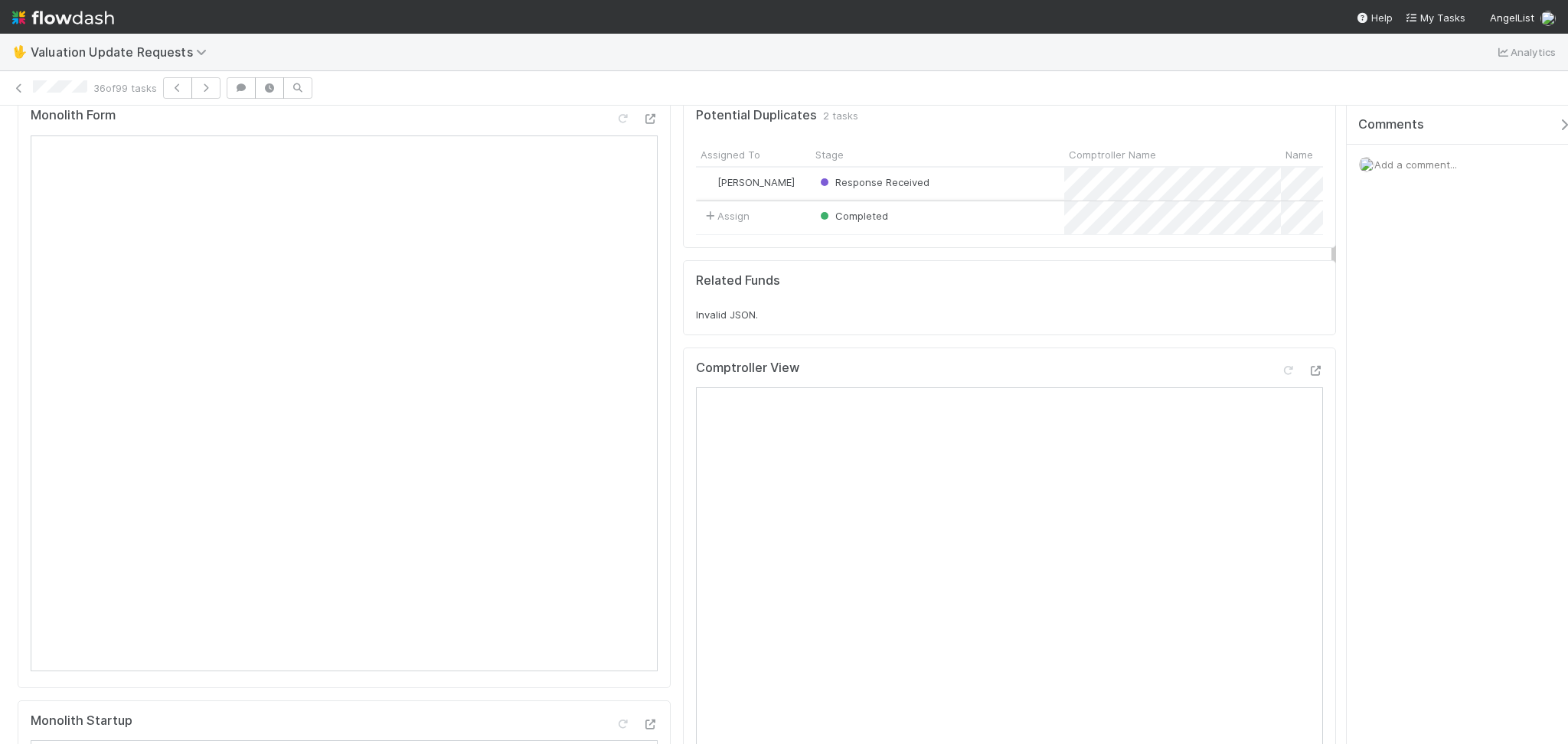
scroll to position [0, 0]
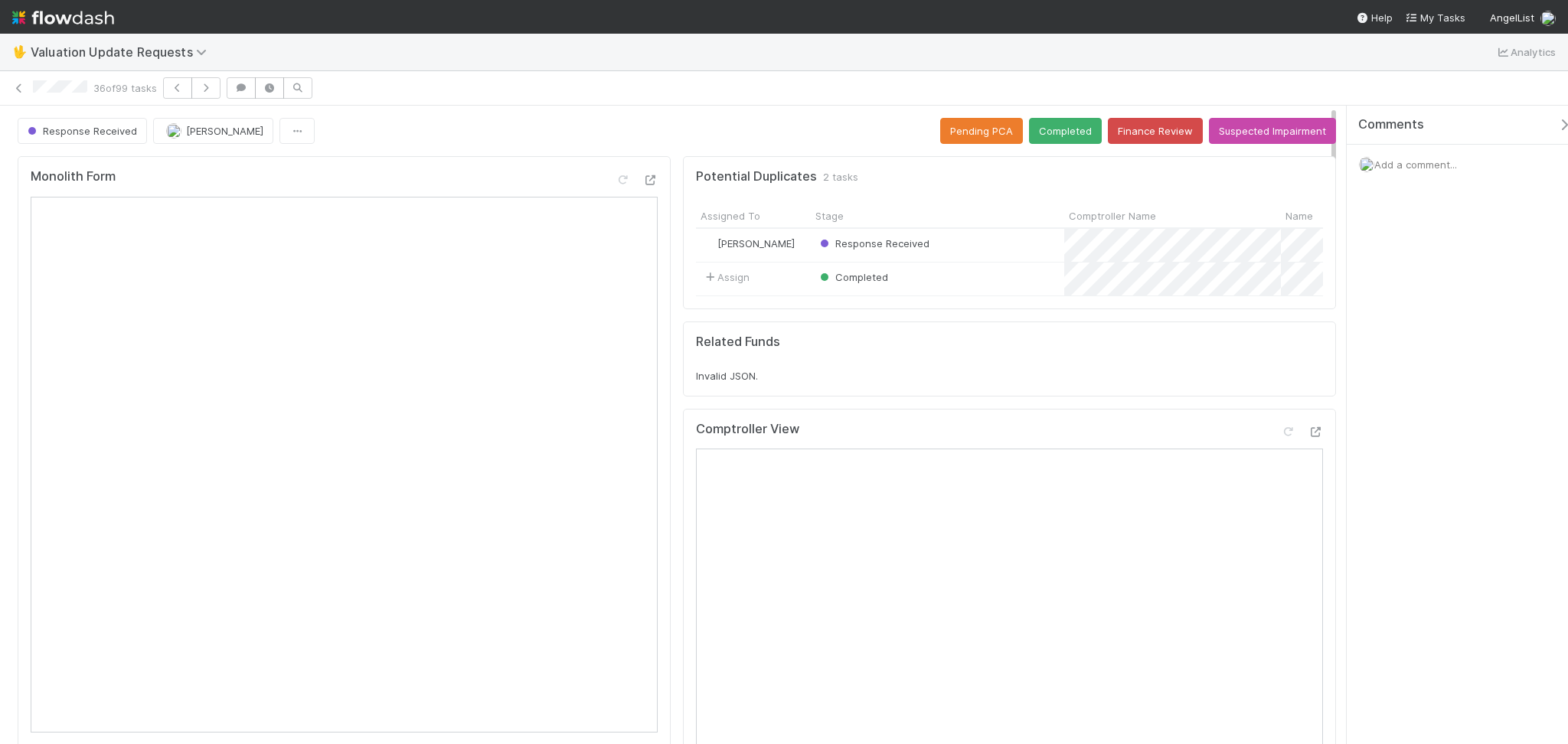
click at [1059, 136] on button "Completed" at bounding box center [1065, 131] width 72 height 26
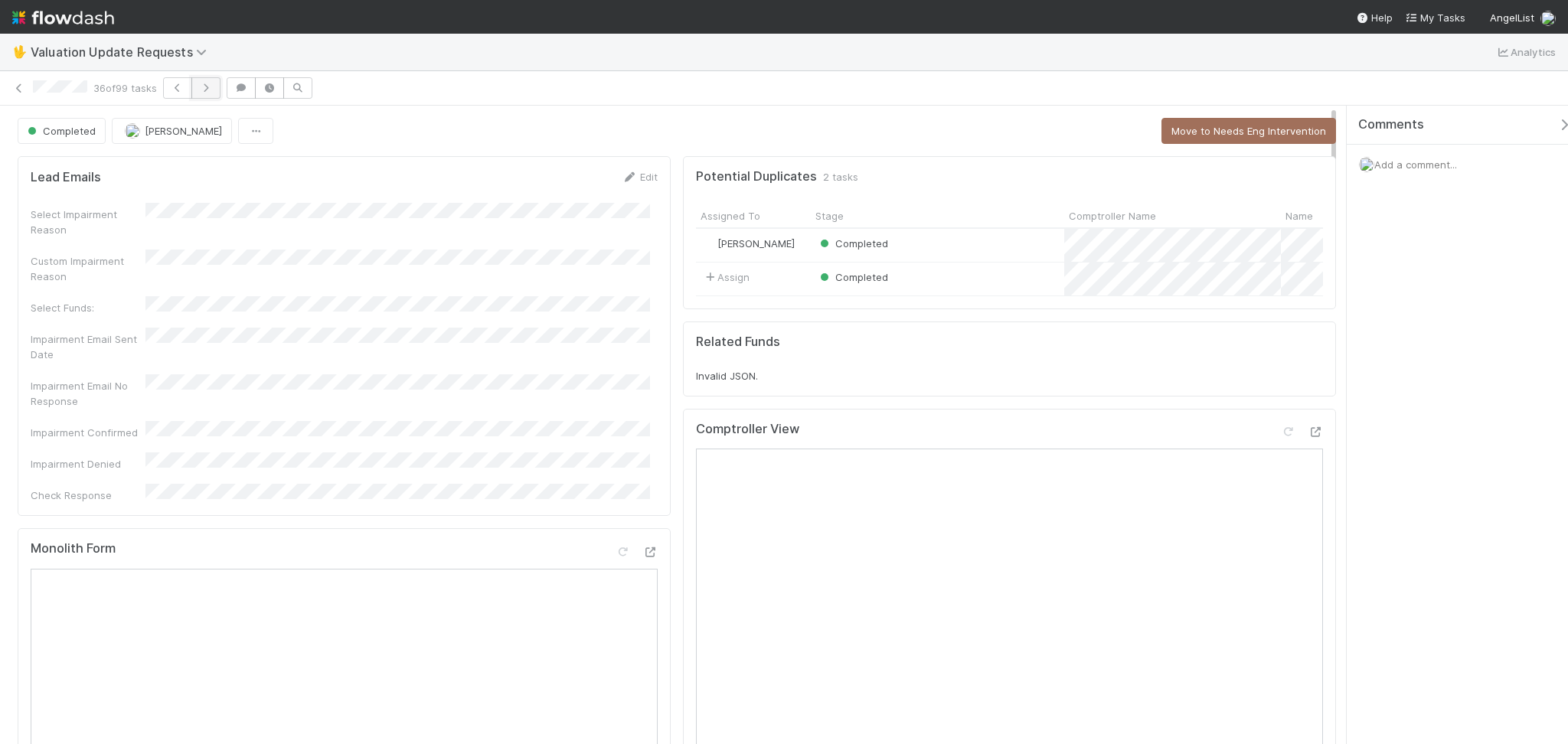
click at [211, 93] on button "button" at bounding box center [206, 88] width 29 height 21
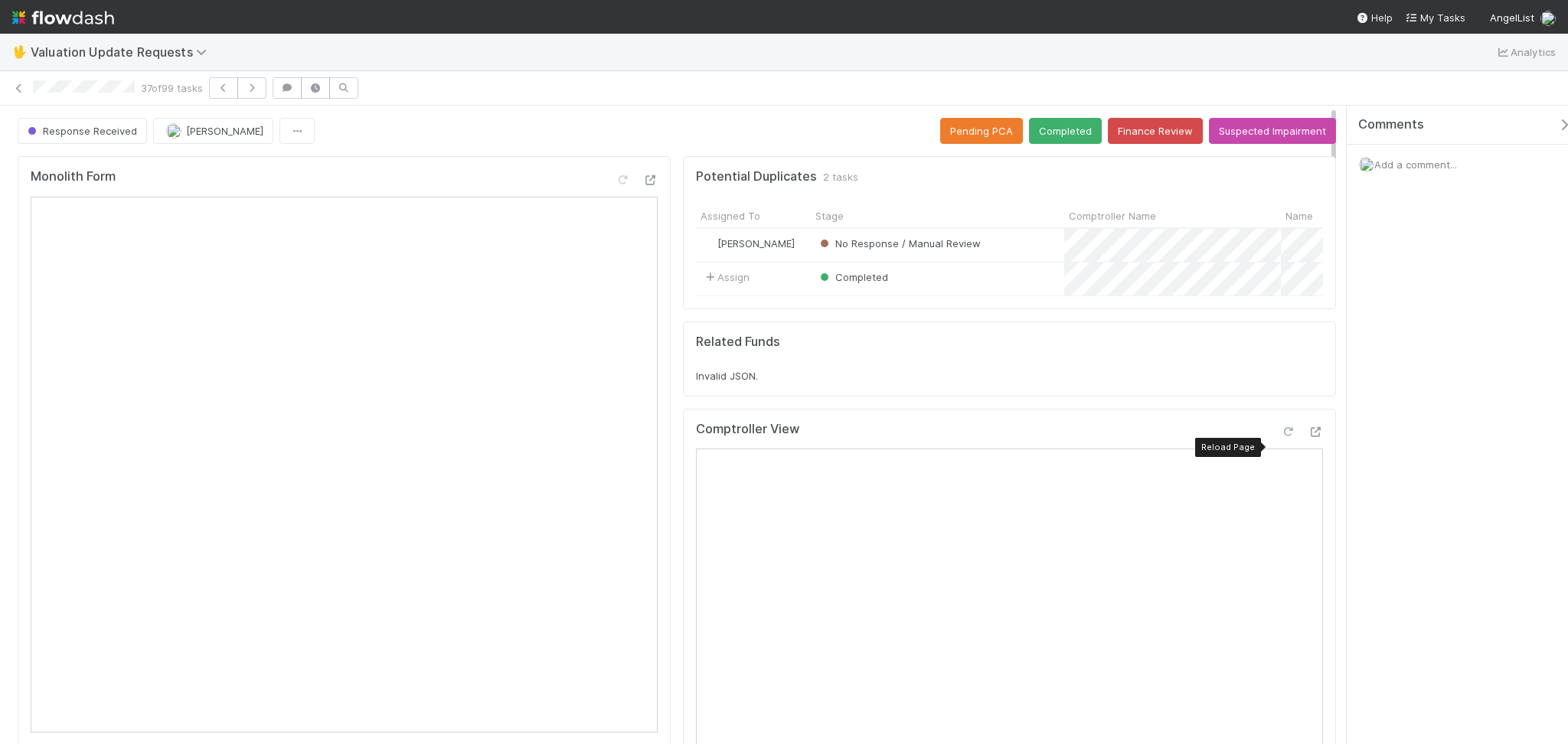
click at [1280, 436] on icon at bounding box center [1288, 432] width 16 height 10
click at [1049, 133] on button "Completed" at bounding box center [1065, 131] width 72 height 26
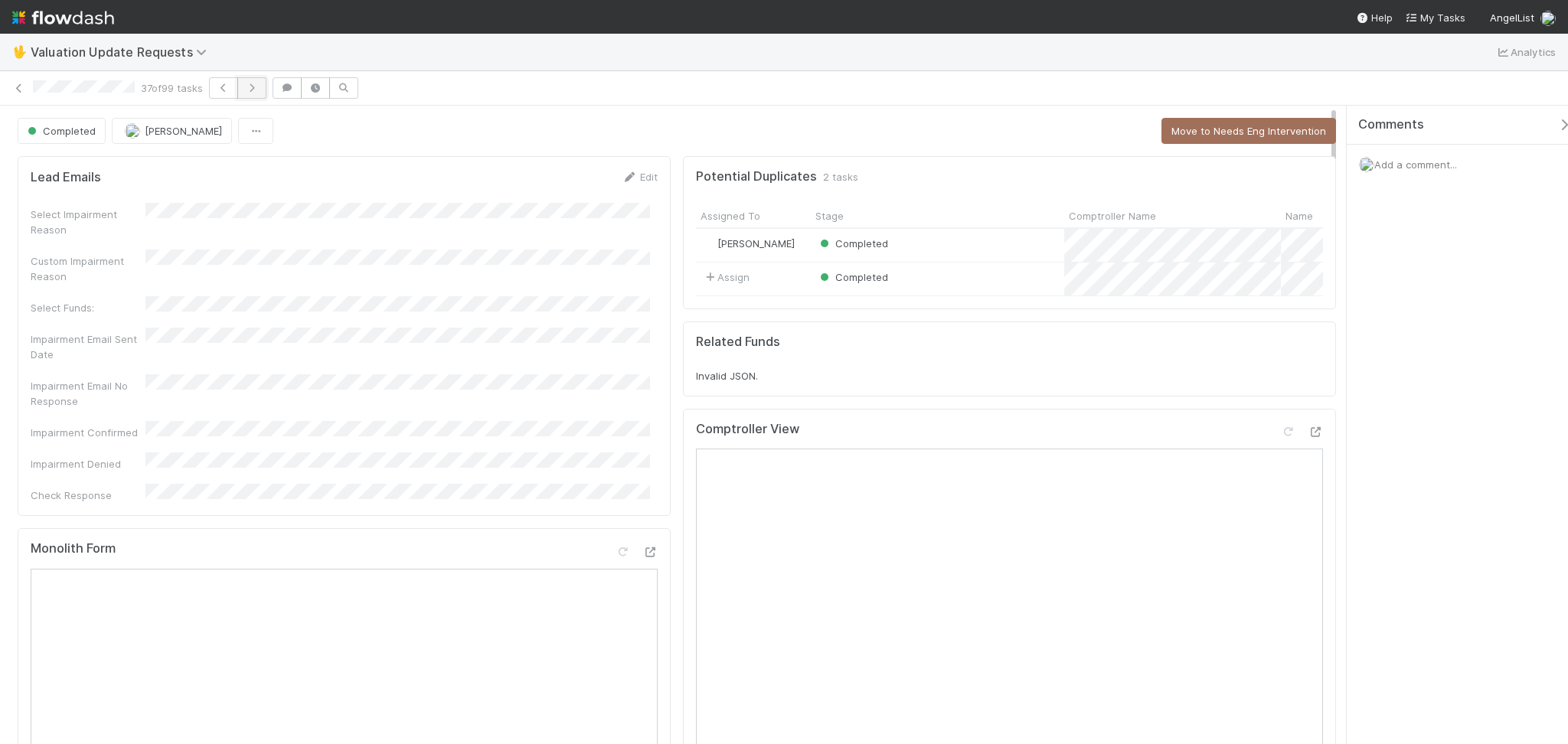
click at [264, 93] on button "button" at bounding box center [252, 88] width 29 height 21
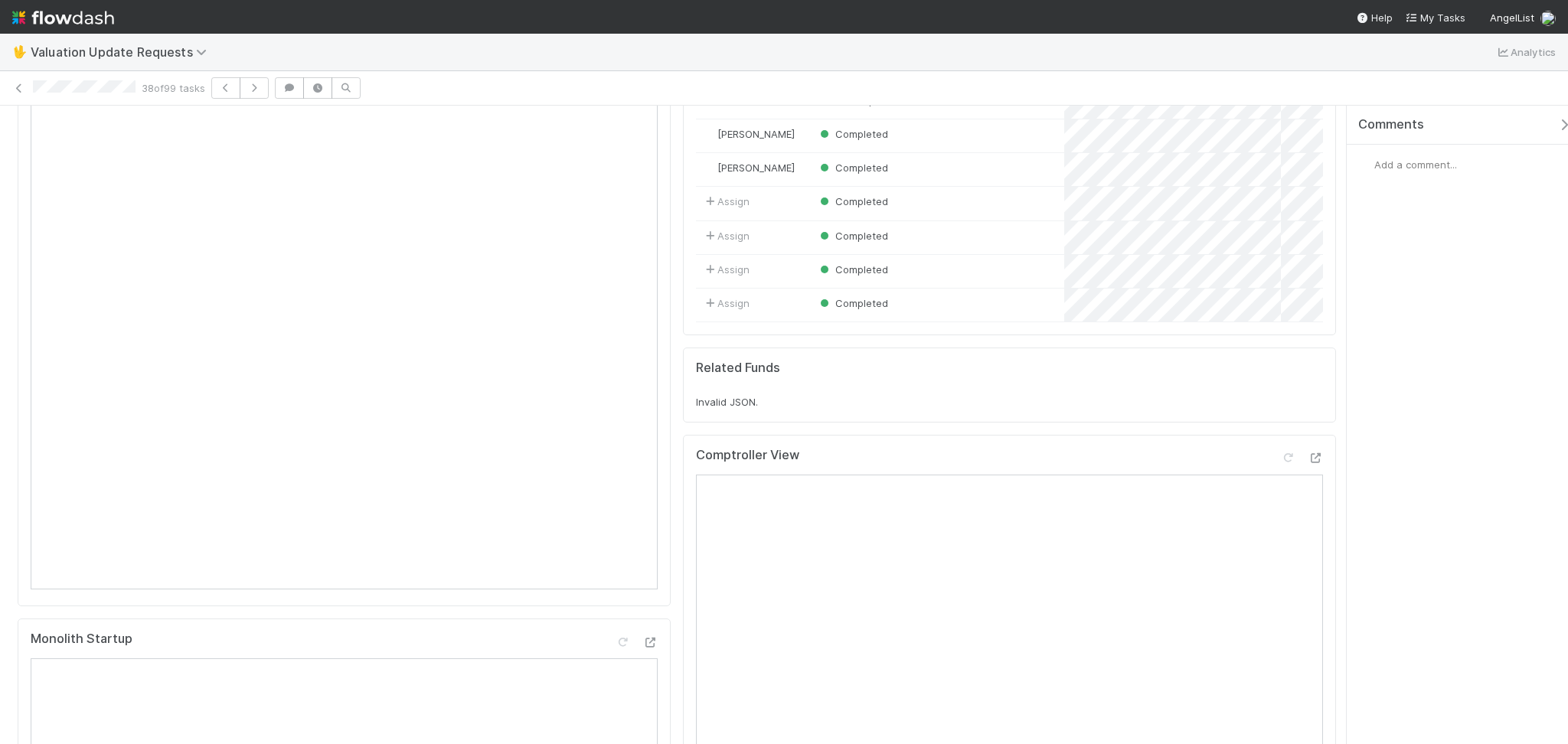
scroll to position [102, 0]
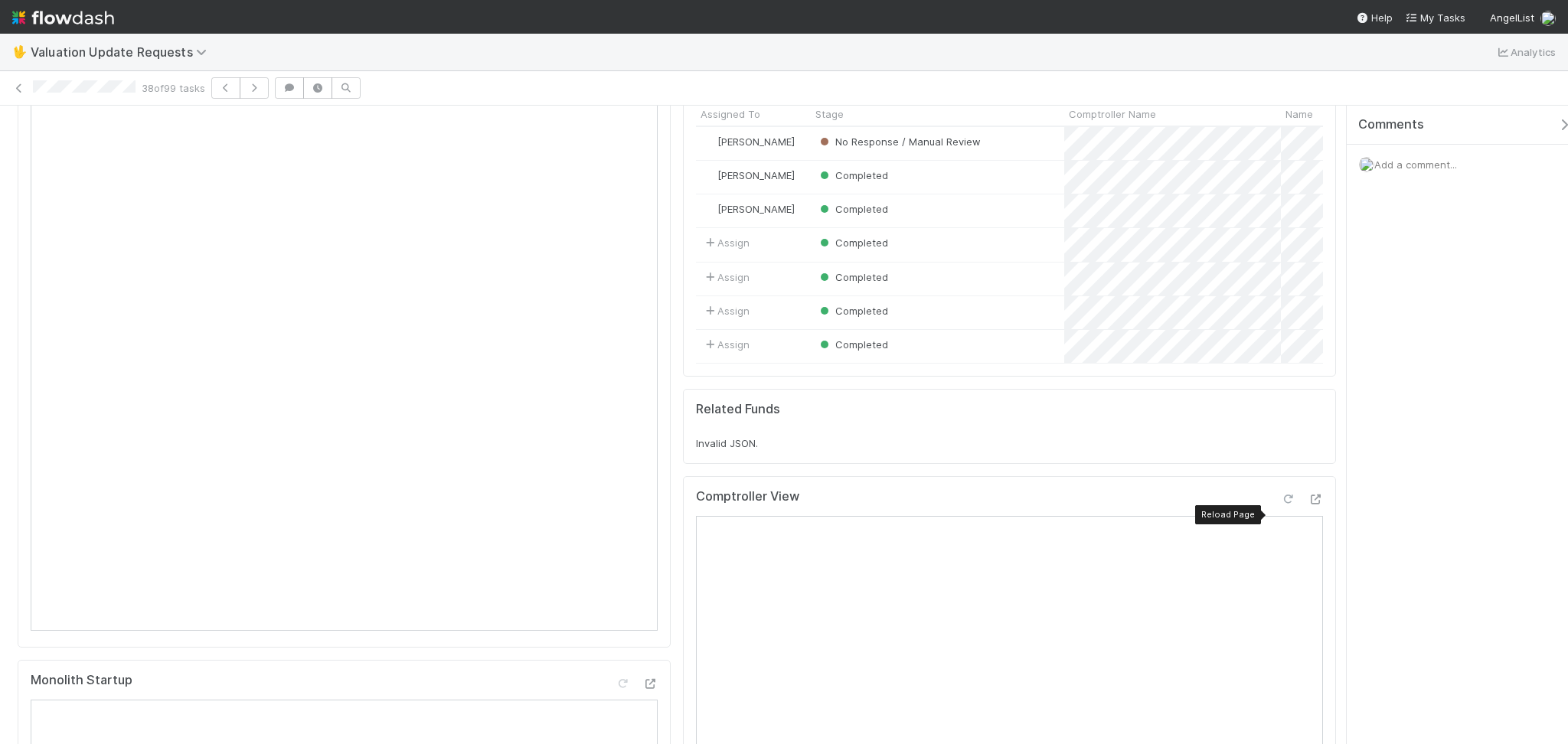
click at [1280, 504] on icon at bounding box center [1288, 499] width 16 height 10
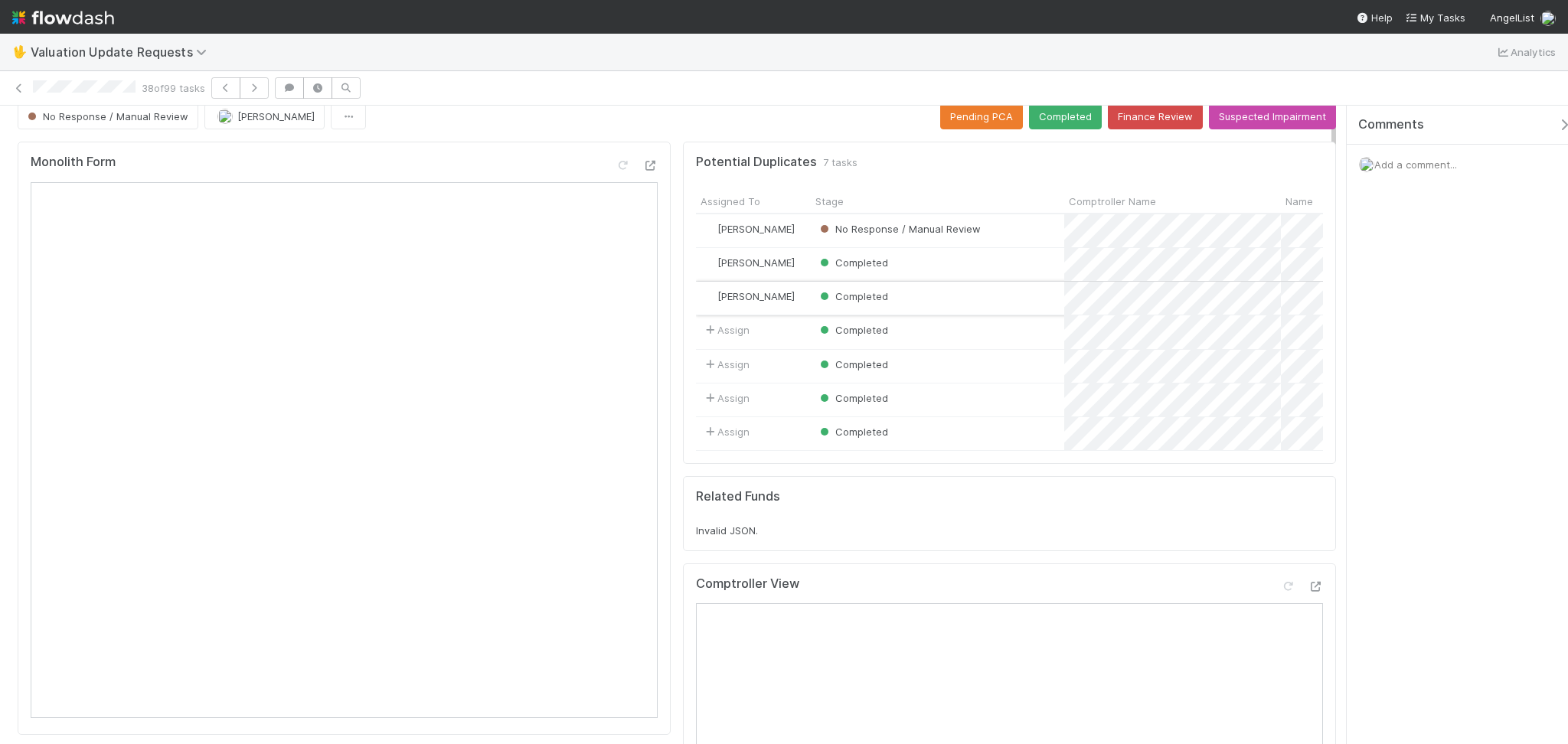
scroll to position [0, 0]
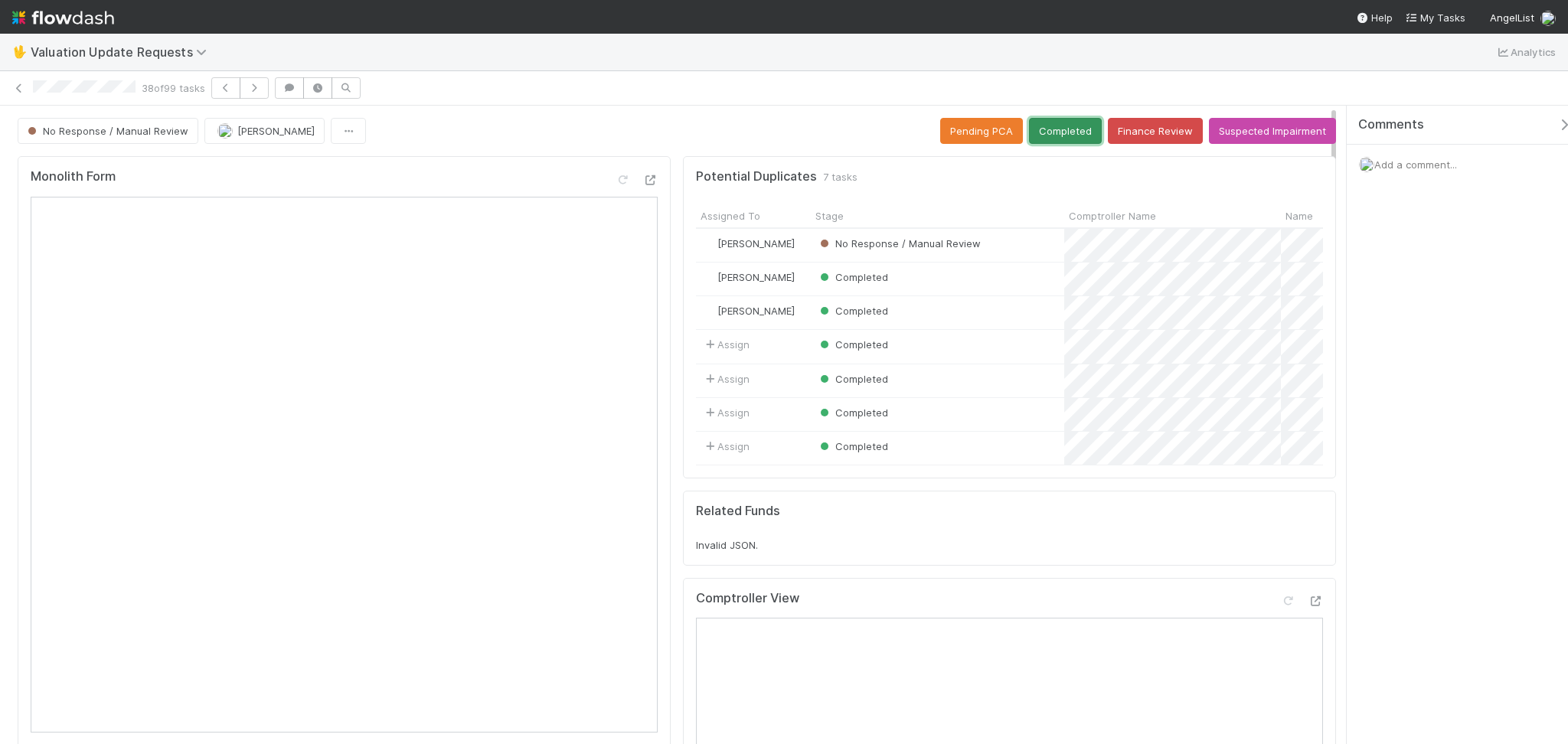
click at [1054, 133] on button "Completed" at bounding box center [1065, 131] width 72 height 26
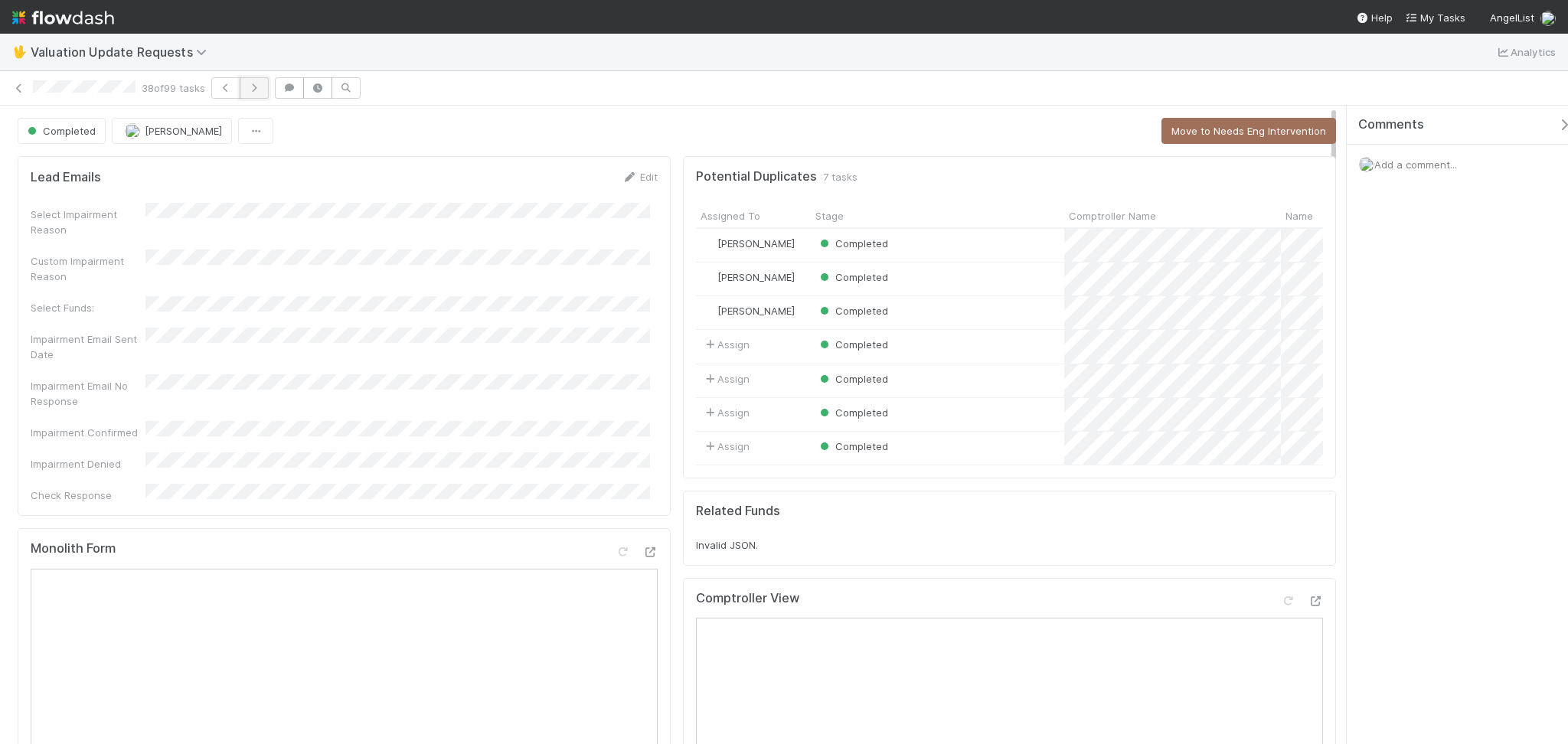
click at [252, 86] on icon "button" at bounding box center [254, 87] width 16 height 9
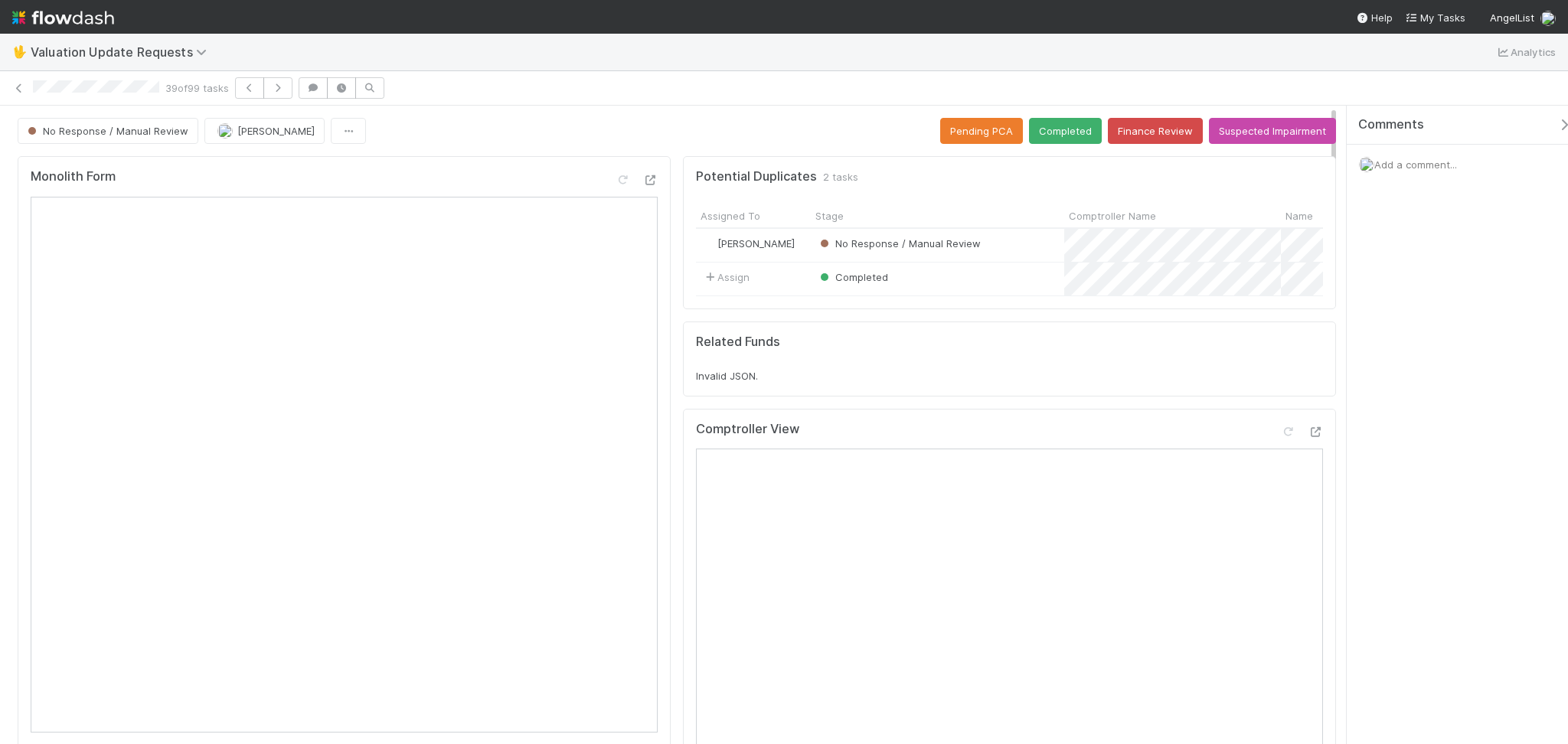
click at [16, 85] on icon at bounding box center [20, 88] width 16 height 10
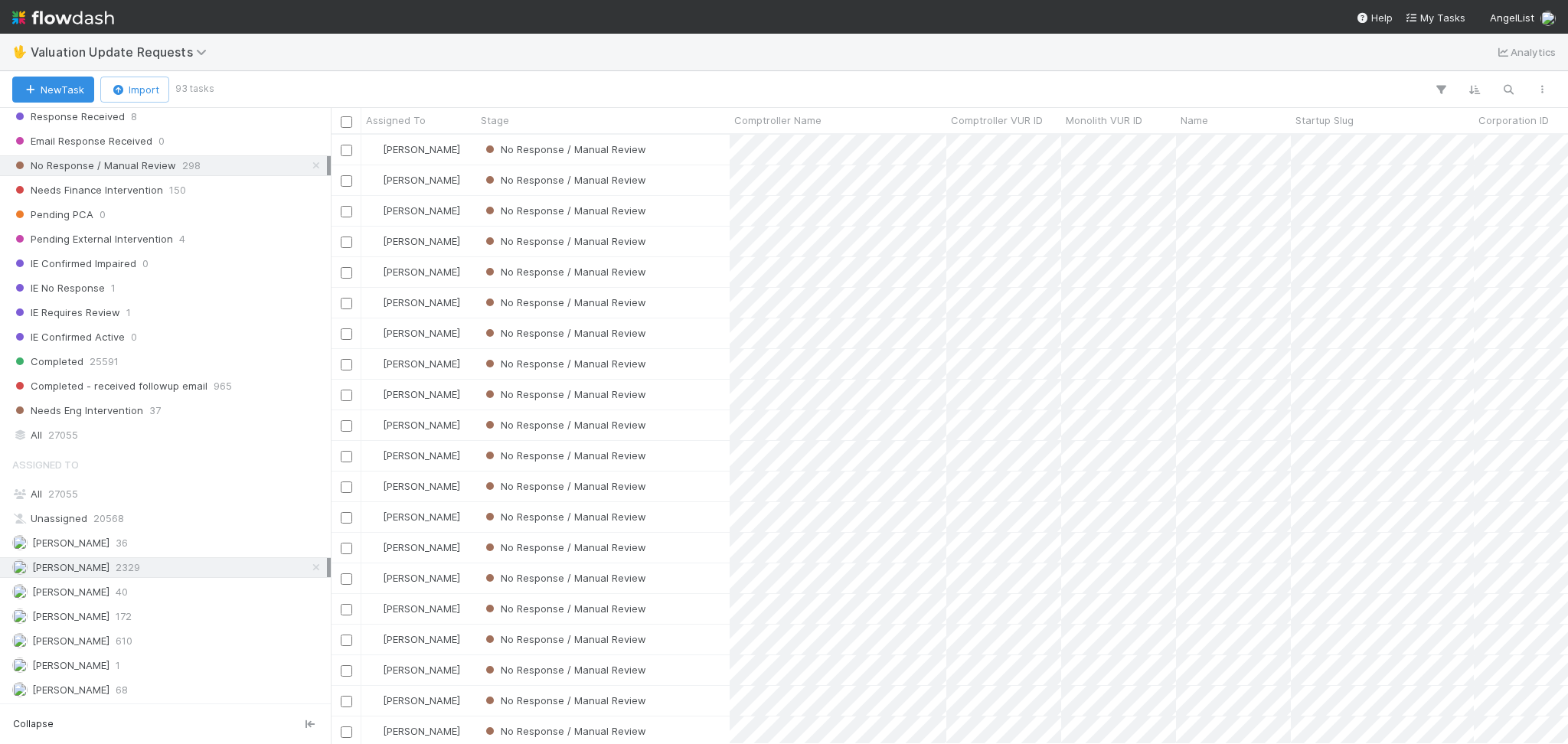
scroll to position [323, 0]
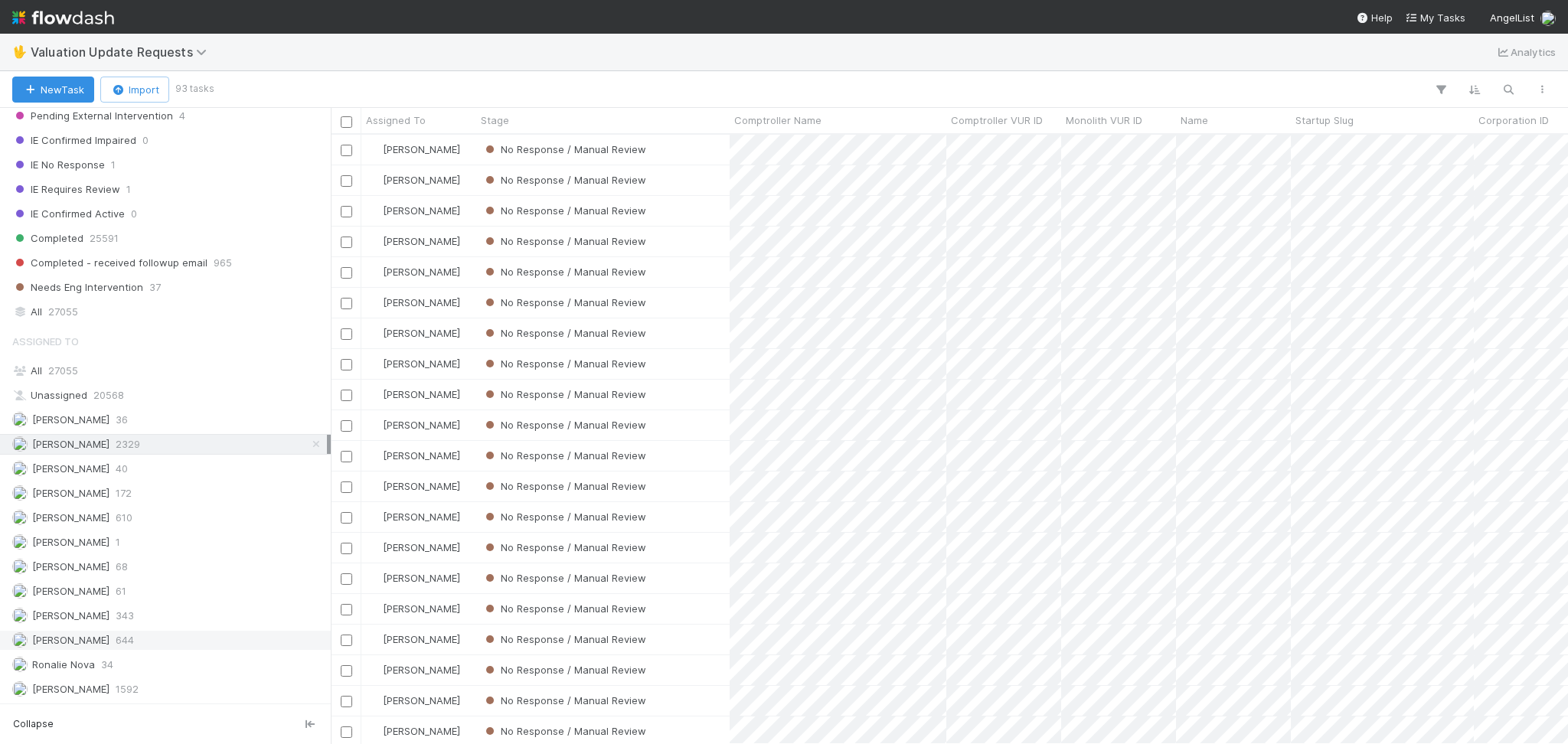
click at [121, 632] on span "644" at bounding box center [124, 641] width 19 height 20
click at [150, 434] on div "[PERSON_NAME] 2329" at bounding box center [170, 444] width 315 height 20
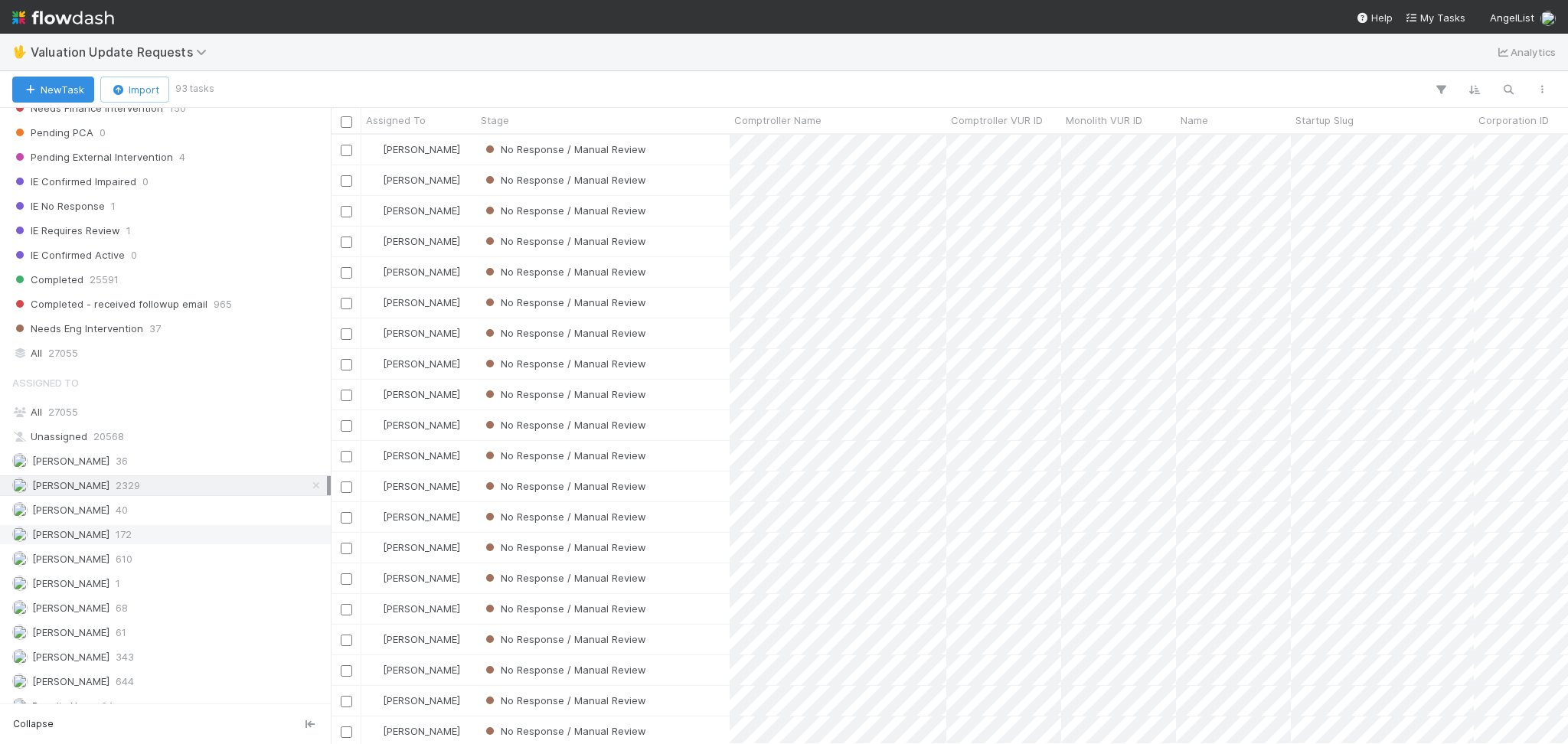
scroll to position [323, 0]
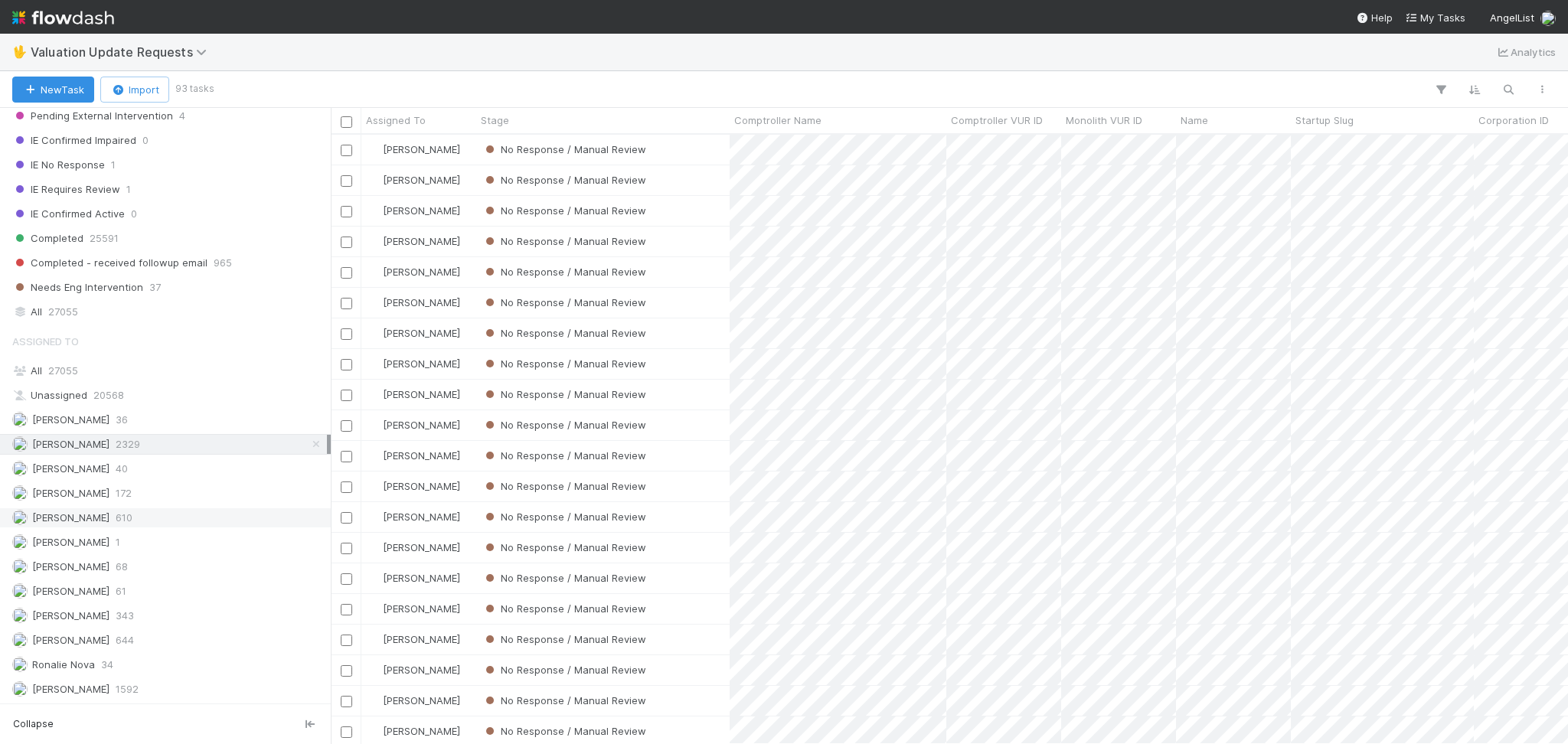
click at [154, 512] on div "[PERSON_NAME] 610" at bounding box center [170, 517] width 315 height 20
click at [173, 442] on div "[PERSON_NAME] 2329" at bounding box center [170, 444] width 315 height 20
click at [166, 641] on div "[PERSON_NAME] 644" at bounding box center [170, 641] width 315 height 20
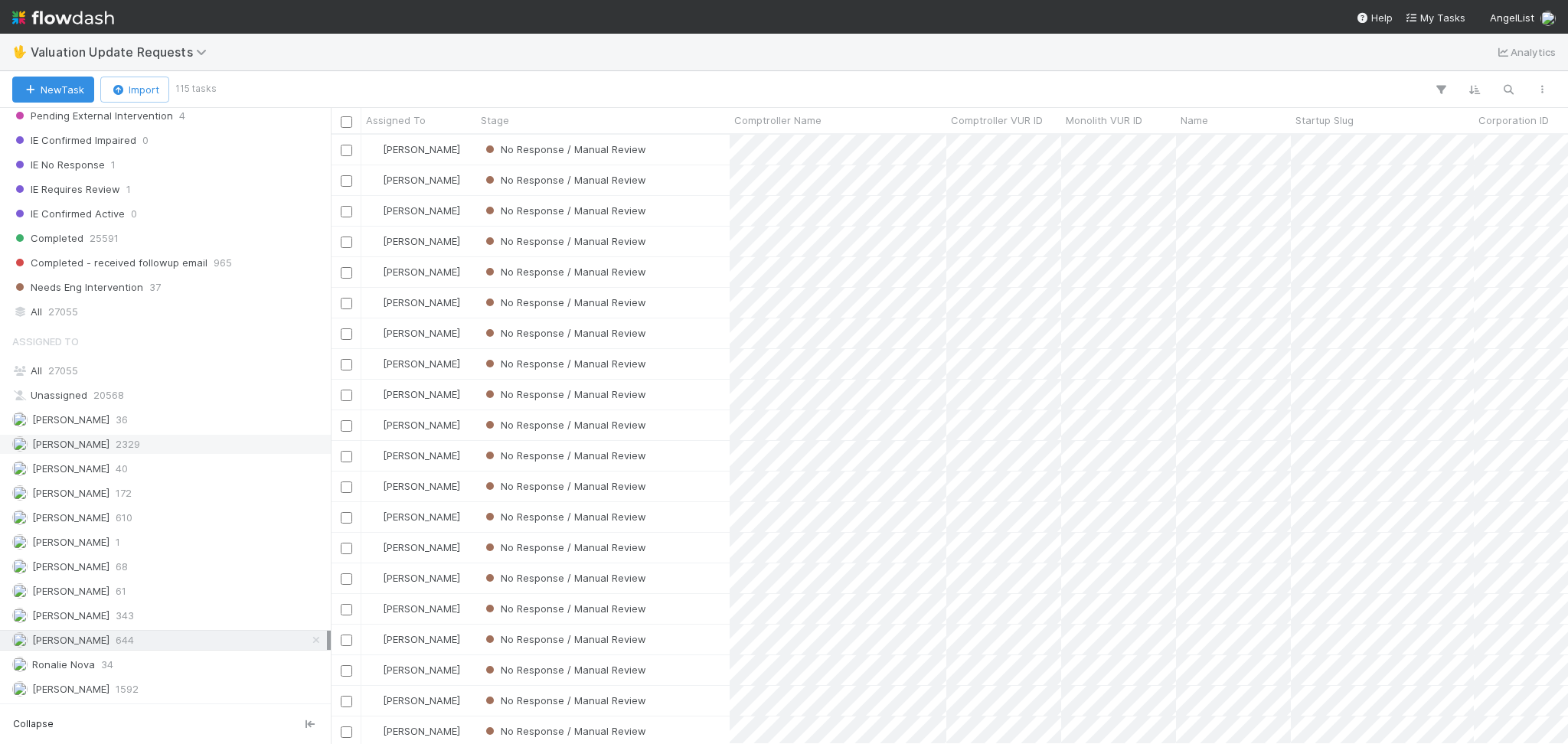
scroll to position [593, 1221]
click at [150, 451] on div "[PERSON_NAME] 2329" at bounding box center [170, 444] width 315 height 20
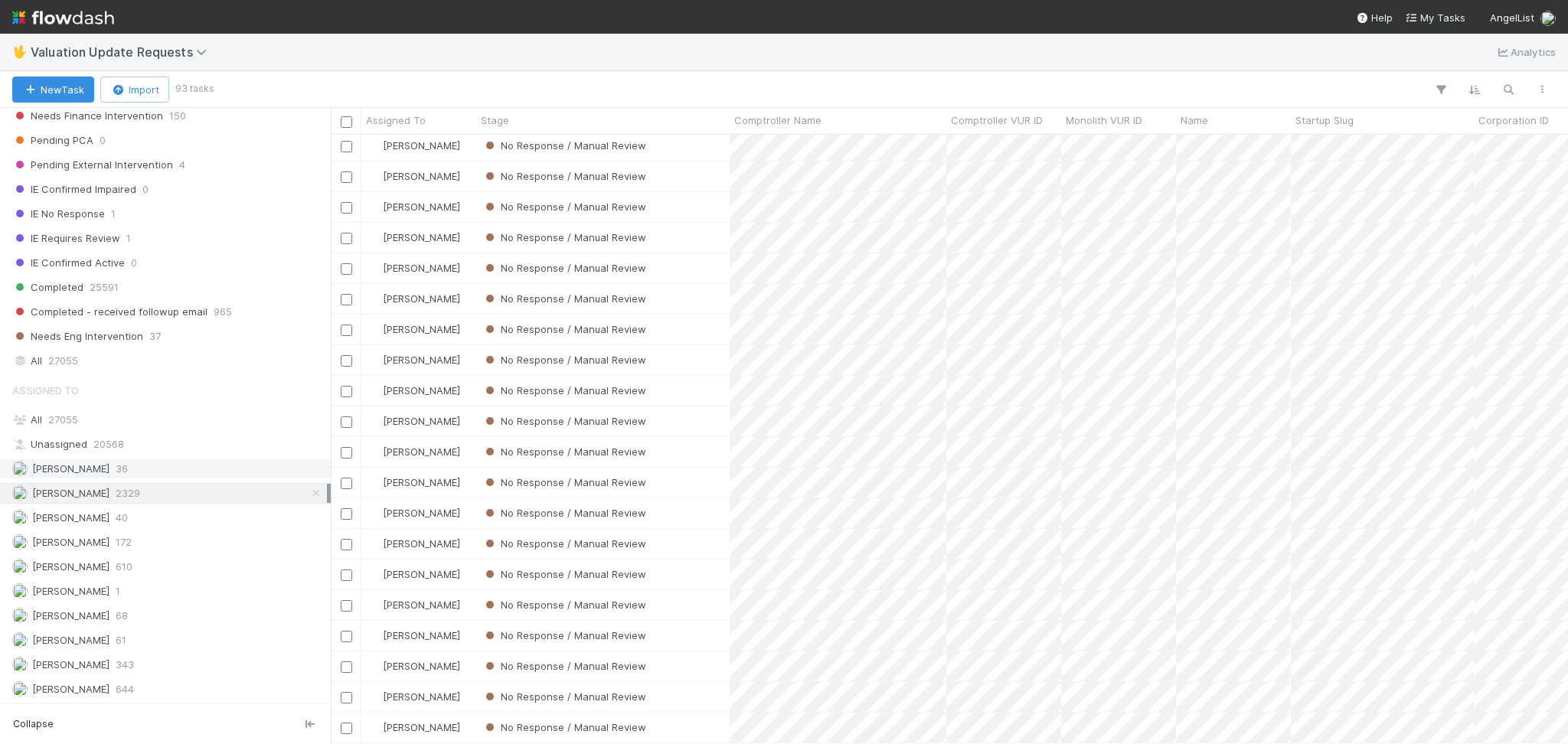
scroll to position [323, 0]
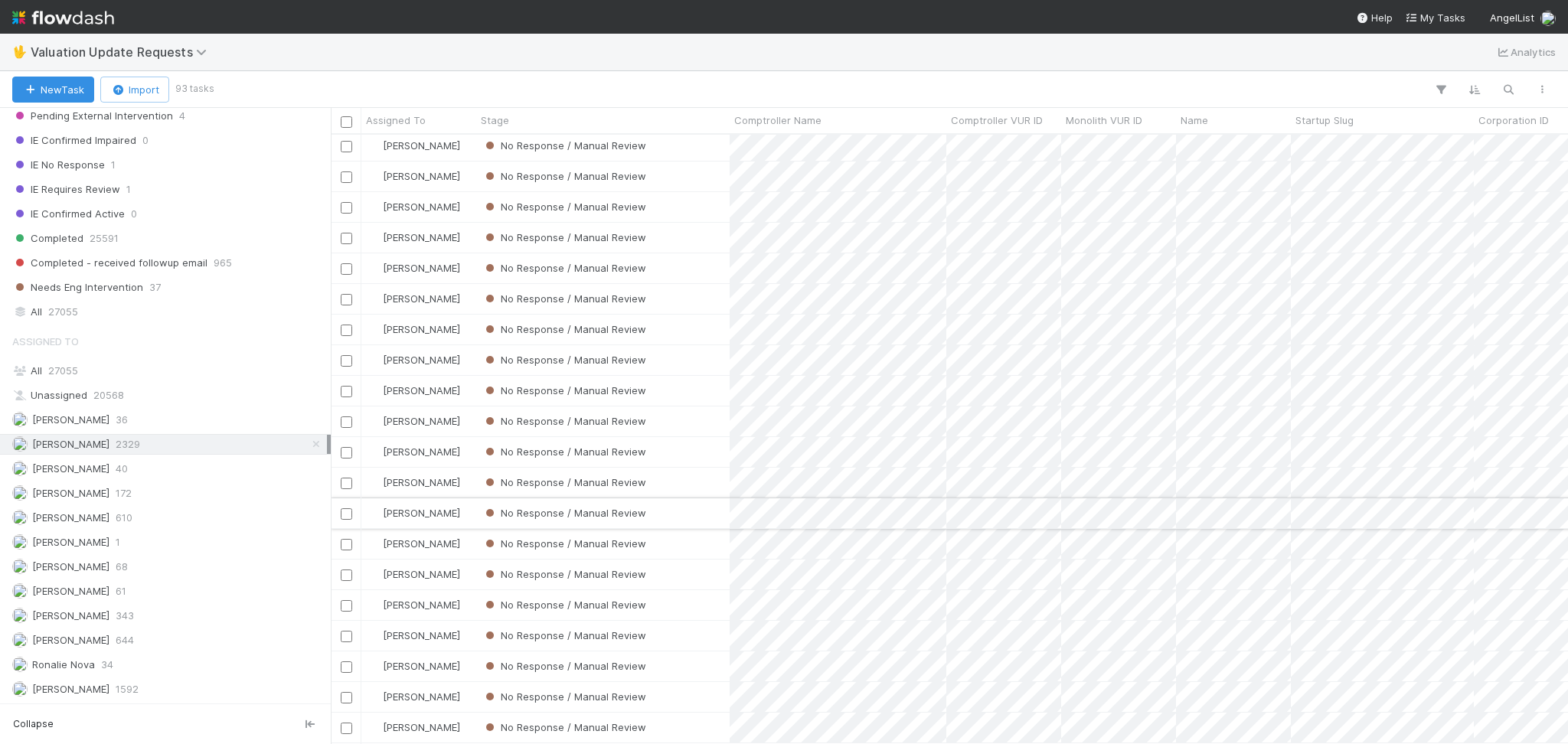
click at [690, 502] on div "No Response / Manual Review" at bounding box center [602, 513] width 253 height 30
